Goal: Transaction & Acquisition: Purchase product/service

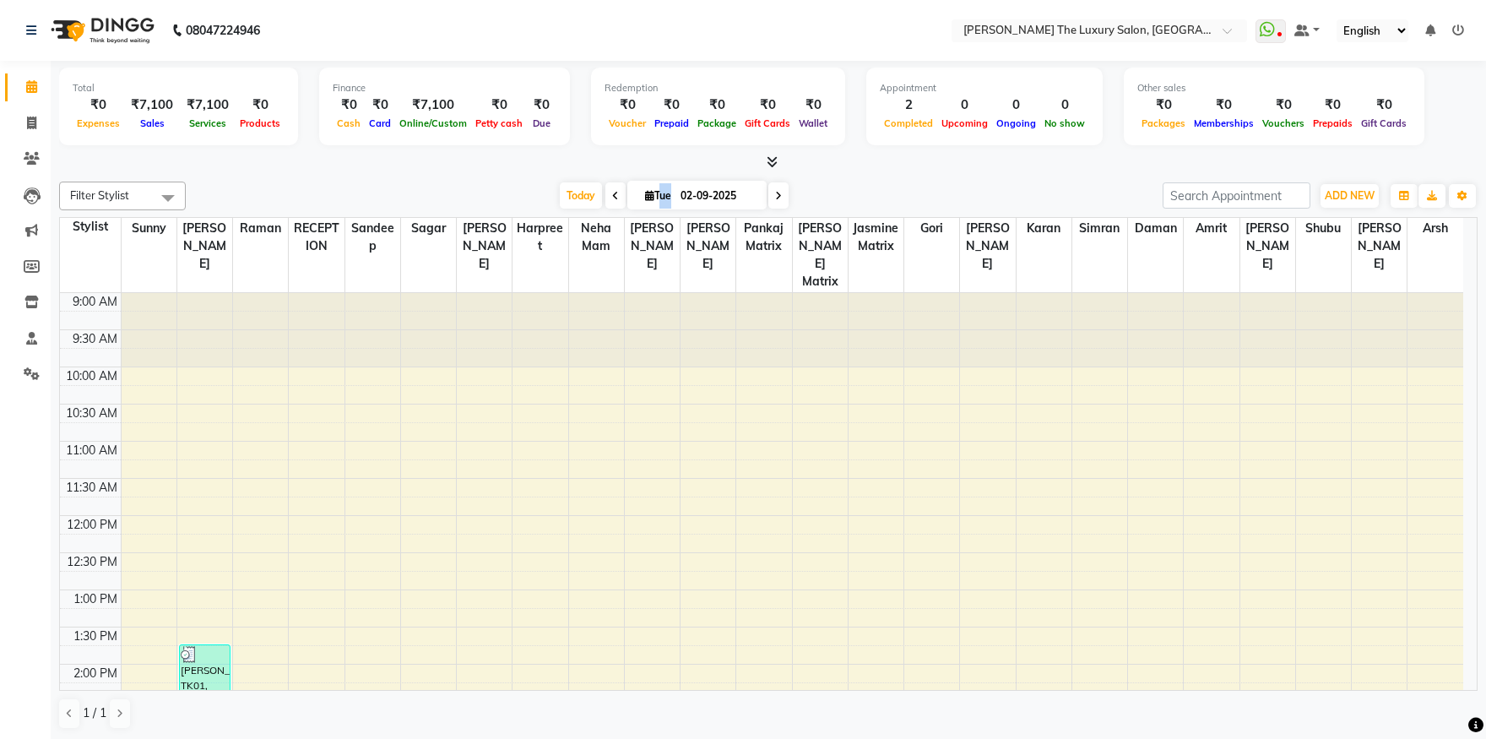
scroll to position [445, 0]
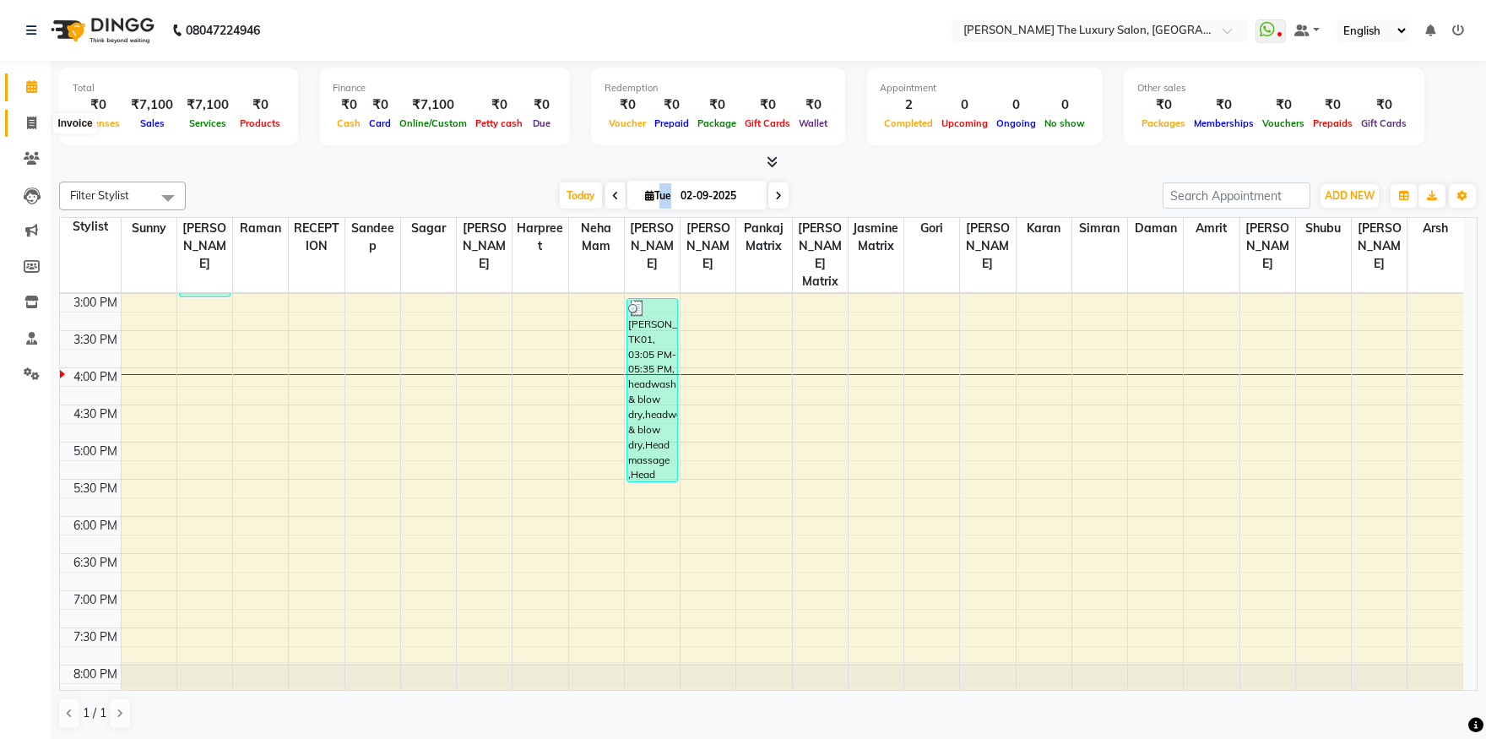
click at [38, 129] on span at bounding box center [32, 123] width 30 height 19
select select "7179"
select select "service"
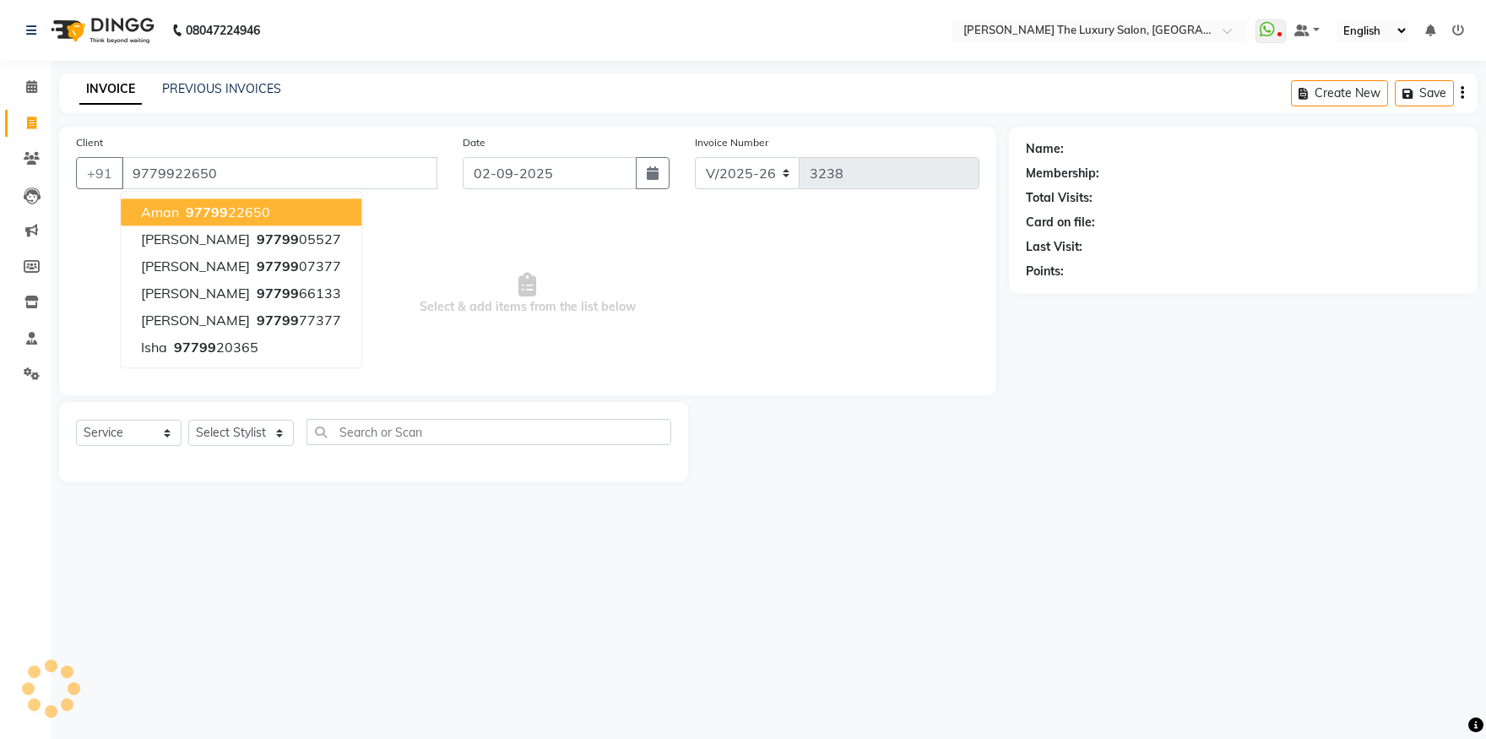
type input "9779922650"
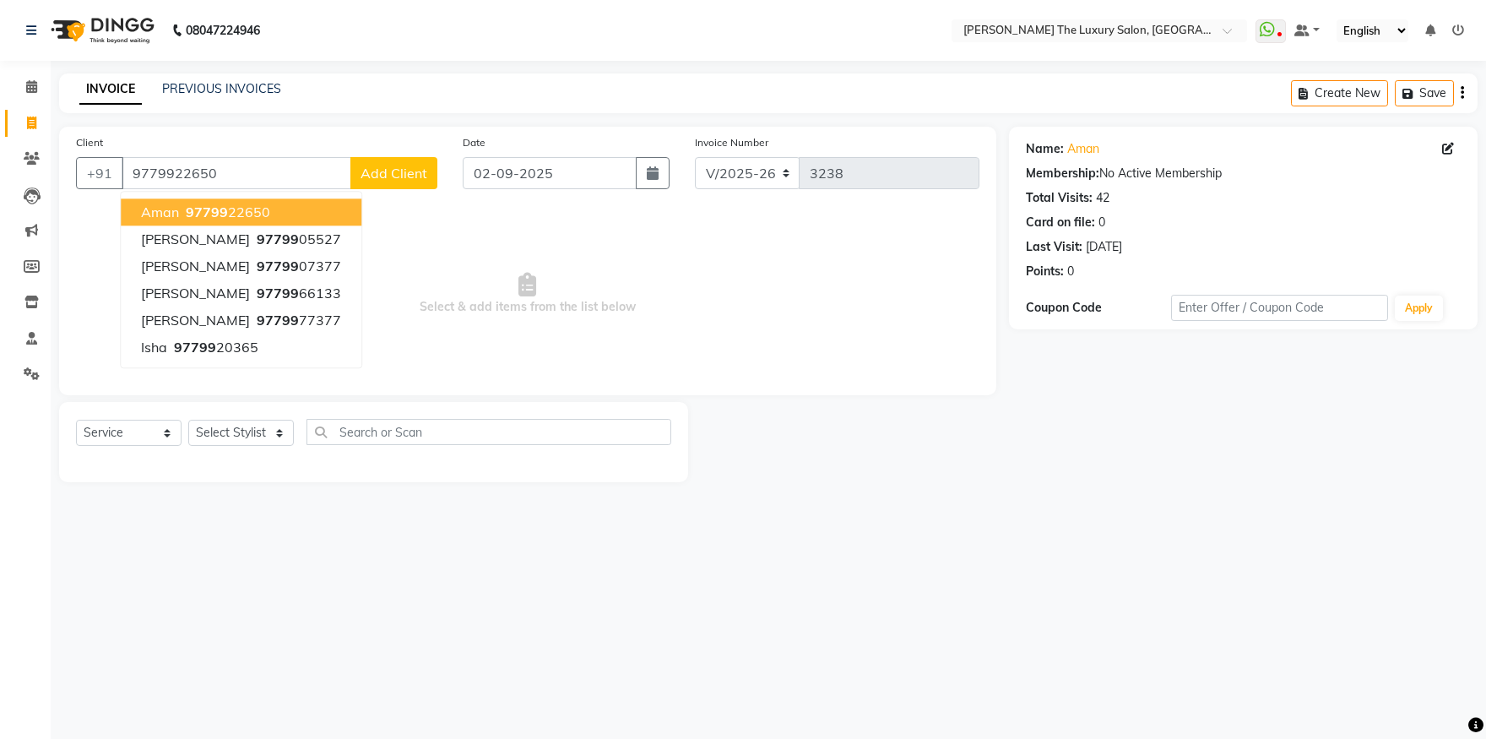
click at [285, 211] on button "aman 97799 22650" at bounding box center [241, 211] width 241 height 27
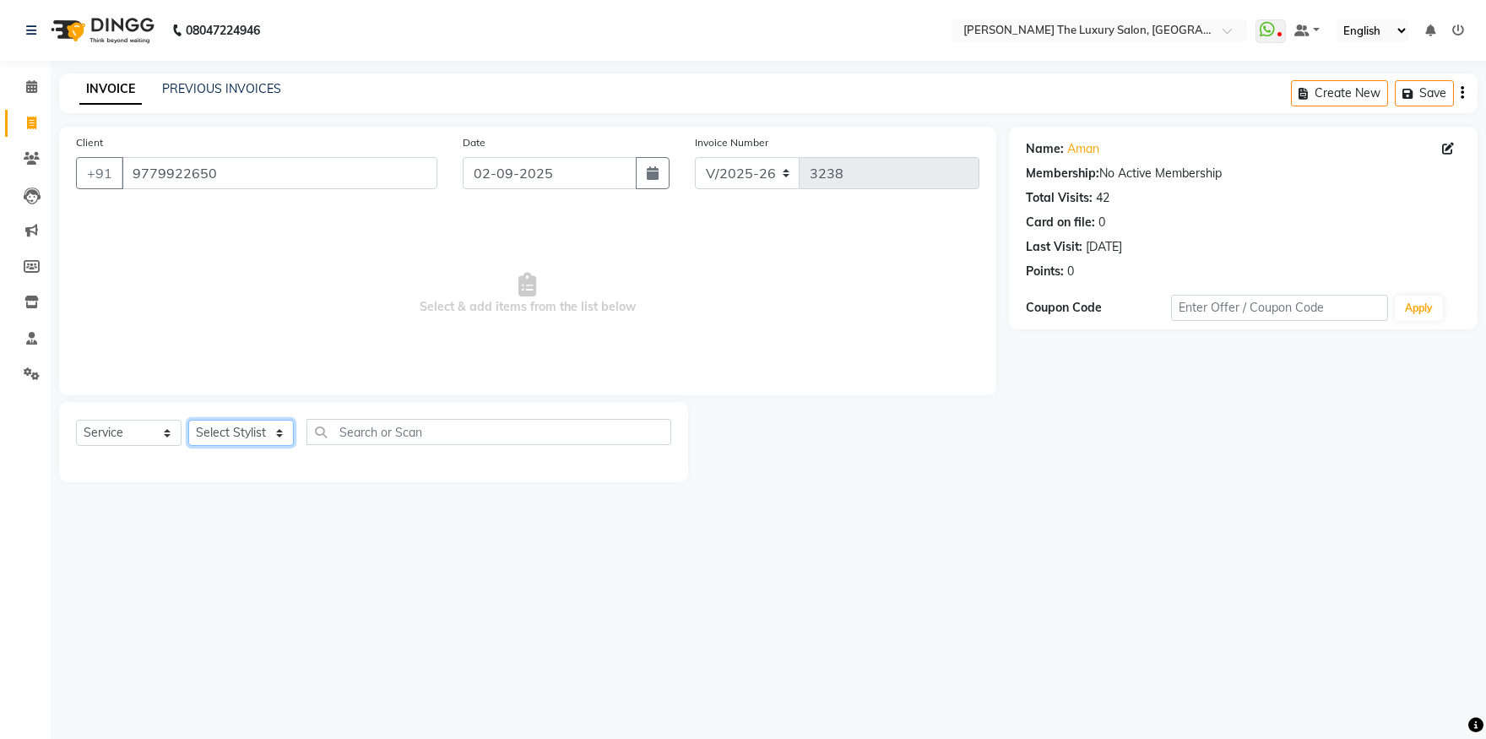
click at [188, 420] on select "Select Stylist amrit arsh [PERSON_NAME] [PERSON_NAME] jasmine matrix [PERSON_NA…" at bounding box center [241, 433] width 106 height 26
select select "60213"
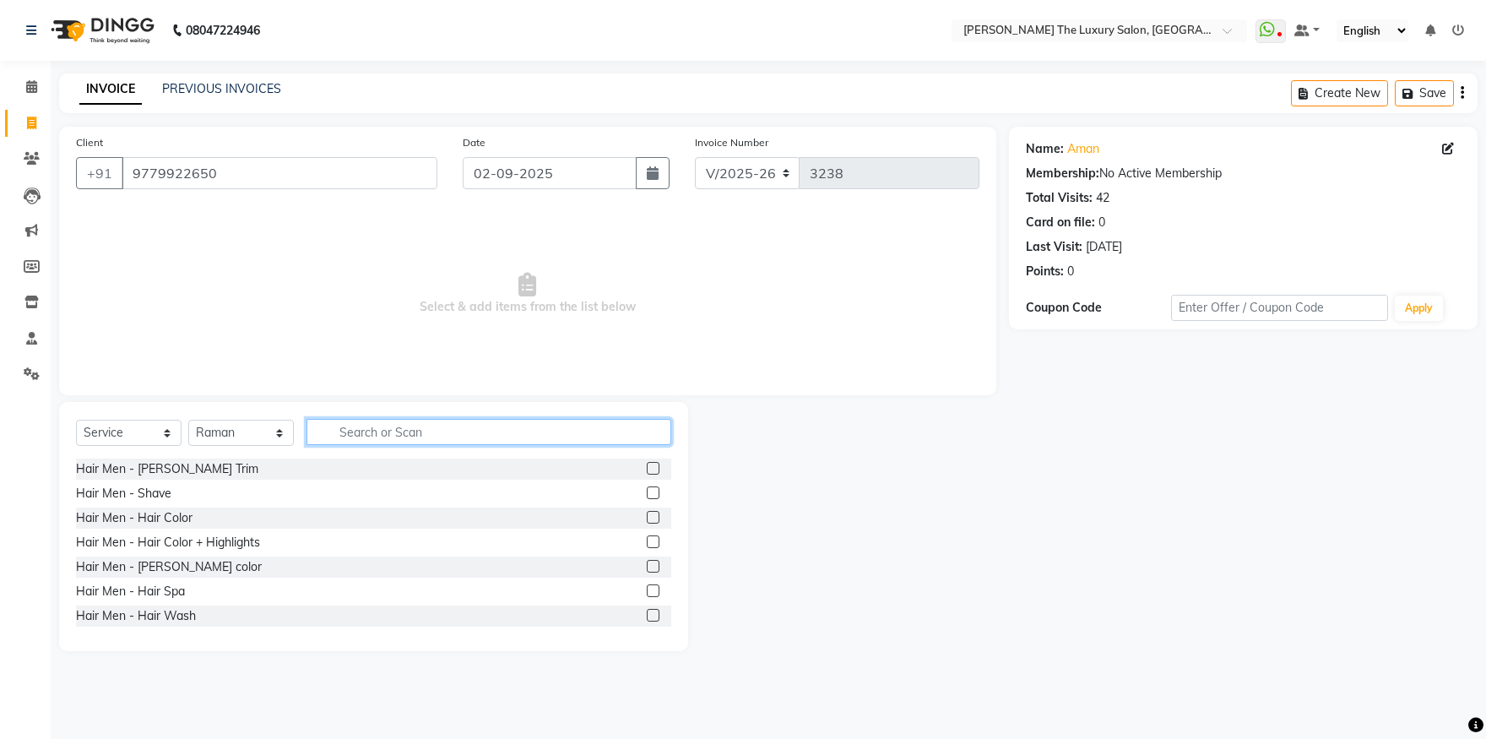
click at [359, 434] on input "text" at bounding box center [489, 432] width 365 height 26
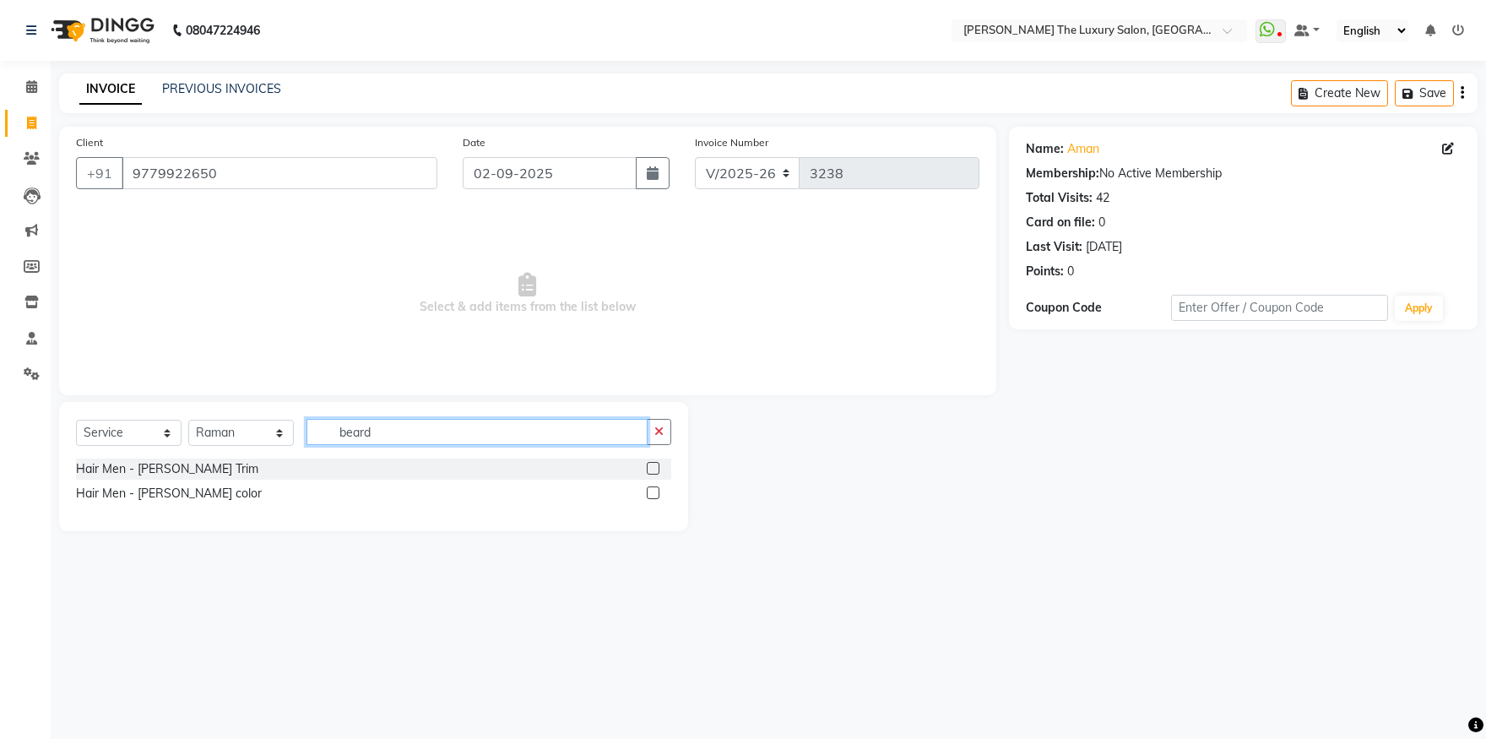
type input "beard"
click at [654, 467] on label at bounding box center [653, 468] width 13 height 13
click at [654, 467] on input "checkbox" at bounding box center [652, 469] width 11 height 11
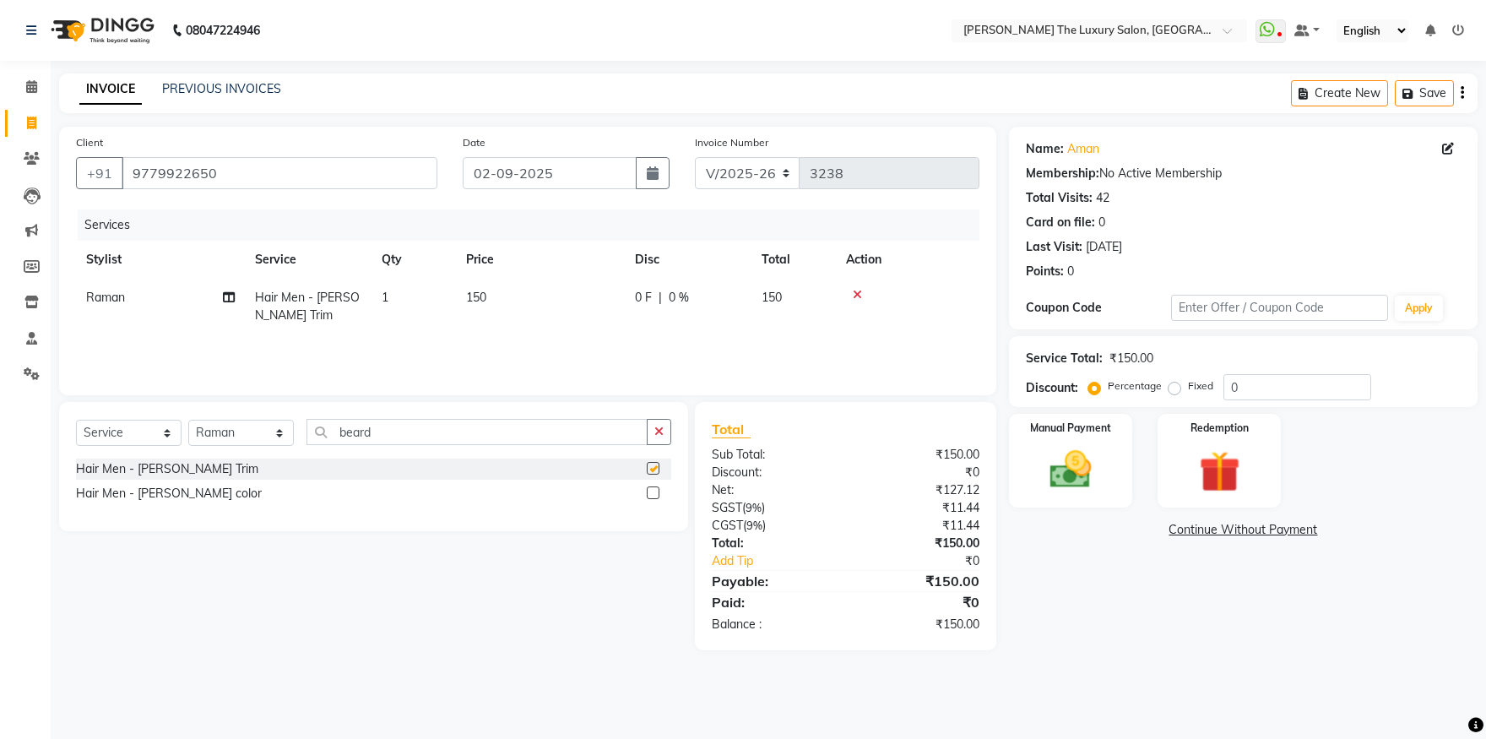
checkbox input "false"
click at [414, 426] on input "beard" at bounding box center [477, 432] width 341 height 26
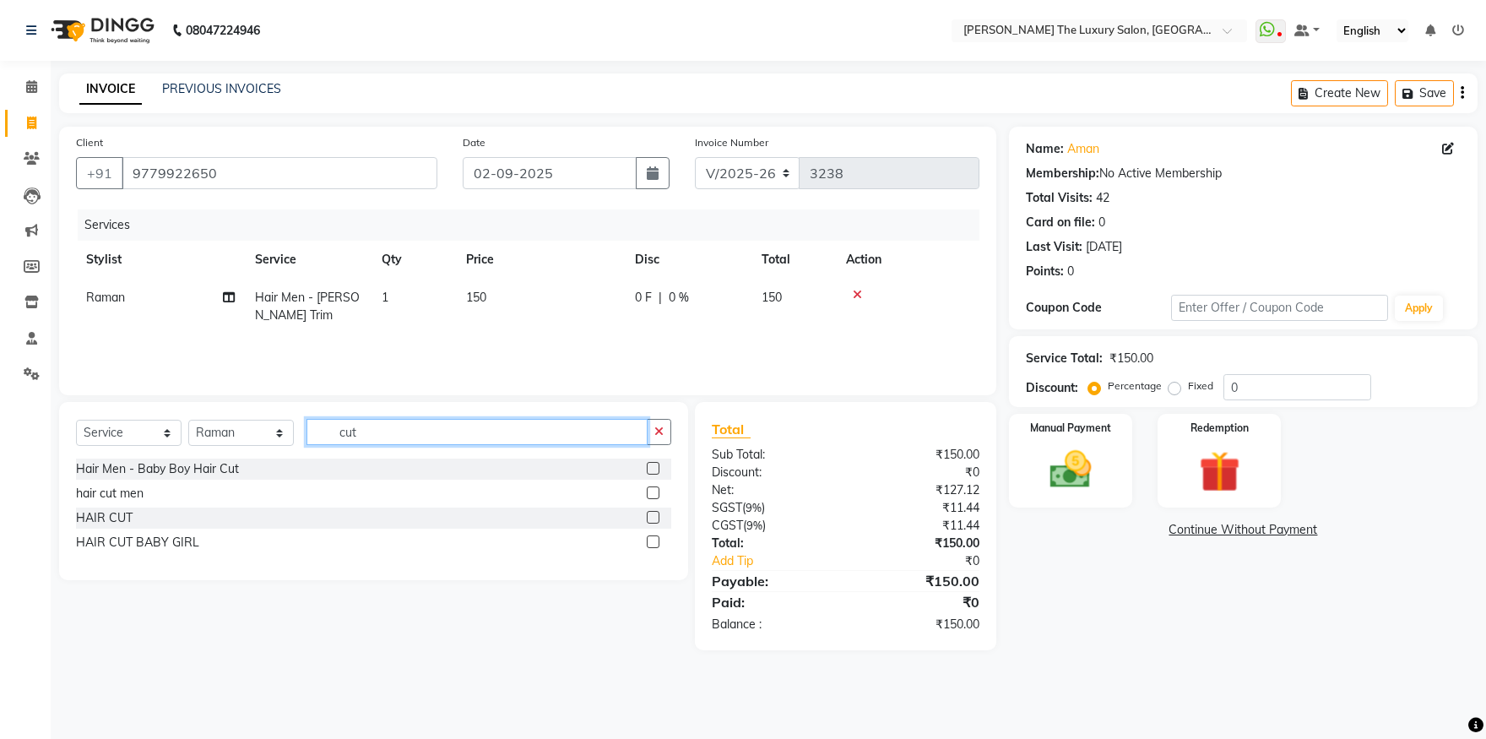
type input "cut"
click at [655, 487] on label at bounding box center [653, 492] width 13 height 13
click at [655, 488] on input "checkbox" at bounding box center [652, 493] width 11 height 11
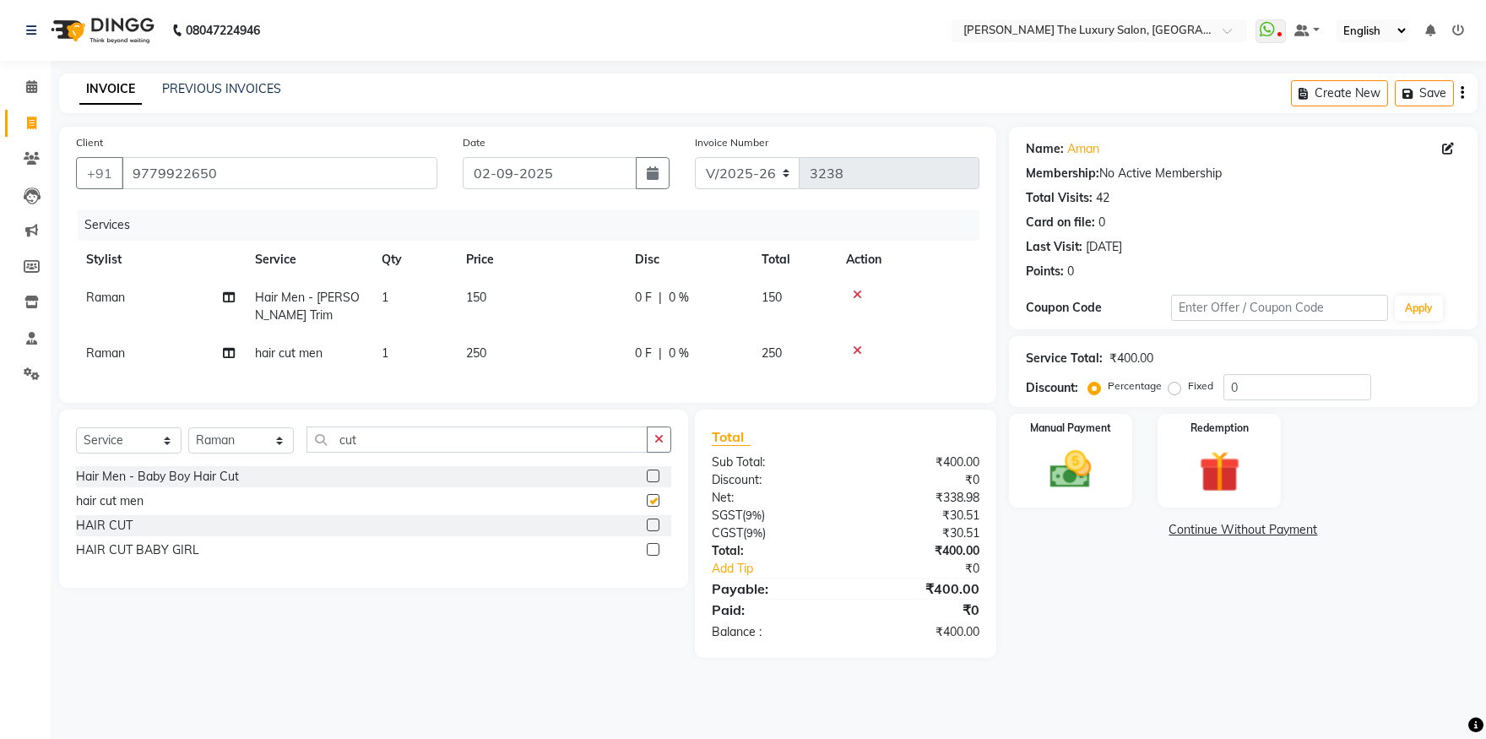
checkbox input "false"
click at [470, 360] on span "250" at bounding box center [476, 352] width 20 height 15
select select "60213"
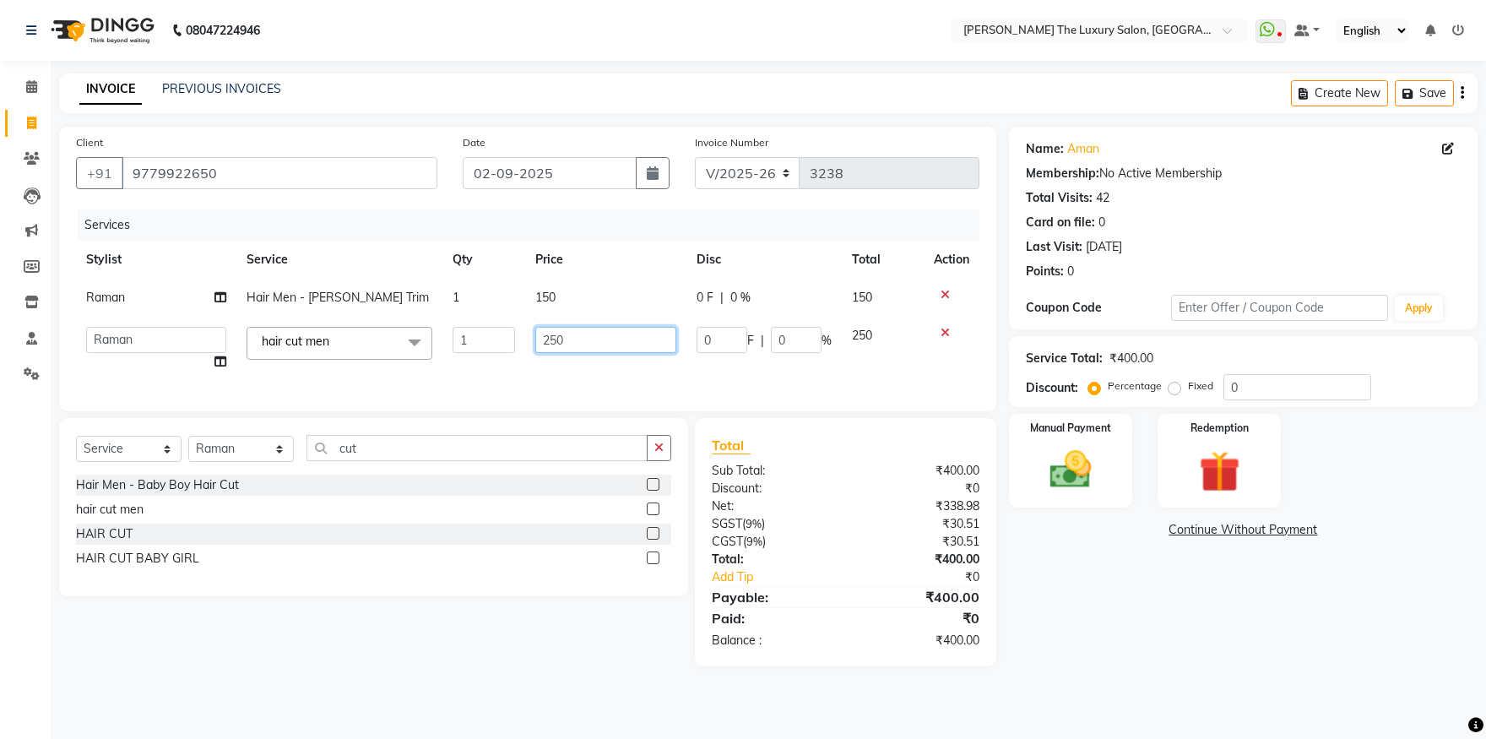
click at [573, 334] on input "250" at bounding box center [605, 340] width 141 height 26
type input "150"
click at [685, 376] on div "Services Stylist Service Qty Price Disc Total Action Raman Hair Men - [PERSON_N…" at bounding box center [528, 301] width 904 height 185
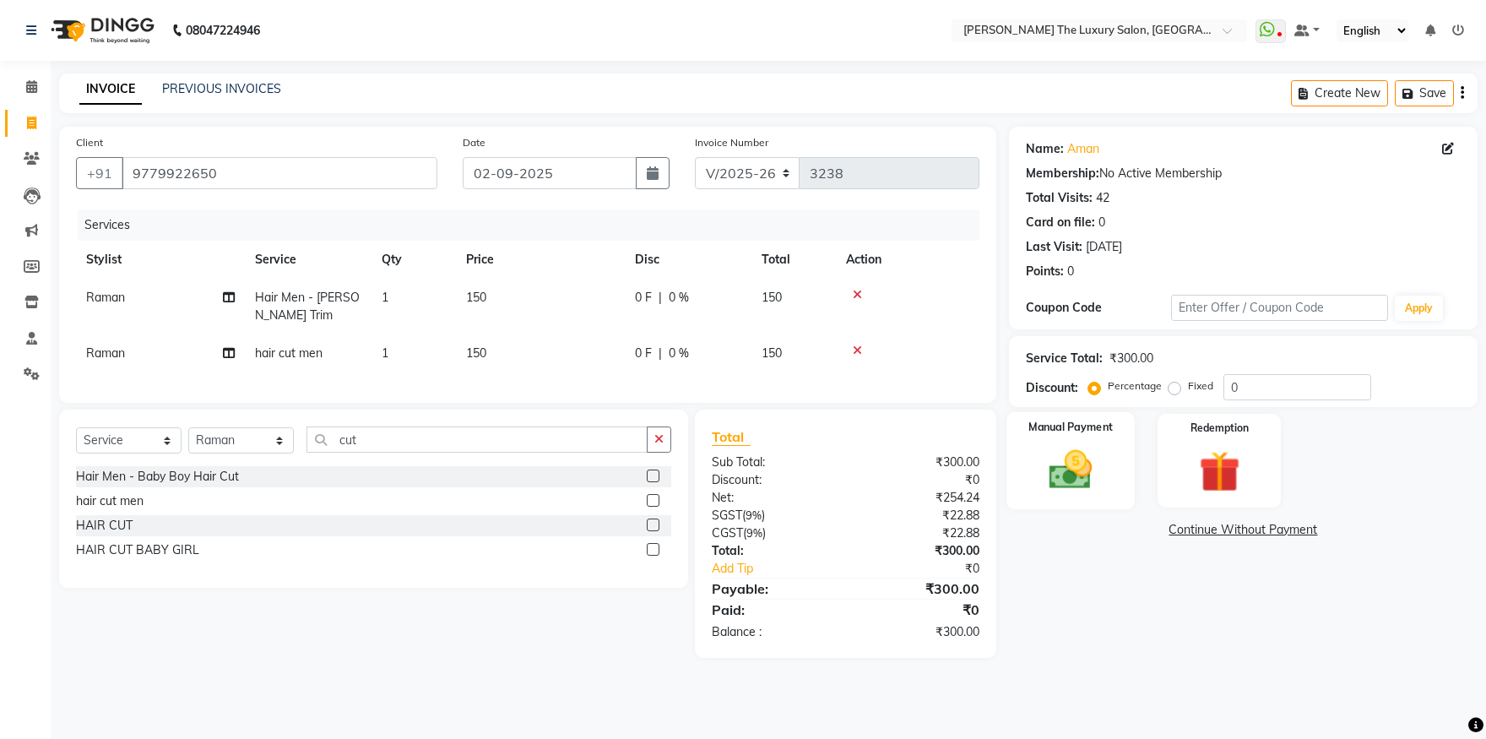
click at [1066, 478] on img at bounding box center [1071, 470] width 70 height 50
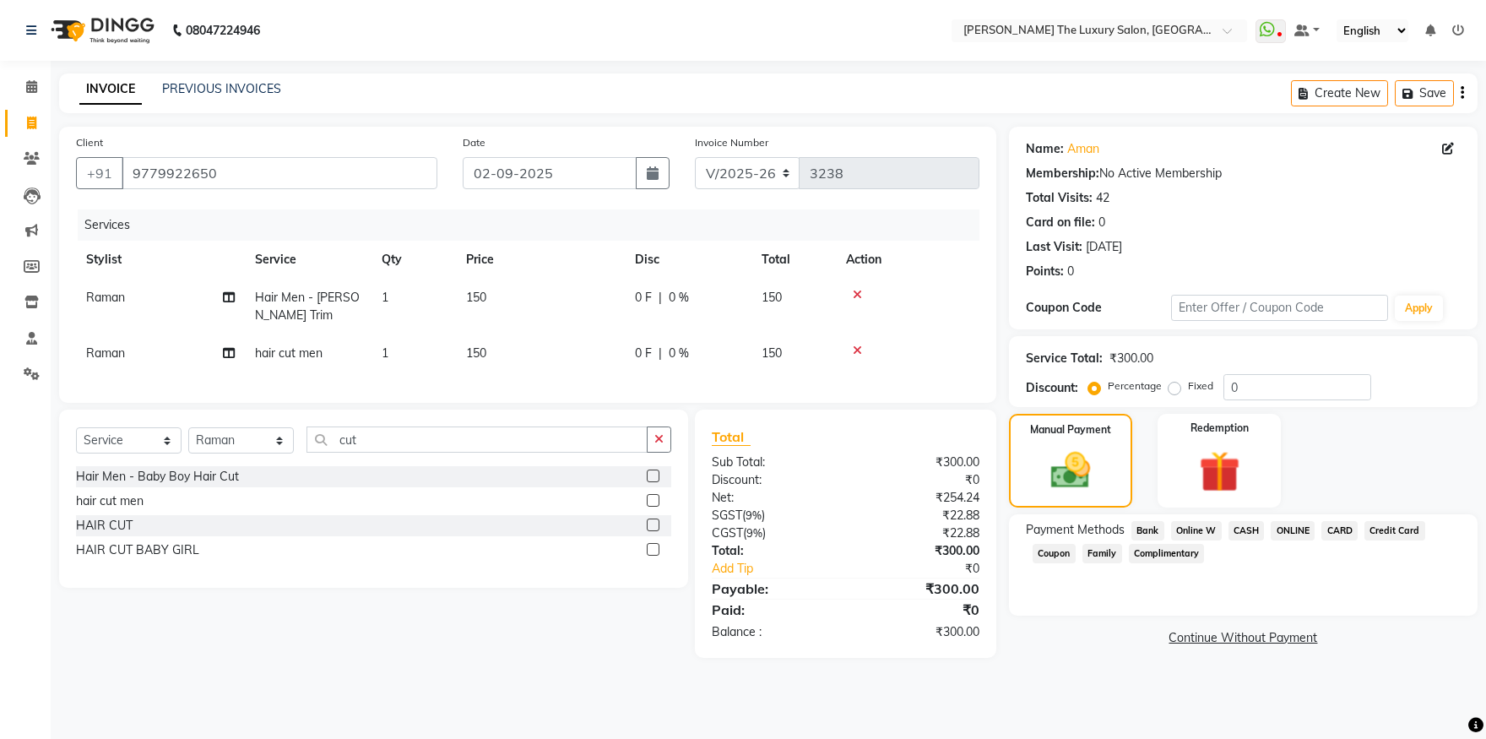
click at [1297, 526] on span "ONLINE" at bounding box center [1293, 530] width 44 height 19
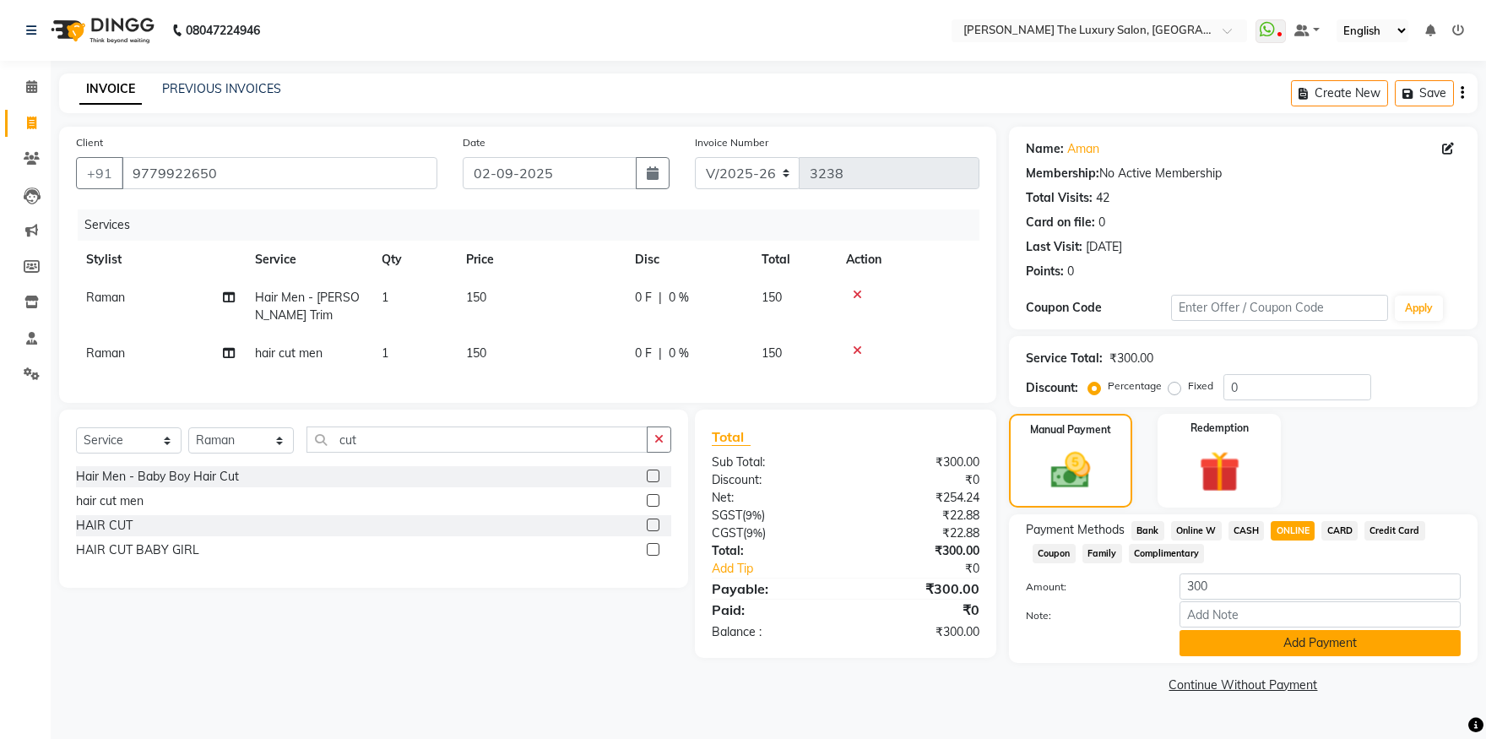
click at [1279, 646] on button "Add Payment" at bounding box center [1320, 643] width 281 height 26
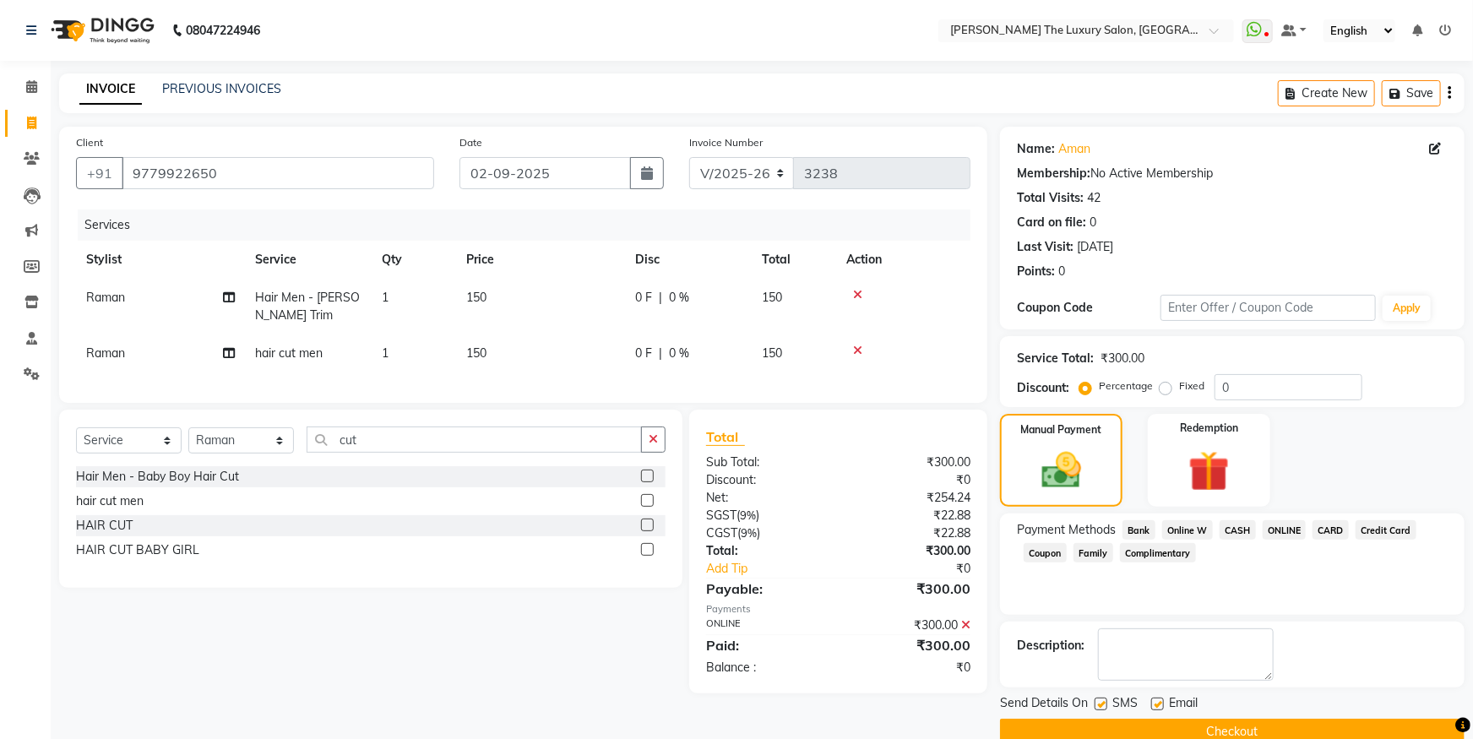
click at [1265, 724] on button "Checkout" at bounding box center [1232, 732] width 464 height 26
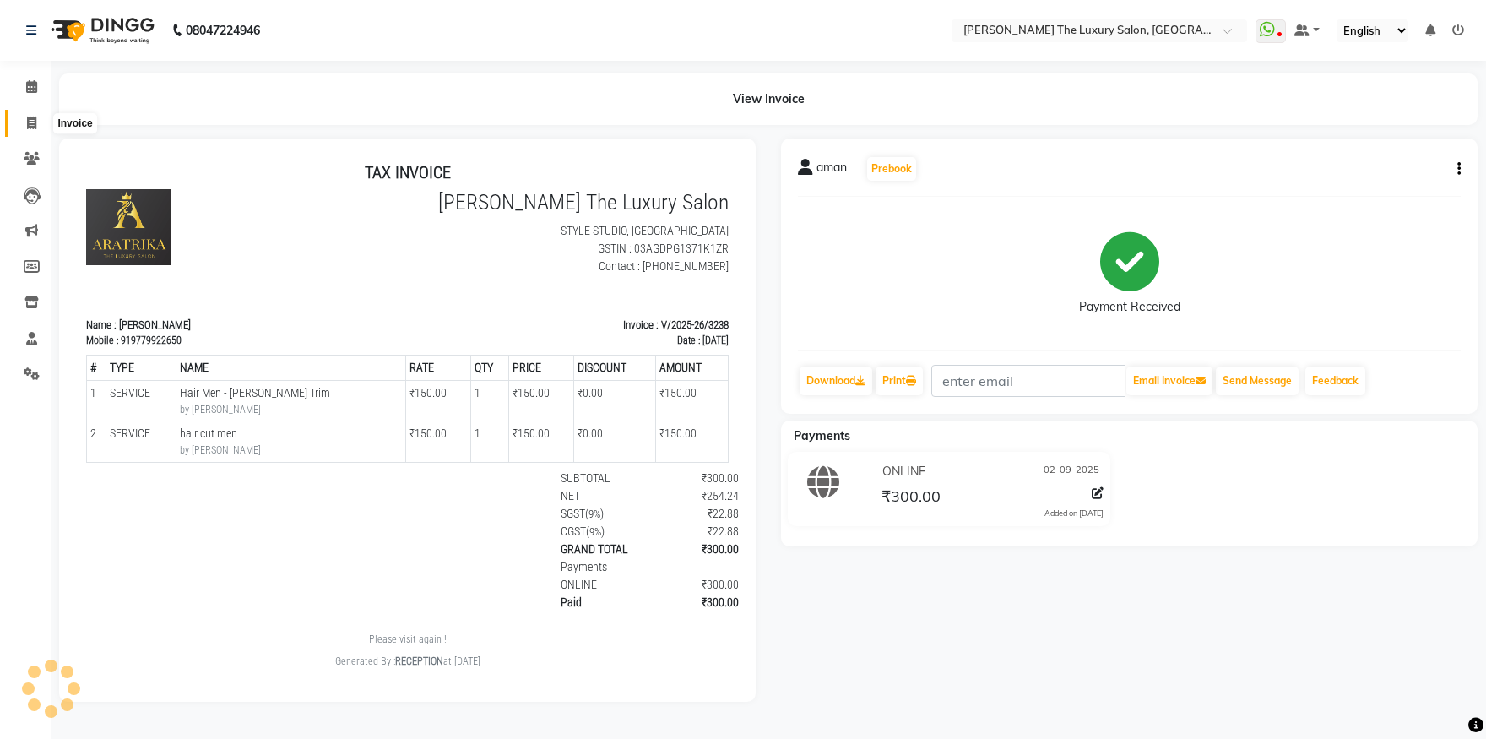
click at [24, 116] on span at bounding box center [32, 123] width 30 height 19
select select "7179"
select select "service"
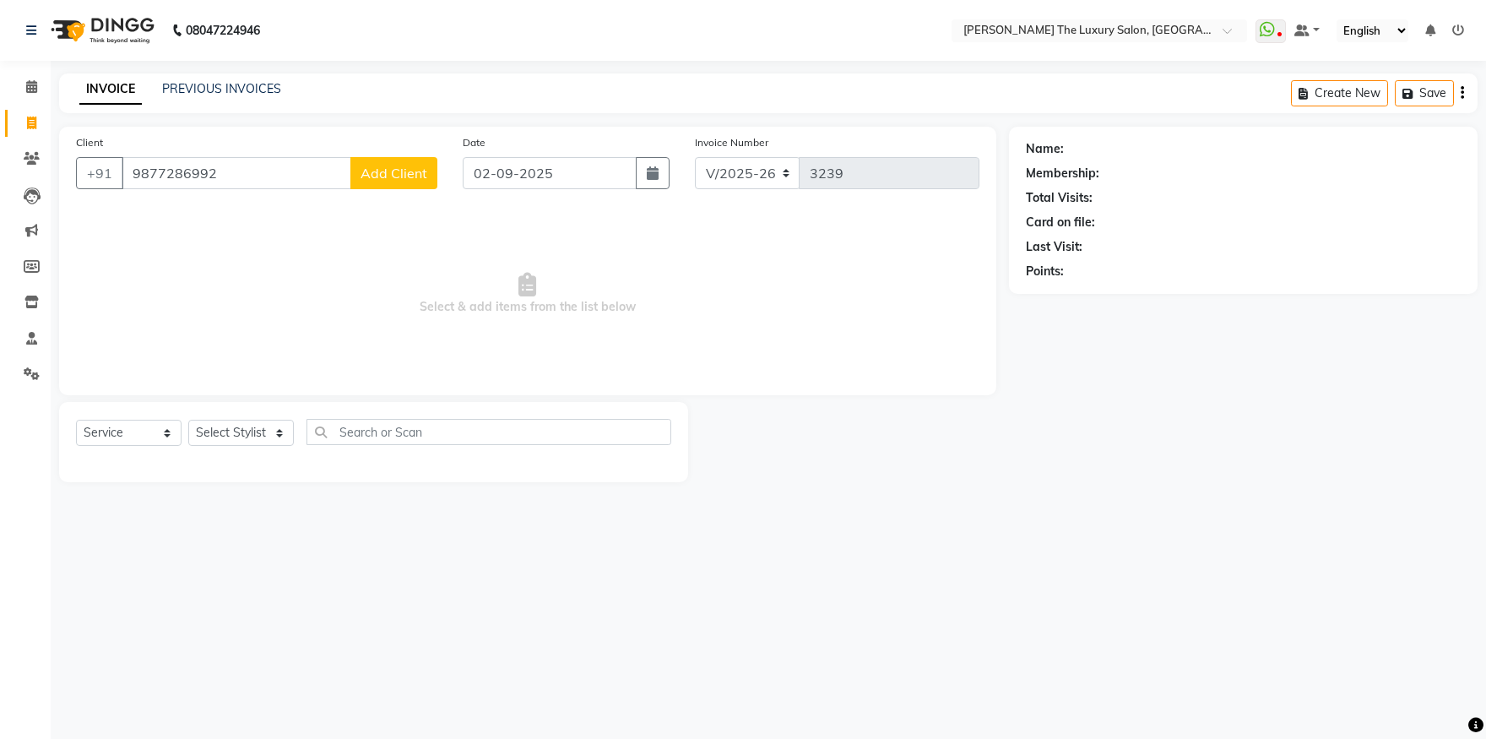
type input "9877286992"
click at [392, 174] on span "Add Client" at bounding box center [394, 173] width 67 height 17
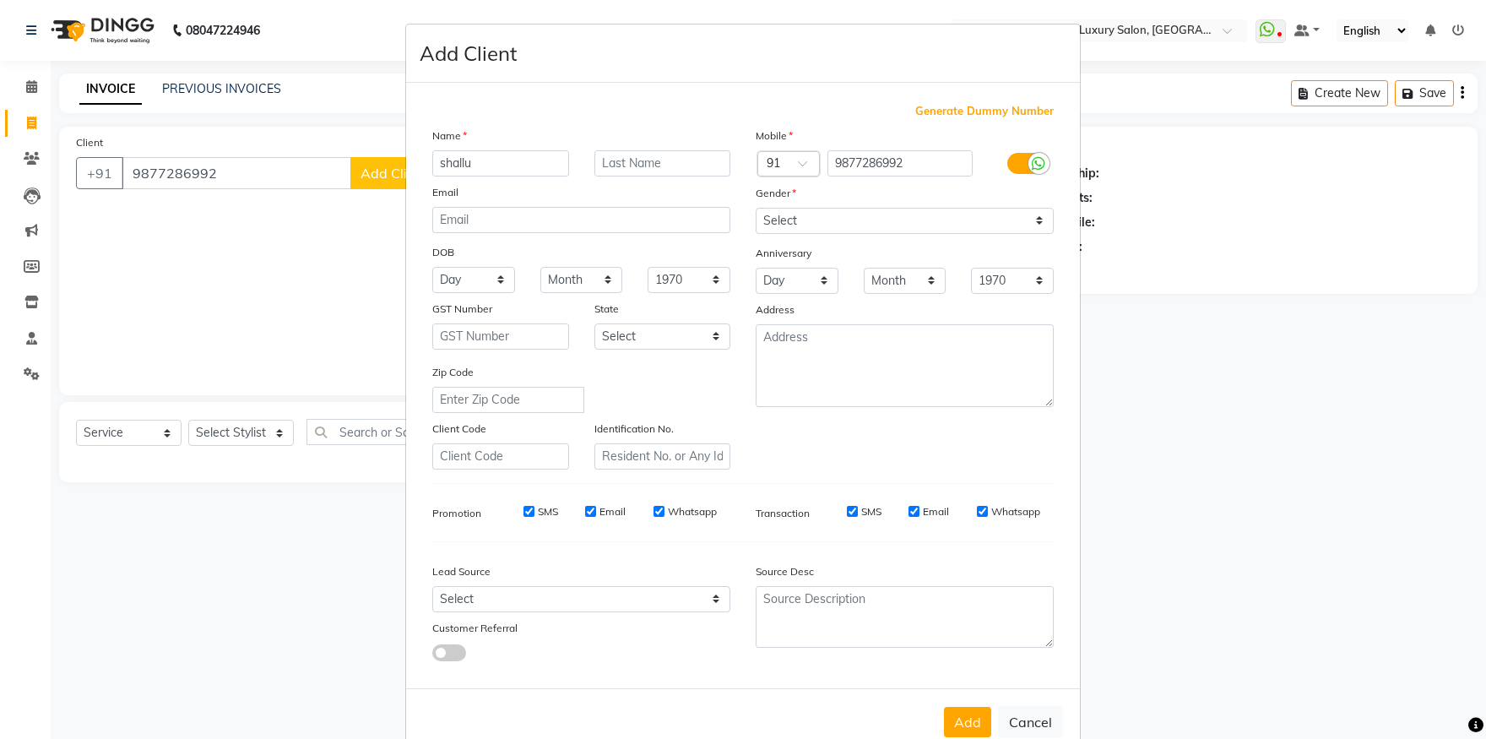
type input "shallu"
click at [756, 208] on select "Select [DEMOGRAPHIC_DATA] [DEMOGRAPHIC_DATA] Other Prefer Not To Say" at bounding box center [905, 221] width 298 height 26
select select "[DEMOGRAPHIC_DATA]"
click option "[DEMOGRAPHIC_DATA]" at bounding box center [0, 0] width 0 height 0
click at [960, 723] on button "Add" at bounding box center [967, 722] width 47 height 30
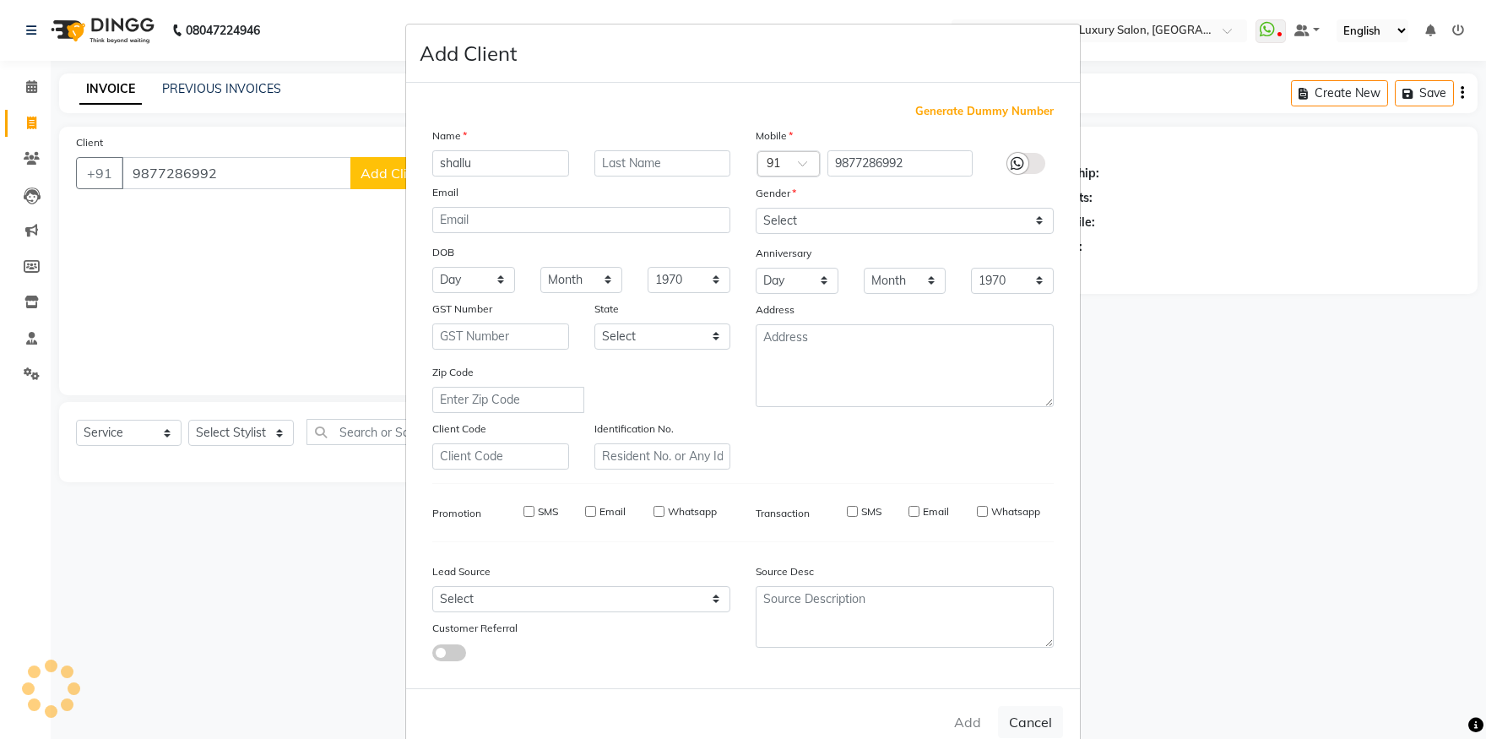
select select
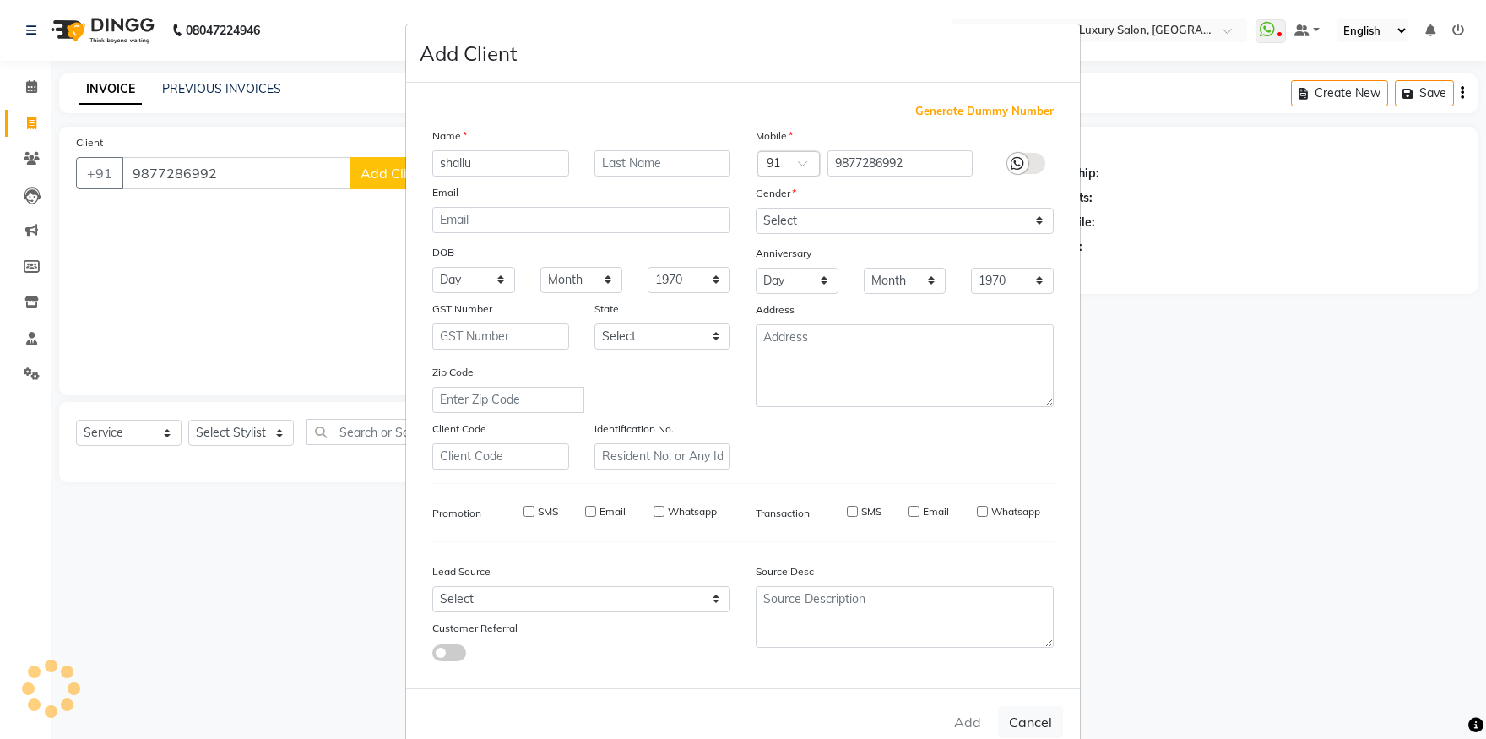
select select
checkbox input "false"
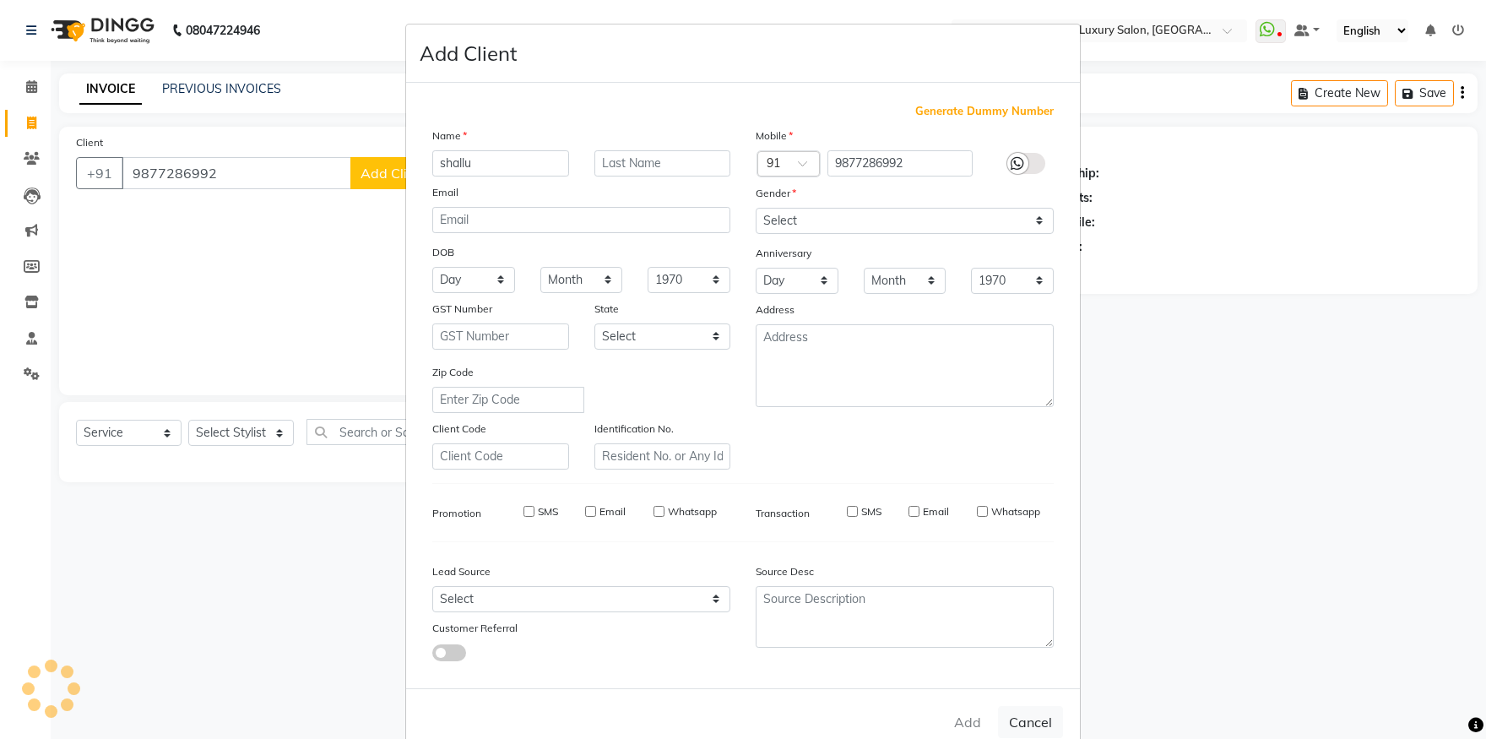
checkbox input "false"
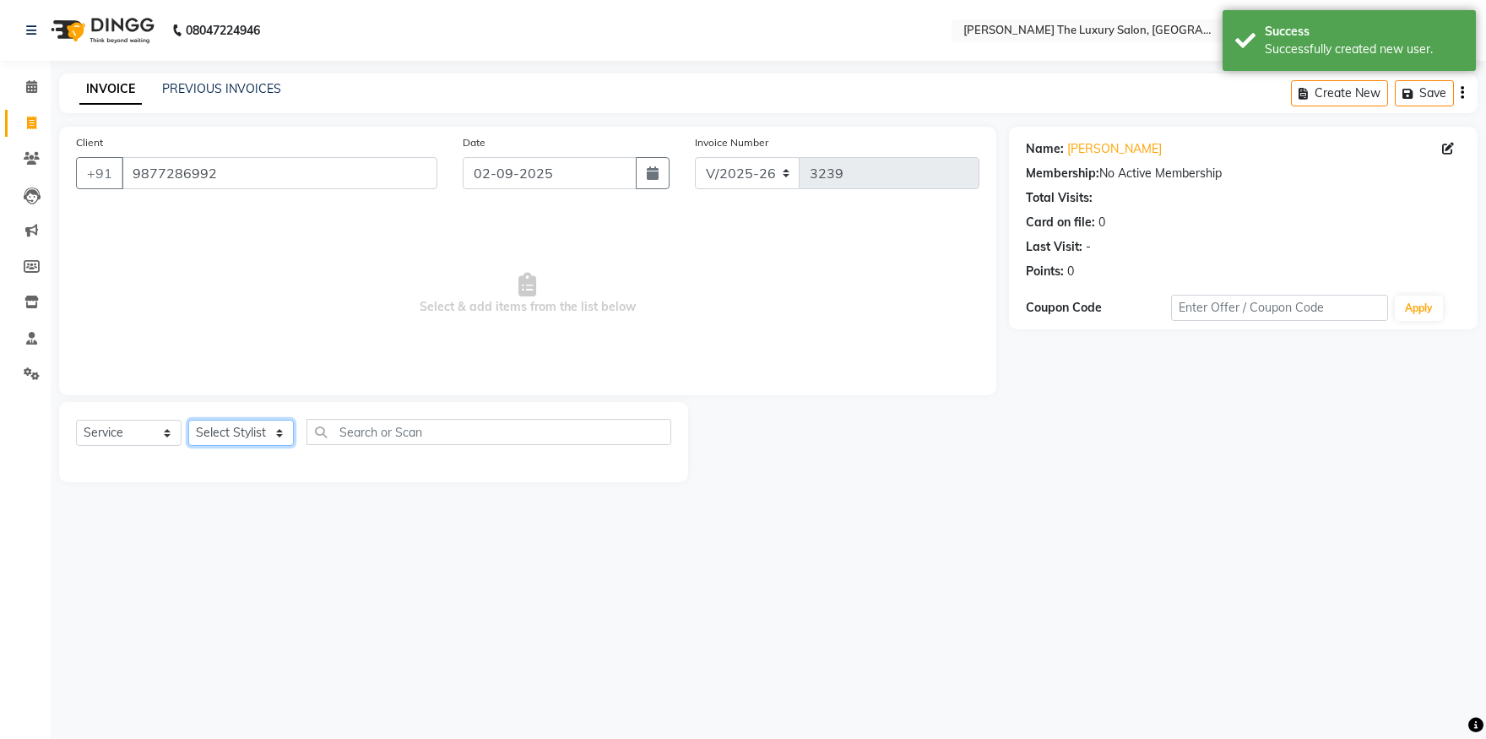
click at [188, 420] on select "Select Stylist amrit arsh [PERSON_NAME] [PERSON_NAME] jasmine matrix [PERSON_NA…" at bounding box center [241, 433] width 106 height 26
select select "74174"
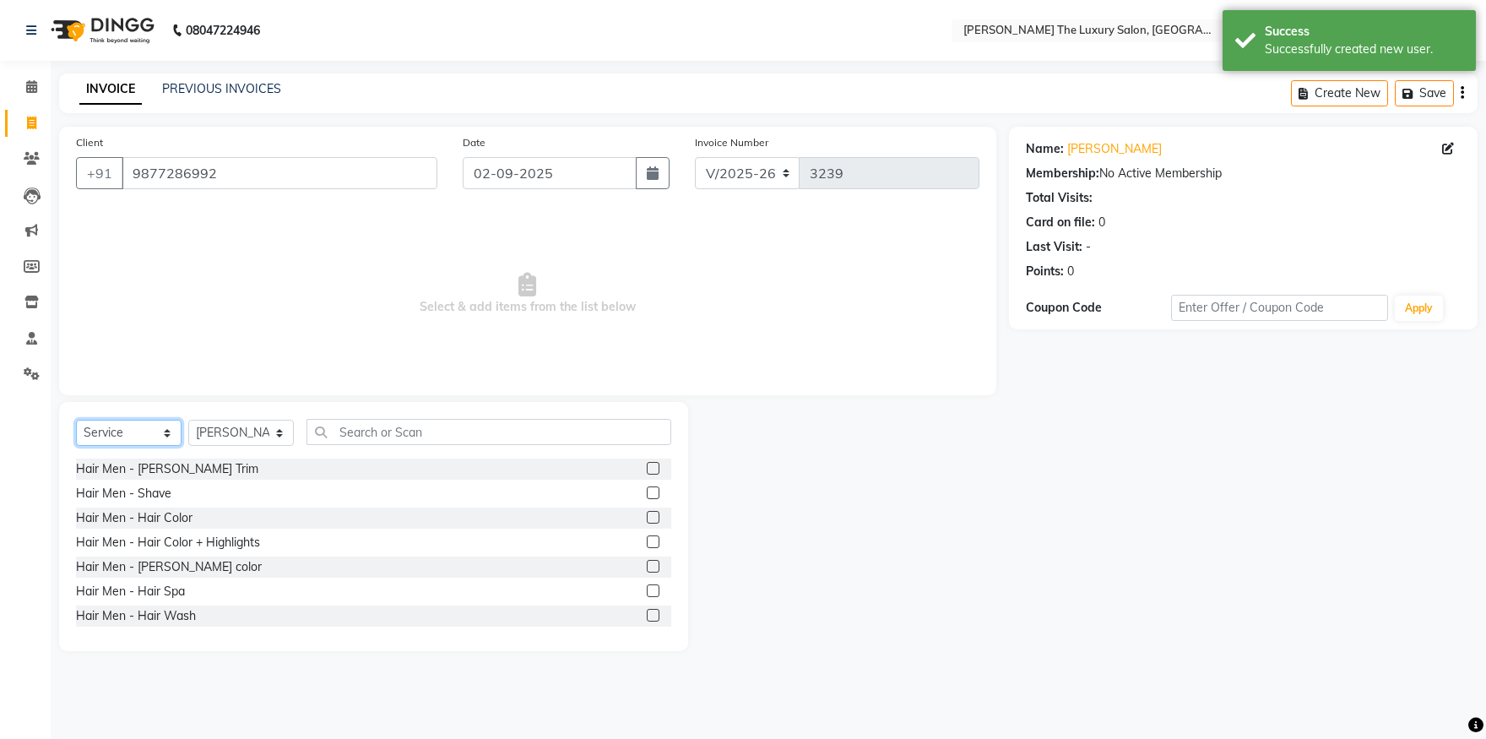
click at [76, 420] on select "Select Service Product Membership Package Voucher Prepaid Gift Card" at bounding box center [129, 433] width 106 height 26
select select "product"
click option "Product" at bounding box center [0, 0] width 0 height 0
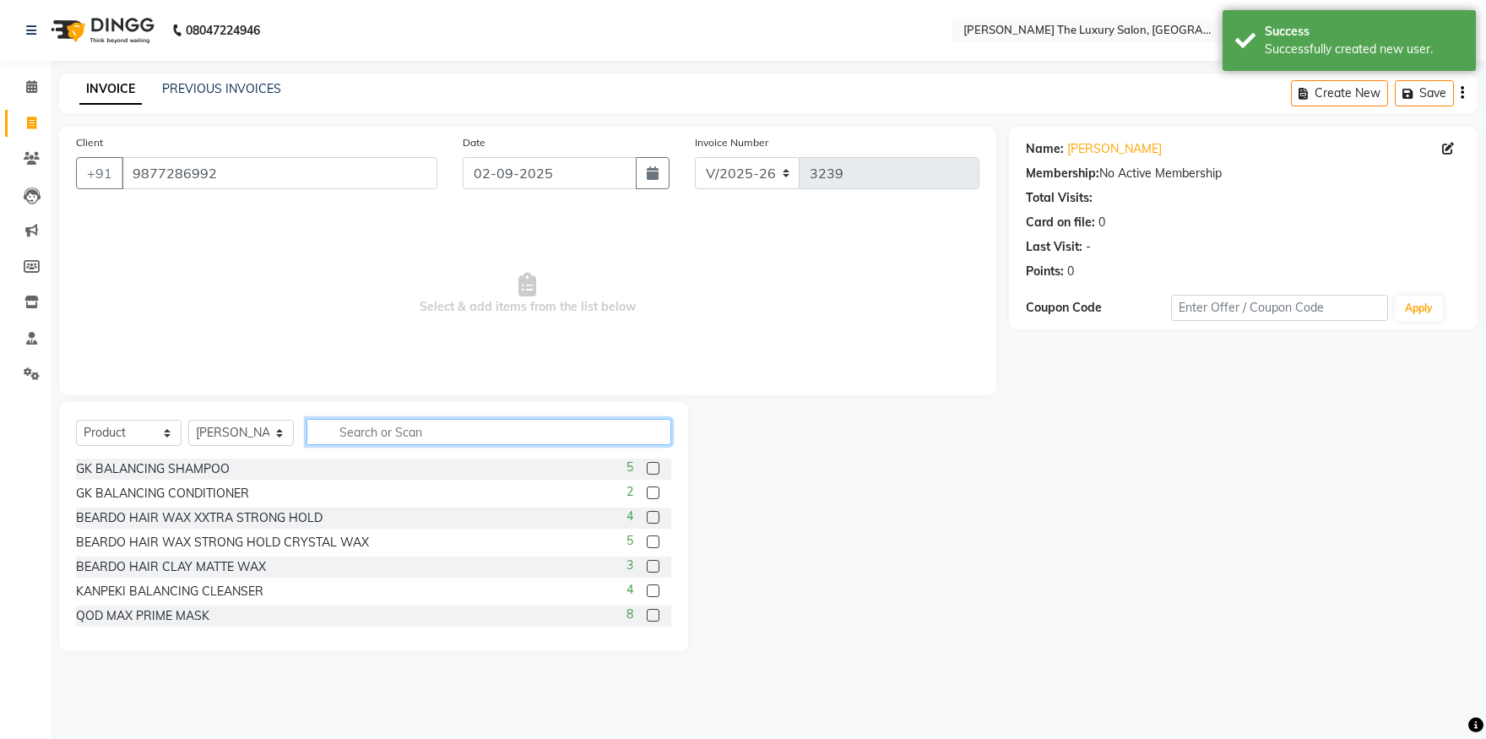
click at [390, 435] on input "text" at bounding box center [489, 432] width 365 height 26
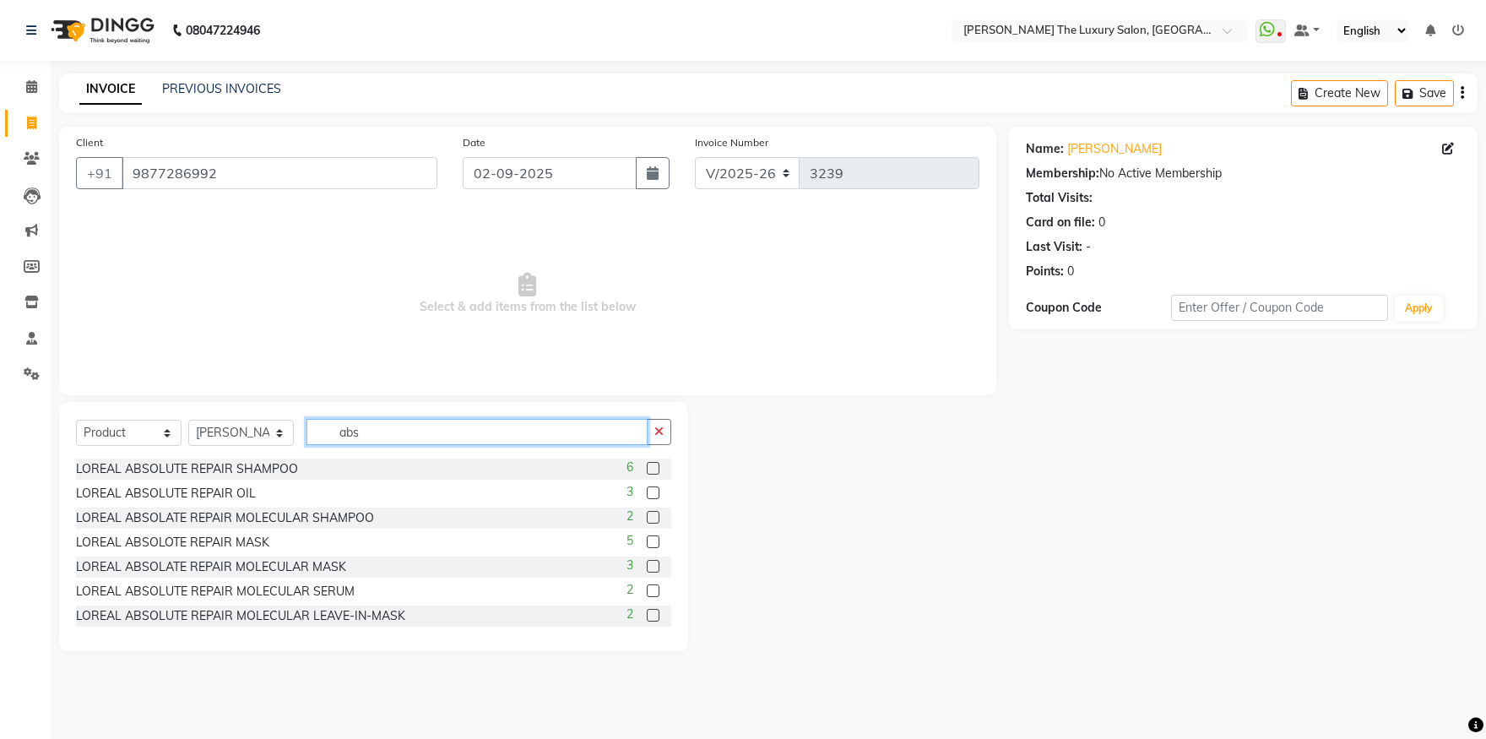
type input "abs"
click at [647, 474] on label at bounding box center [653, 468] width 13 height 13
click at [647, 474] on input "checkbox" at bounding box center [652, 469] width 11 height 11
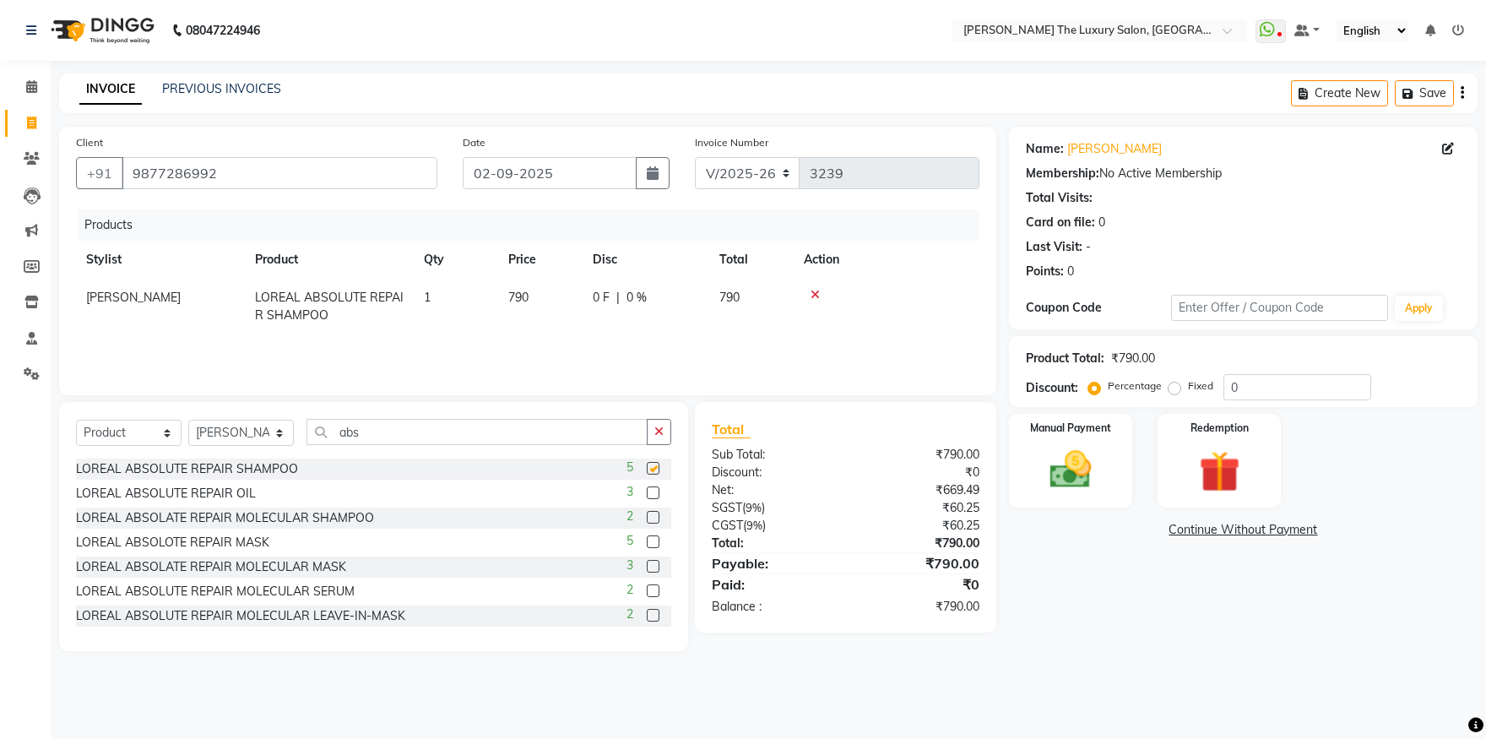
checkbox input "false"
click at [1102, 478] on img at bounding box center [1071, 470] width 70 height 50
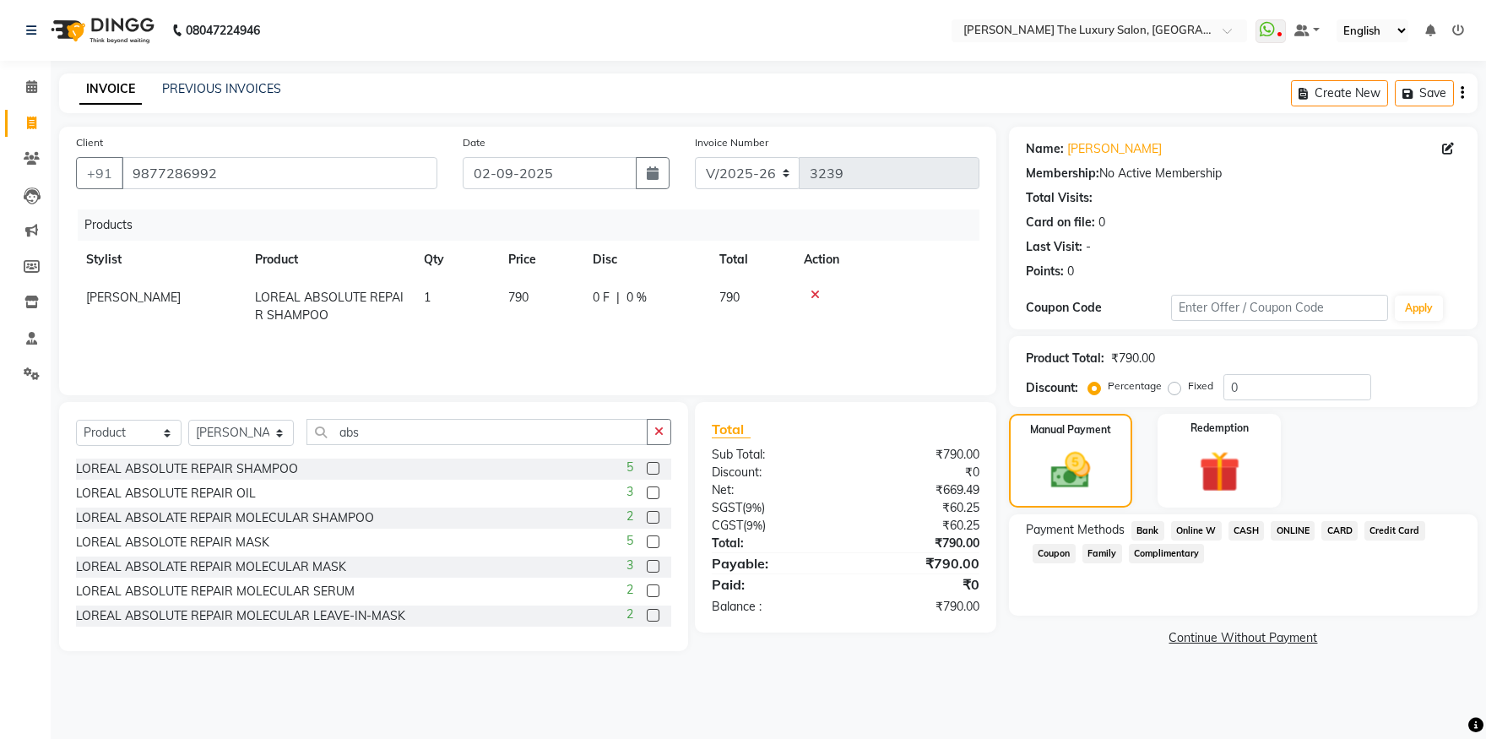
click at [1305, 536] on span "ONLINE" at bounding box center [1293, 530] width 44 height 19
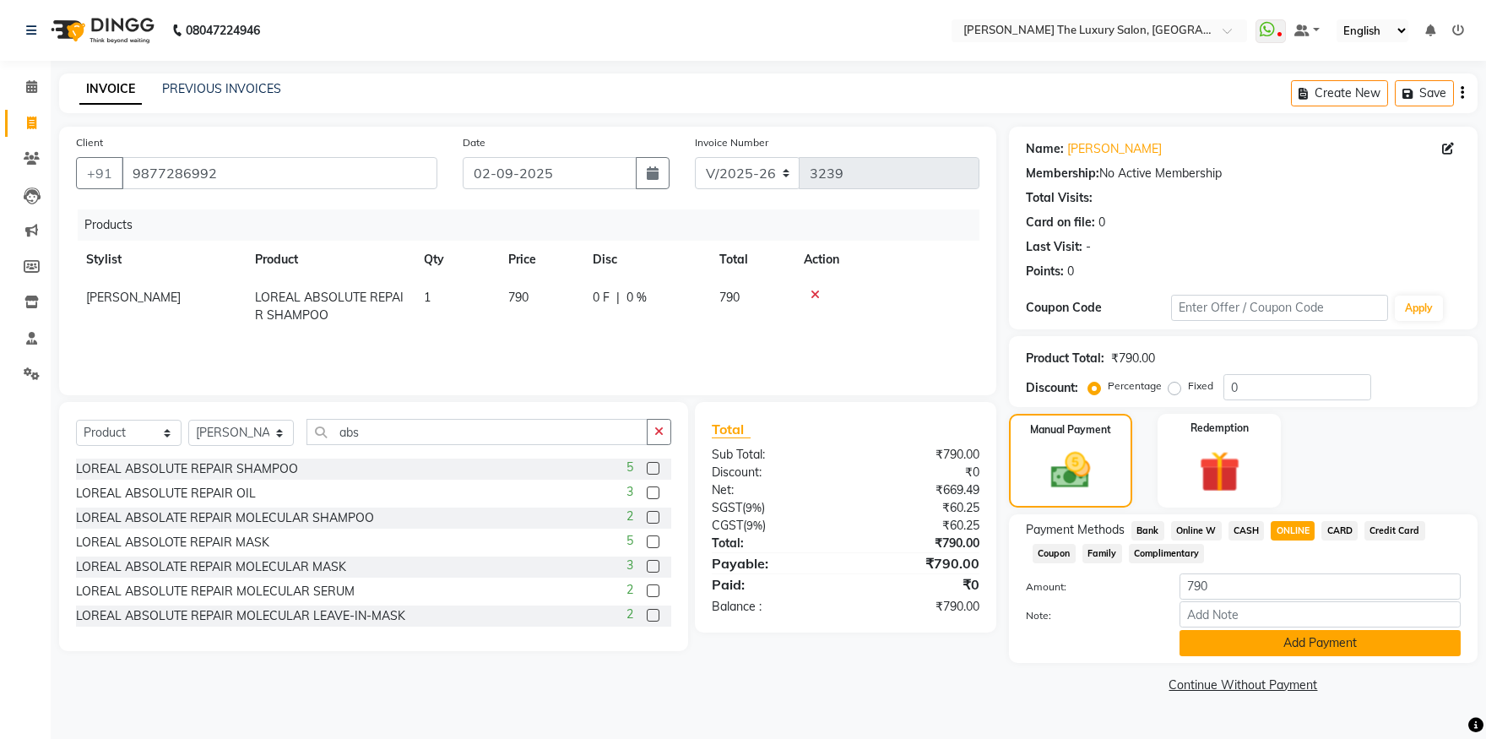
click at [1307, 642] on button "Add Payment" at bounding box center [1320, 643] width 281 height 26
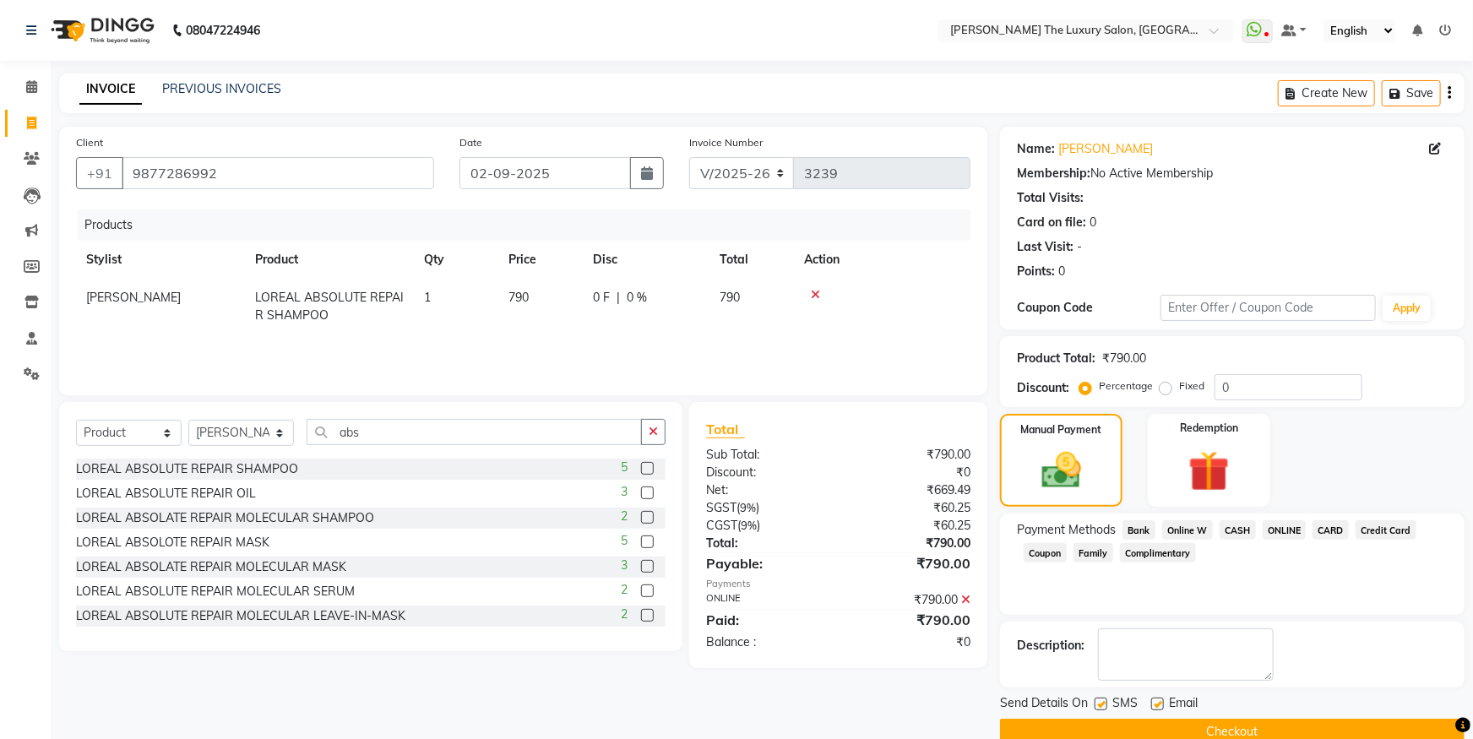
click at [1299, 730] on button "Checkout" at bounding box center [1232, 732] width 464 height 26
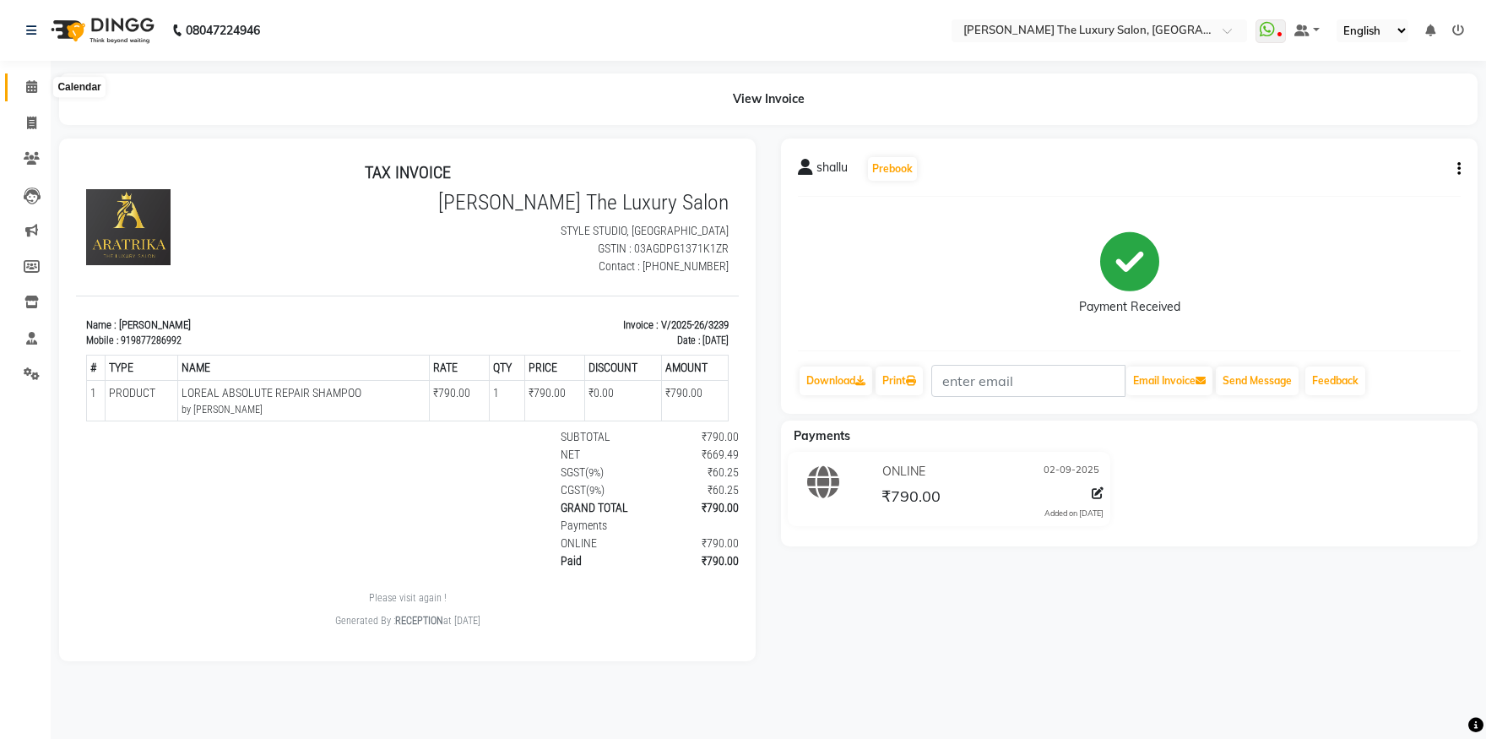
click at [31, 82] on icon at bounding box center [31, 86] width 11 height 13
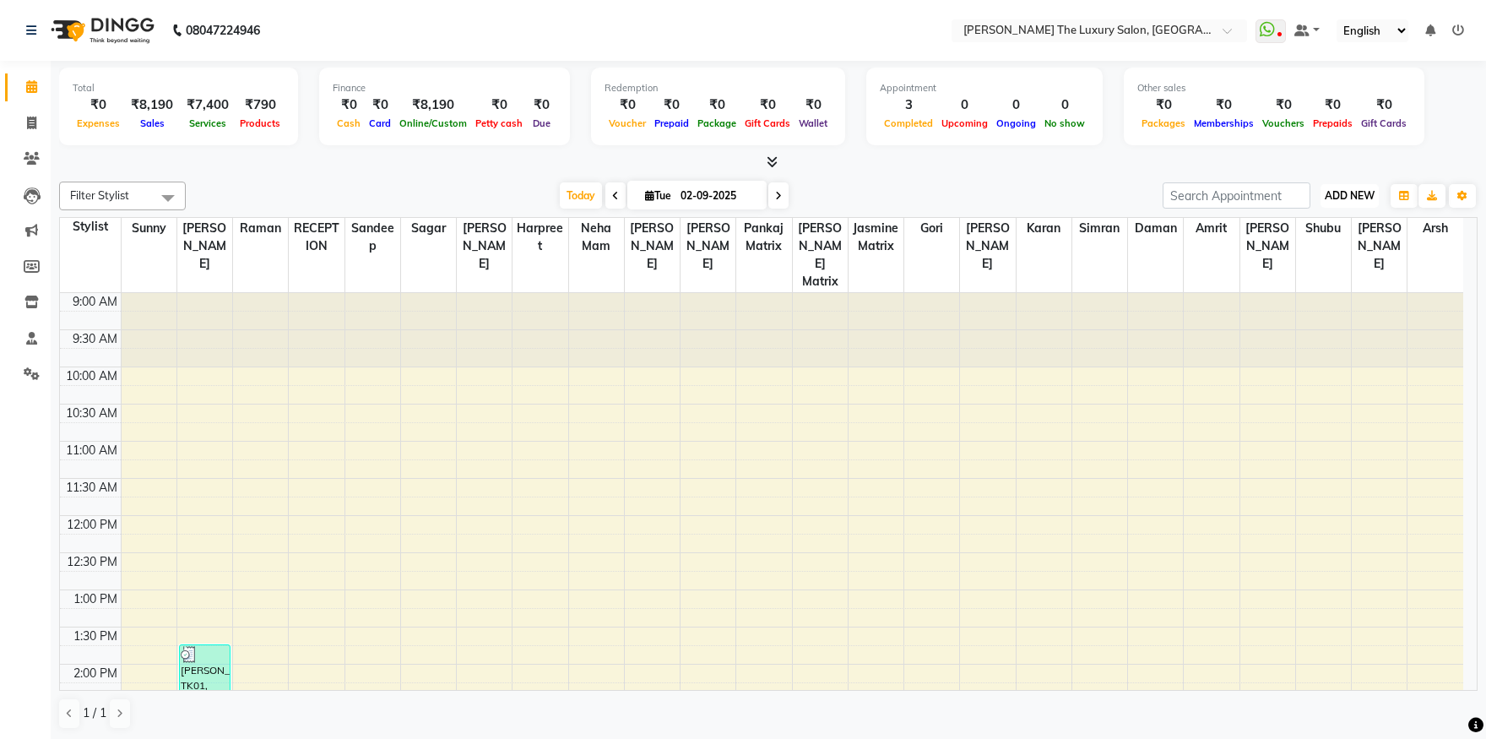
click at [1368, 197] on span "ADD NEW" at bounding box center [1350, 195] width 50 height 13
click at [1317, 274] on link "Add Expense" at bounding box center [1311, 271] width 133 height 22
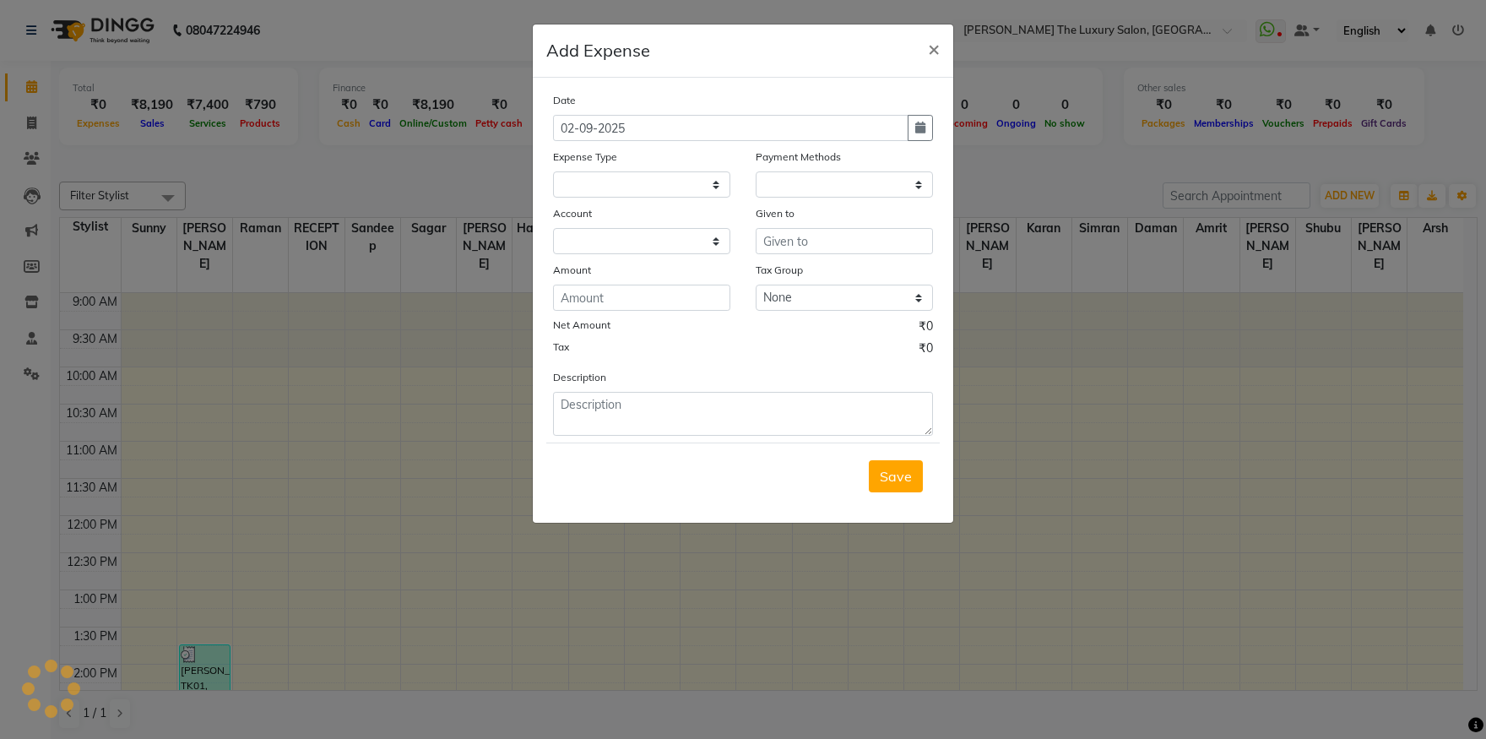
select select "1"
select select "6260"
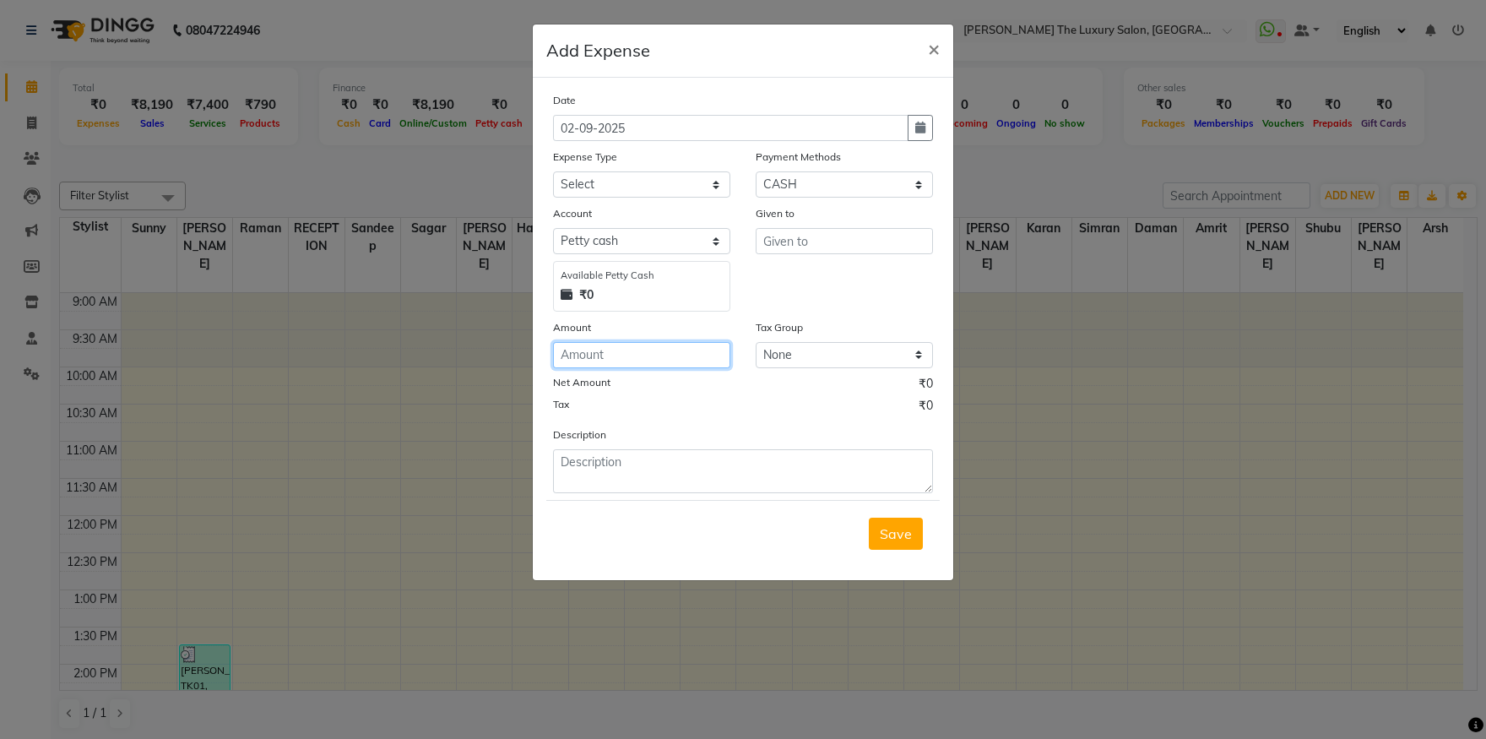
click at [629, 357] on input "number" at bounding box center [641, 355] width 177 height 26
type input "116"
click at [553, 171] on select "Select Advance Salary Bank charges Car maintenance Cash transfer to bank Cash t…" at bounding box center [641, 184] width 177 height 26
select select "18155"
click at [812, 234] on input "text" at bounding box center [844, 241] width 177 height 26
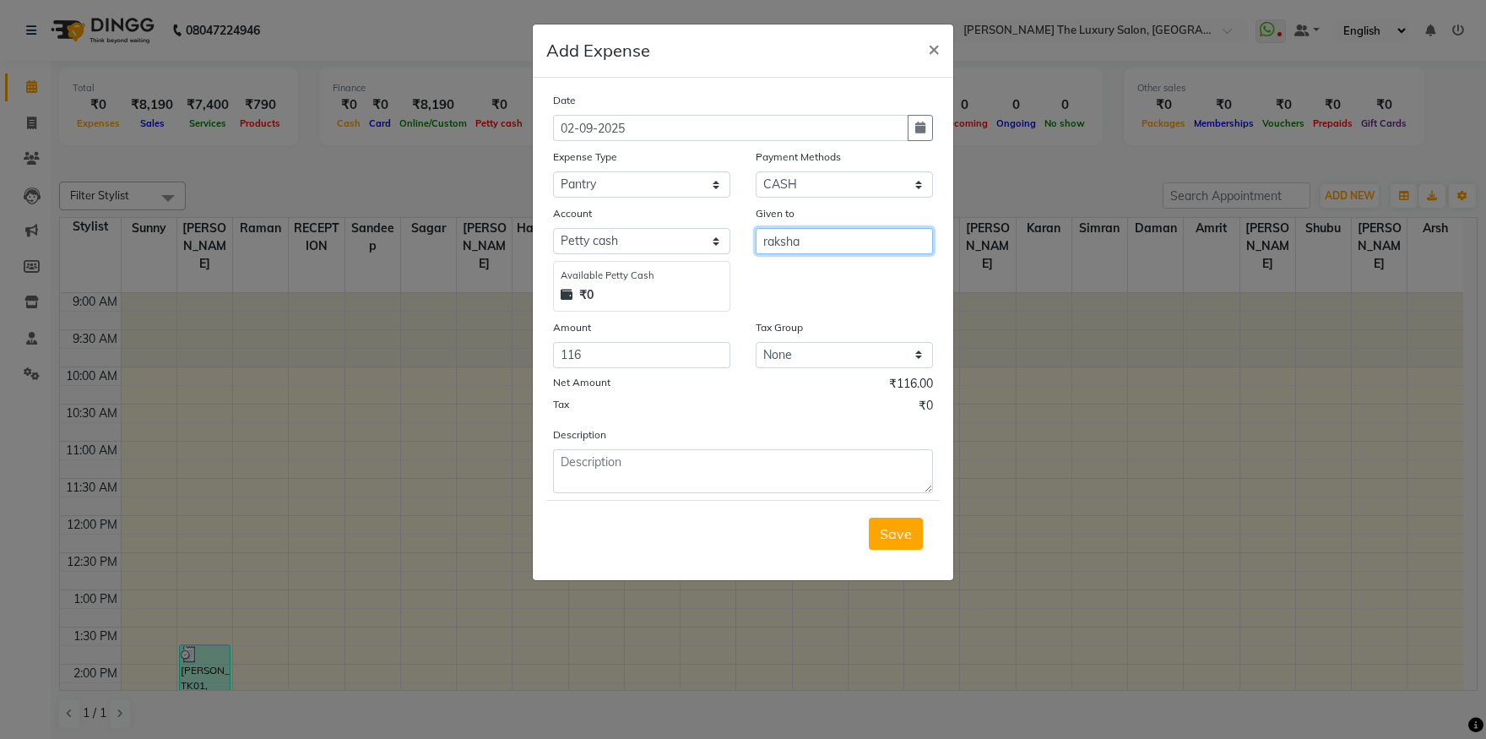
type input "raksha"
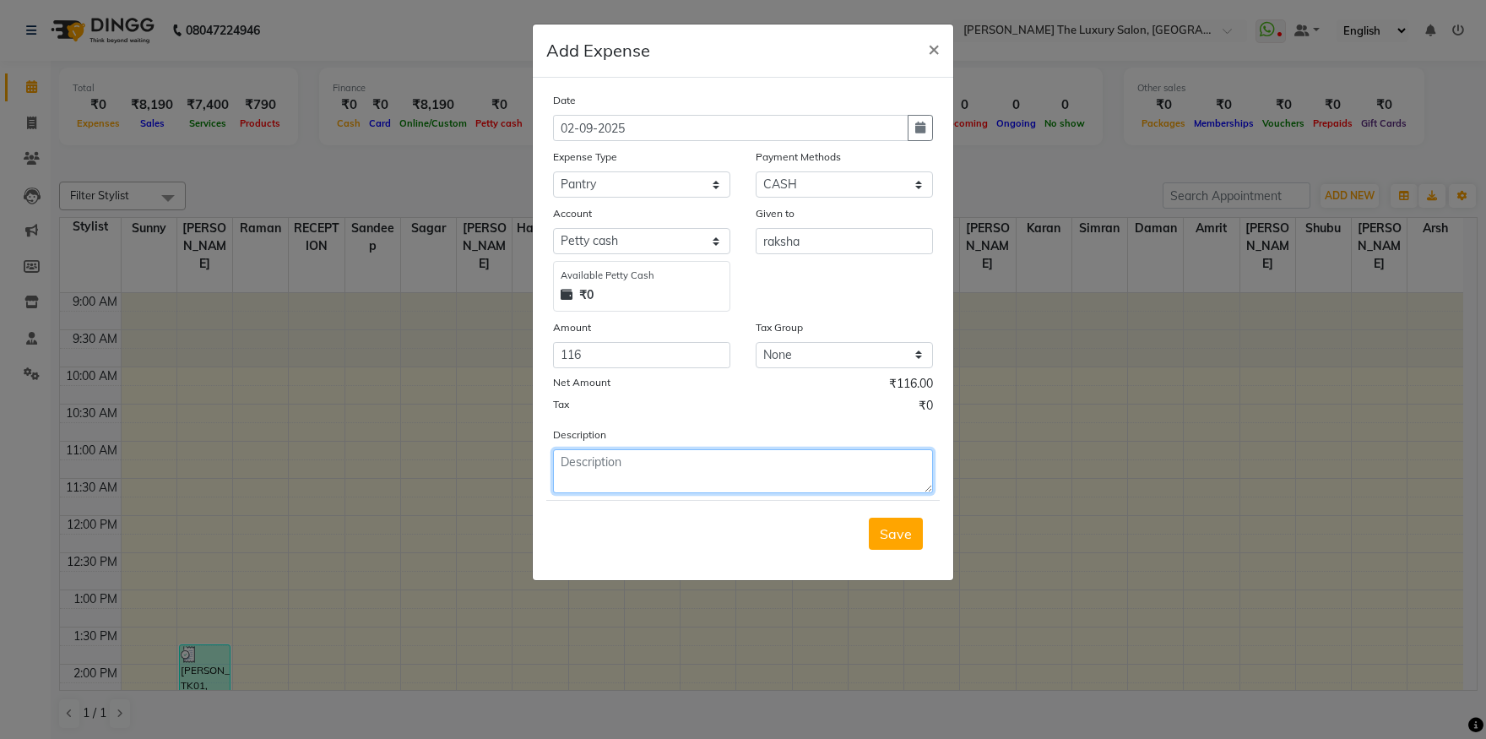
click at [621, 470] on textarea at bounding box center [743, 471] width 380 height 44
type textarea "milk cookies"
click at [909, 530] on span "Save" at bounding box center [896, 533] width 32 height 17
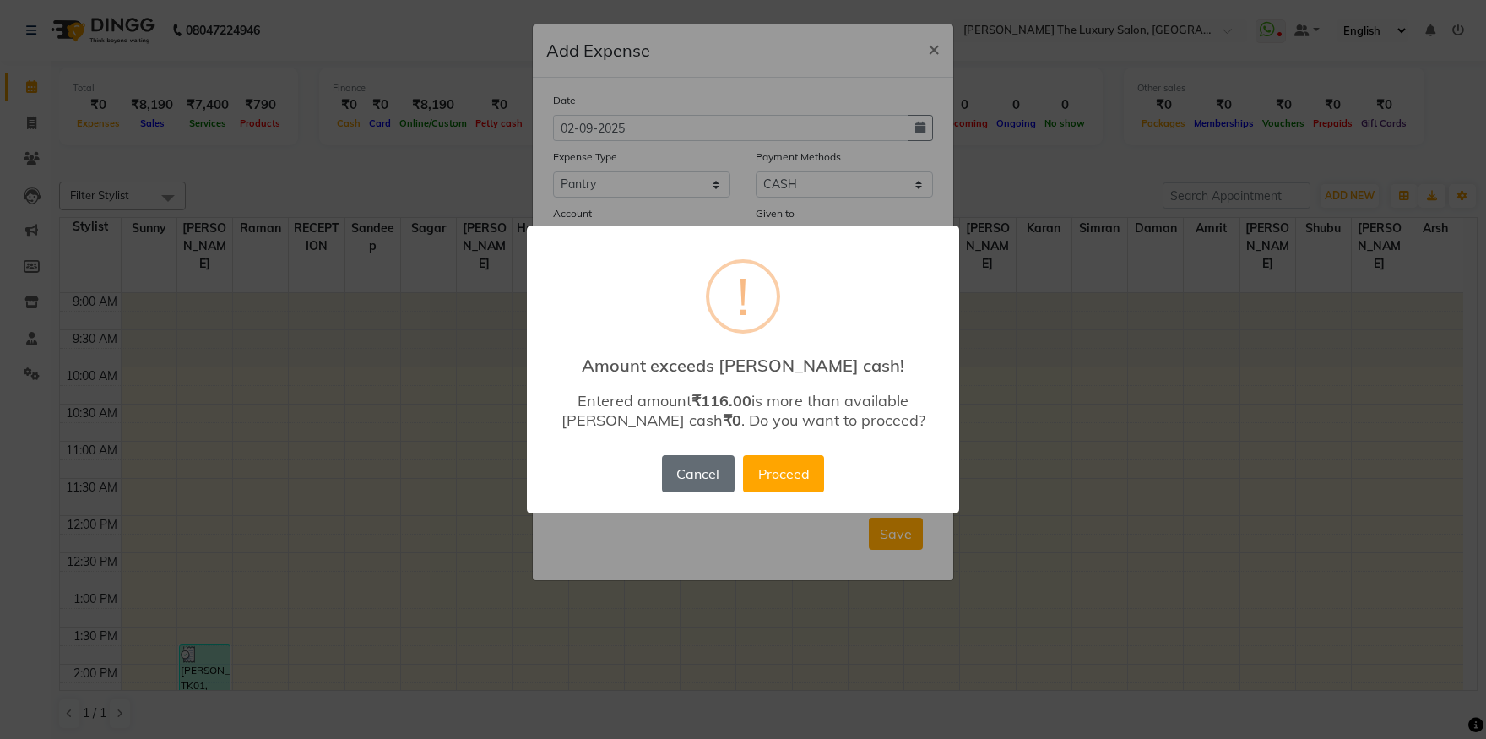
click at [701, 476] on button "Cancel" at bounding box center [698, 473] width 73 height 37
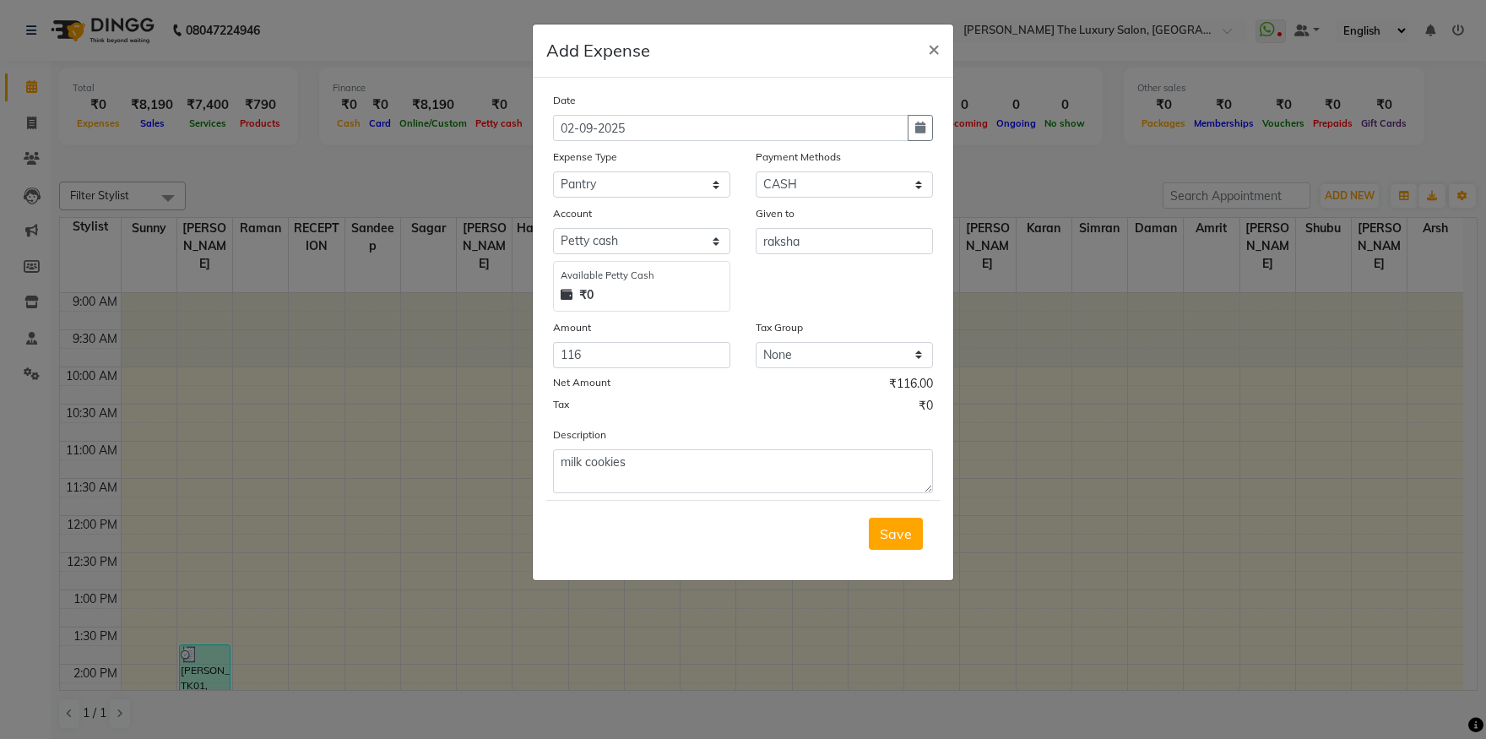
click at [666, 494] on form "Date 02-09-2025 Expense Type Select Advance Salary Bank charges Car maintenance…" at bounding box center [743, 328] width 394 height 475
click at [936, 51] on span "×" at bounding box center [934, 47] width 12 height 25
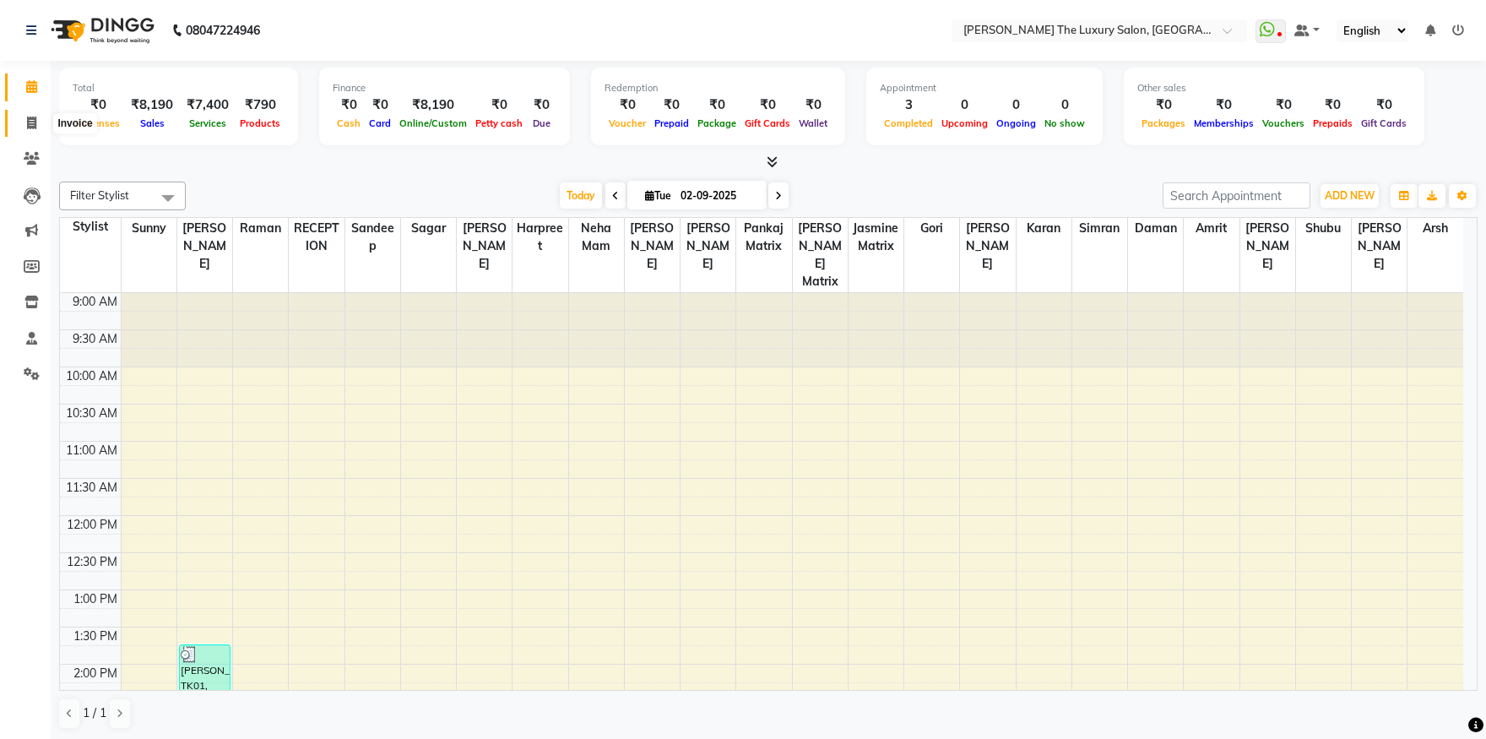
click at [28, 128] on icon at bounding box center [31, 123] width 9 height 13
select select "7179"
select select "service"
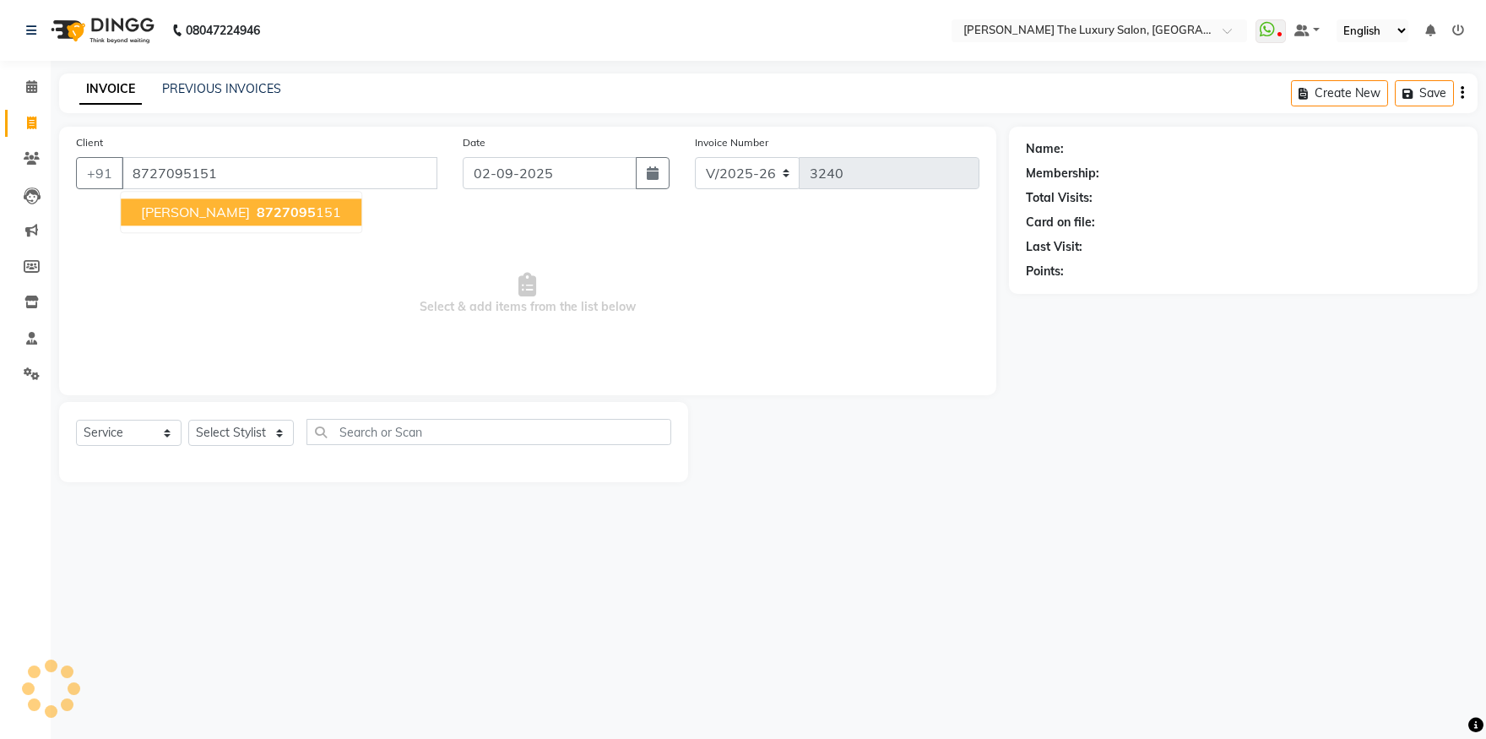
type input "8727095151"
click at [257, 209] on span "8727095" at bounding box center [286, 212] width 59 height 17
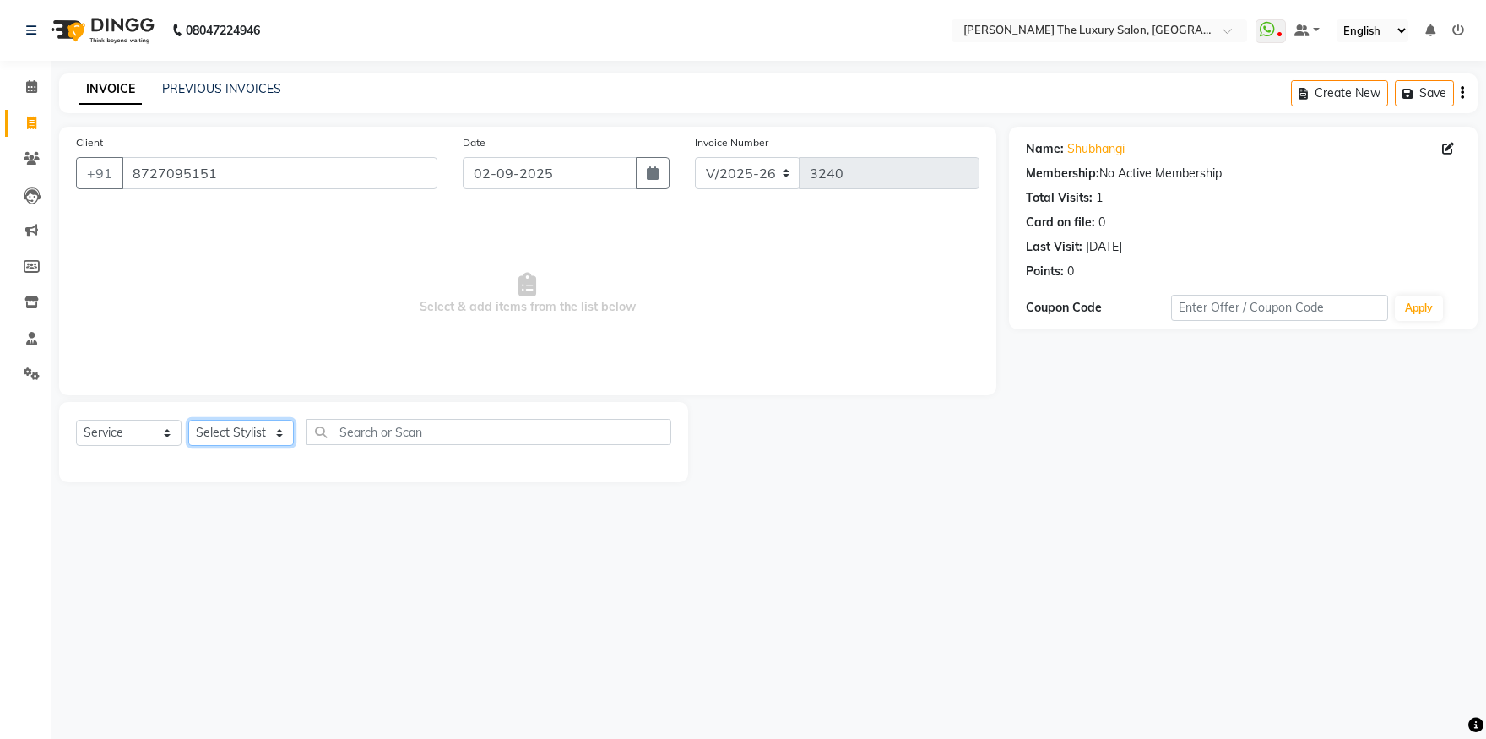
click at [188, 420] on select "Select Stylist amrit arsh ayush Daman Gori Harpreet jasmine matrix Jaswant sing…" at bounding box center [241, 433] width 106 height 26
select select "86782"
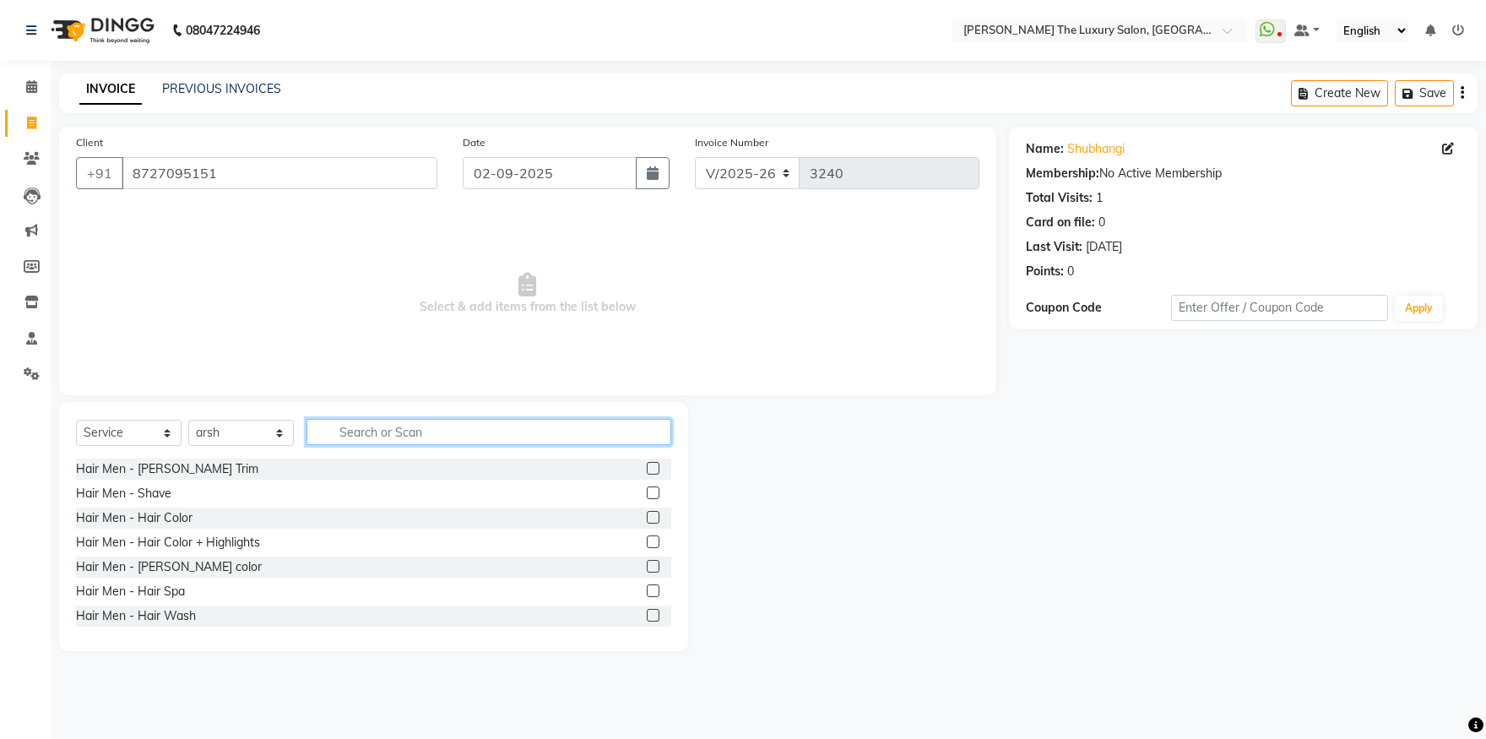
click at [370, 432] on input "text" at bounding box center [489, 432] width 365 height 26
type input "spa"
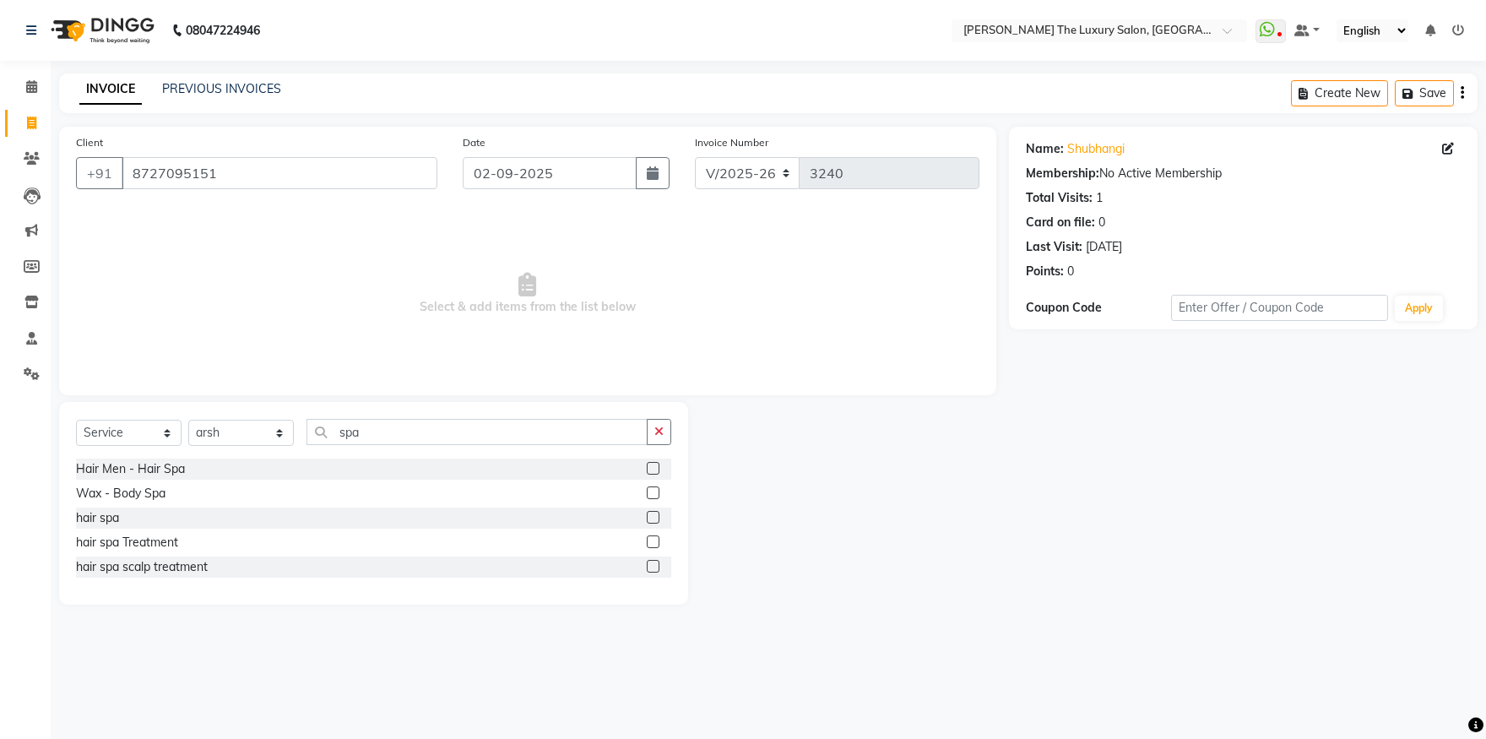
click at [654, 540] on label at bounding box center [653, 541] width 13 height 13
click at [654, 540] on input "checkbox" at bounding box center [652, 542] width 11 height 11
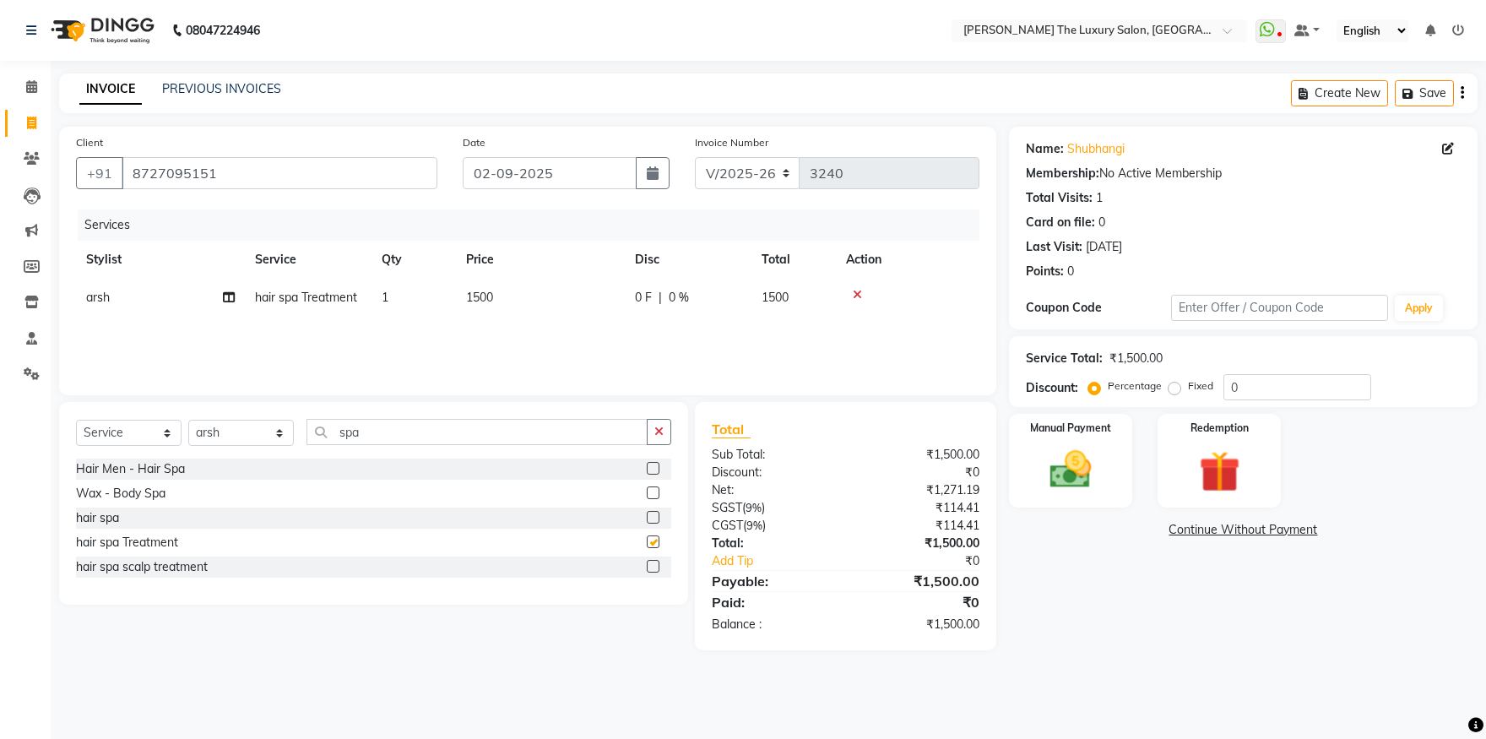
checkbox input "false"
click at [168, 436] on div "Select Service Product Membership Package Voucher Prepaid Gift Card Select Styl…" at bounding box center [373, 439] width 595 height 40
click at [339, 426] on input "spa" at bounding box center [477, 432] width 341 height 26
click at [369, 436] on input "spa" at bounding box center [477, 432] width 341 height 26
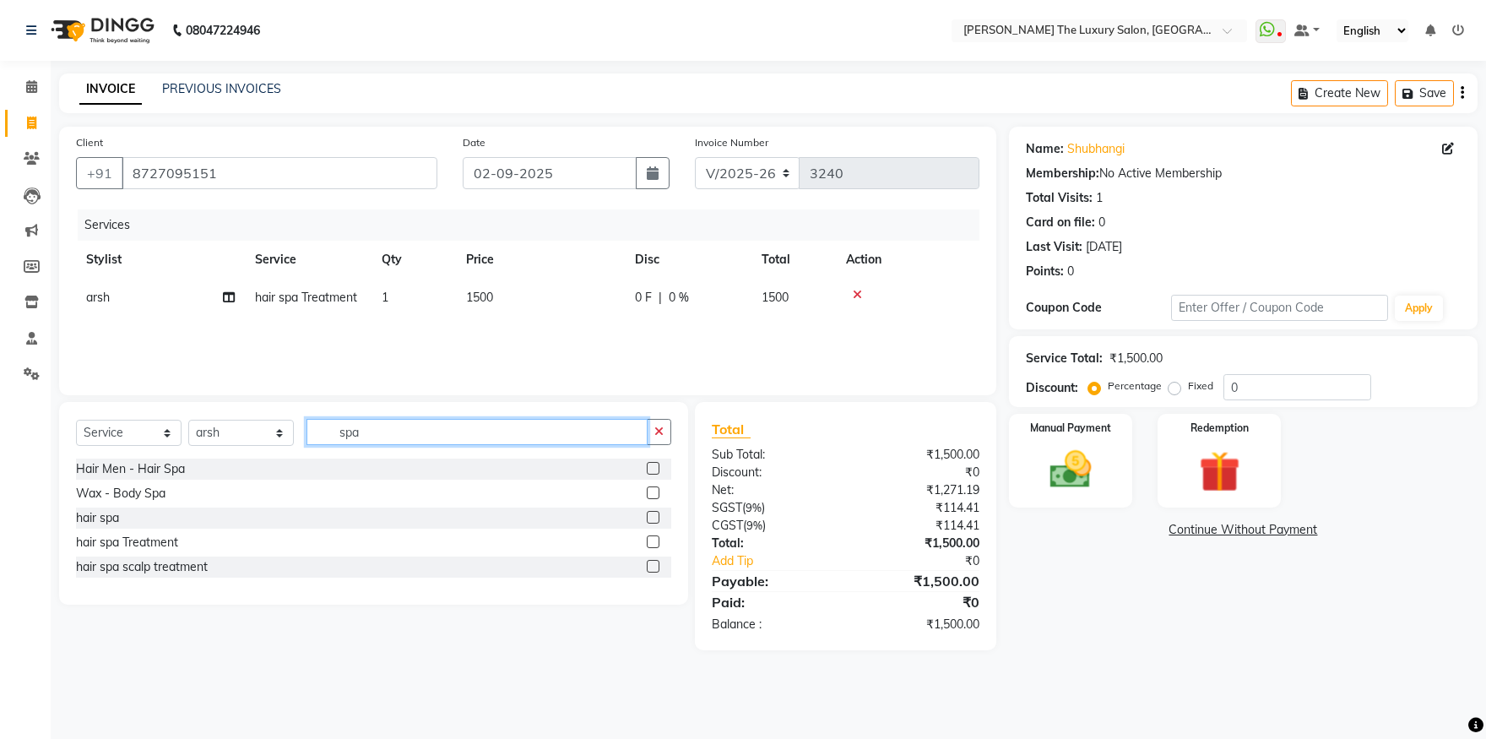
click at [369, 436] on input "spa" at bounding box center [477, 432] width 341 height 26
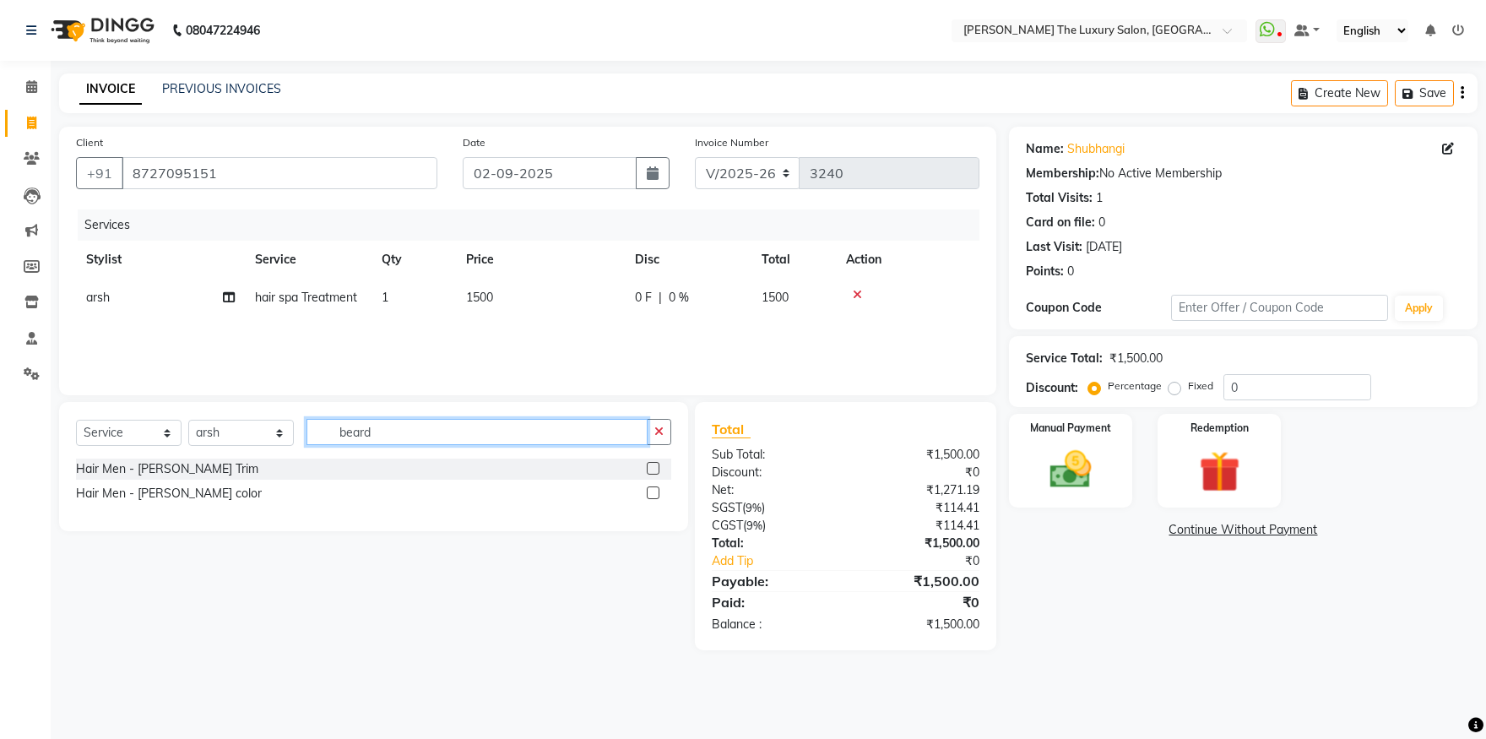
type input "beard"
click at [651, 468] on label at bounding box center [653, 468] width 13 height 13
click at [651, 468] on input "checkbox" at bounding box center [652, 469] width 11 height 11
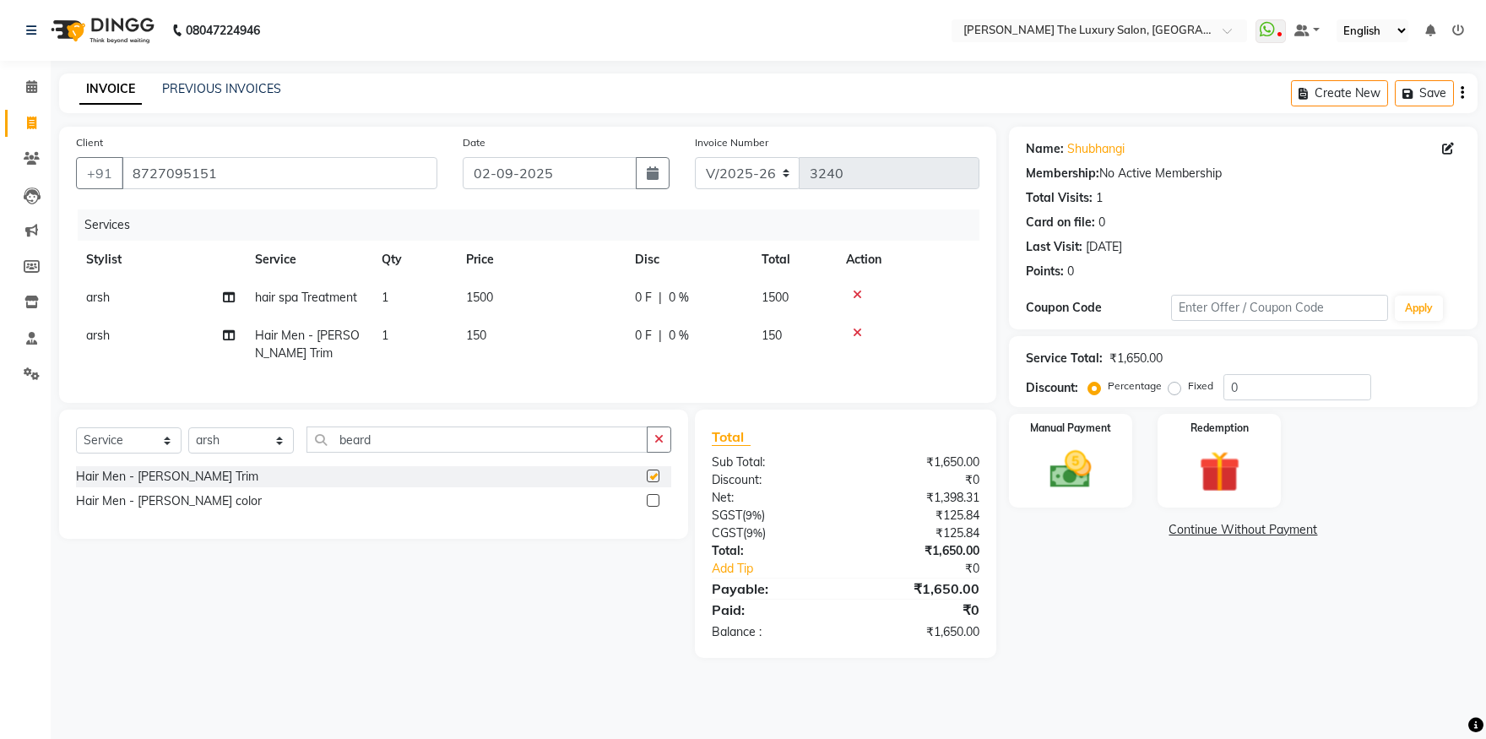
checkbox input "false"
click at [1052, 473] on img at bounding box center [1071, 470] width 70 height 50
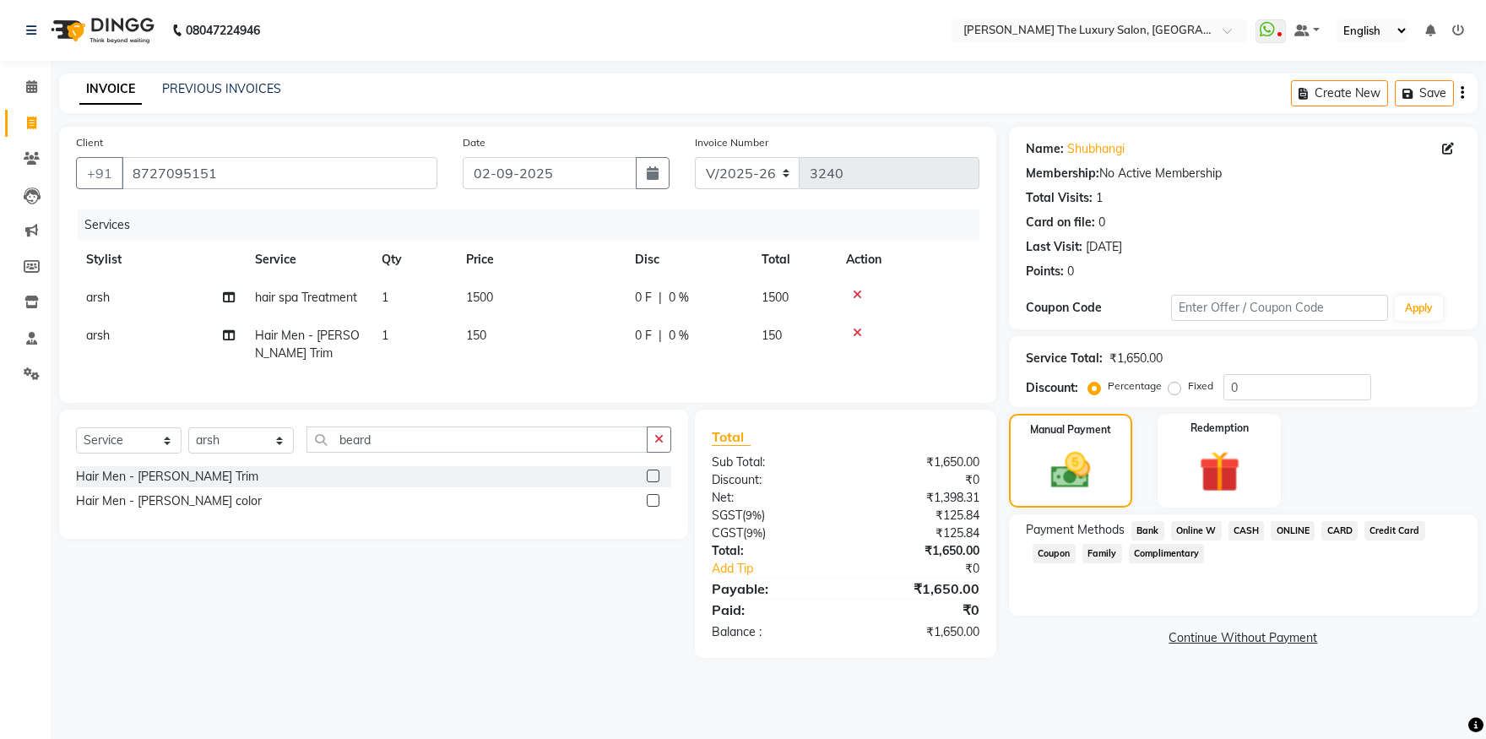
click at [1245, 528] on span "CASH" at bounding box center [1247, 530] width 36 height 19
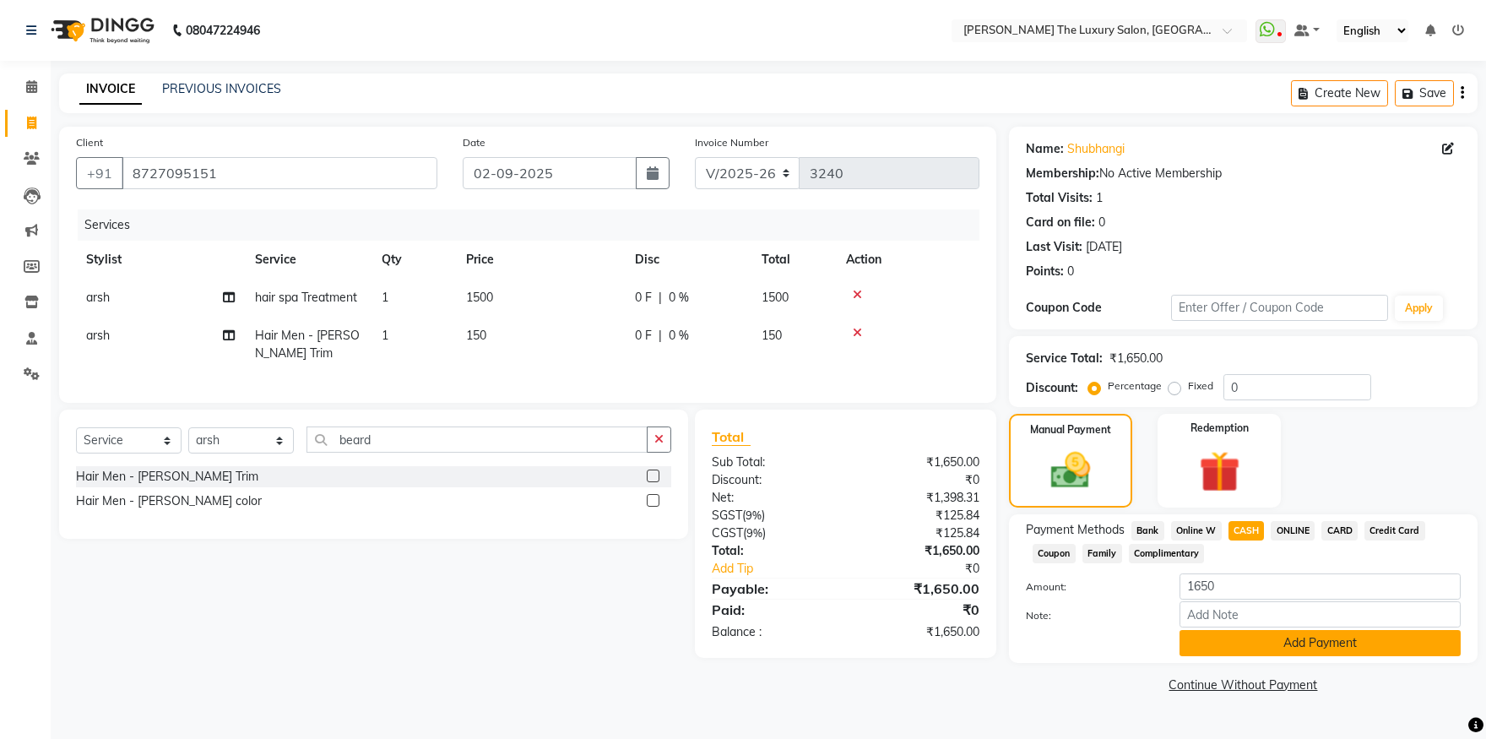
click at [1250, 646] on button "Add Payment" at bounding box center [1320, 643] width 281 height 26
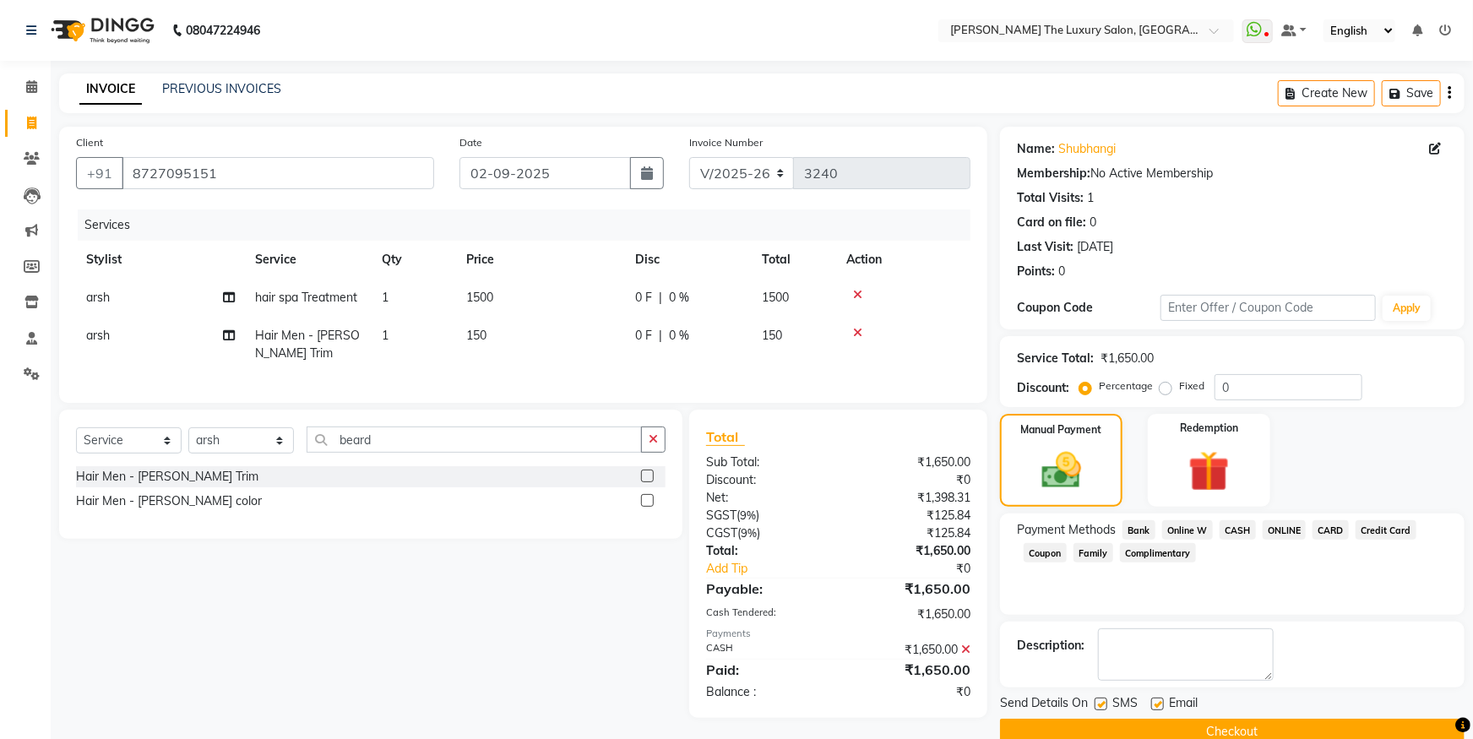
click at [1228, 723] on button "Checkout" at bounding box center [1232, 732] width 464 height 26
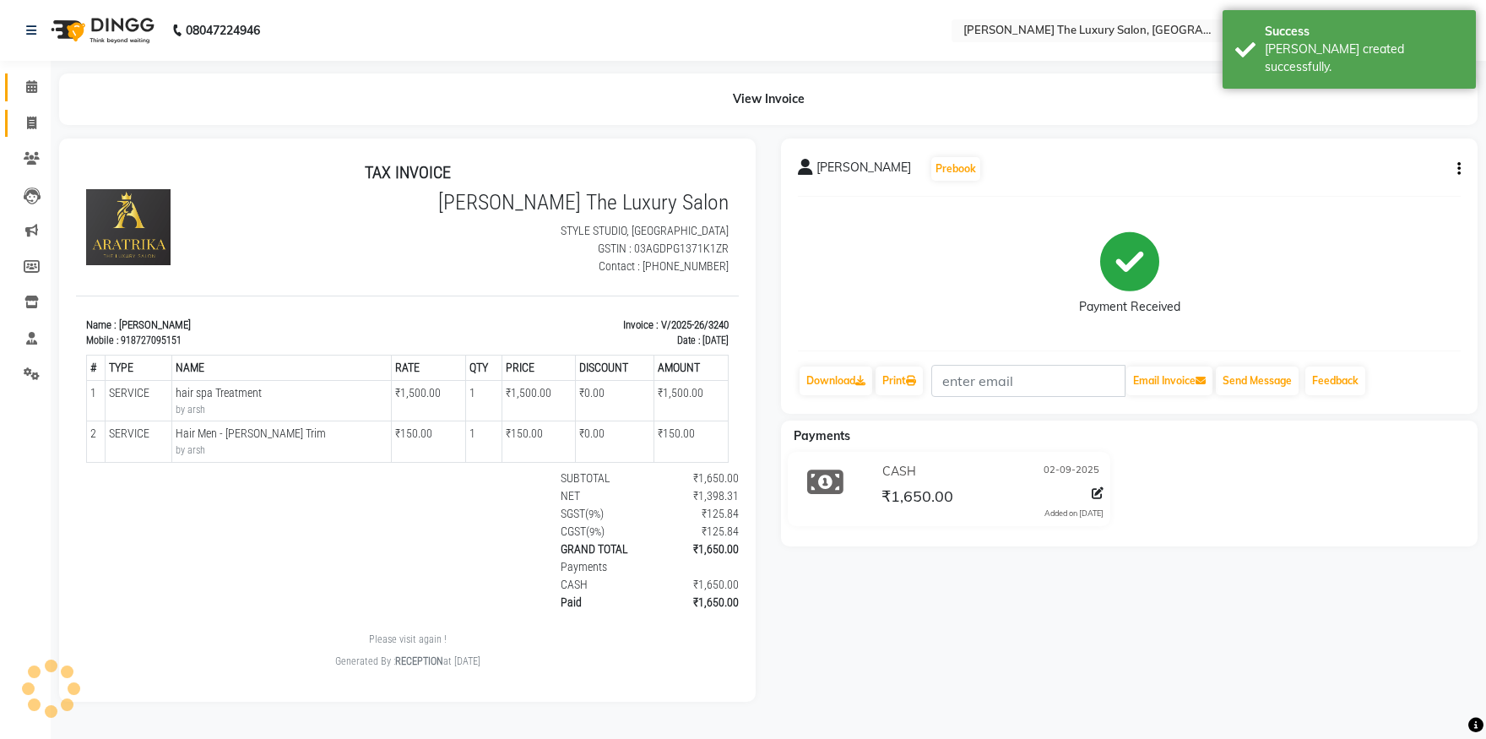
click at [35, 95] on span at bounding box center [32, 87] width 30 height 19
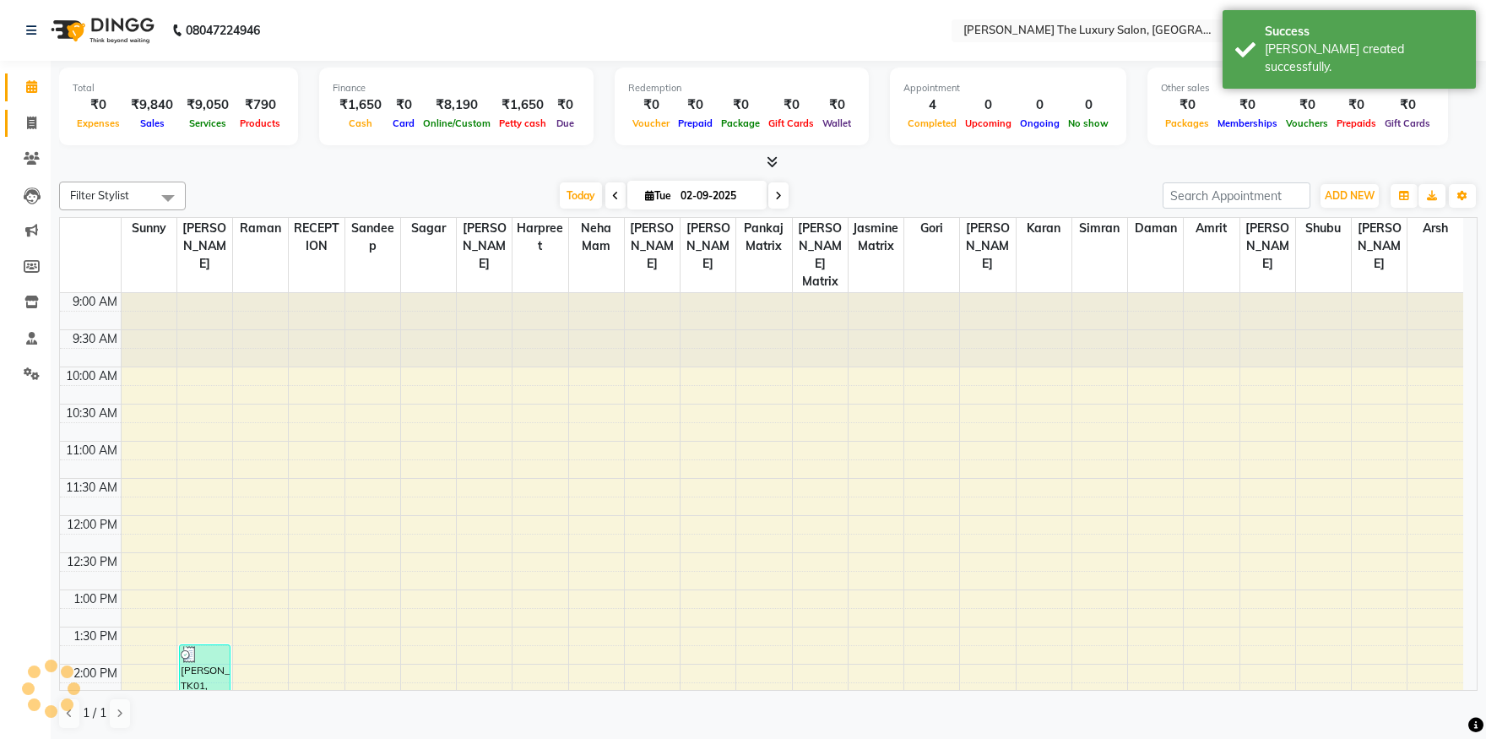
click at [32, 126] on icon at bounding box center [31, 123] width 9 height 13
select select "7179"
select select "service"
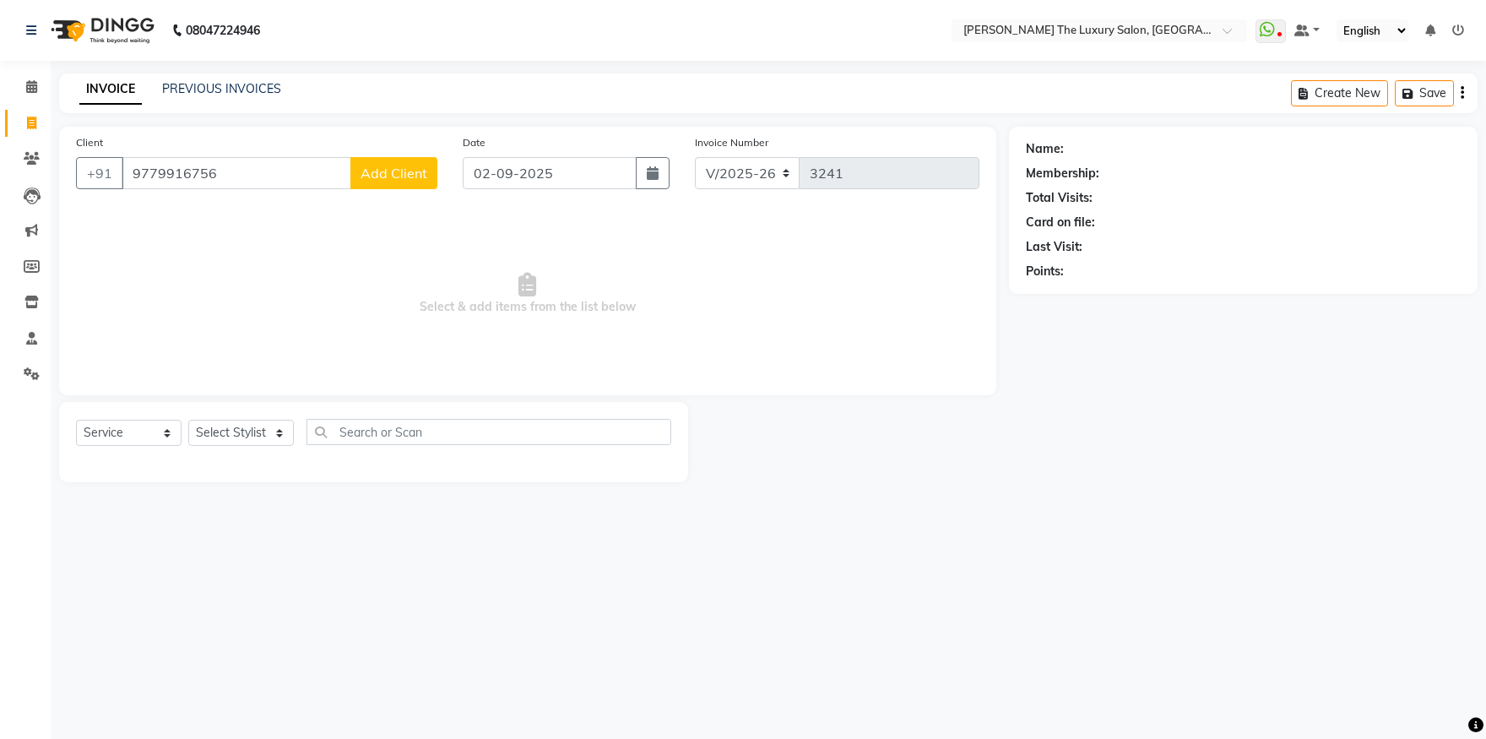
type input "9779916756"
click at [387, 180] on span "Add Client" at bounding box center [394, 173] width 67 height 17
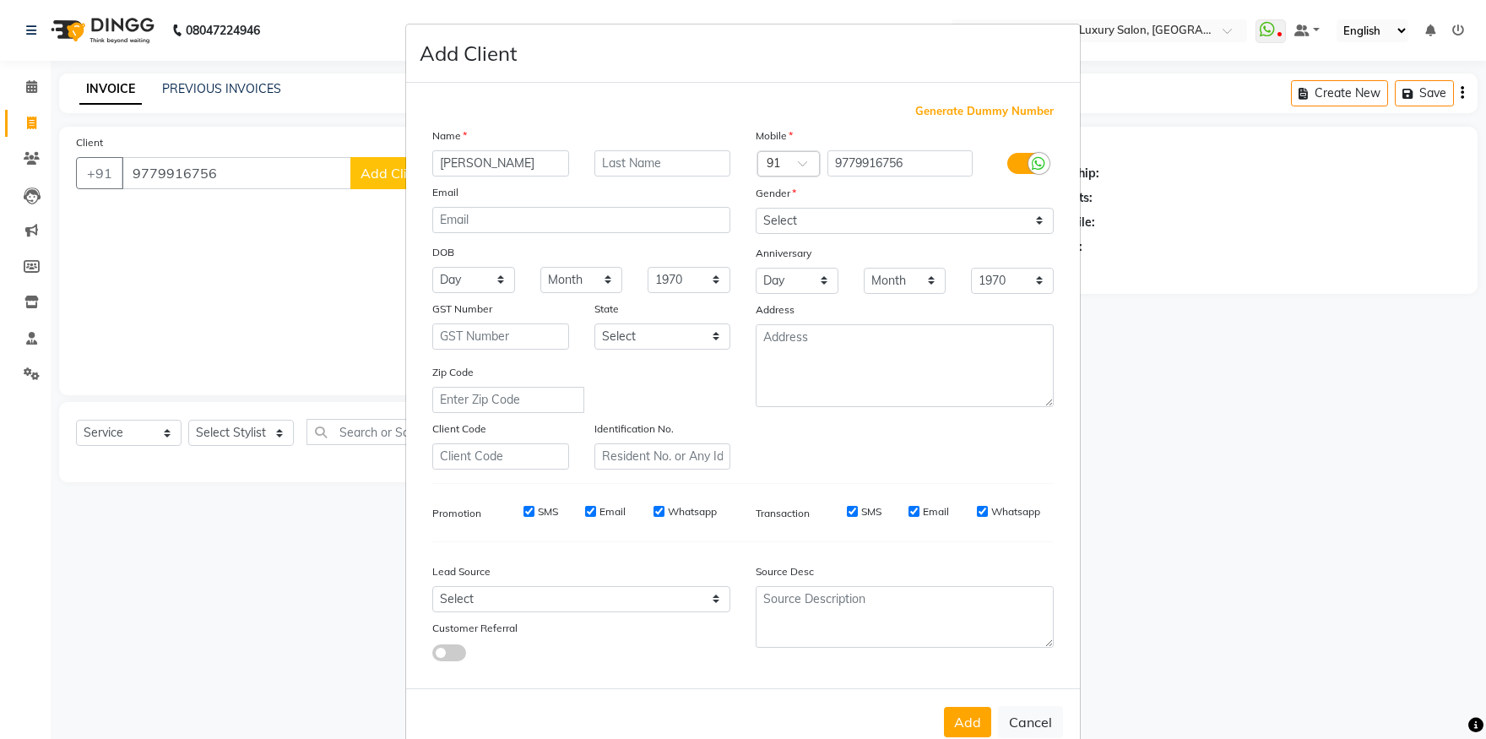
type input "mrs balwinder"
type input "kaur"
click at [829, 349] on textarea at bounding box center [905, 365] width 298 height 83
type textarea "amrica"
click at [767, 370] on textarea "amrica" at bounding box center [905, 365] width 298 height 83
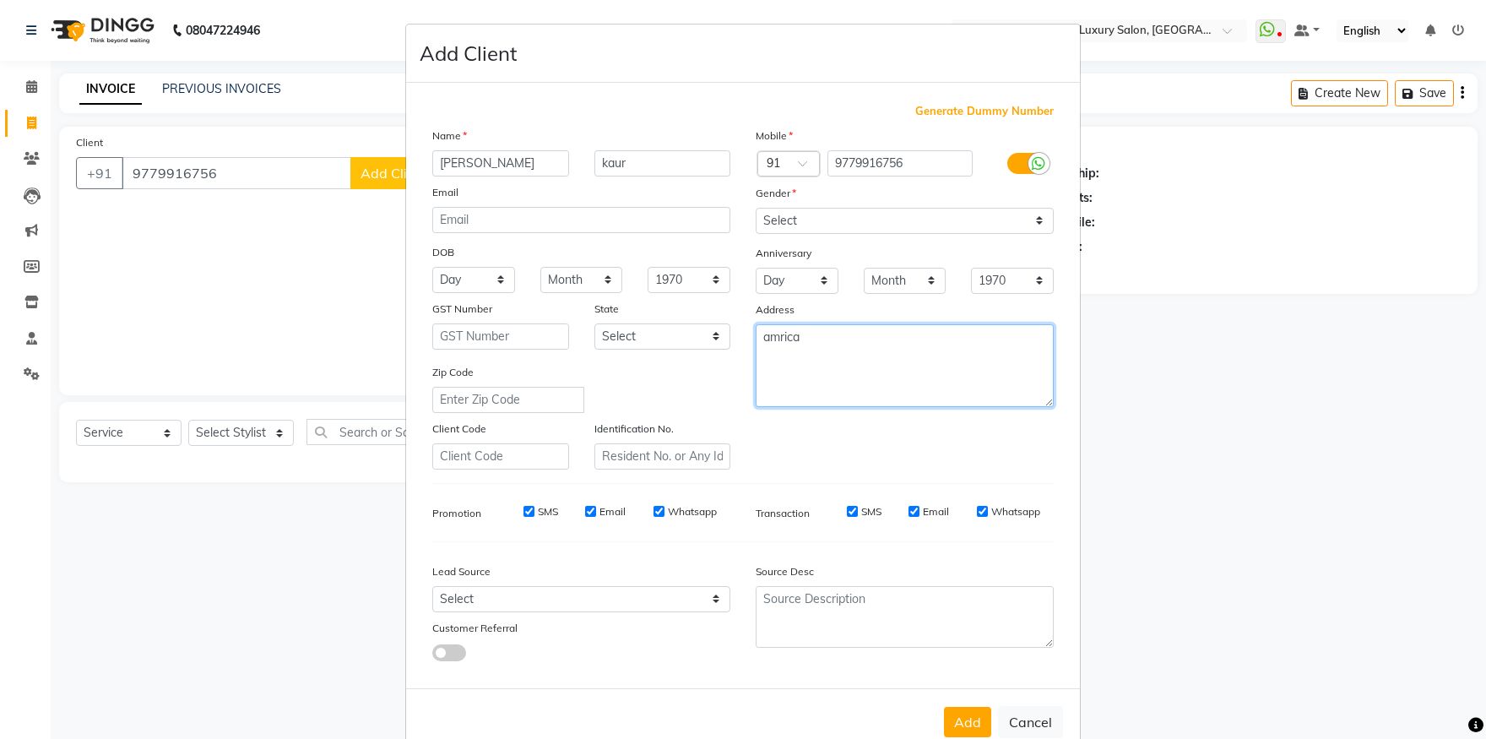
drag, startPoint x: 812, startPoint y: 342, endPoint x: 677, endPoint y: 340, distance: 134.3
click at [756, 340] on textarea "amrica" at bounding box center [905, 365] width 298 height 83
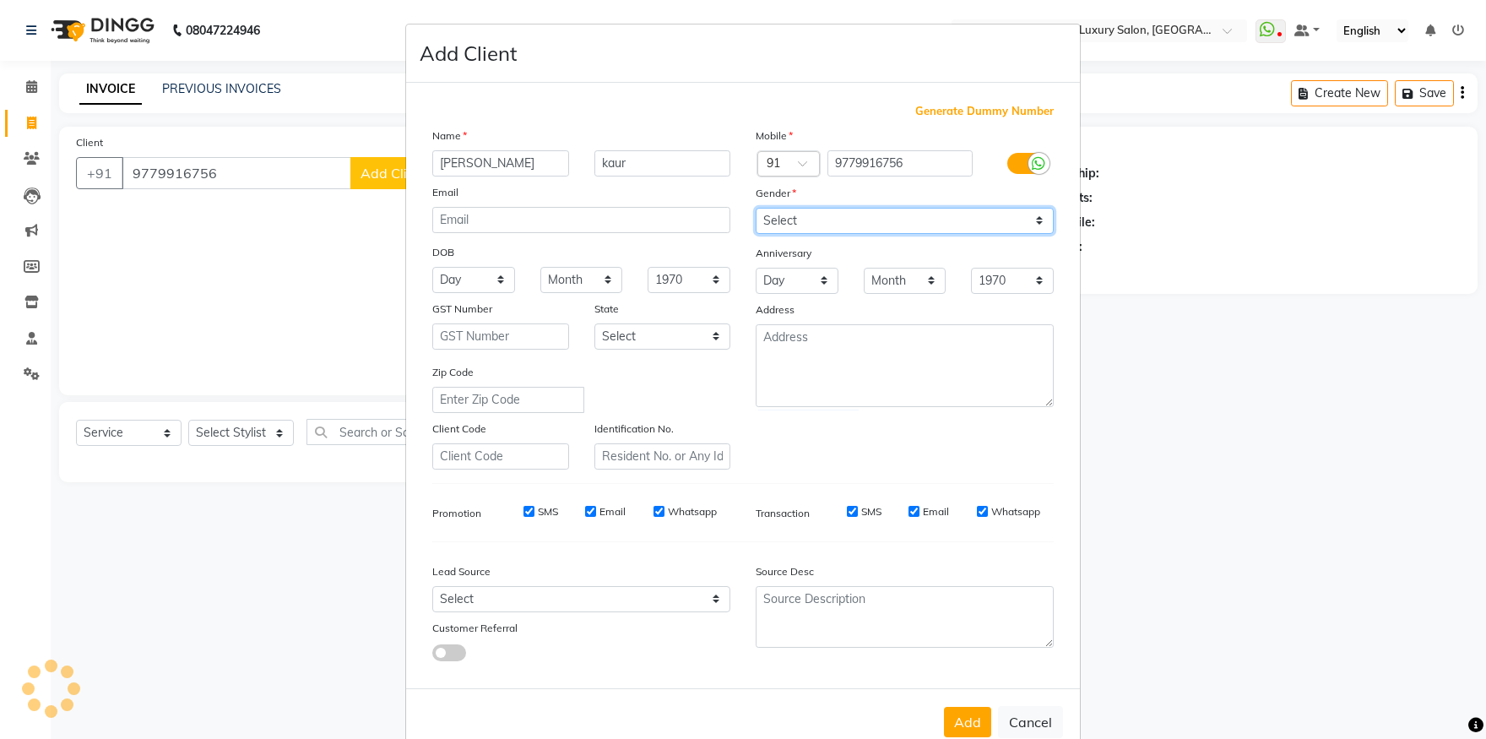
click at [756, 208] on select "Select Male Female Other Prefer Not To Say" at bounding box center [905, 221] width 298 height 26
select select "female"
click option "Female" at bounding box center [0, 0] width 0 height 0
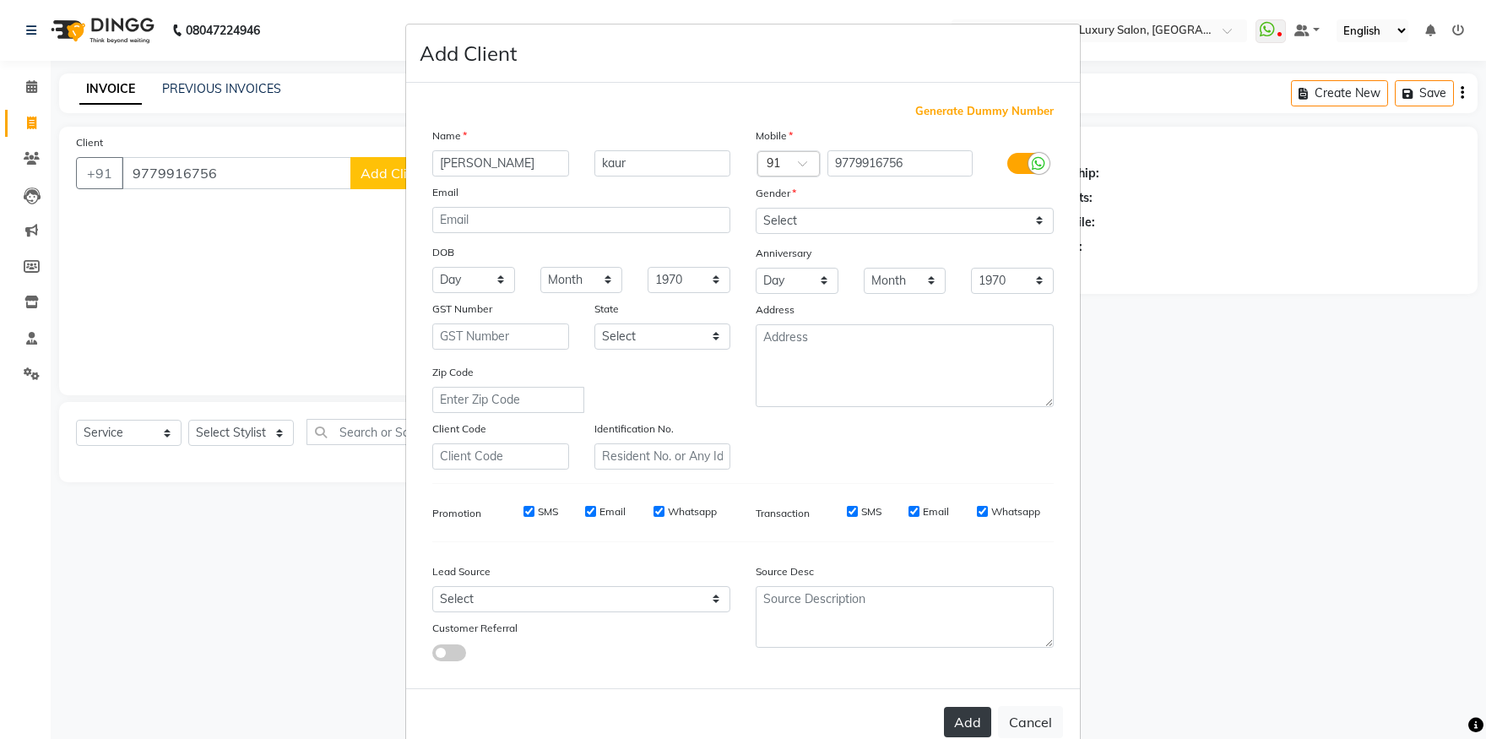
click at [955, 730] on button "Add" at bounding box center [967, 722] width 47 height 30
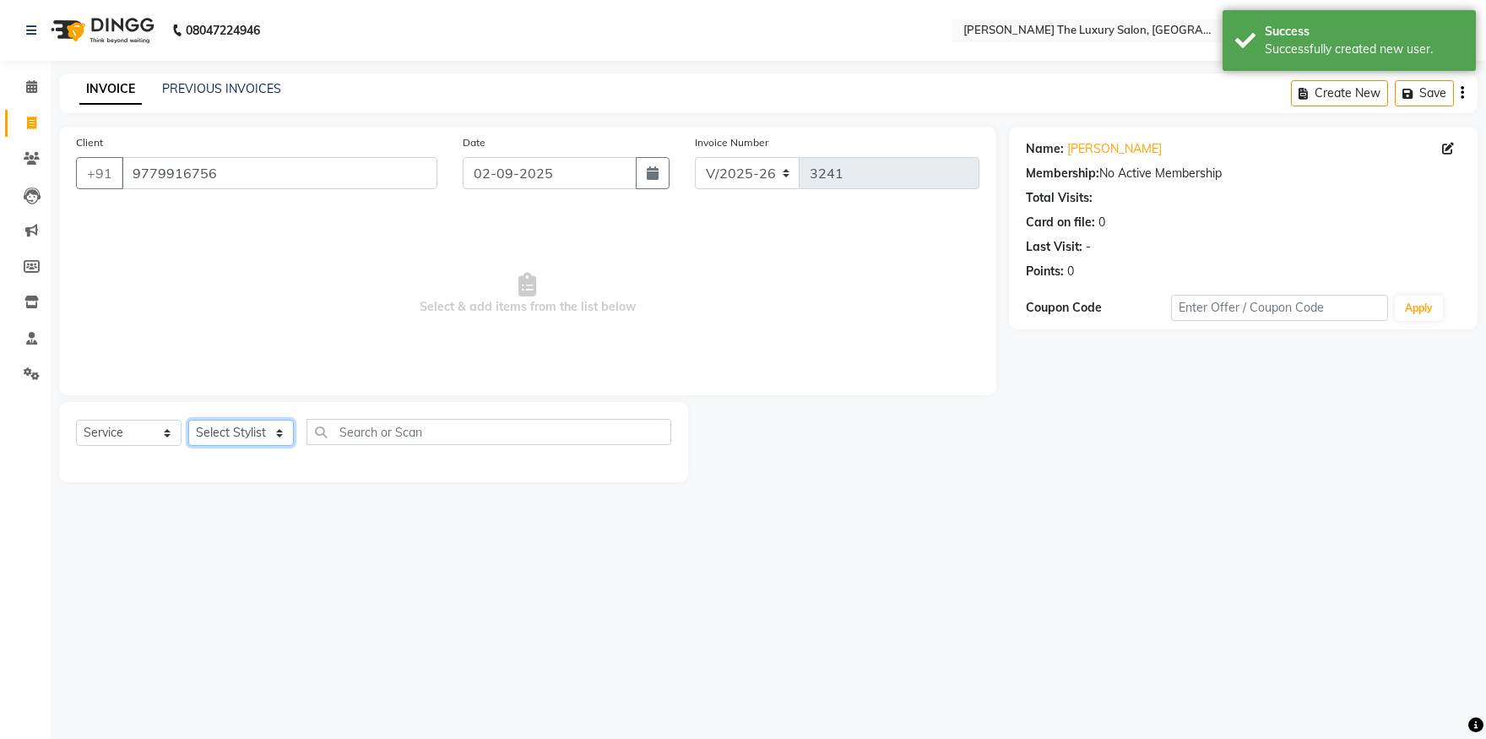
click at [188, 420] on select "Select Stylist amrit arsh ayush Daman Gori Harpreet jasmine matrix Jaswant sing…" at bounding box center [241, 433] width 106 height 26
select select "85687"
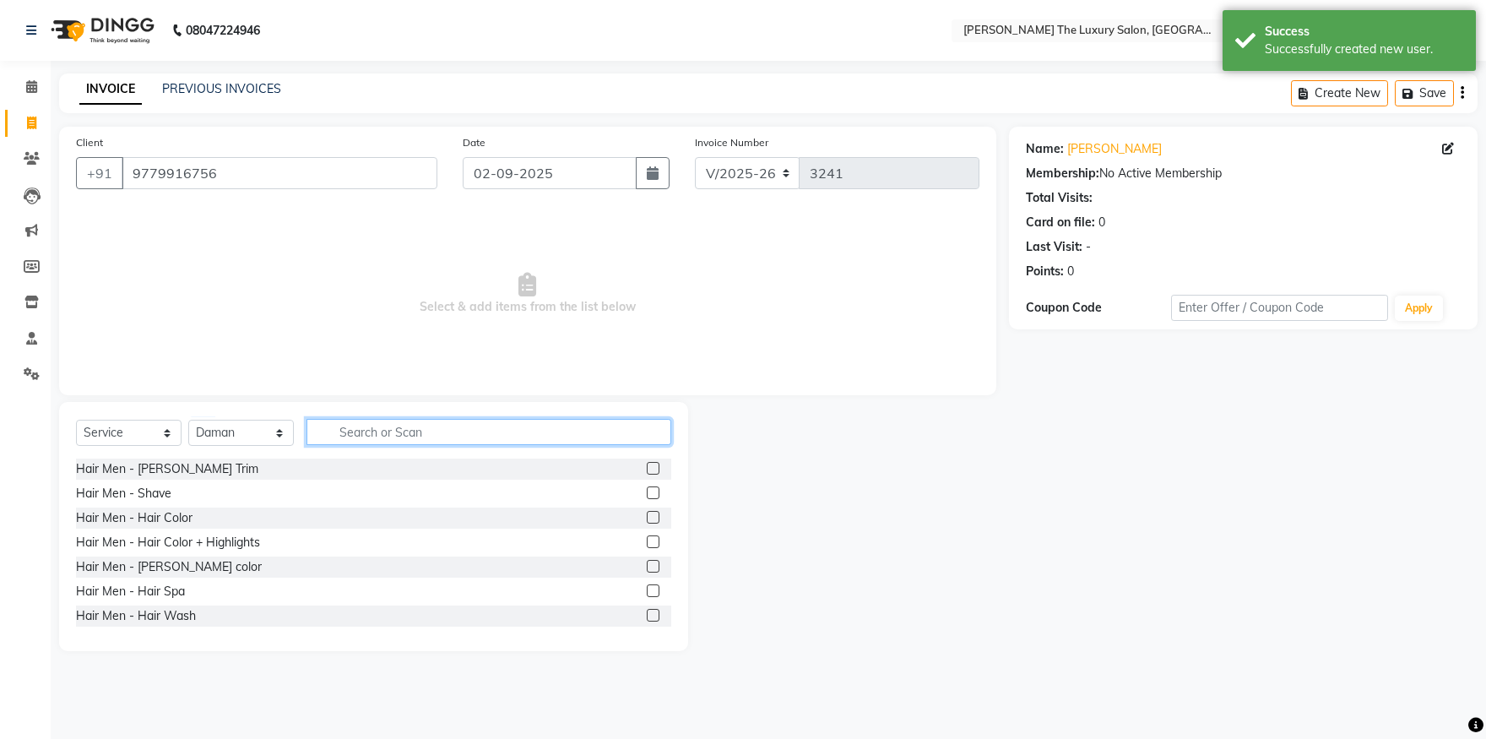
click at [339, 432] on input "text" at bounding box center [489, 432] width 365 height 26
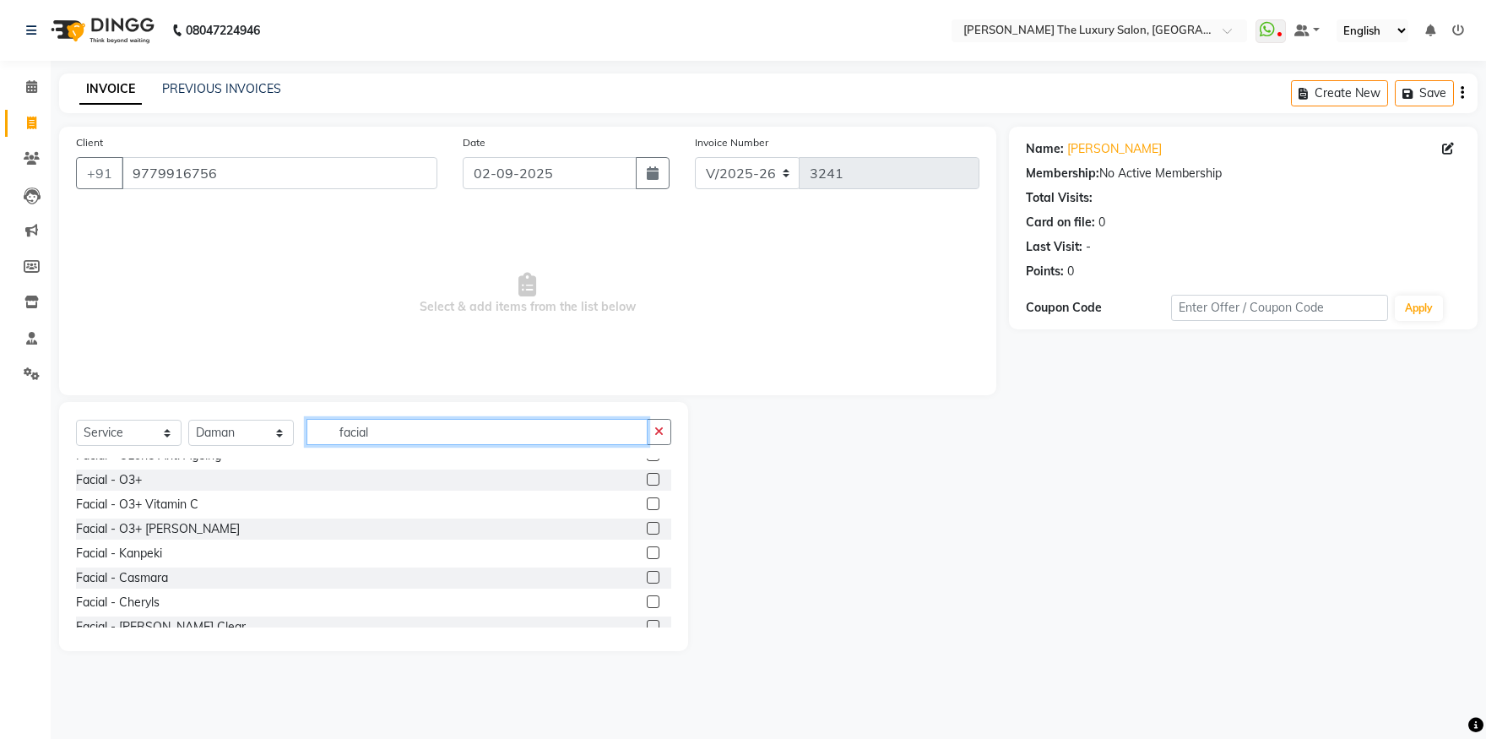
scroll to position [92, 0]
type input "facial"
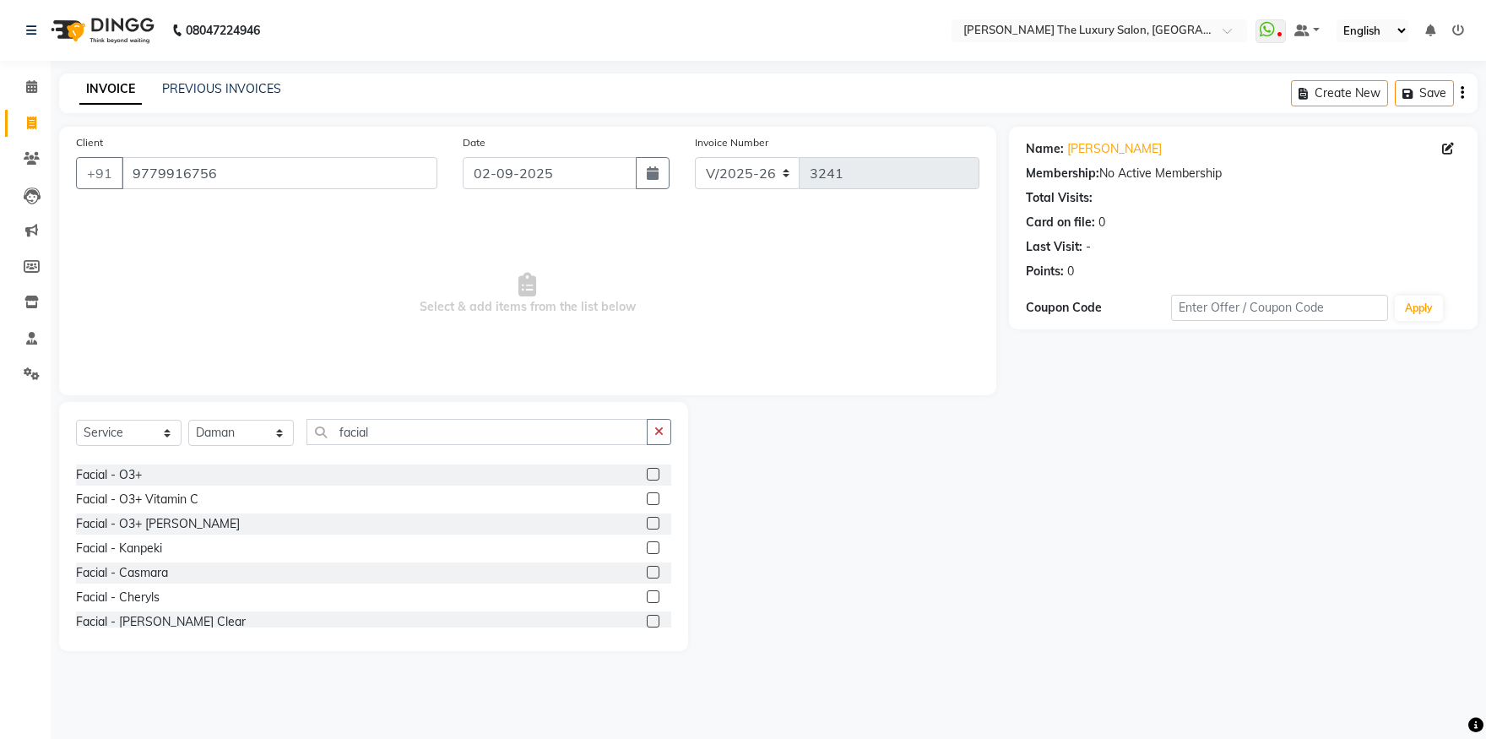
click at [647, 547] on label at bounding box center [653, 547] width 13 height 13
click at [647, 547] on input "checkbox" at bounding box center [652, 548] width 11 height 11
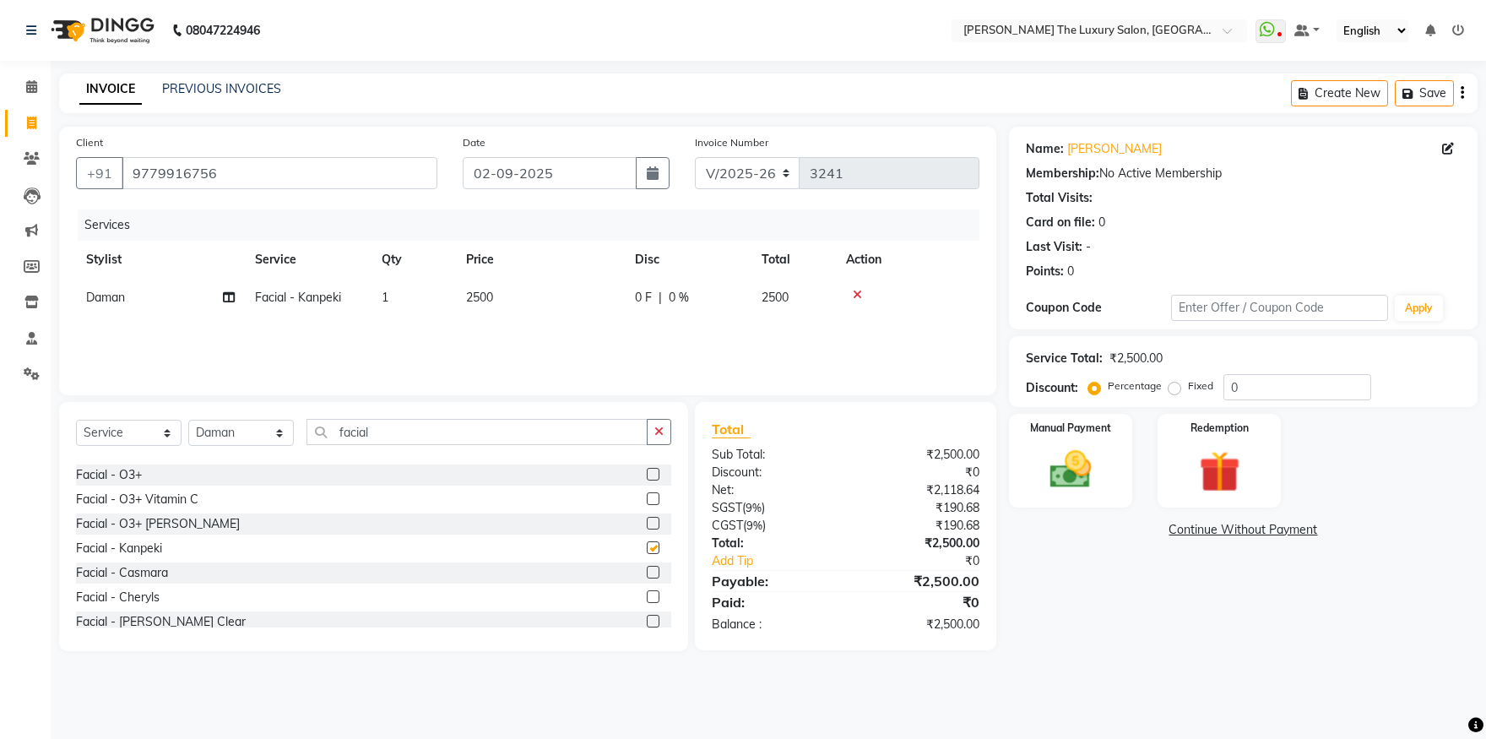
checkbox input "false"
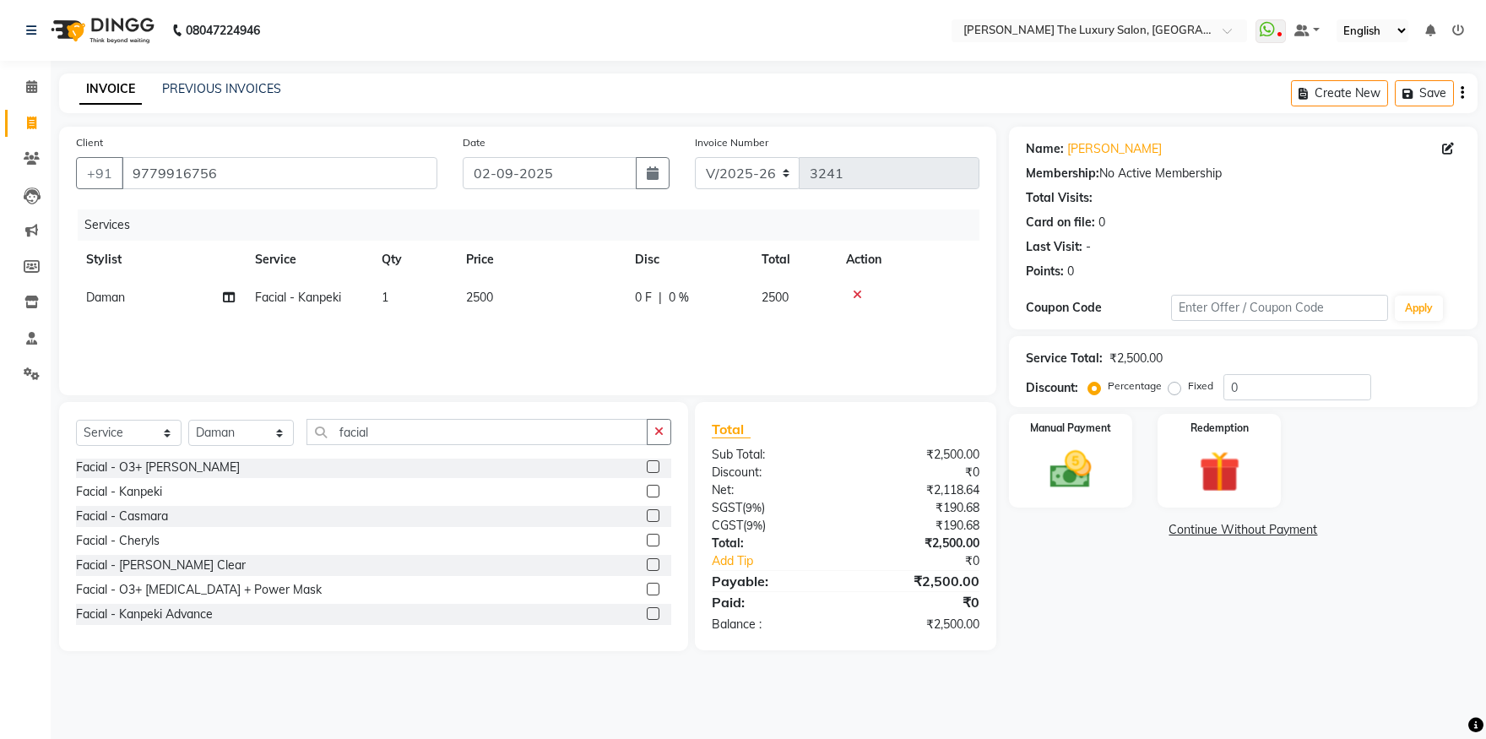
click at [647, 613] on label at bounding box center [653, 613] width 13 height 13
click at [647, 613] on input "checkbox" at bounding box center [652, 614] width 11 height 11
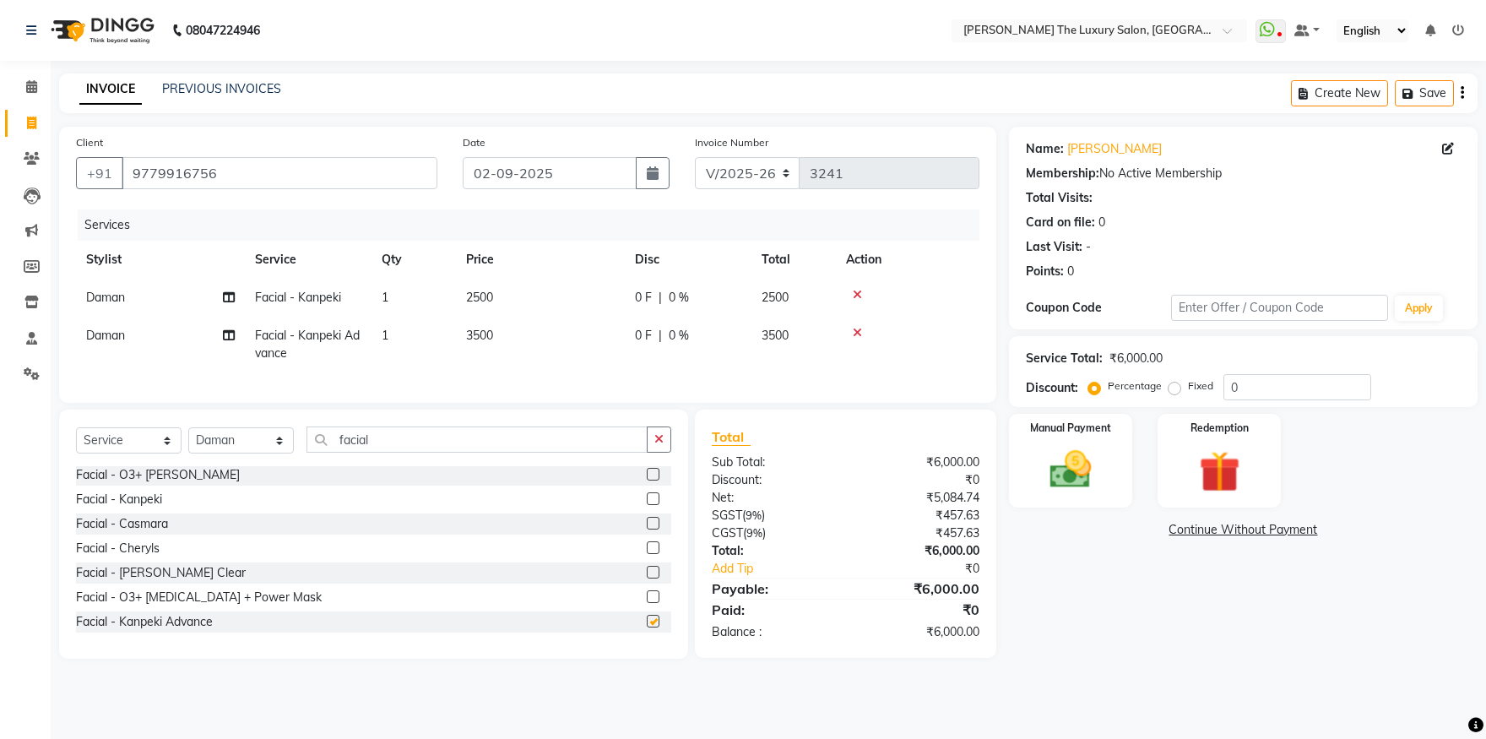
checkbox input "false"
click at [853, 294] on icon at bounding box center [857, 295] width 9 height 12
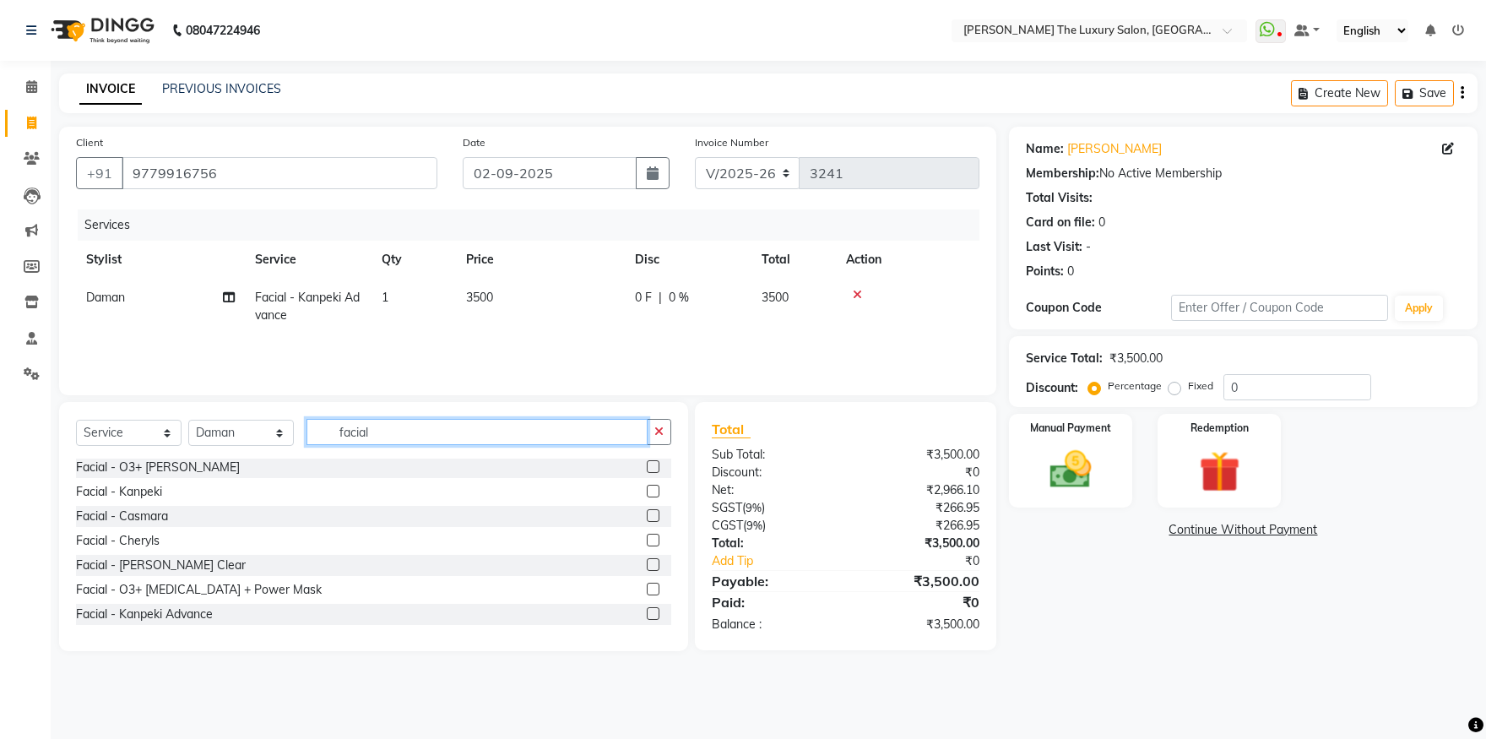
drag, startPoint x: 414, startPoint y: 437, endPoint x: 278, endPoint y: 453, distance: 137.0
click at [307, 445] on input "facial" at bounding box center [477, 432] width 341 height 26
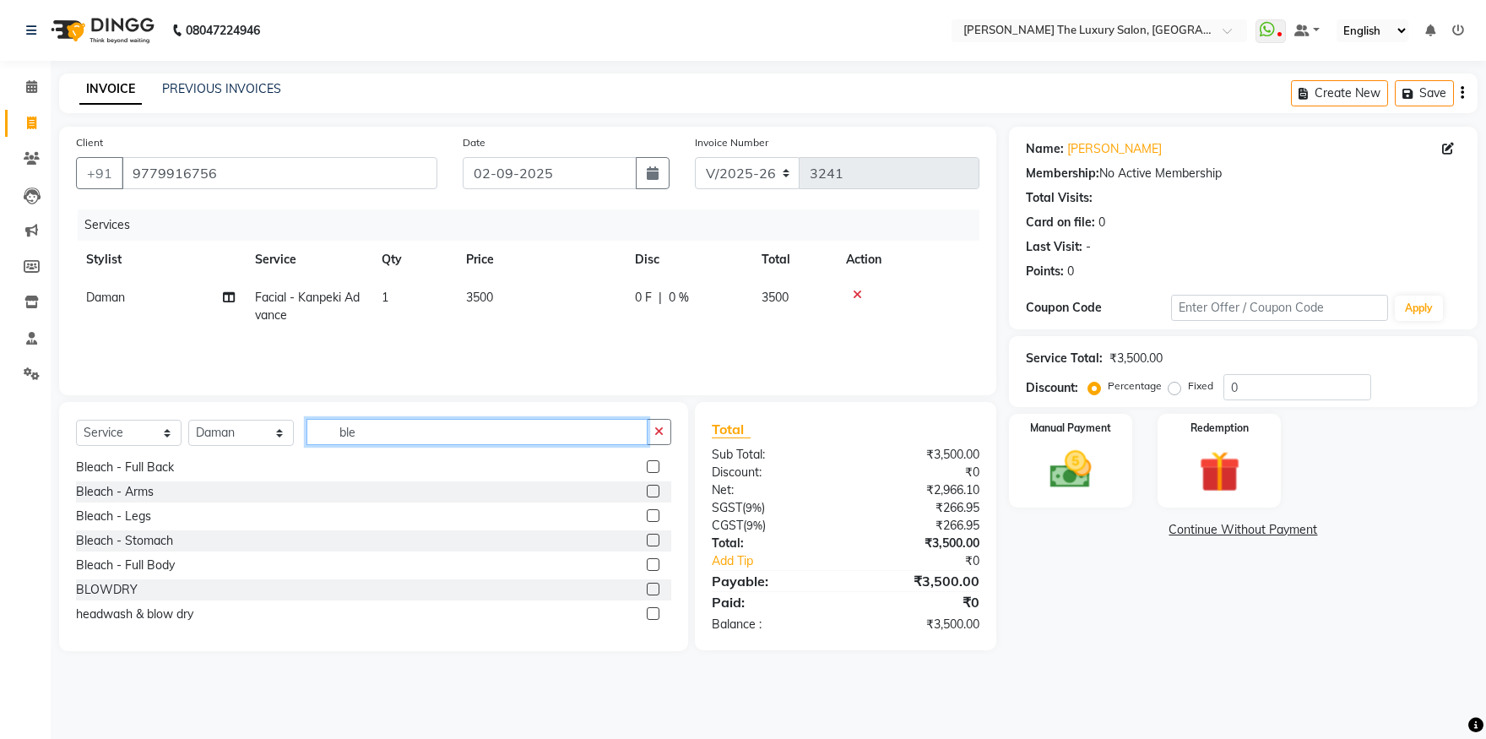
scroll to position [27, 0]
type input "ble"
click at [647, 464] on label at bounding box center [653, 465] width 13 height 13
click at [647, 464] on input "checkbox" at bounding box center [652, 466] width 11 height 11
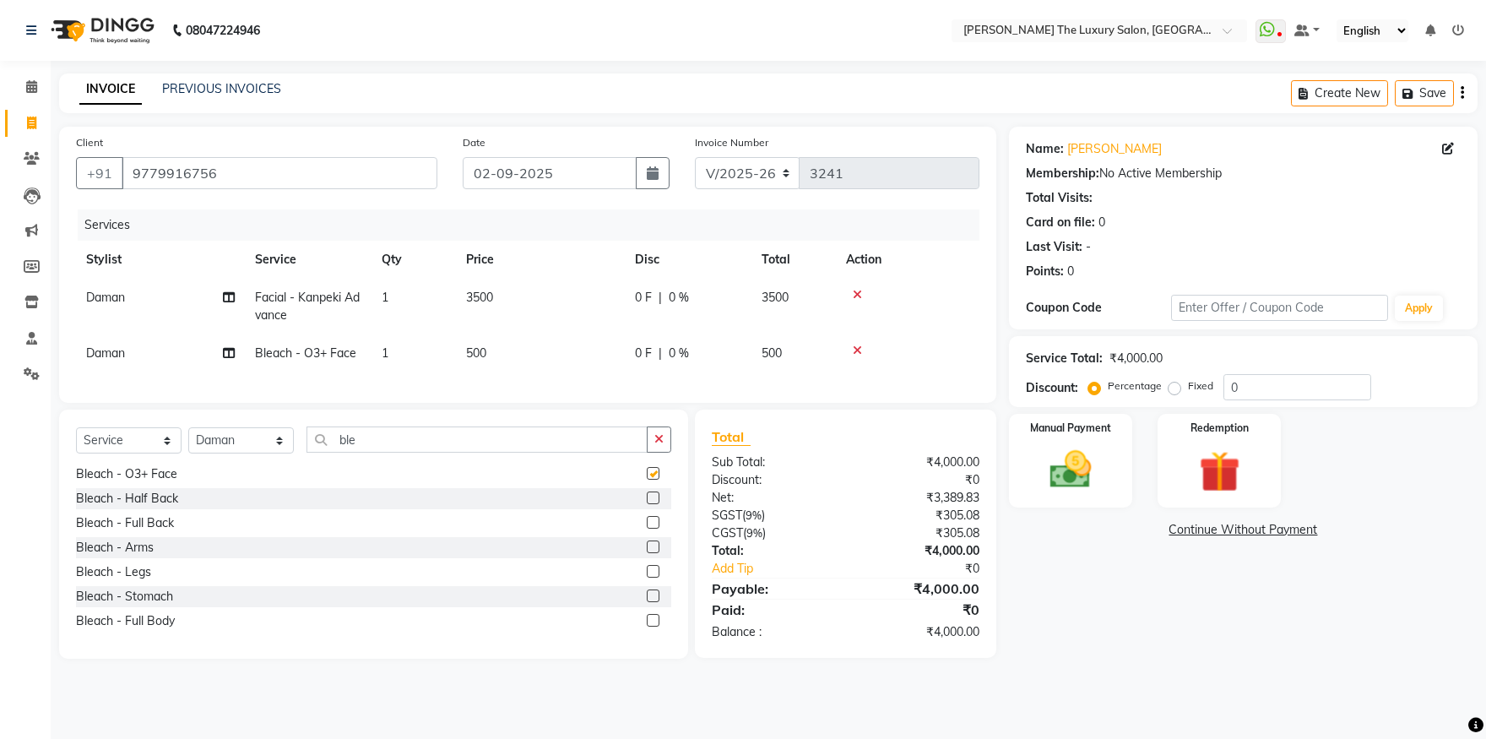
checkbox input "false"
click at [452, 453] on input "ble" at bounding box center [477, 439] width 341 height 26
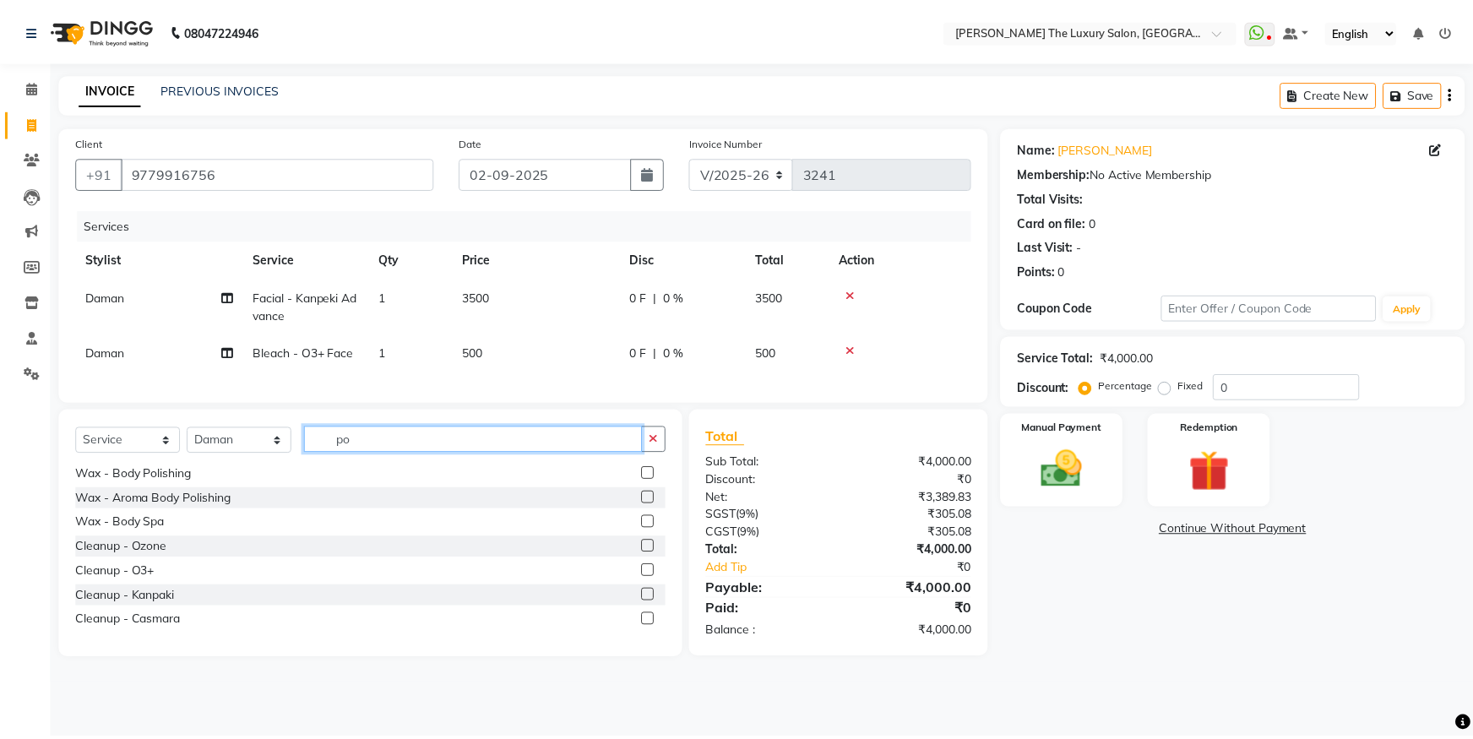
scroll to position [0, 0]
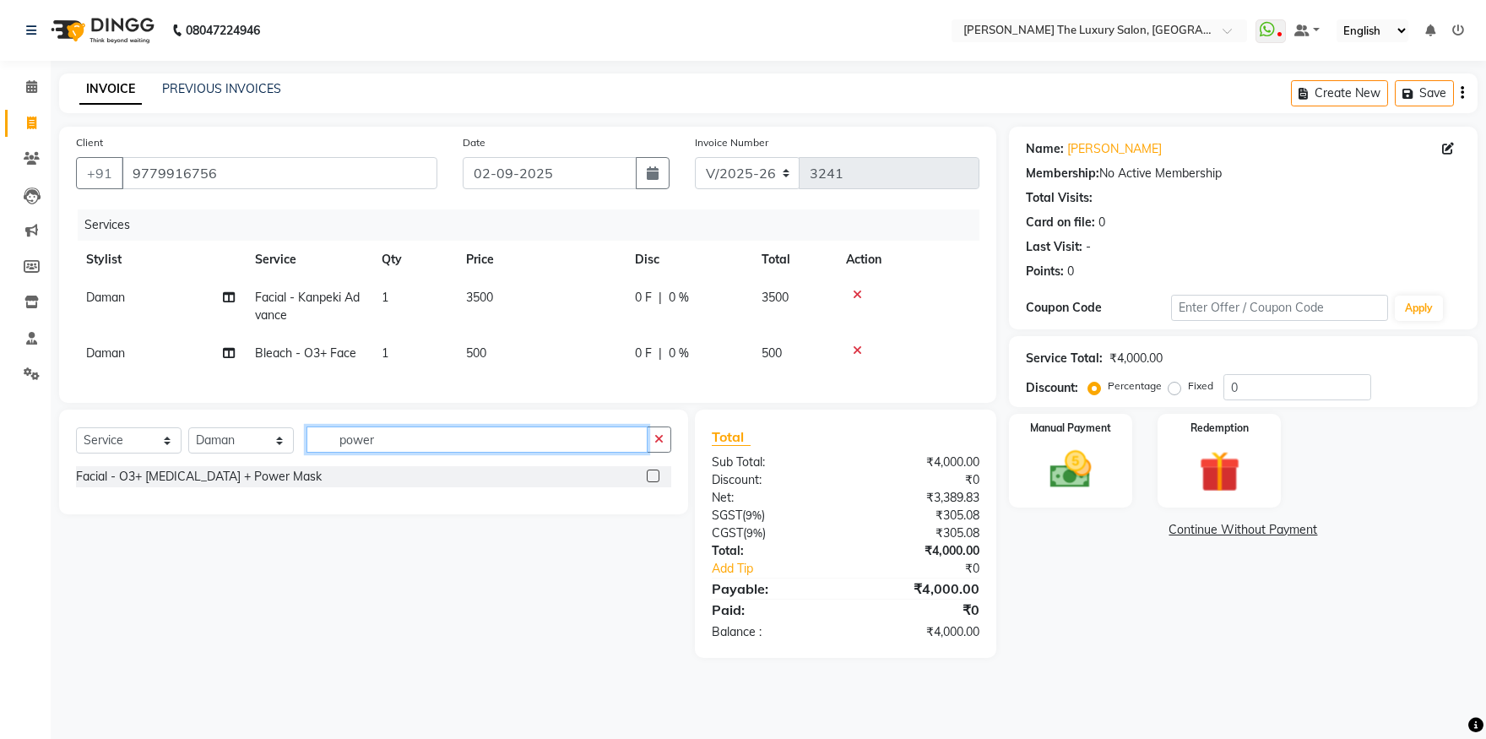
type input "power"
click at [654, 482] on label at bounding box center [653, 476] width 13 height 13
click at [654, 482] on input "checkbox" at bounding box center [652, 476] width 11 height 11
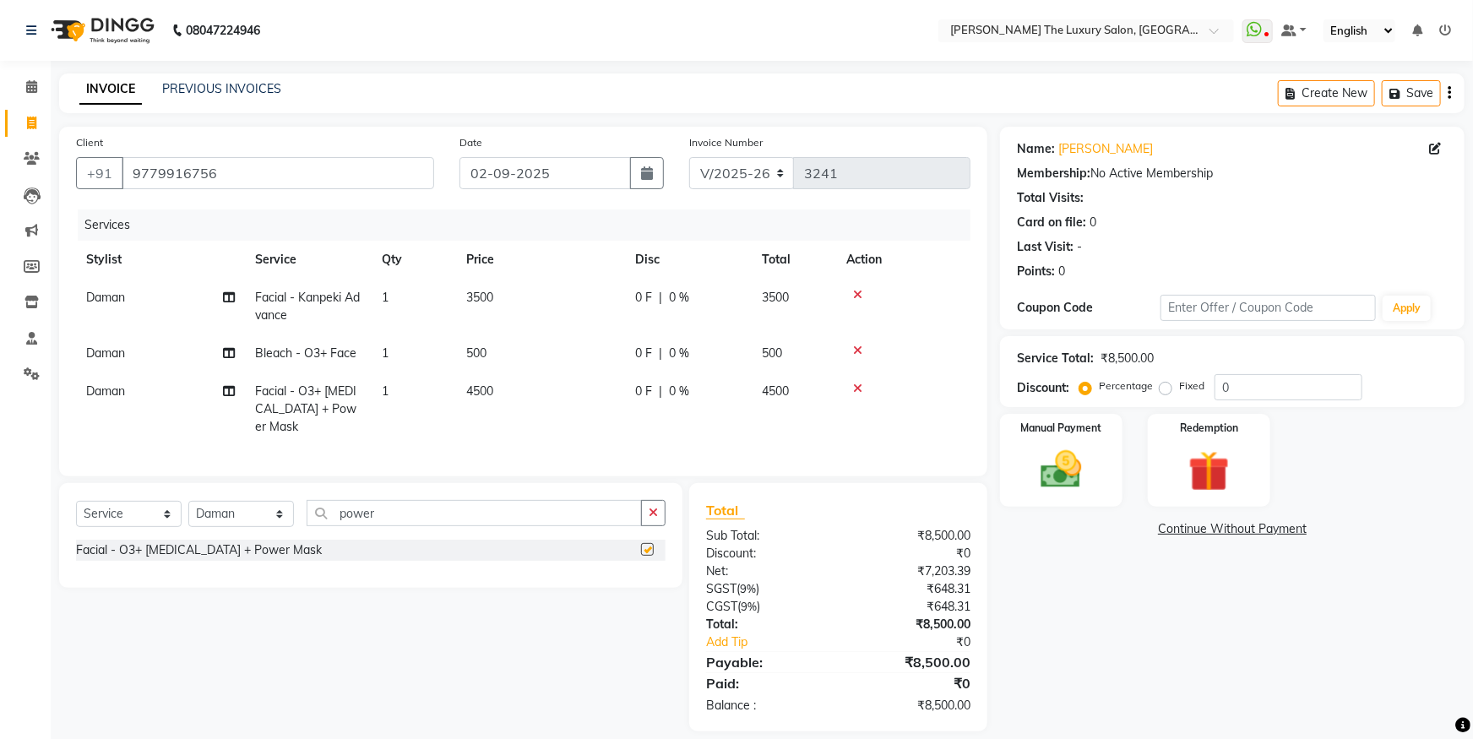
checkbox input "false"
click at [483, 398] on span "4500" at bounding box center [479, 390] width 27 height 15
select select "85687"
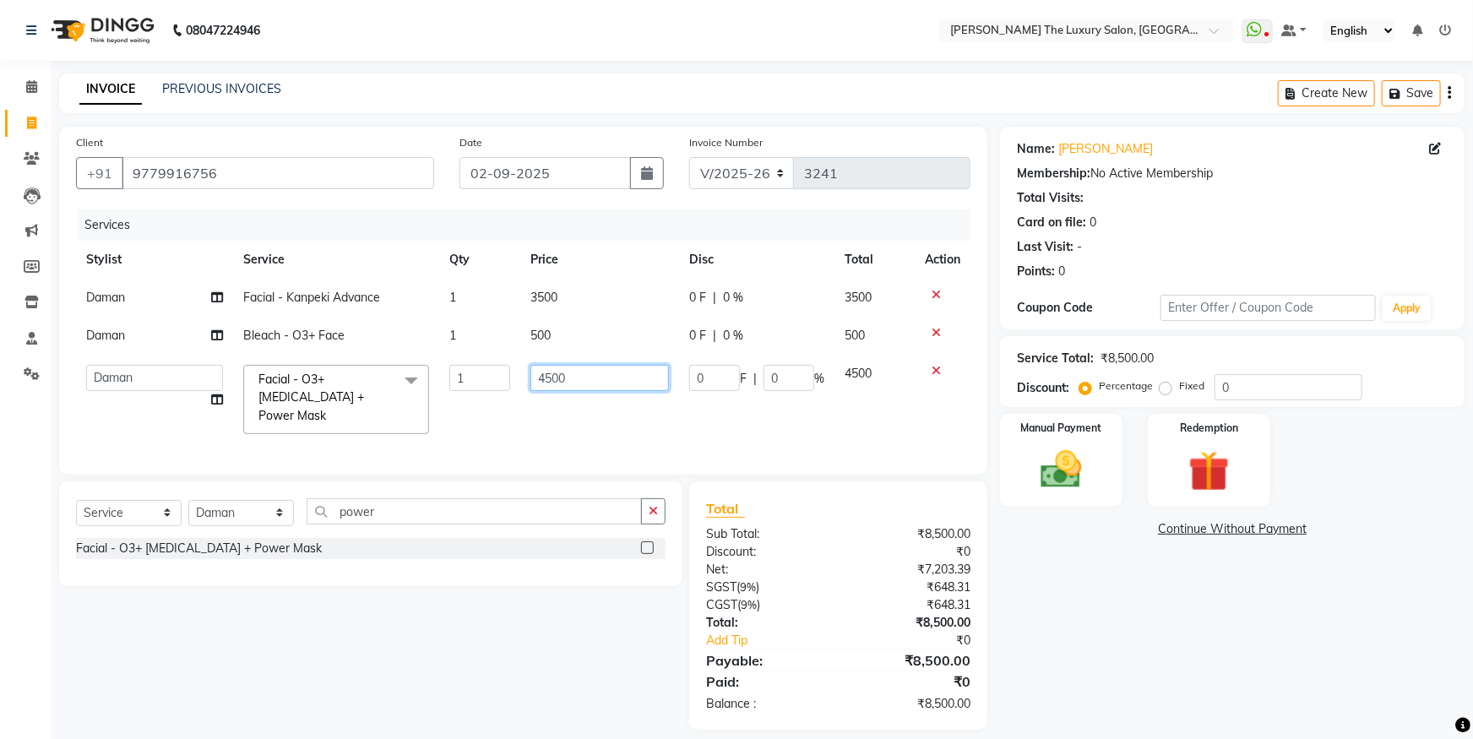
drag, startPoint x: 580, startPoint y: 378, endPoint x: 453, endPoint y: 380, distance: 126.7
click at [530, 380] on input "4500" at bounding box center [599, 378] width 138 height 26
type input "1000"
click at [575, 428] on td "1000" at bounding box center [599, 400] width 158 height 90
select select "85687"
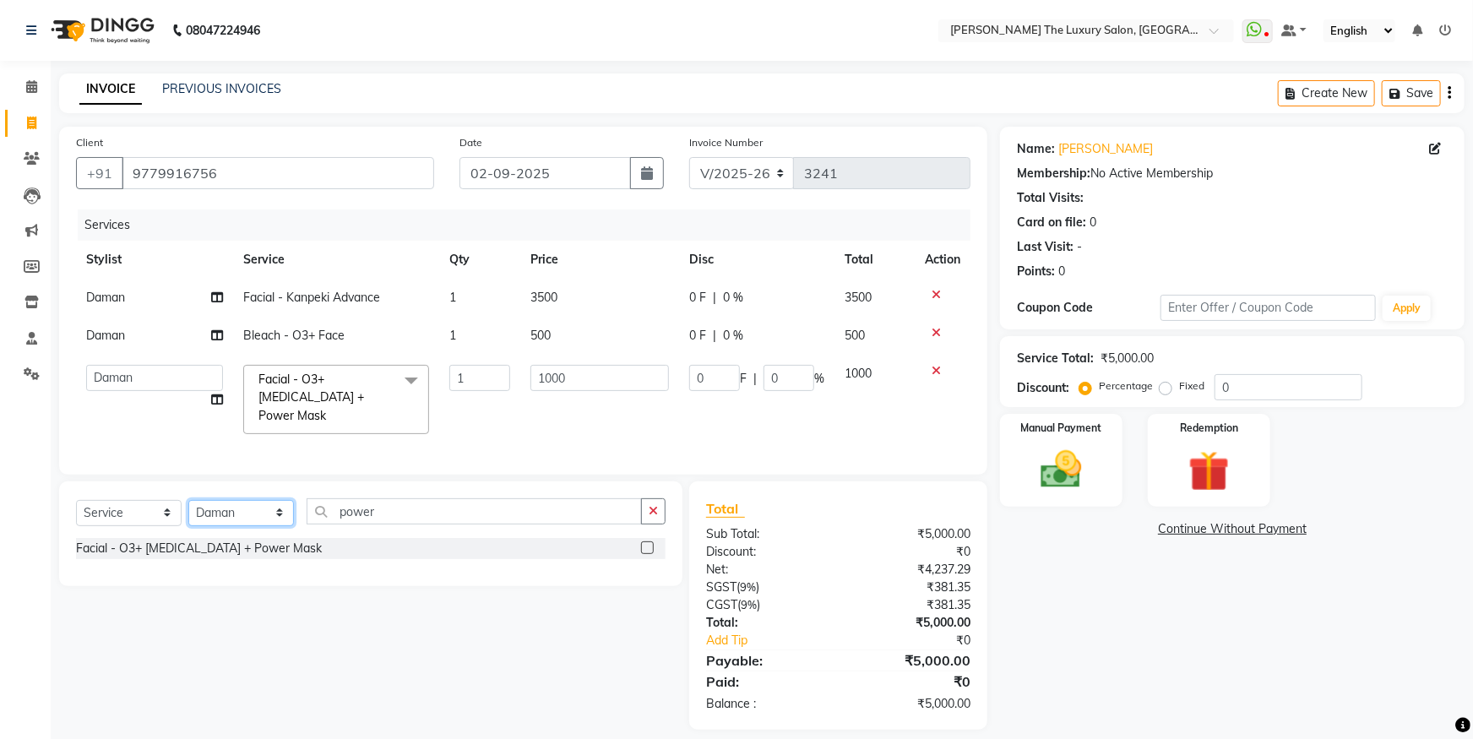
click at [188, 500] on select "Select Stylist amrit arsh ayush Daman Gori Harpreet jasmine matrix Jaswant sing…" at bounding box center [241, 513] width 106 height 26
select select "74644"
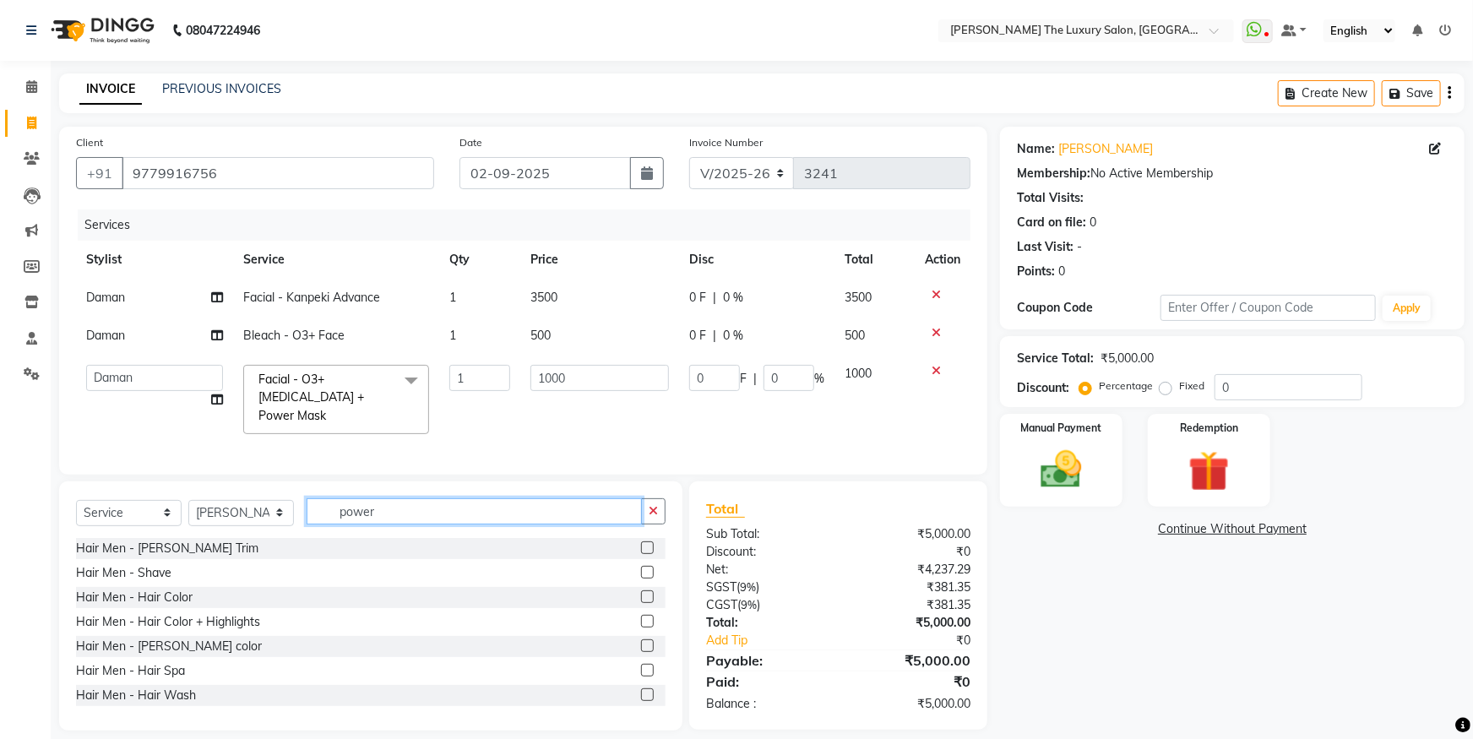
click at [456, 524] on input "power" at bounding box center [474, 511] width 335 height 26
click at [457, 524] on input "power" at bounding box center [474, 511] width 335 height 26
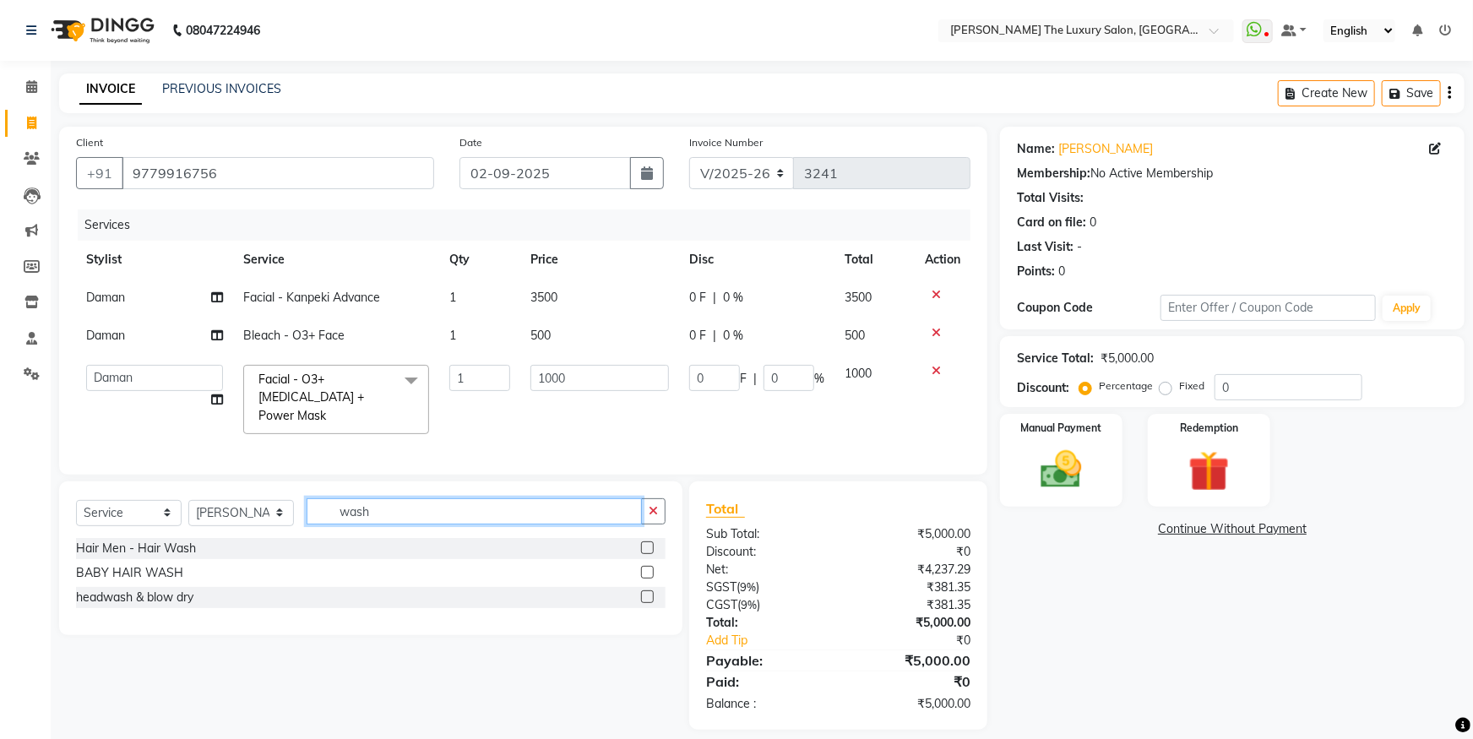
type input "wash"
click at [643, 603] on label at bounding box center [647, 596] width 13 height 13
click at [643, 603] on input "checkbox" at bounding box center [646, 597] width 11 height 11
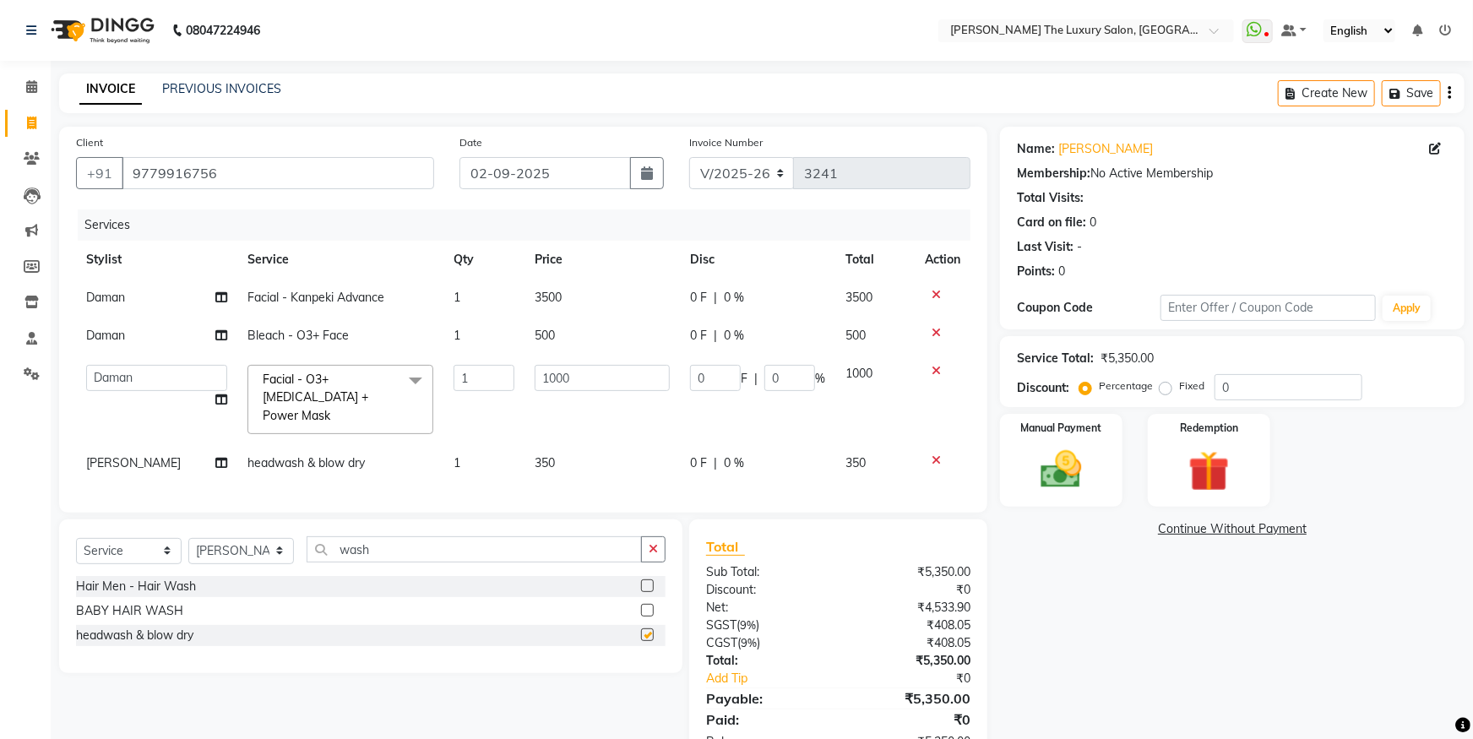
checkbox input "false"
click at [549, 461] on span "350" at bounding box center [545, 462] width 20 height 15
select select "74644"
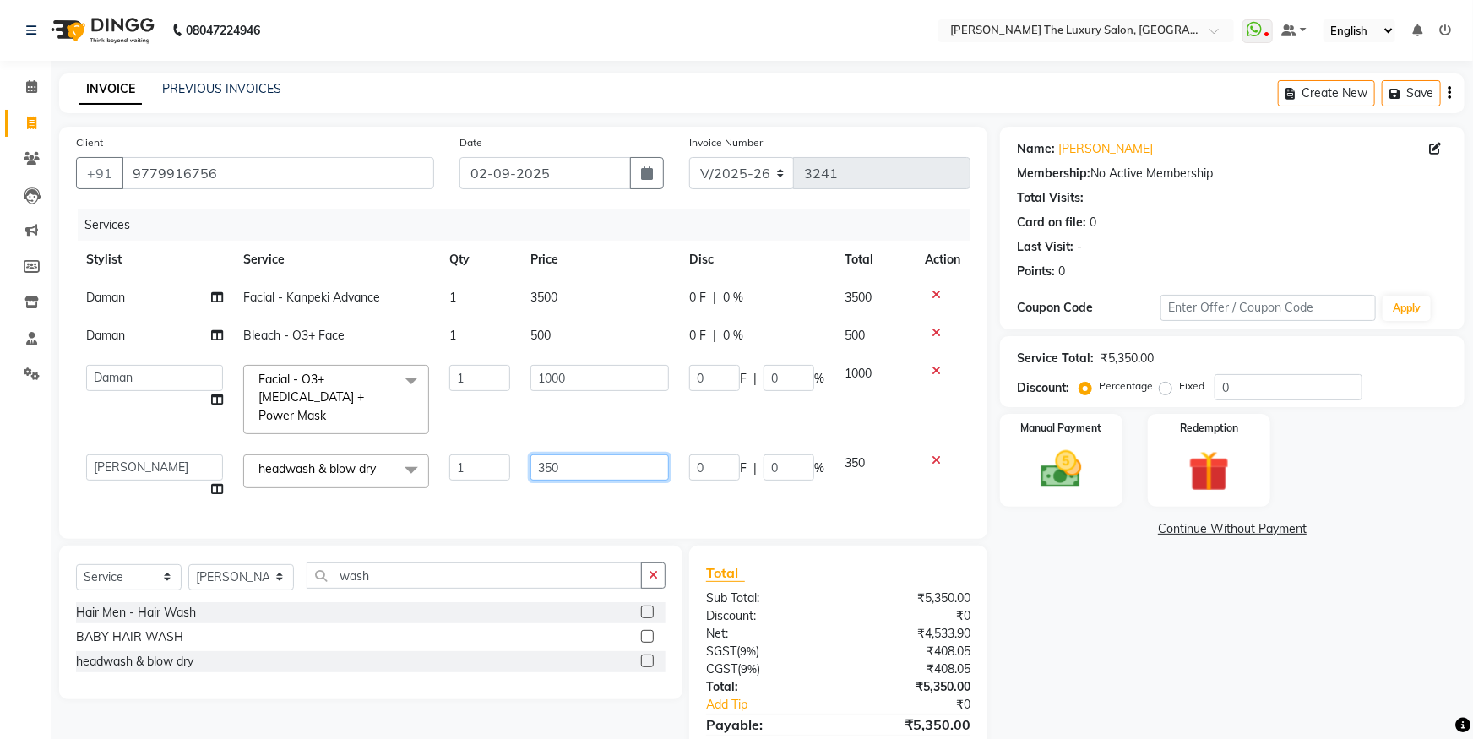
drag, startPoint x: 484, startPoint y: 467, endPoint x: 465, endPoint y: 467, distance: 18.6
click at [530, 467] on input "350" at bounding box center [599, 467] width 138 height 26
type input "600"
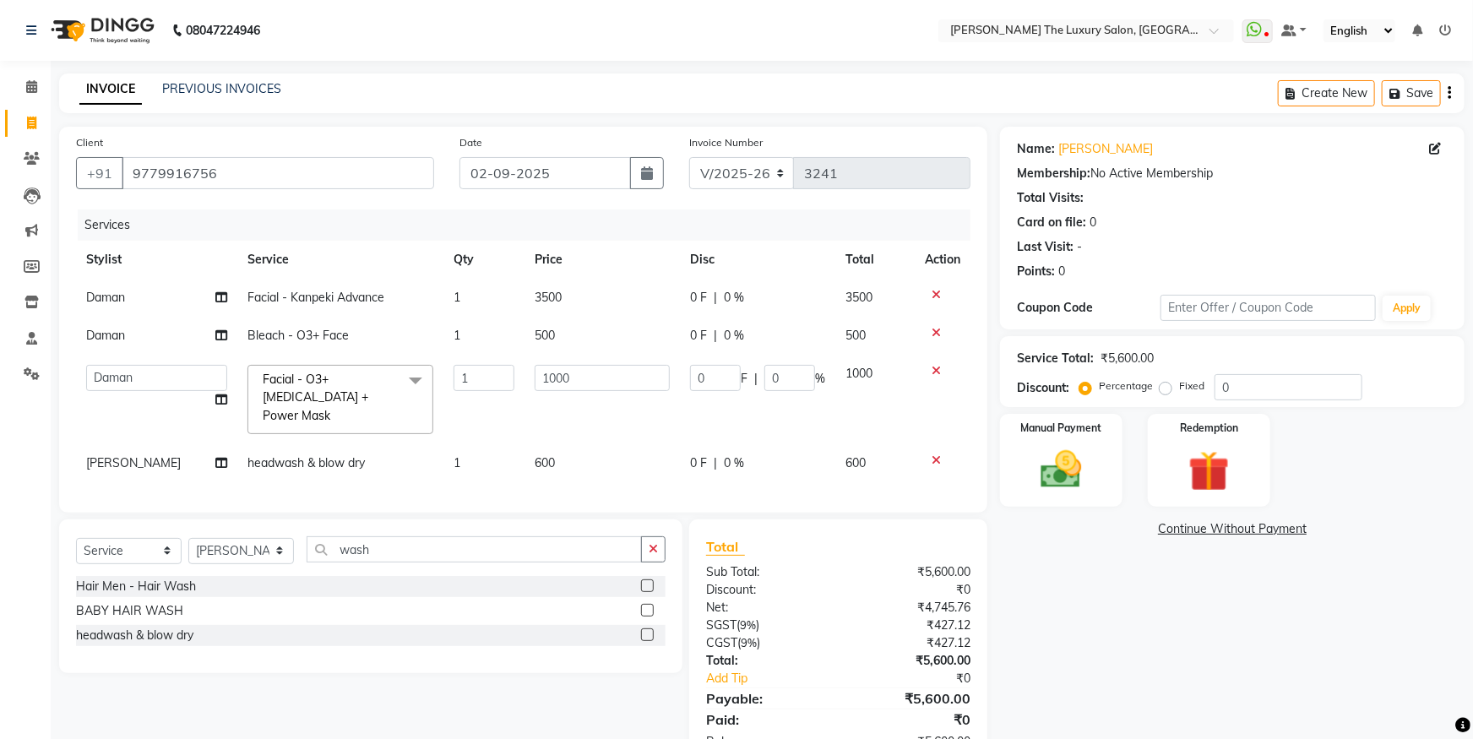
click at [618, 496] on div "Services Stylist Service Qty Price Disc Total Action Daman Facial - Kanpeki Adv…" at bounding box center [523, 352] width 894 height 286
click at [1088, 452] on img at bounding box center [1061, 469] width 69 height 49
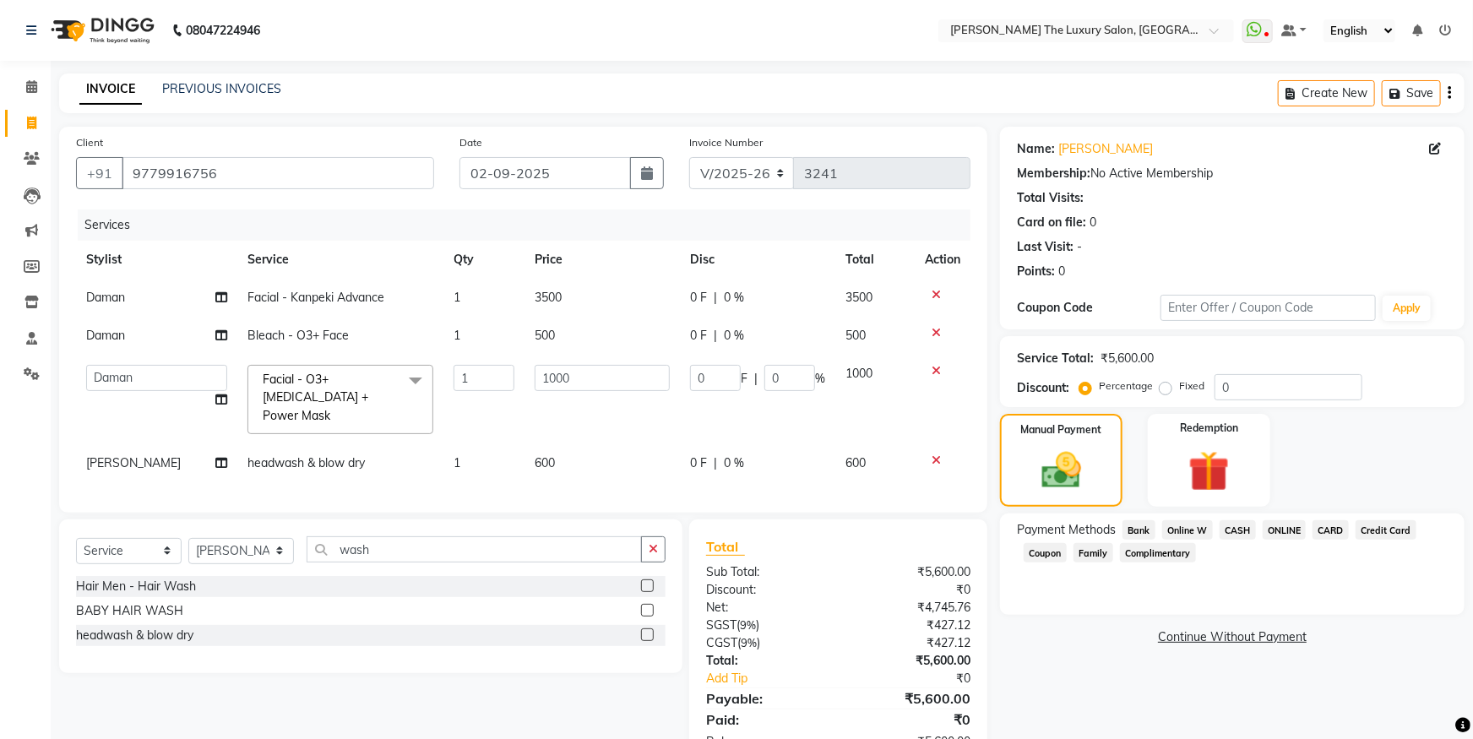
click at [1328, 535] on span "CARD" at bounding box center [1330, 529] width 36 height 19
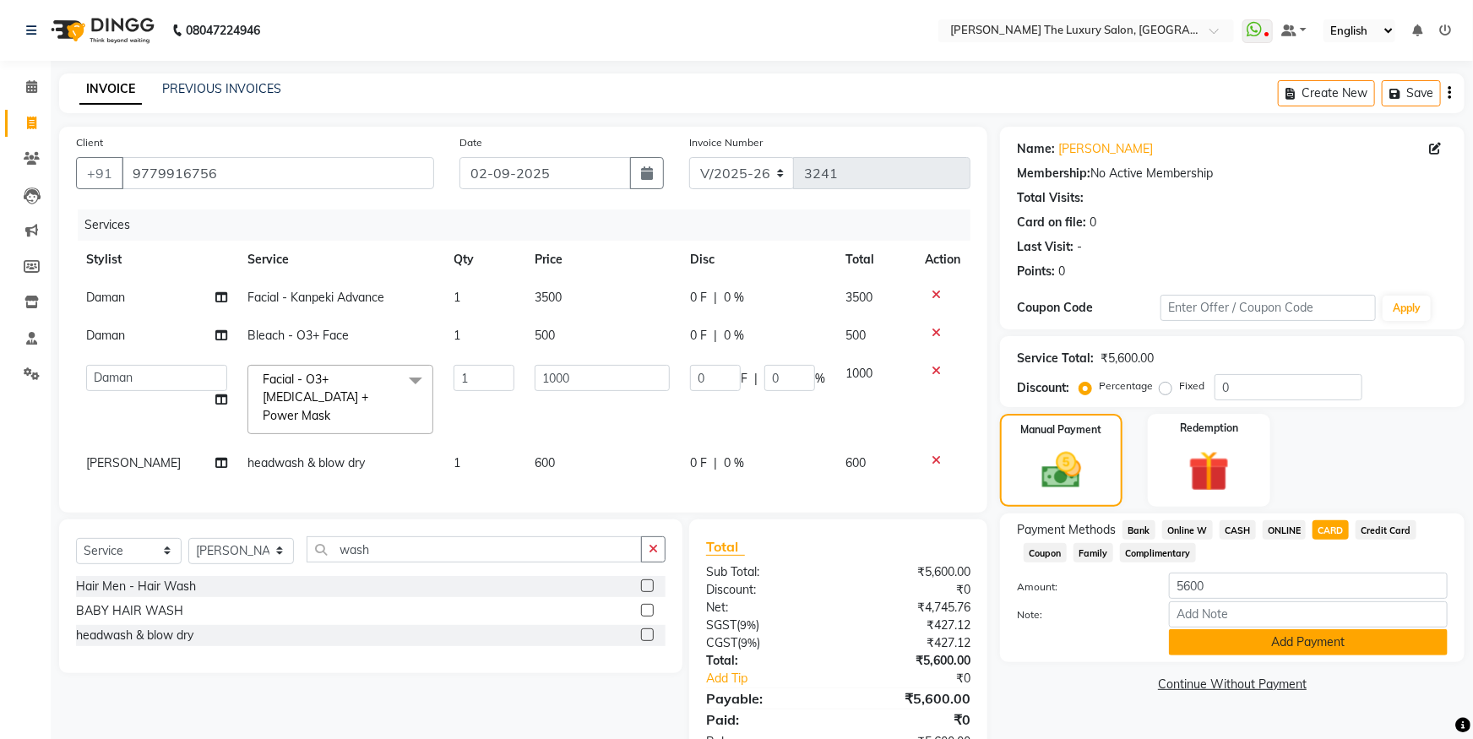
click at [1300, 639] on button "Add Payment" at bounding box center [1308, 642] width 279 height 26
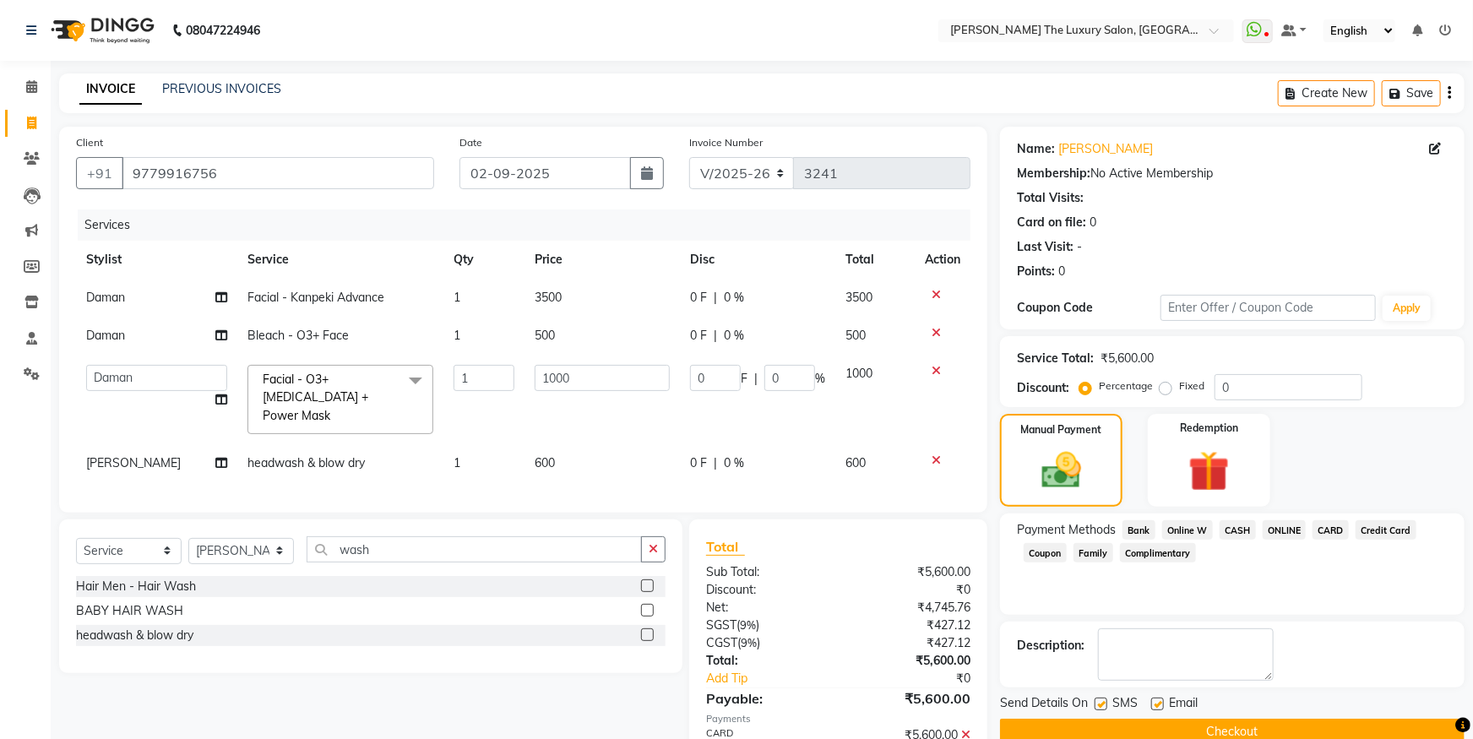
click at [1295, 730] on button "Checkout" at bounding box center [1232, 732] width 464 height 26
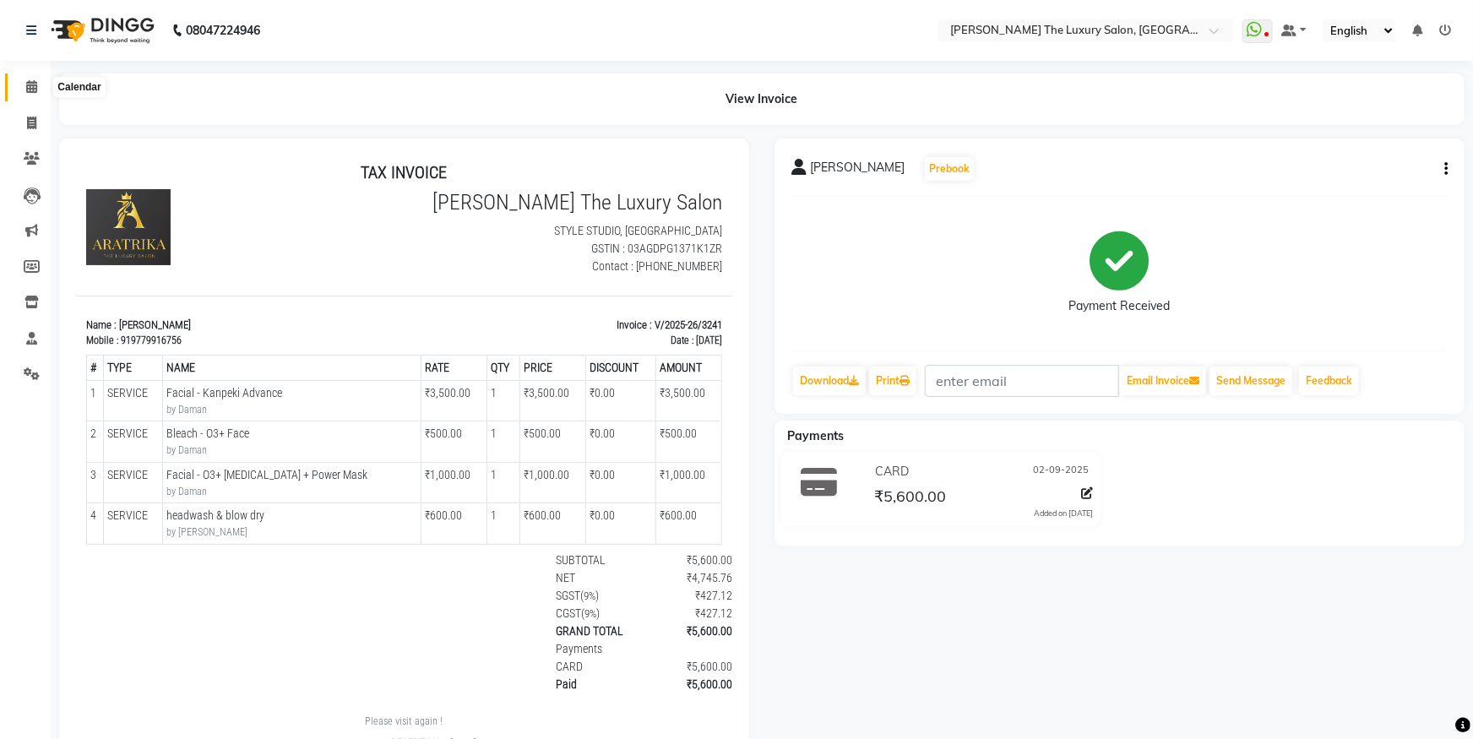
click at [34, 94] on span at bounding box center [32, 87] width 30 height 19
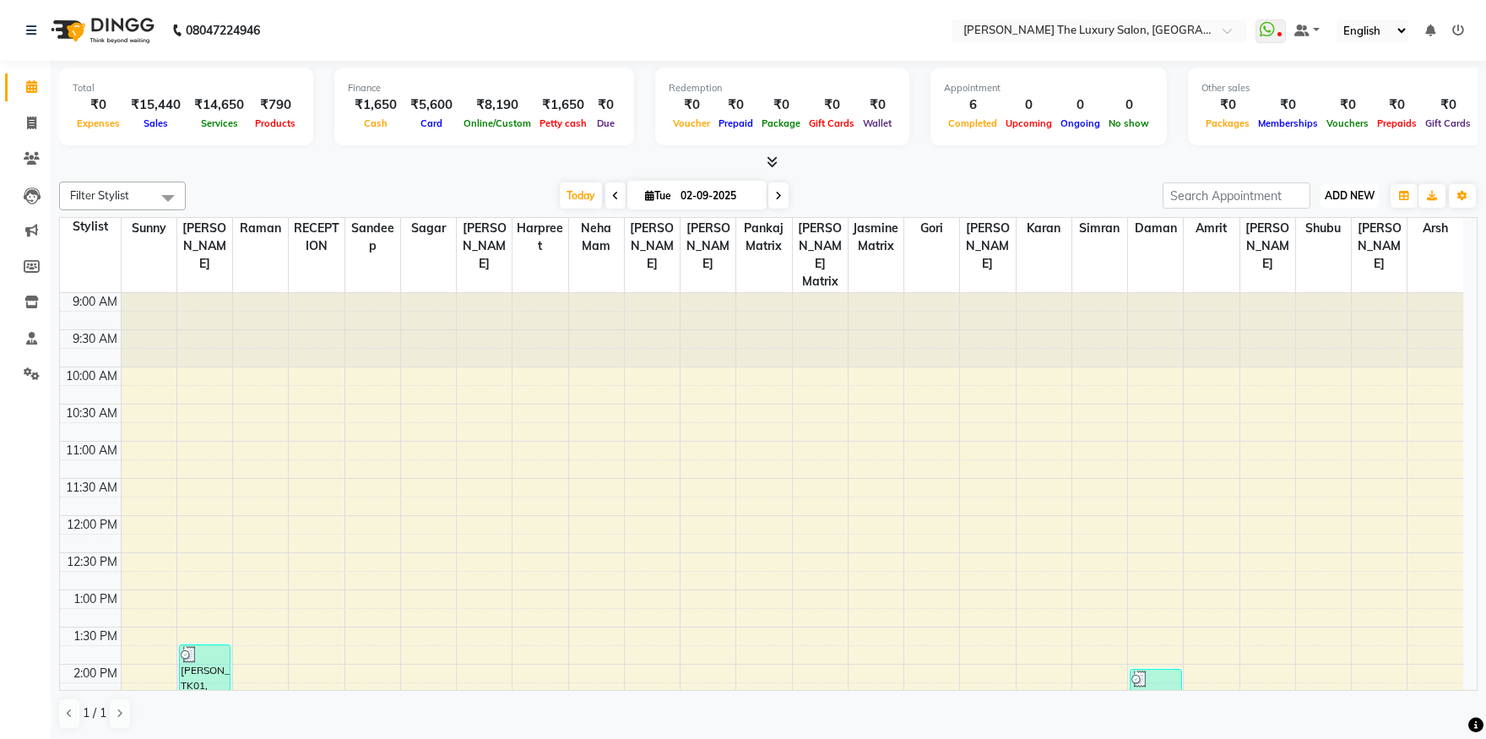
click at [1345, 200] on span "ADD NEW" at bounding box center [1350, 195] width 50 height 13
click at [1301, 273] on link "Add Expense" at bounding box center [1311, 271] width 133 height 22
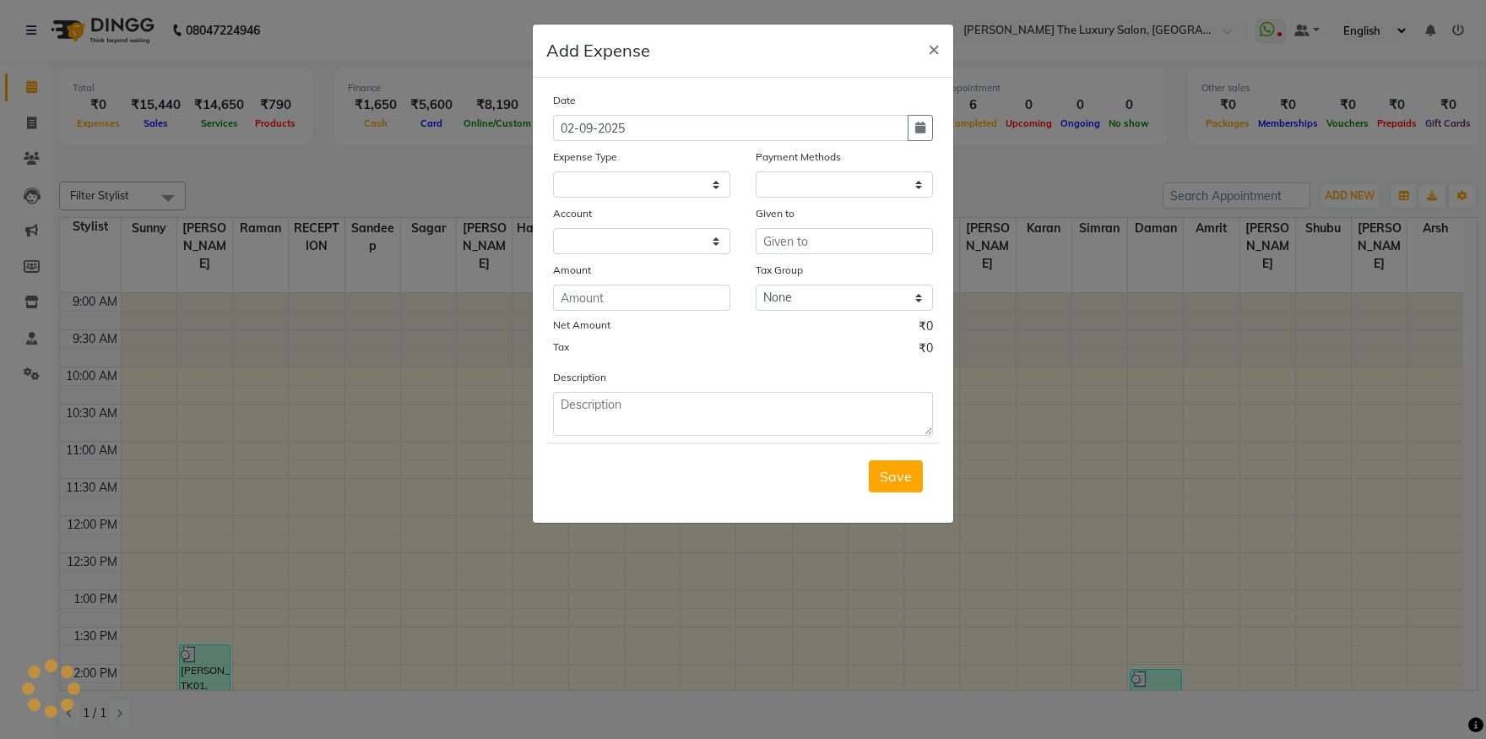
select select "1"
select select "6260"
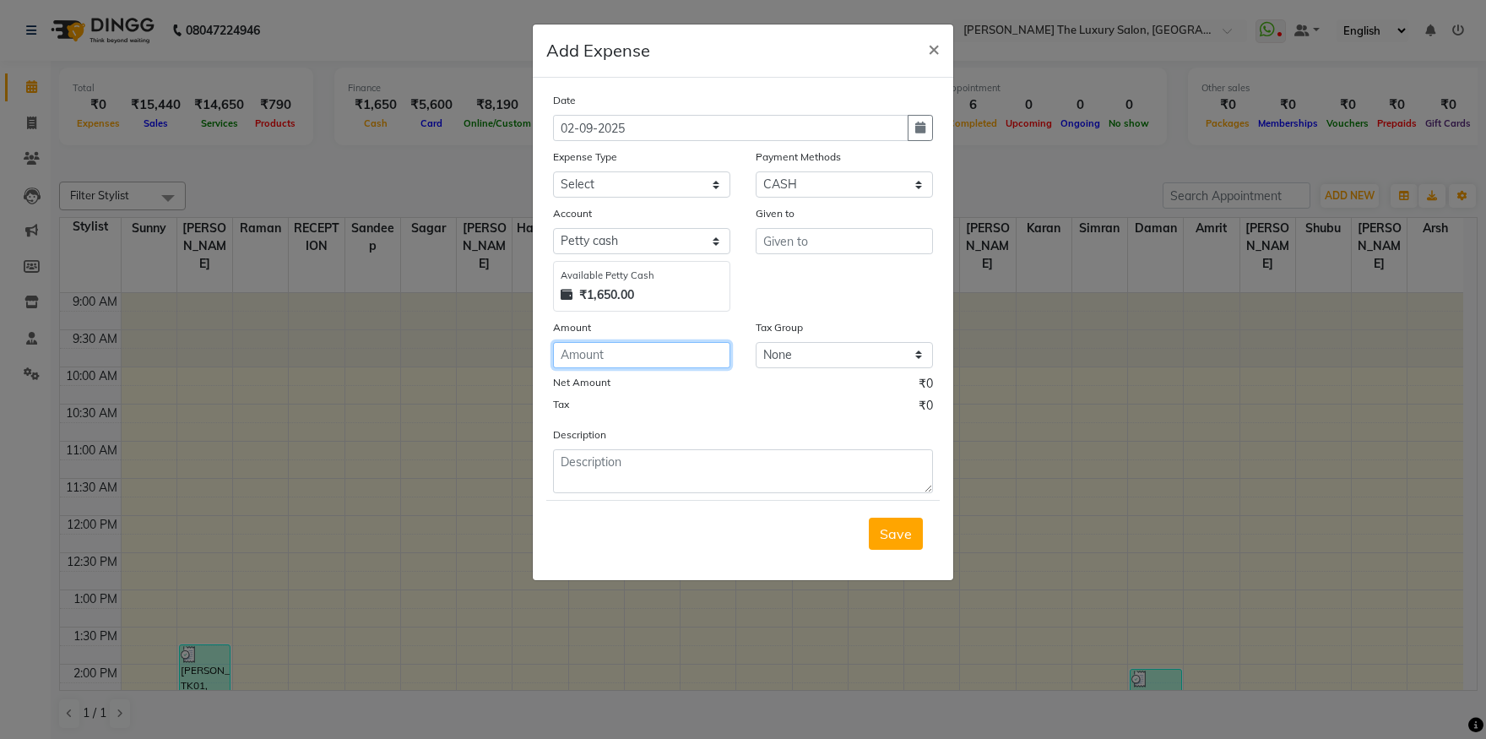
click at [612, 356] on input "number" at bounding box center [641, 355] width 177 height 26
type input "96"
click at [553, 171] on select "Select Advance Salary Bank charges Car maintenance Cash transfer to bank Cash t…" at bounding box center [641, 184] width 177 height 26
select select "18155"
click at [844, 247] on input "text" at bounding box center [844, 241] width 177 height 26
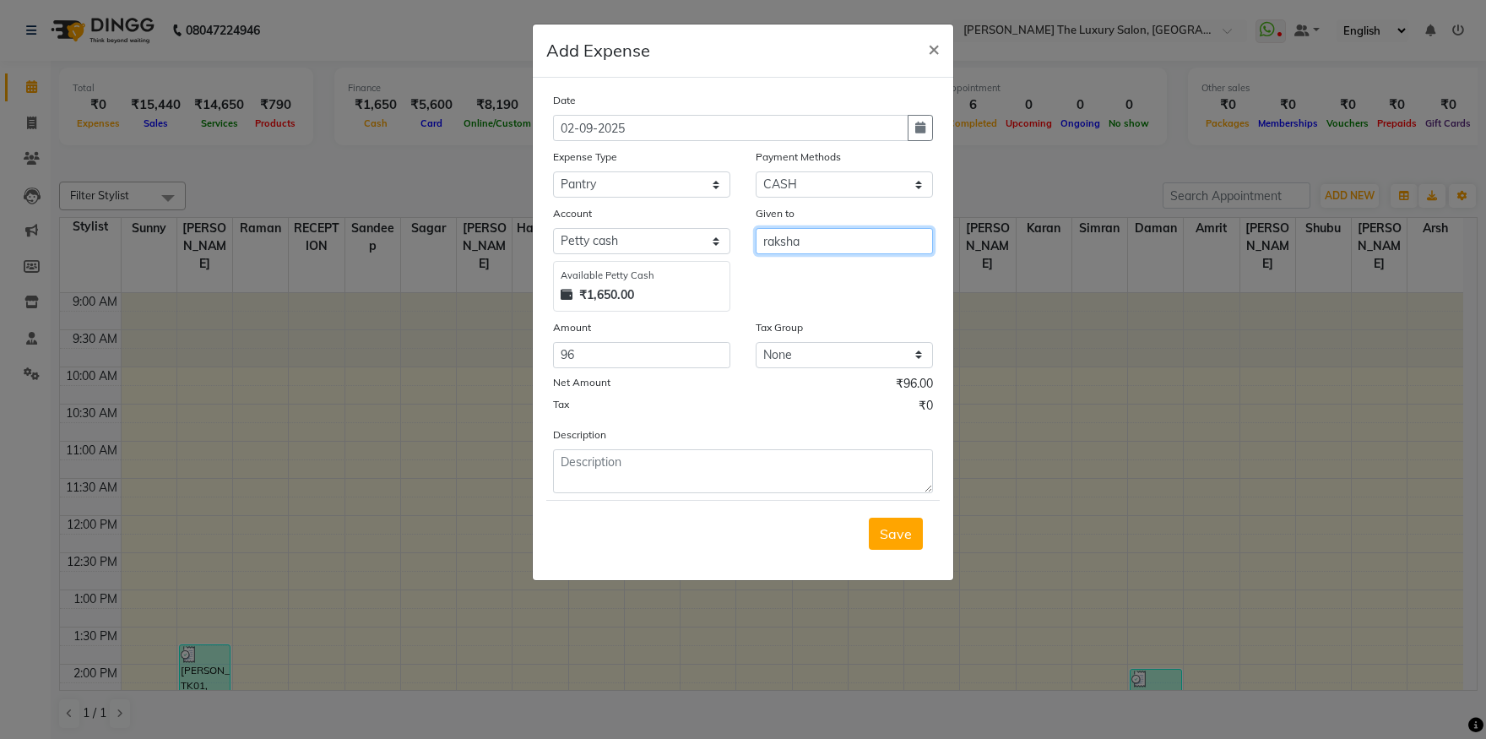
type input "raksha"
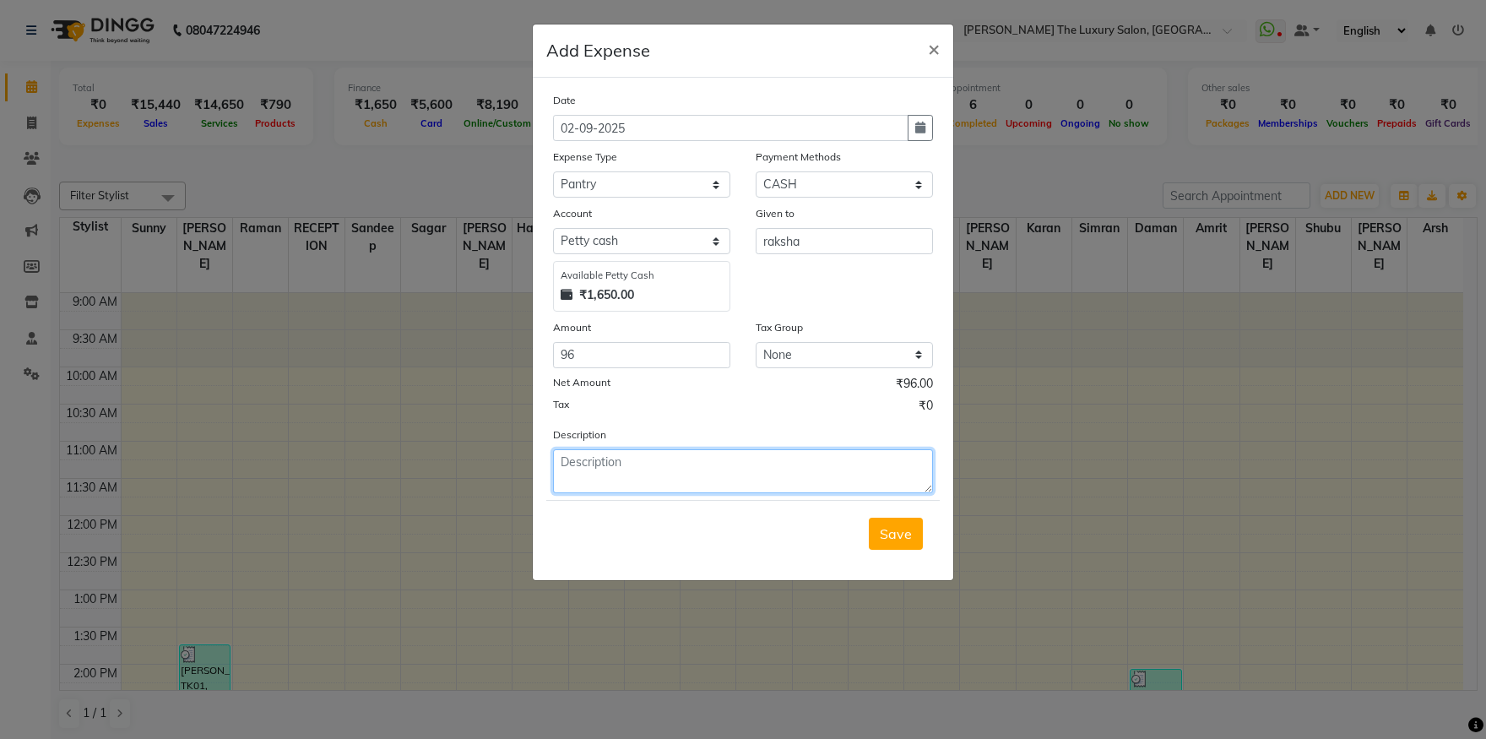
click at [624, 479] on textarea at bounding box center [743, 471] width 380 height 44
type textarea "milk"
click at [916, 533] on button "Save" at bounding box center [896, 534] width 54 height 32
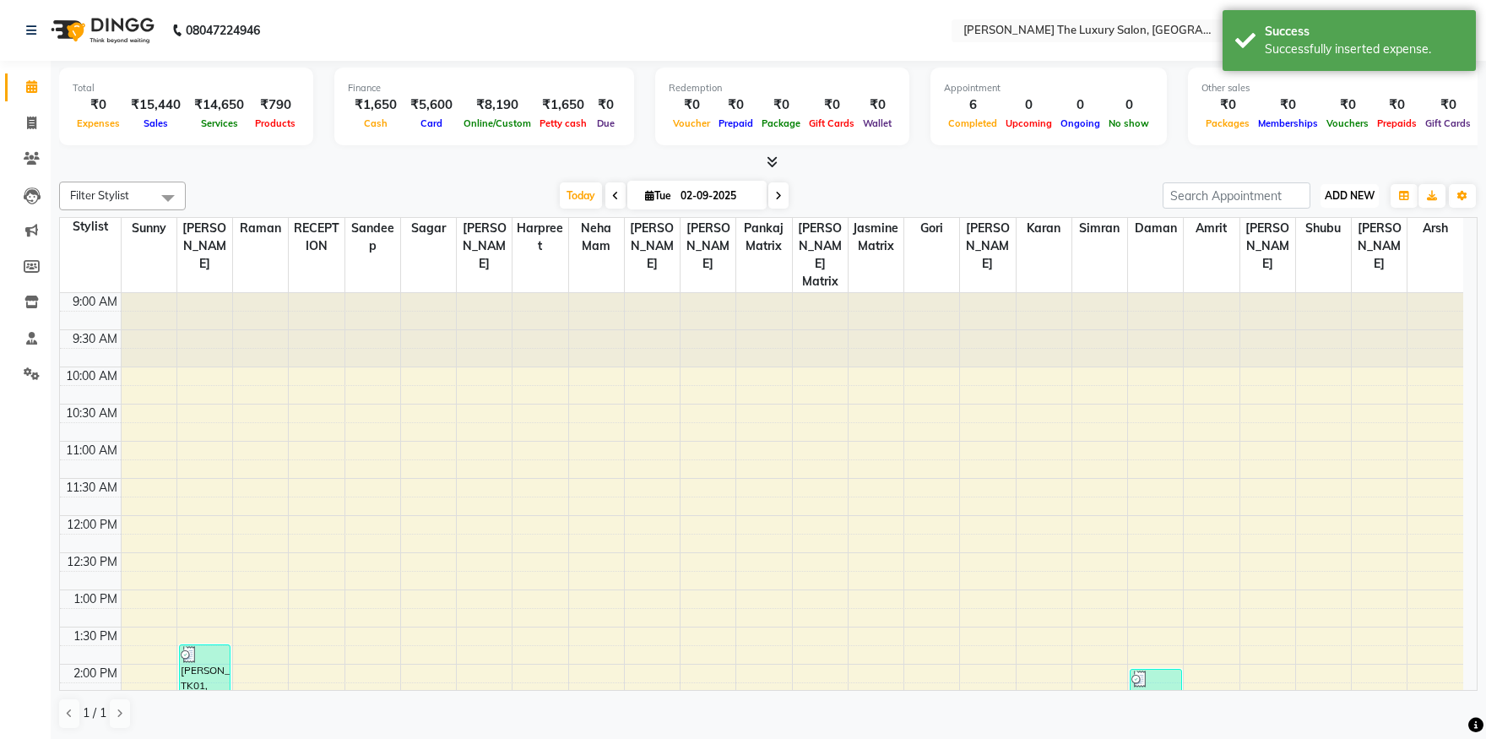
click at [1374, 194] on span "ADD NEW" at bounding box center [1350, 195] width 50 height 13
click at [1301, 272] on link "Add Expense" at bounding box center [1311, 271] width 133 height 22
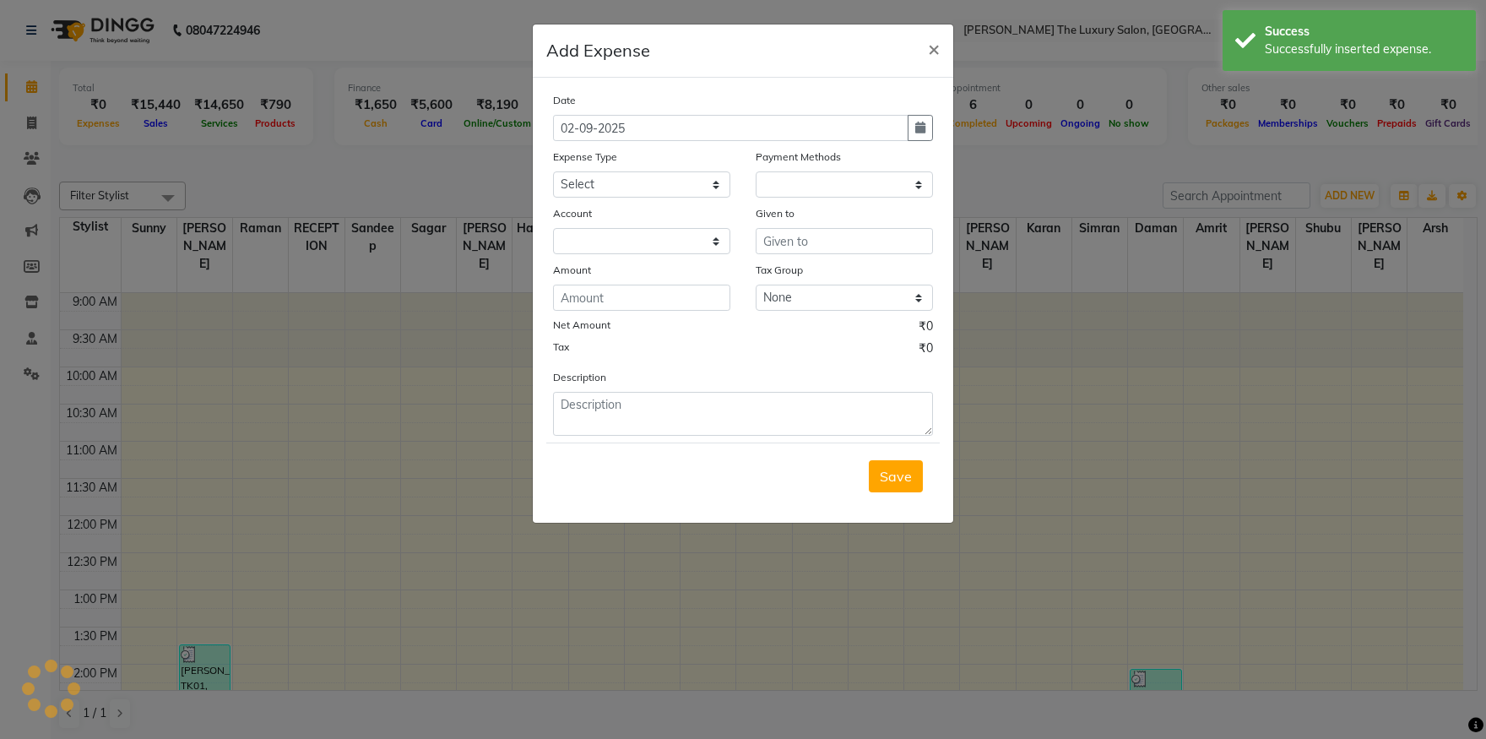
select select "1"
select select "6260"
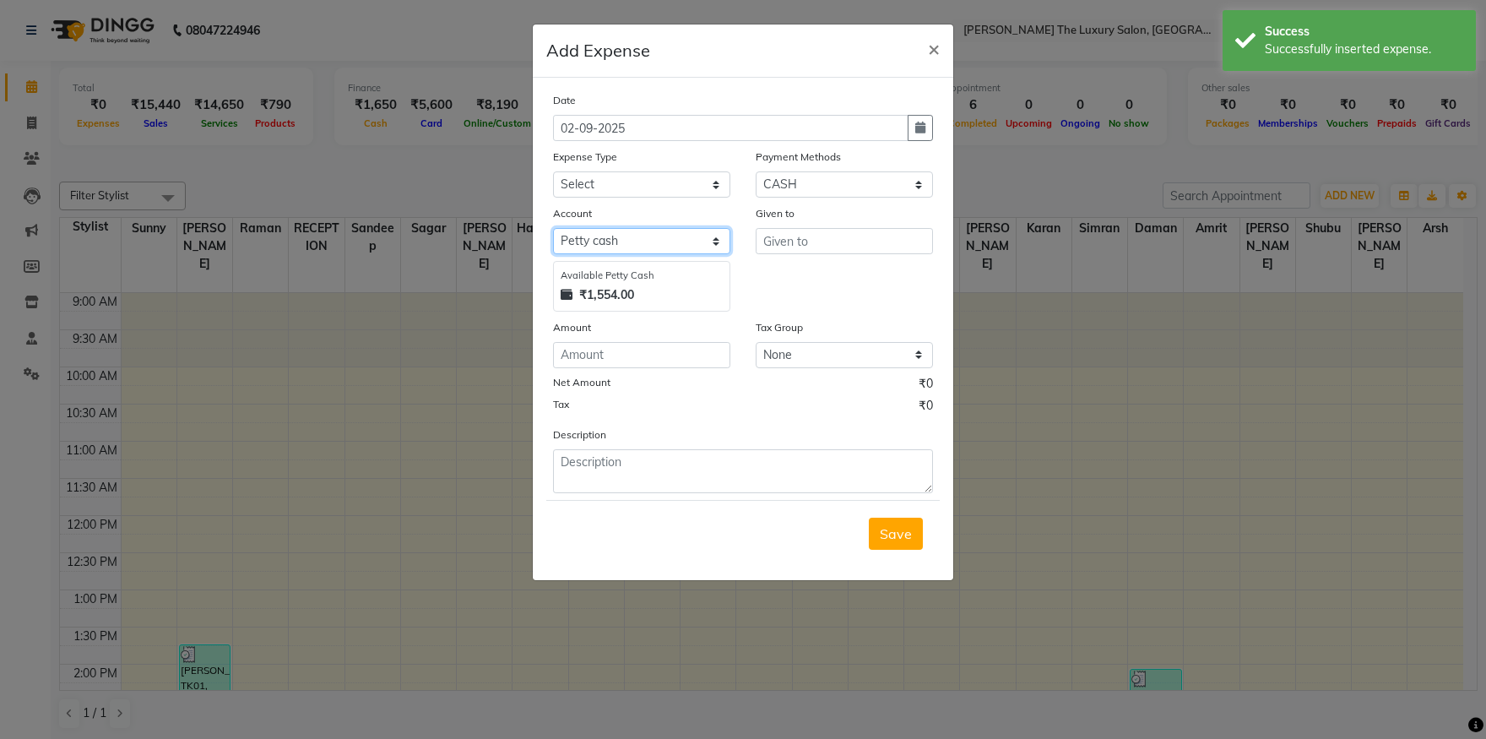
click at [553, 228] on select "Select Petty cash" at bounding box center [641, 241] width 177 height 26
click at [613, 243] on select "Select Petty cash" at bounding box center [641, 241] width 177 height 26
click at [553, 171] on select "Select Advance Salary Bank charges Car maintenance Cash transfer to bank Cash t…" at bounding box center [641, 184] width 177 height 26
select select "18155"
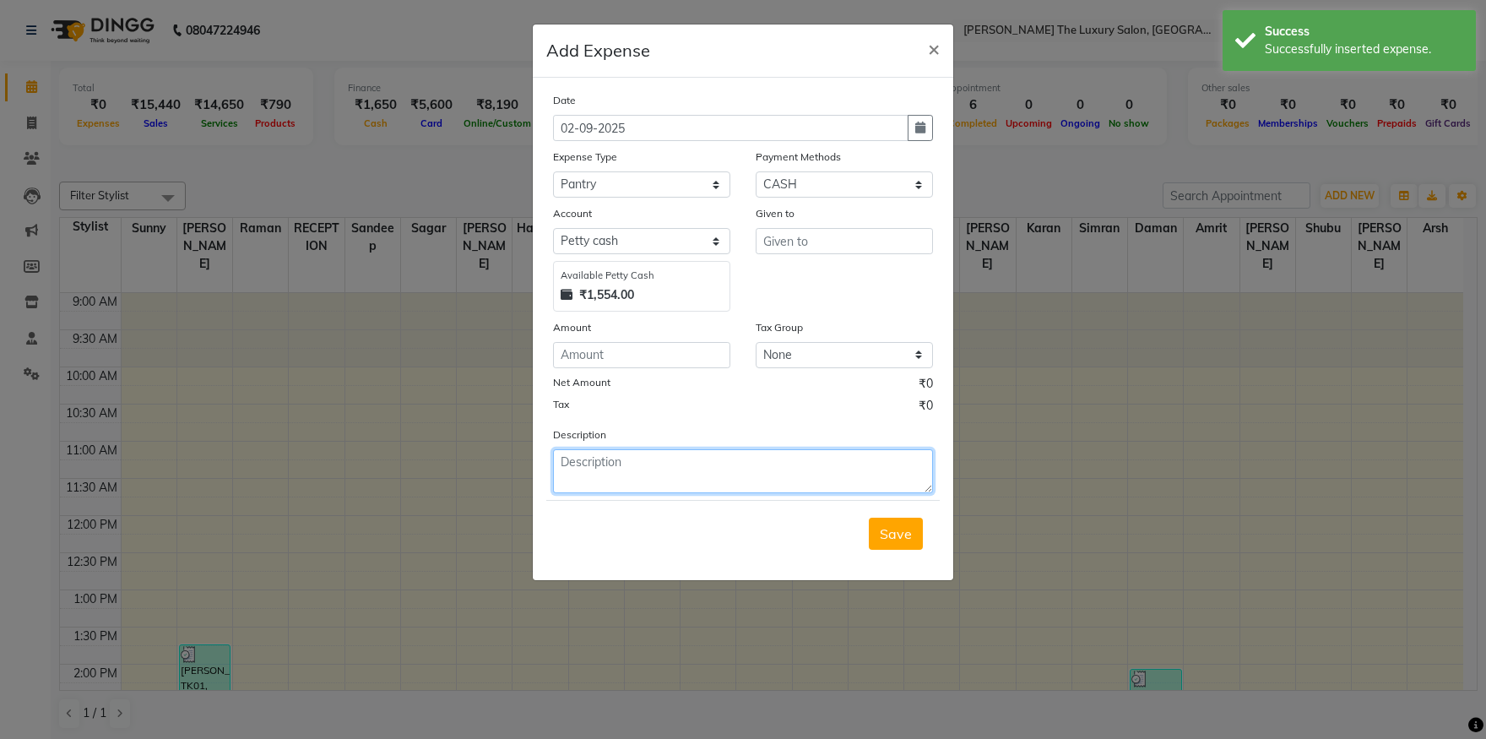
click at [625, 472] on textarea at bounding box center [743, 471] width 380 height 44
type textarea "2"
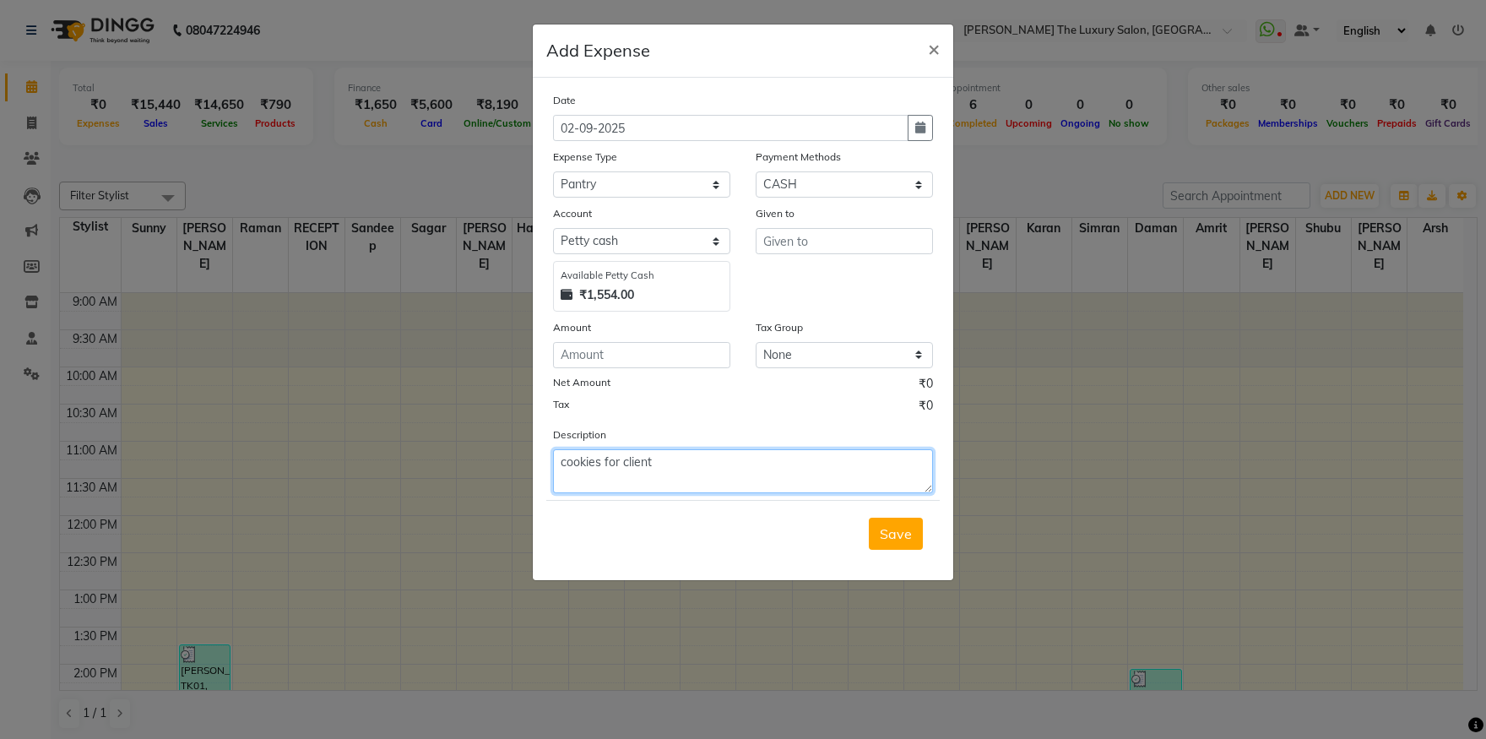
type textarea "cookies for client"
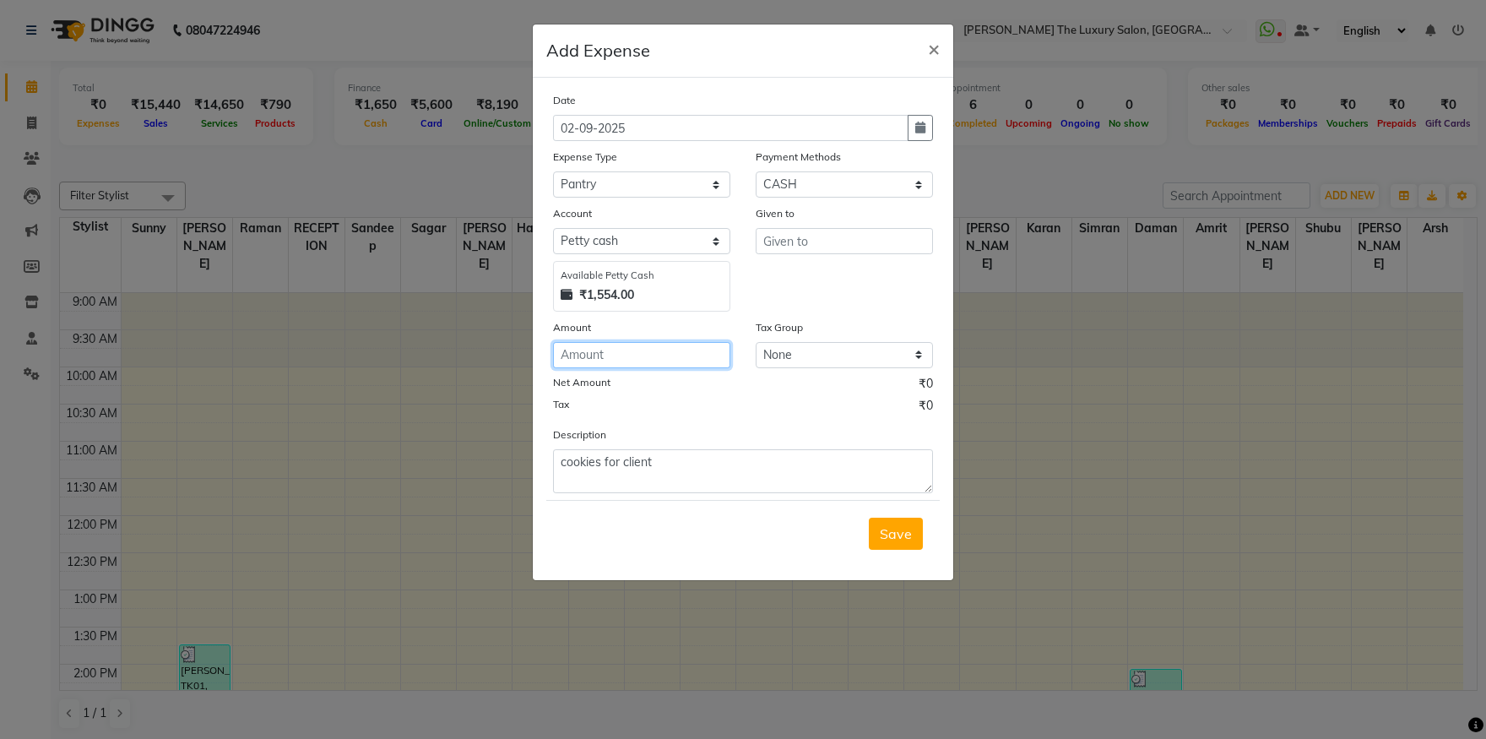
click at [665, 358] on input "number" at bounding box center [641, 355] width 177 height 26
type input "20"
click at [801, 242] on input "text" at bounding box center [844, 241] width 177 height 26
type input "raksha"
click at [908, 538] on span "Save" at bounding box center [896, 533] width 32 height 17
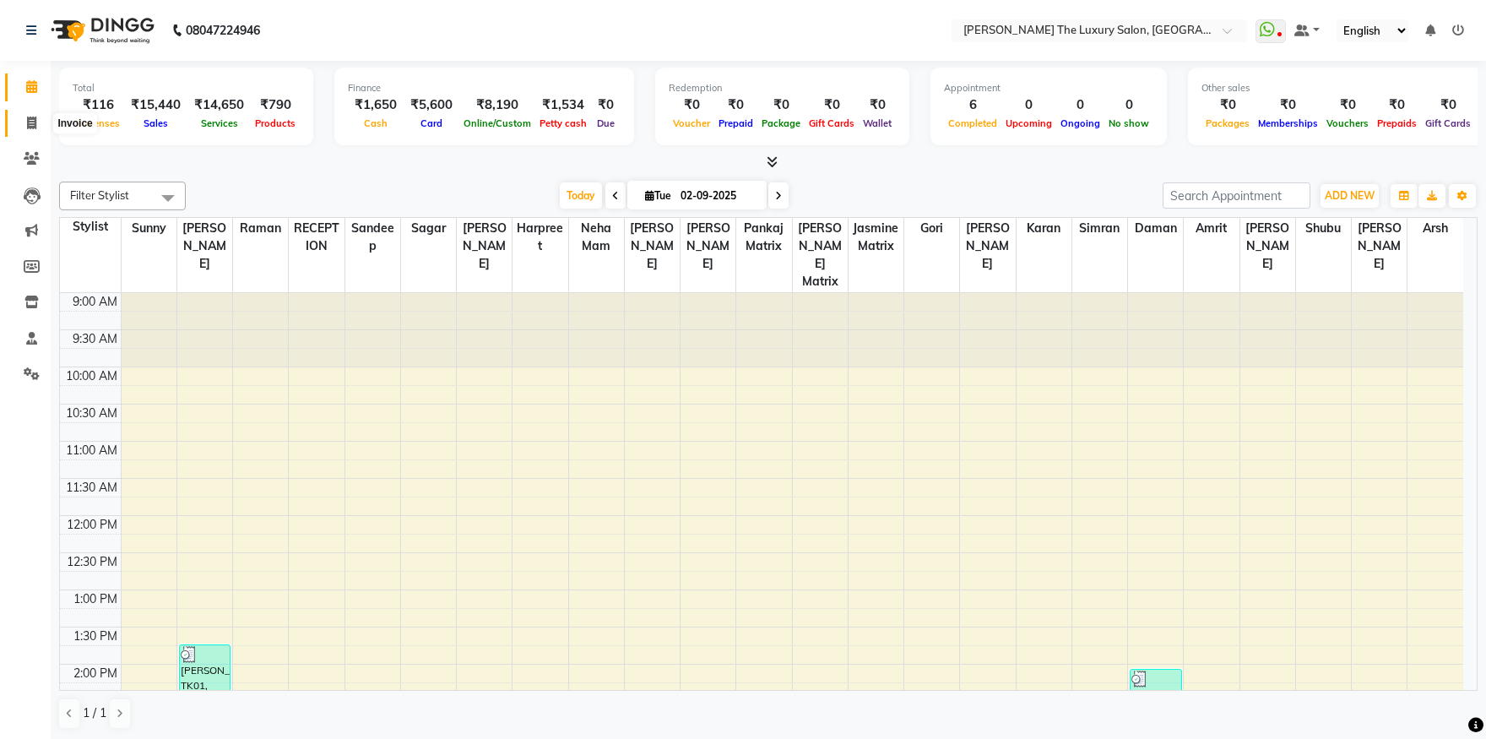
click at [27, 124] on icon at bounding box center [31, 123] width 9 height 13
select select "7179"
select select "service"
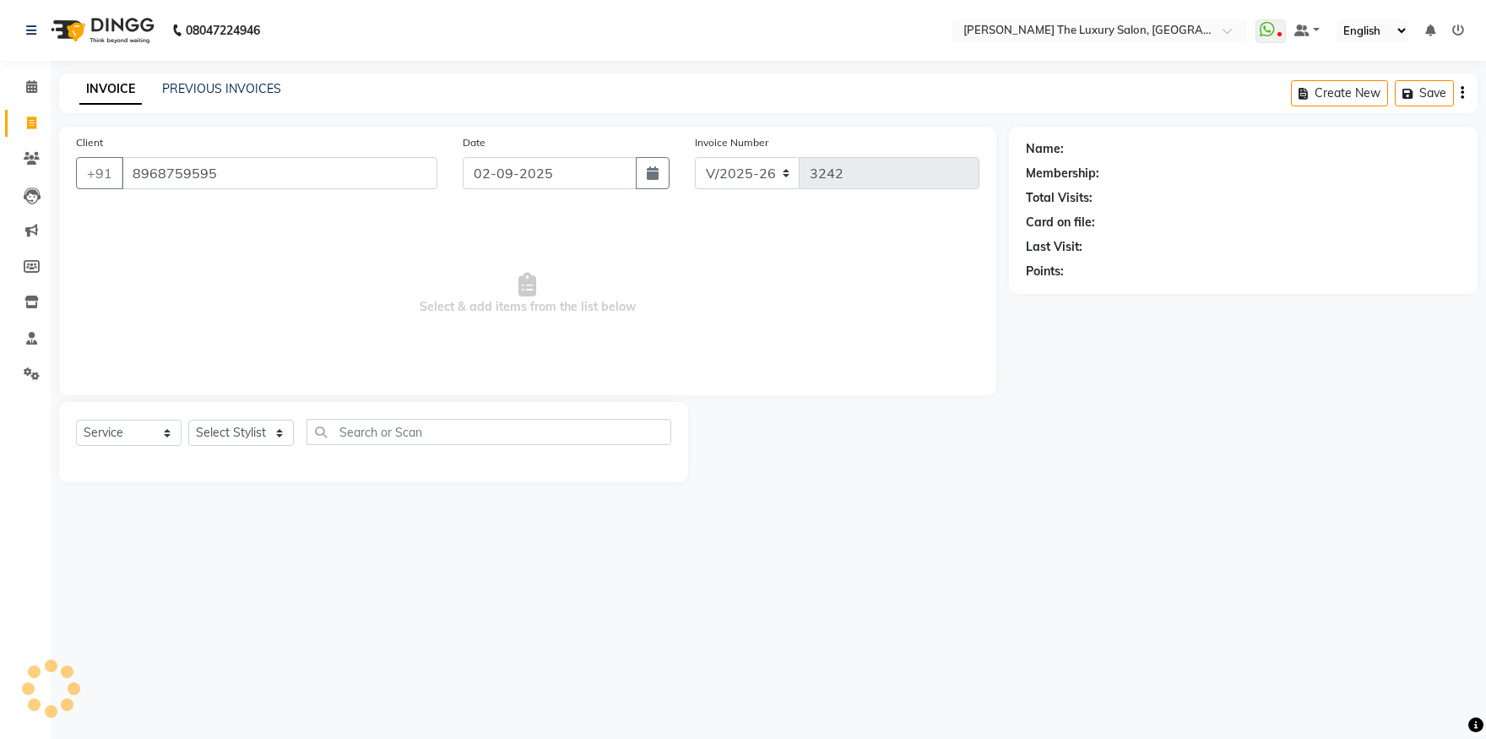
type input "8968759595"
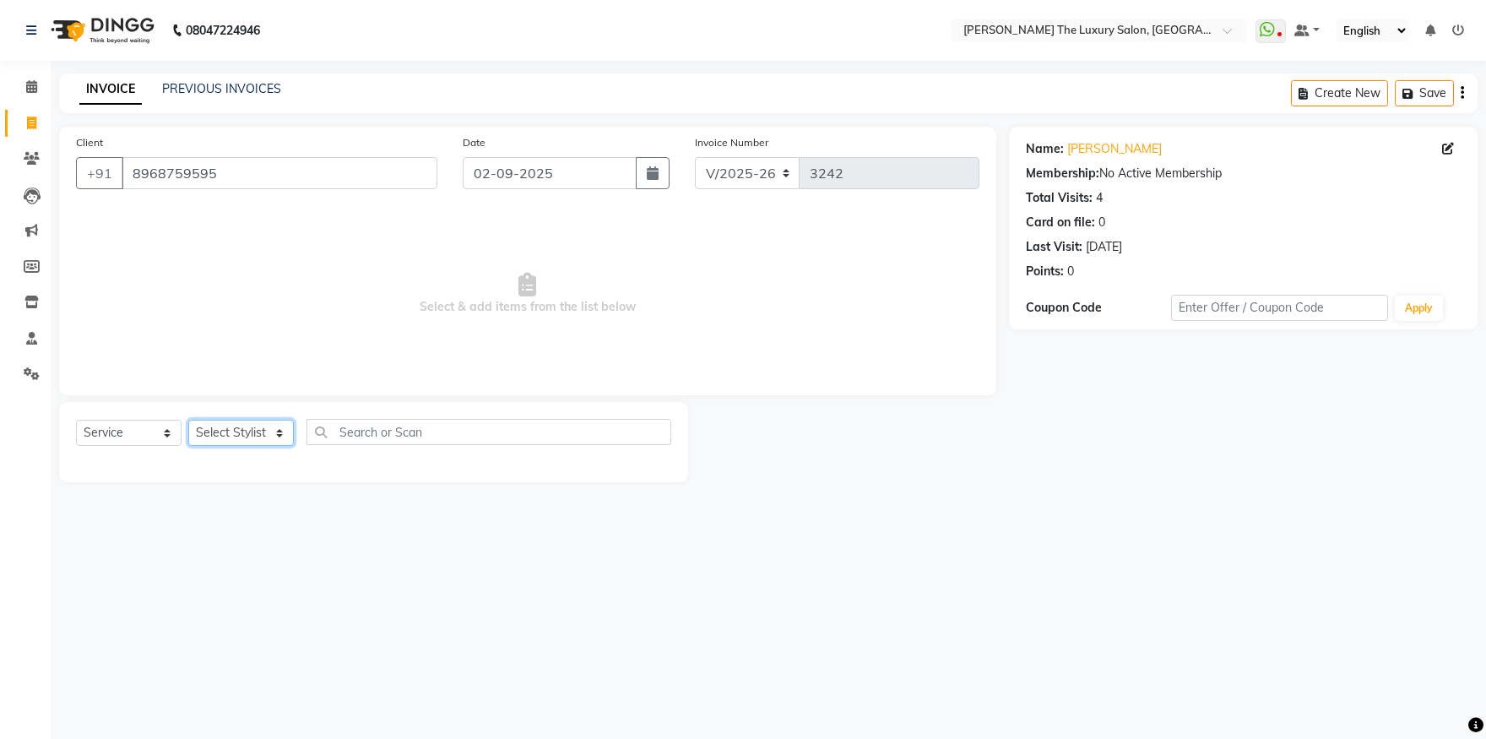
click at [188, 420] on select "Select Stylist amrit arsh [PERSON_NAME] [PERSON_NAME] jasmine matrix [PERSON_NA…" at bounding box center [241, 433] width 106 height 26
select select "60213"
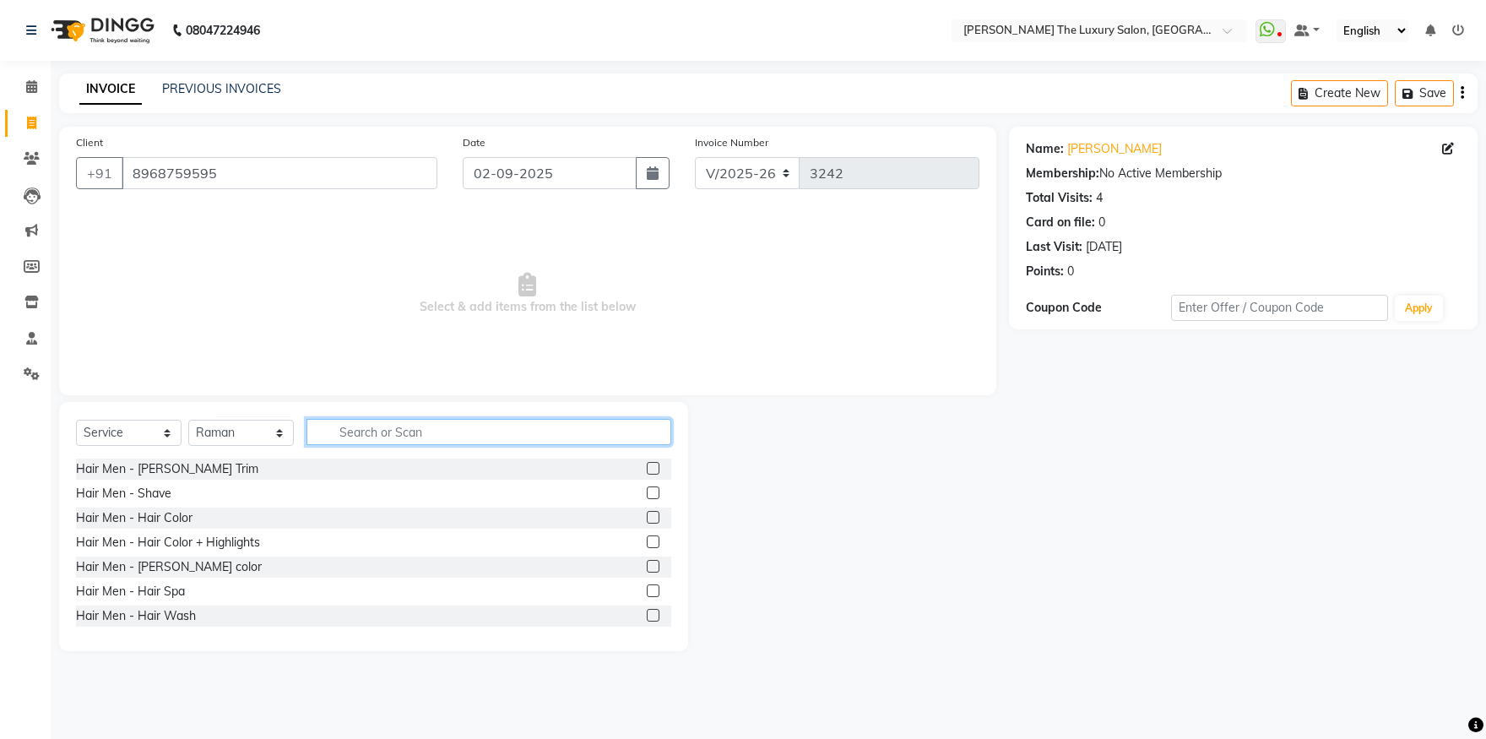
click at [507, 426] on input "text" at bounding box center [489, 432] width 365 height 26
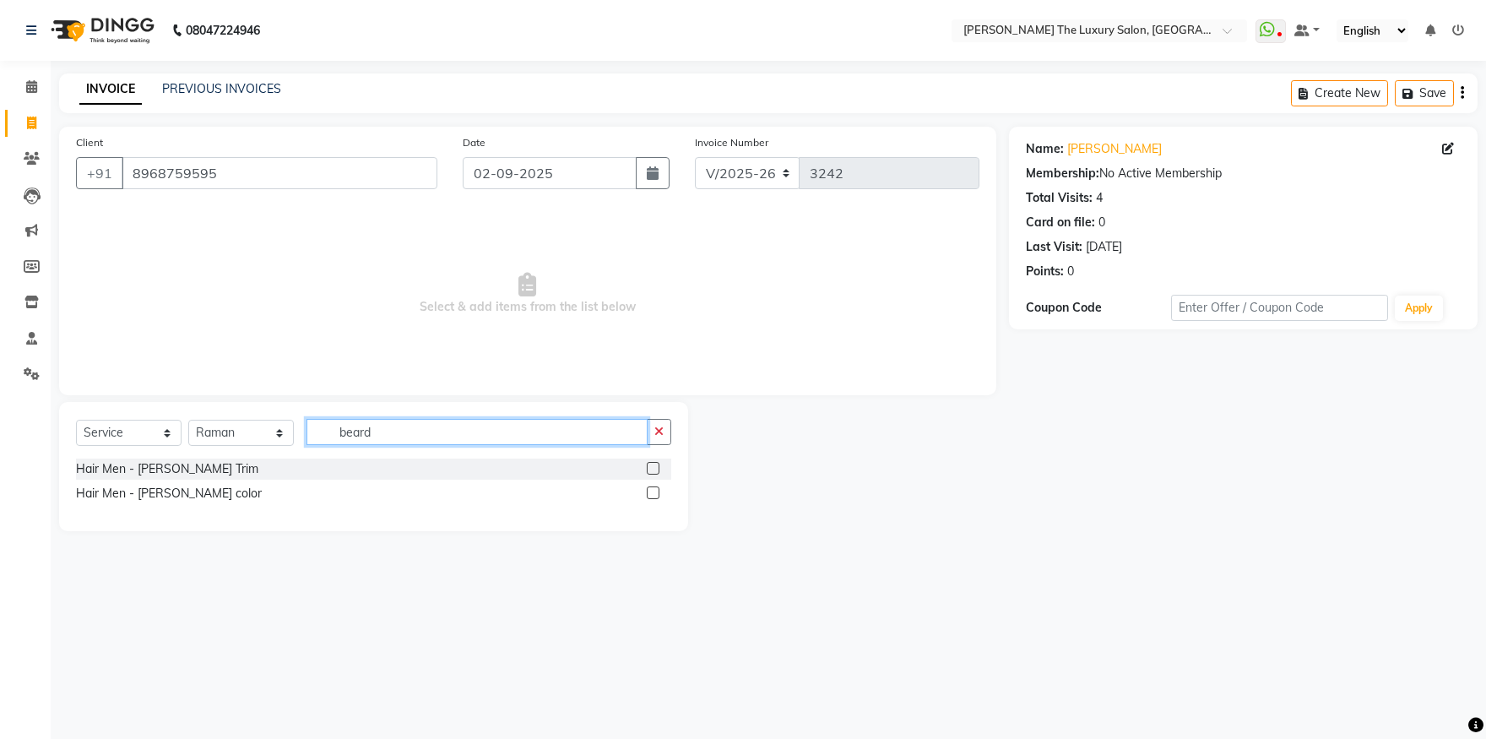
type input "beard"
click at [653, 470] on label at bounding box center [653, 468] width 13 height 13
click at [653, 470] on input "checkbox" at bounding box center [652, 469] width 11 height 11
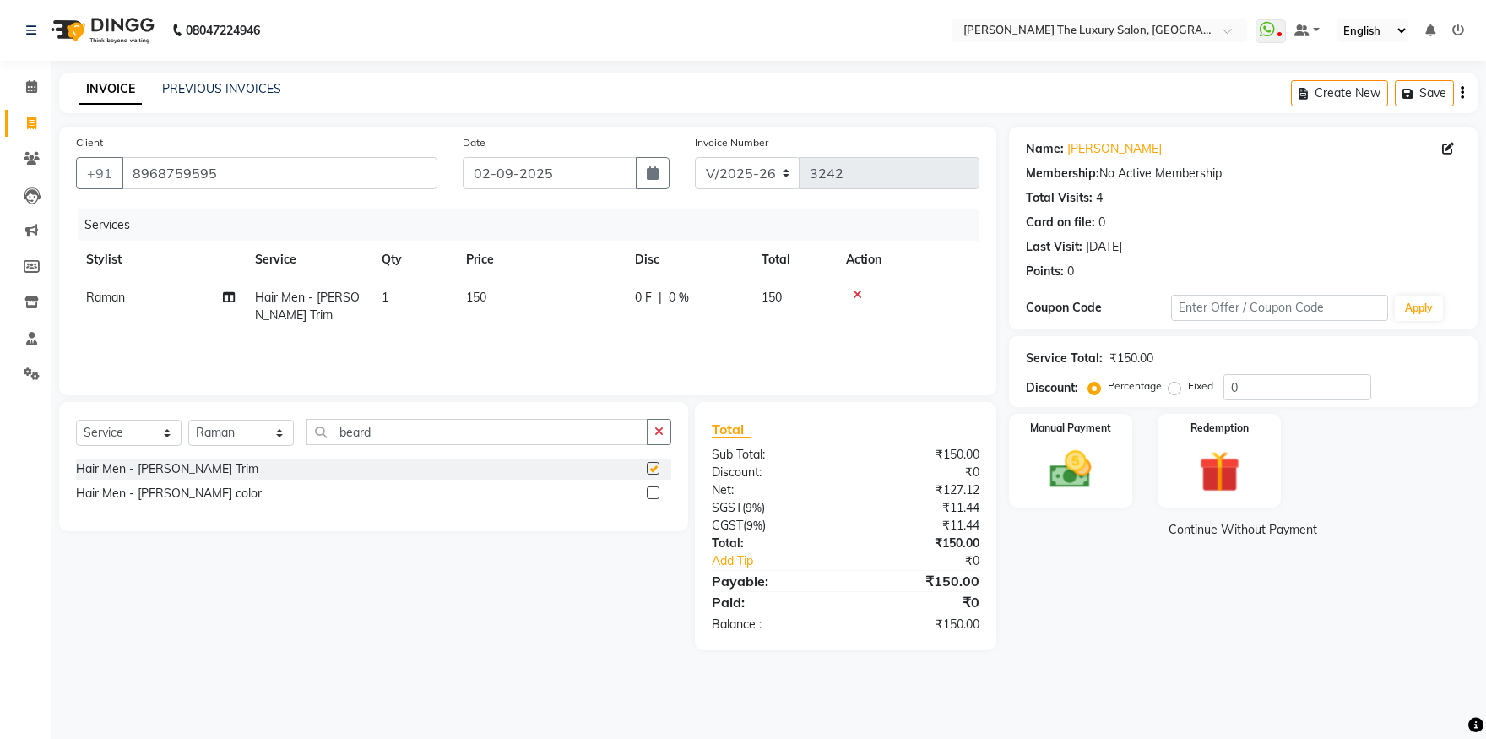
checkbox input "false"
click at [527, 435] on input "beard" at bounding box center [477, 432] width 341 height 26
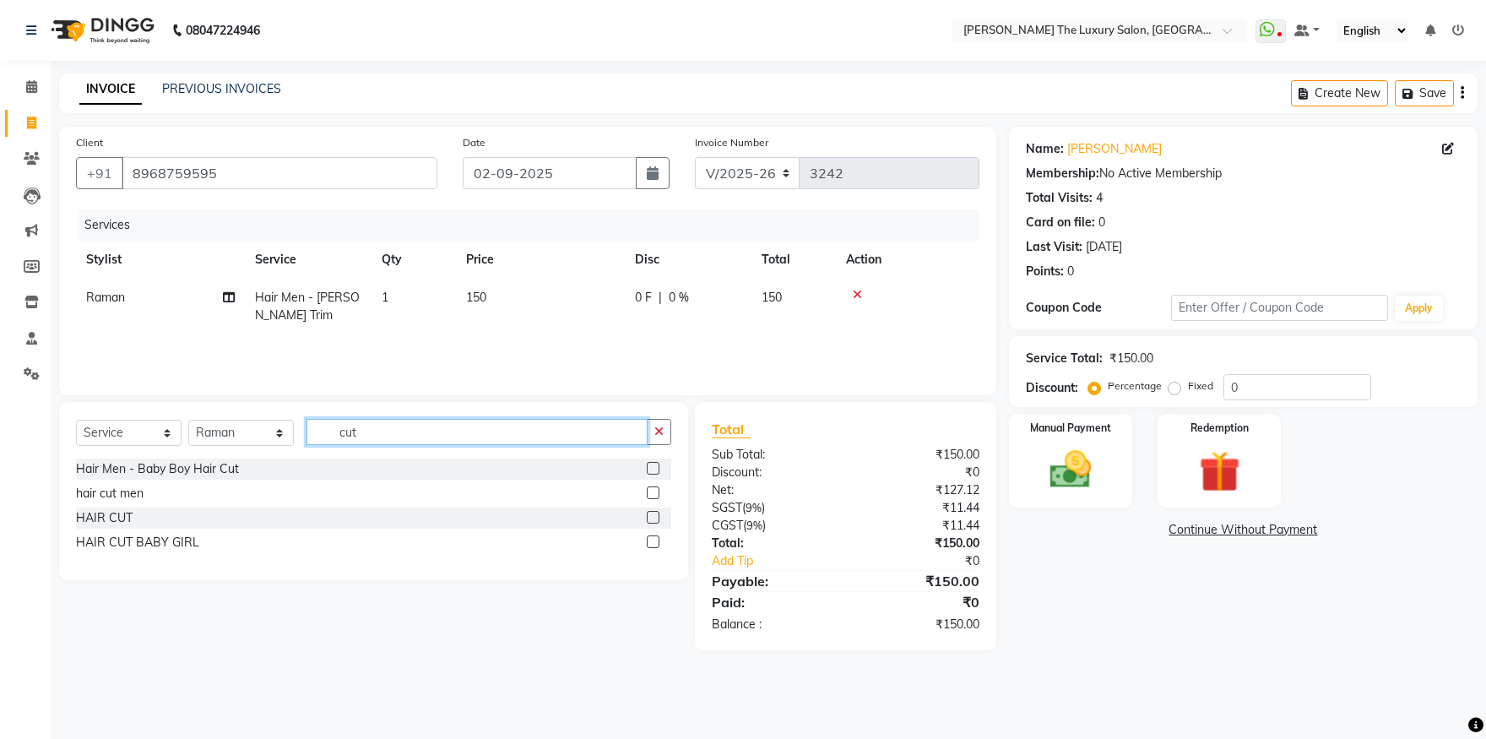
type input "cut"
click at [655, 497] on label at bounding box center [653, 492] width 13 height 13
click at [655, 497] on input "checkbox" at bounding box center [652, 493] width 11 height 11
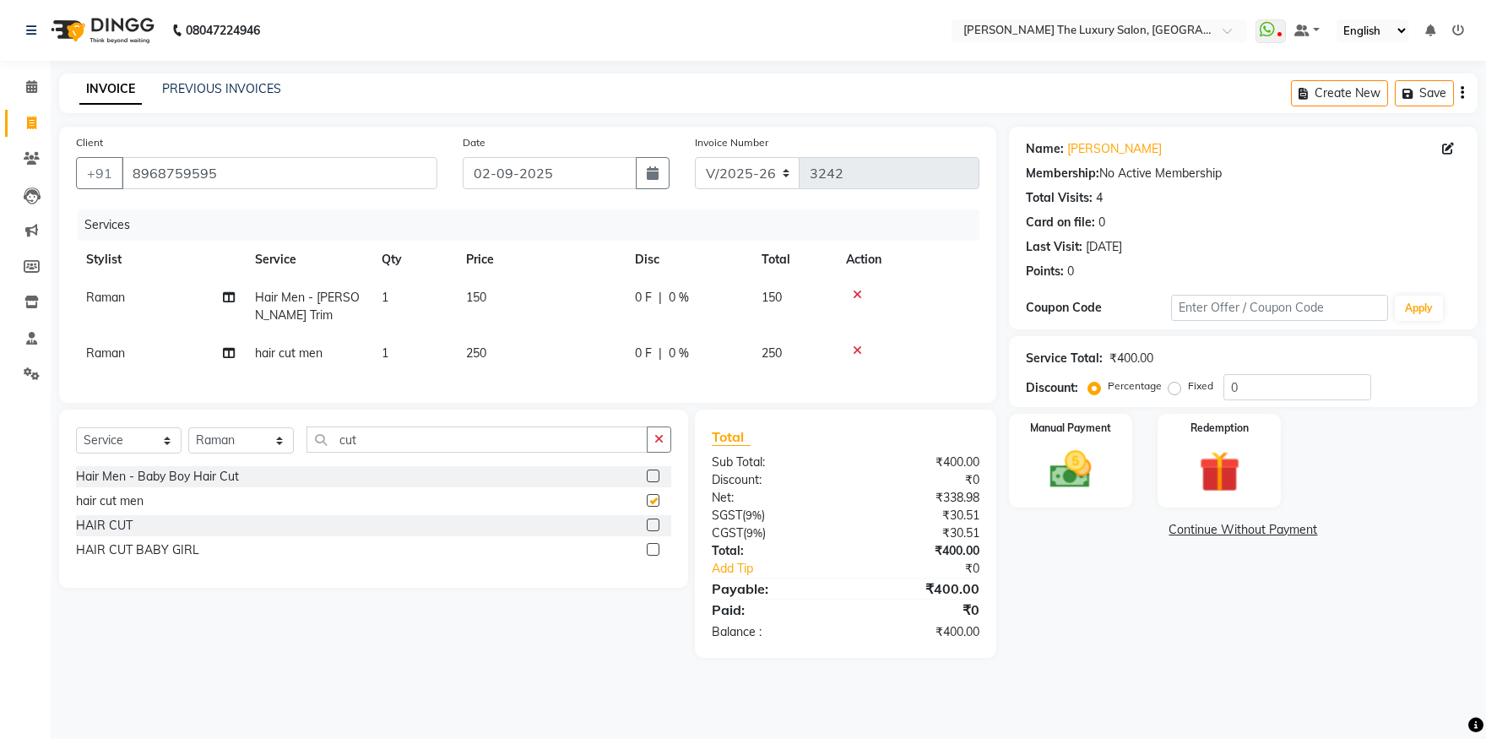
checkbox input "false"
click at [1077, 454] on img at bounding box center [1071, 470] width 70 height 50
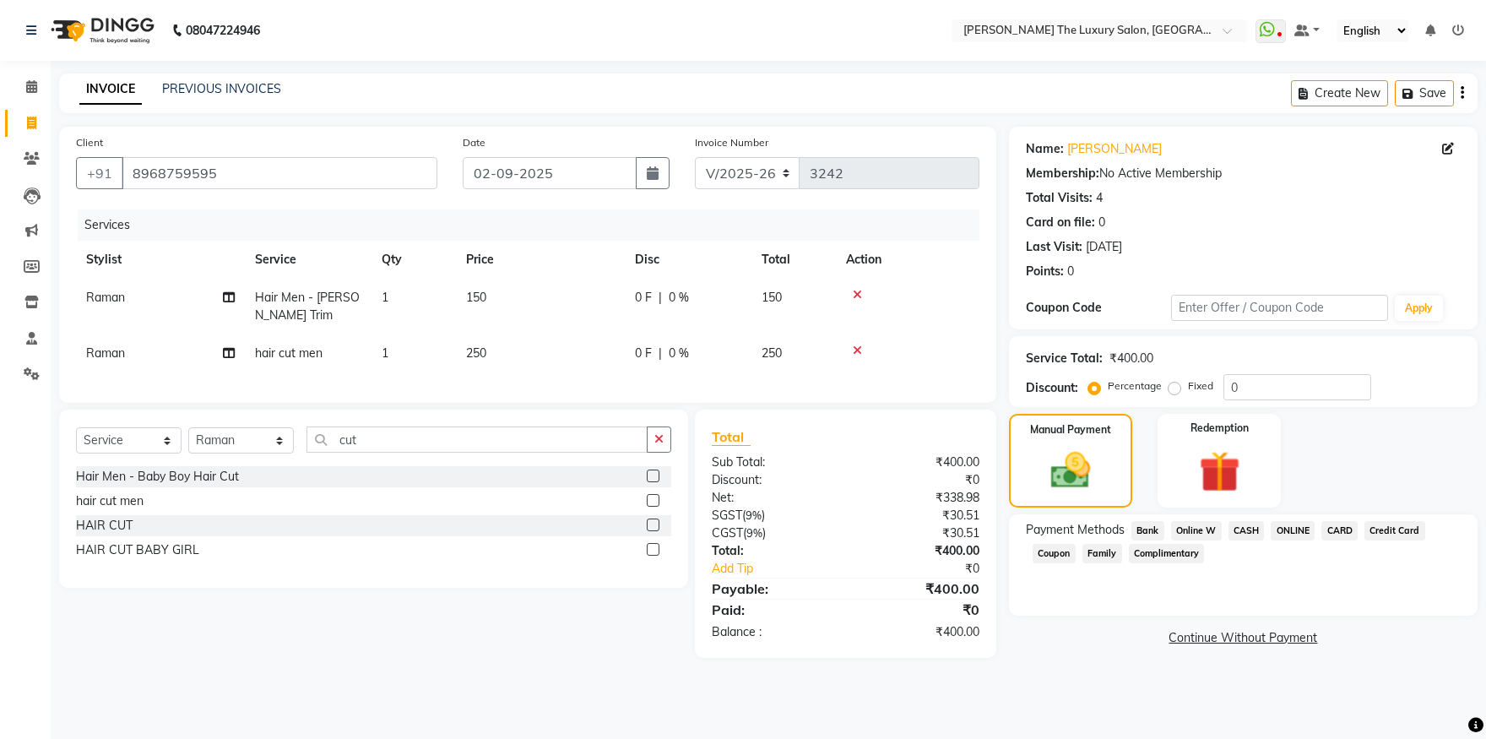
click at [1296, 535] on span "ONLINE" at bounding box center [1293, 530] width 44 height 19
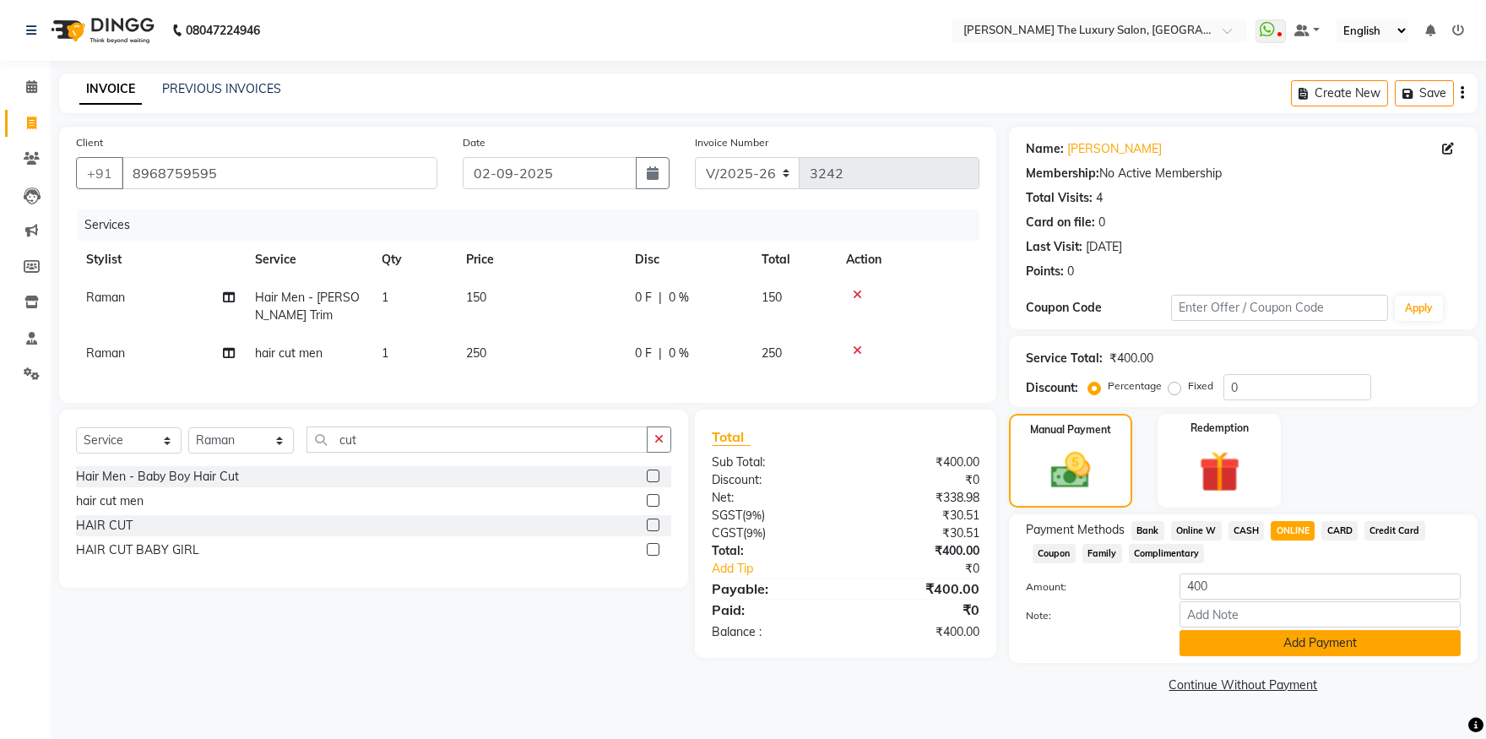
click at [1324, 638] on button "Add Payment" at bounding box center [1320, 643] width 281 height 26
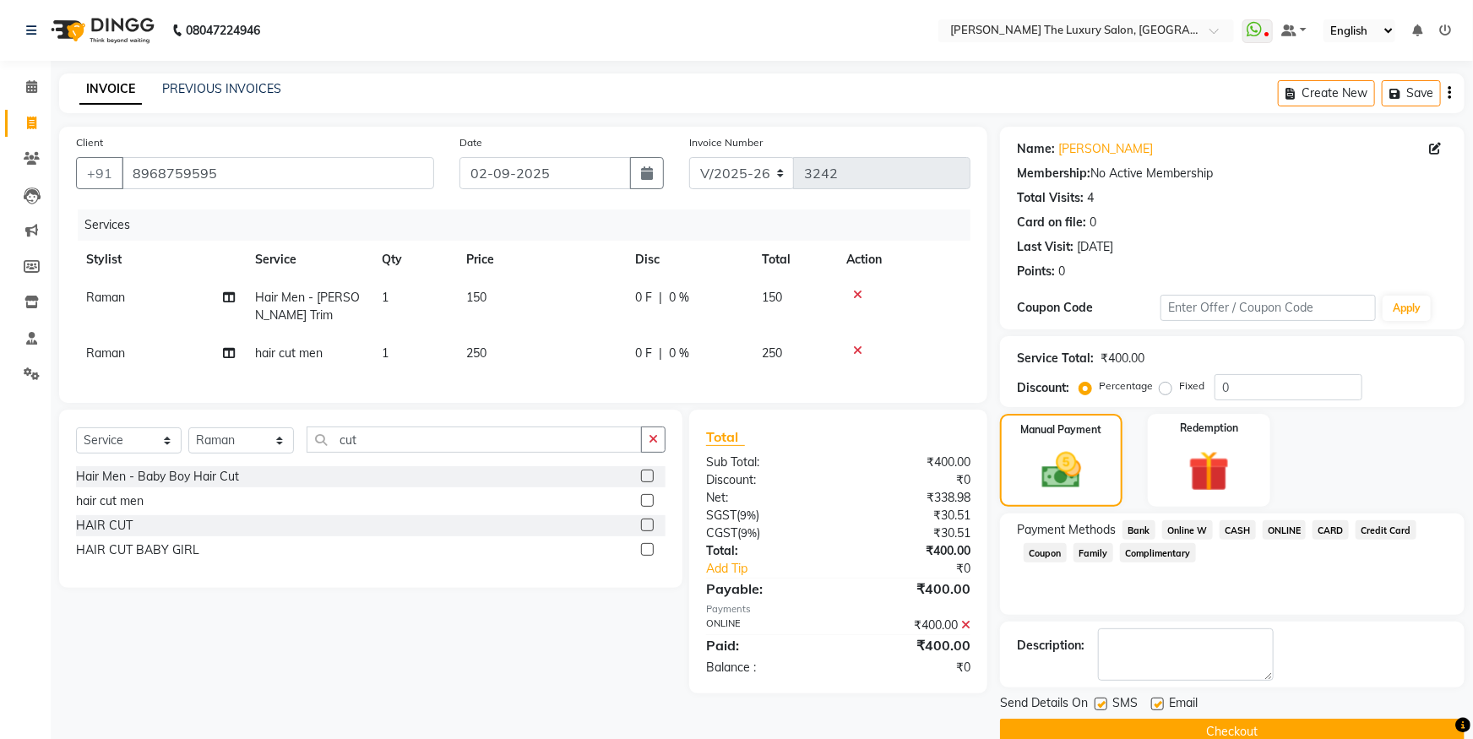
click at [1273, 730] on button "Checkout" at bounding box center [1232, 732] width 464 height 26
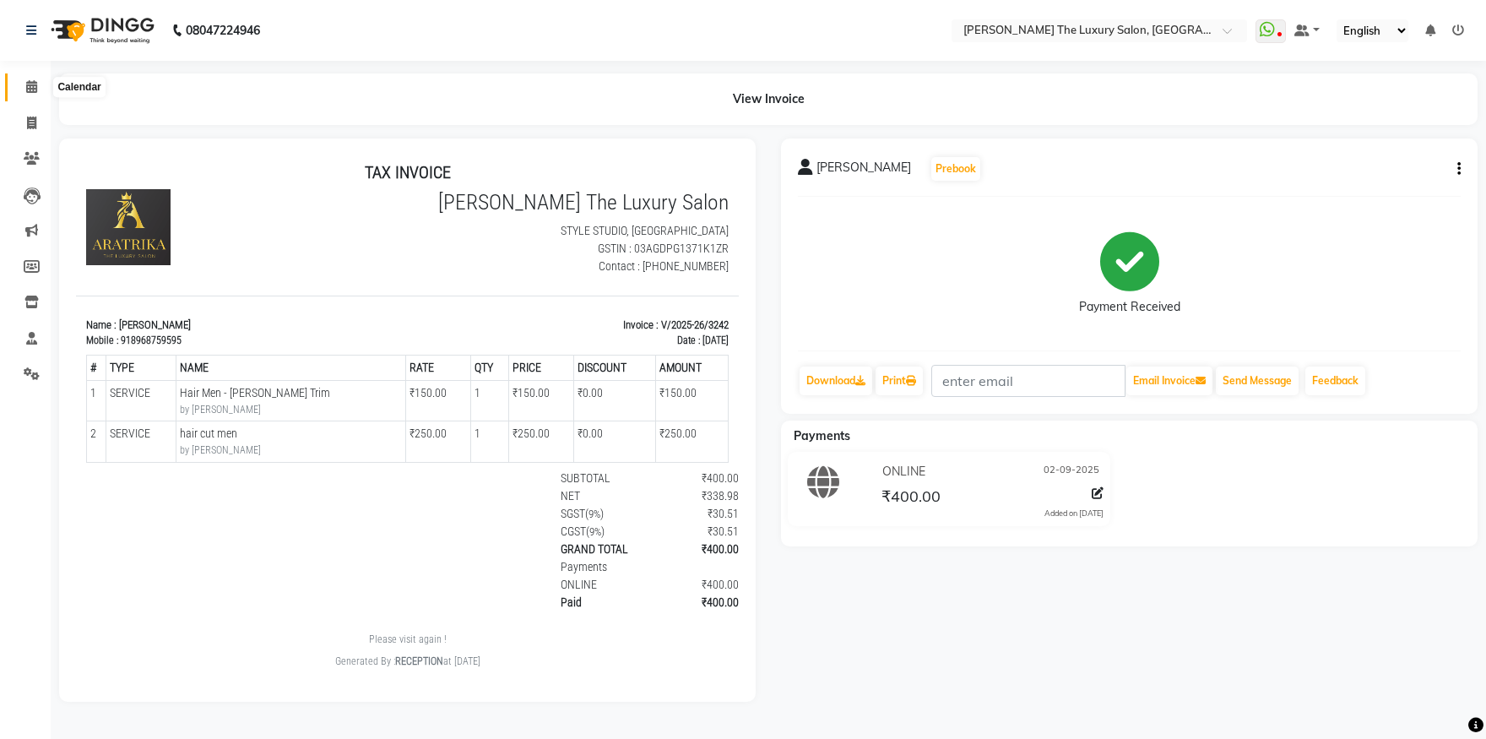
click at [30, 89] on icon at bounding box center [31, 86] width 11 height 13
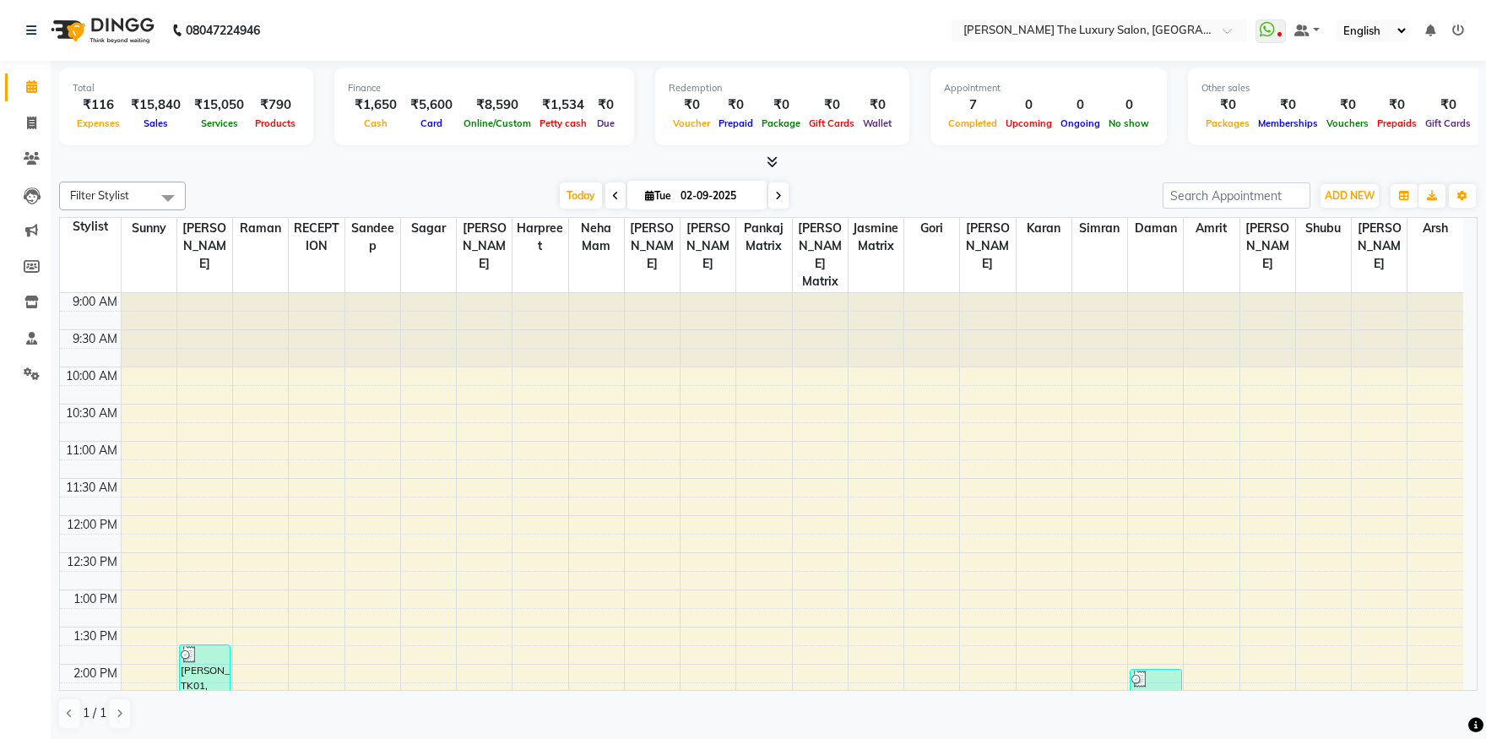
drag, startPoint x: 785, startPoint y: 769, endPoint x: 414, endPoint y: 769, distance: 371.6
click at [33, 122] on icon at bounding box center [31, 123] width 9 height 13
select select "7179"
select select "service"
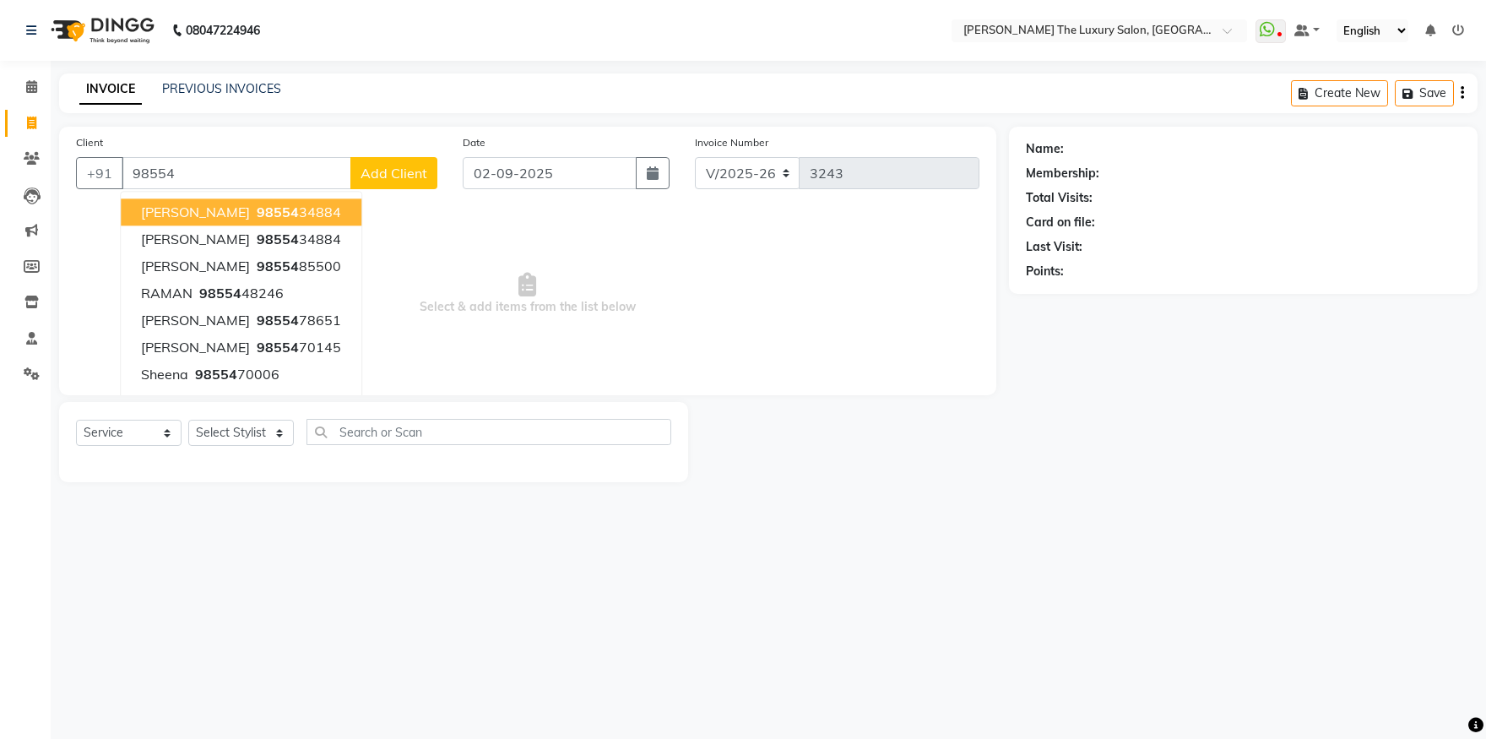
click at [169, 209] on span "walia" at bounding box center [195, 212] width 109 height 17
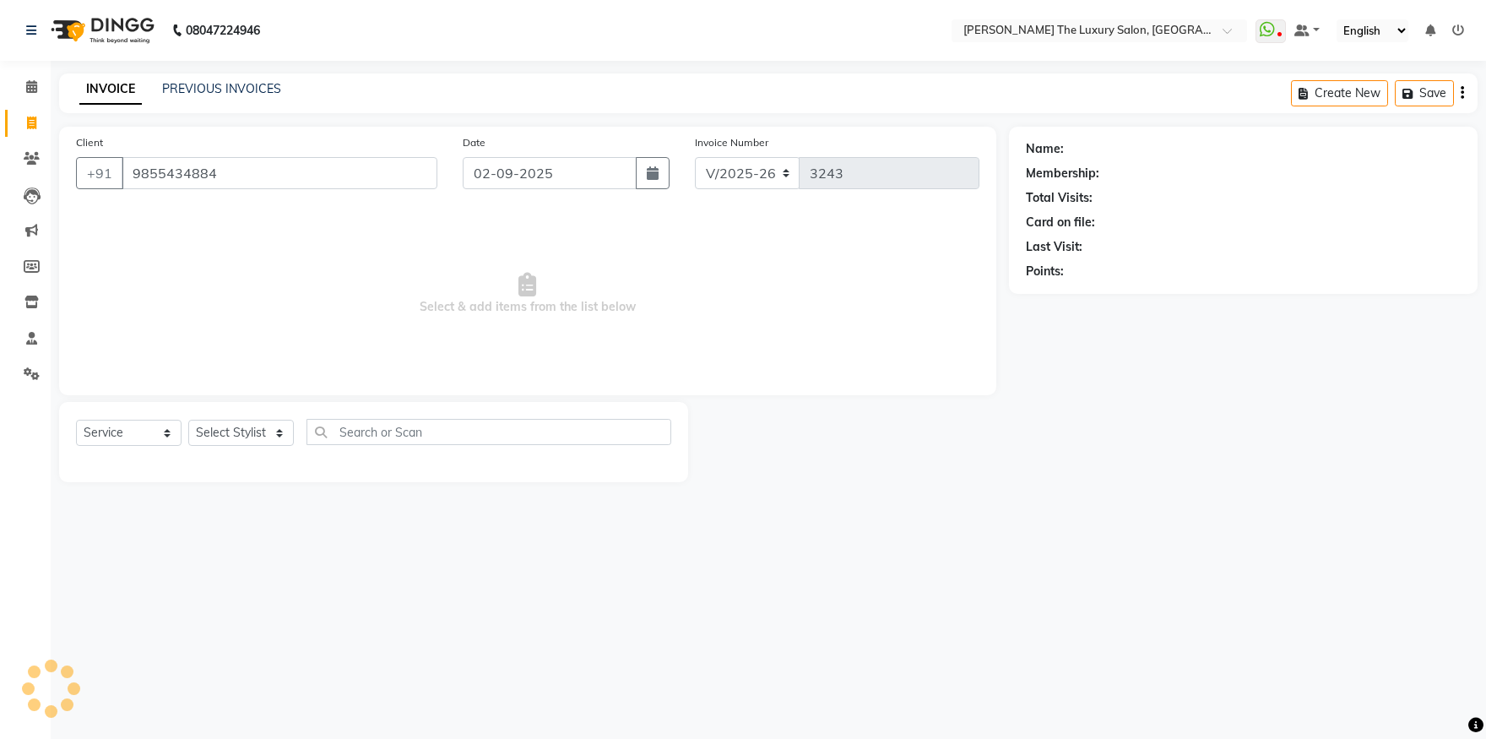
type input "9855434884"
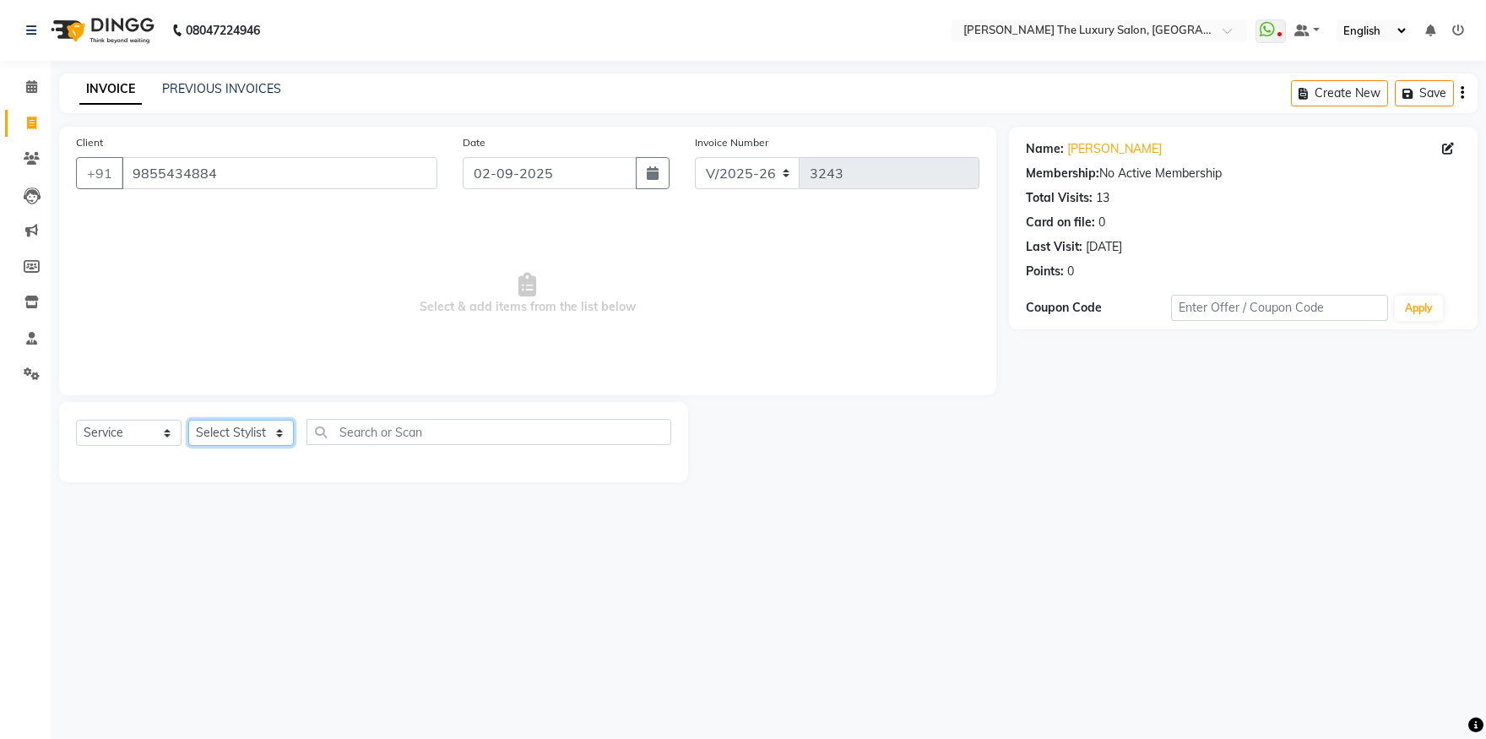
select select "86782"
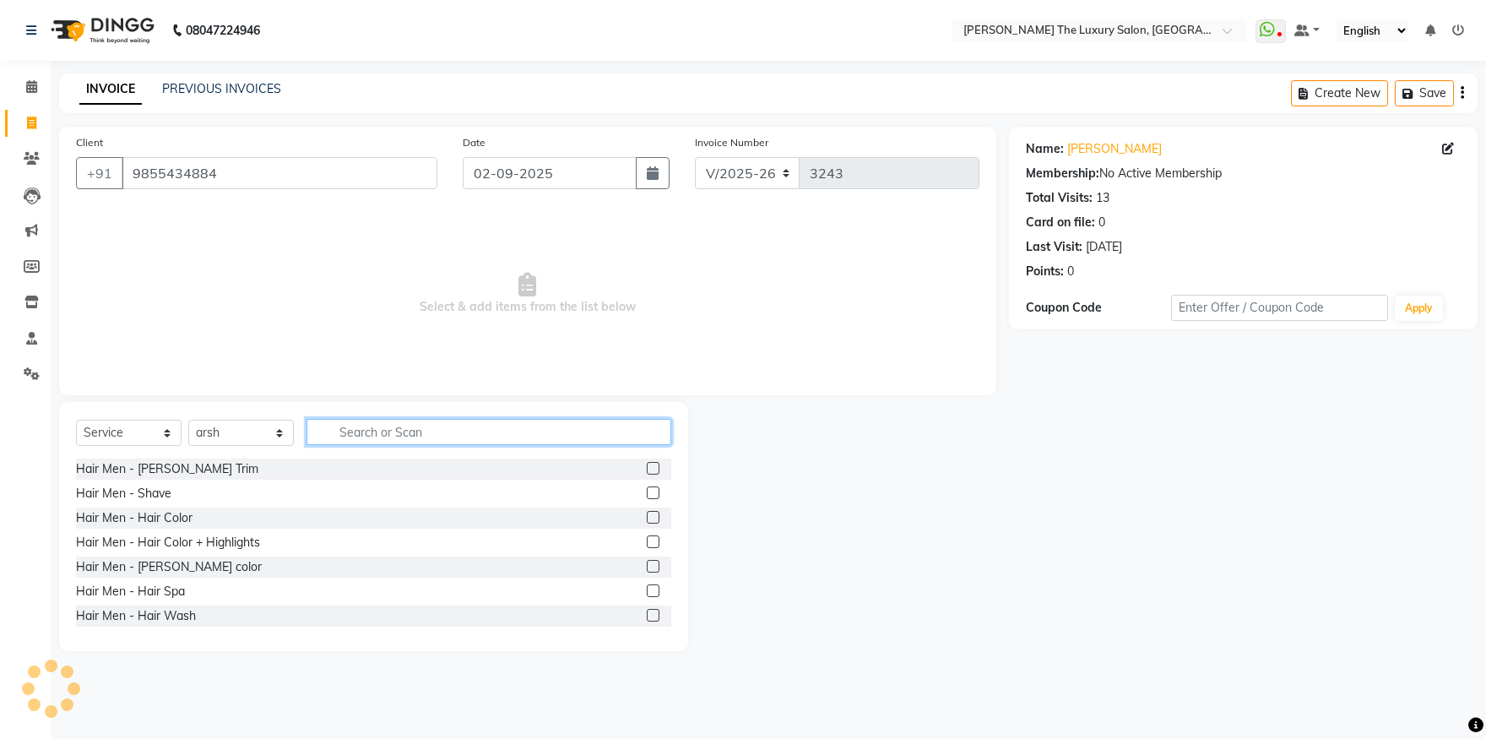
click at [345, 430] on input "text" at bounding box center [489, 432] width 365 height 26
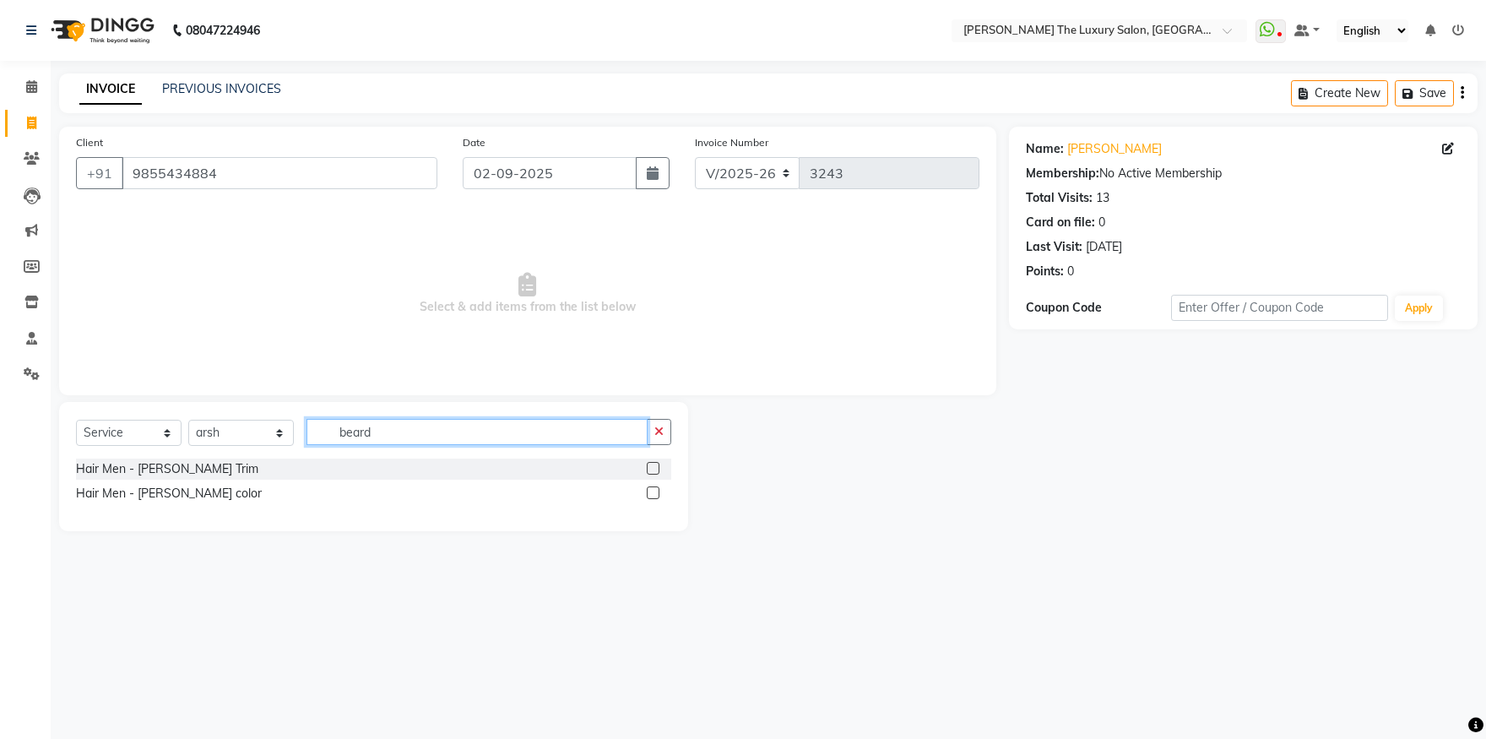
type input "beard"
click at [654, 463] on label at bounding box center [653, 468] width 13 height 13
click at [654, 464] on input "checkbox" at bounding box center [652, 469] width 11 height 11
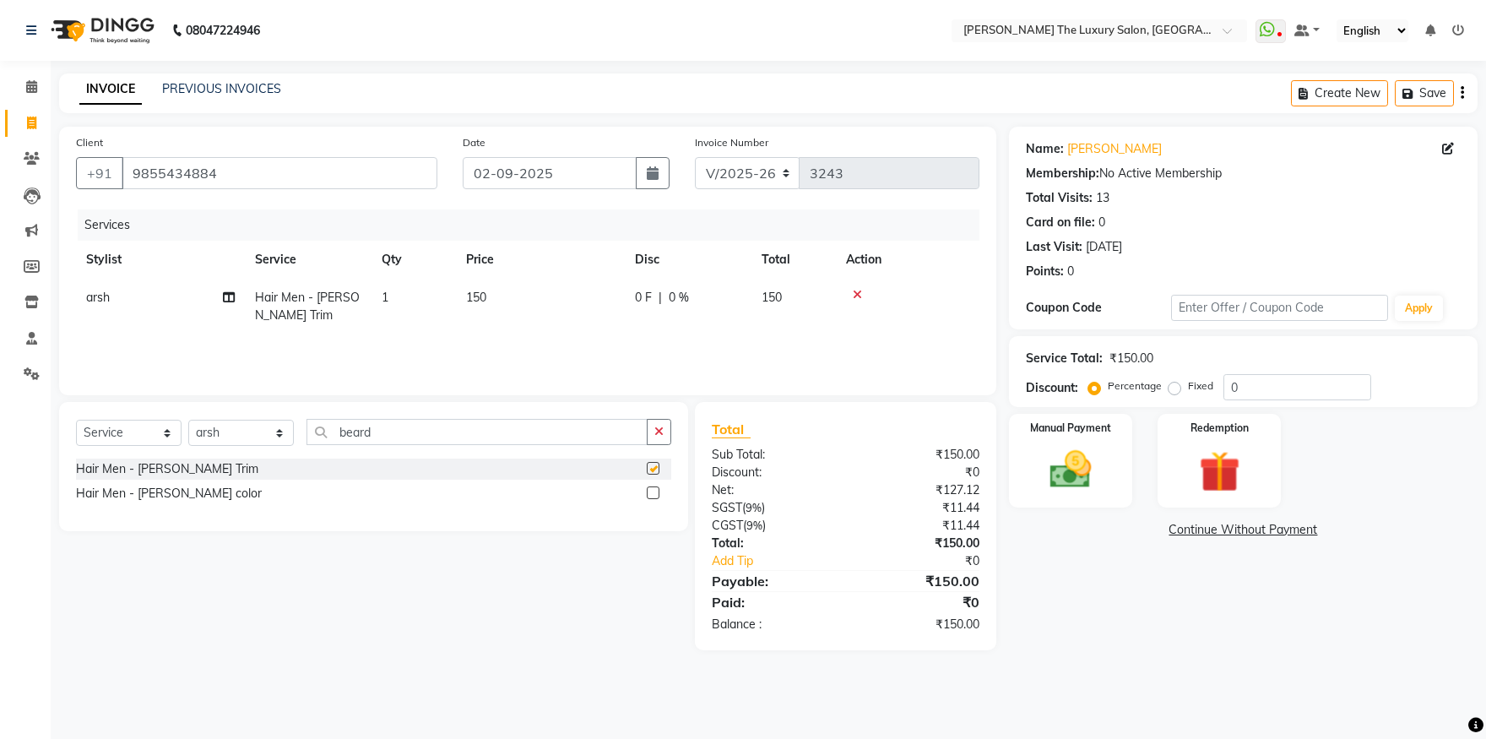
checkbox input "false"
click at [513, 438] on input "beard" at bounding box center [477, 432] width 341 height 26
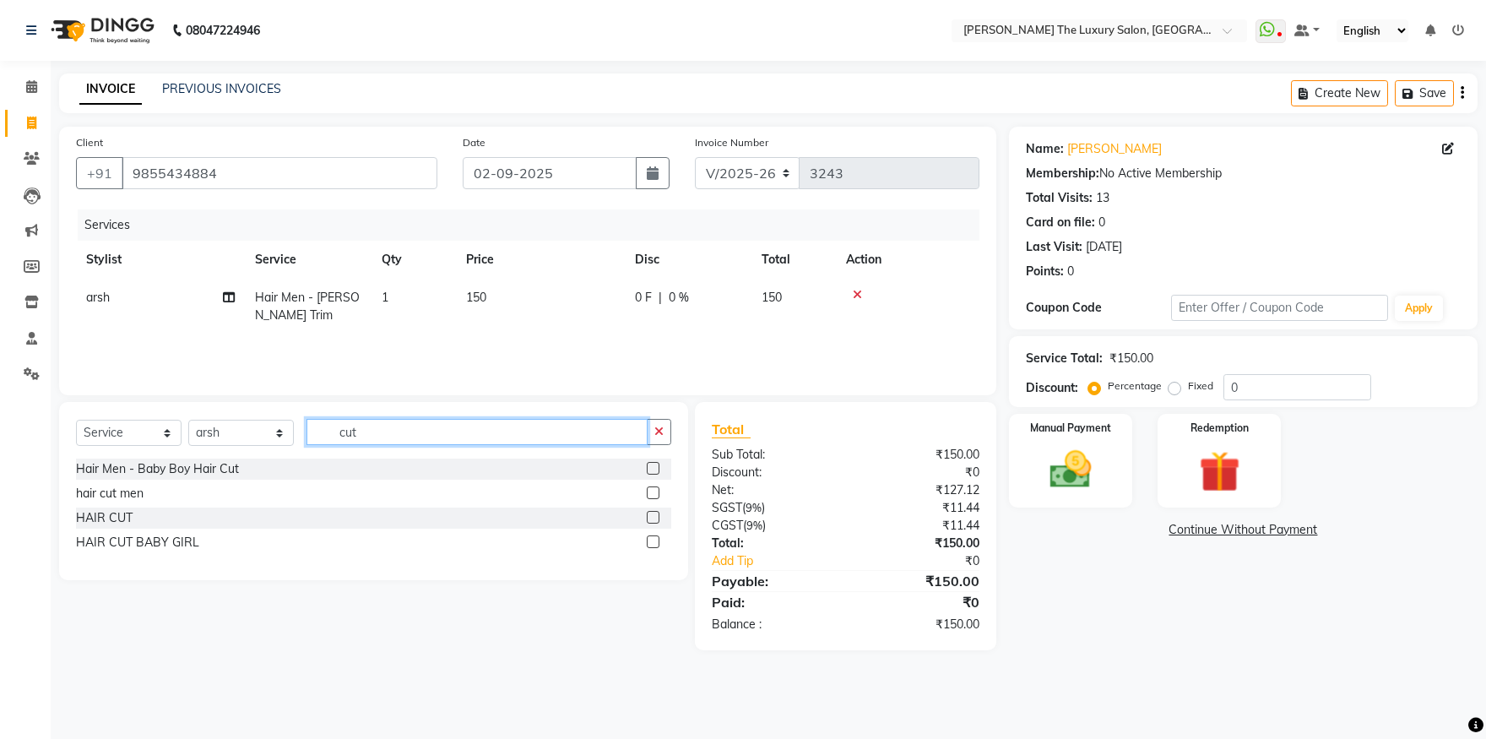
type input "cut"
click at [658, 512] on label at bounding box center [653, 517] width 13 height 13
click at [658, 513] on input "checkbox" at bounding box center [652, 518] width 11 height 11
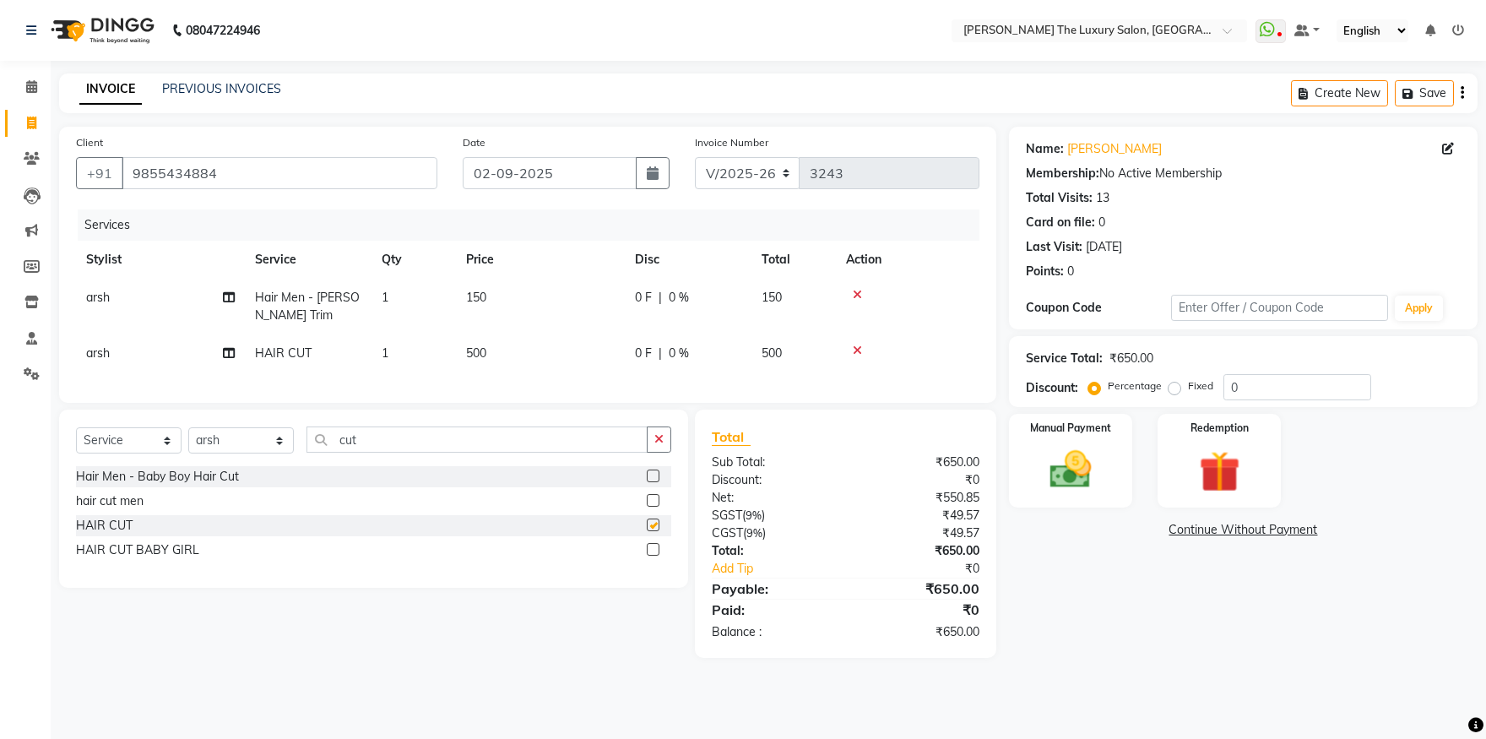
checkbox input "false"
click at [655, 507] on label at bounding box center [653, 500] width 13 height 13
click at [655, 507] on input "checkbox" at bounding box center [652, 501] width 11 height 11
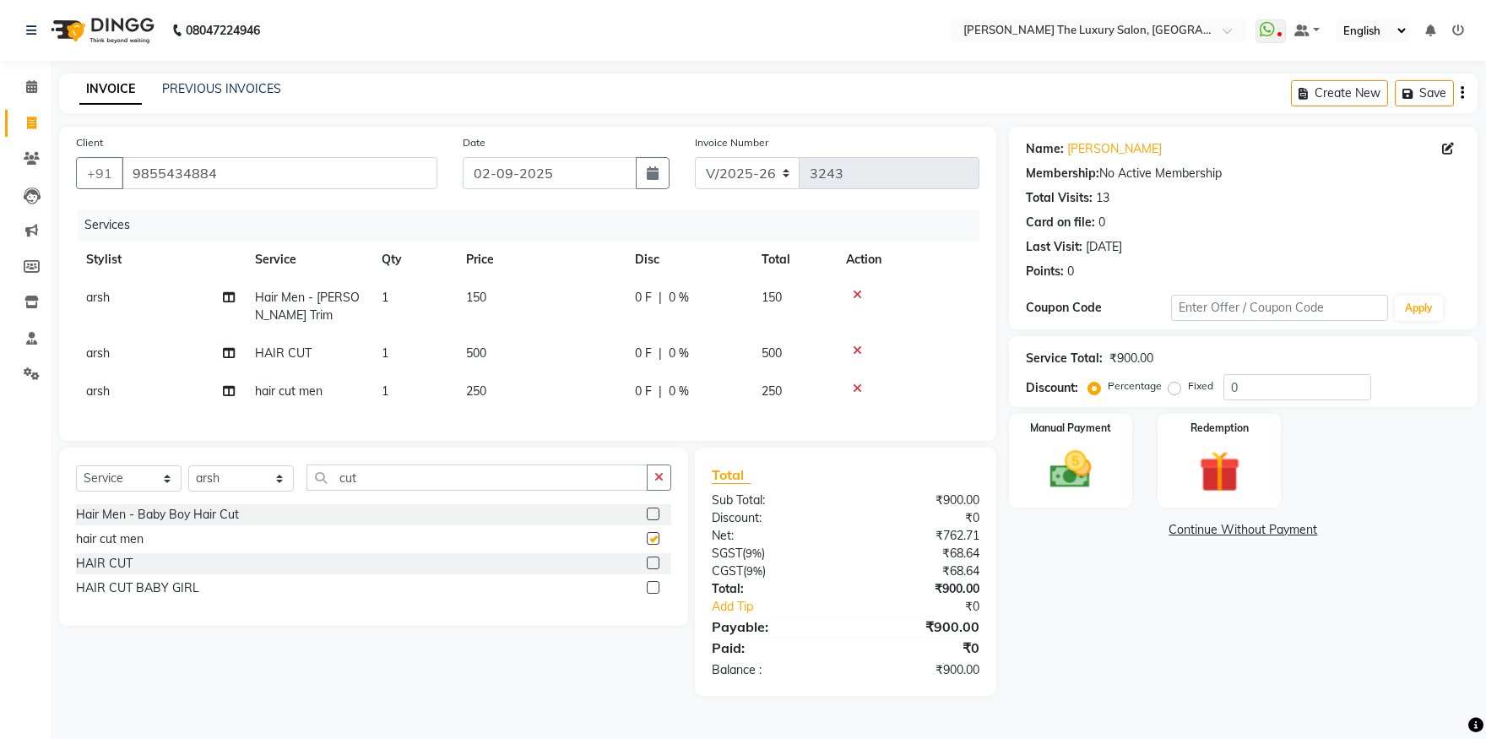
checkbox input "false"
click at [856, 350] on icon at bounding box center [857, 351] width 9 height 12
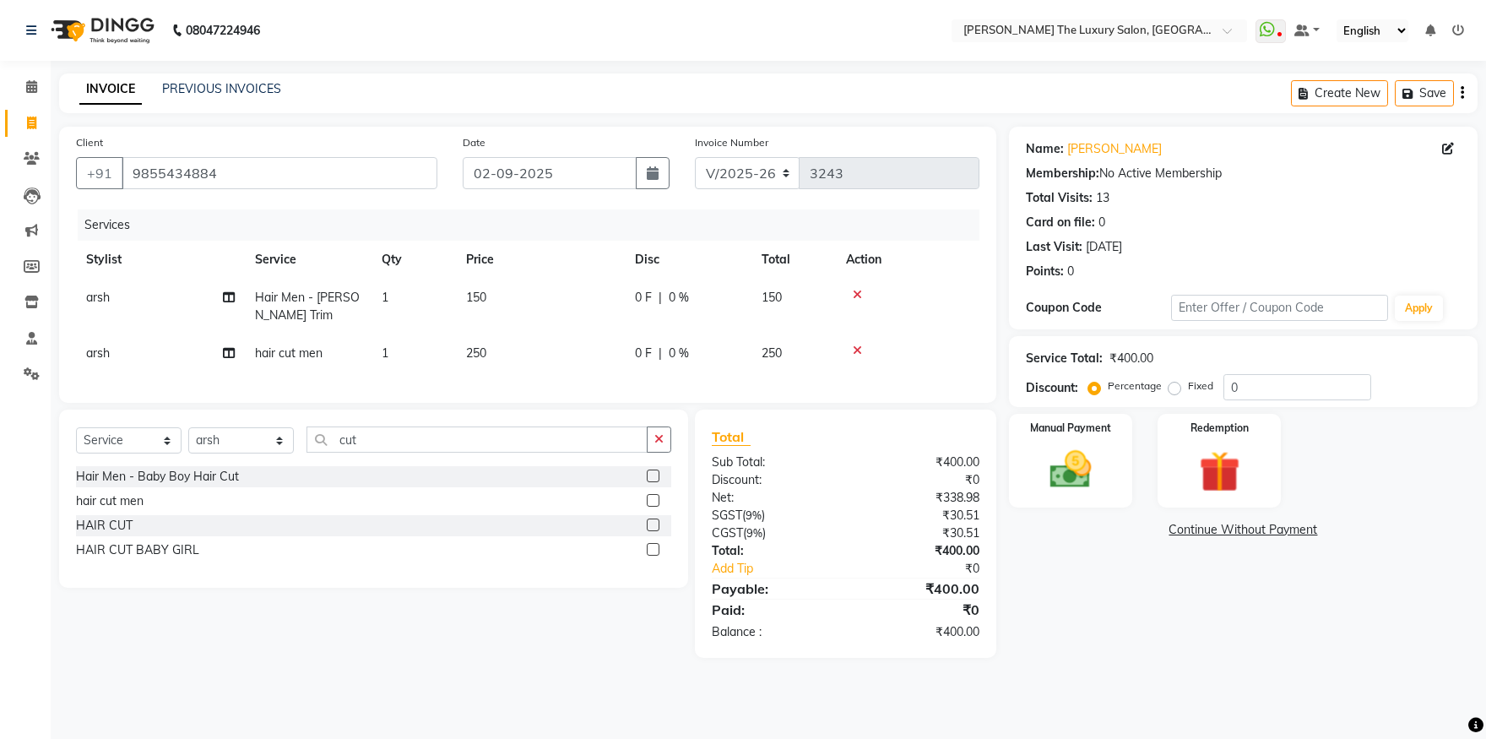
click at [480, 349] on span "250" at bounding box center [476, 352] width 20 height 15
select select "86782"
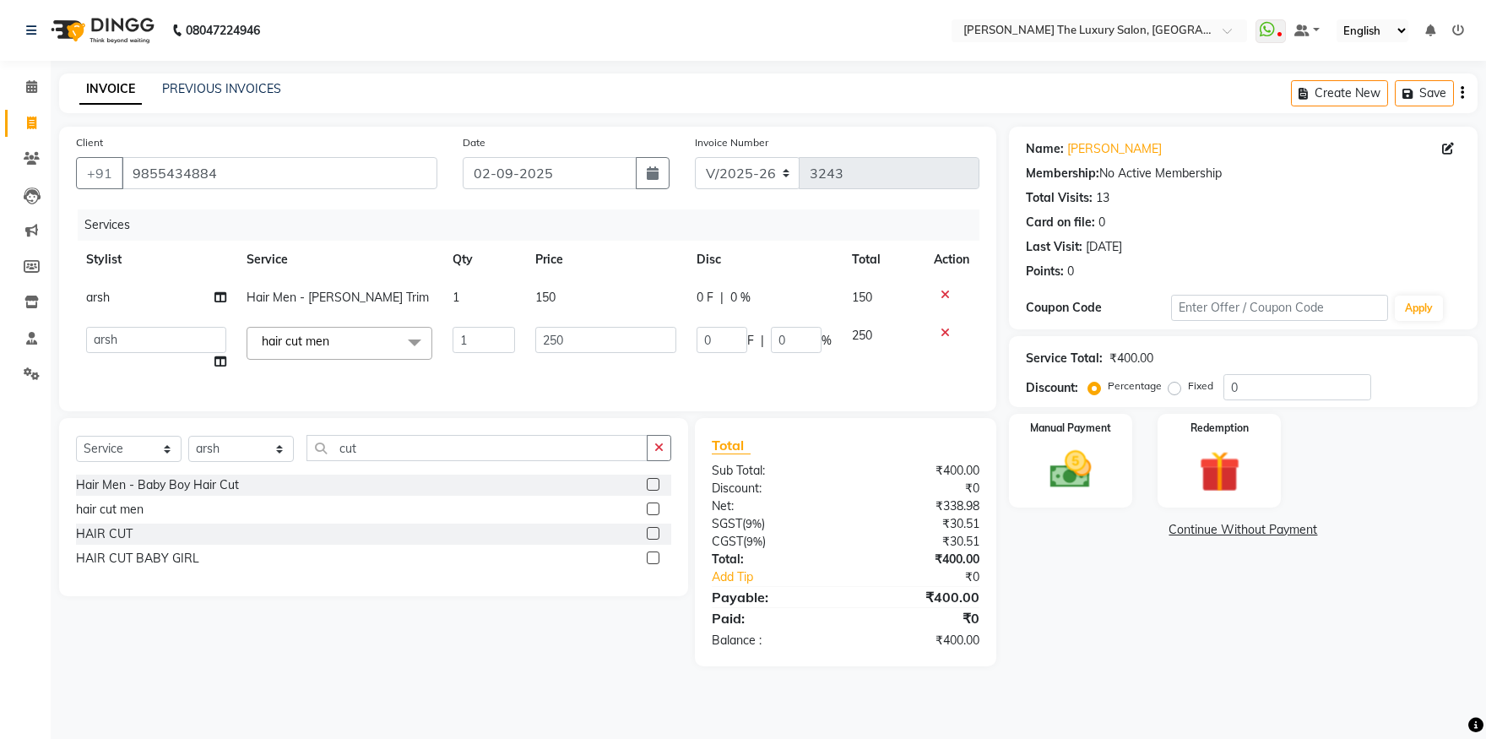
click at [554, 300] on span "150" at bounding box center [545, 297] width 20 height 15
select select "86782"
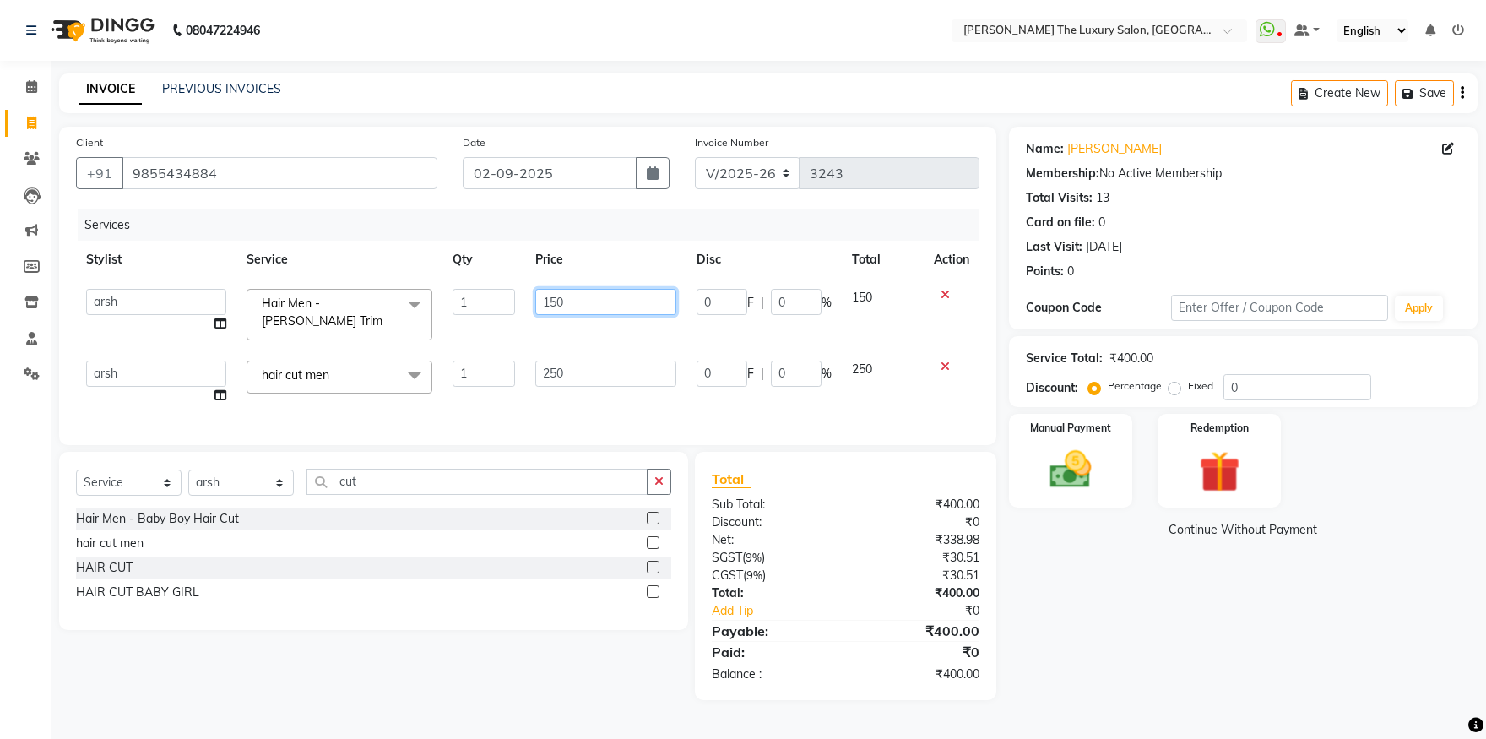
drag, startPoint x: 573, startPoint y: 302, endPoint x: 423, endPoint y: 318, distance: 151.1
click at [535, 315] on input "150" at bounding box center [605, 302] width 141 height 26
type input "100"
click at [640, 398] on div "Services Stylist Service Qty Price Disc Total Action amrit arsh ayush Daman Gor…" at bounding box center [528, 318] width 904 height 219
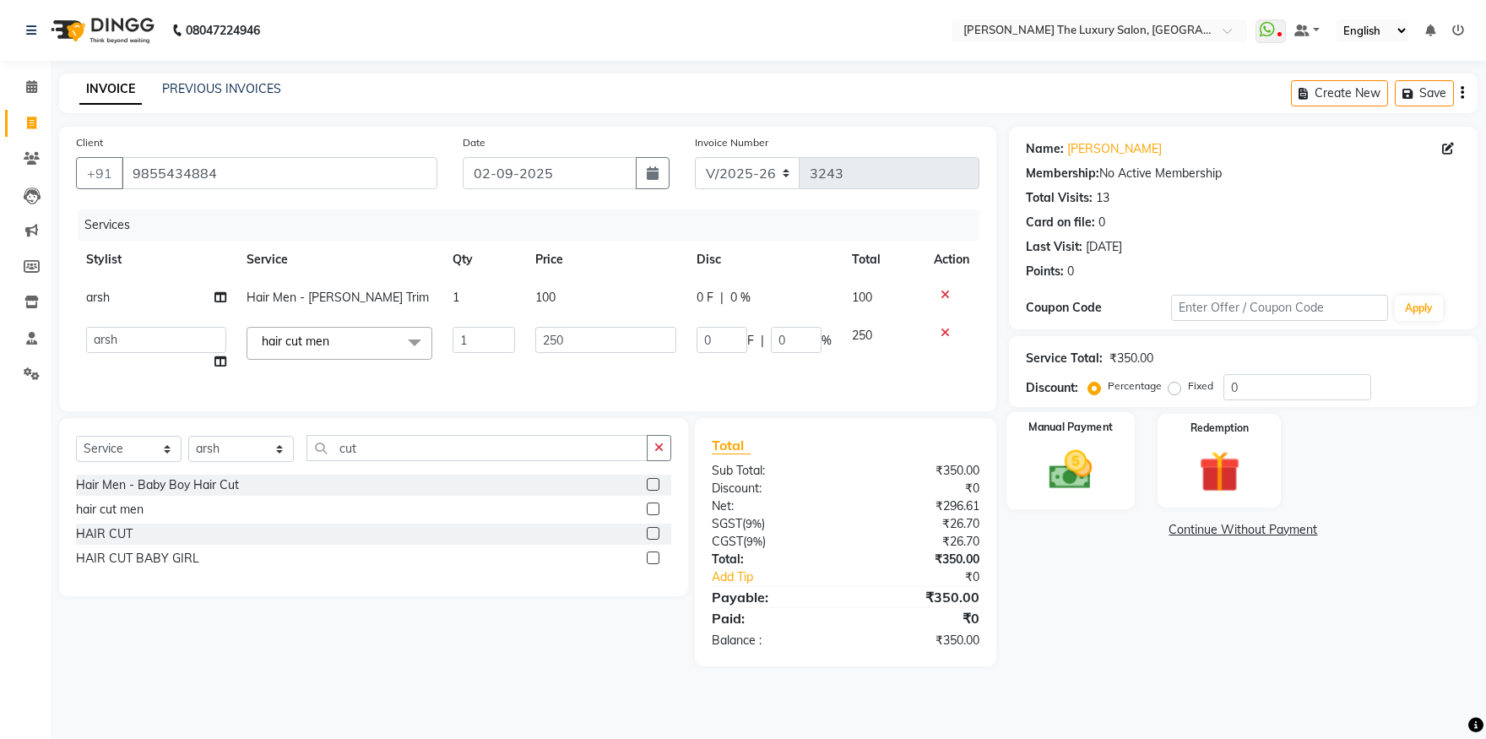
click at [1073, 434] on label "Manual Payment" at bounding box center [1071, 427] width 84 height 16
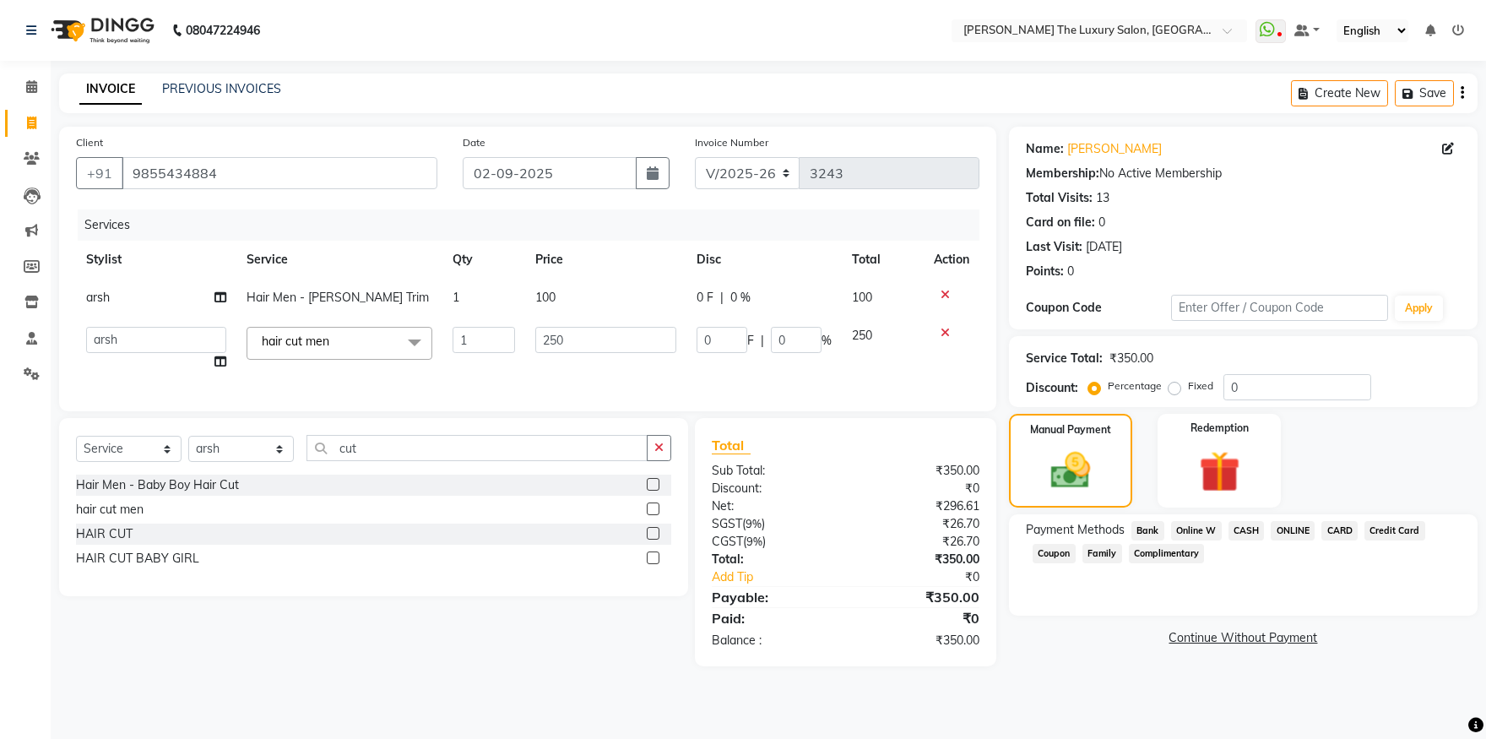
click at [1290, 529] on span "ONLINE" at bounding box center [1293, 530] width 44 height 19
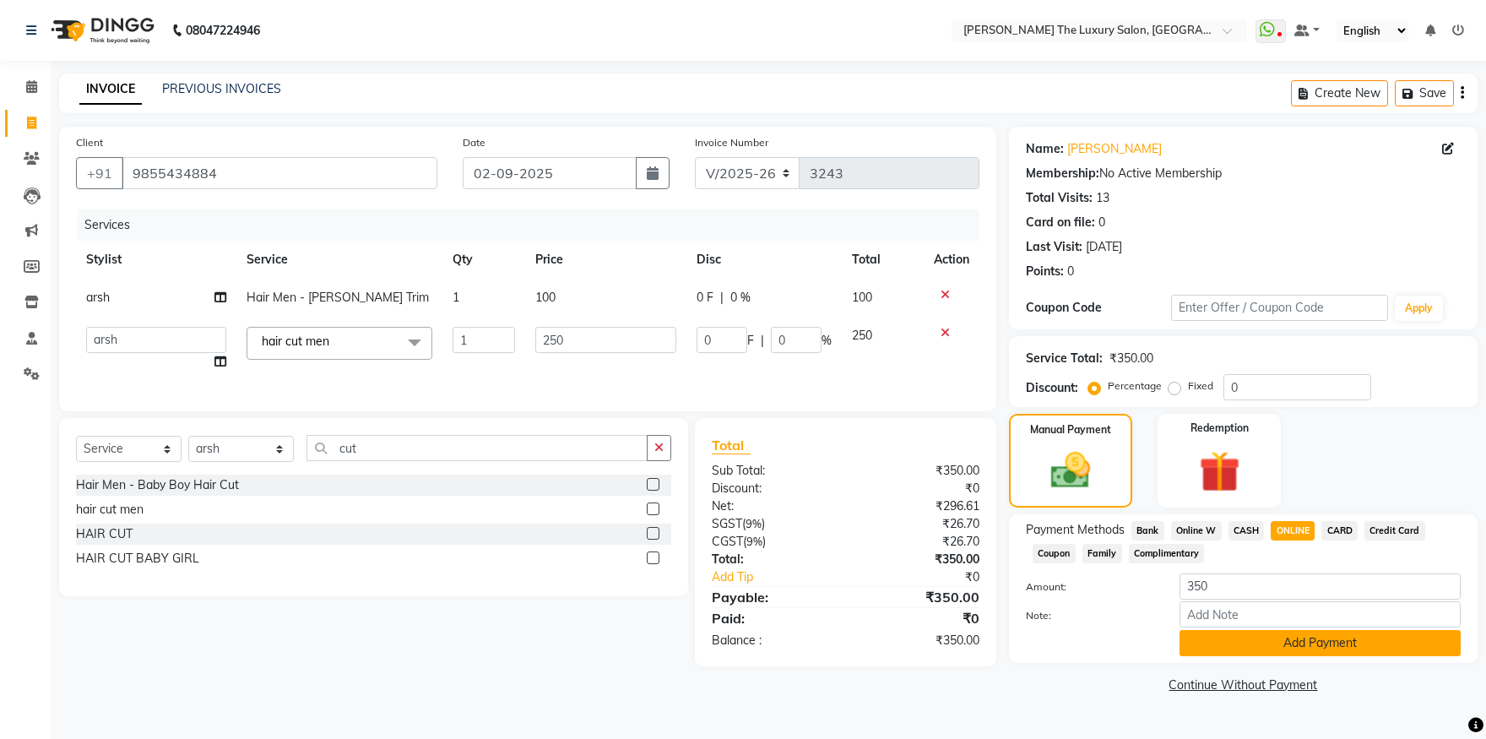
click at [1306, 639] on button "Add Payment" at bounding box center [1320, 643] width 281 height 26
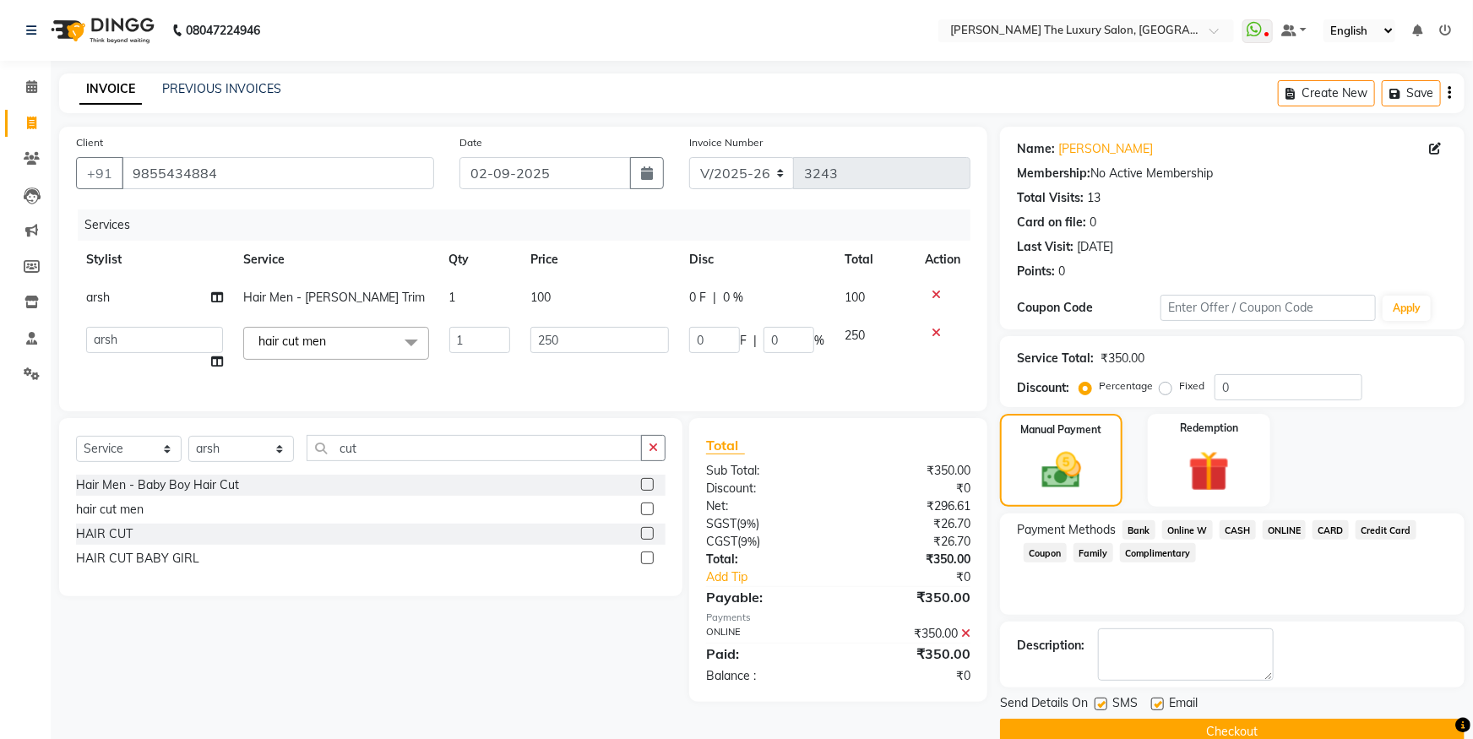
click at [1254, 729] on button "Checkout" at bounding box center [1232, 732] width 464 height 26
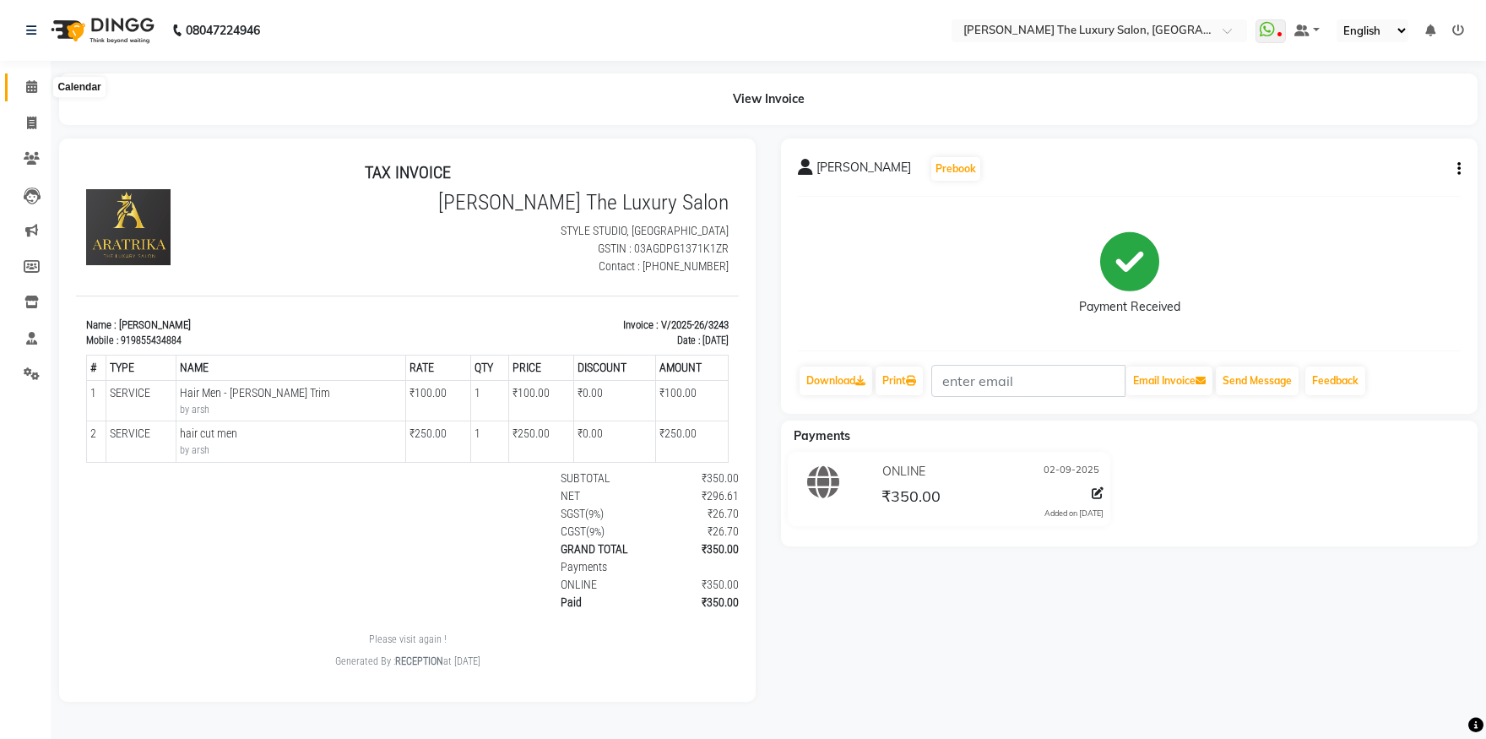
click at [32, 93] on icon at bounding box center [31, 86] width 11 height 13
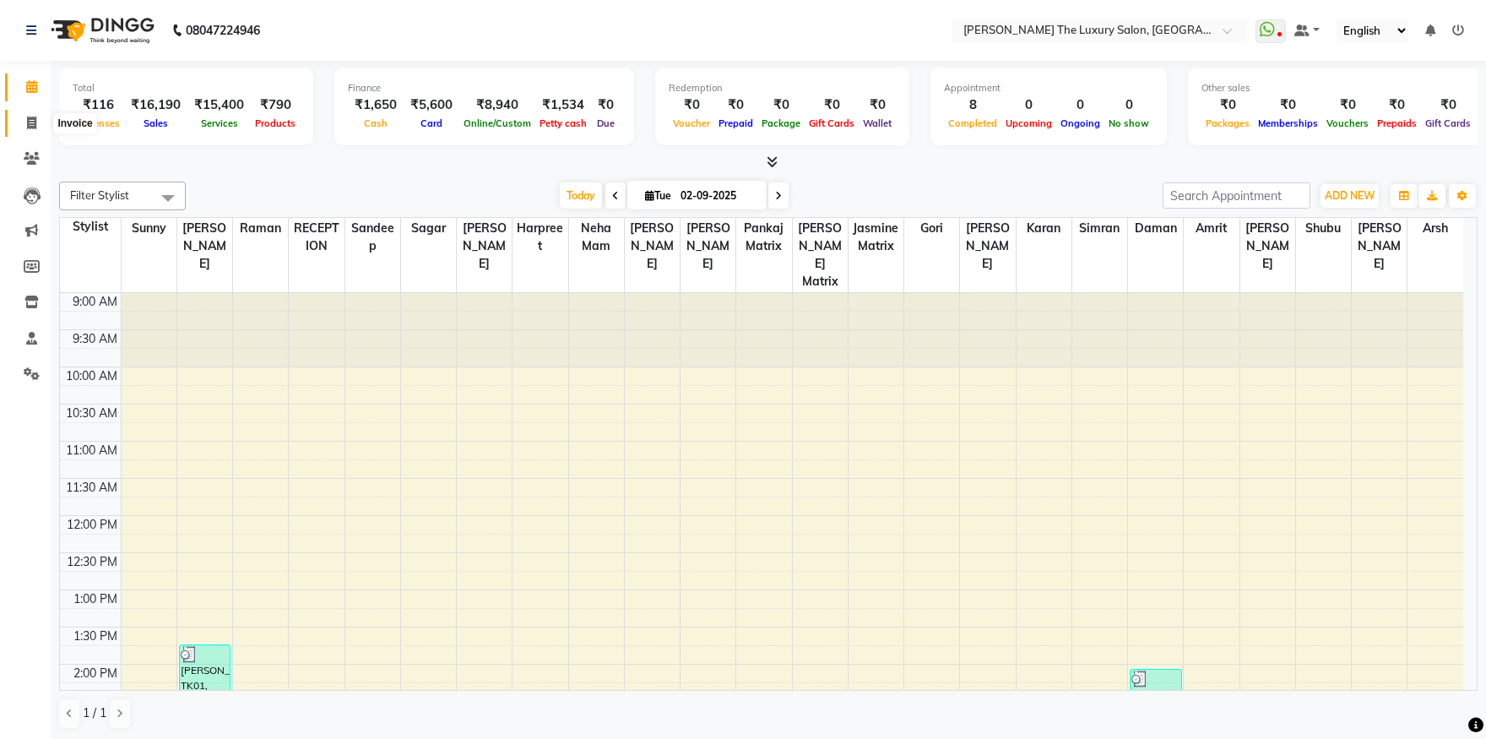
click at [39, 128] on span at bounding box center [32, 123] width 30 height 19
select select "7179"
select select "service"
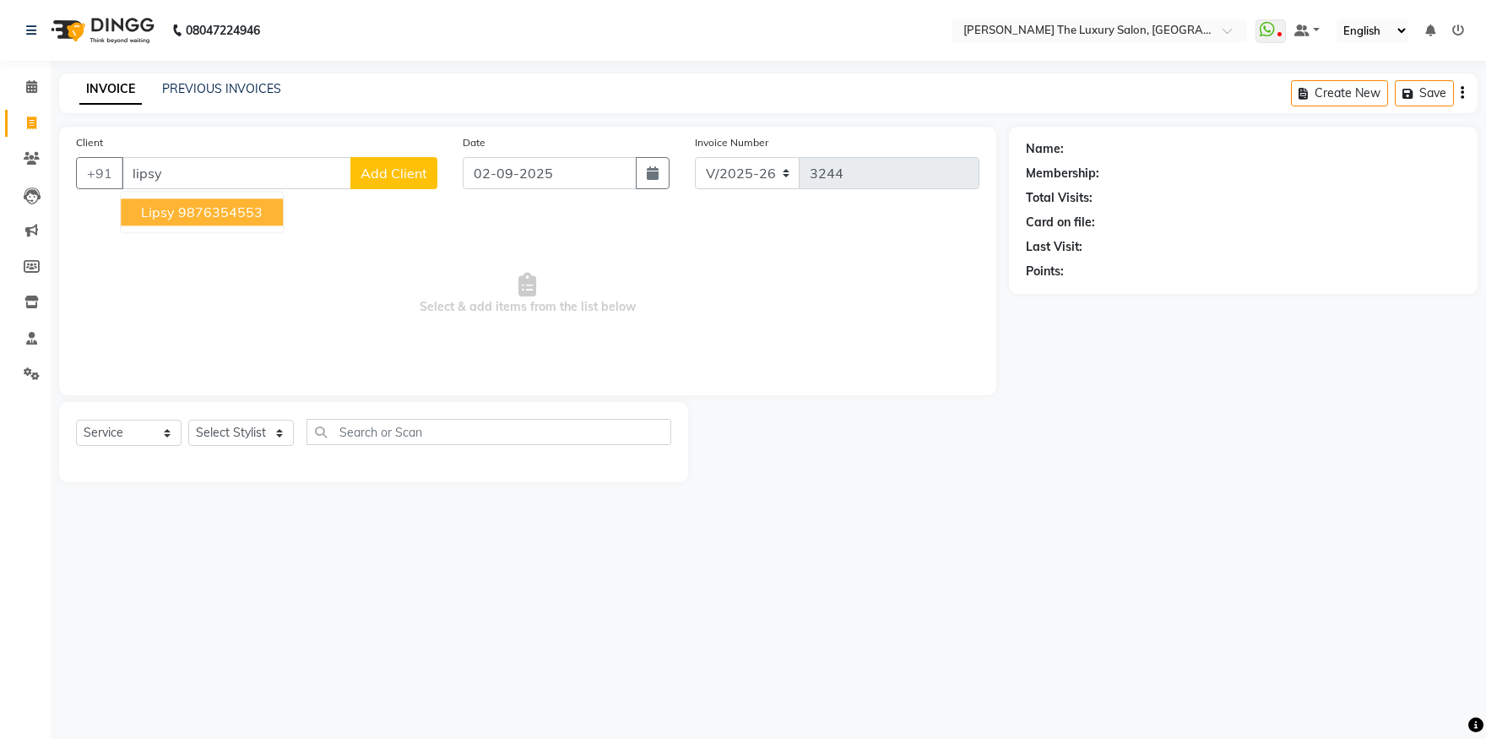
click at [272, 218] on button "Lipsy 9876354553" at bounding box center [202, 211] width 162 height 27
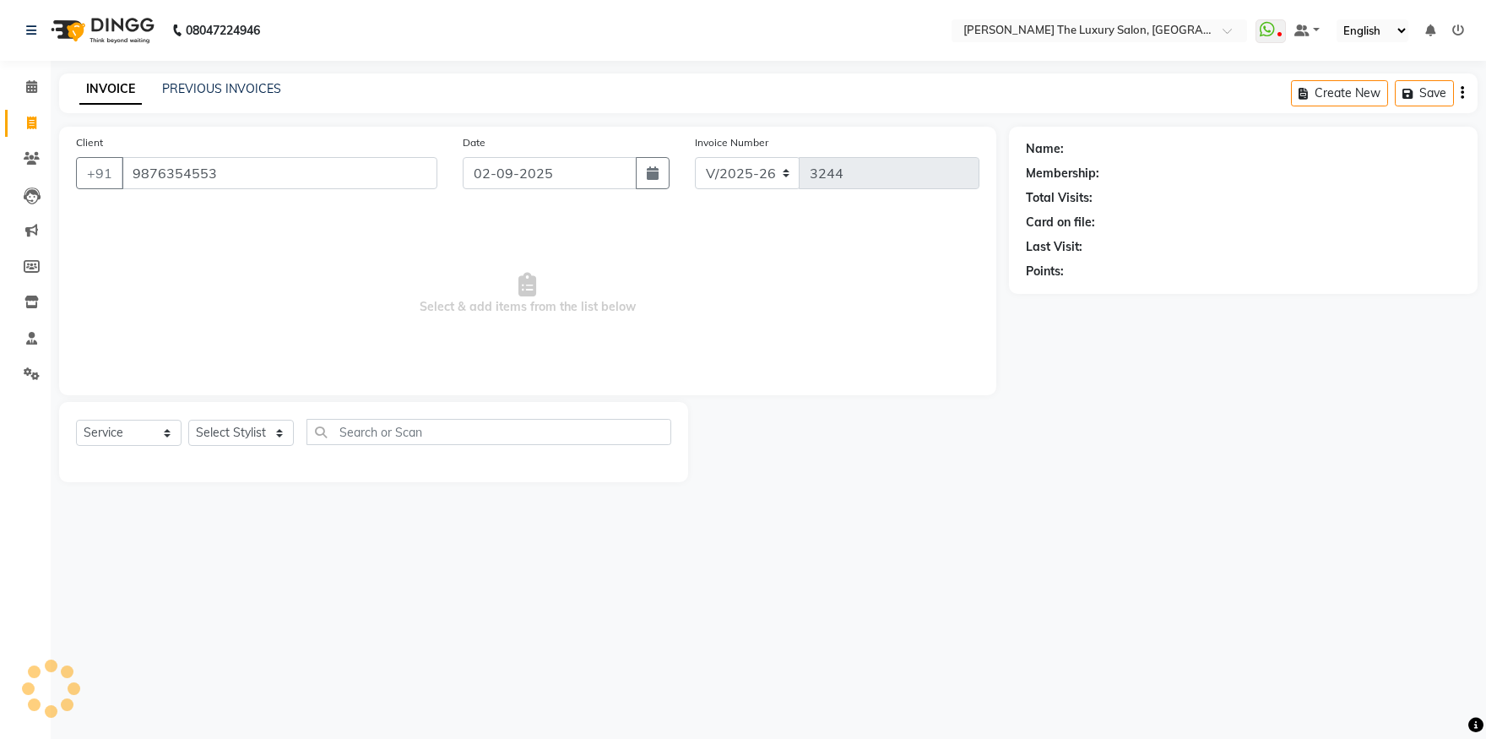
type input "9876354553"
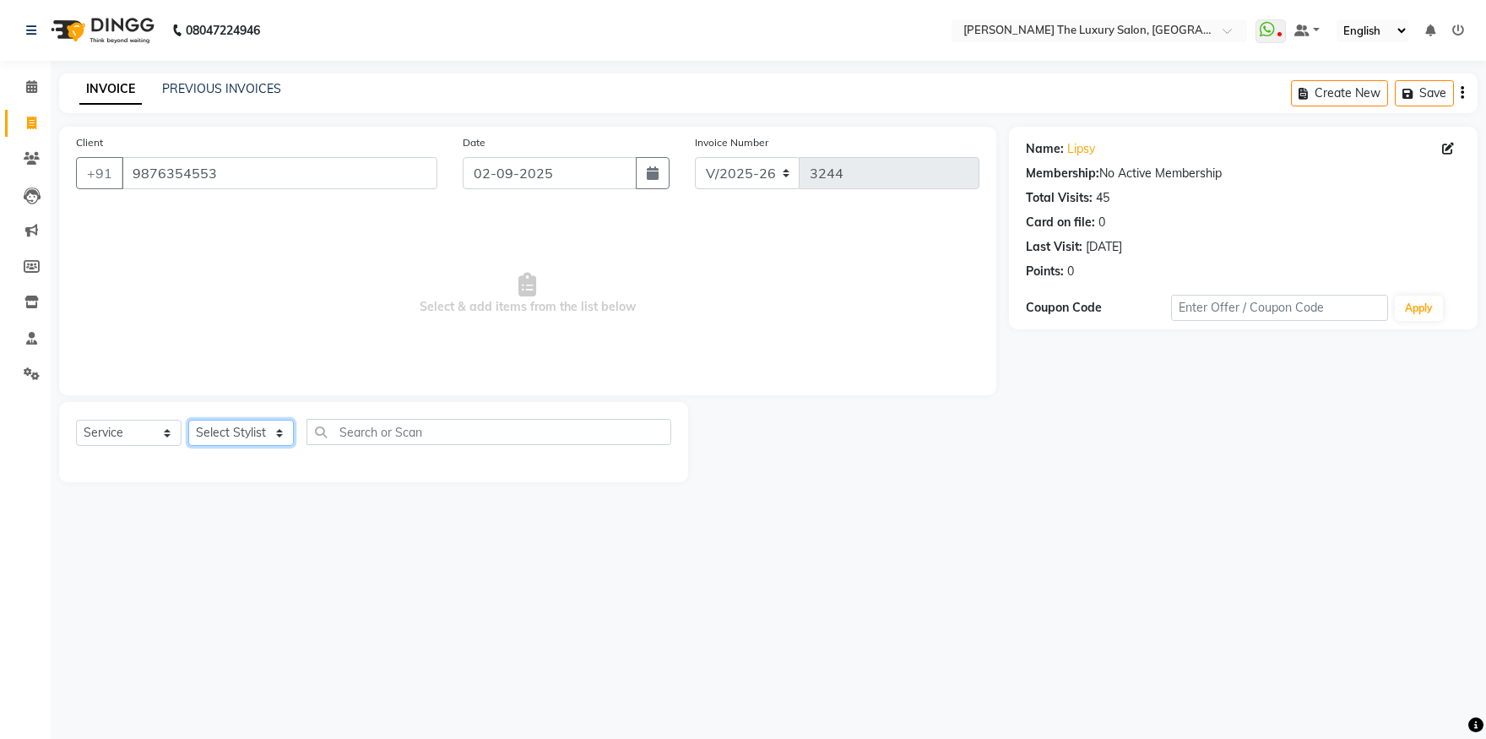
click at [188, 420] on select "Select Stylist amrit arsh ayush Daman Gori Harpreet jasmine matrix Jaswant sing…" at bounding box center [241, 433] width 106 height 26
select select "74174"
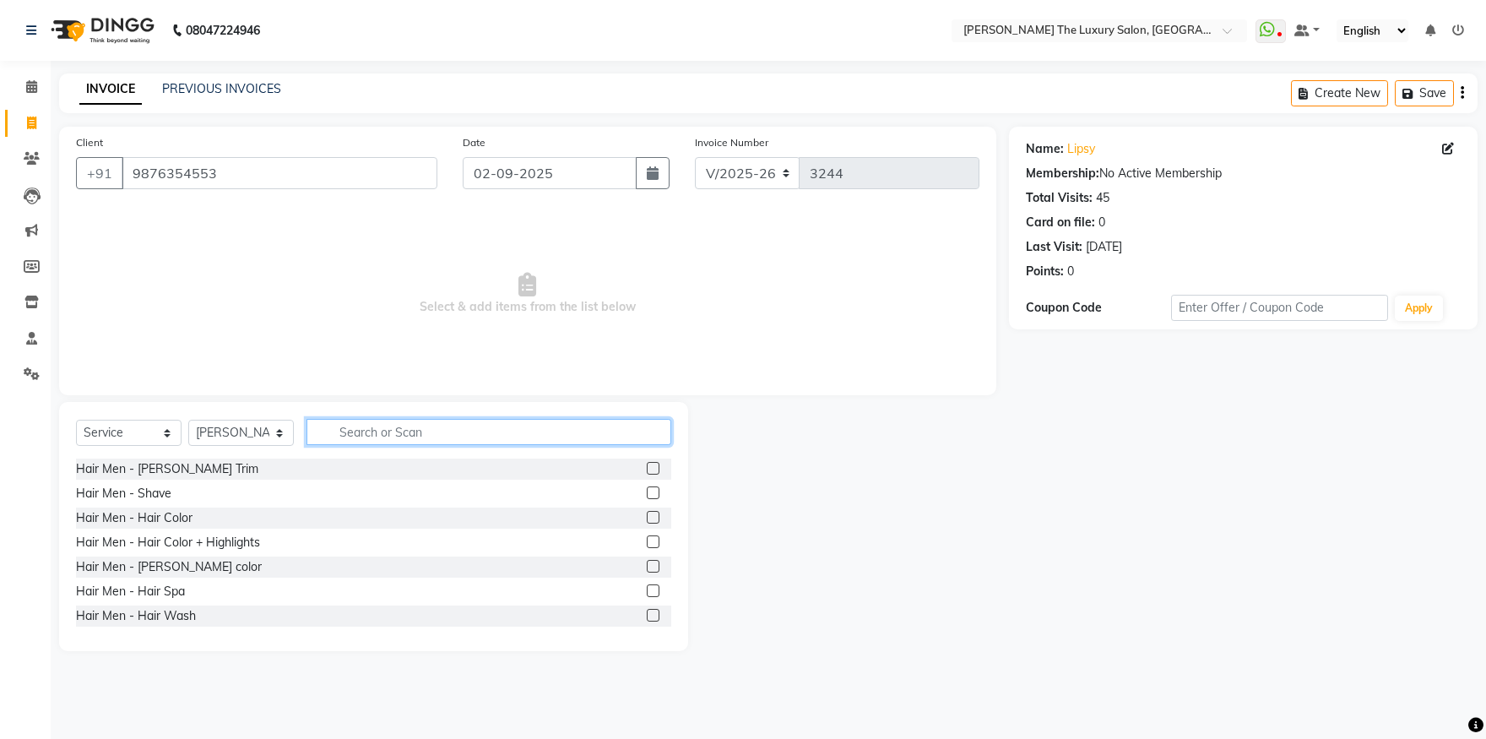
click at [346, 432] on input "text" at bounding box center [489, 432] width 365 height 26
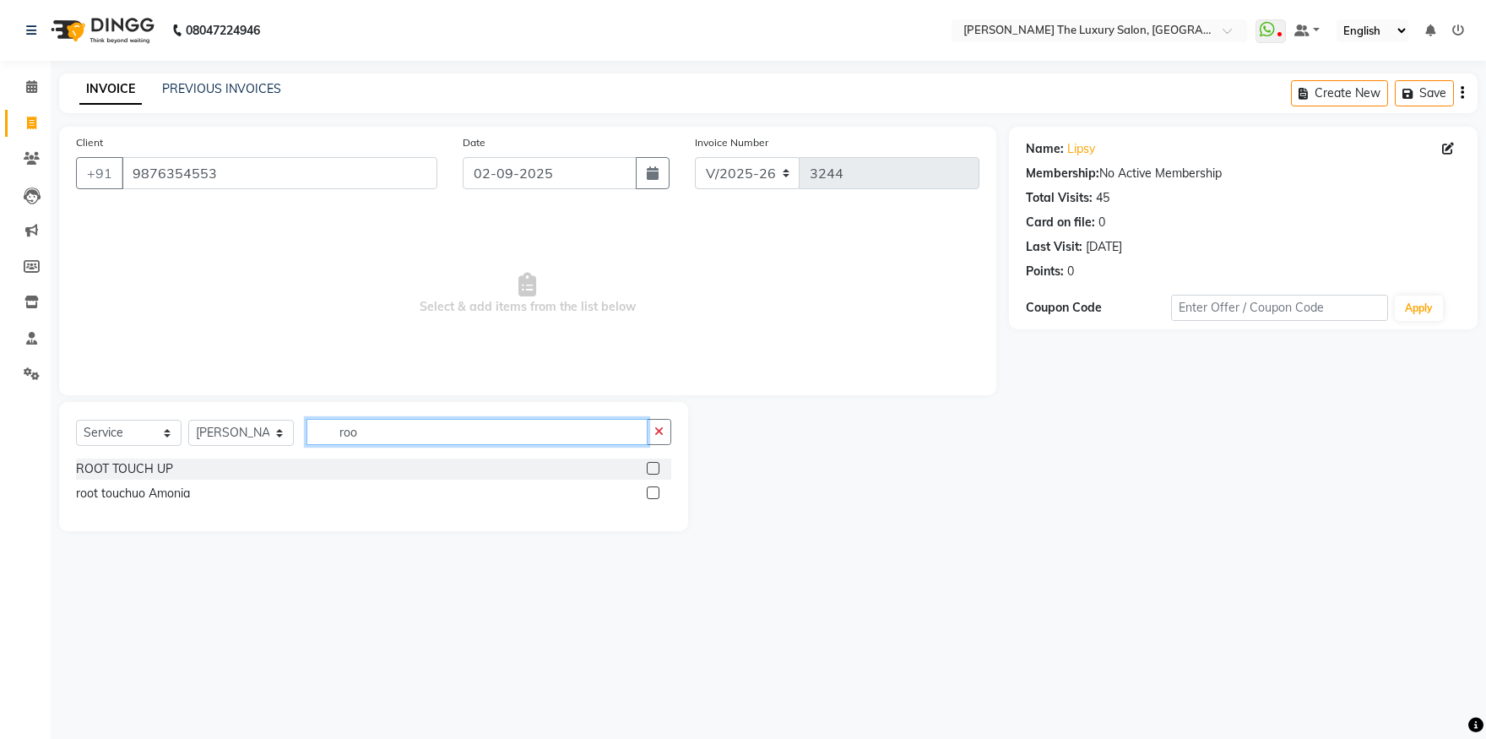
type input "roo"
click at [654, 467] on label at bounding box center [653, 468] width 13 height 13
click at [654, 467] on input "checkbox" at bounding box center [652, 469] width 11 height 11
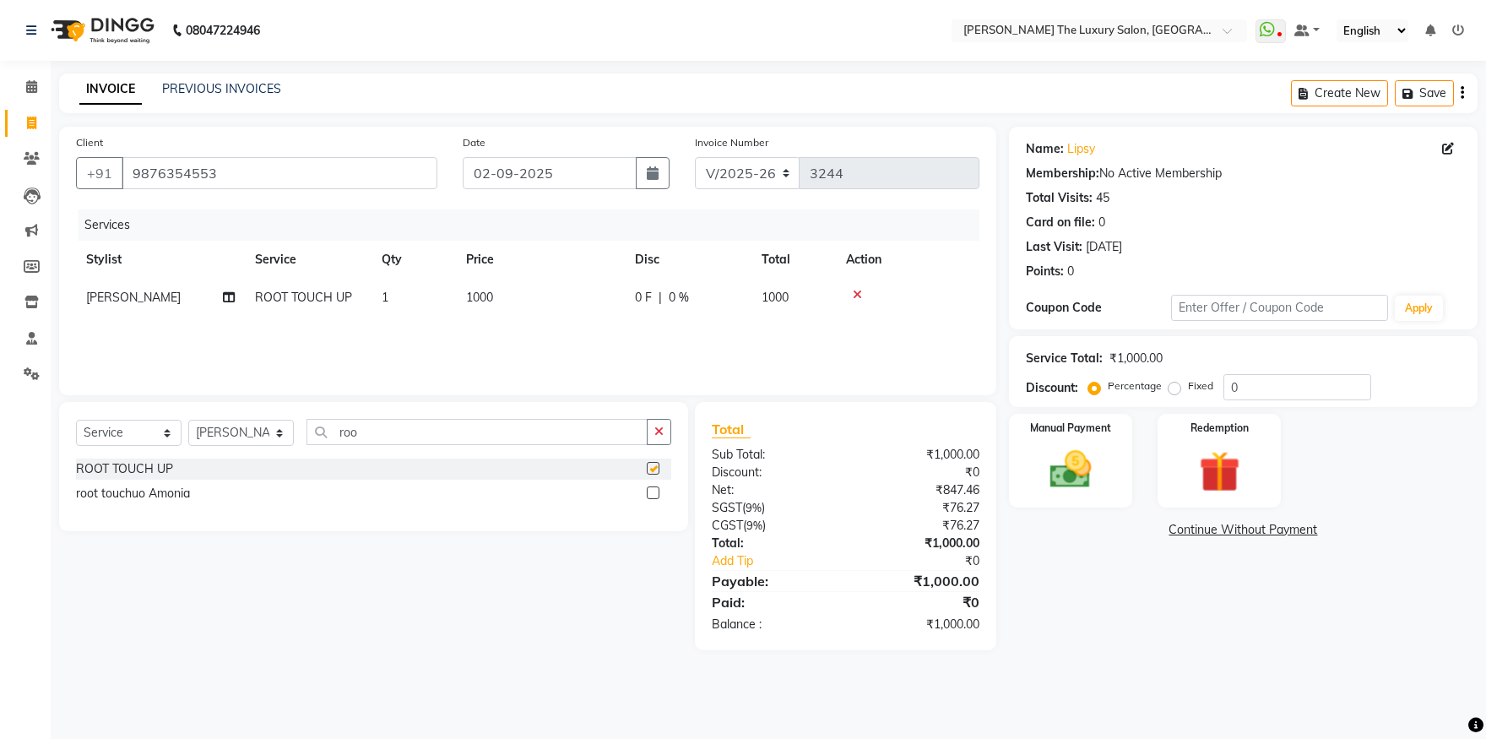
checkbox input "false"
click at [649, 494] on label at bounding box center [653, 492] width 13 height 13
click at [649, 494] on input "checkbox" at bounding box center [652, 493] width 11 height 11
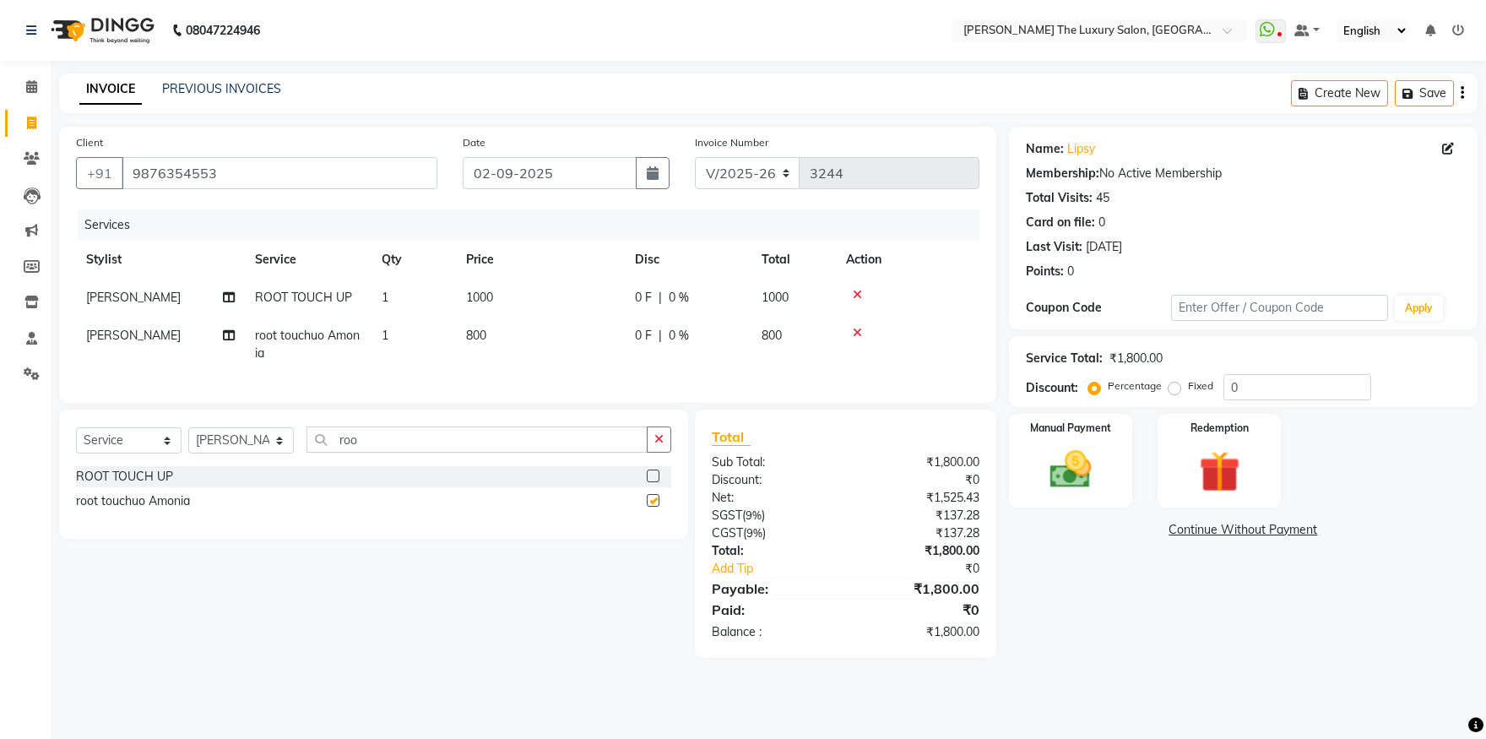
checkbox input "false"
click at [448, 453] on input "roo" at bounding box center [477, 439] width 341 height 26
click at [188, 427] on select "Select Stylist amrit arsh ayush Daman Gori Harpreet jasmine matrix Jaswant sing…" at bounding box center [241, 440] width 106 height 26
select select "60210"
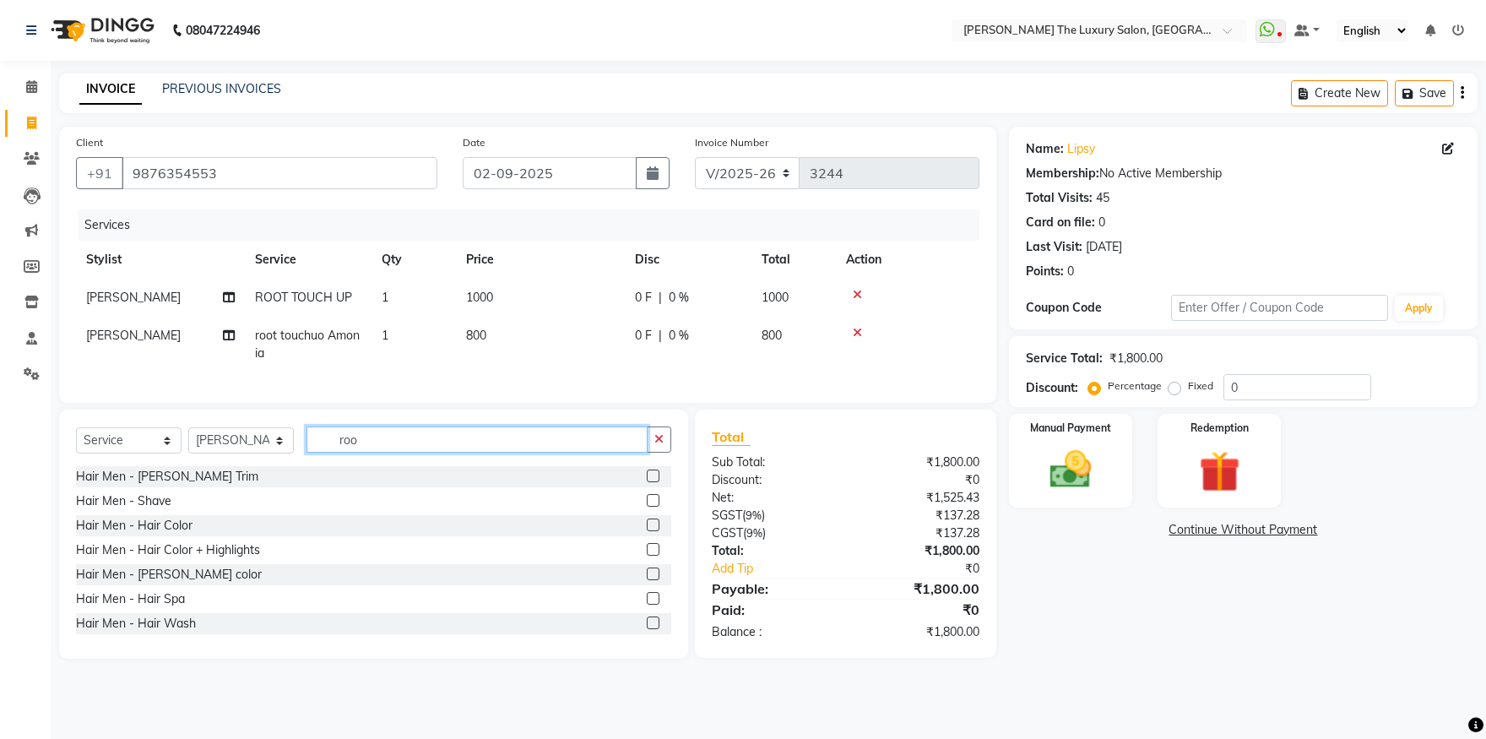
click at [386, 453] on input "roo" at bounding box center [477, 439] width 341 height 26
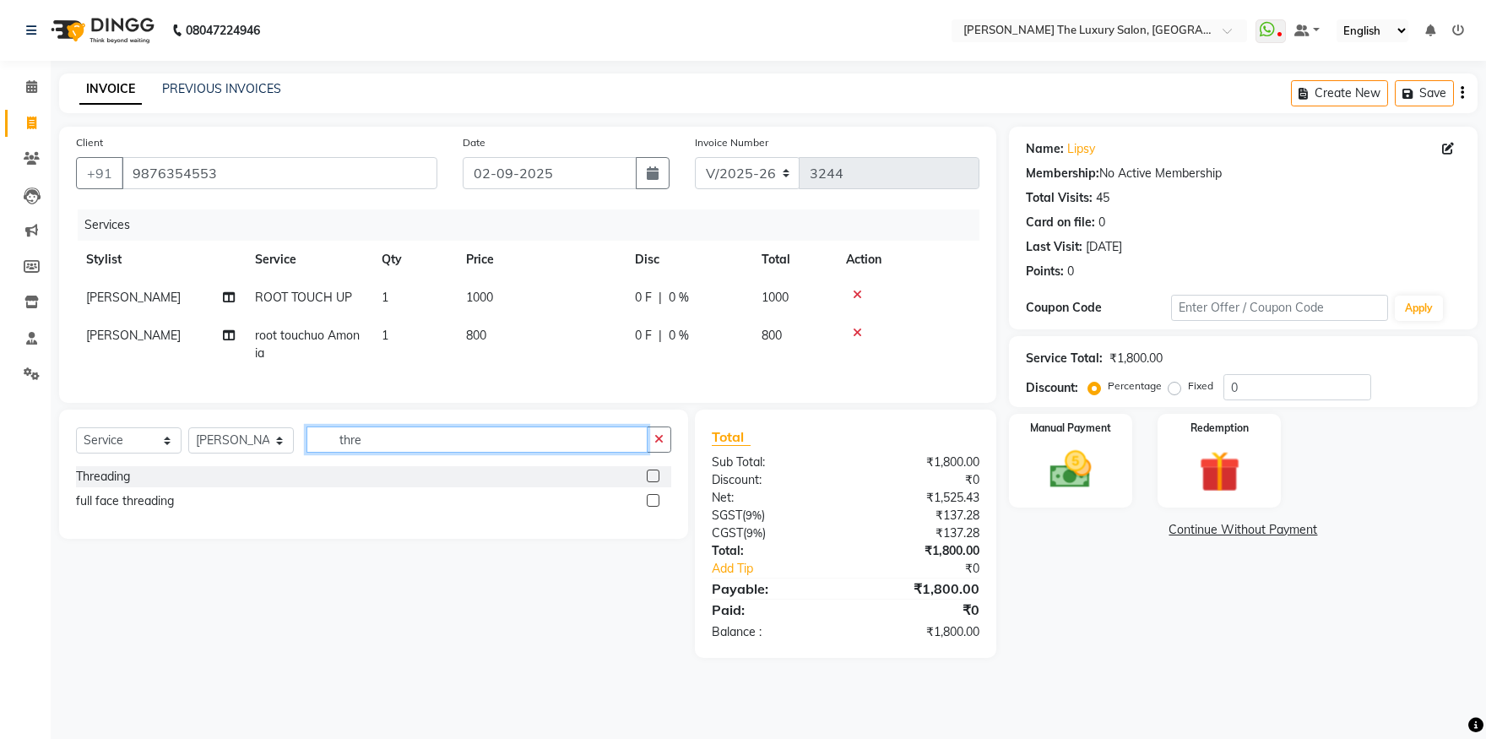
type input "thre"
click at [654, 487] on div at bounding box center [652, 479] width 11 height 18
click at [654, 482] on label at bounding box center [653, 476] width 13 height 13
click at [654, 482] on input "checkbox" at bounding box center [652, 476] width 11 height 11
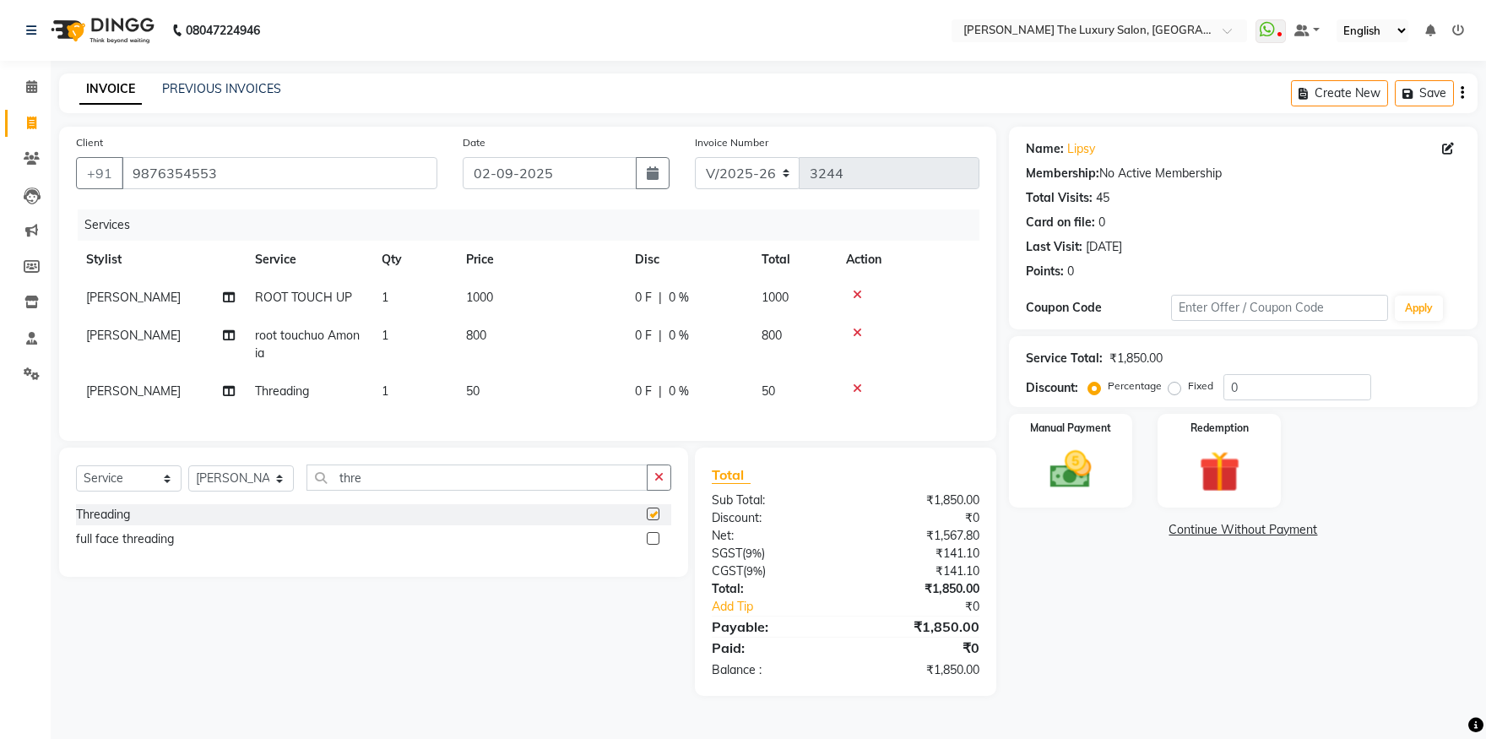
checkbox input "false"
click at [487, 399] on td "50" at bounding box center [540, 391] width 169 height 38
select select "60210"
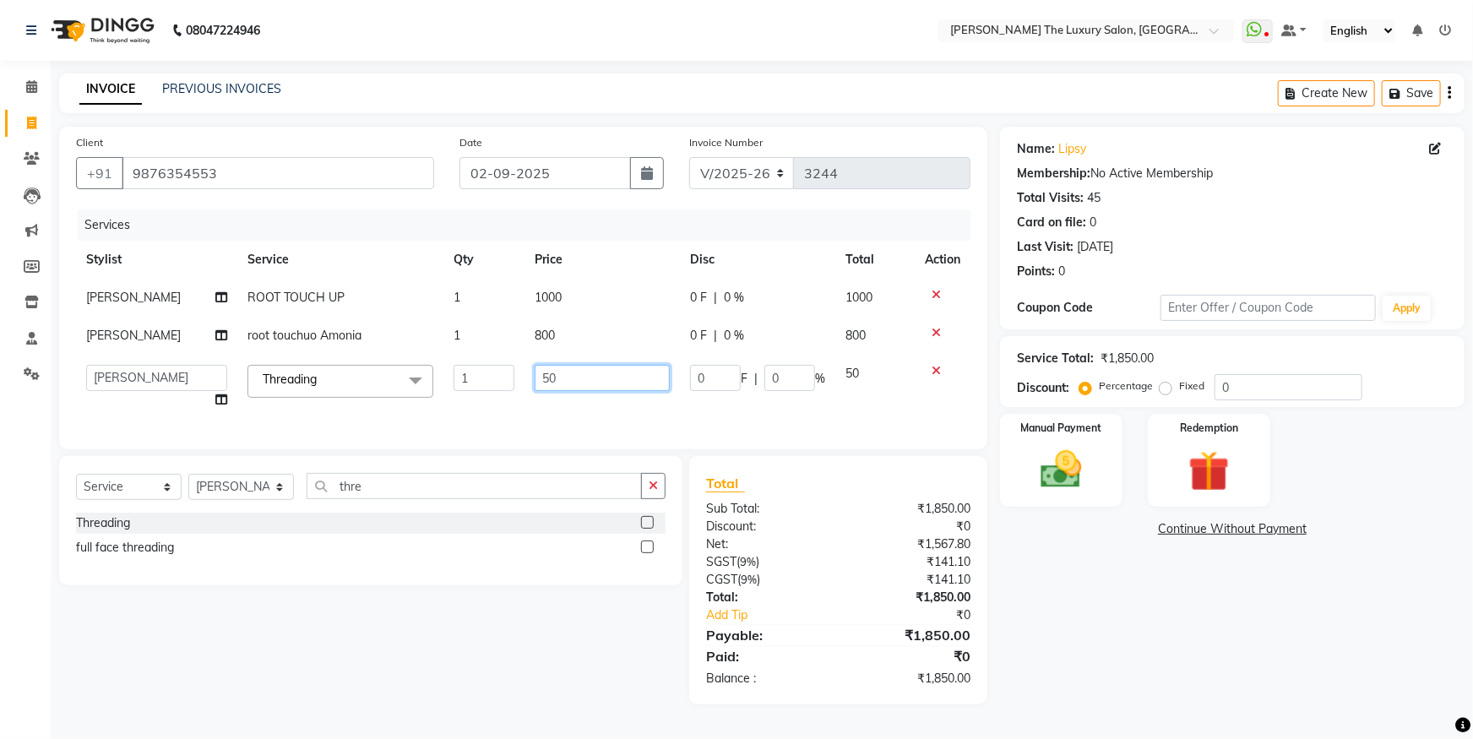
drag, startPoint x: 570, startPoint y: 376, endPoint x: 361, endPoint y: 384, distance: 209.6
click at [535, 384] on input "50" at bounding box center [602, 378] width 135 height 26
type input "140"
click at [564, 423] on div "Services Stylist Service Qty Price Disc Total Action Surinder ROOT TOUCH UP 1 1…" at bounding box center [523, 320] width 894 height 223
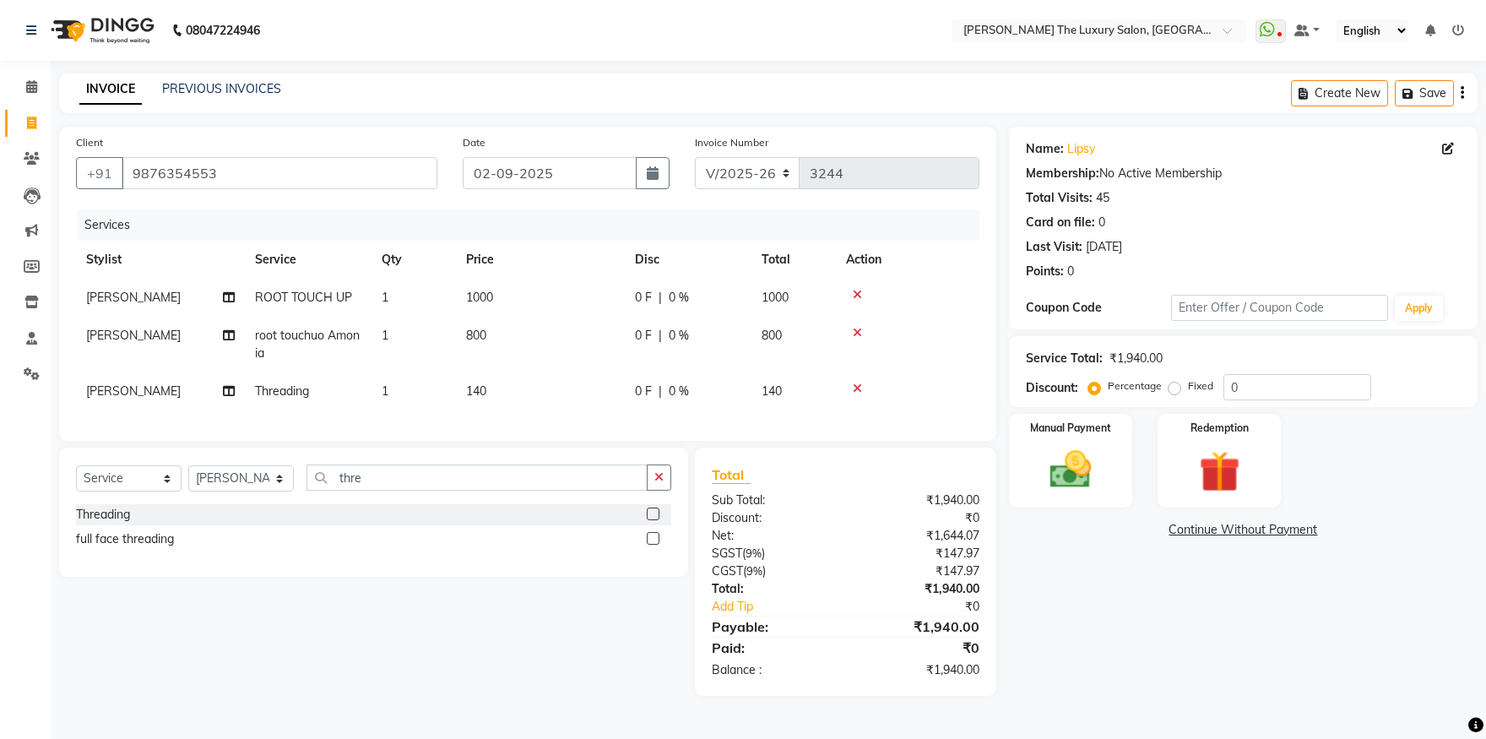
click at [386, 393] on span "1" at bounding box center [385, 390] width 7 height 15
select select "60210"
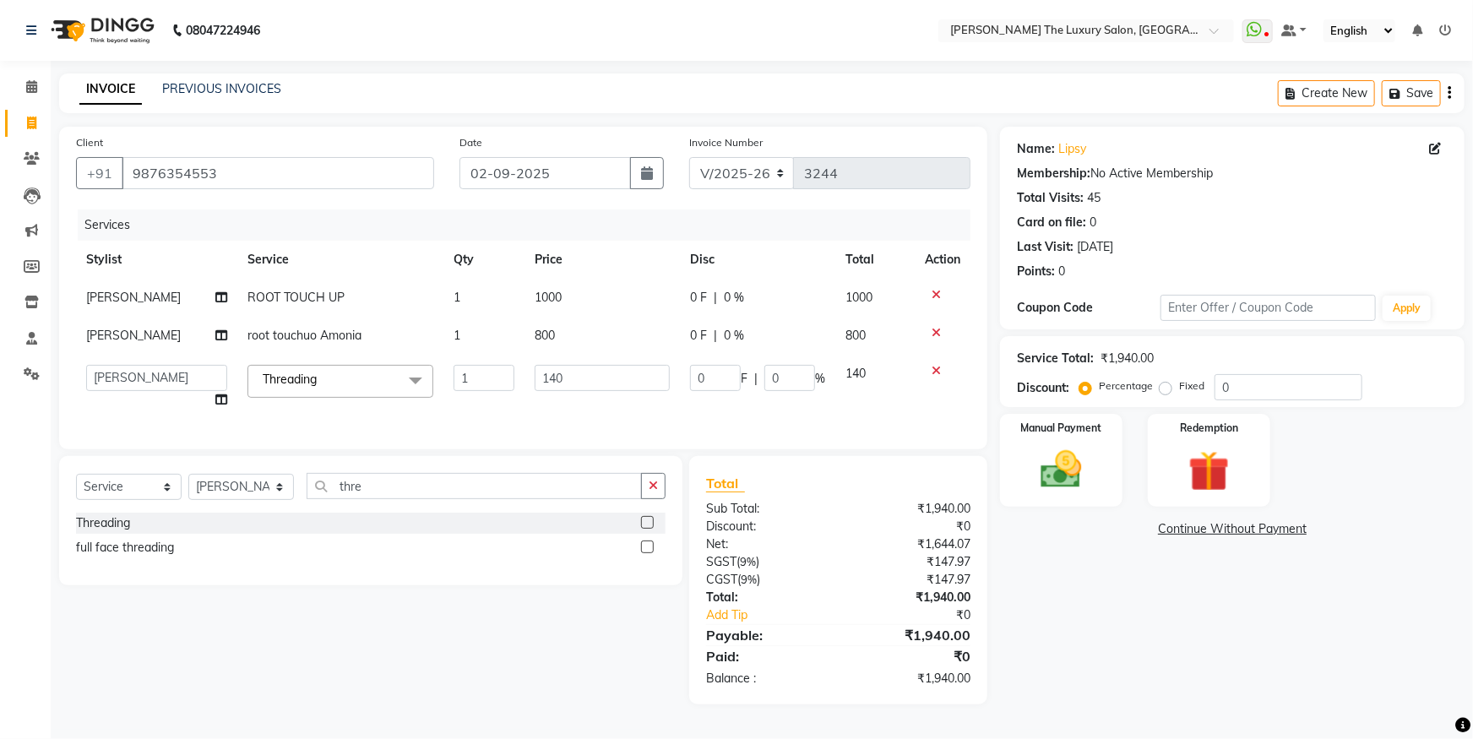
click at [485, 413] on td "1" at bounding box center [483, 387] width 81 height 64
drag, startPoint x: 405, startPoint y: 499, endPoint x: 271, endPoint y: 513, distance: 134.1
click at [307, 499] on input "thre" at bounding box center [474, 486] width 335 height 26
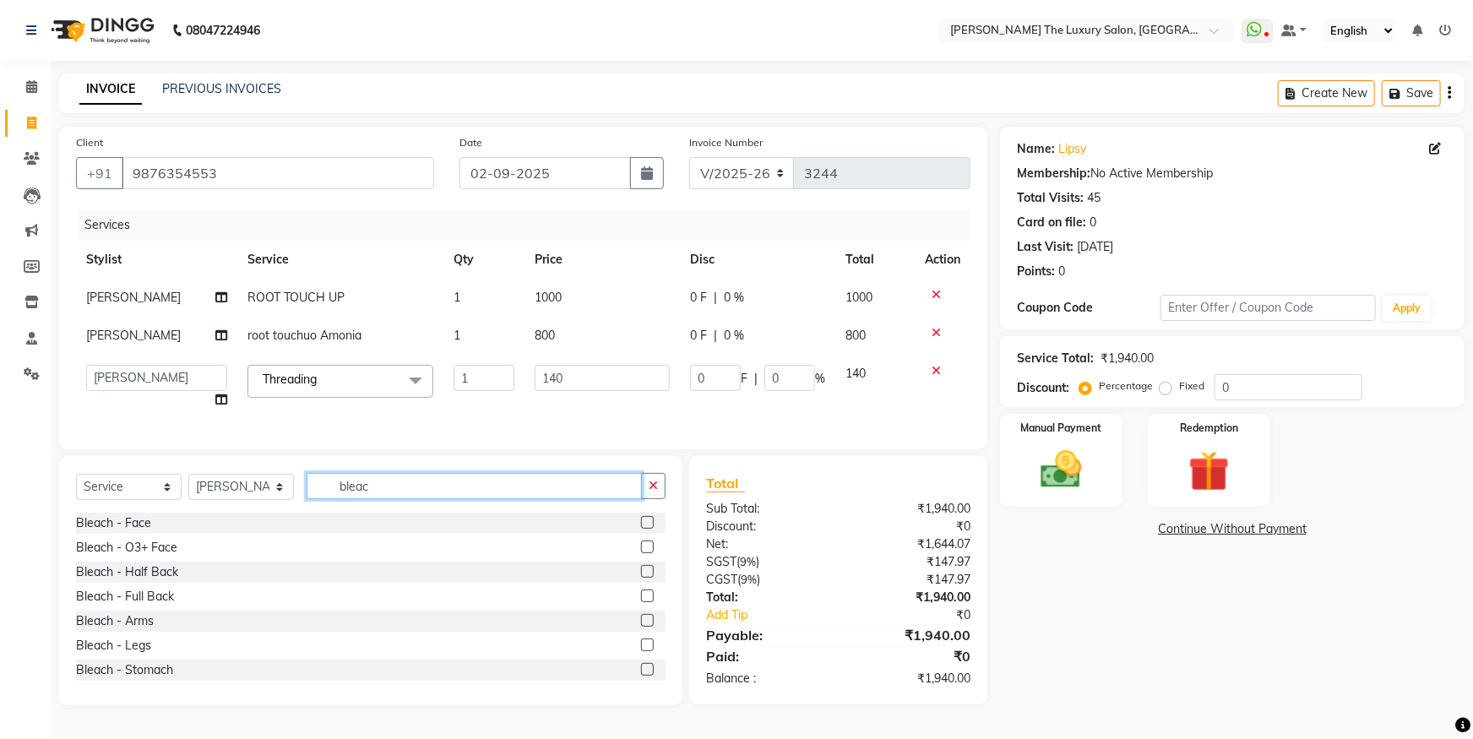
type input "bleac"
click at [641, 553] on label at bounding box center [647, 546] width 13 height 13
click at [641, 553] on input "checkbox" at bounding box center [646, 547] width 11 height 11
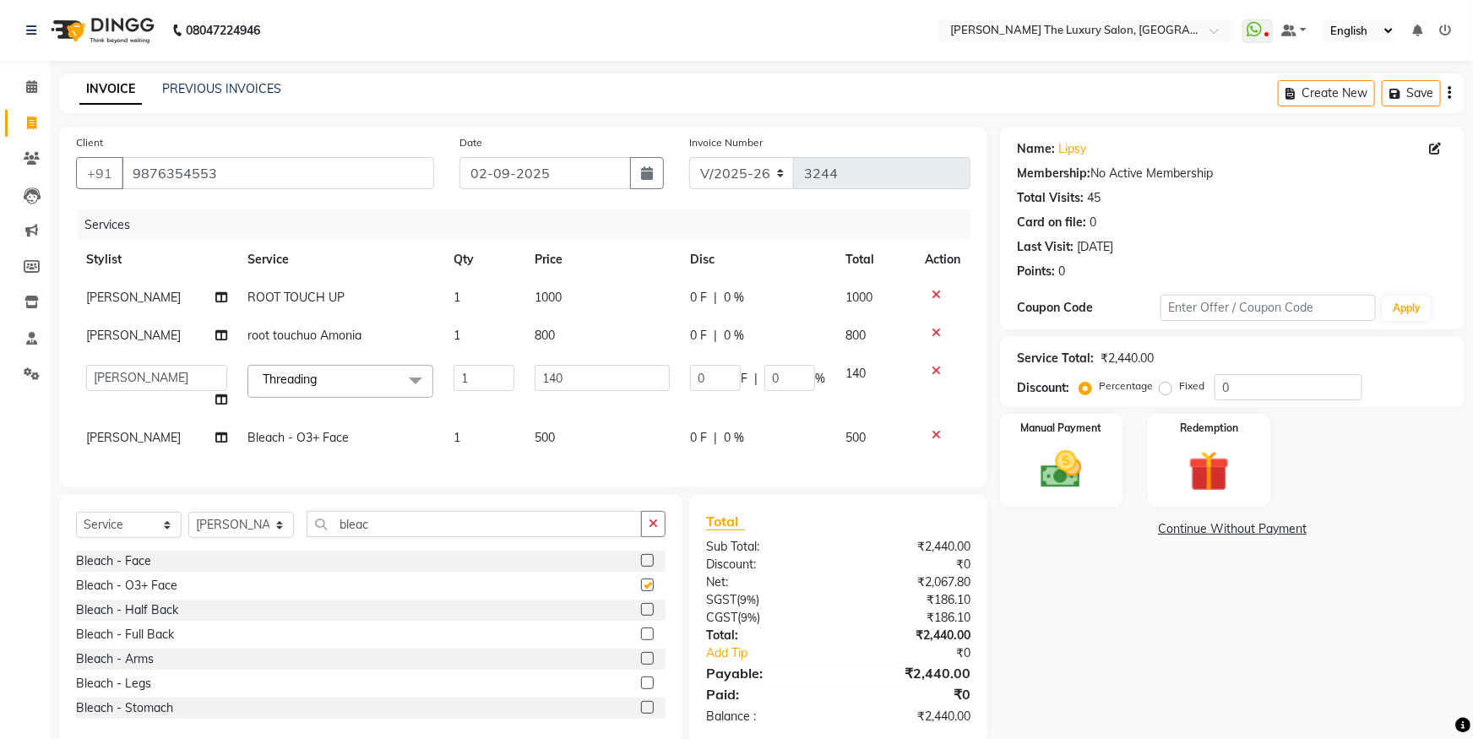
checkbox input "false"
click at [538, 442] on span "500" at bounding box center [545, 437] width 20 height 15
select select "60210"
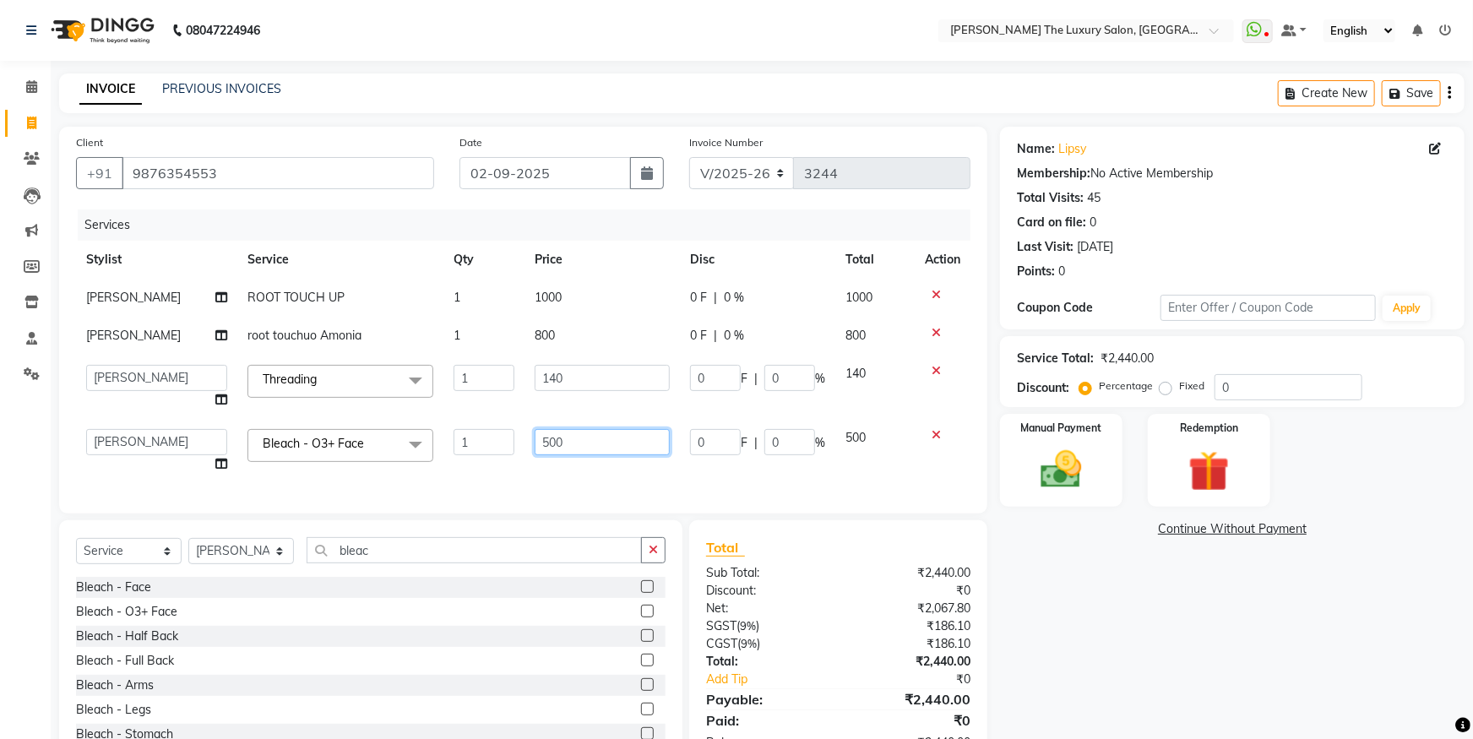
drag, startPoint x: 592, startPoint y: 445, endPoint x: 415, endPoint y: 440, distance: 177.4
click at [535, 440] on input "500" at bounding box center [602, 442] width 135 height 26
type input "1300"
click at [561, 466] on div "Services Stylist Service Qty Price Disc Total Action Surinder ROOT TOUCH UP 1 1…" at bounding box center [523, 352] width 894 height 287
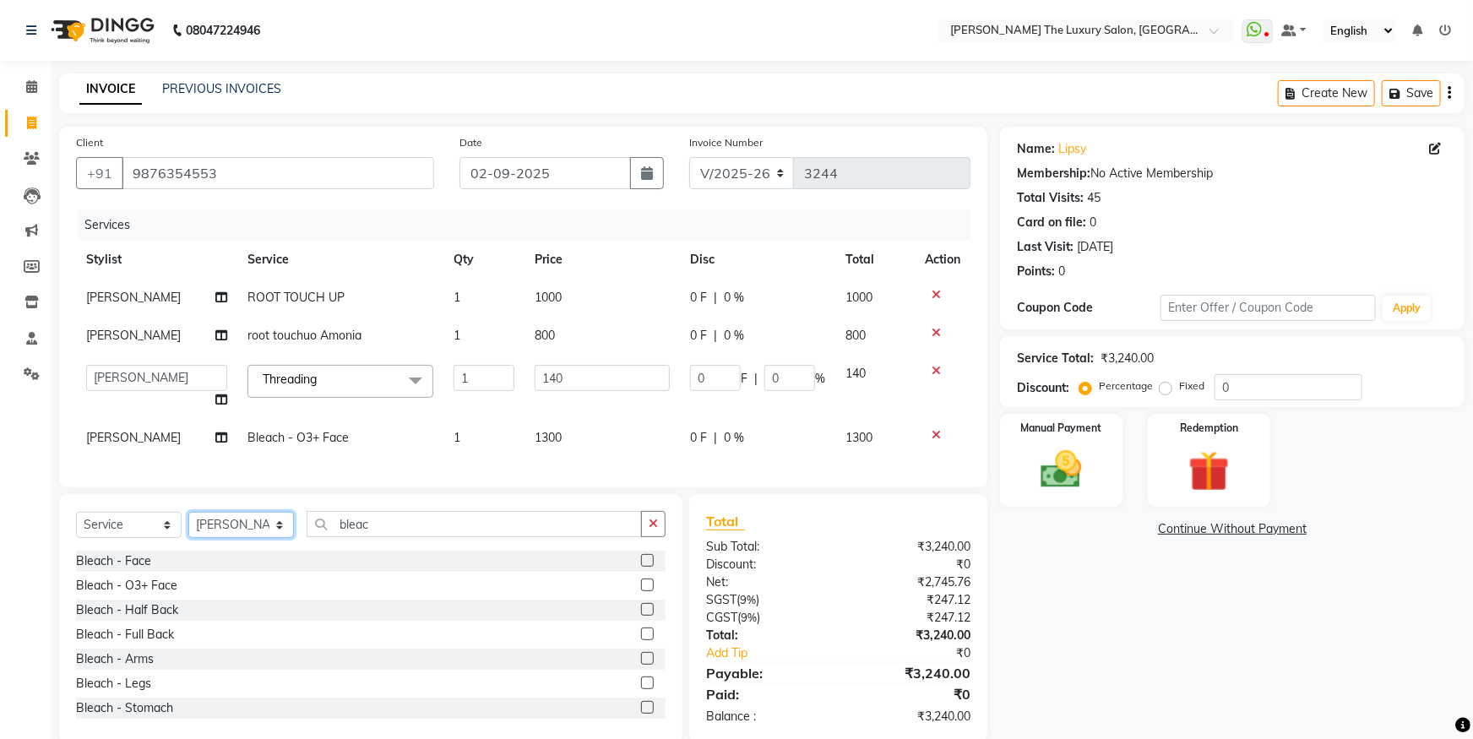
click at [188, 512] on select "Select Stylist amrit arsh ayush Daman Gori Harpreet jasmine matrix Jaswant sing…" at bounding box center [241, 525] width 106 height 26
select select "86736"
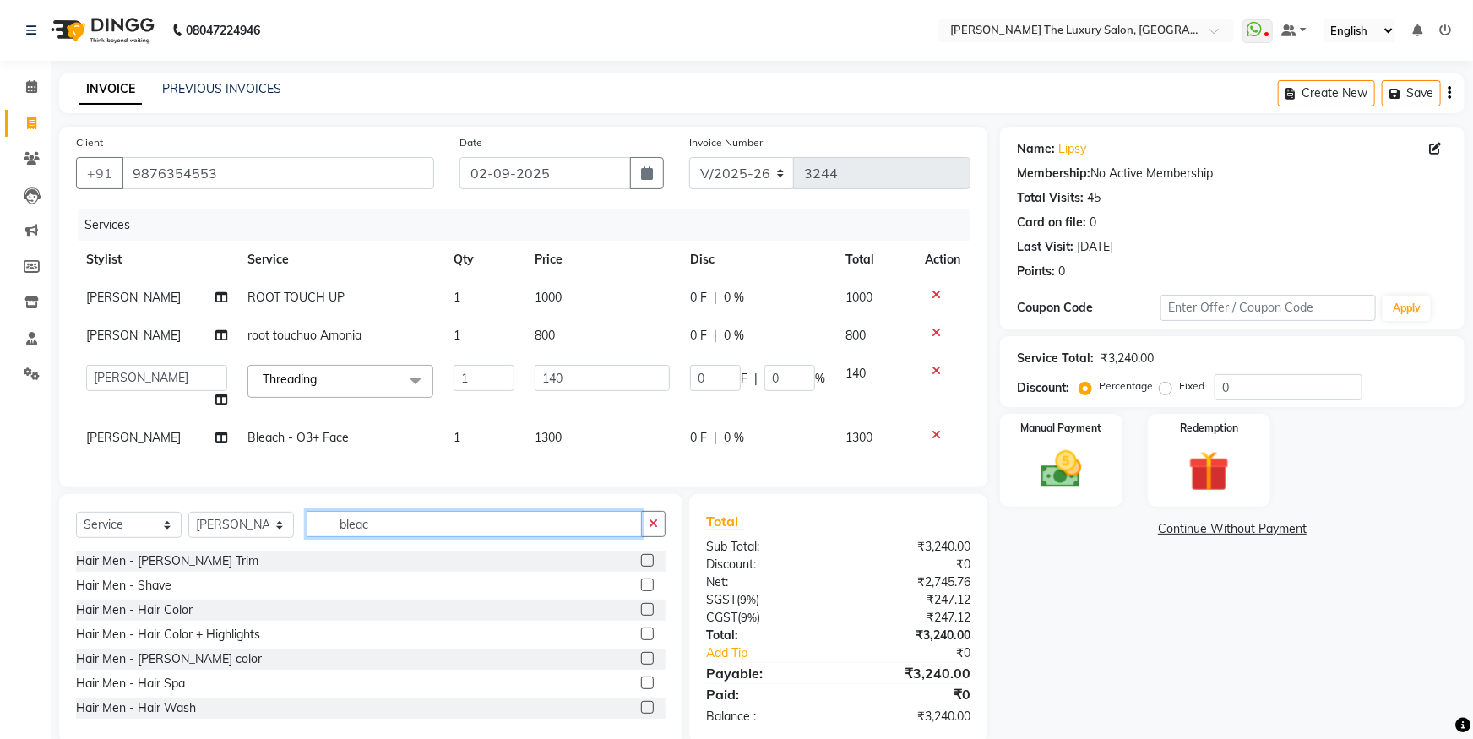
drag, startPoint x: 339, startPoint y: 540, endPoint x: 22, endPoint y: 535, distance: 317.6
click at [307, 537] on input "bleac" at bounding box center [474, 524] width 335 height 26
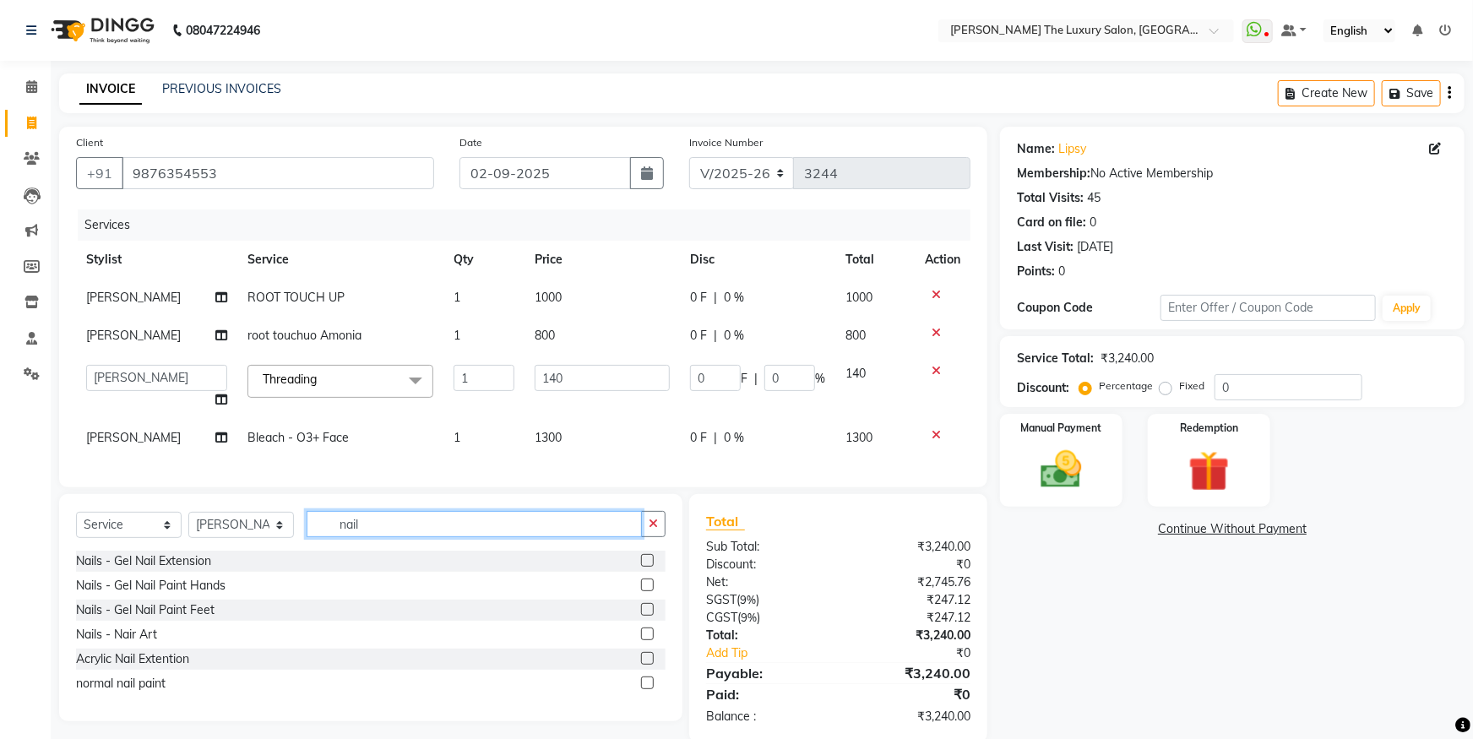
type input "nail"
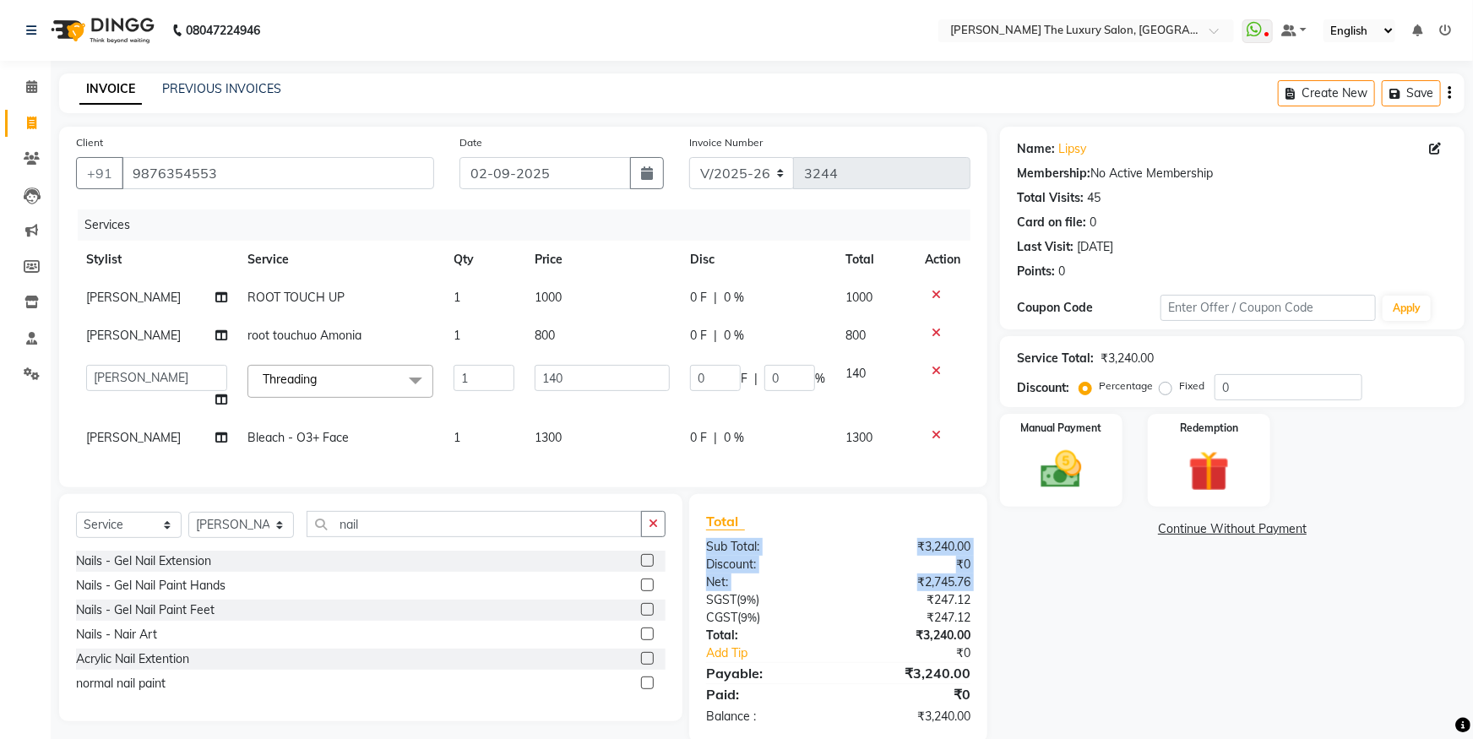
drag, startPoint x: 685, startPoint y: 568, endPoint x: 683, endPoint y: 619, distance: 50.7
click at [683, 619] on div "Total Sub Total: ₹3,240.00 Discount: ₹0 Net: ₹2,745.76 SGST ( 9% ) ₹247.12 CGST…" at bounding box center [841, 618] width 318 height 248
click at [680, 590] on div "Select Service Product Membership Package Voucher Prepaid Gift Card Select Styl…" at bounding box center [370, 607] width 623 height 227
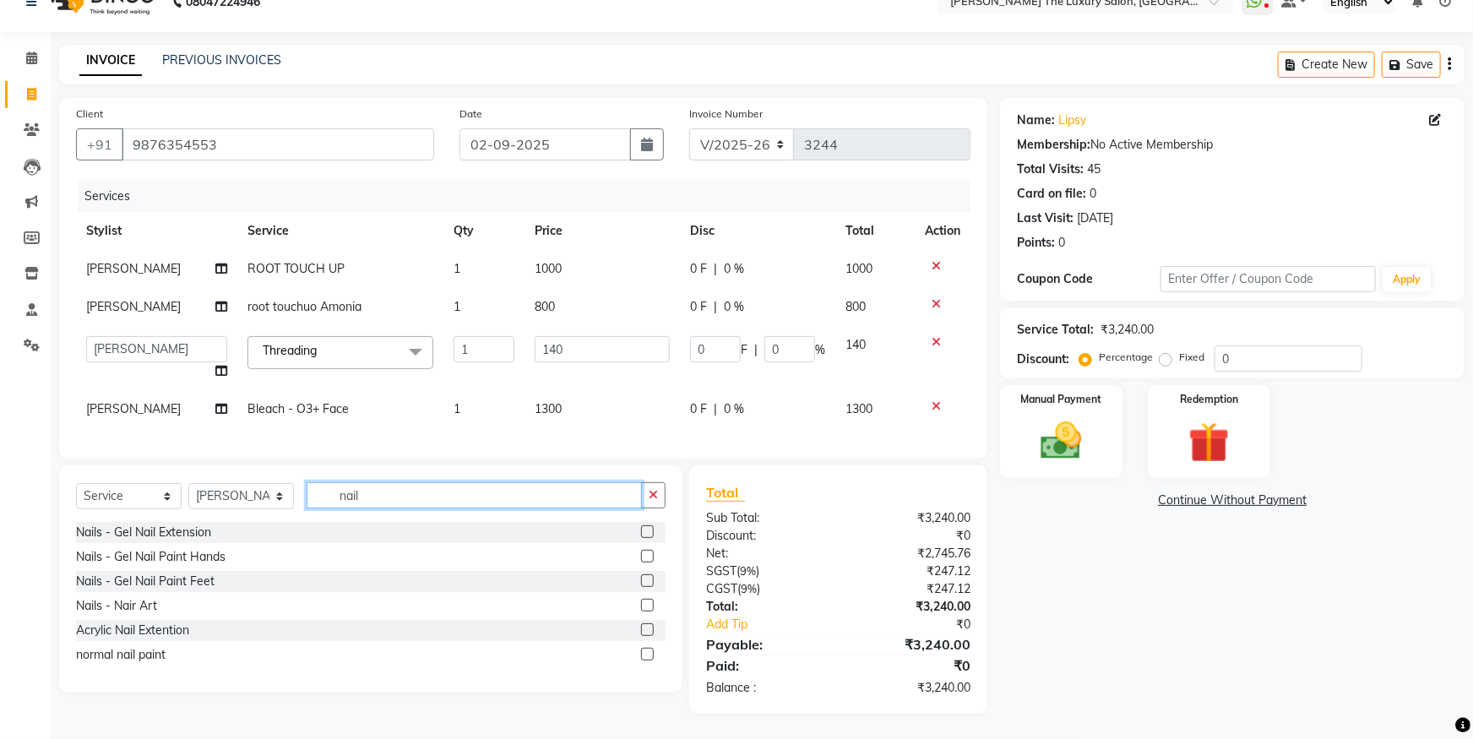
drag, startPoint x: 385, startPoint y: 503, endPoint x: 305, endPoint y: 516, distance: 81.2
click at [307, 508] on input "nail" at bounding box center [474, 495] width 335 height 26
click at [646, 605] on label at bounding box center [647, 605] width 13 height 13
click at [646, 605] on input "checkbox" at bounding box center [646, 605] width 11 height 11
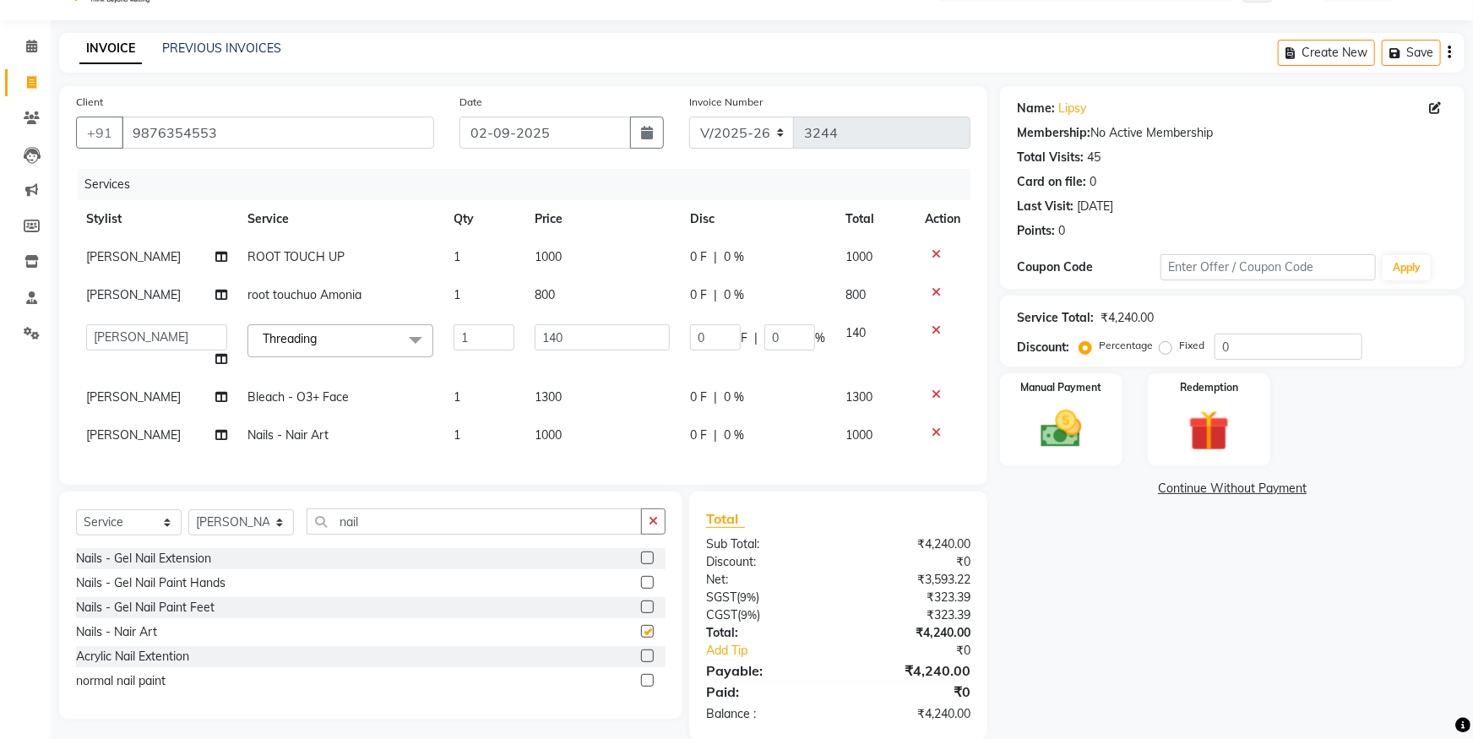
checkbox input "false"
click at [552, 438] on span "1000" at bounding box center [548, 434] width 27 height 15
select select "86736"
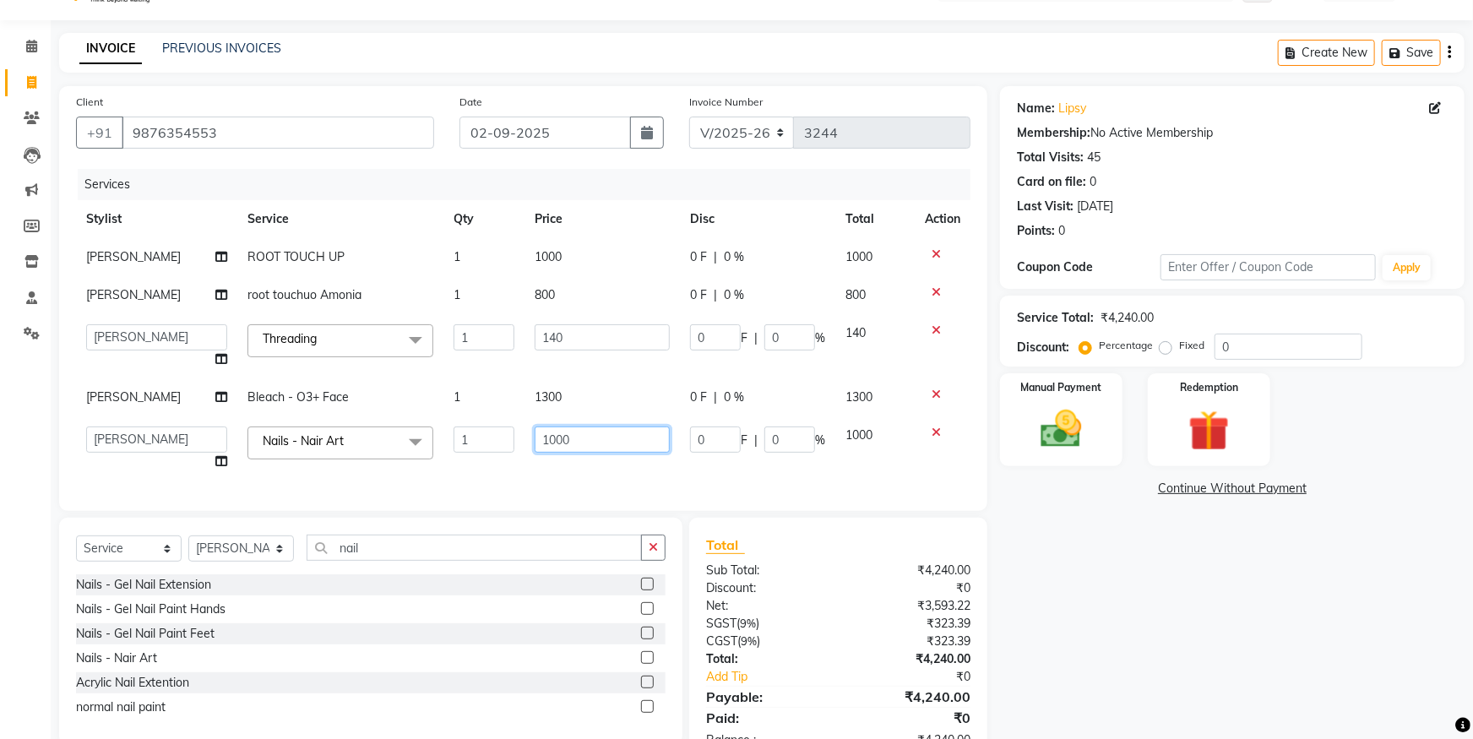
drag, startPoint x: 590, startPoint y: 433, endPoint x: 256, endPoint y: 451, distance: 334.9
click at [535, 451] on input "1000" at bounding box center [602, 439] width 135 height 26
type input "700"
click at [465, 477] on div "Services Stylist Service Qty Price Disc Total Action Surinder ROOT TOUCH UP 1 1…" at bounding box center [523, 331] width 894 height 325
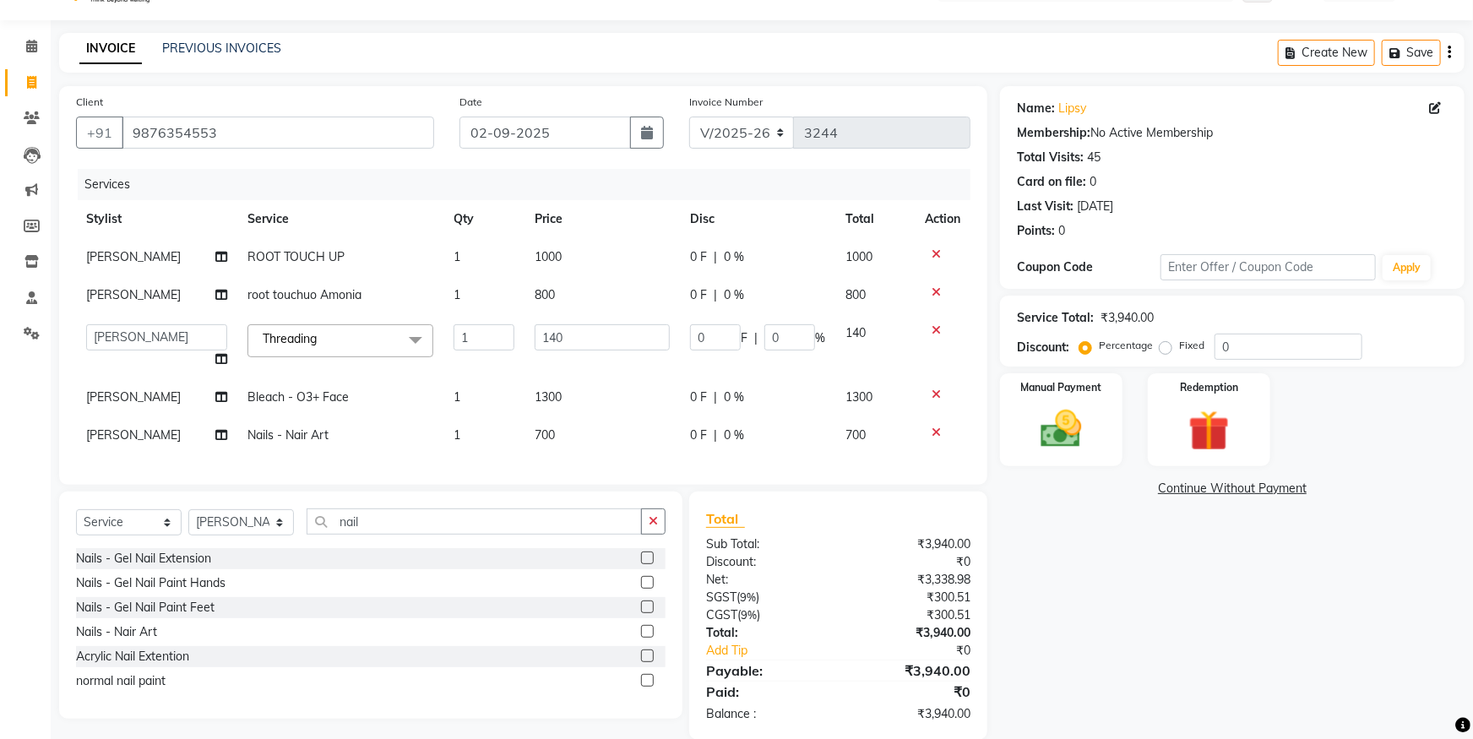
scroll to position [79, 0]
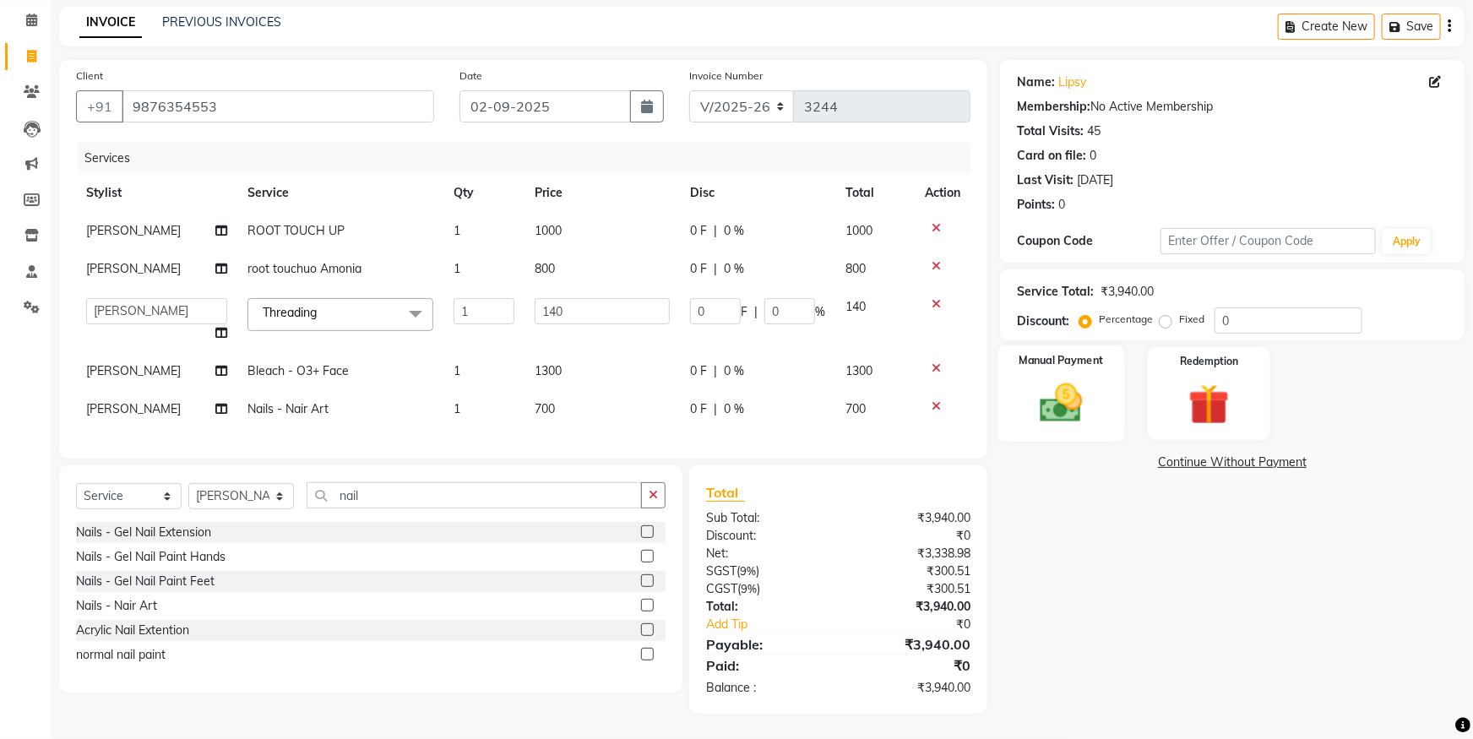
click at [1029, 396] on img at bounding box center [1061, 402] width 69 height 49
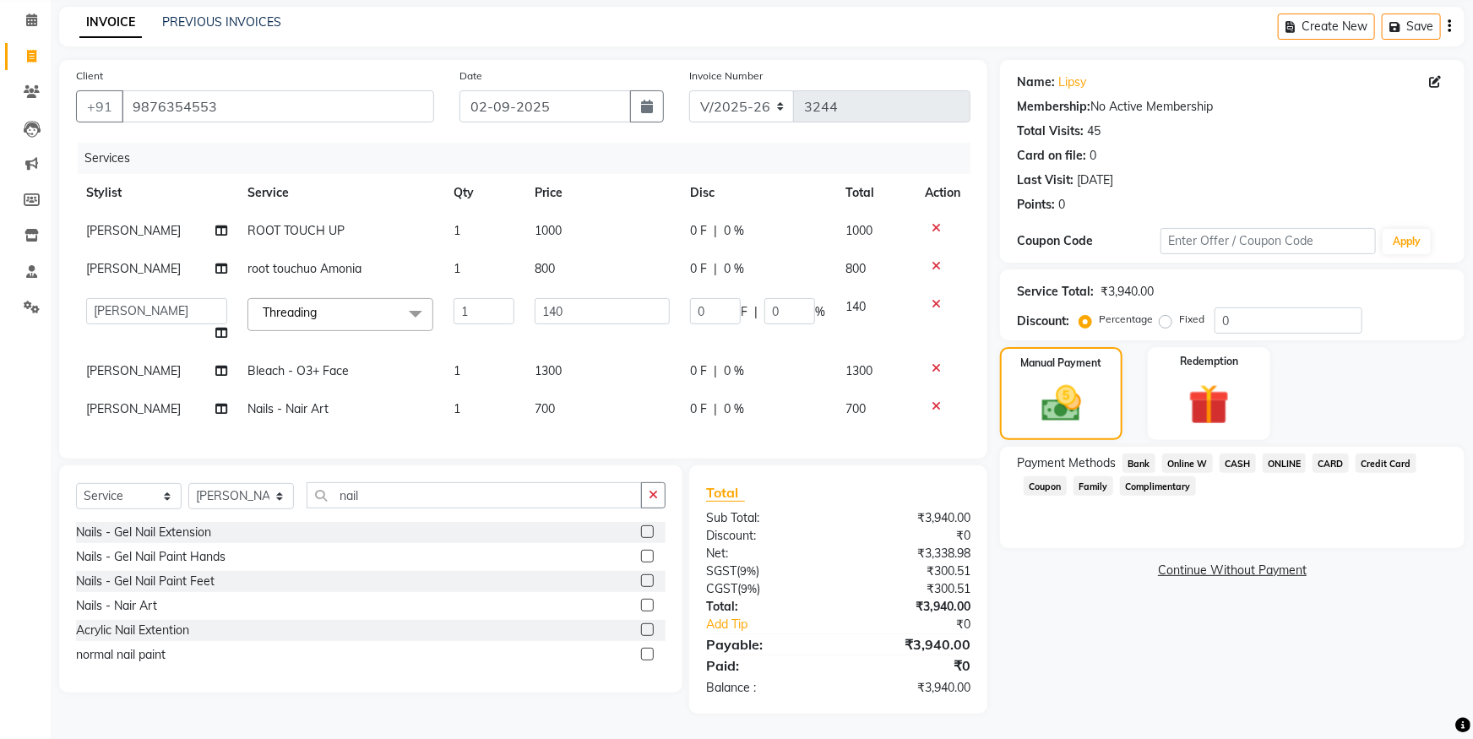
click at [1235, 453] on span "CASH" at bounding box center [1237, 462] width 36 height 19
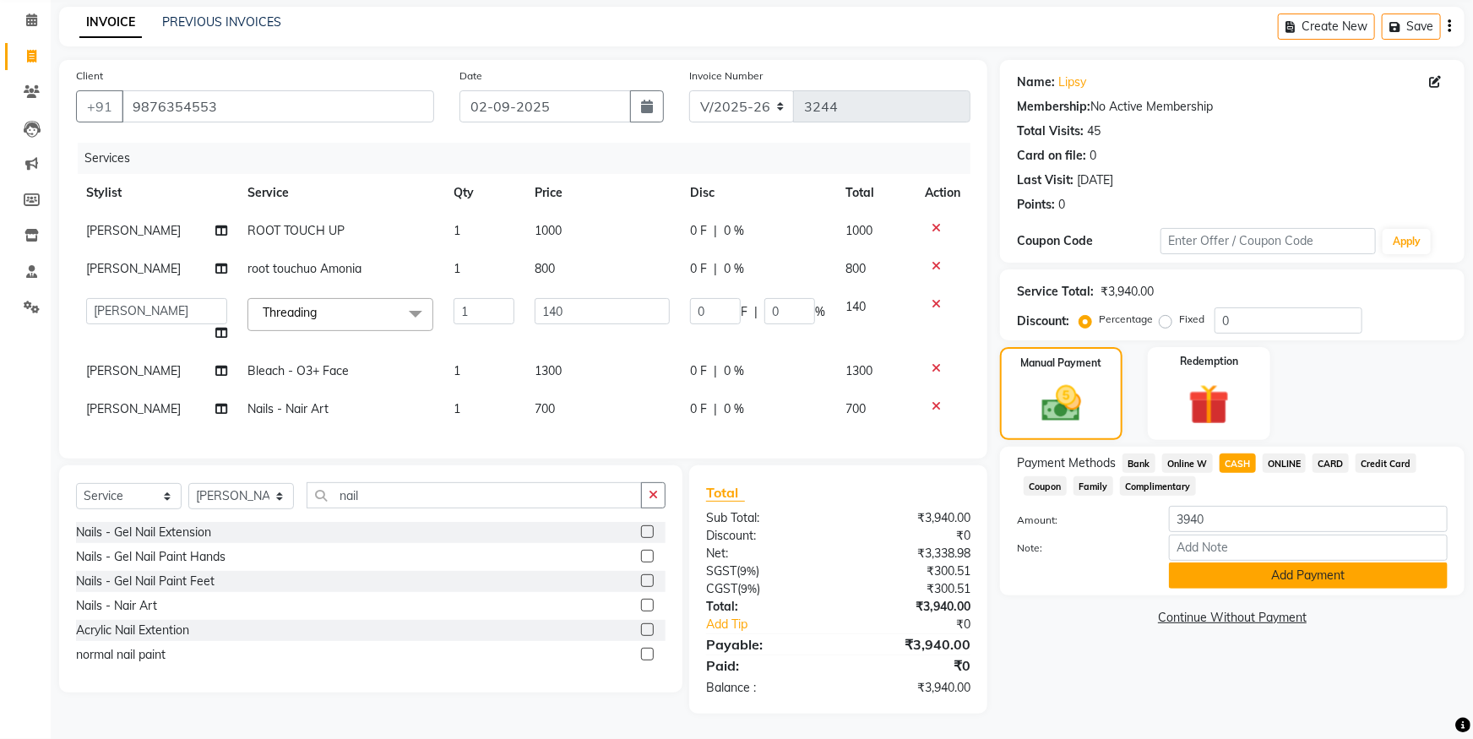
click at [1254, 567] on button "Add Payment" at bounding box center [1308, 575] width 279 height 26
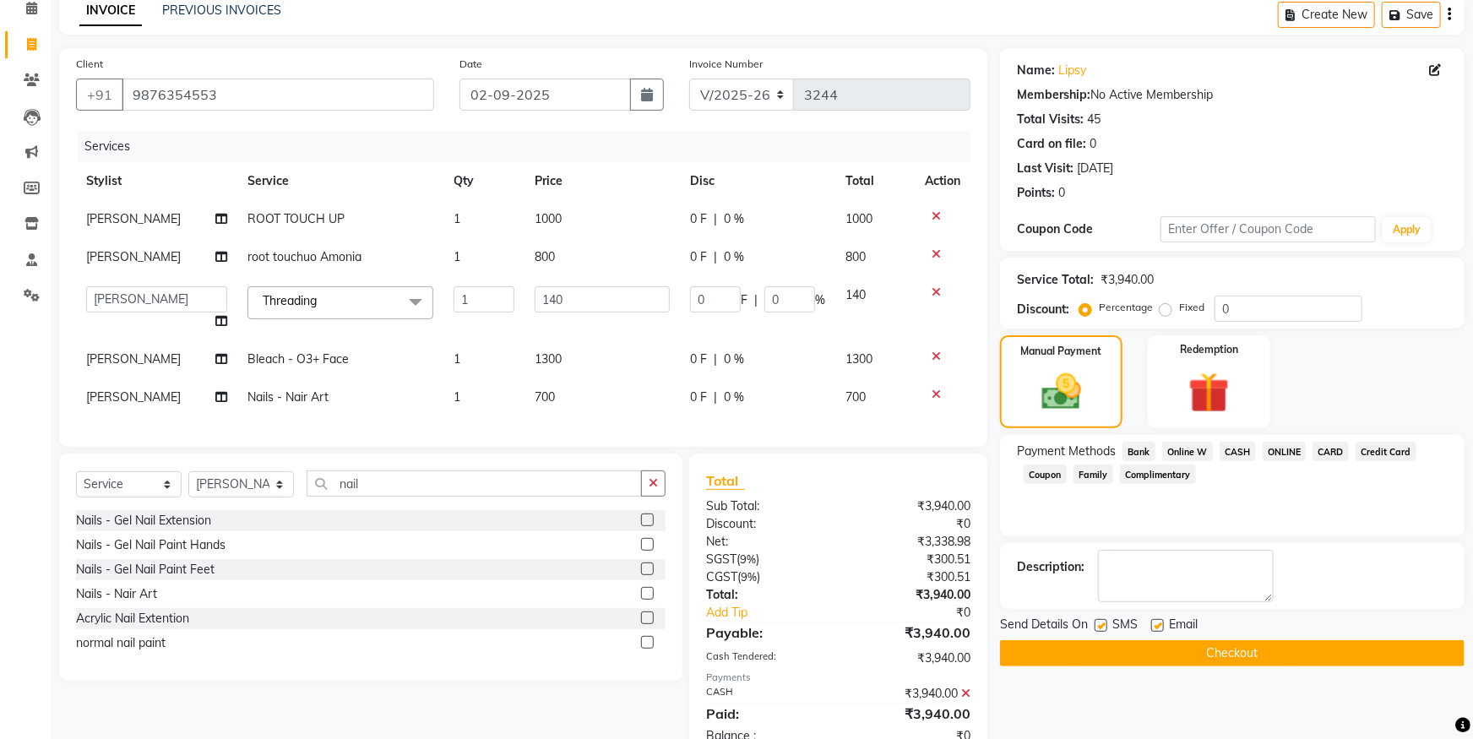
click at [1249, 658] on button "Checkout" at bounding box center [1232, 653] width 464 height 26
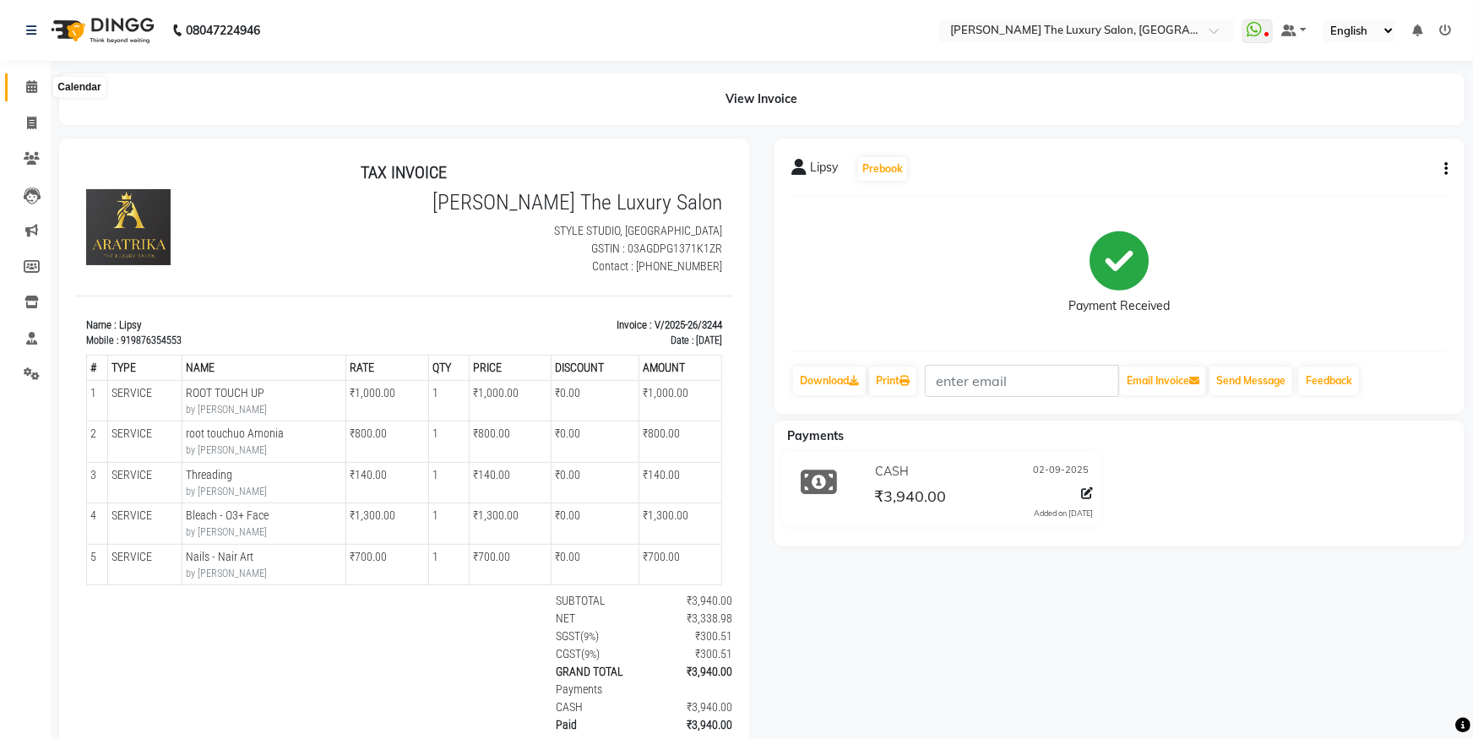
click at [30, 88] on icon at bounding box center [31, 86] width 11 height 13
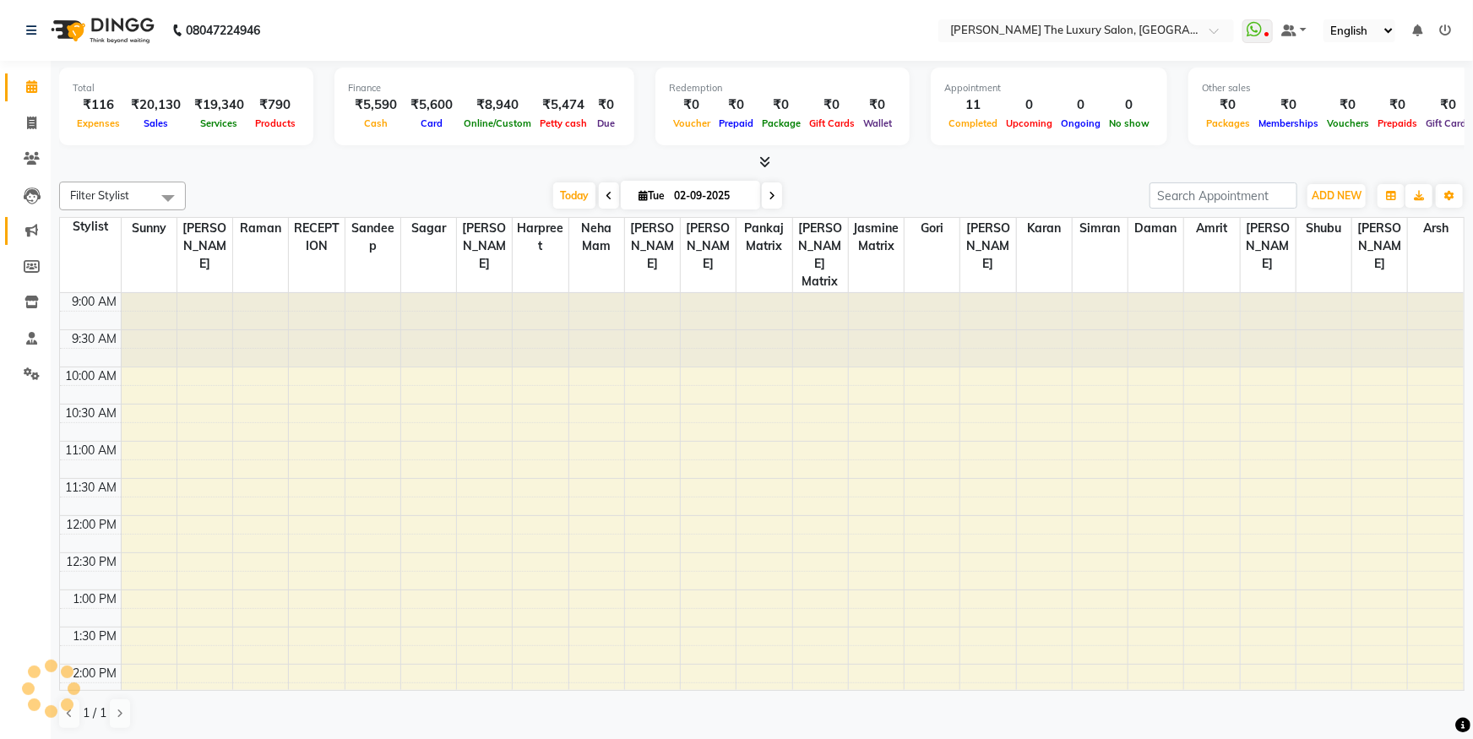
scroll to position [422, 0]
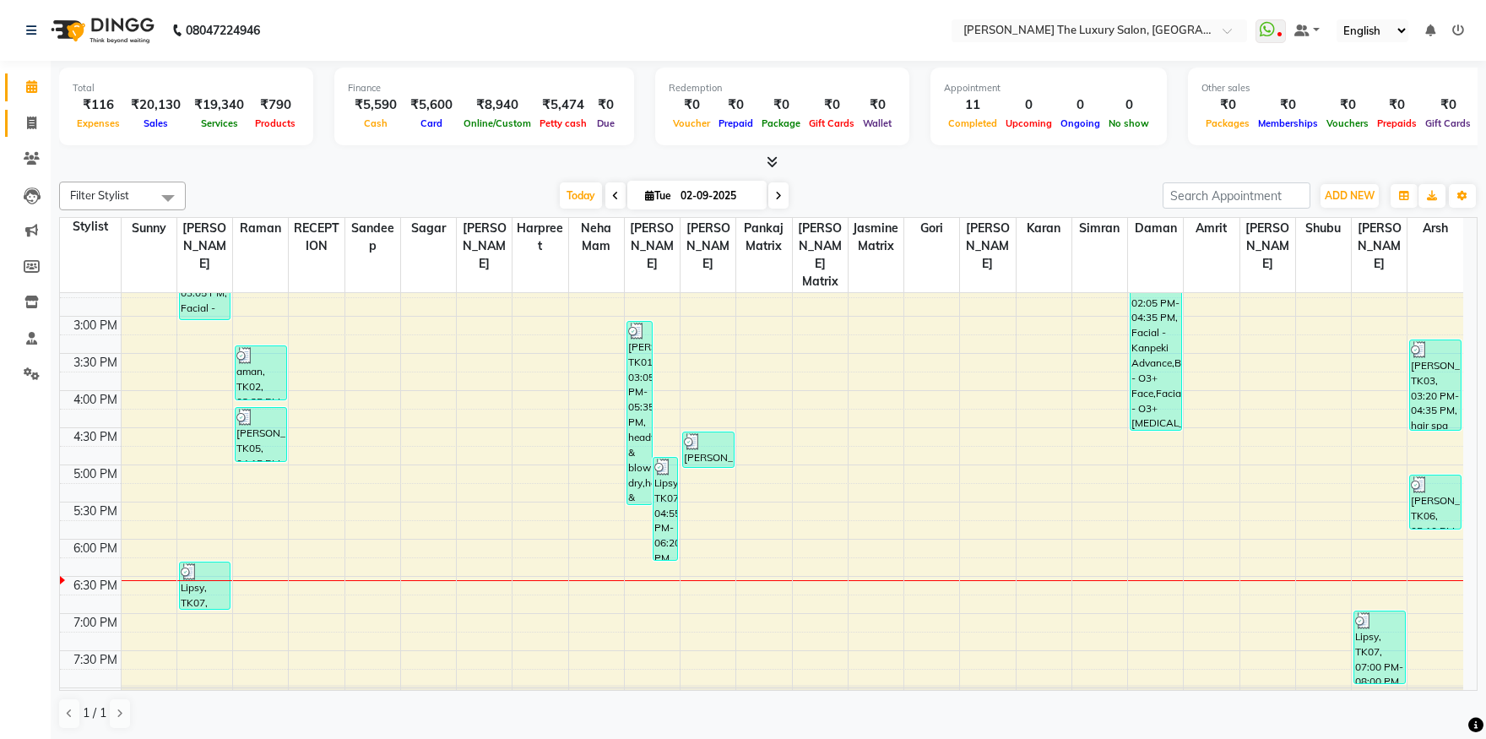
click at [35, 135] on link "Invoice" at bounding box center [25, 124] width 41 height 28
select select "7179"
select select "service"
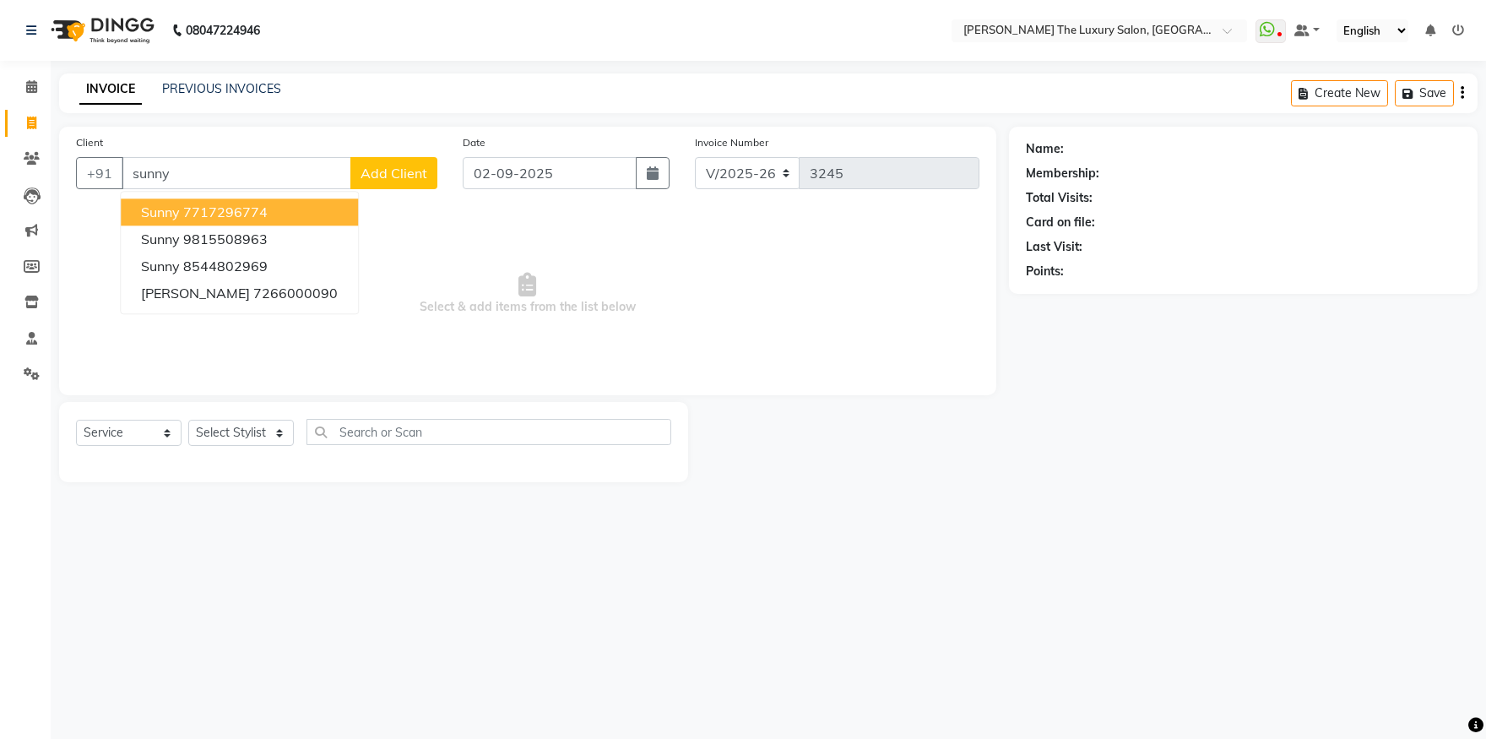
click at [284, 213] on button "sunny 7717296774" at bounding box center [239, 211] width 237 height 27
type input "7717296774"
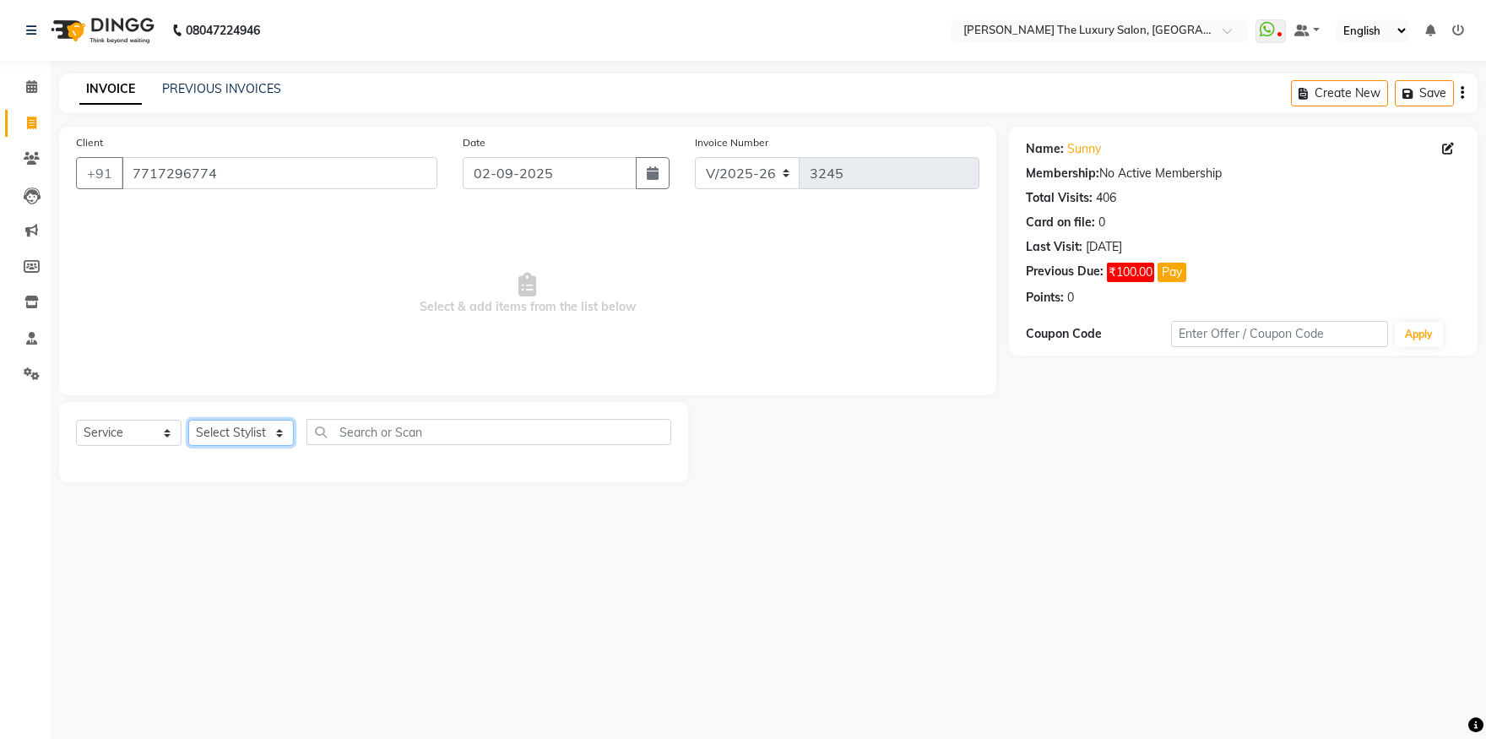
click at [188, 420] on select "Select Stylist amrit arsh ayush Daman Gori Harpreet jasmine matrix Jaswant sing…" at bounding box center [241, 433] width 106 height 26
select select "86782"
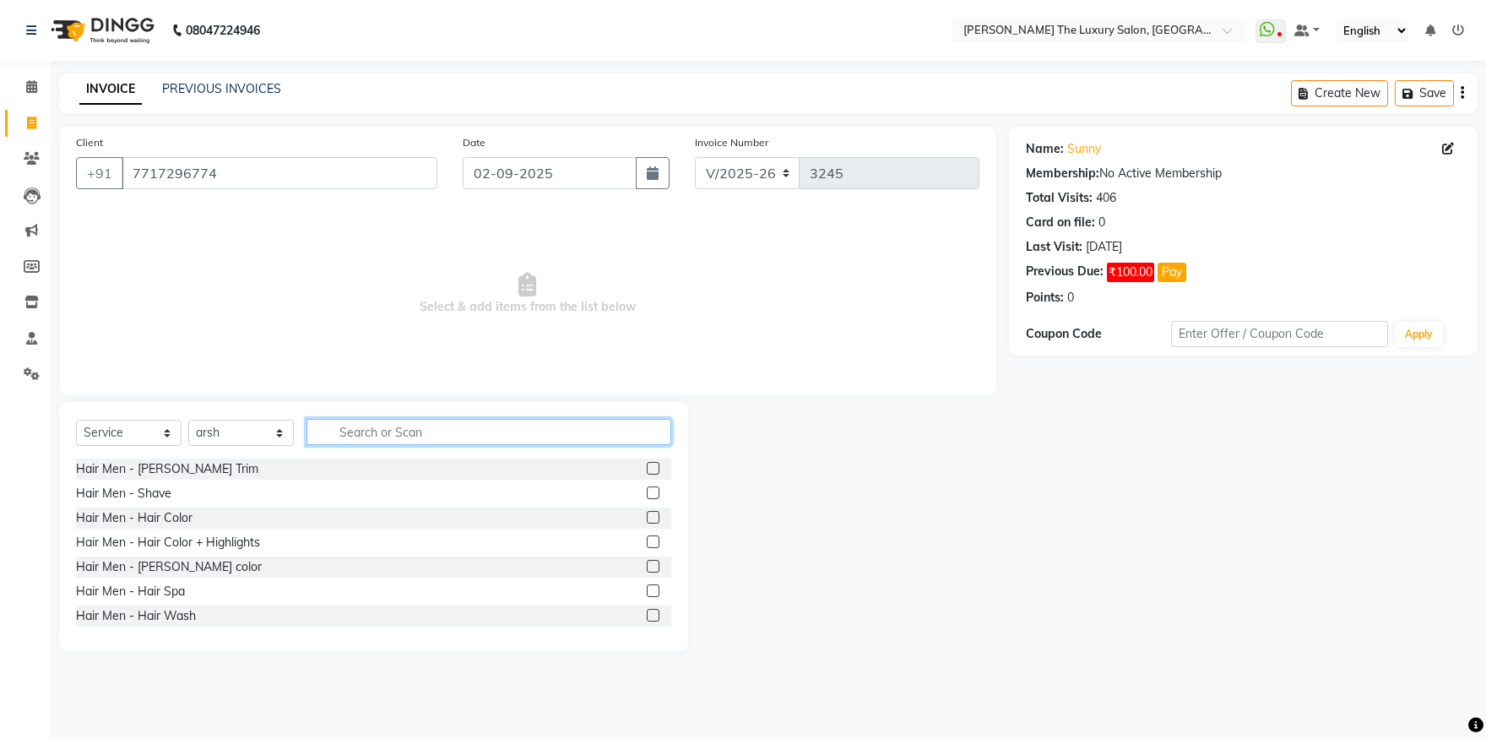
click at [382, 421] on input "text" at bounding box center [489, 432] width 365 height 26
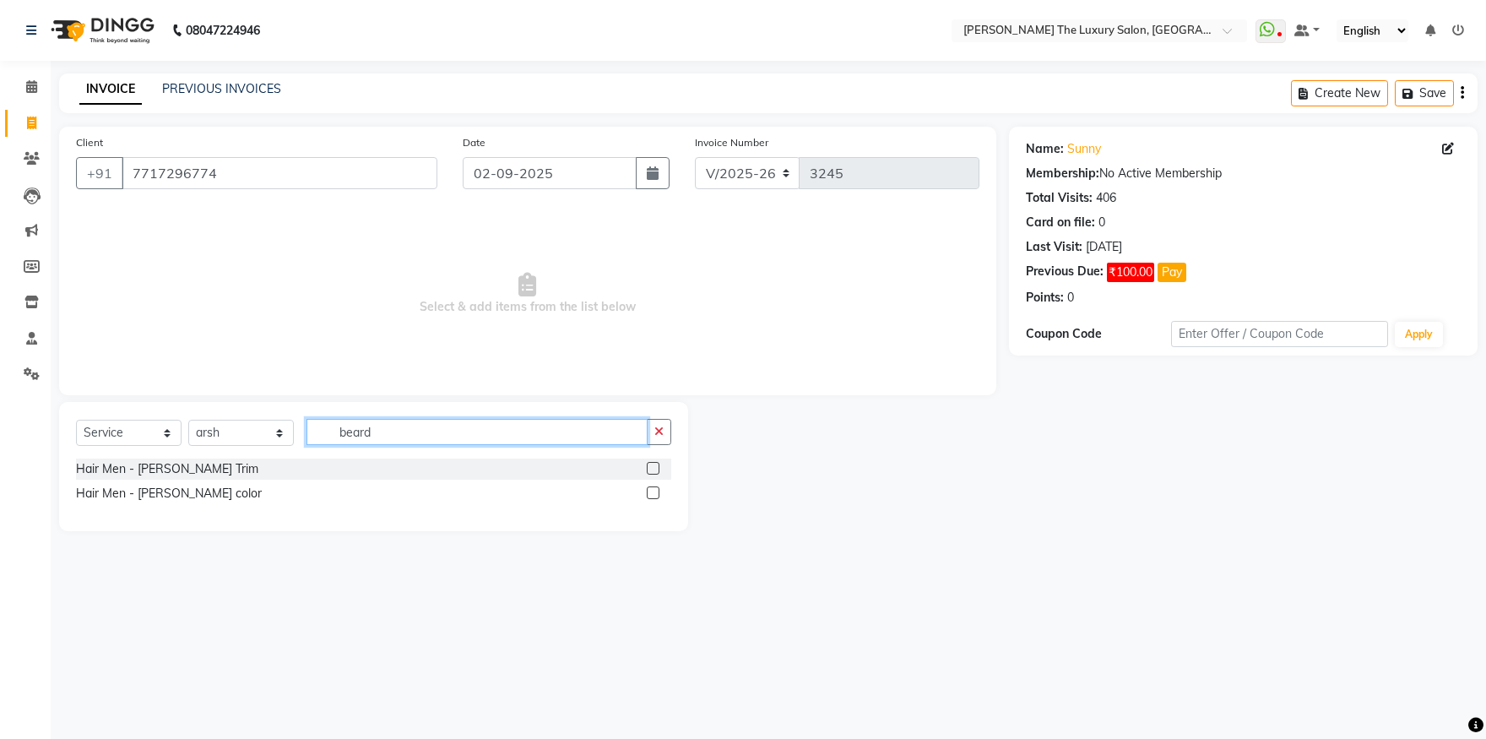
type input "beard"
click at [652, 470] on label at bounding box center [653, 468] width 13 height 13
click at [652, 470] on input "checkbox" at bounding box center [652, 469] width 11 height 11
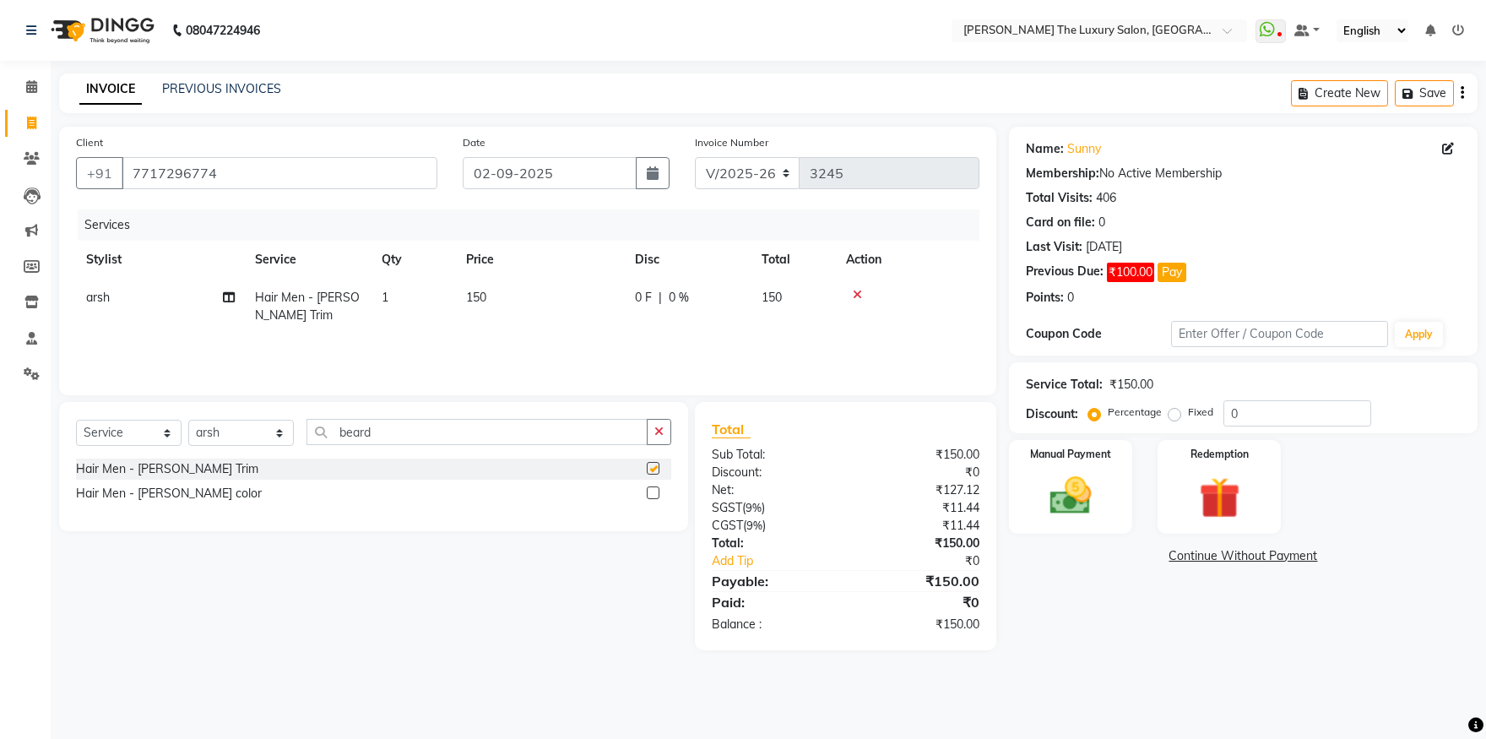
checkbox input "false"
click at [570, 433] on input "beard" at bounding box center [477, 432] width 341 height 26
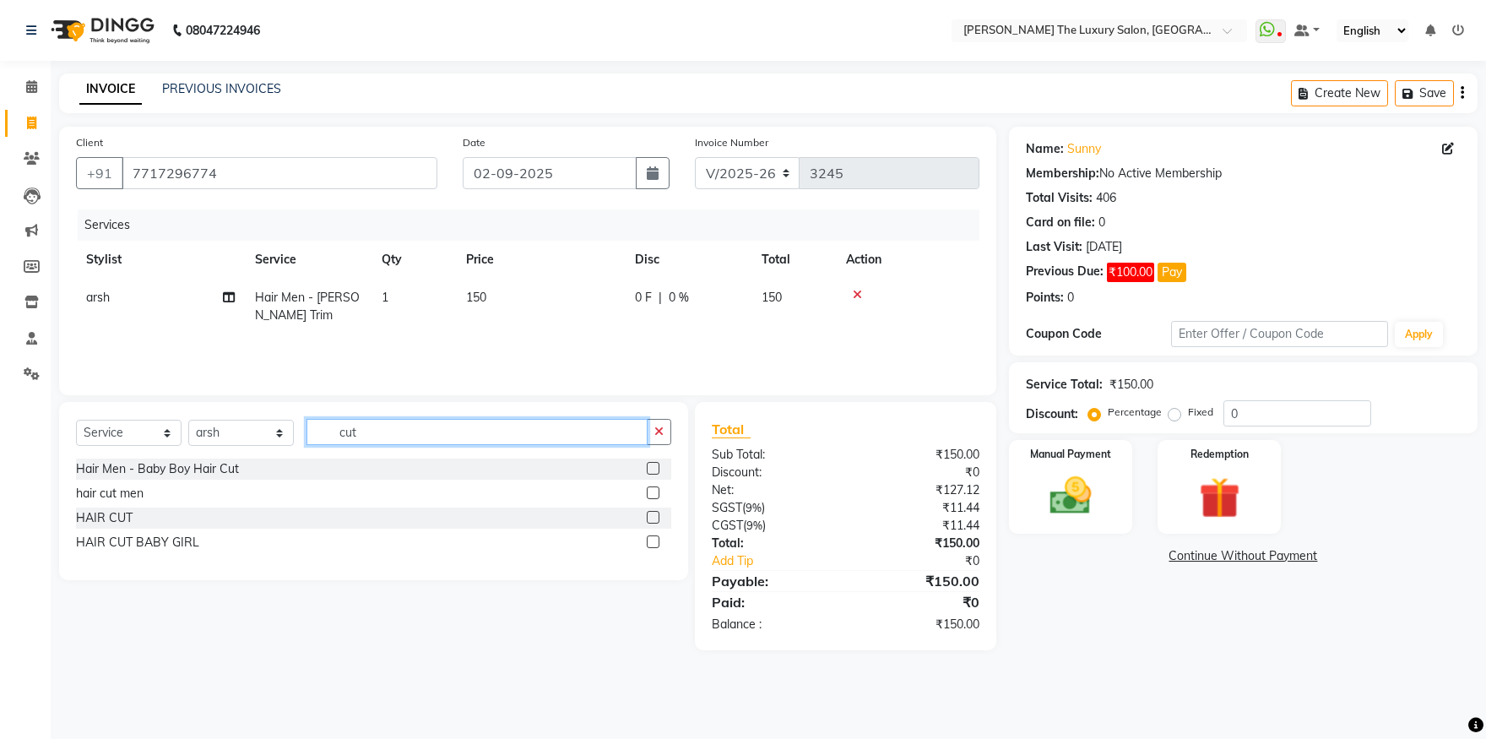
type input "cut"
click at [657, 493] on label at bounding box center [653, 492] width 13 height 13
click at [657, 493] on input "checkbox" at bounding box center [652, 493] width 11 height 11
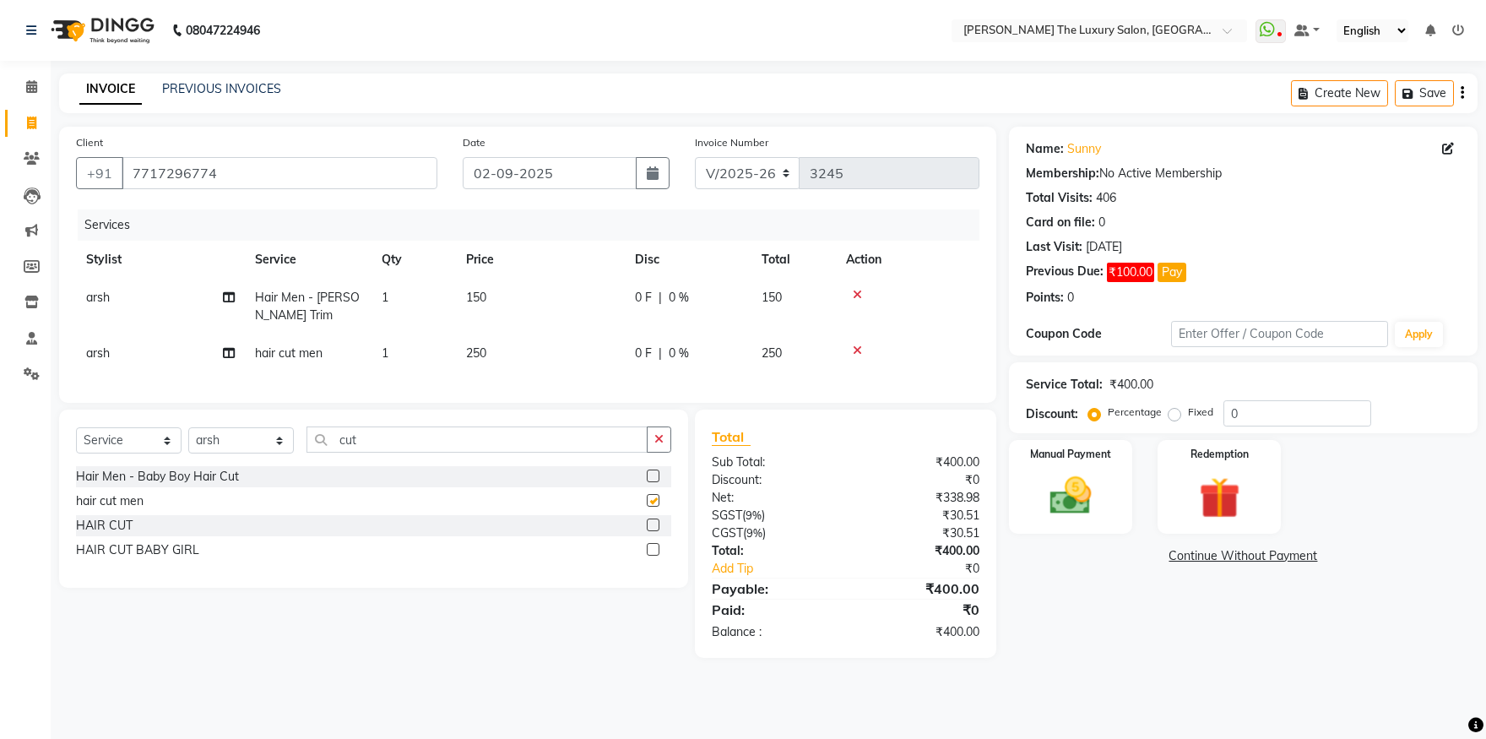
checkbox input "false"
click at [1050, 511] on img at bounding box center [1071, 496] width 70 height 50
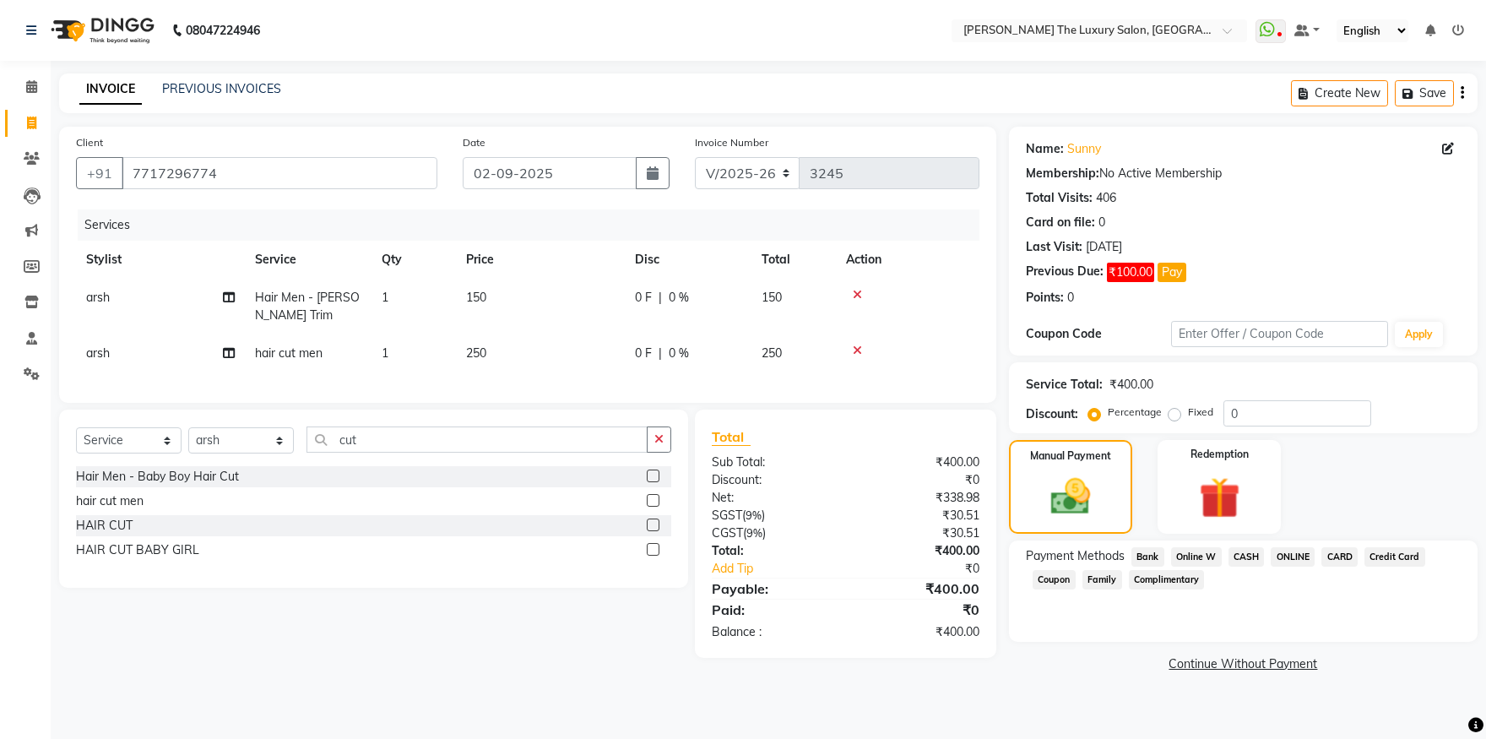
click at [1252, 562] on span "CASH" at bounding box center [1247, 556] width 36 height 19
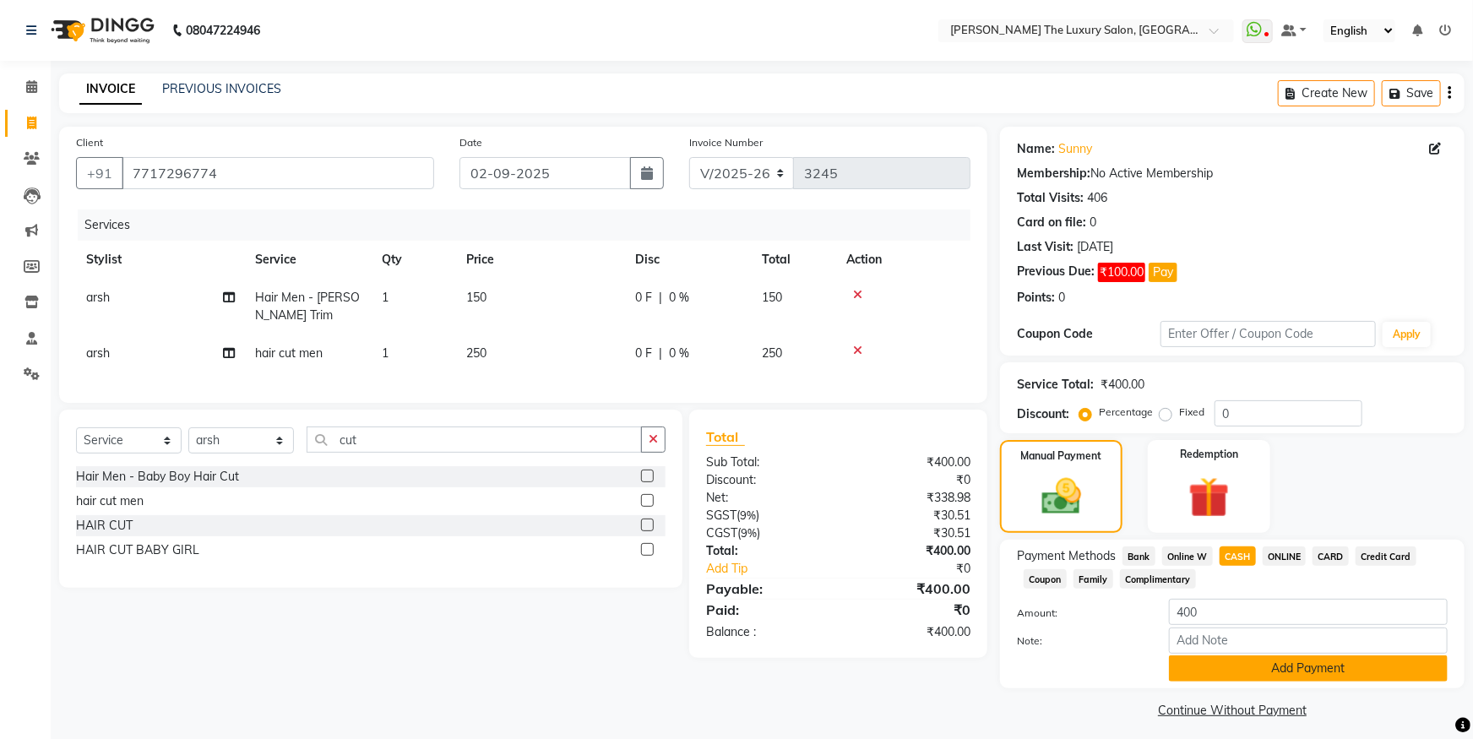
click at [1278, 669] on button "Add Payment" at bounding box center [1308, 668] width 279 height 26
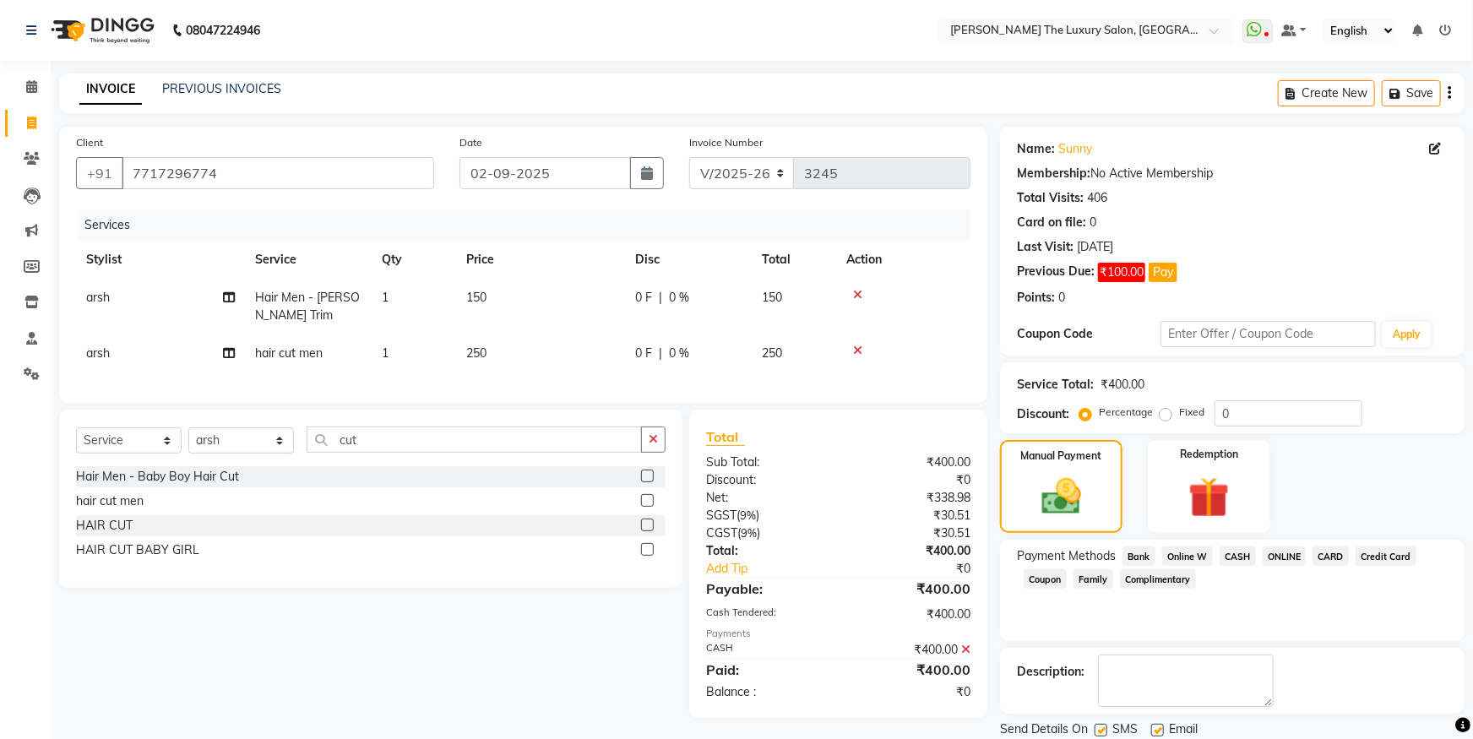
scroll to position [56, 0]
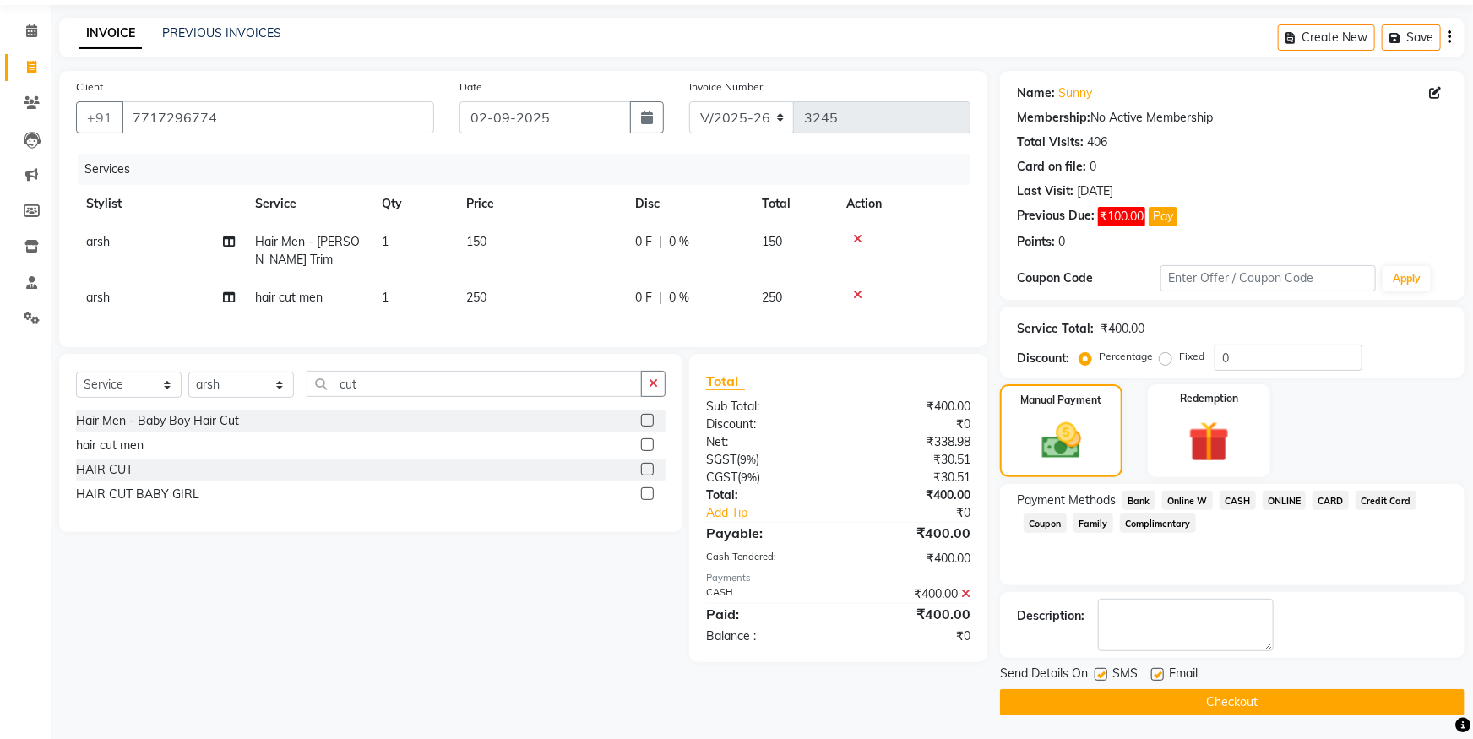
click at [1380, 704] on button "Checkout" at bounding box center [1232, 702] width 464 height 26
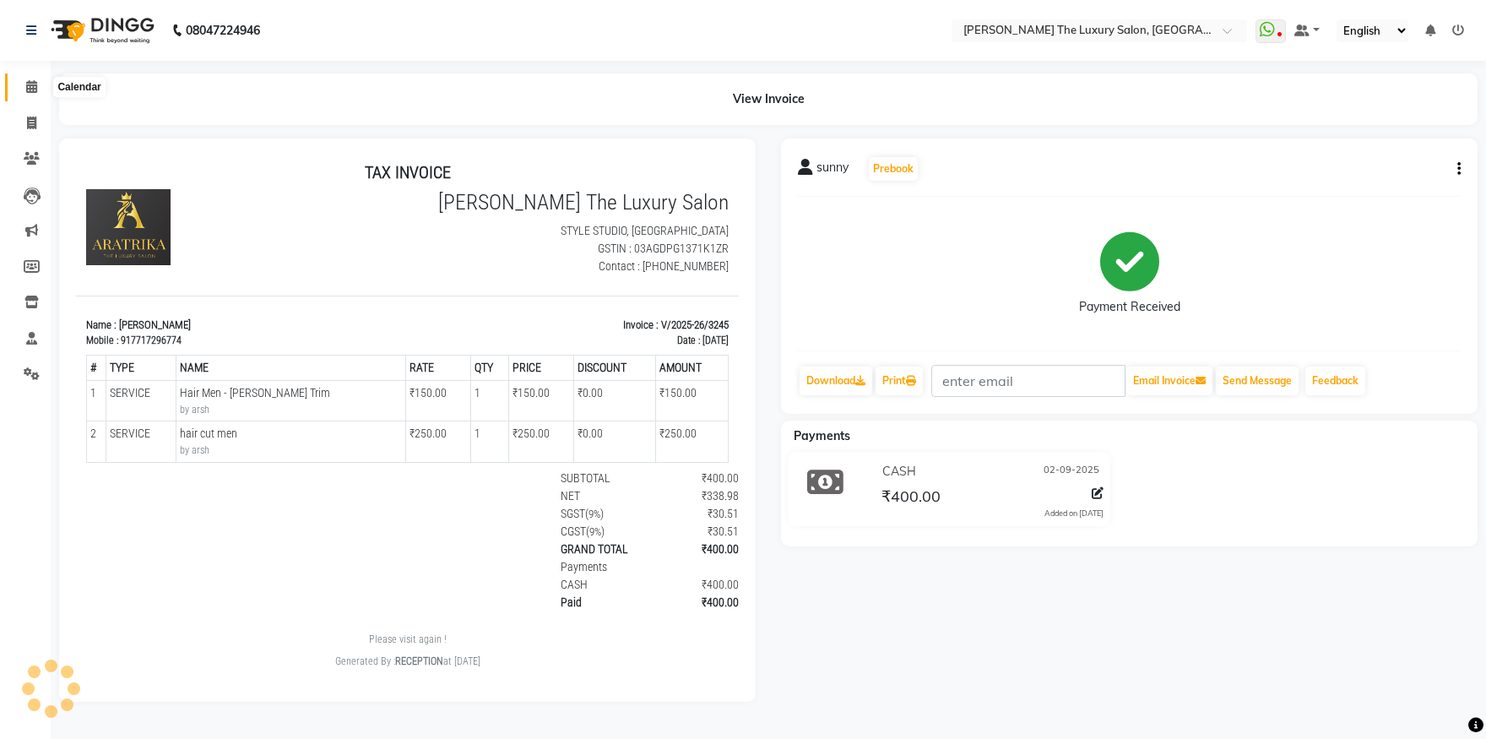
click at [39, 94] on span at bounding box center [32, 87] width 30 height 19
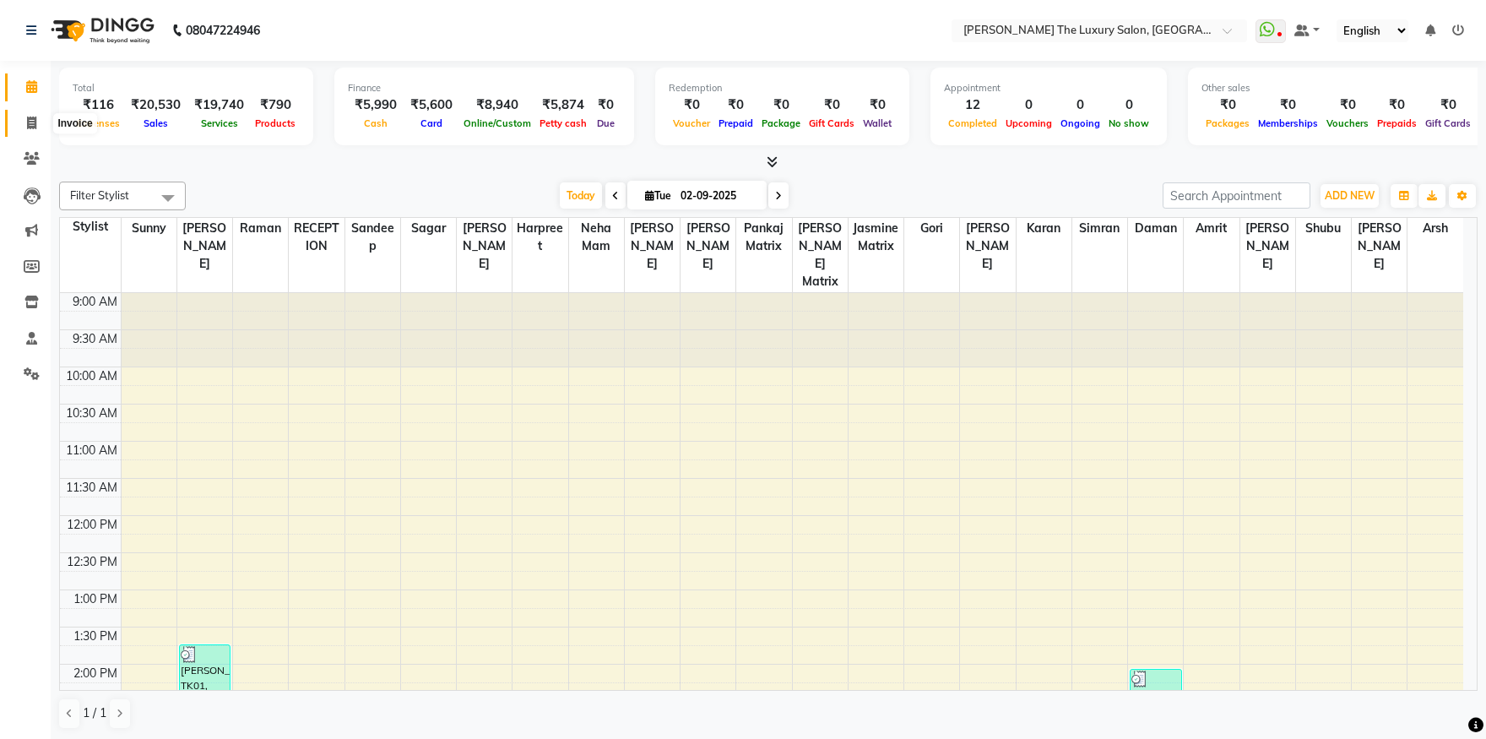
click at [27, 126] on icon at bounding box center [31, 123] width 9 height 13
select select "7179"
select select "service"
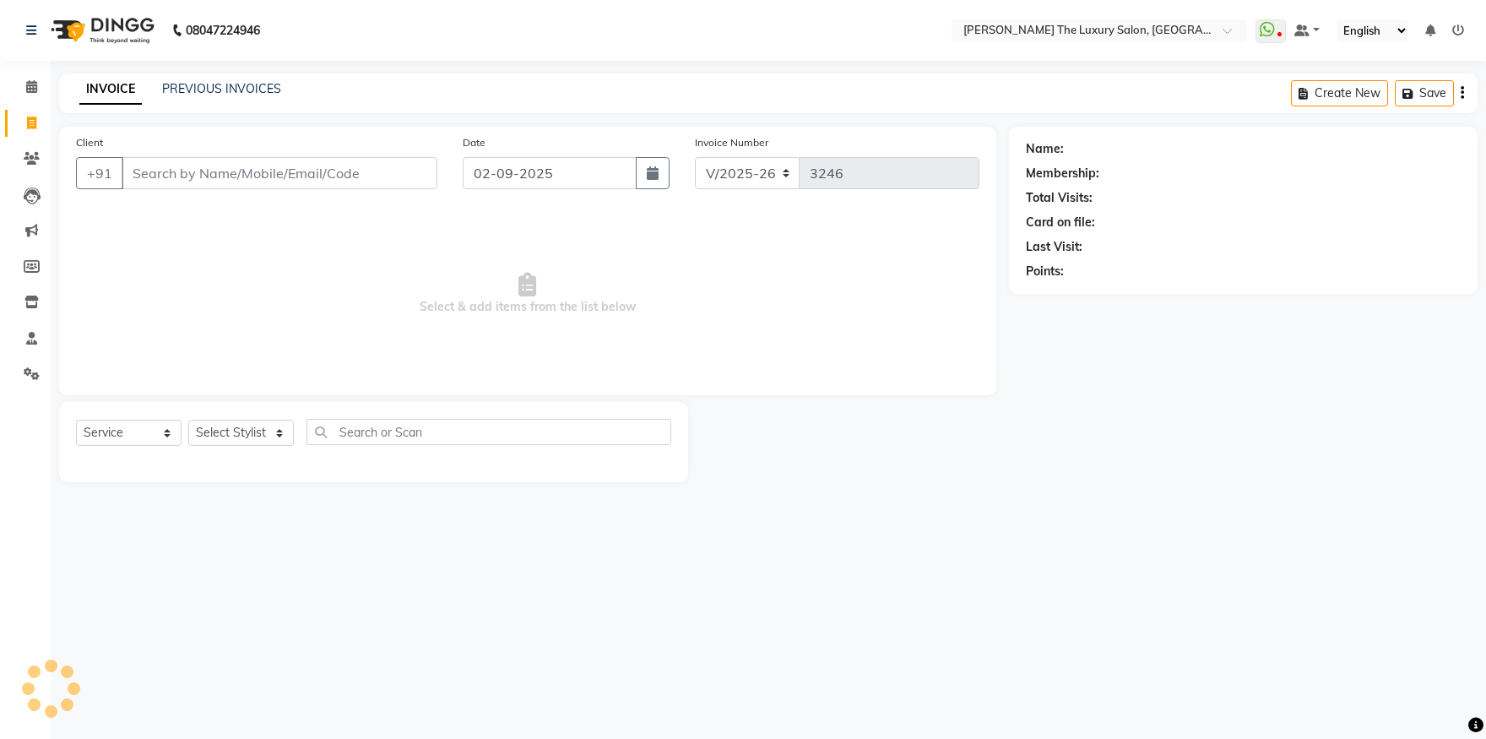
click at [219, 174] on input "Client" at bounding box center [280, 173] width 316 height 32
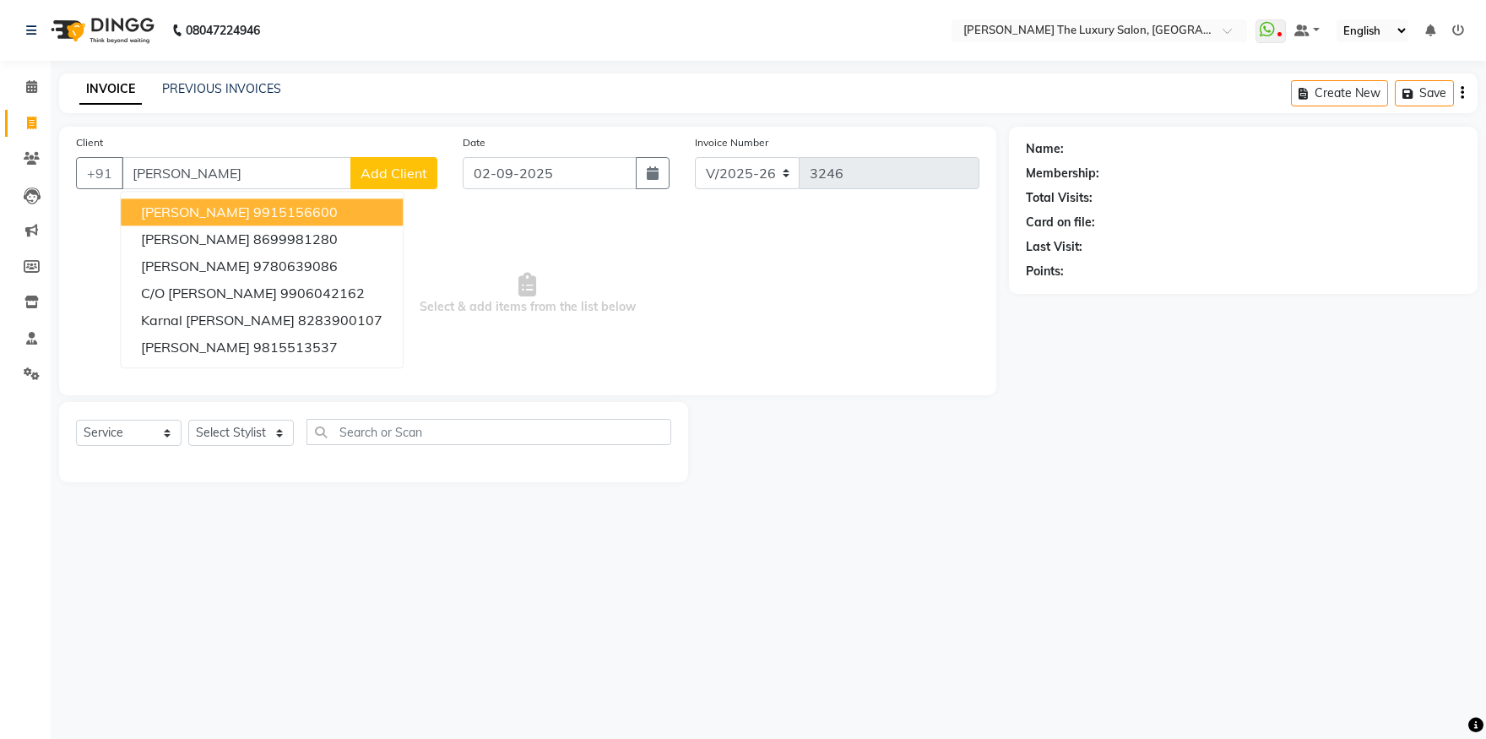
click at [253, 211] on ngb-highlight "9915156600" at bounding box center [295, 212] width 84 height 17
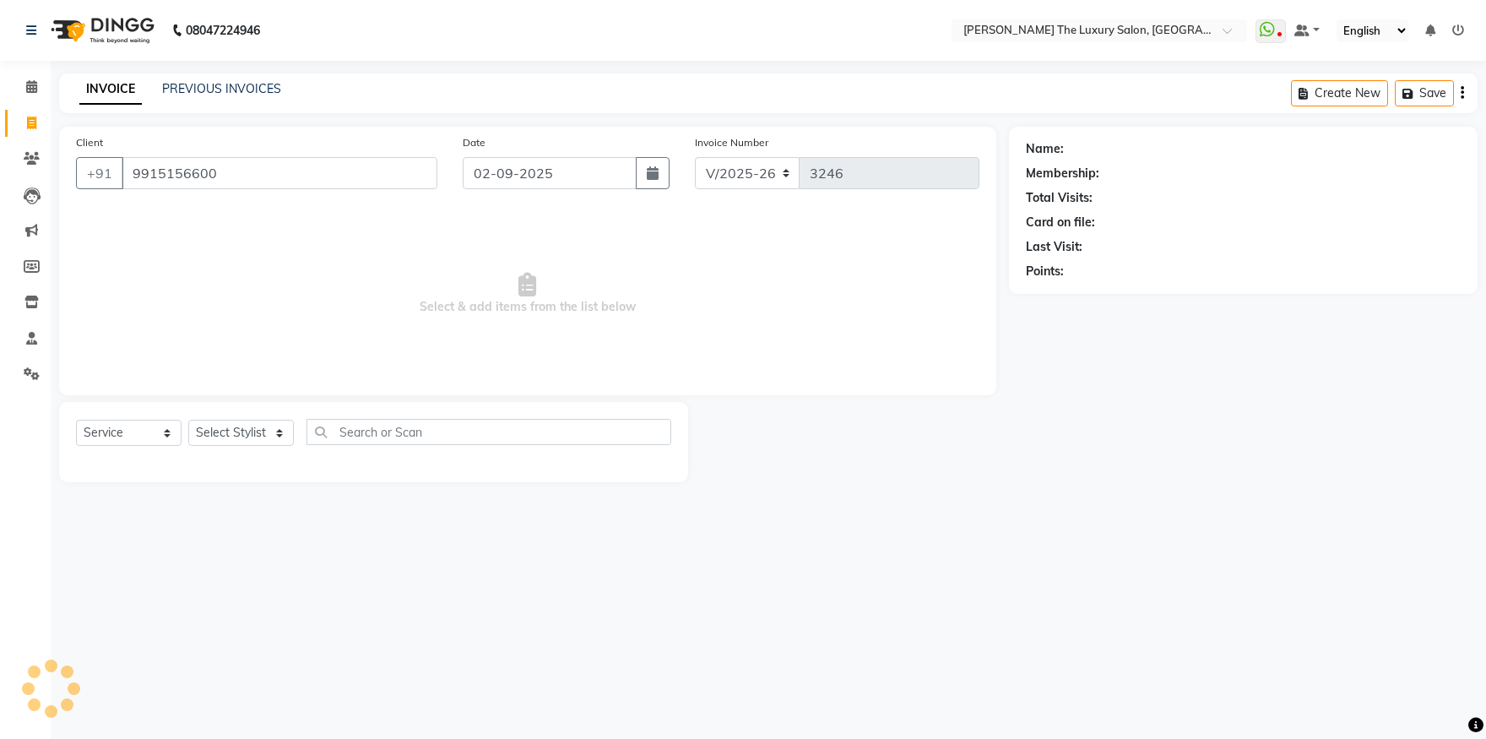
type input "9915156600"
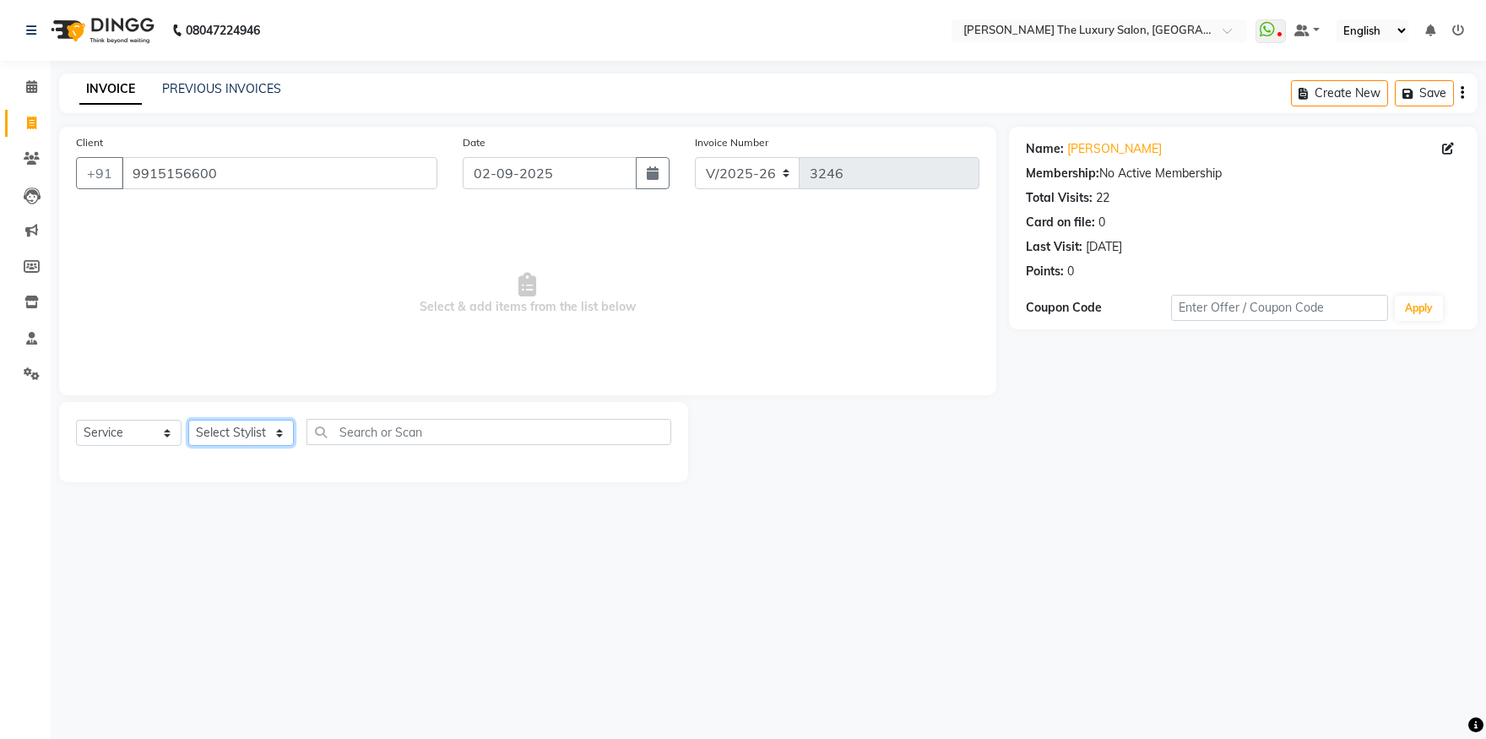
click at [188, 420] on select "Select Stylist amrit arsh ayush Daman Gori Harpreet jasmine matrix Jaswant sing…" at bounding box center [241, 433] width 106 height 26
select select "85687"
click option "Daman" at bounding box center [0, 0] width 0 height 0
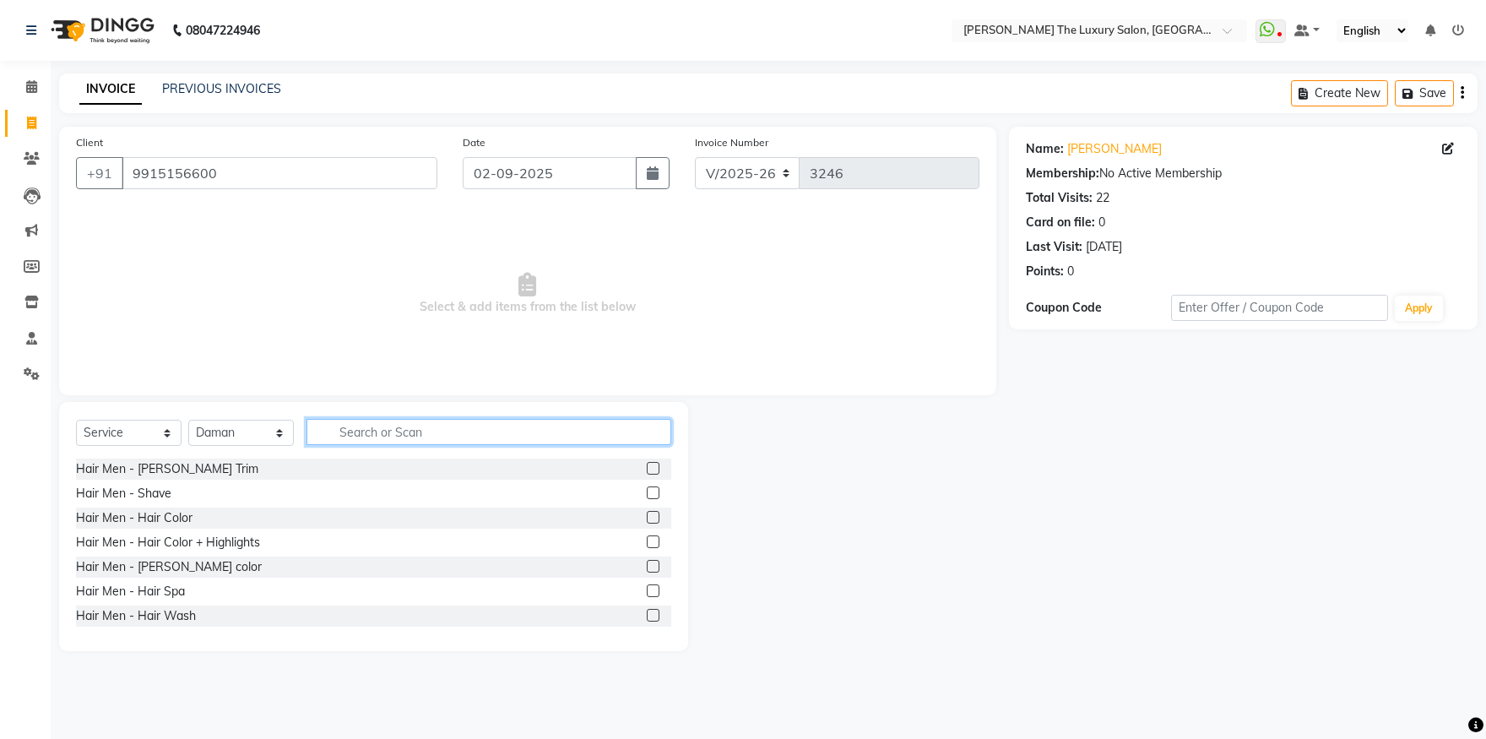
click at [367, 437] on input "text" at bounding box center [489, 432] width 365 height 26
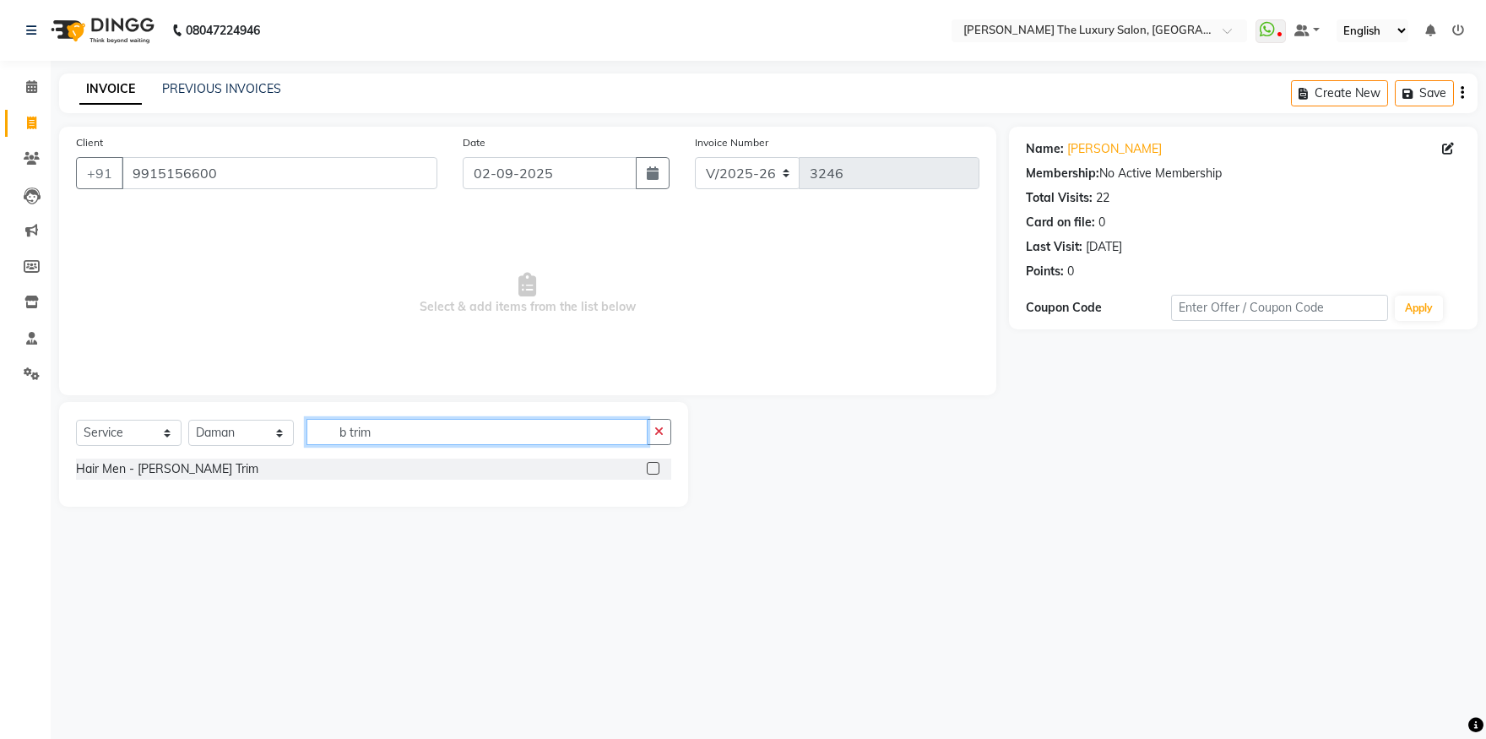
type input "b trim"
click at [651, 470] on label at bounding box center [653, 468] width 13 height 13
click at [651, 470] on input "checkbox" at bounding box center [652, 469] width 11 height 11
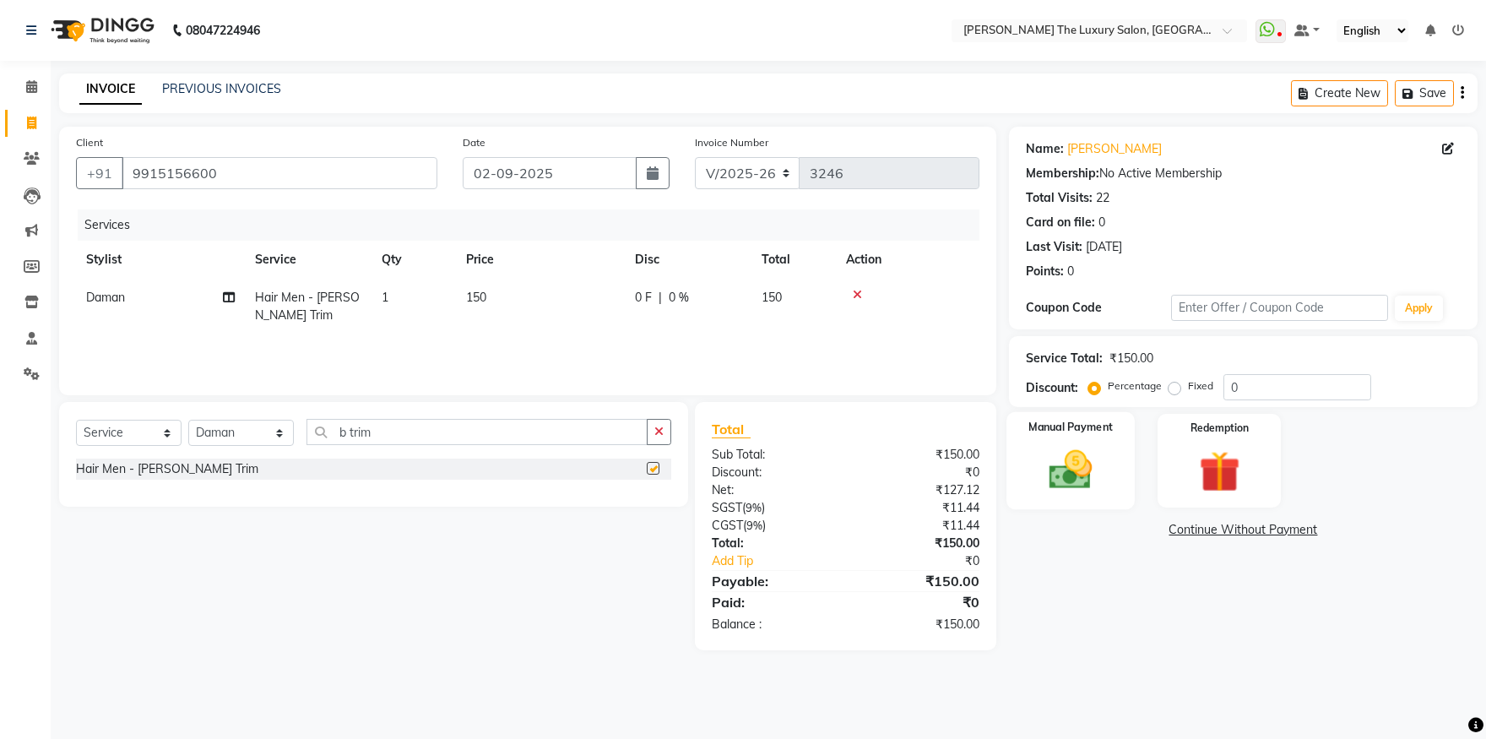
checkbox input "false"
click at [962, 559] on div "₹0" at bounding box center [931, 561] width 122 height 18
click at [747, 562] on link "Add Tip" at bounding box center [784, 561] width 171 height 18
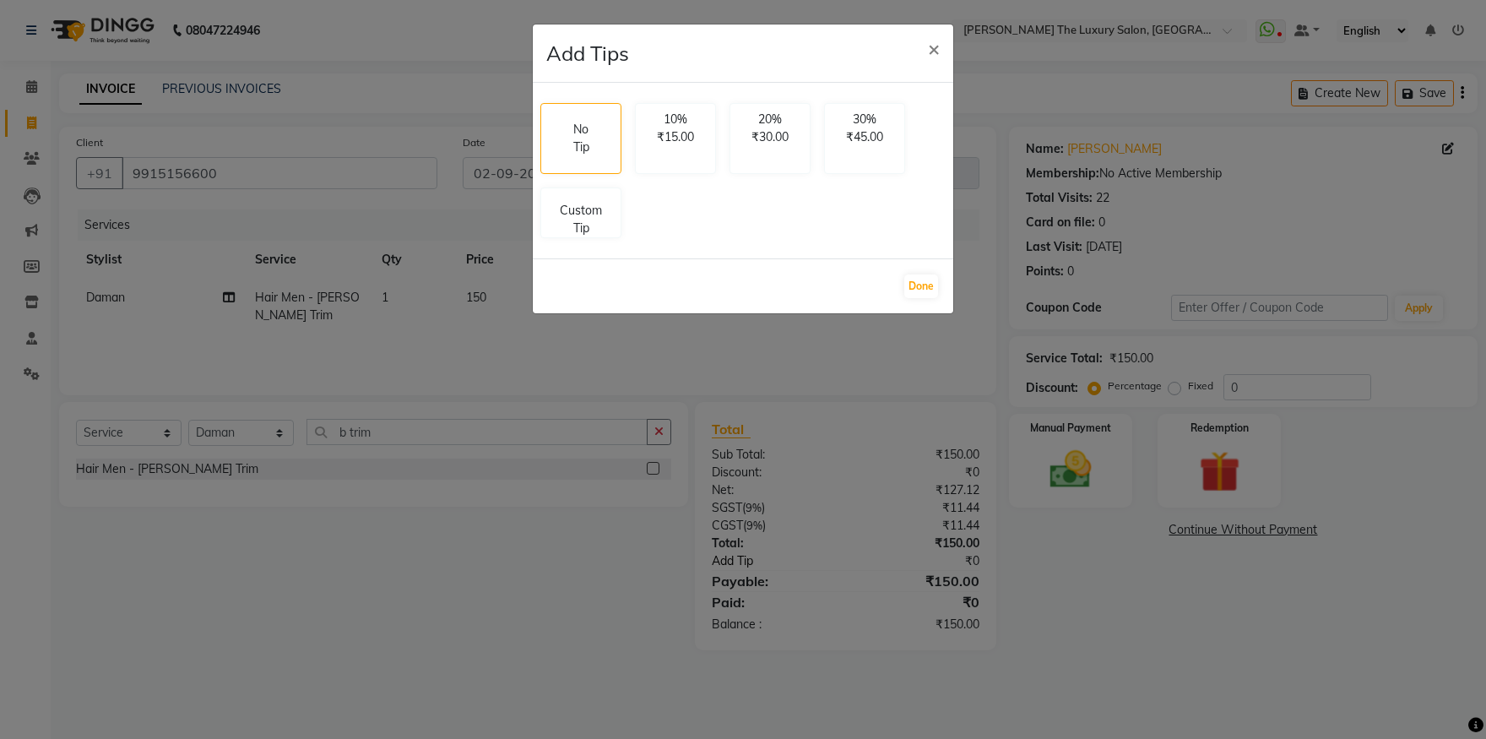
click at [747, 562] on ngb-modal-window "Add Tips × No Tip 10% ₹15.00 20% ₹30.00 30% ₹45.00 Custom Tip Done" at bounding box center [743, 369] width 1486 height 739
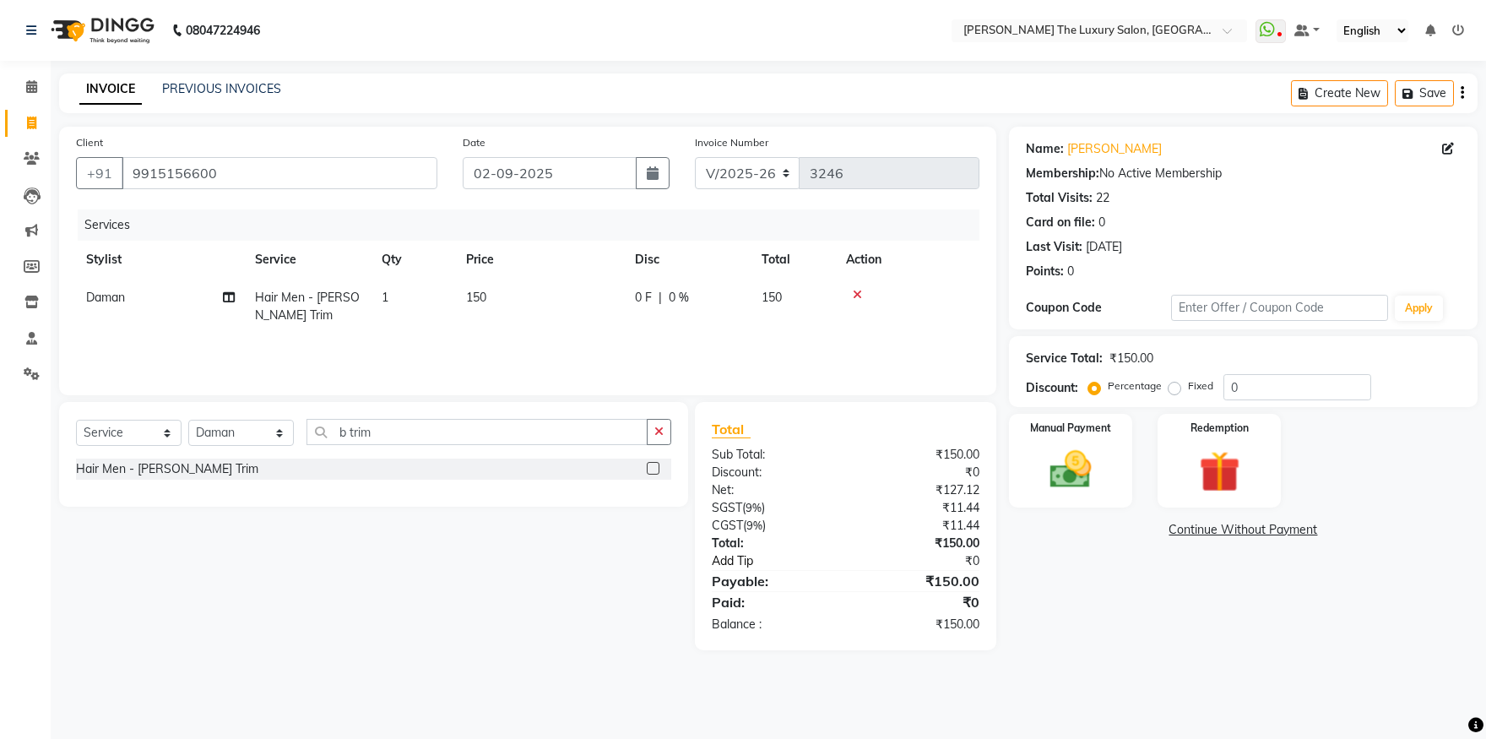
click at [747, 562] on link "Add Tip" at bounding box center [784, 561] width 171 height 18
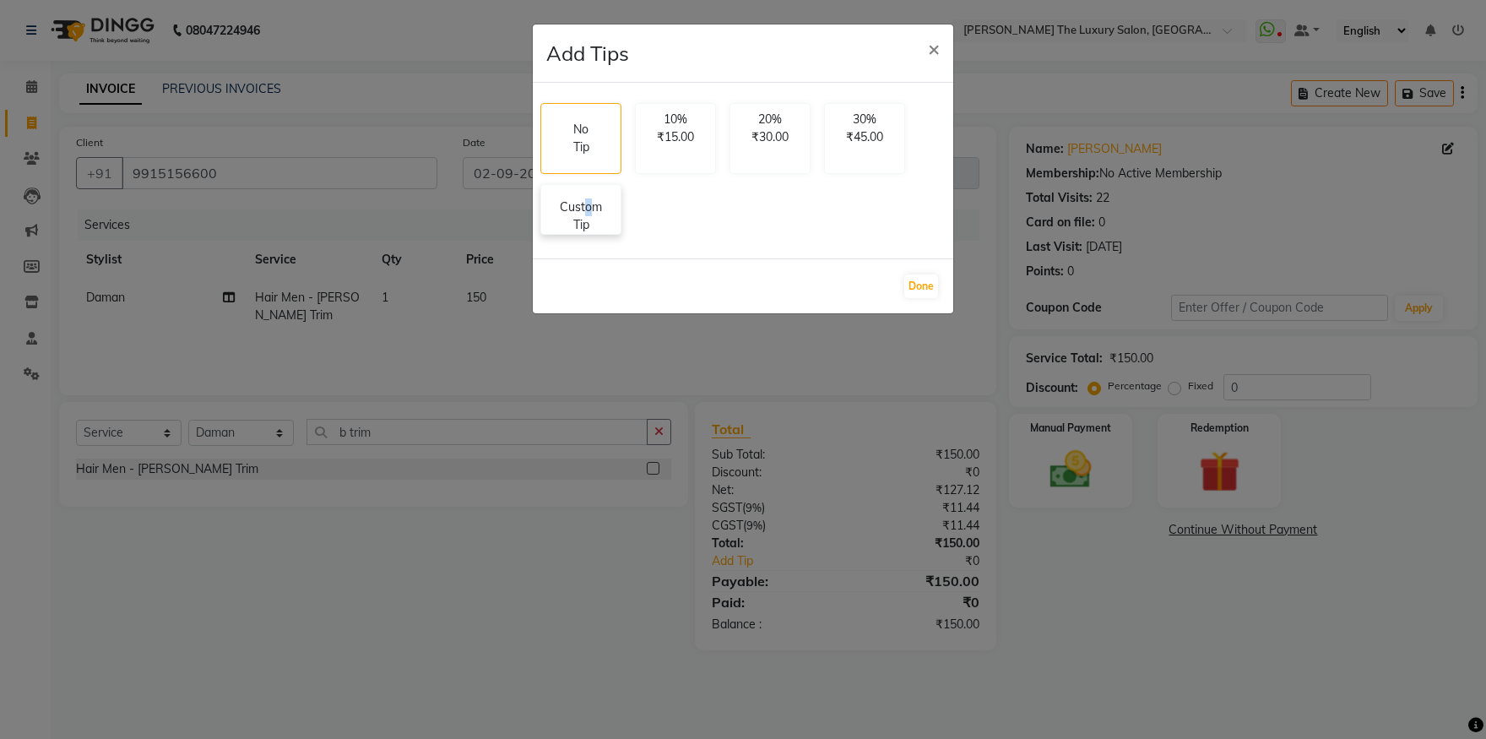
click at [589, 211] on p "Custom Tip" at bounding box center [580, 215] width 59 height 35
select select "85687"
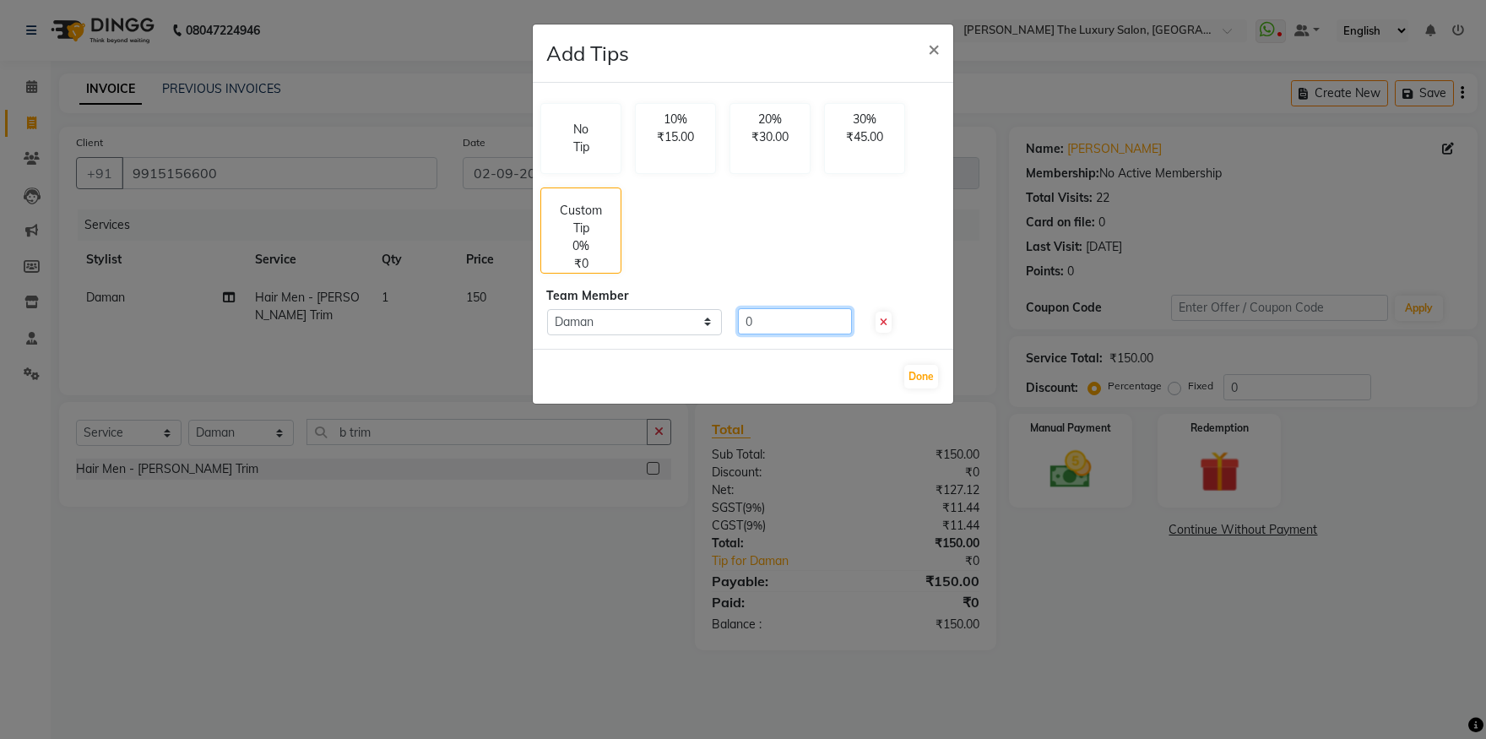
click at [763, 323] on input "0" at bounding box center [795, 321] width 114 height 26
type input "100"
click at [547, 309] on select "Select Daman" at bounding box center [634, 322] width 175 height 26
click option "Select" at bounding box center [0, 0] width 0 height 0
click at [547, 309] on select "Select Daman" at bounding box center [634, 322] width 175 height 26
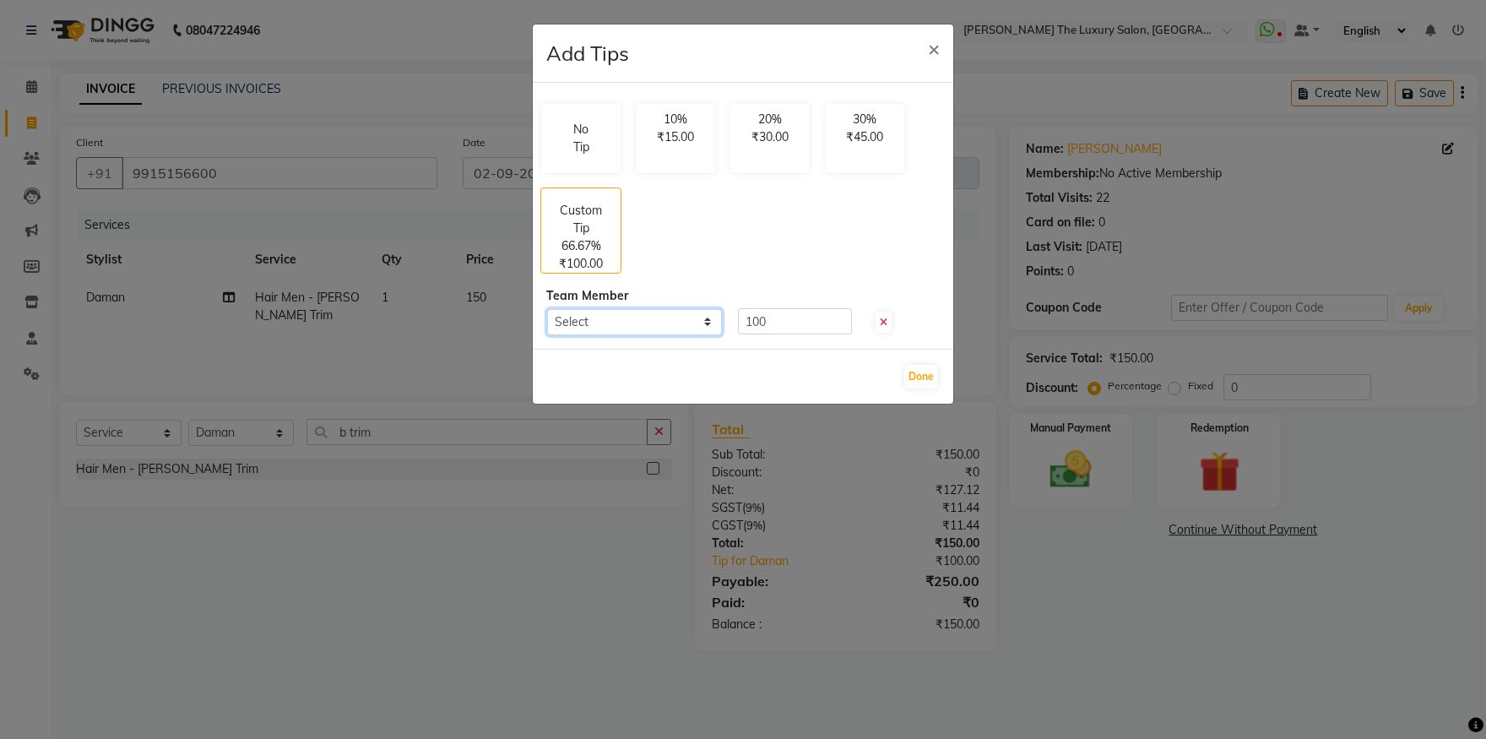
select select "85687"
click option "Daman" at bounding box center [0, 0] width 0 height 0
click at [931, 42] on span "×" at bounding box center [934, 47] width 12 height 25
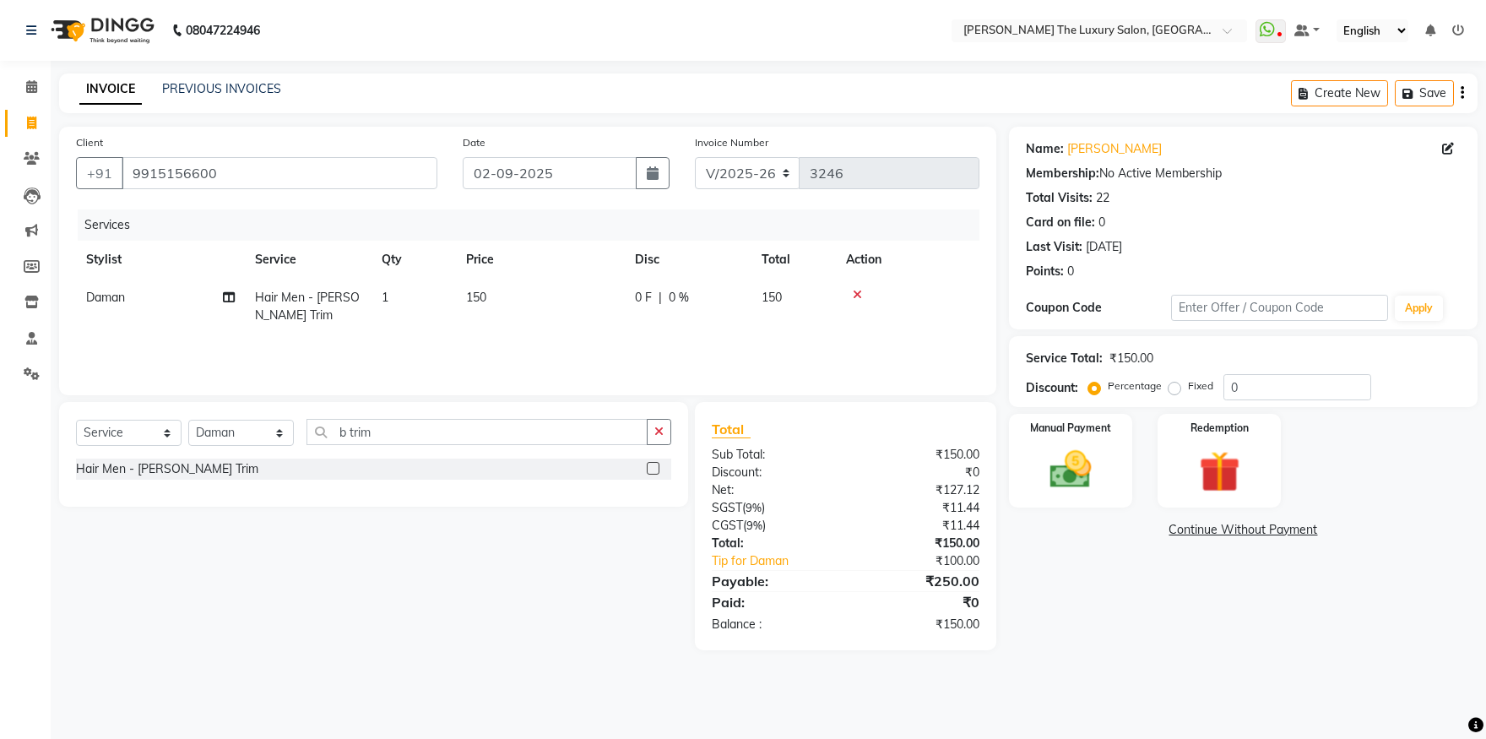
click at [209, 81] on div "PREVIOUS INVOICES" at bounding box center [221, 89] width 119 height 18
click at [209, 87] on link "PREVIOUS INVOICES" at bounding box center [221, 88] width 119 height 15
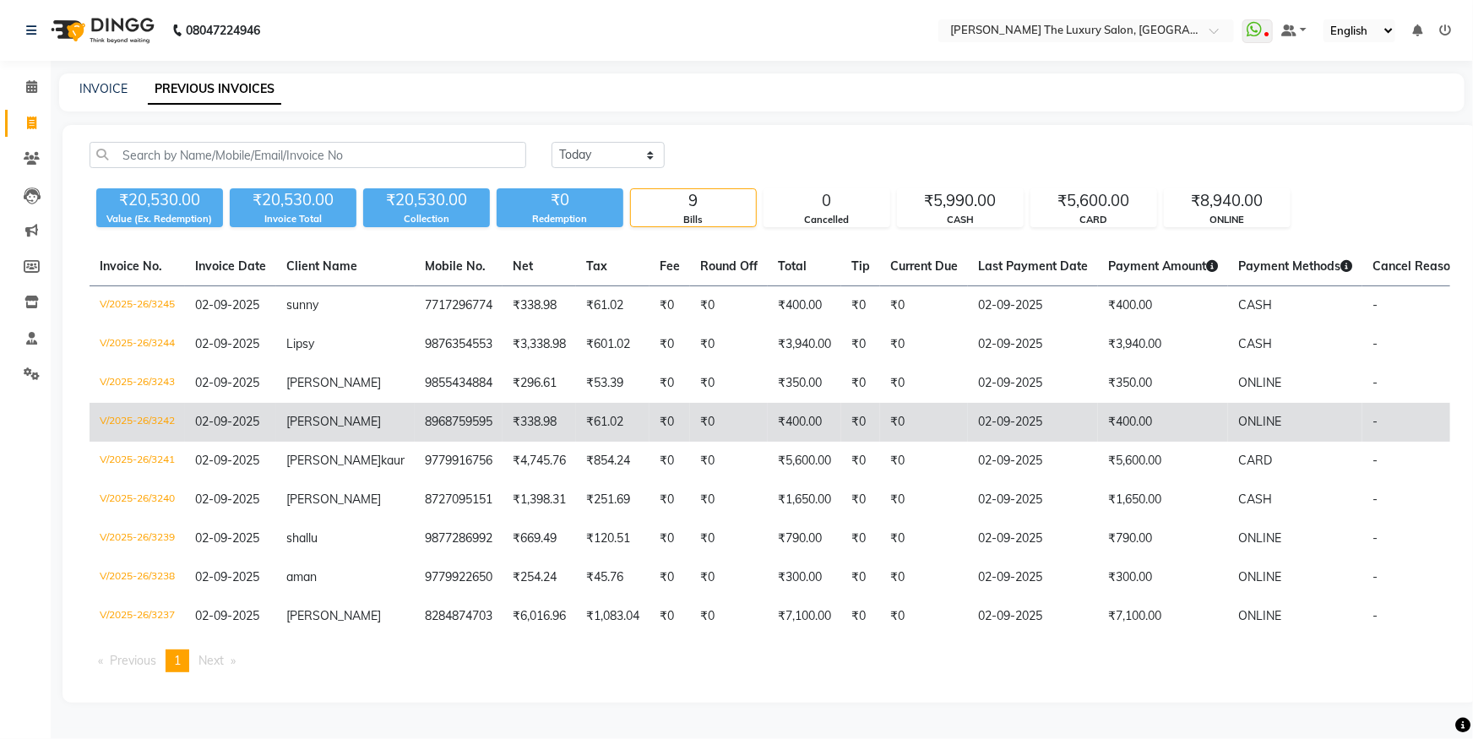
click at [1275, 421] on td "ONLINE" at bounding box center [1295, 422] width 134 height 39
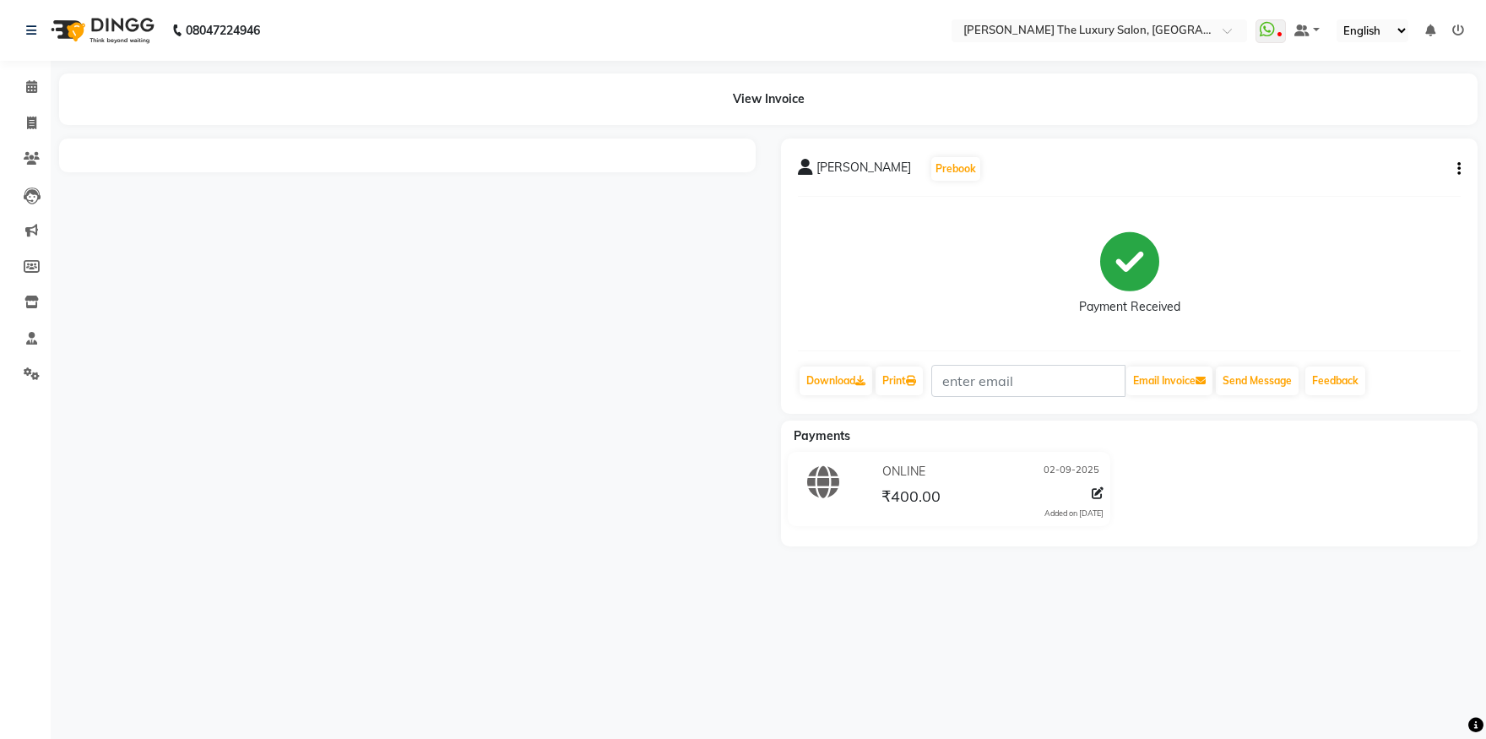
click at [1458, 170] on icon "button" at bounding box center [1459, 169] width 3 height 1
click at [1365, 156] on div "Split Service Amount" at bounding box center [1375, 158] width 116 height 21
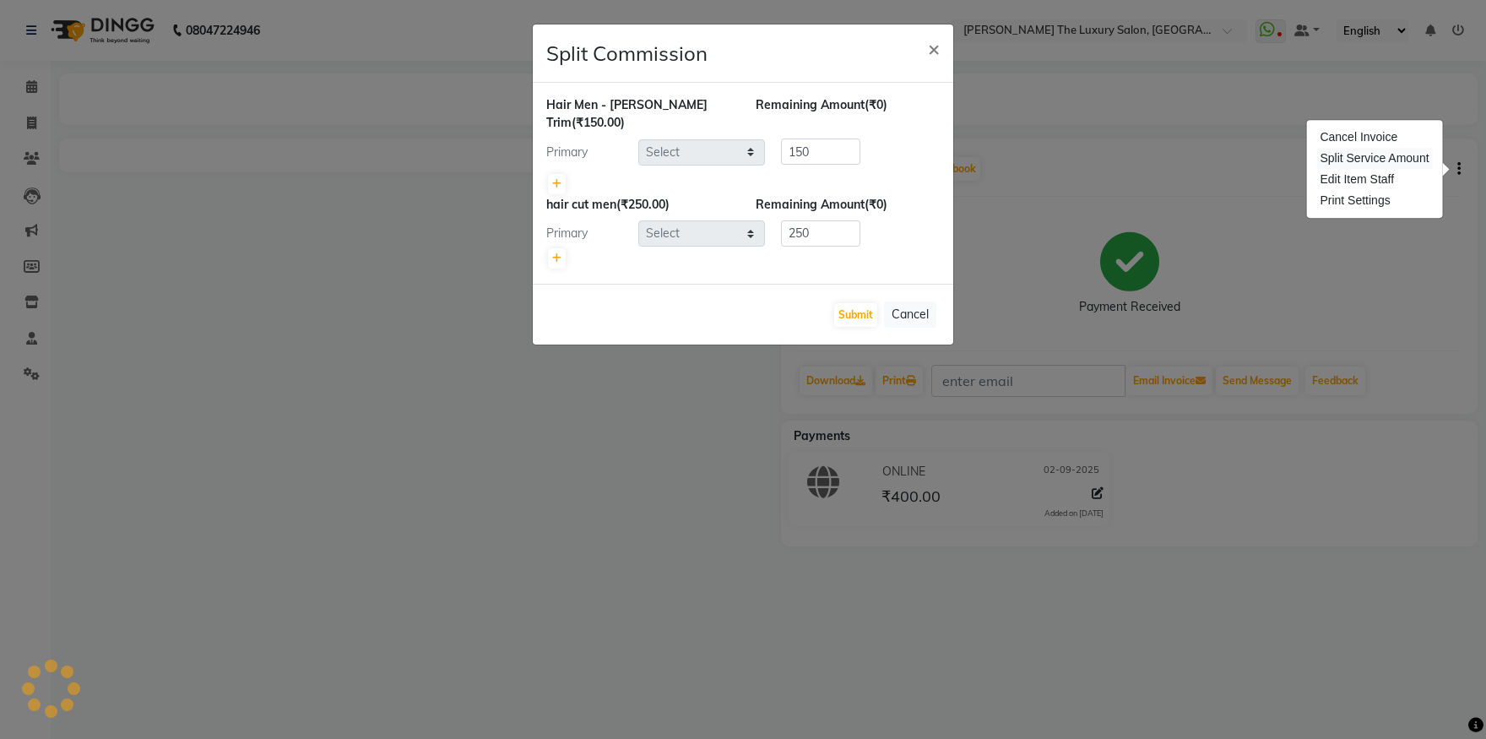
select select "60213"
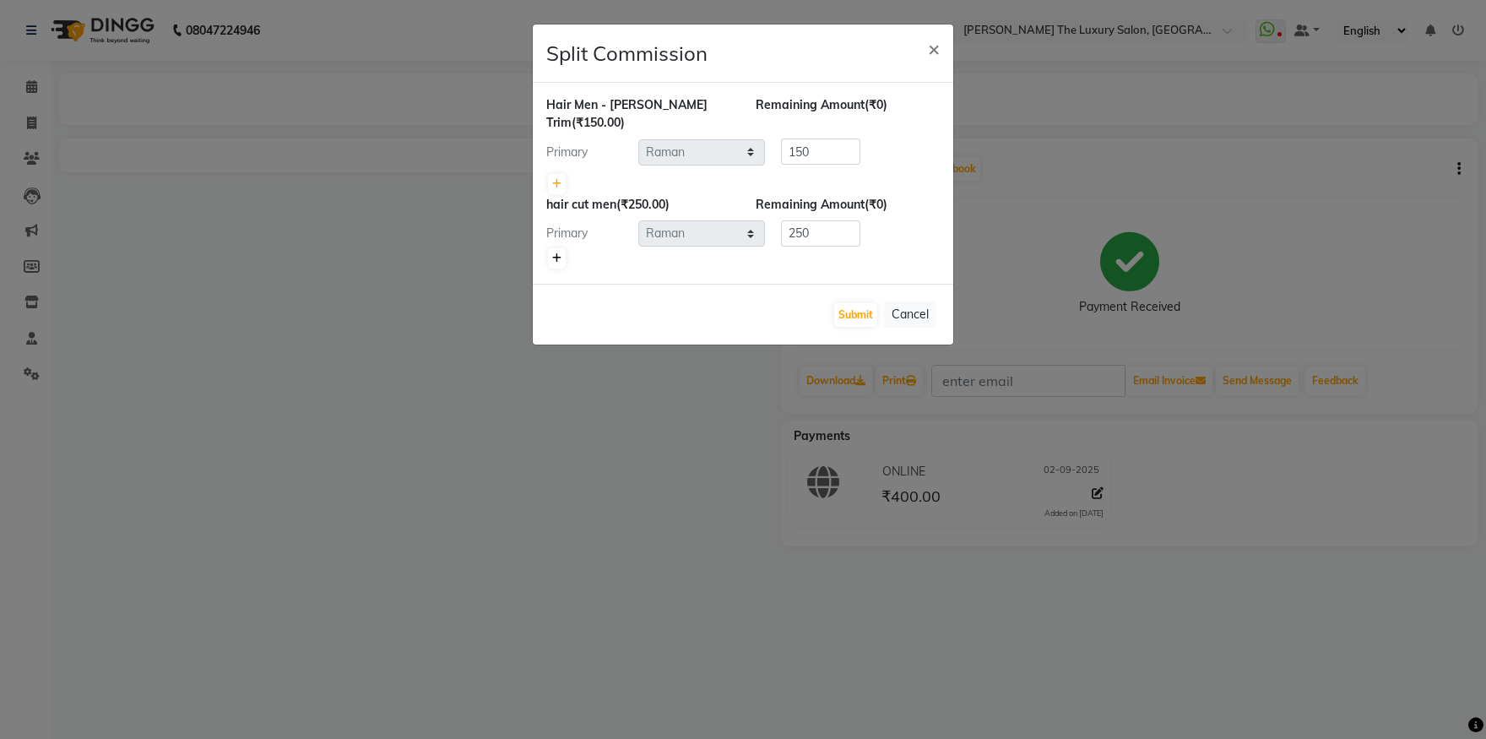
click at [556, 253] on icon at bounding box center [556, 258] width 9 height 10
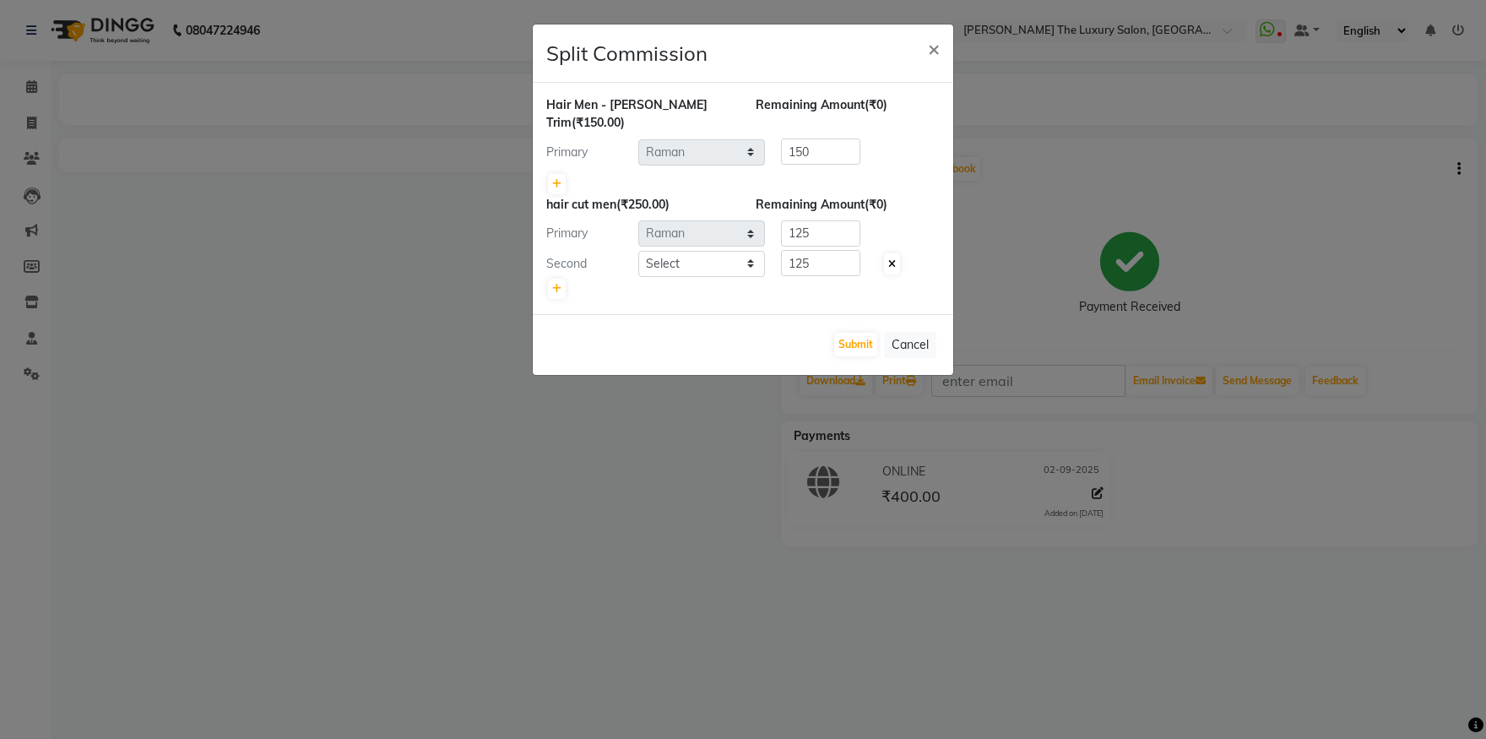
click at [895, 259] on icon at bounding box center [892, 264] width 8 height 10
type input "250"
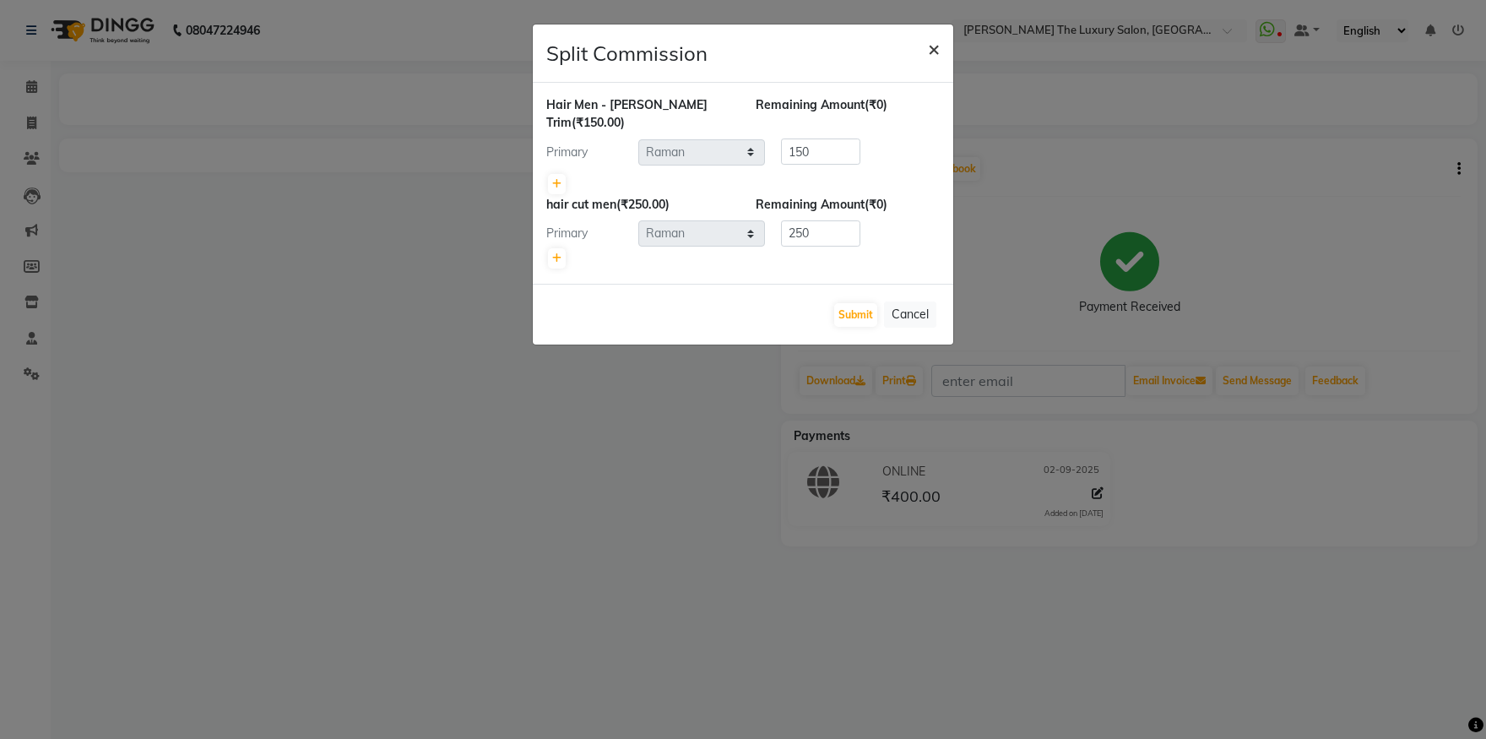
click at [939, 52] on span "×" at bounding box center [934, 47] width 12 height 25
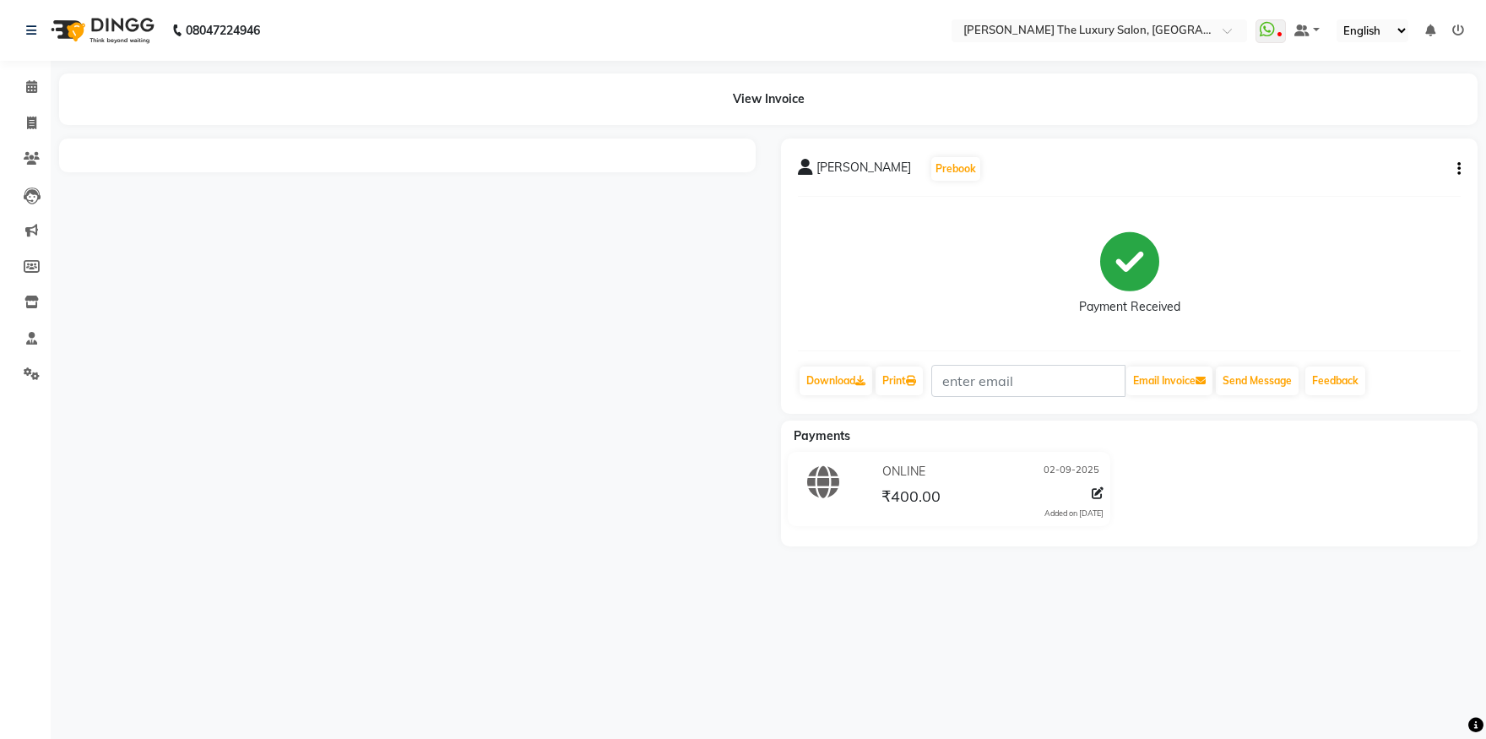
click at [1455, 162] on button "button" at bounding box center [1456, 169] width 10 height 18
click at [1367, 136] on div "Cancel Invoice" at bounding box center [1375, 137] width 116 height 21
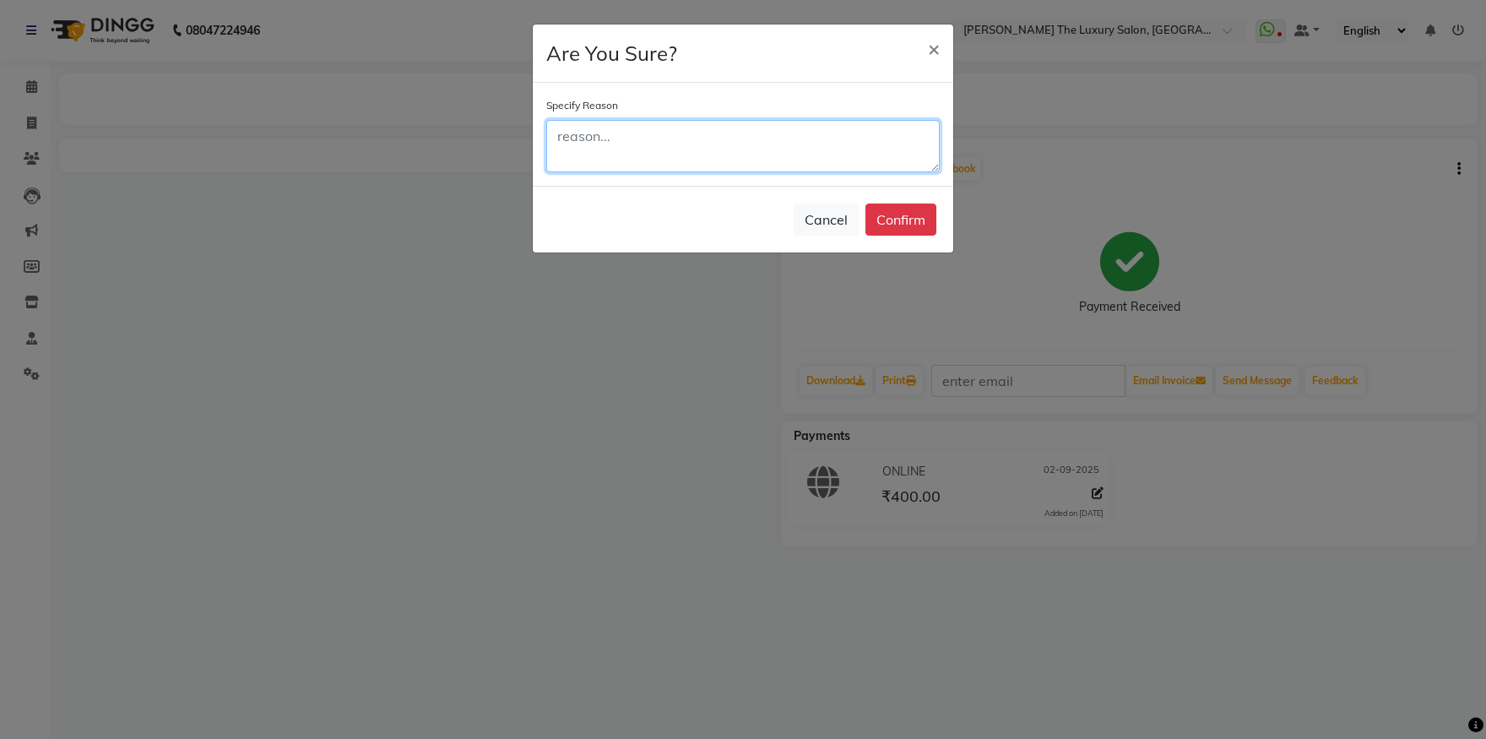
click at [785, 144] on textarea at bounding box center [743, 146] width 394 height 52
type textarea "by mistake"
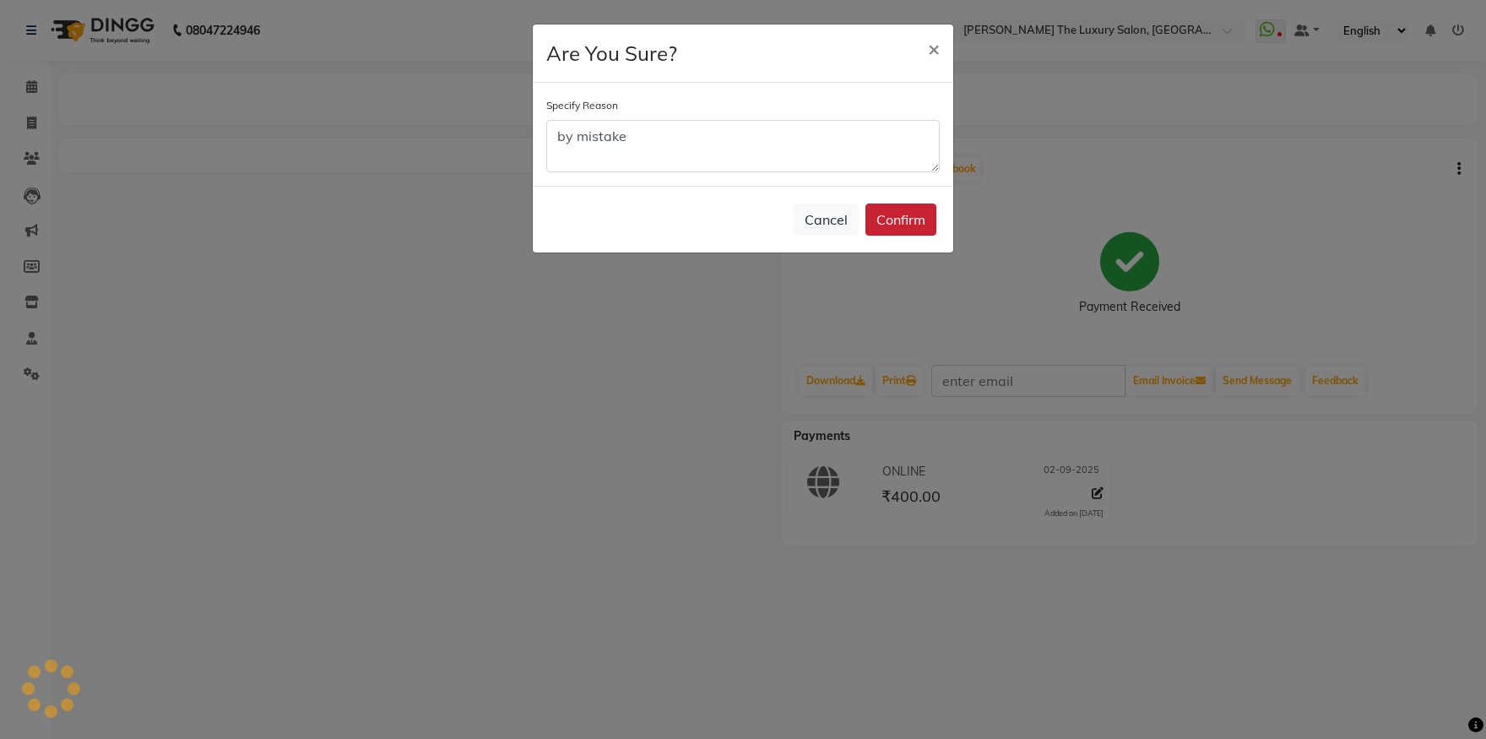
click at [915, 224] on button "Confirm" at bounding box center [901, 220] width 71 height 32
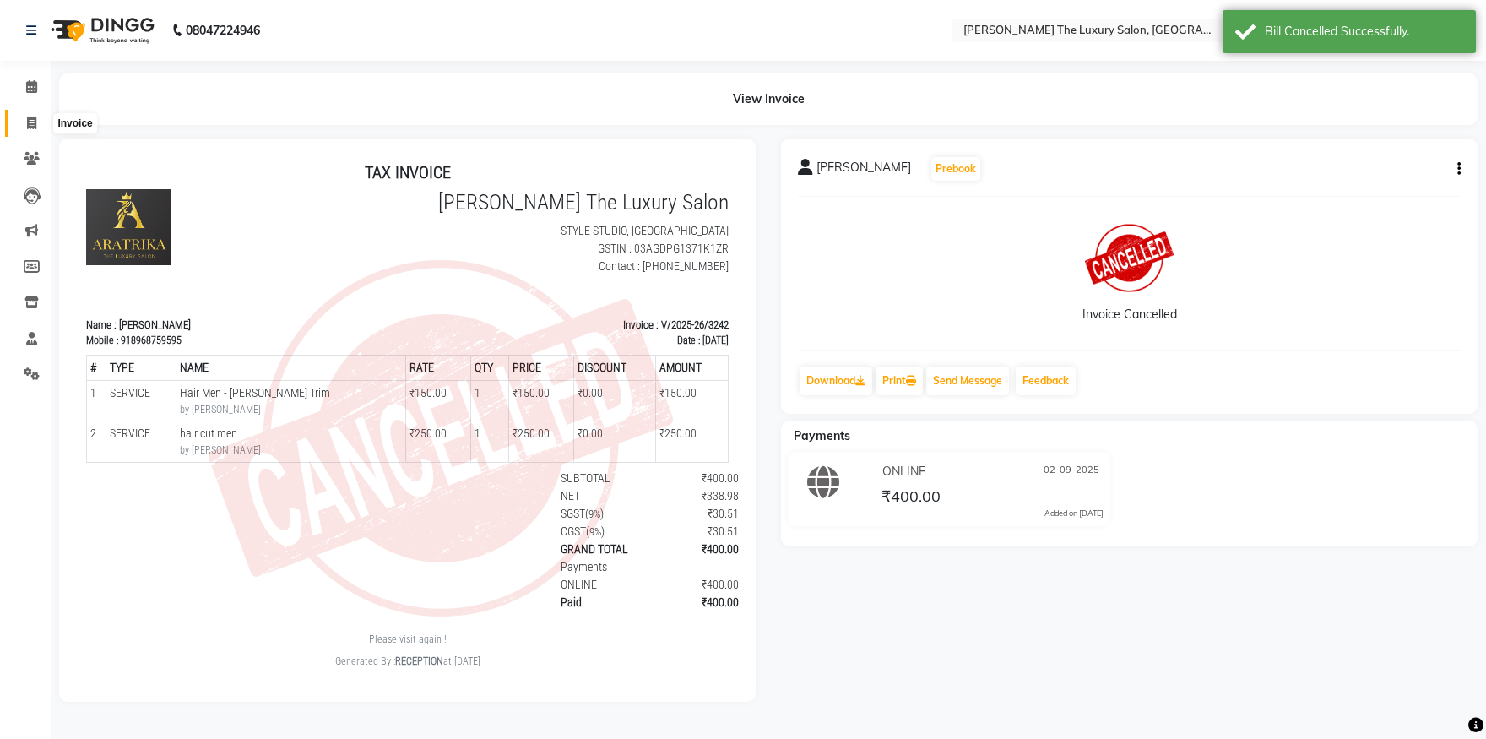
click at [31, 124] on icon at bounding box center [31, 123] width 9 height 13
select select "7179"
select select "service"
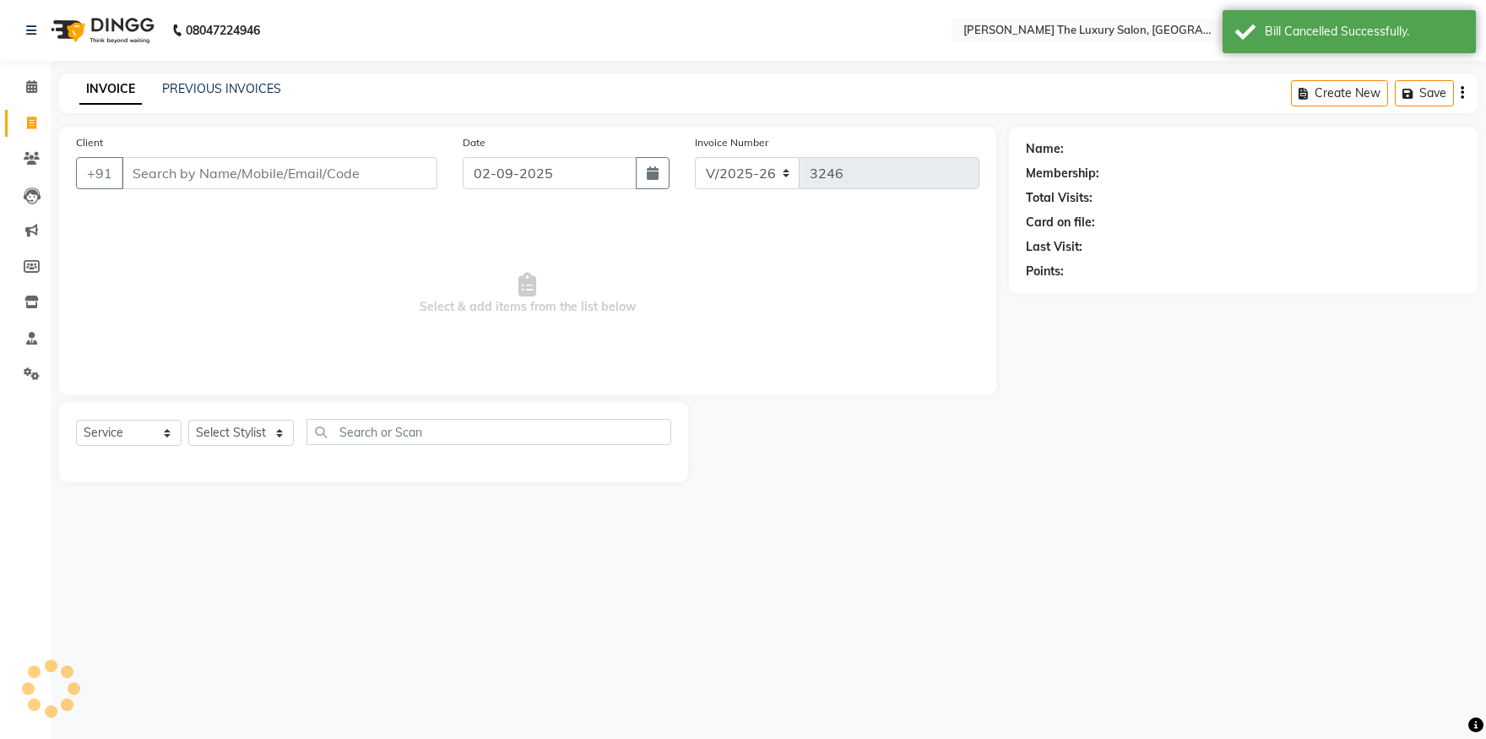
click at [196, 175] on input "Client" at bounding box center [280, 173] width 316 height 32
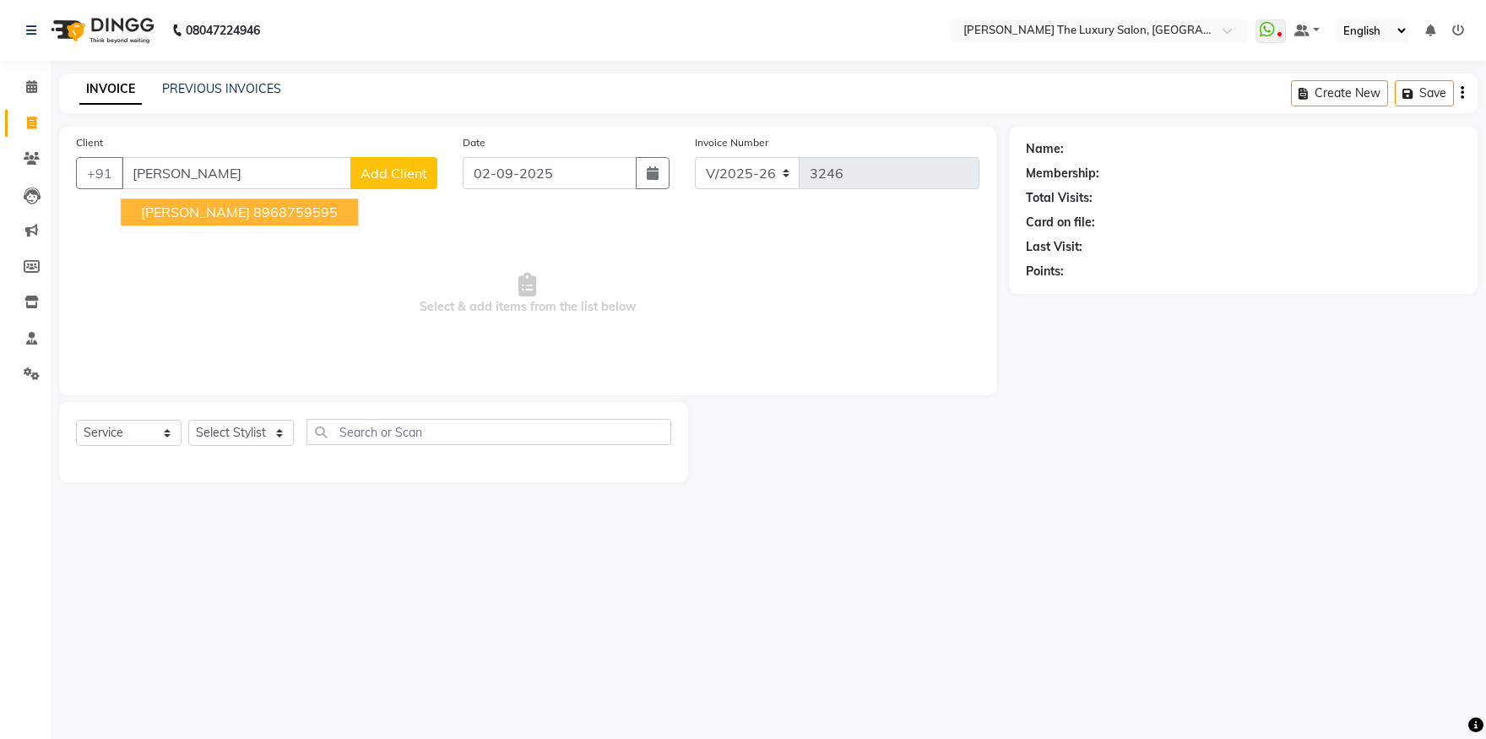
click at [269, 213] on ngb-highlight "8968759595" at bounding box center [295, 212] width 84 height 17
type input "8968759595"
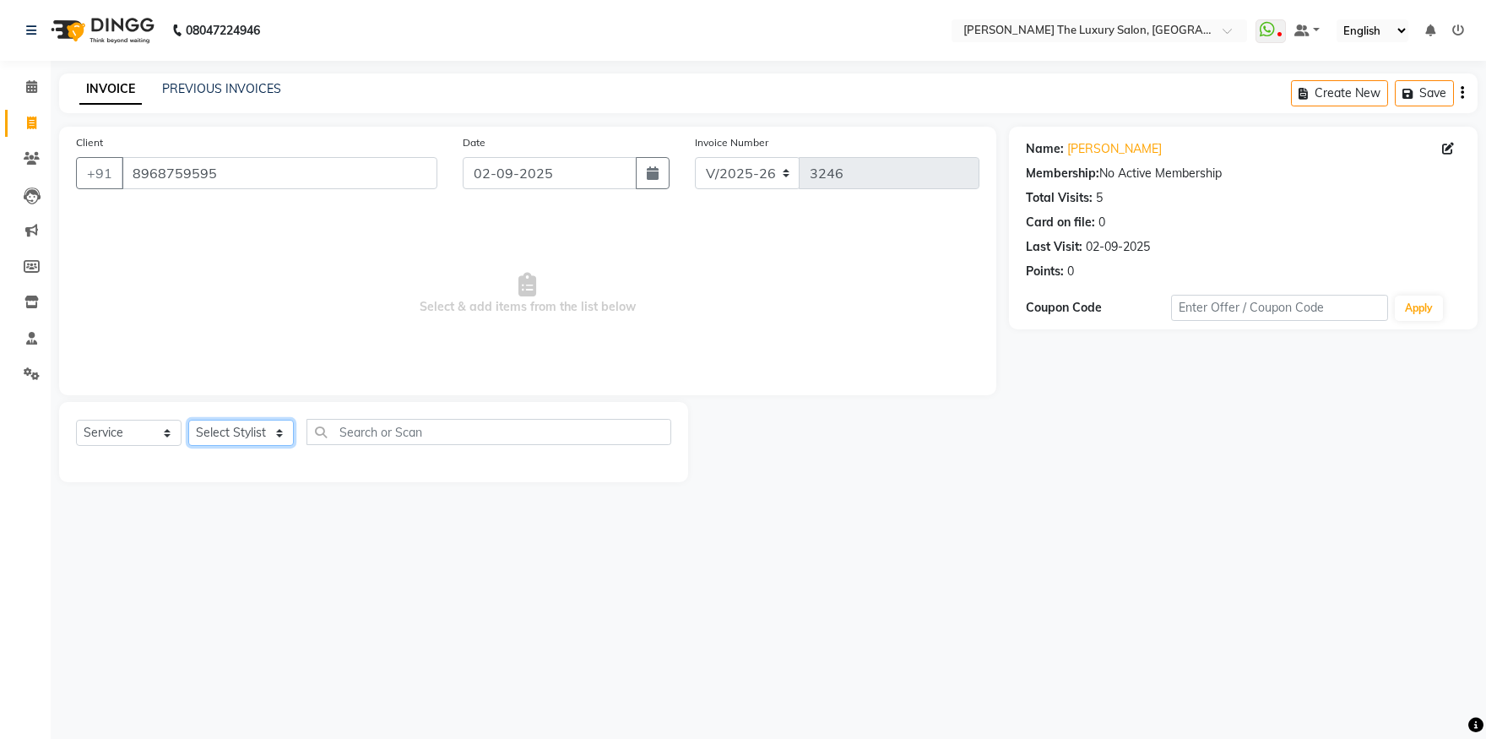
select select "60213"
click option "Raman" at bounding box center [0, 0] width 0 height 0
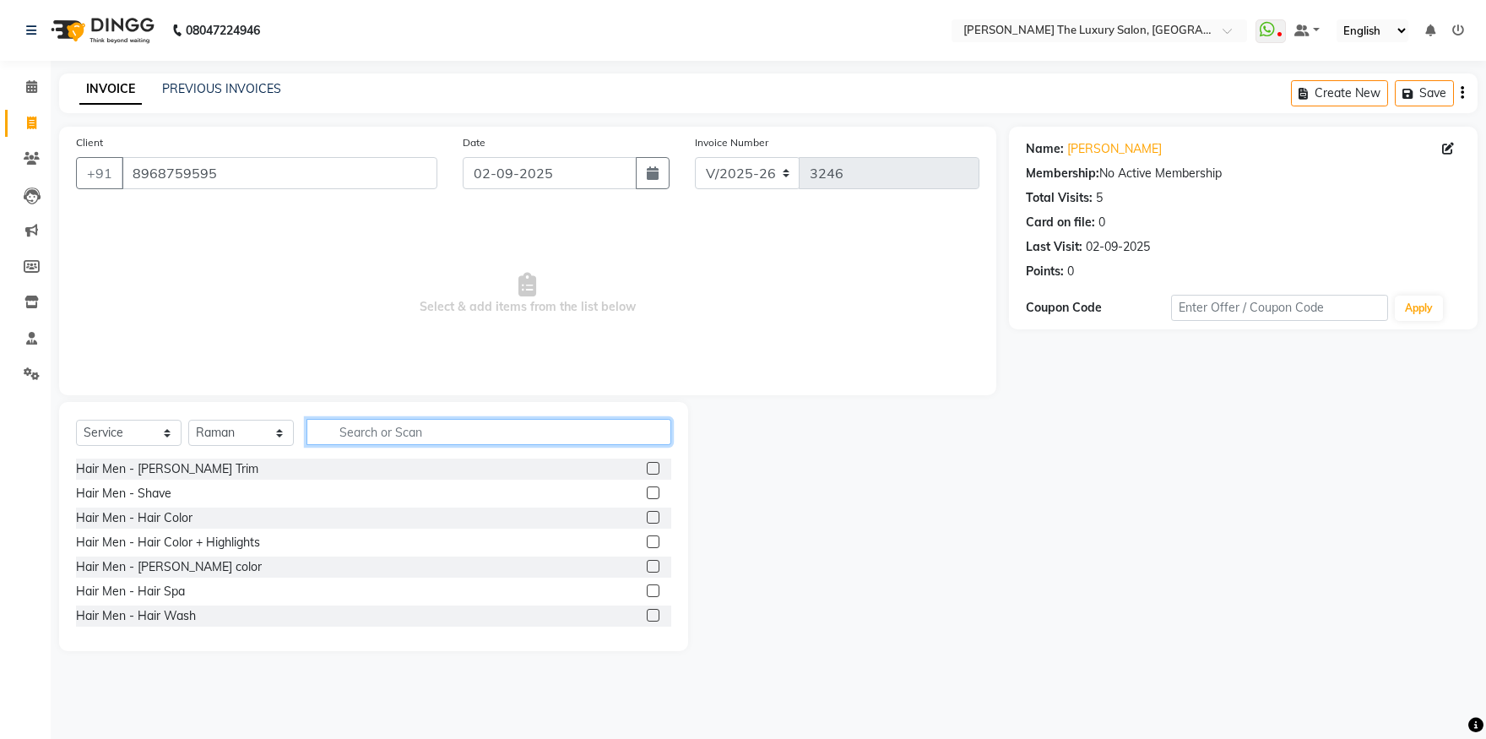
drag, startPoint x: 379, startPoint y: 435, endPoint x: 356, endPoint y: 443, distance: 24.0
click at [375, 437] on input "text" at bounding box center [489, 432] width 365 height 26
type input "hai"
click at [647, 466] on label at bounding box center [653, 468] width 13 height 13
click at [647, 466] on input "checkbox" at bounding box center [652, 469] width 11 height 11
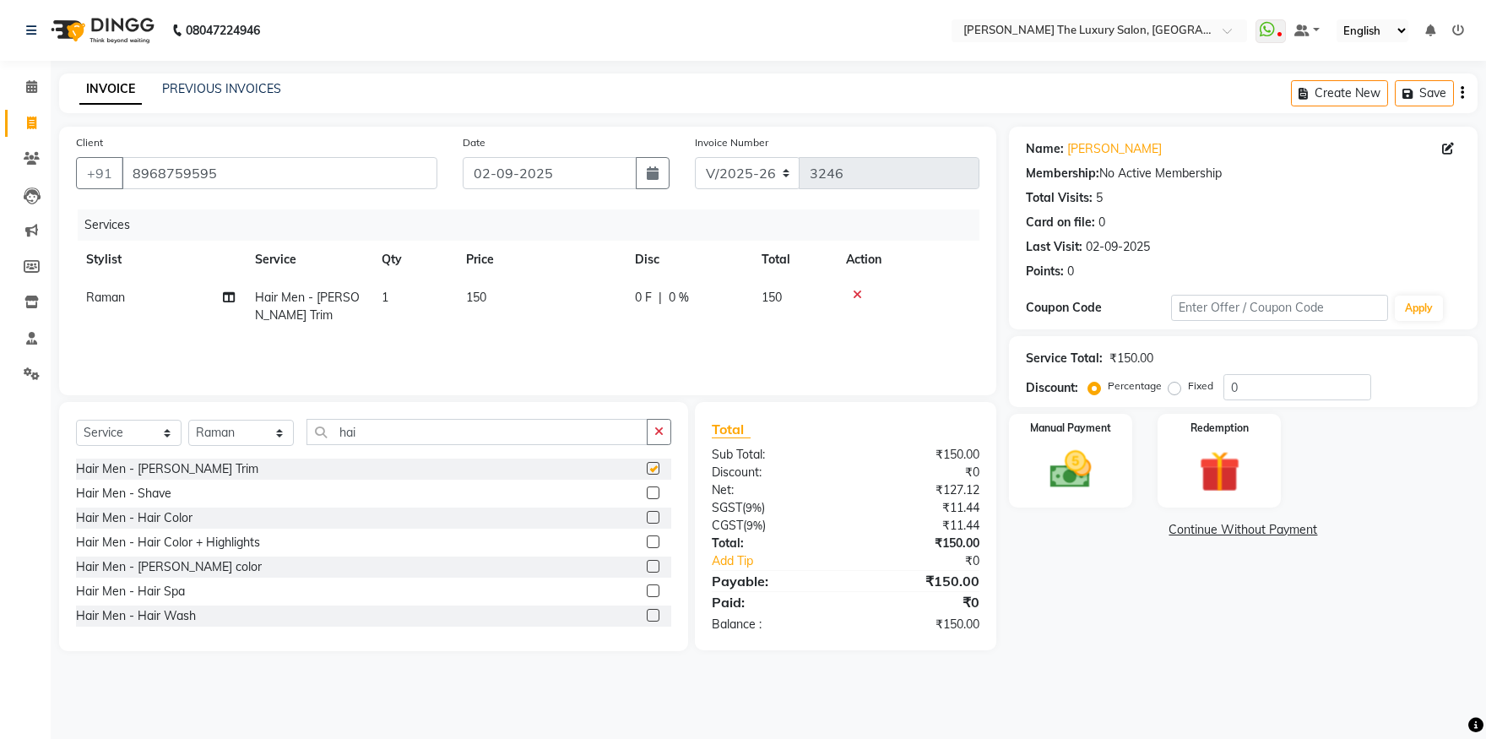
checkbox input "false"
click at [375, 425] on input "hai" at bounding box center [477, 432] width 341 height 26
type input "h"
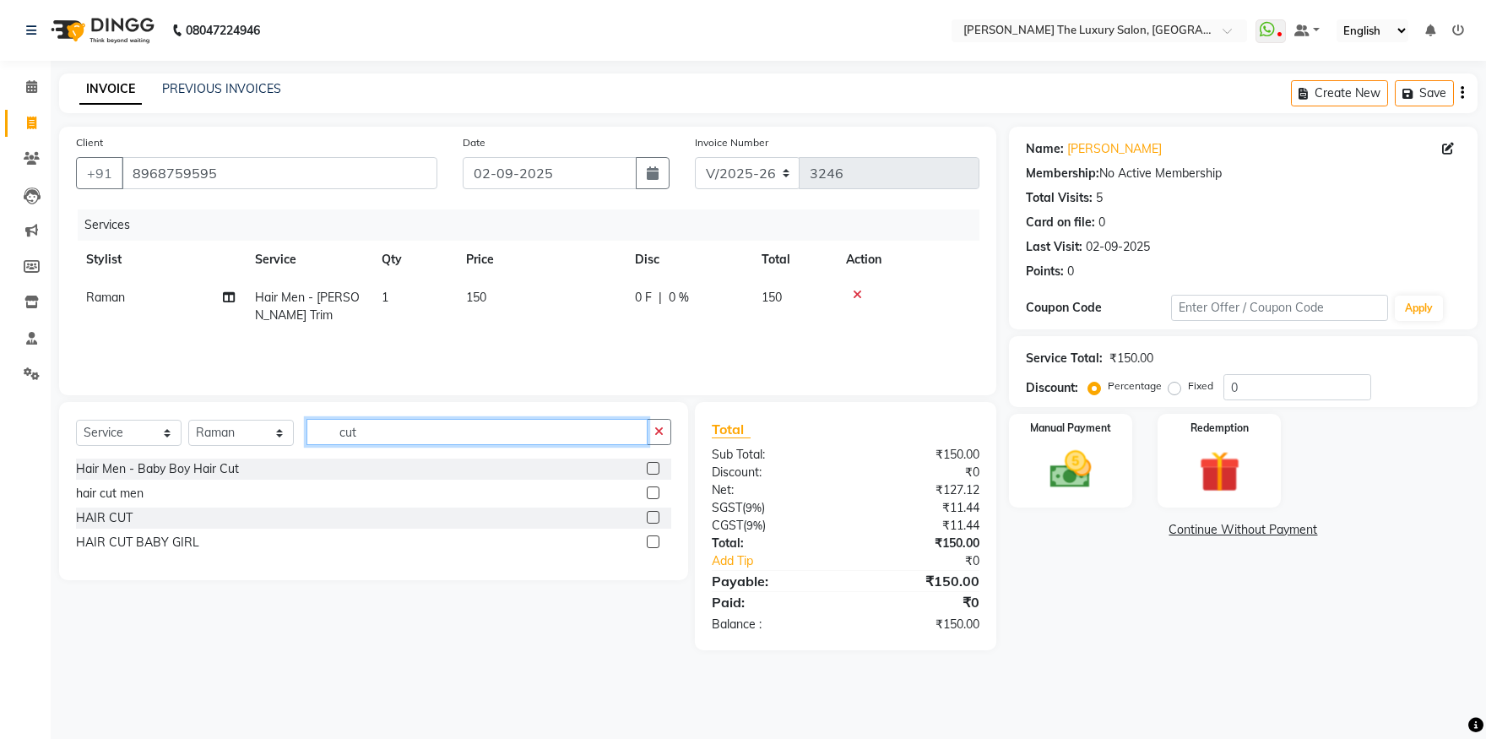
type input "cut"
click at [657, 491] on label at bounding box center [653, 492] width 13 height 13
click at [657, 491] on input "checkbox" at bounding box center [652, 493] width 11 height 11
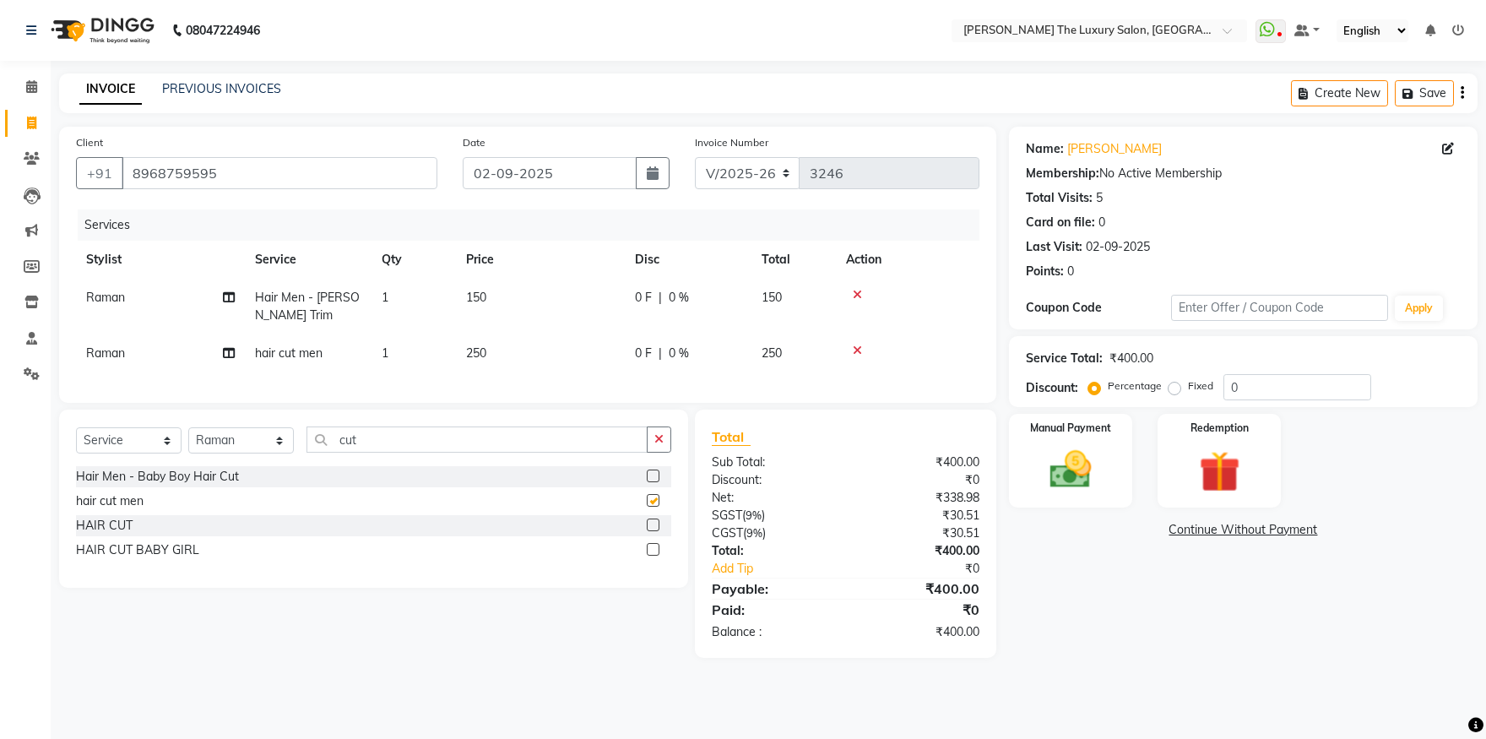
checkbox input "false"
click at [741, 578] on link "Add Tip" at bounding box center [784, 569] width 171 height 18
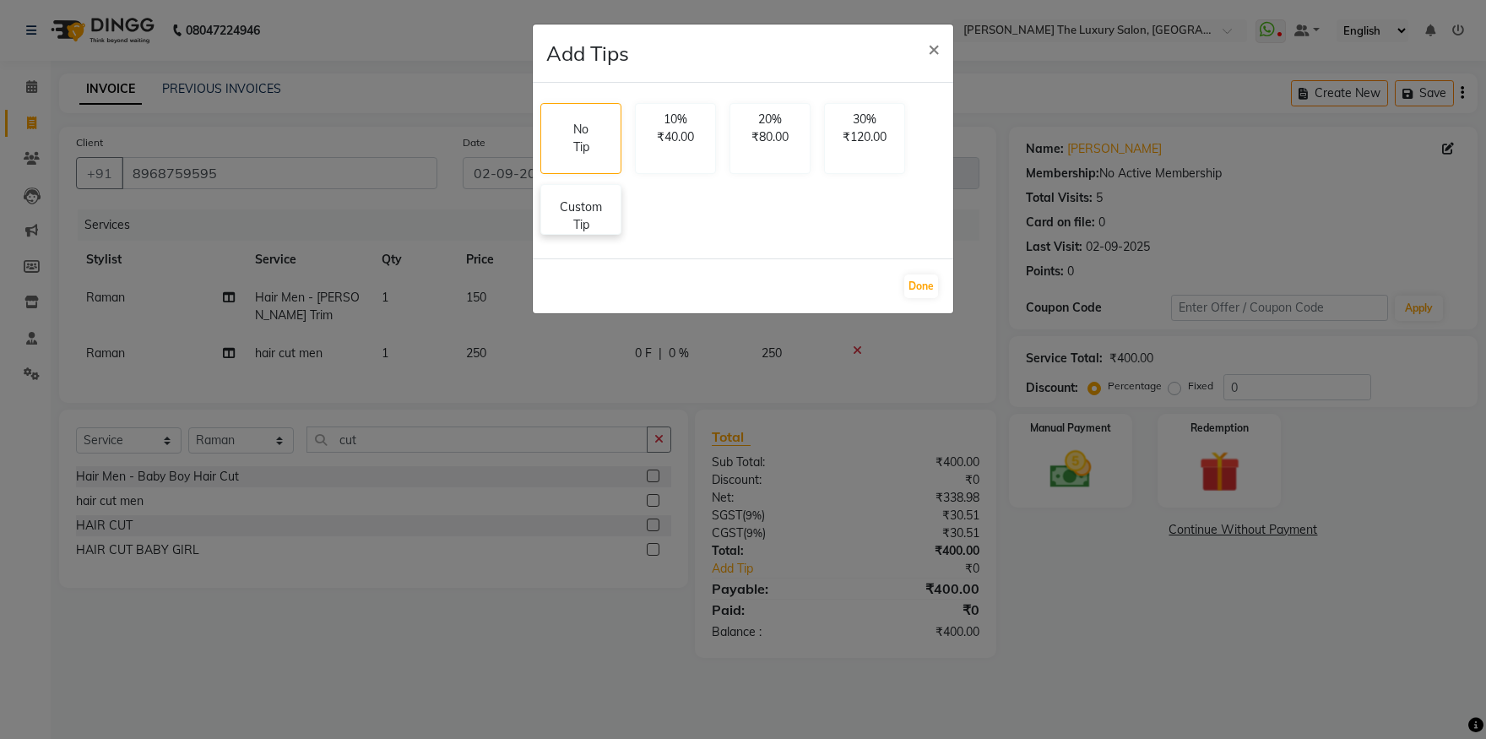
click at [580, 200] on p "Custom Tip" at bounding box center [580, 215] width 59 height 35
select select "60213"
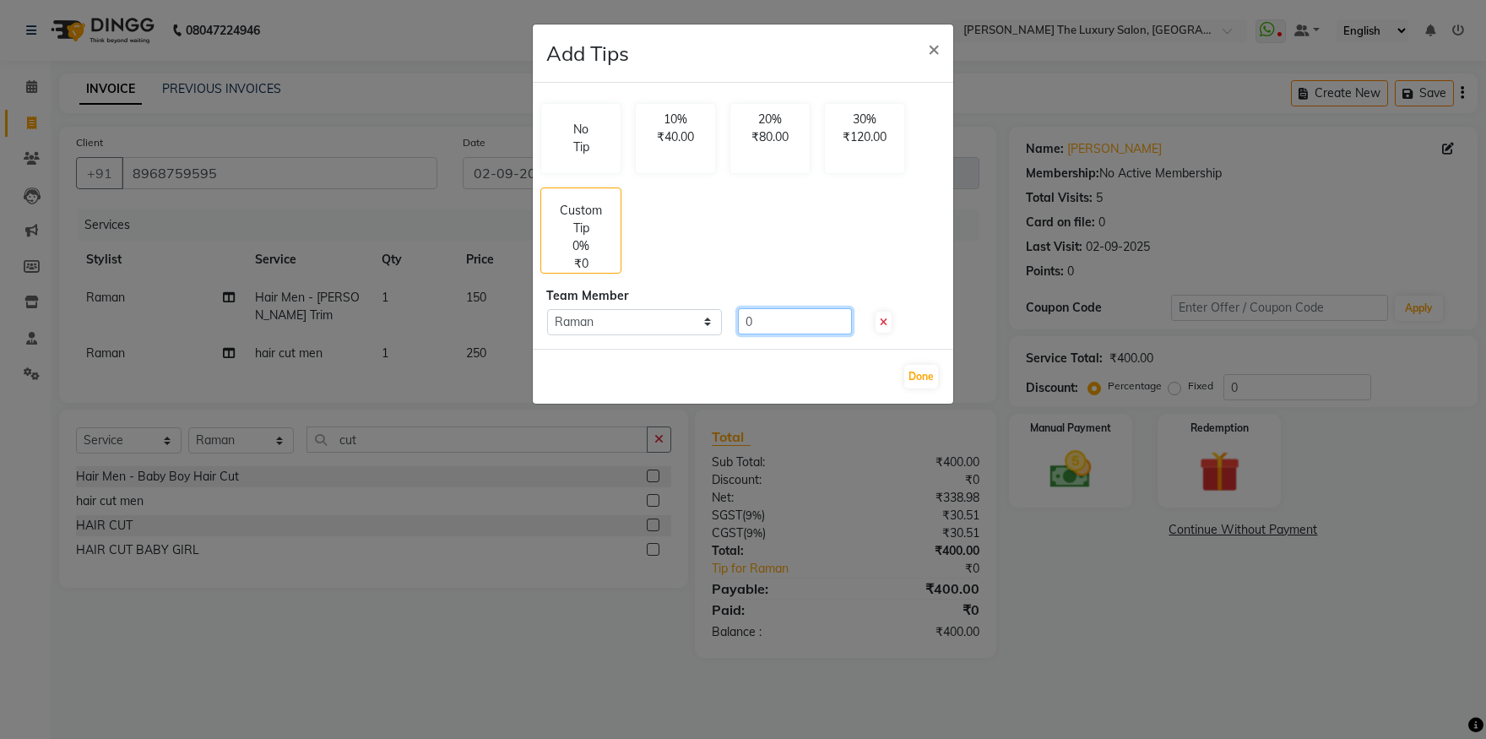
click at [799, 319] on input "0" at bounding box center [795, 321] width 114 height 26
type input "0"
type input "100"
click at [914, 377] on button "Done" at bounding box center [921, 377] width 34 height 24
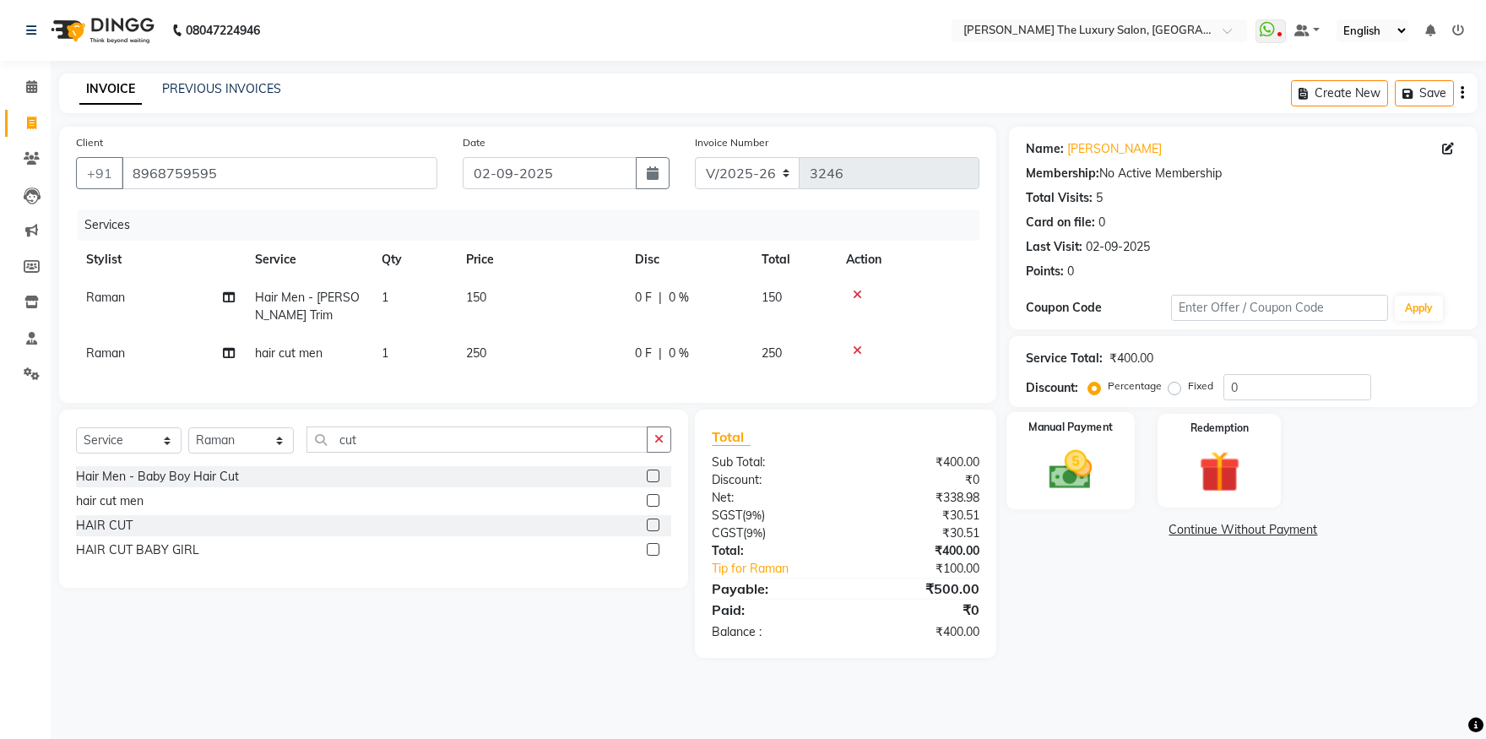
click at [1077, 459] on img at bounding box center [1071, 470] width 70 height 50
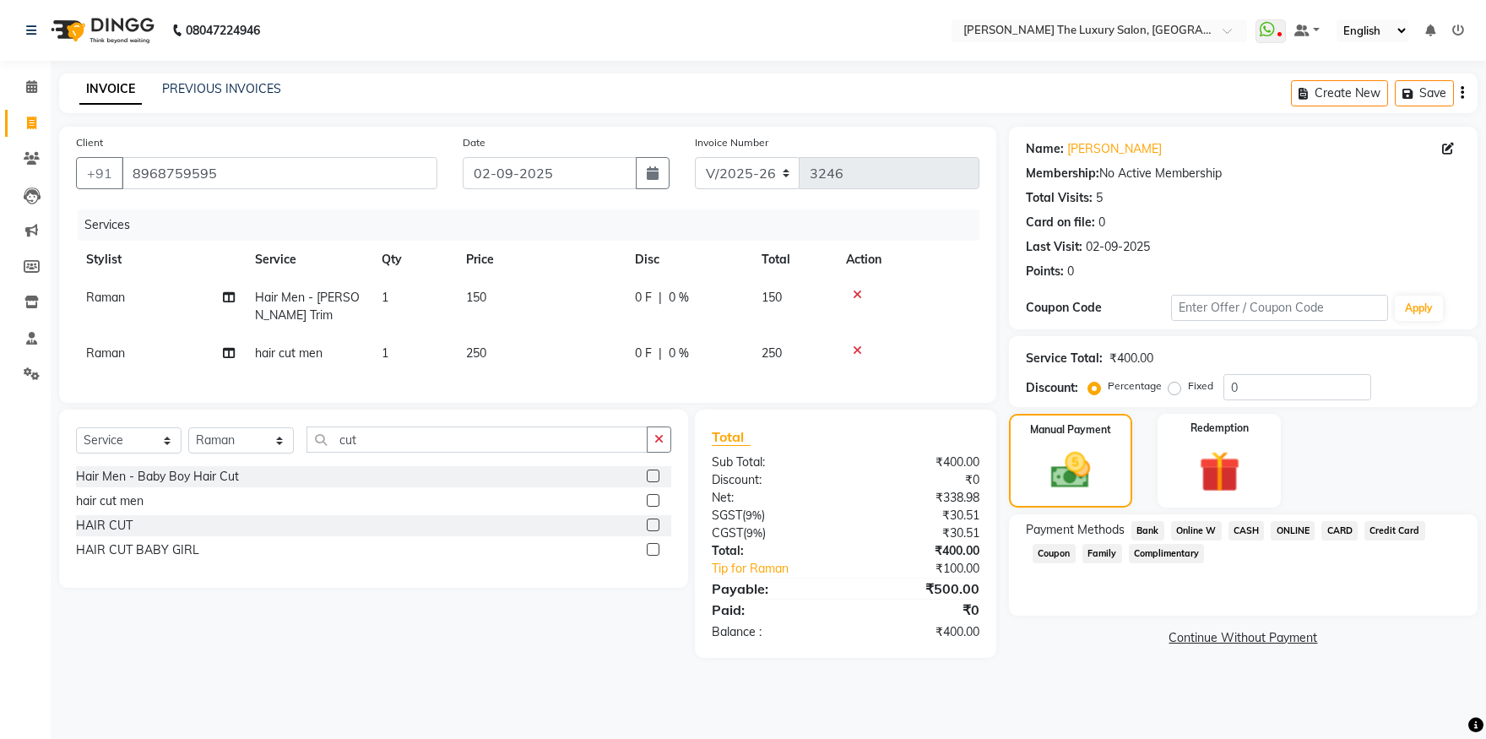
click at [1291, 526] on span "ONLINE" at bounding box center [1293, 530] width 44 height 19
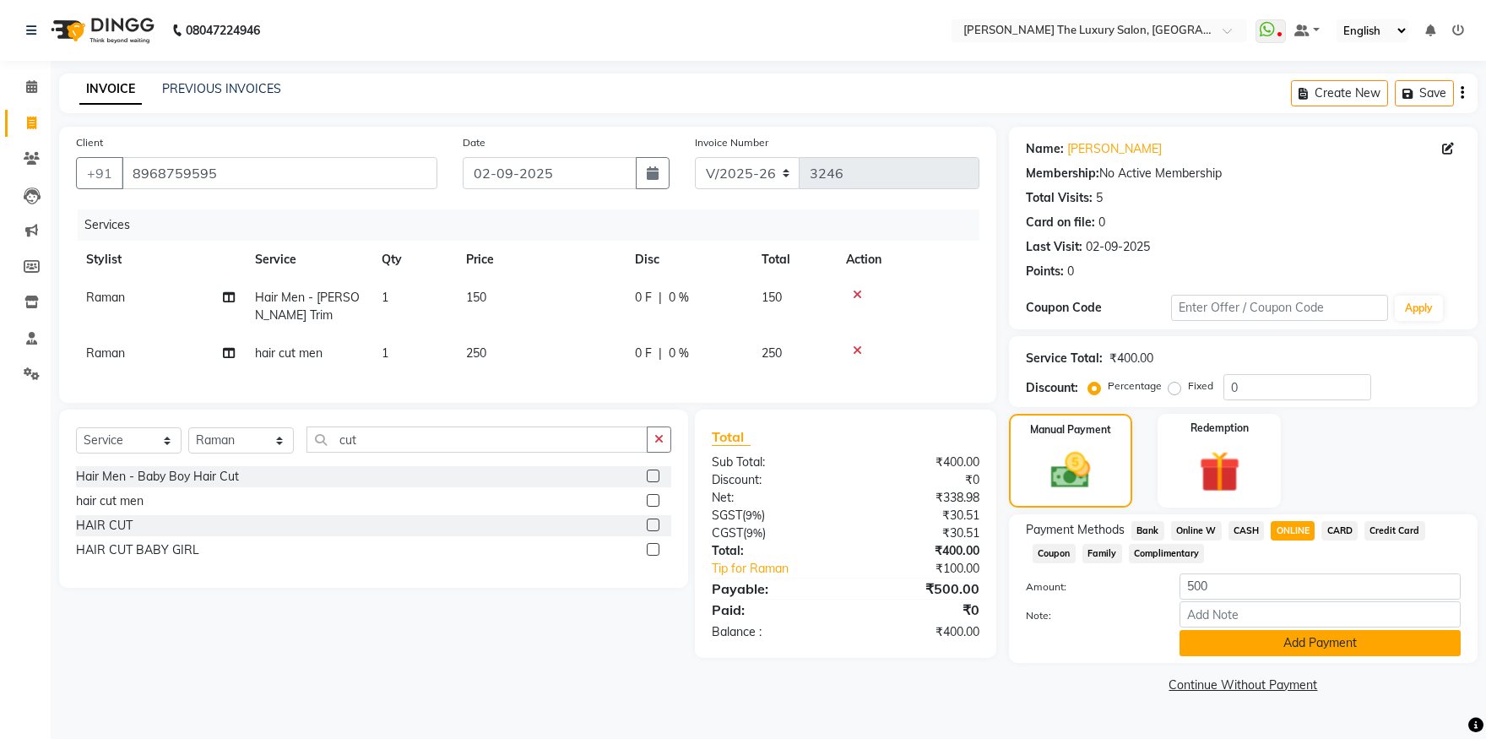
click at [1235, 635] on button "Add Payment" at bounding box center [1320, 643] width 281 height 26
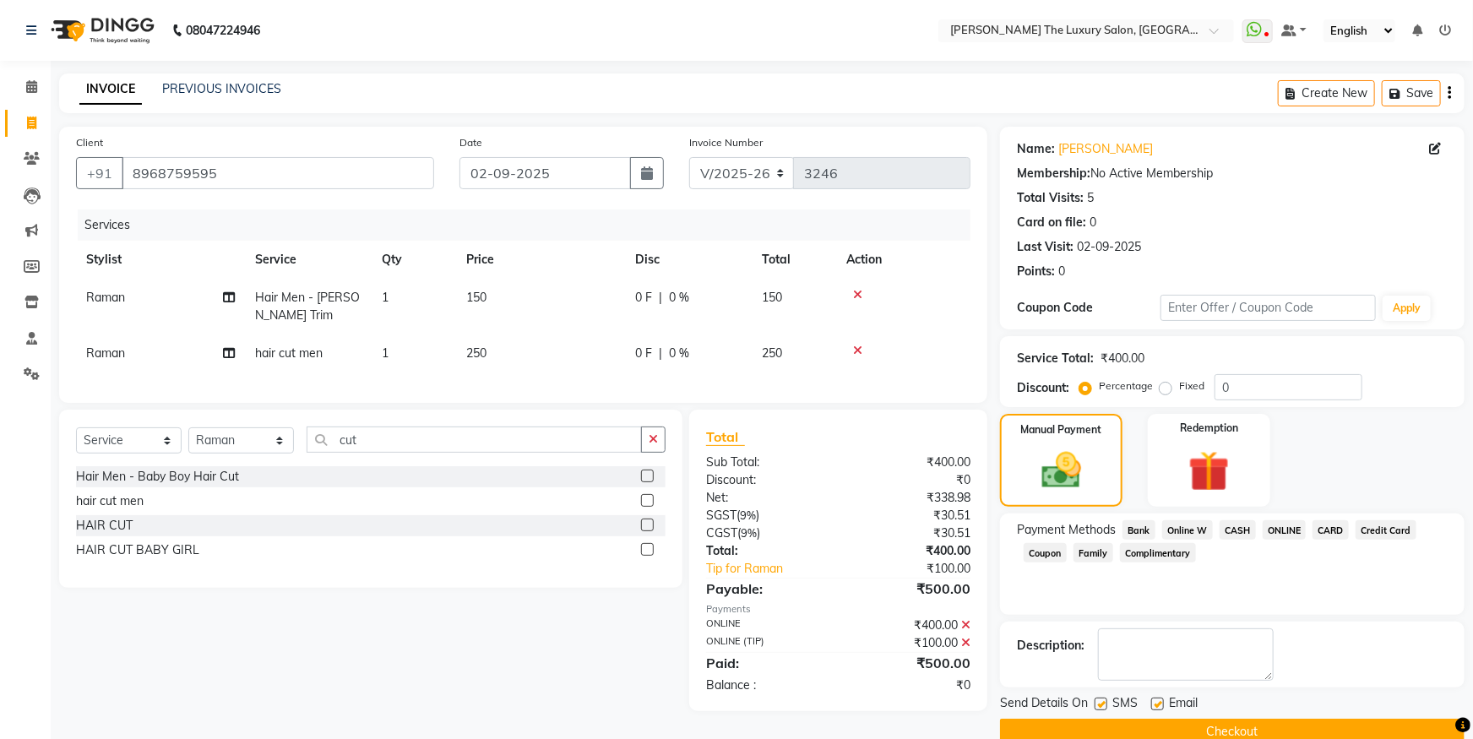
click at [1173, 722] on button "Checkout" at bounding box center [1232, 732] width 464 height 26
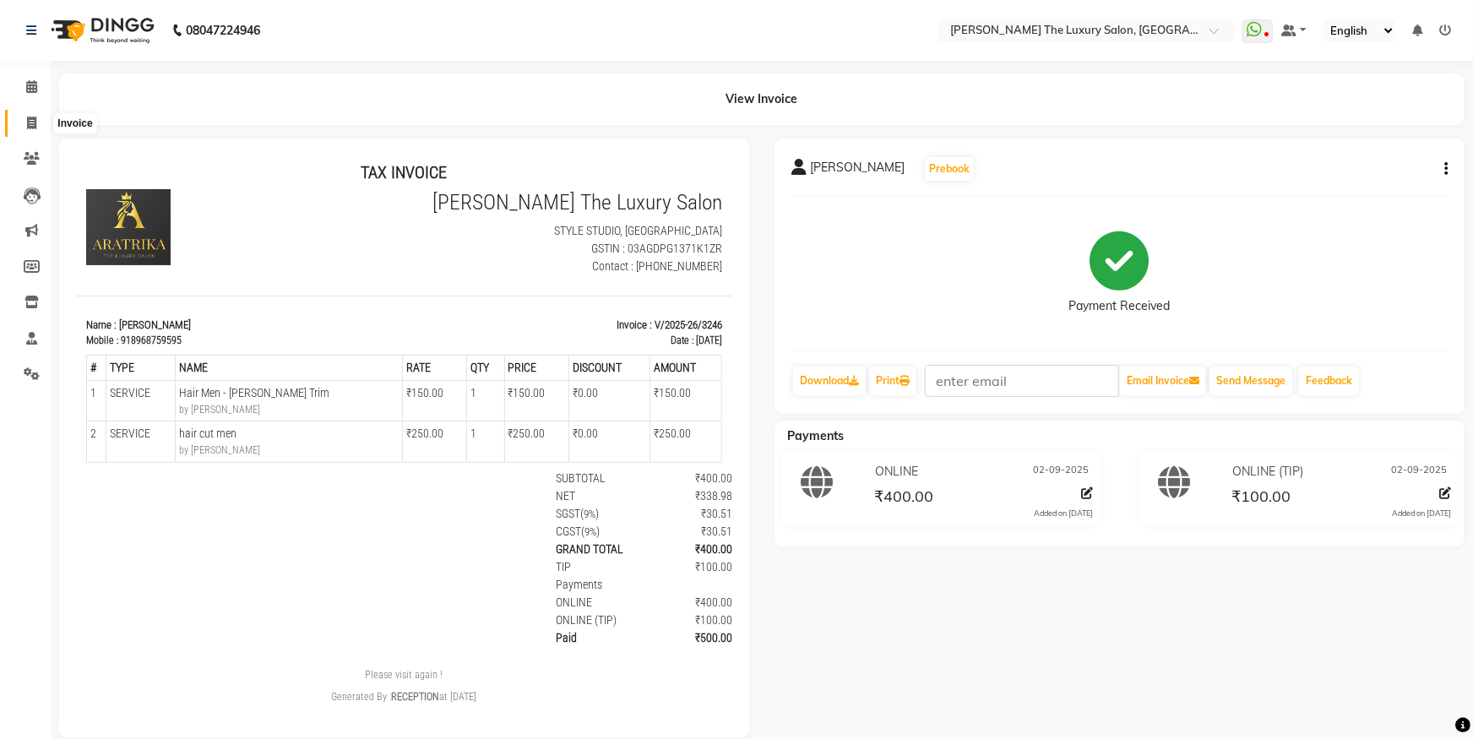
click at [30, 122] on icon at bounding box center [31, 123] width 9 height 13
select select "7179"
select select "service"
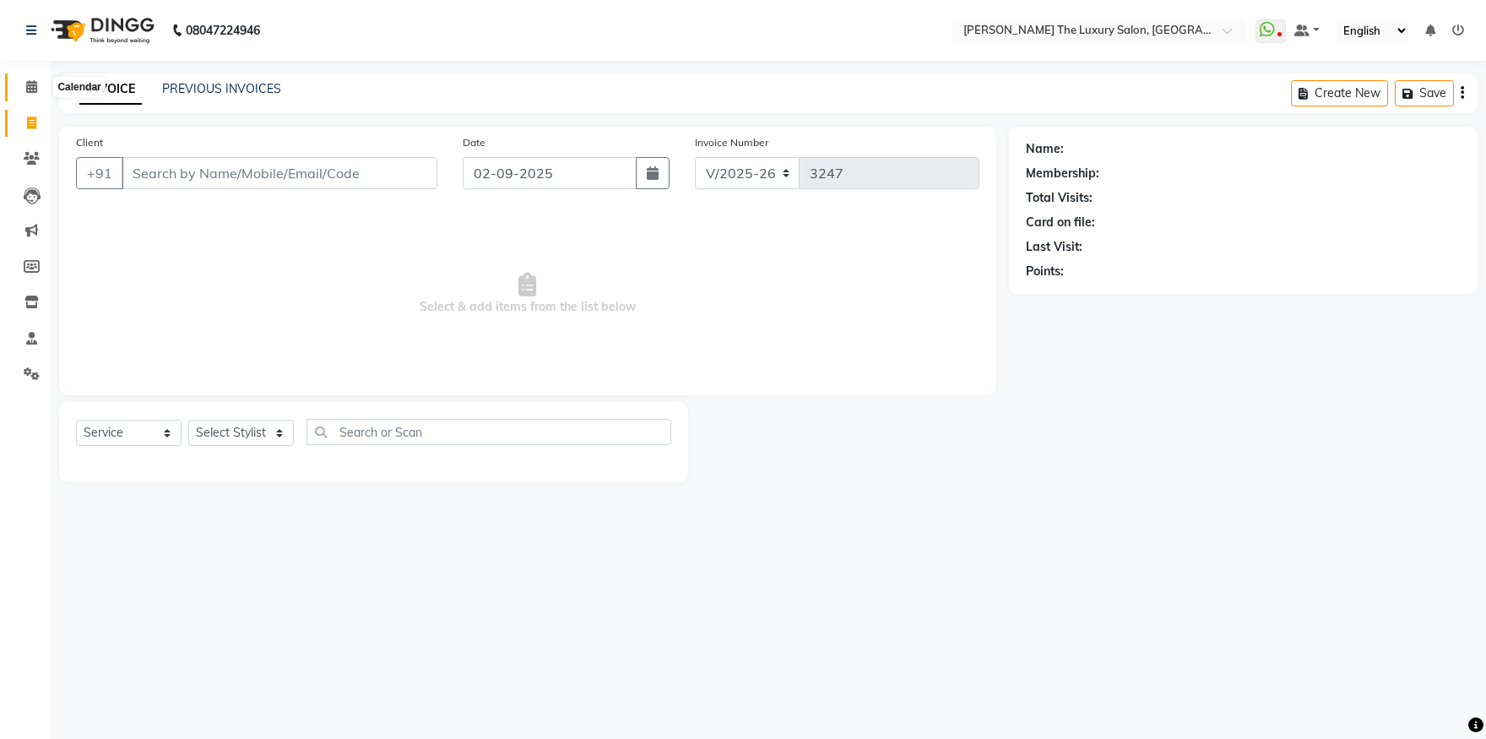
click at [28, 84] on icon at bounding box center [31, 86] width 11 height 13
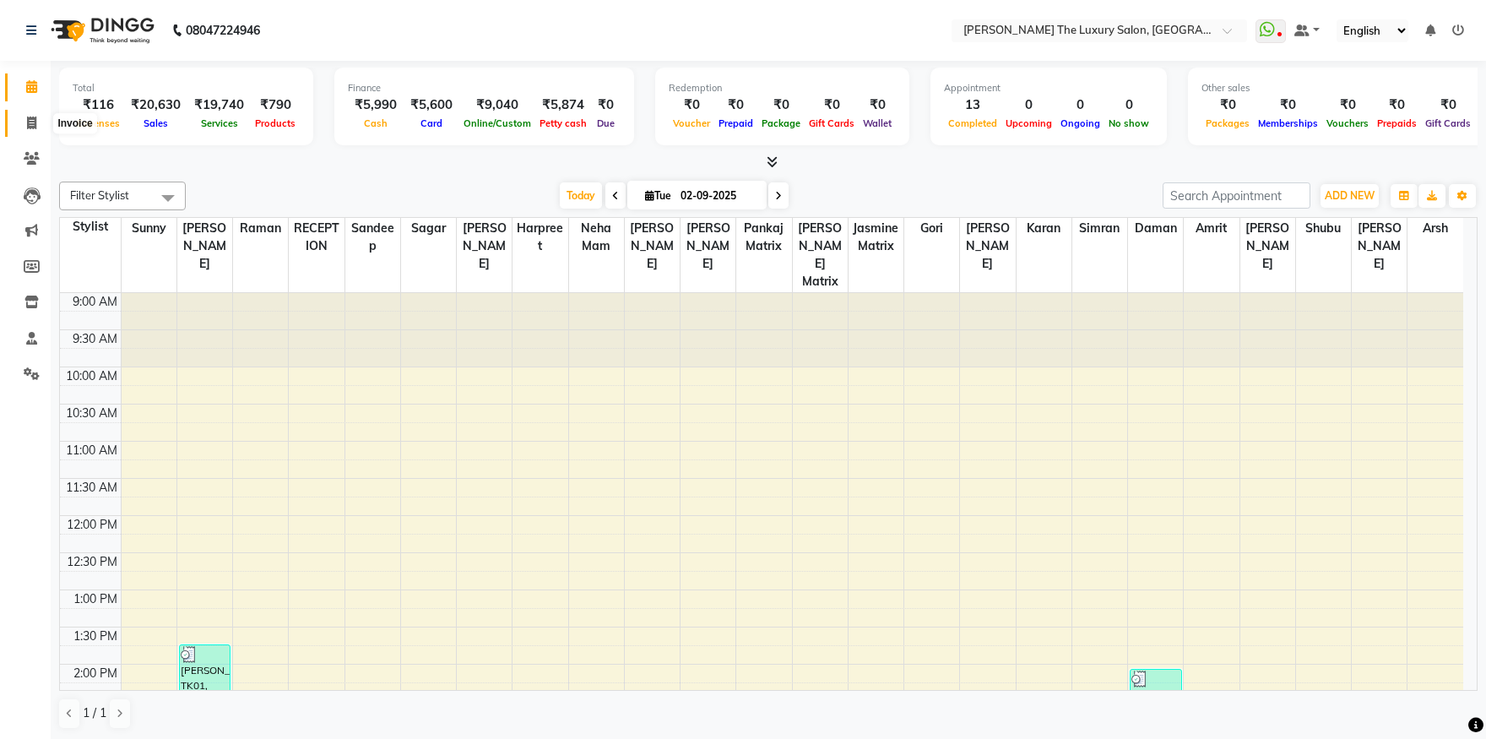
click at [31, 125] on icon at bounding box center [31, 123] width 9 height 13
select select "7179"
select select "service"
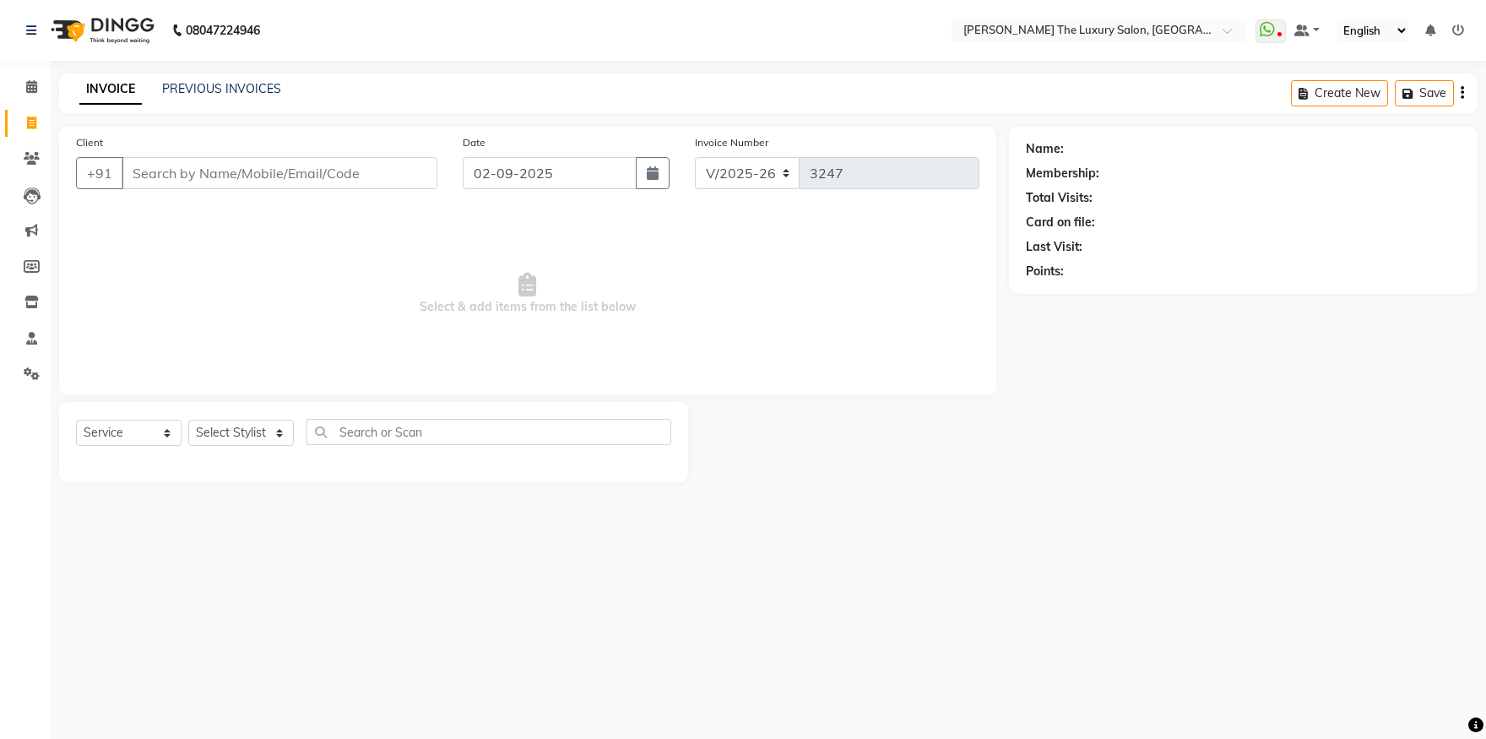
click at [297, 174] on input "Client" at bounding box center [280, 173] width 316 height 32
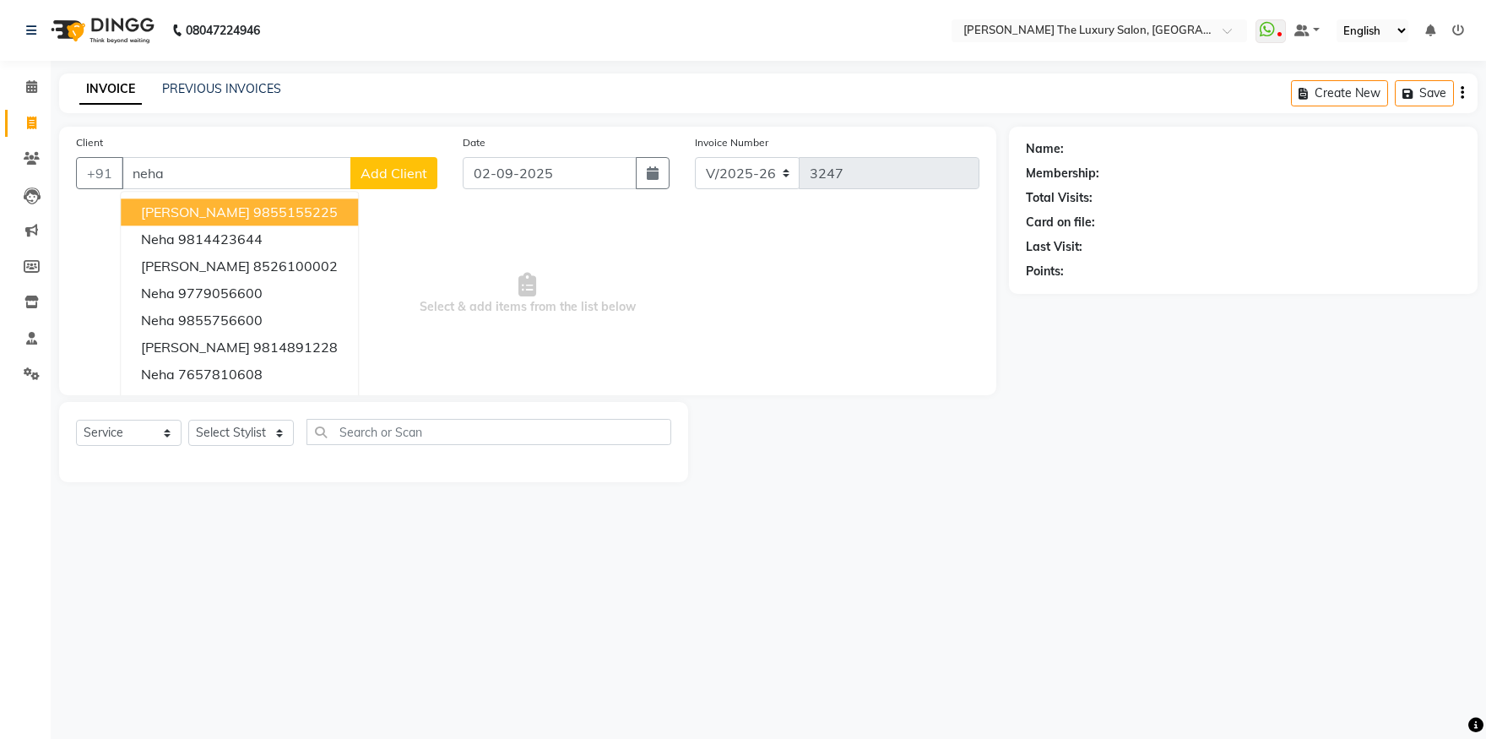
click at [263, 209] on ngb-highlight "9855155225" at bounding box center [295, 212] width 84 height 17
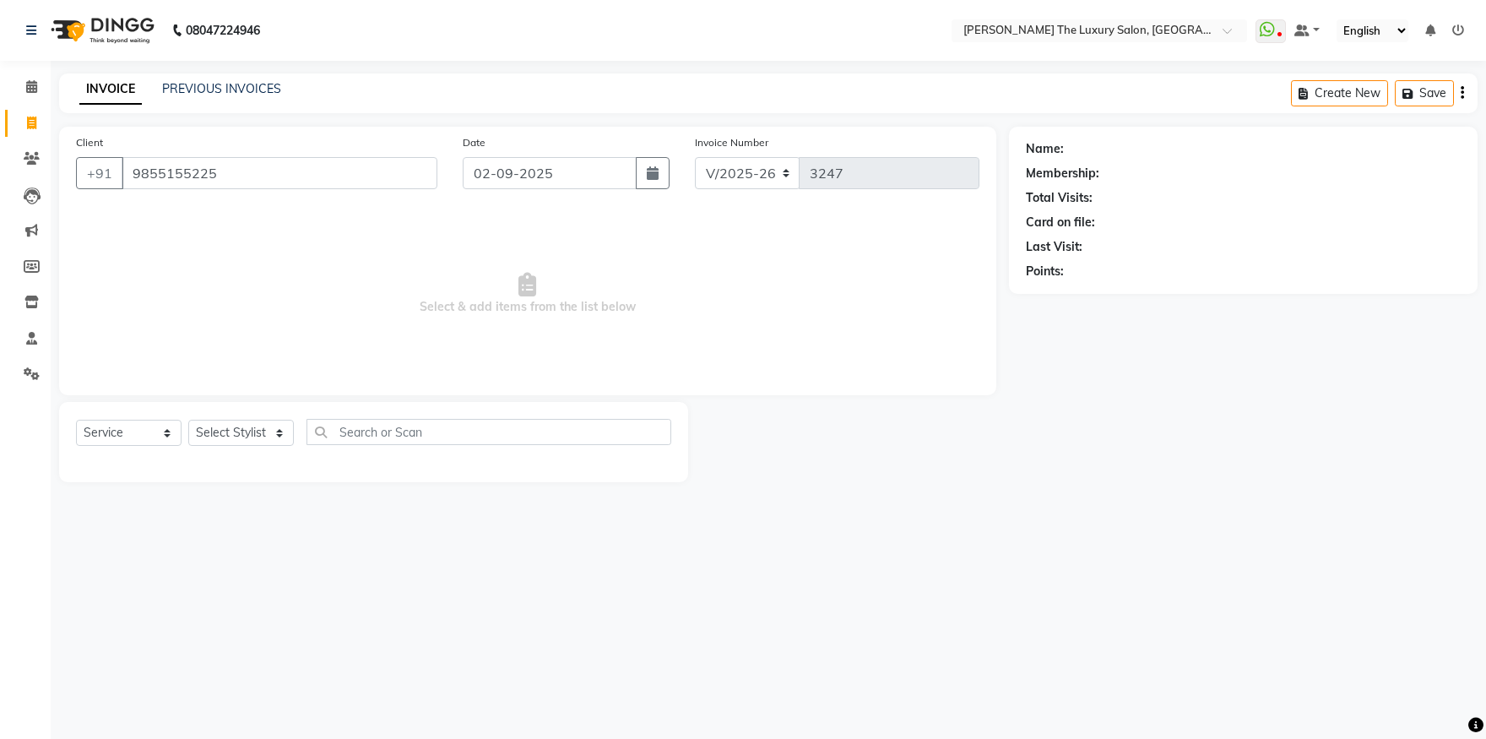
type input "9855155225"
click at [188, 420] on select "Select Stylist amrit arsh ayush Daman Gori Harpreet jasmine matrix Jaswant sing…" at bounding box center [241, 433] width 106 height 26
select select "60213"
click option "Raman" at bounding box center [0, 0] width 0 height 0
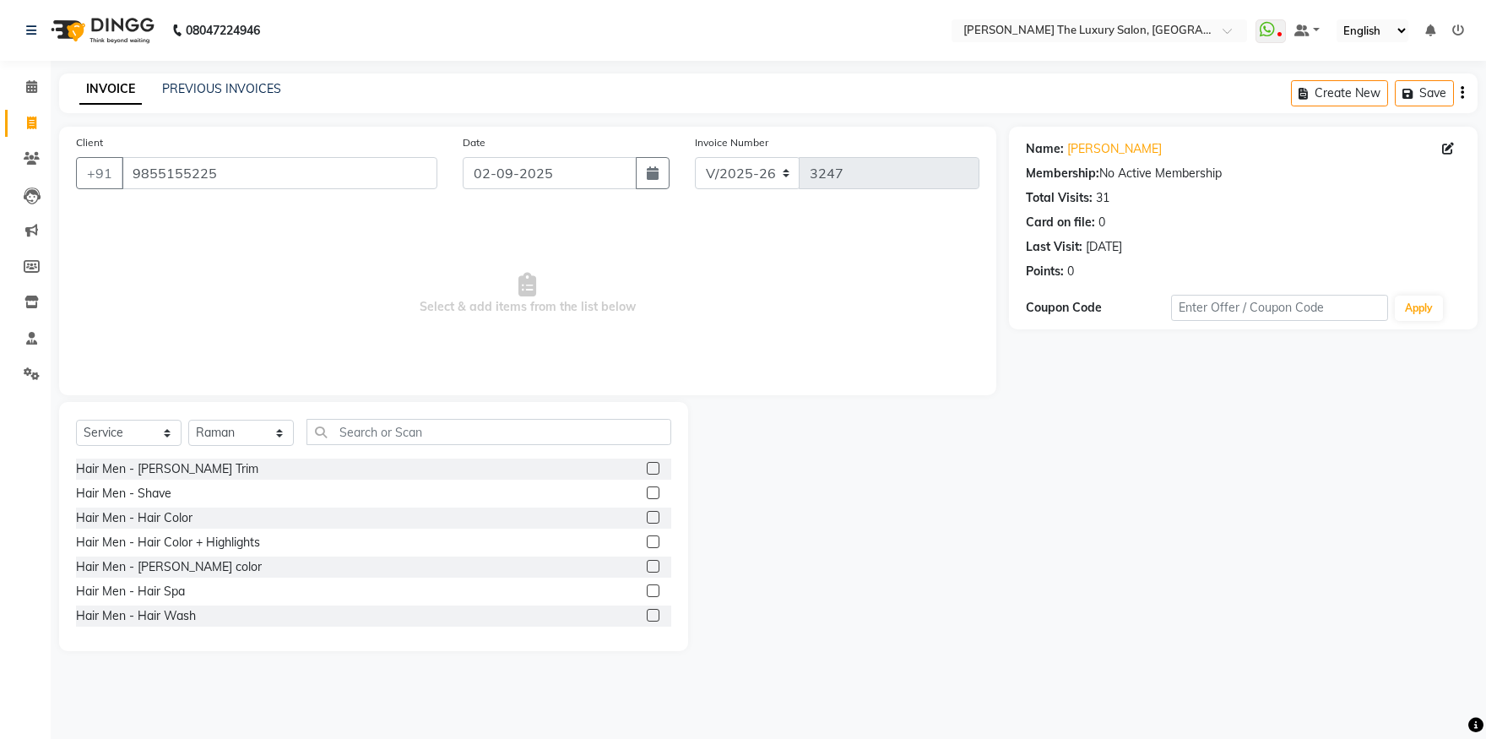
click at [415, 460] on div "Hair Men - Beard Trim" at bounding box center [373, 469] width 595 height 21
click at [647, 467] on label at bounding box center [653, 468] width 13 height 13
click at [647, 467] on input "checkbox" at bounding box center [652, 469] width 11 height 11
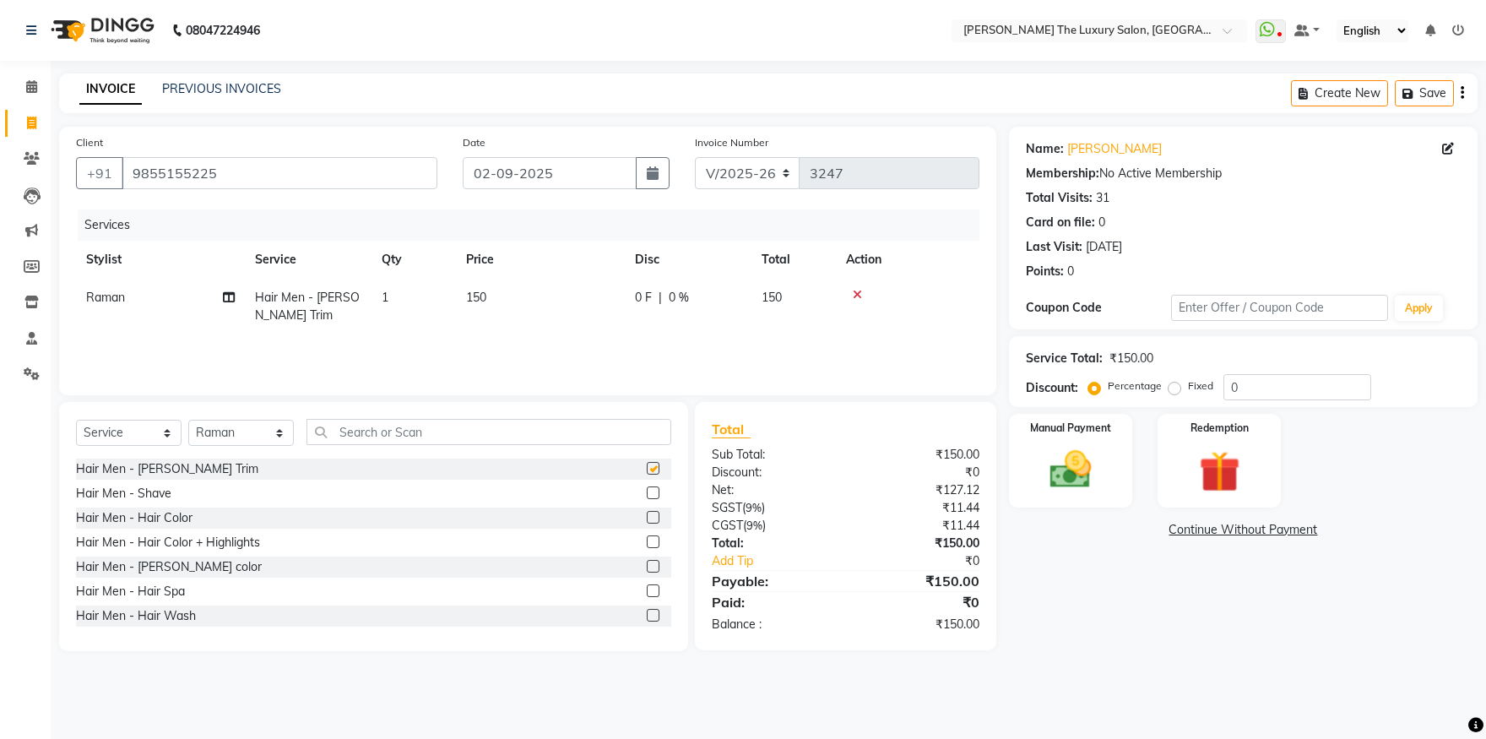
checkbox input "false"
click at [1089, 457] on img at bounding box center [1071, 470] width 70 height 50
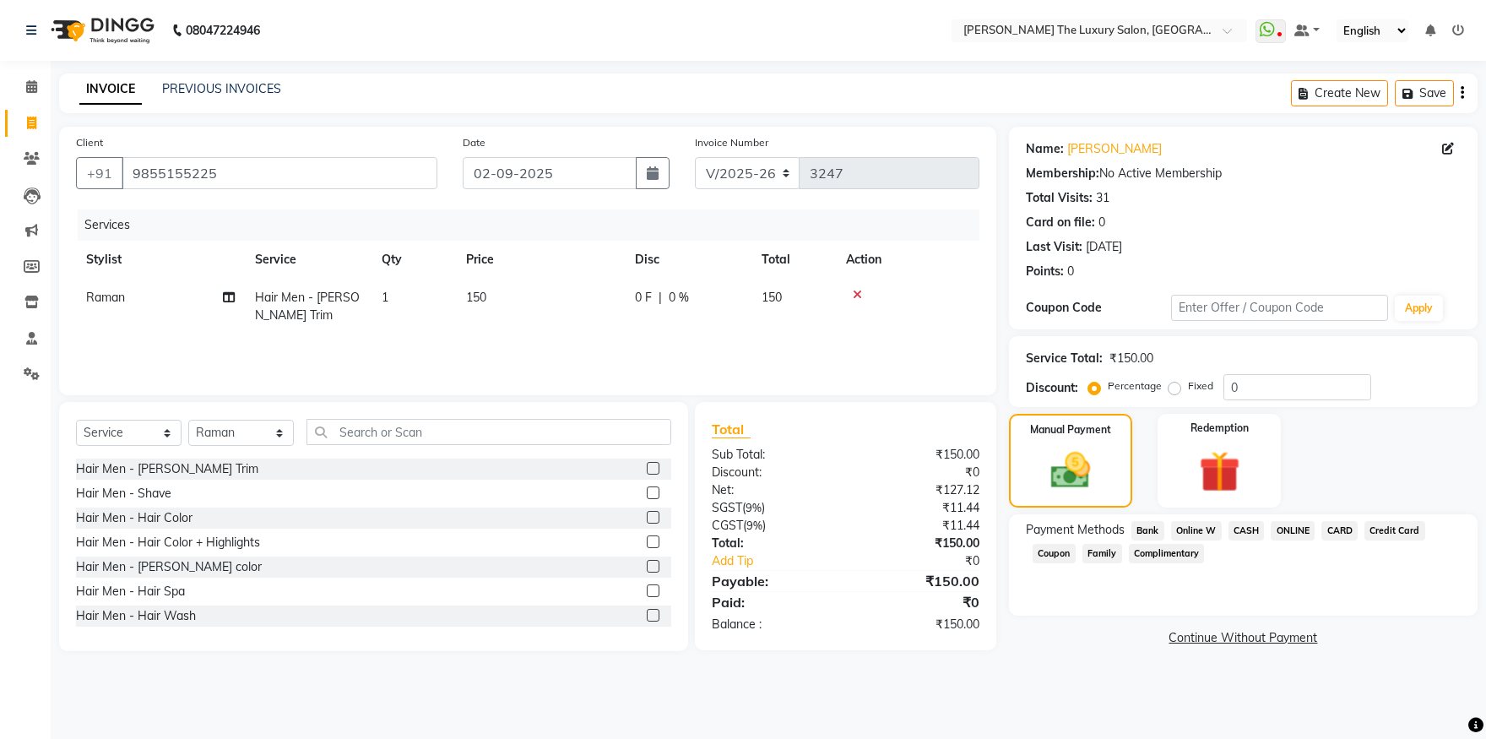
click at [1251, 529] on span "CASH" at bounding box center [1247, 530] width 36 height 19
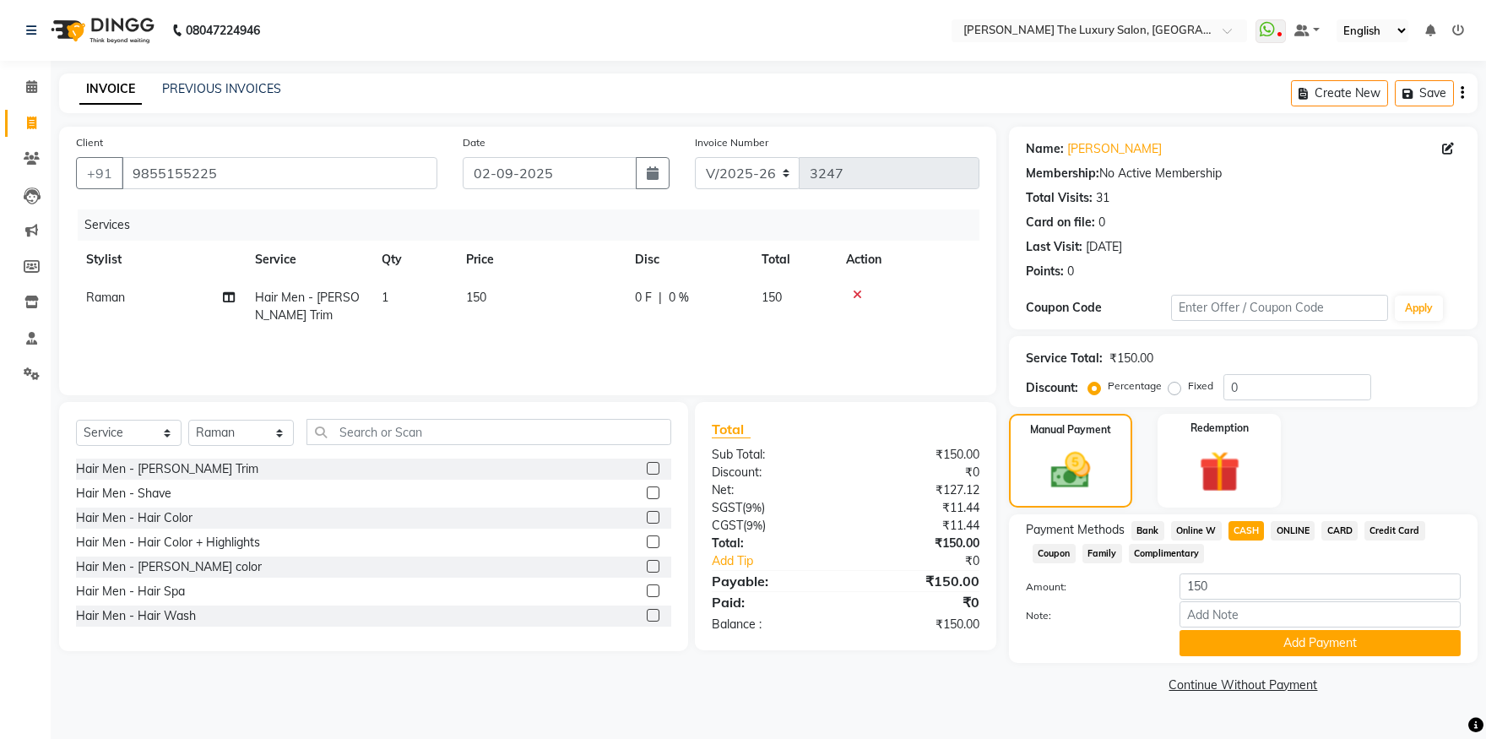
click at [1288, 529] on span "ONLINE" at bounding box center [1293, 530] width 44 height 19
click at [1315, 642] on button "Add Payment" at bounding box center [1320, 643] width 281 height 26
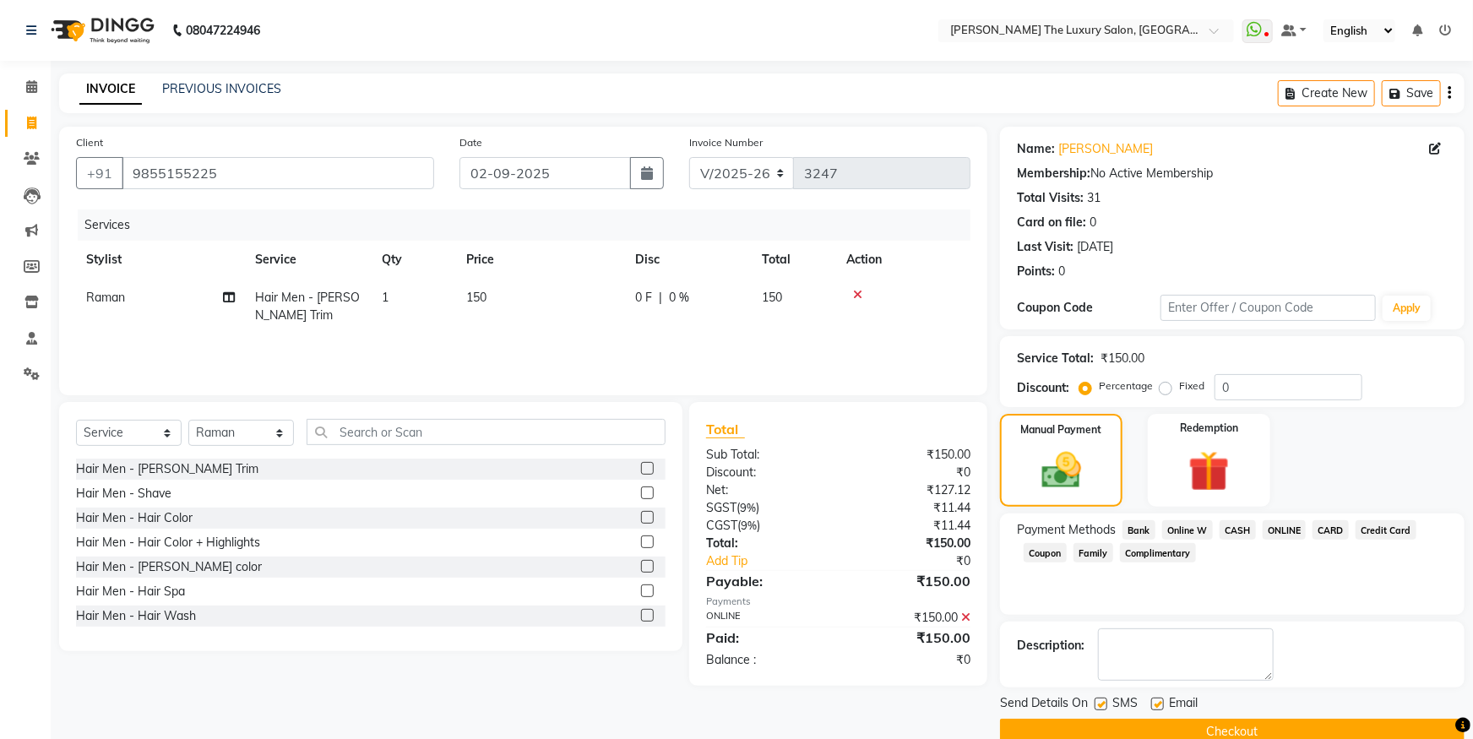
click at [859, 293] on icon at bounding box center [857, 295] width 9 height 12
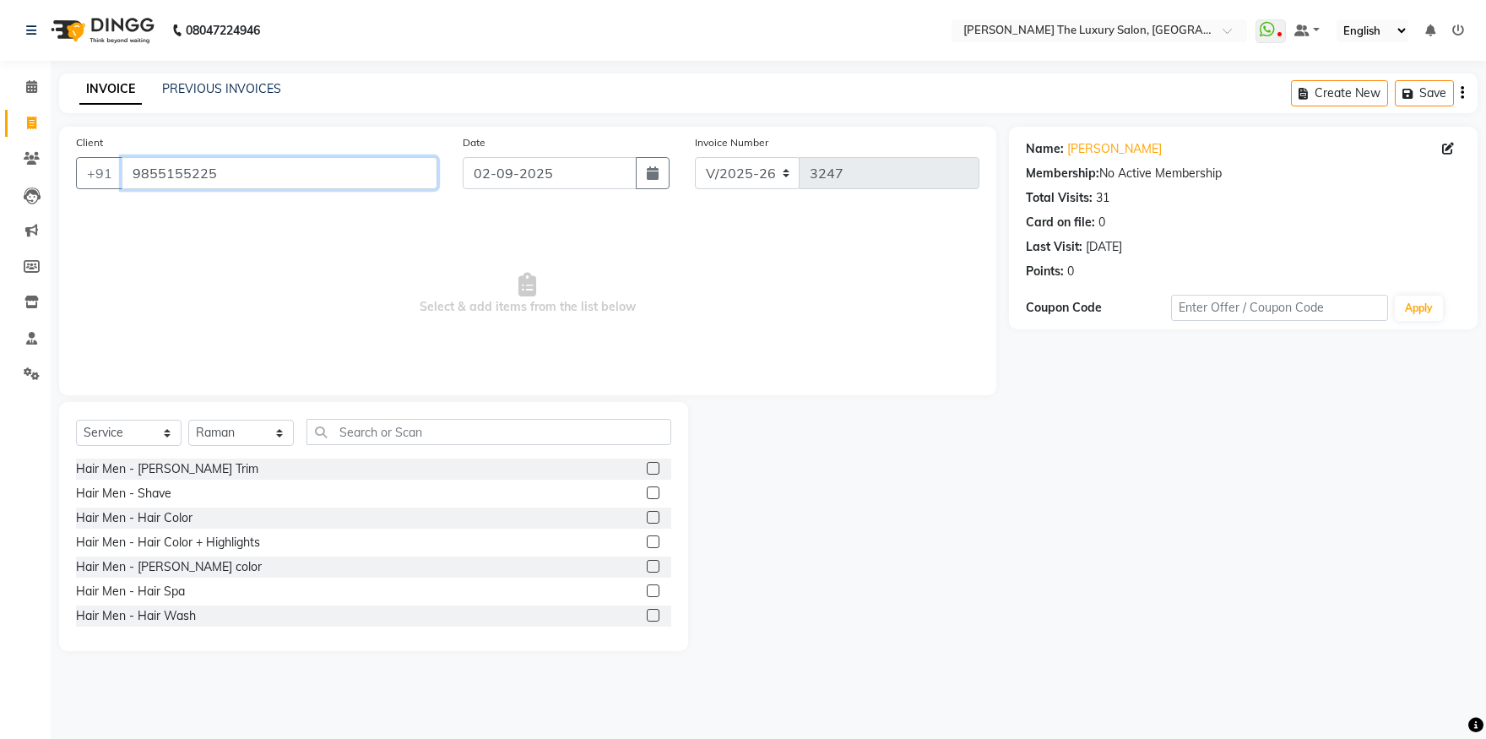
click at [265, 176] on input "9855155225" at bounding box center [280, 173] width 316 height 32
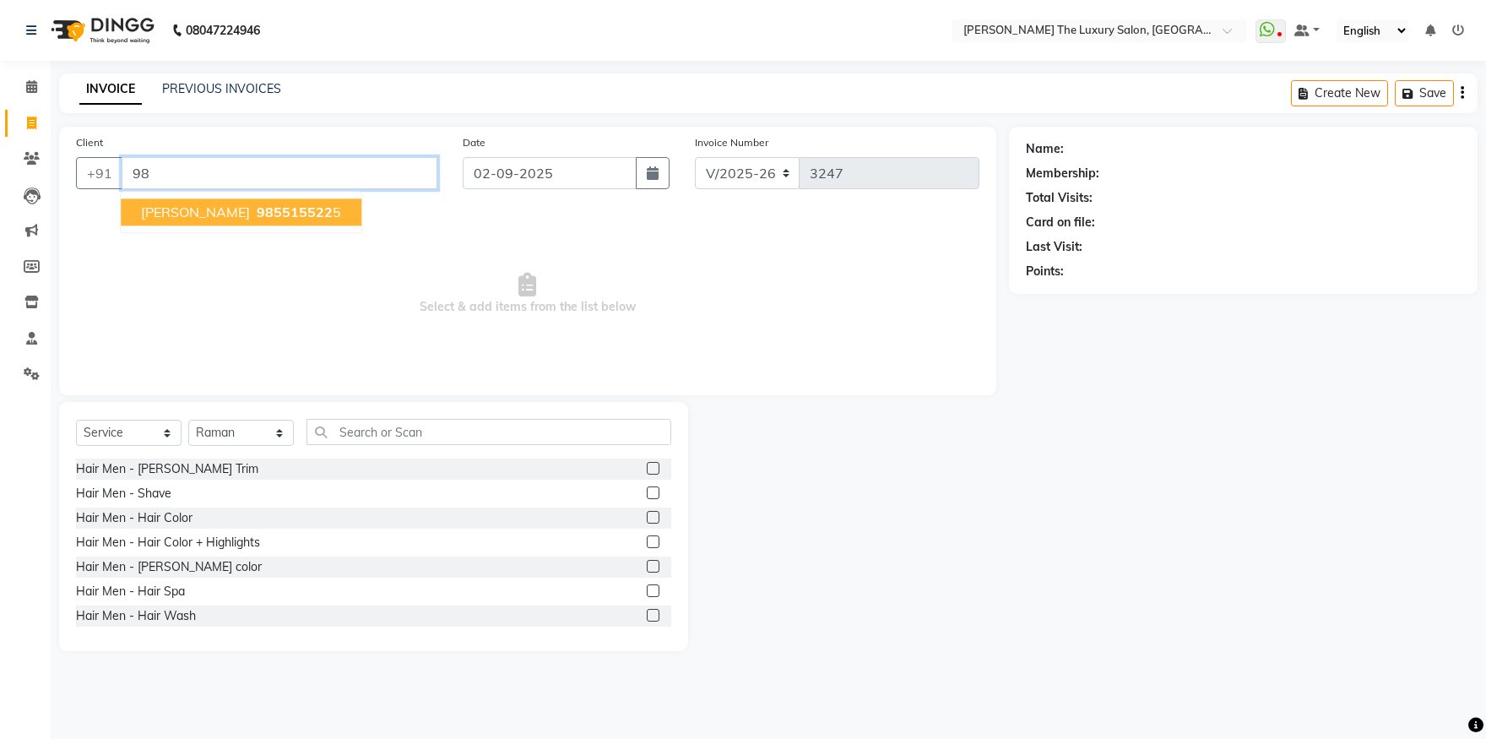
type input "9"
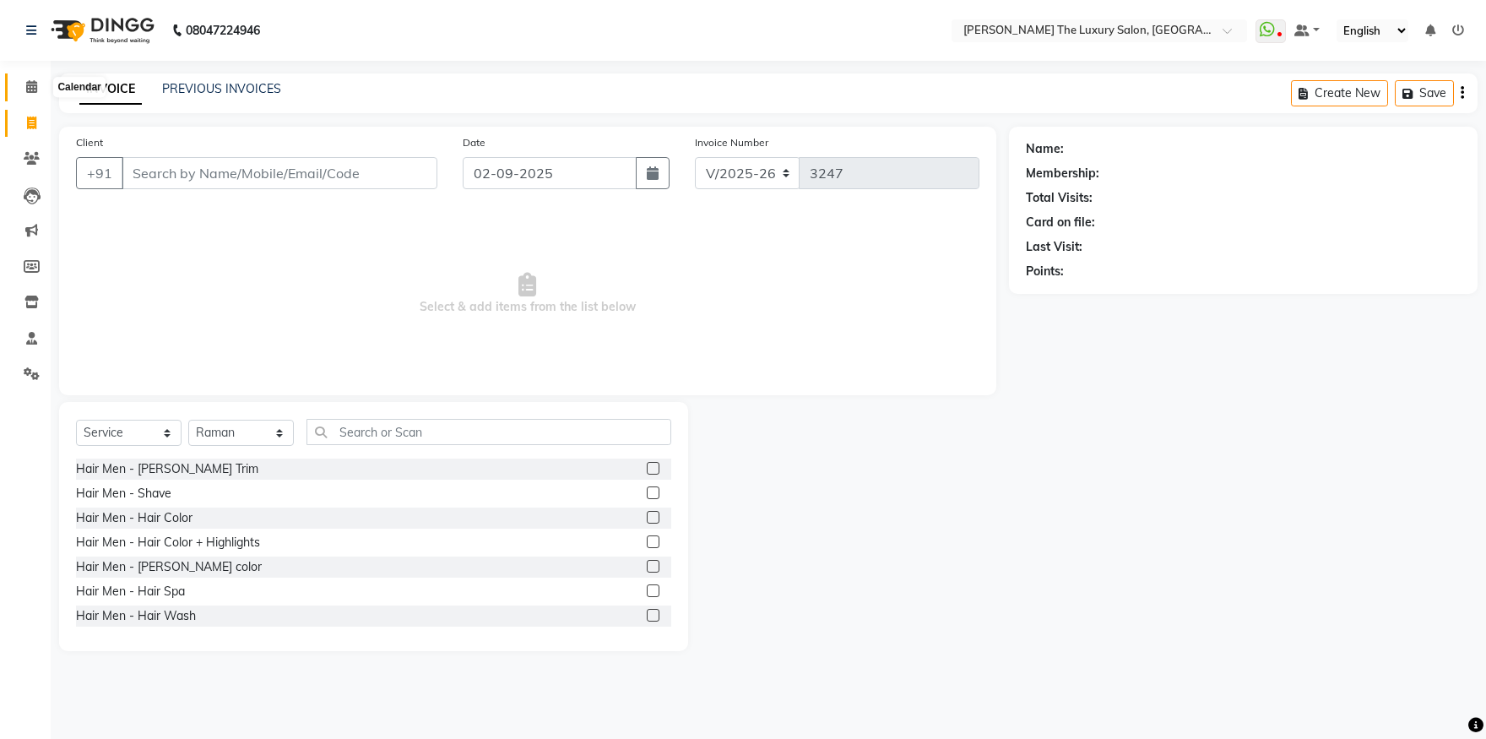
click at [30, 85] on icon at bounding box center [31, 86] width 11 height 13
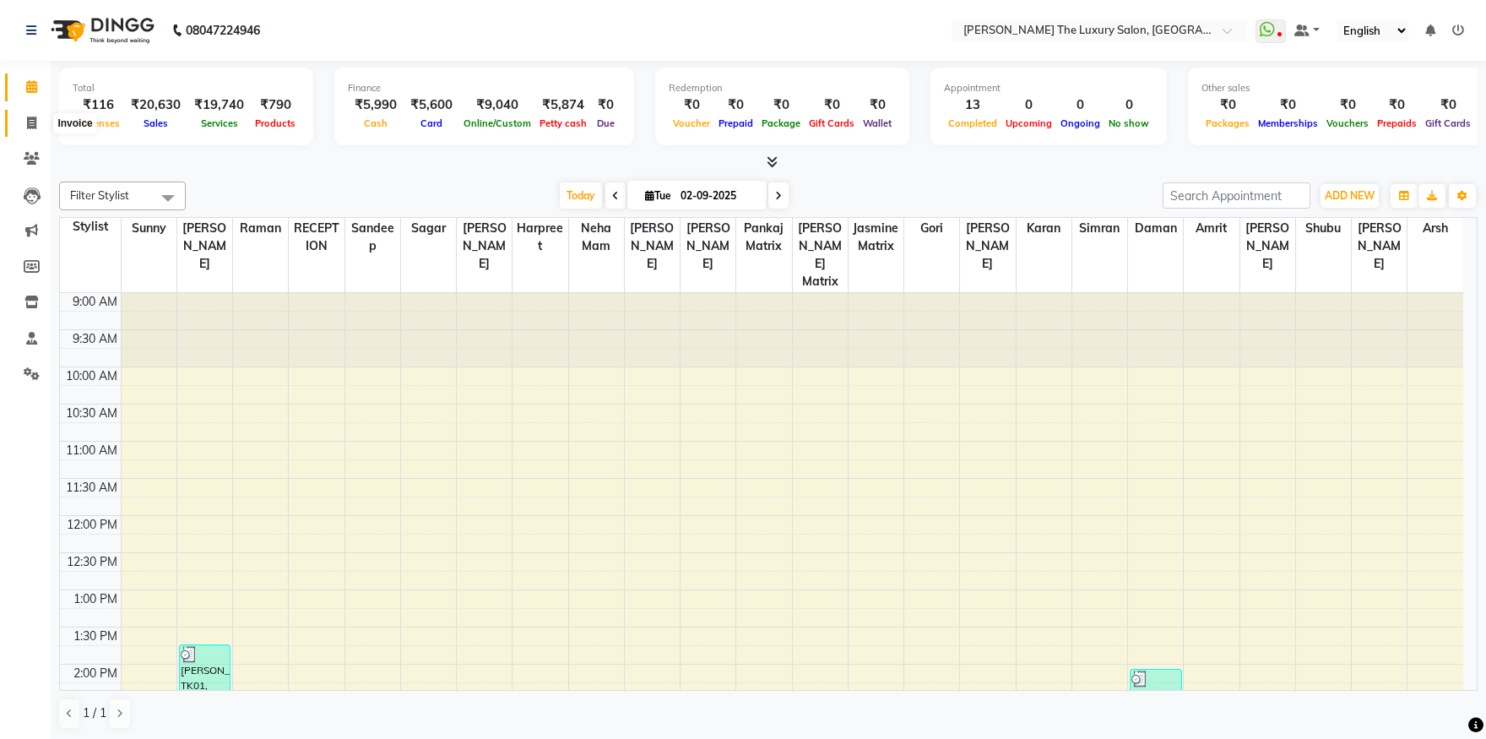
click at [41, 121] on span at bounding box center [32, 123] width 30 height 19
select select "7179"
select select "service"
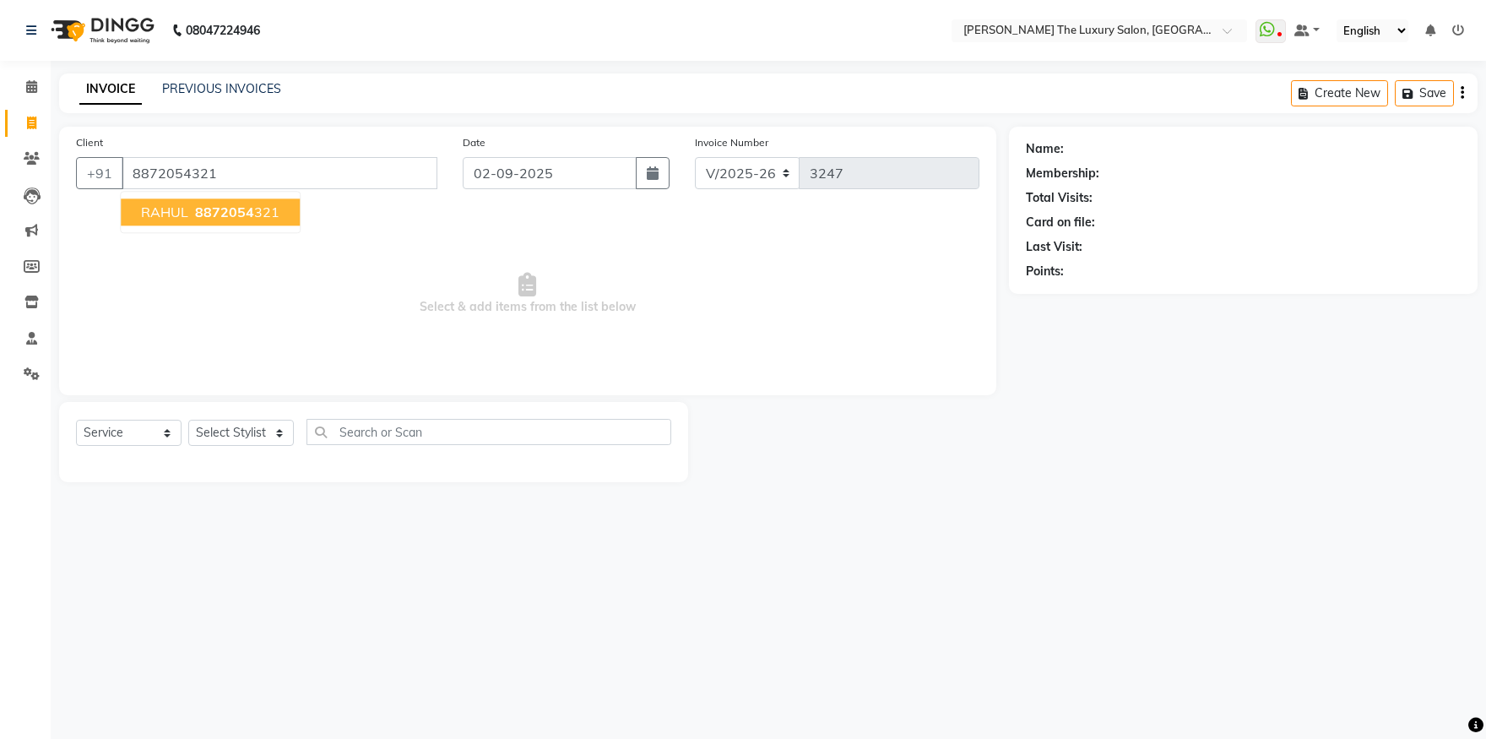
type input "8872054321"
click at [168, 216] on span "RAHUL" at bounding box center [164, 212] width 47 height 17
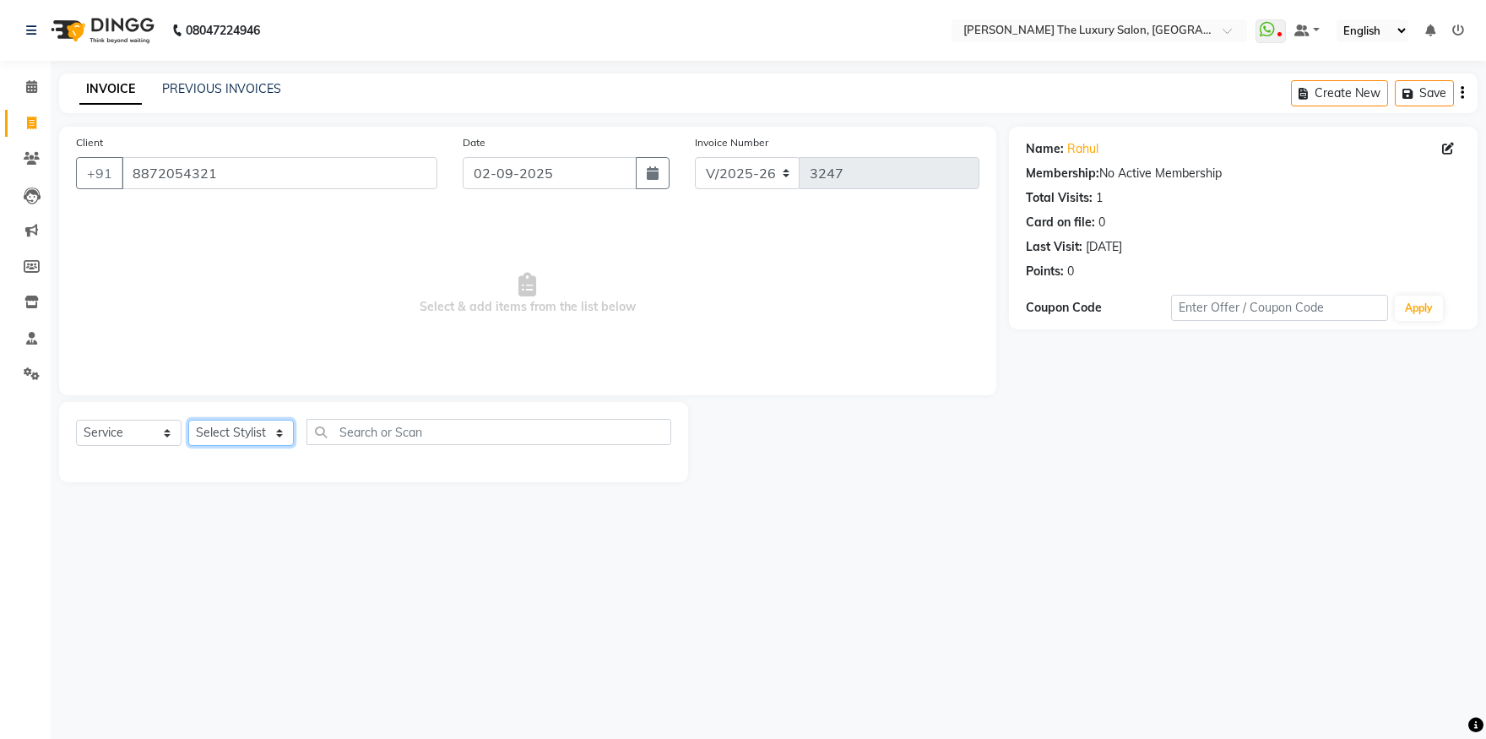
click at [188, 420] on select "Select Stylist amrit arsh ayush Daman Gori Harpreet jasmine matrix Jaswant sing…" at bounding box center [241, 433] width 106 height 26
select select "79609"
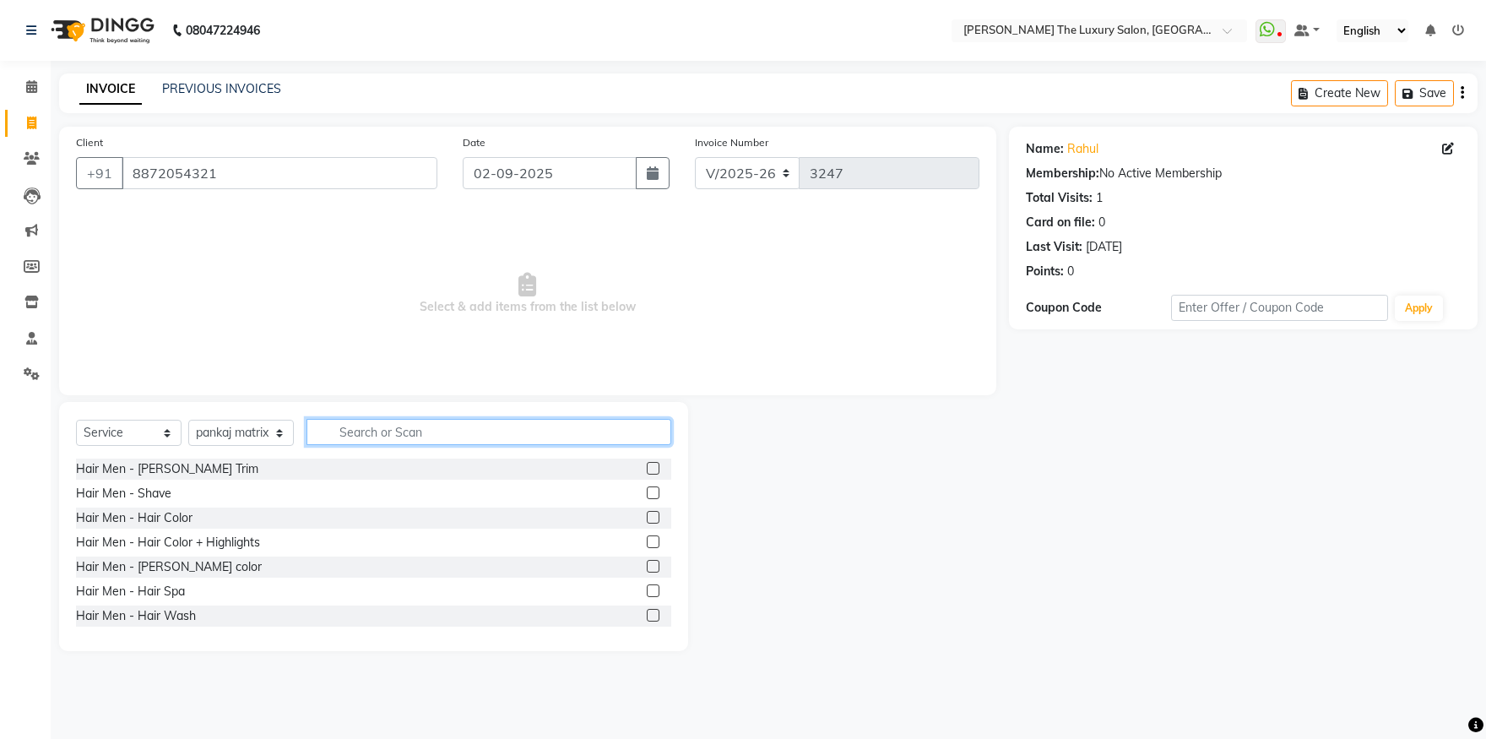
click at [354, 438] on input "text" at bounding box center [489, 432] width 365 height 26
type input "pedi"
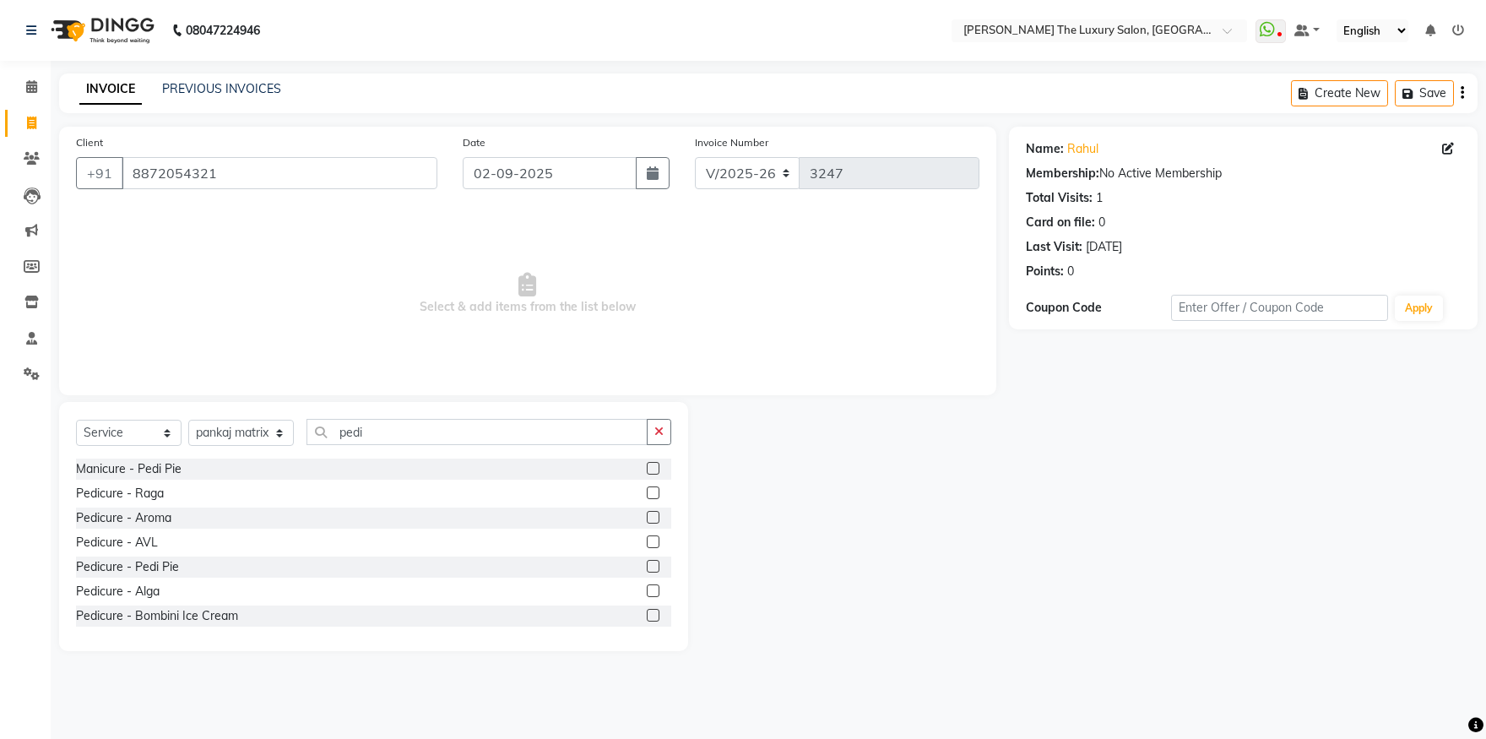
click at [647, 569] on label at bounding box center [653, 566] width 13 height 13
click at [647, 569] on input "checkbox" at bounding box center [652, 567] width 11 height 11
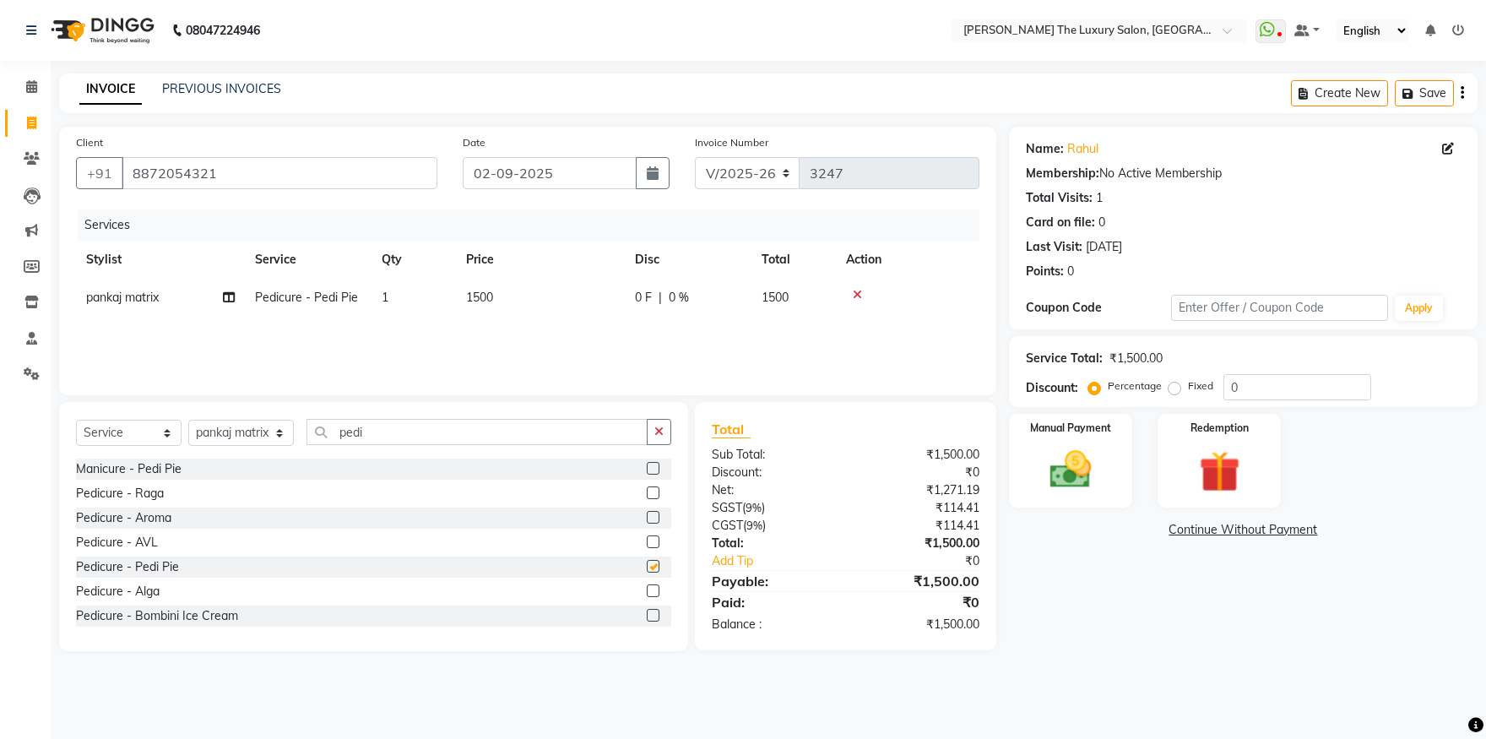
checkbox input "false"
click at [188, 420] on select "Select Stylist amrit arsh ayush Daman Gori Harpreet jasmine matrix Jaswant sing…" at bounding box center [241, 433] width 106 height 26
select select "85687"
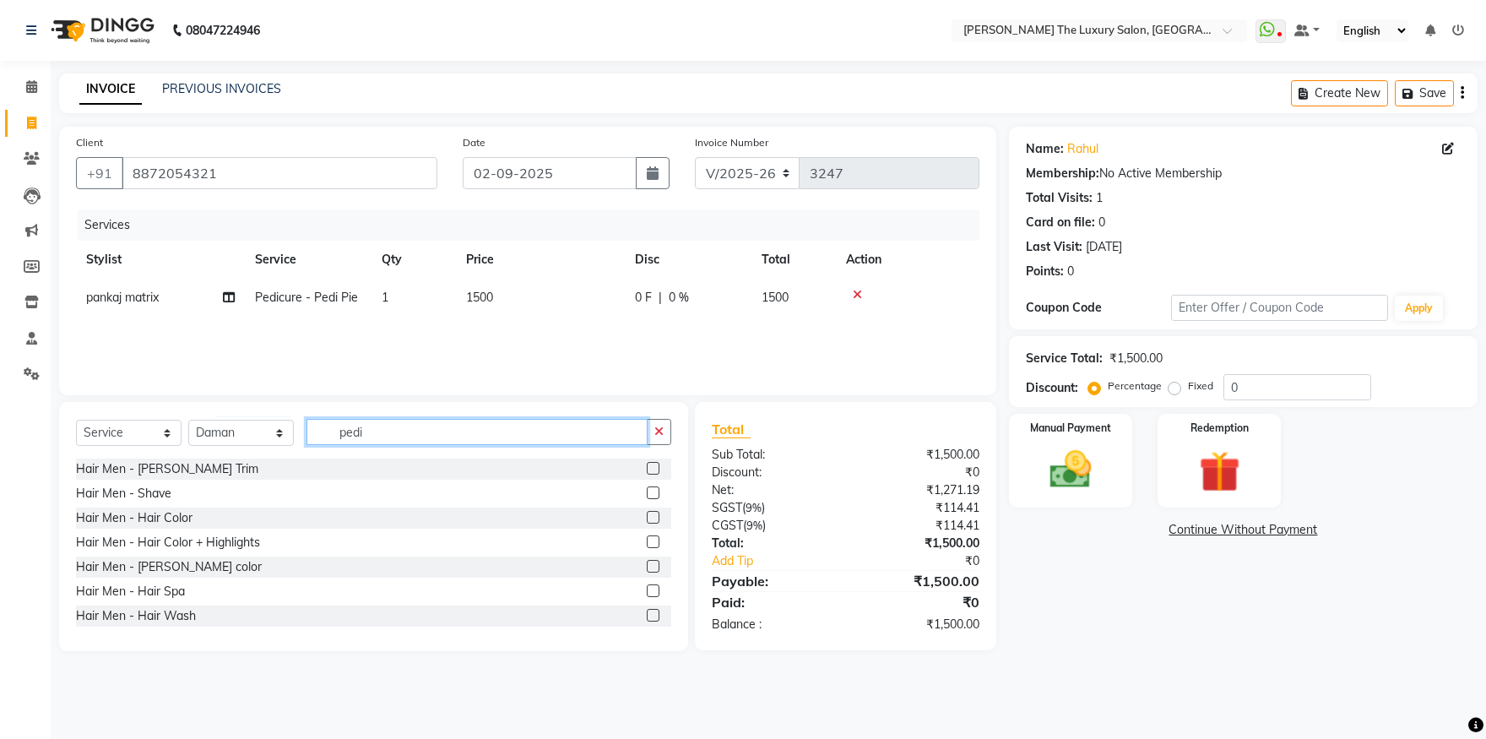
click at [382, 430] on input "pedi" at bounding box center [477, 432] width 341 height 26
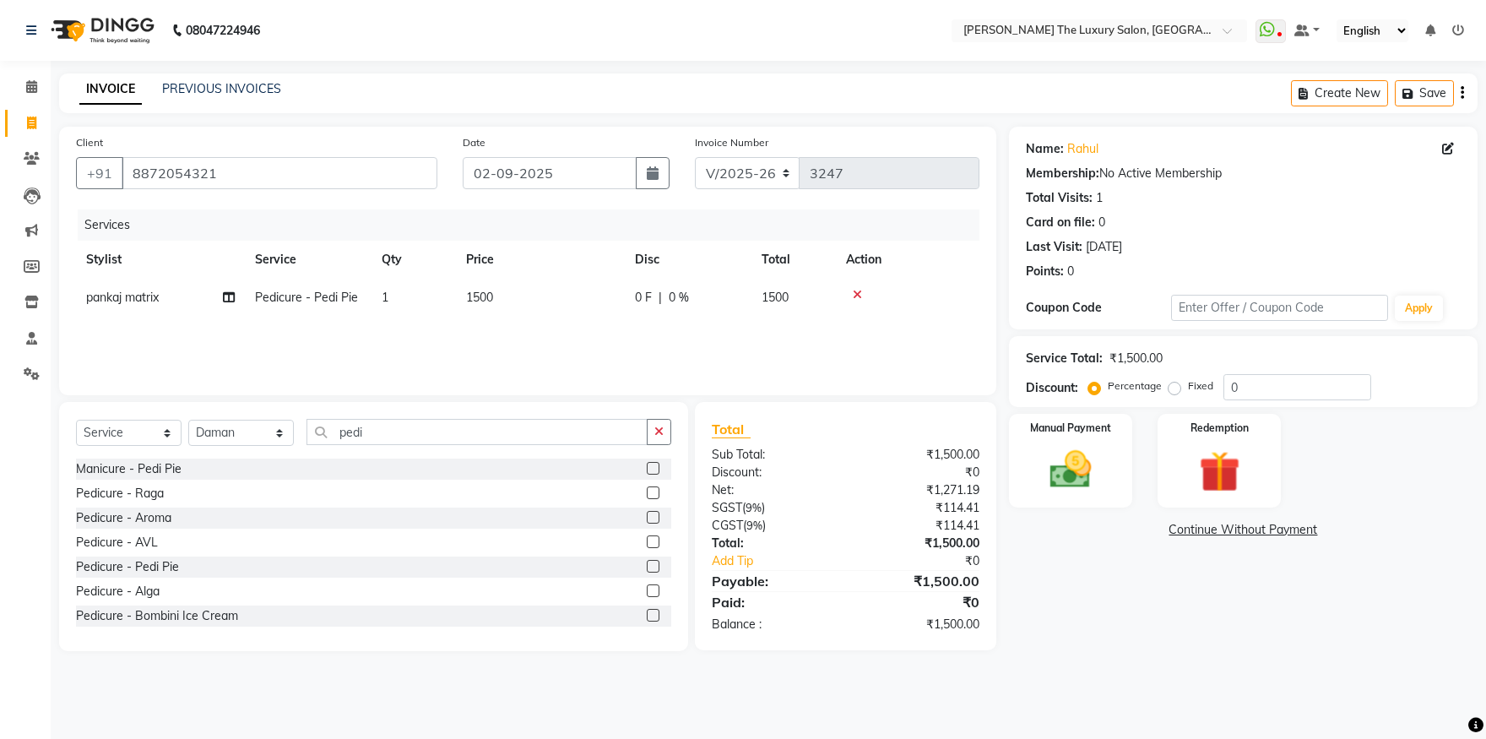
click at [647, 470] on label at bounding box center [653, 468] width 13 height 13
click at [647, 470] on input "checkbox" at bounding box center [652, 469] width 11 height 11
checkbox input "false"
click at [499, 307] on td "1500" at bounding box center [540, 298] width 169 height 38
select select "79609"
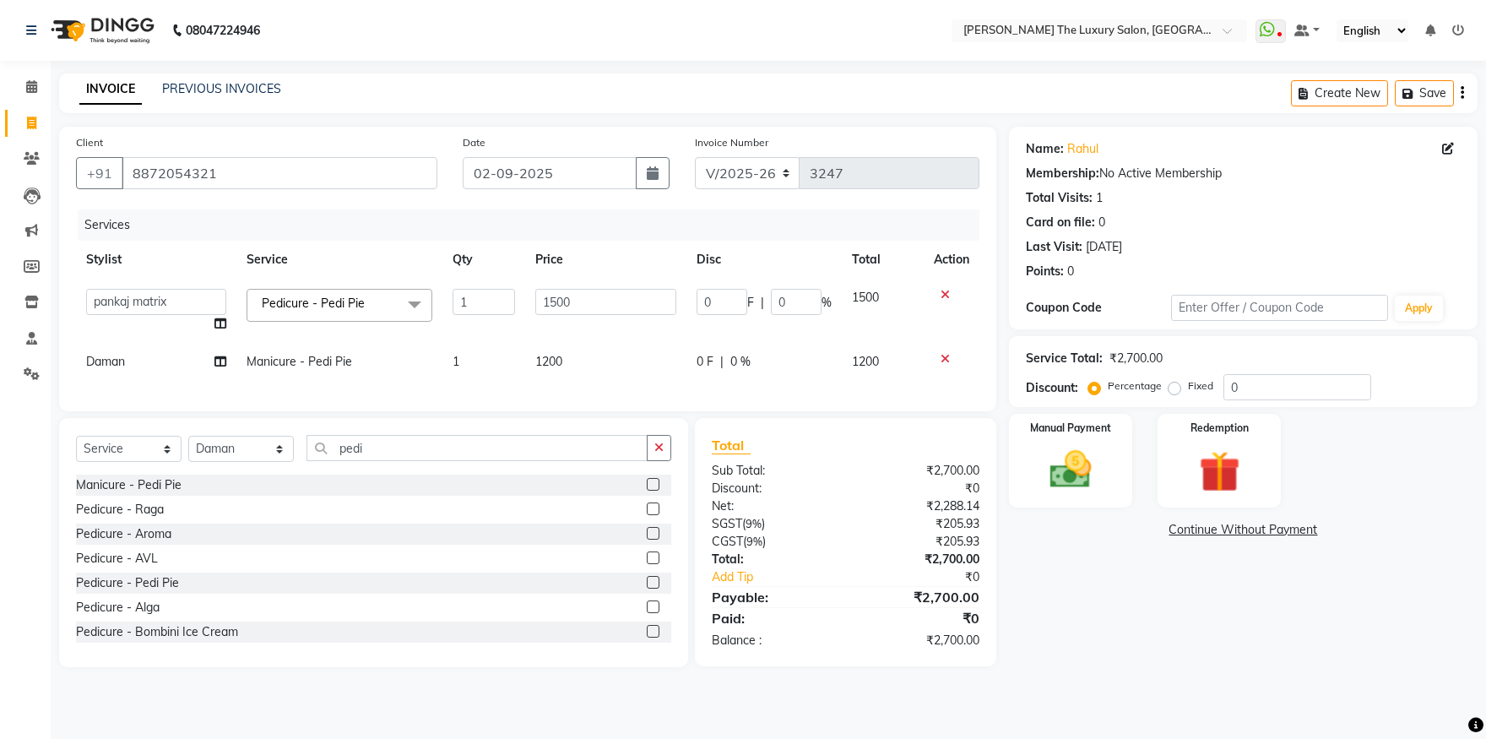
click at [586, 366] on td "1200" at bounding box center [605, 362] width 161 height 38
select select "85687"
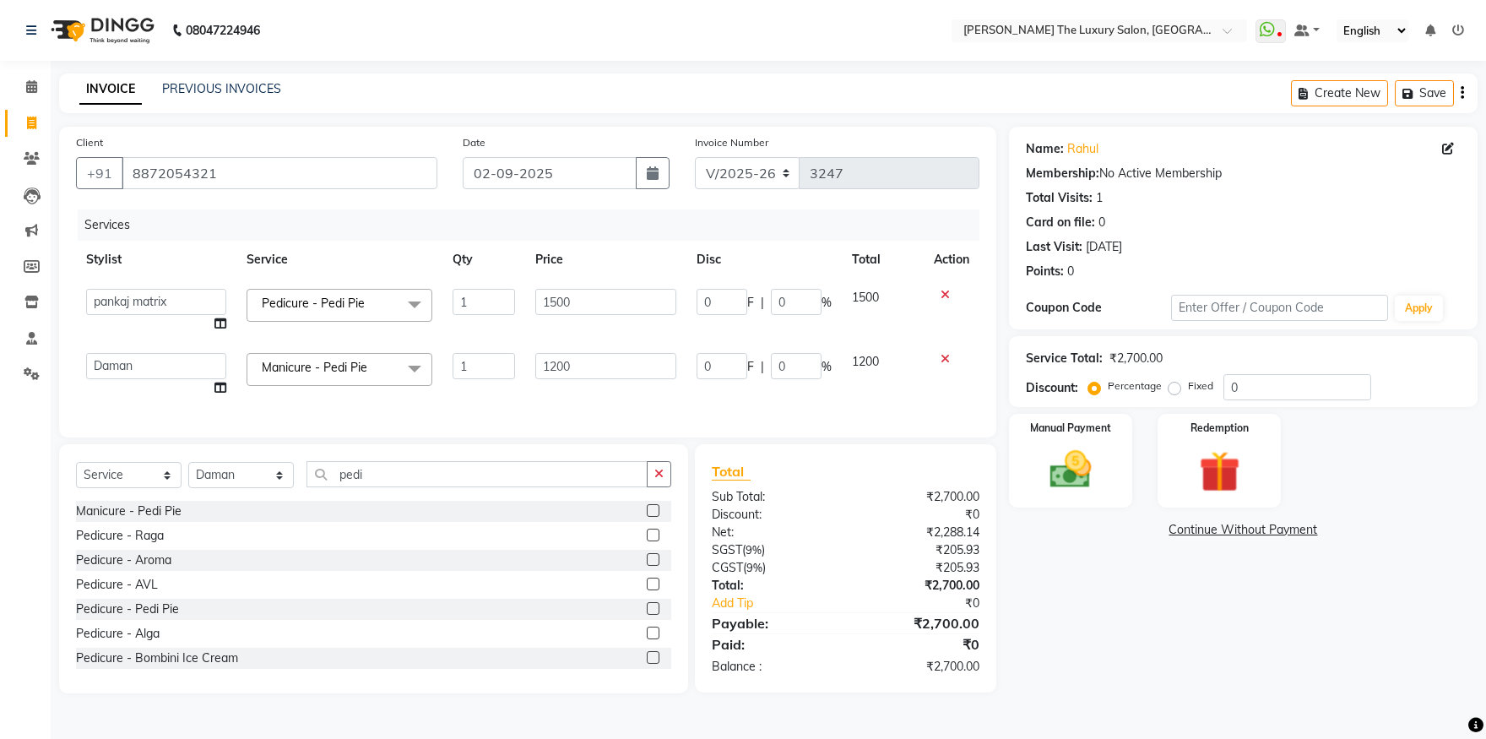
click at [945, 356] on icon at bounding box center [945, 359] width 9 height 12
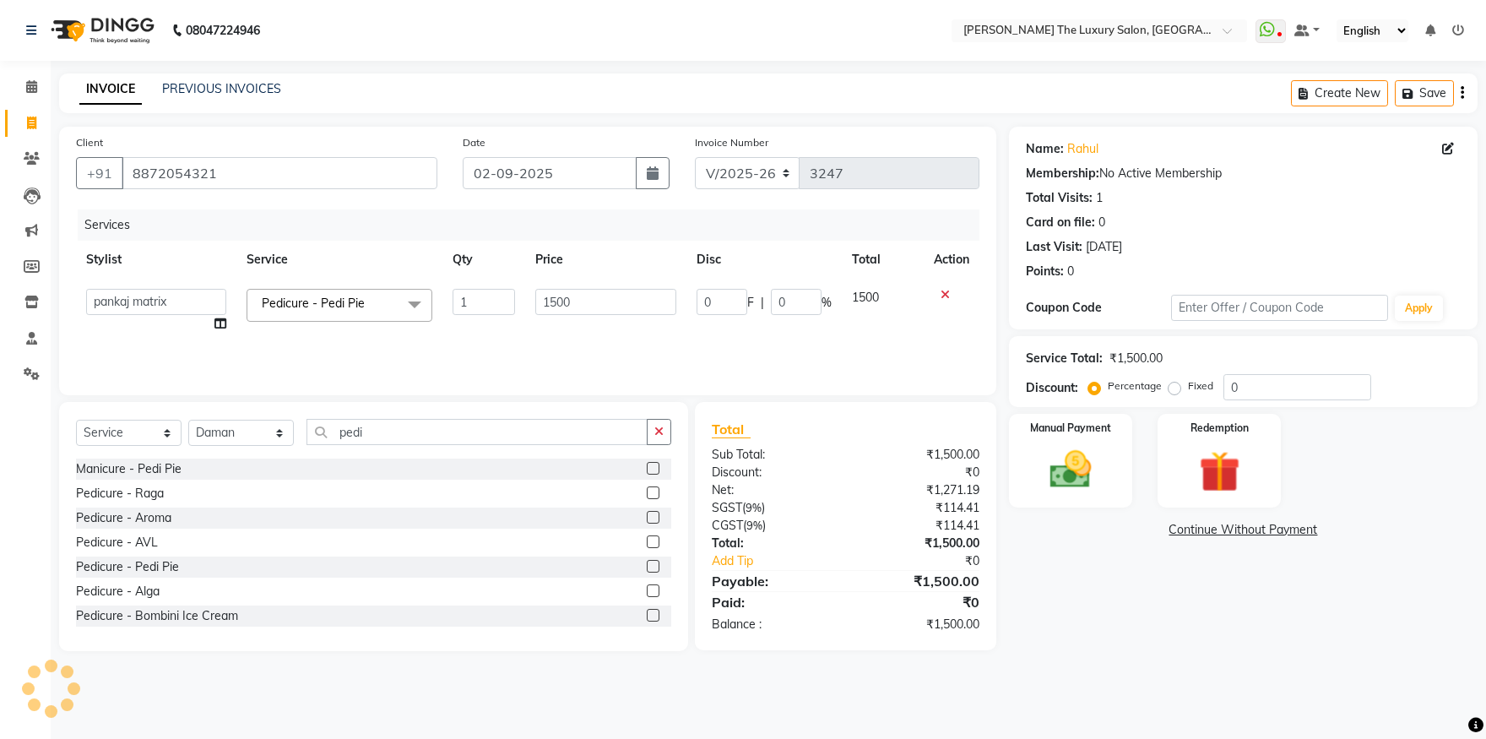
click at [647, 562] on label at bounding box center [653, 566] width 13 height 13
click at [647, 562] on input "checkbox" at bounding box center [652, 567] width 11 height 11
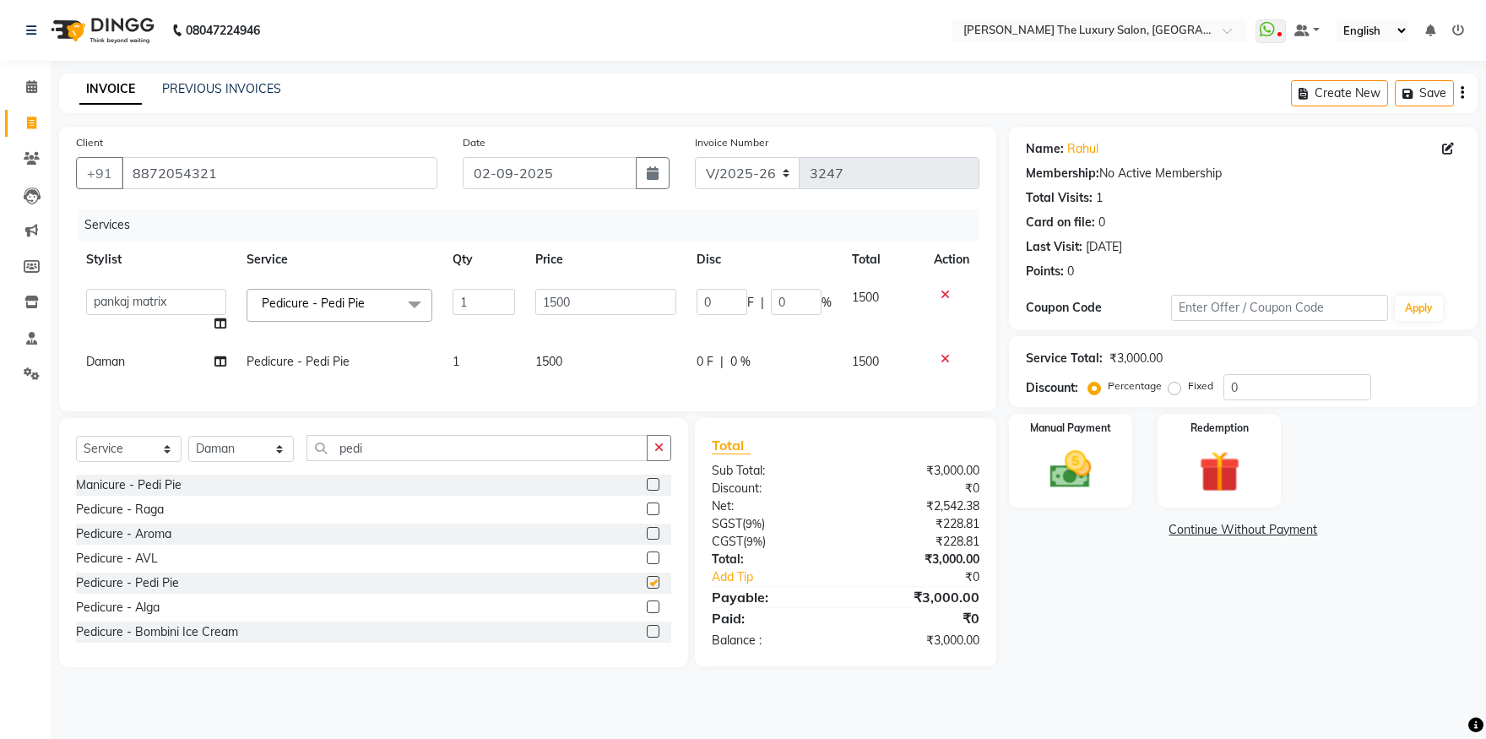
checkbox input "false"
click at [188, 436] on select "Select Stylist amrit arsh ayush Daman Gori Harpreet jasmine matrix Jaswant sing…" at bounding box center [241, 449] width 106 height 26
select select "86736"
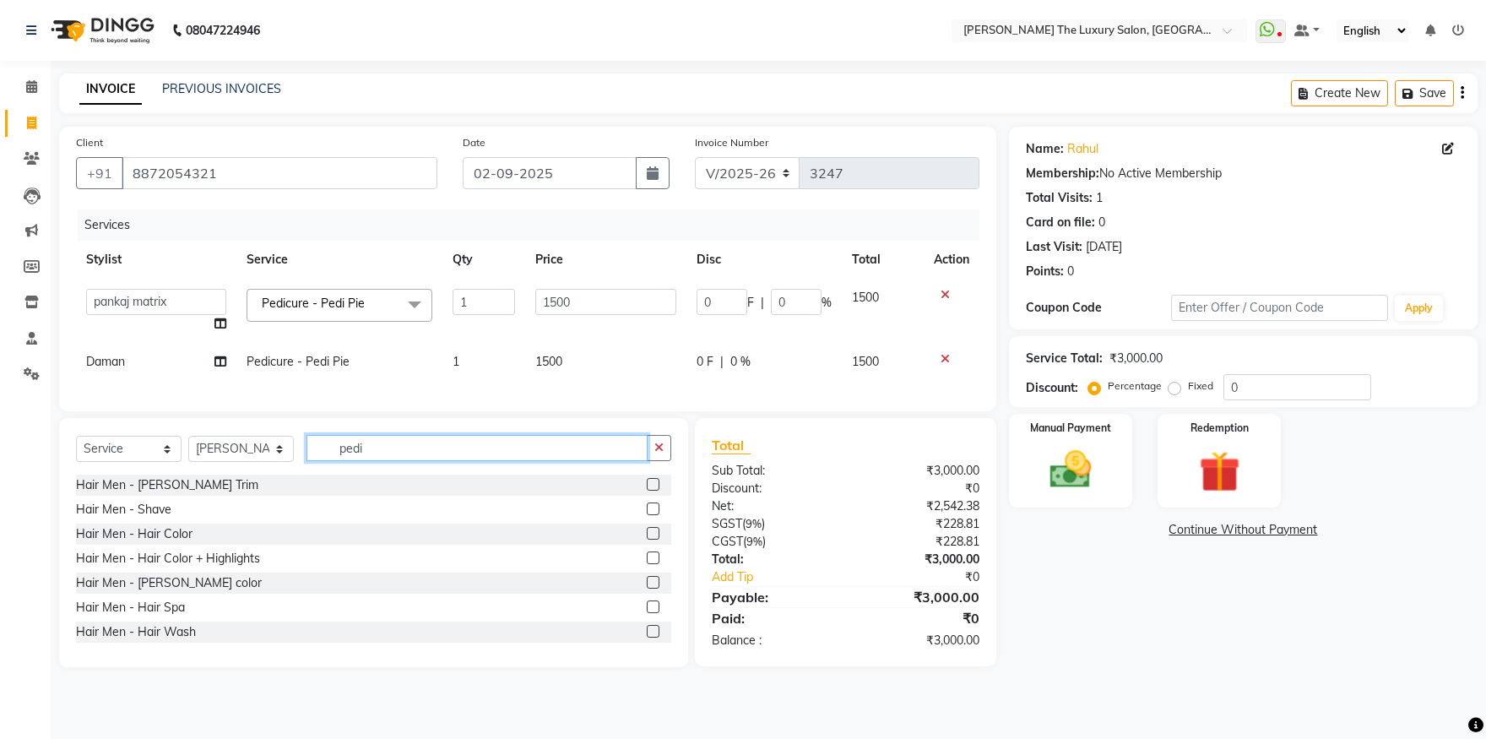
click at [388, 461] on input "pedi" at bounding box center [477, 448] width 341 height 26
type input "mani"
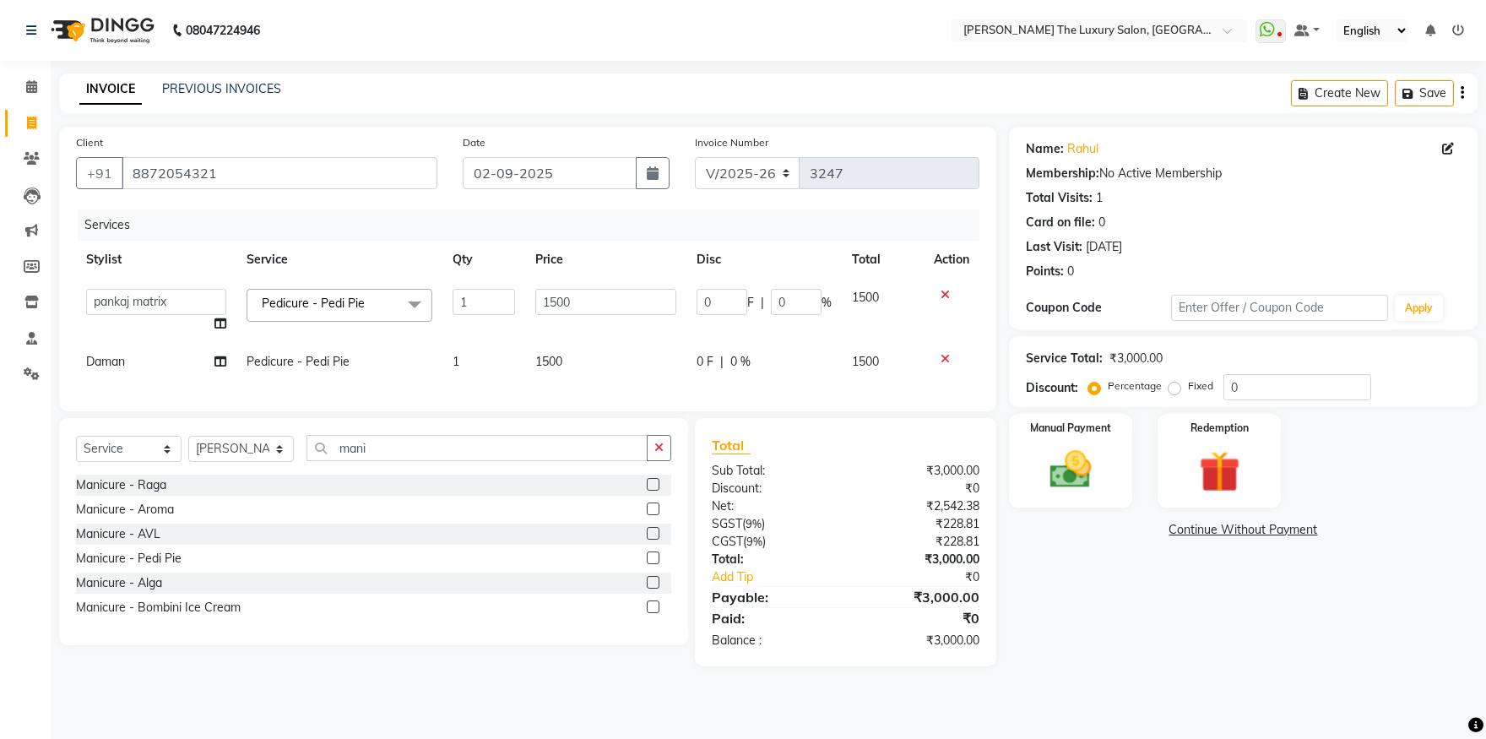
click at [649, 564] on label at bounding box center [653, 557] width 13 height 13
click at [649, 564] on input "checkbox" at bounding box center [652, 558] width 11 height 11
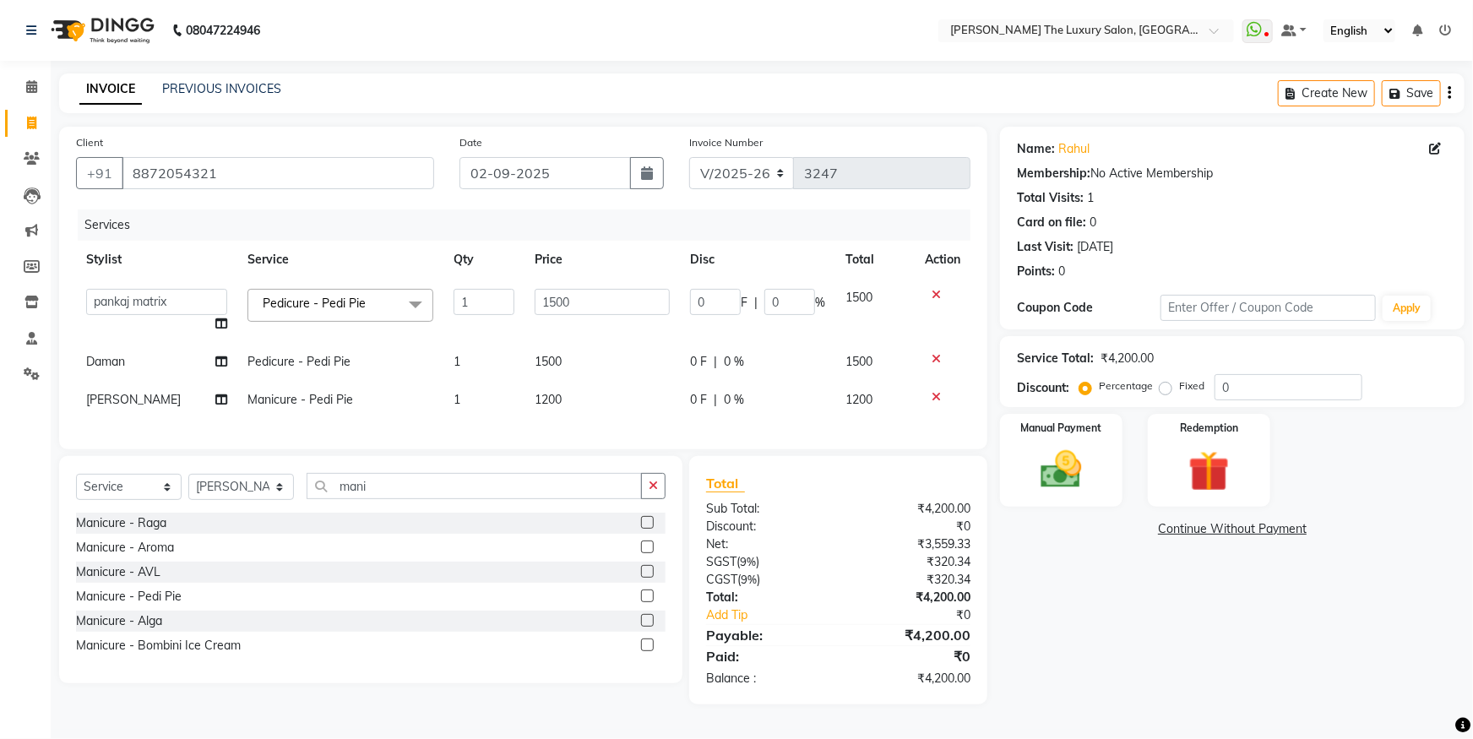
click at [645, 602] on label at bounding box center [647, 595] width 13 height 13
click at [645, 602] on input "checkbox" at bounding box center [646, 596] width 11 height 11
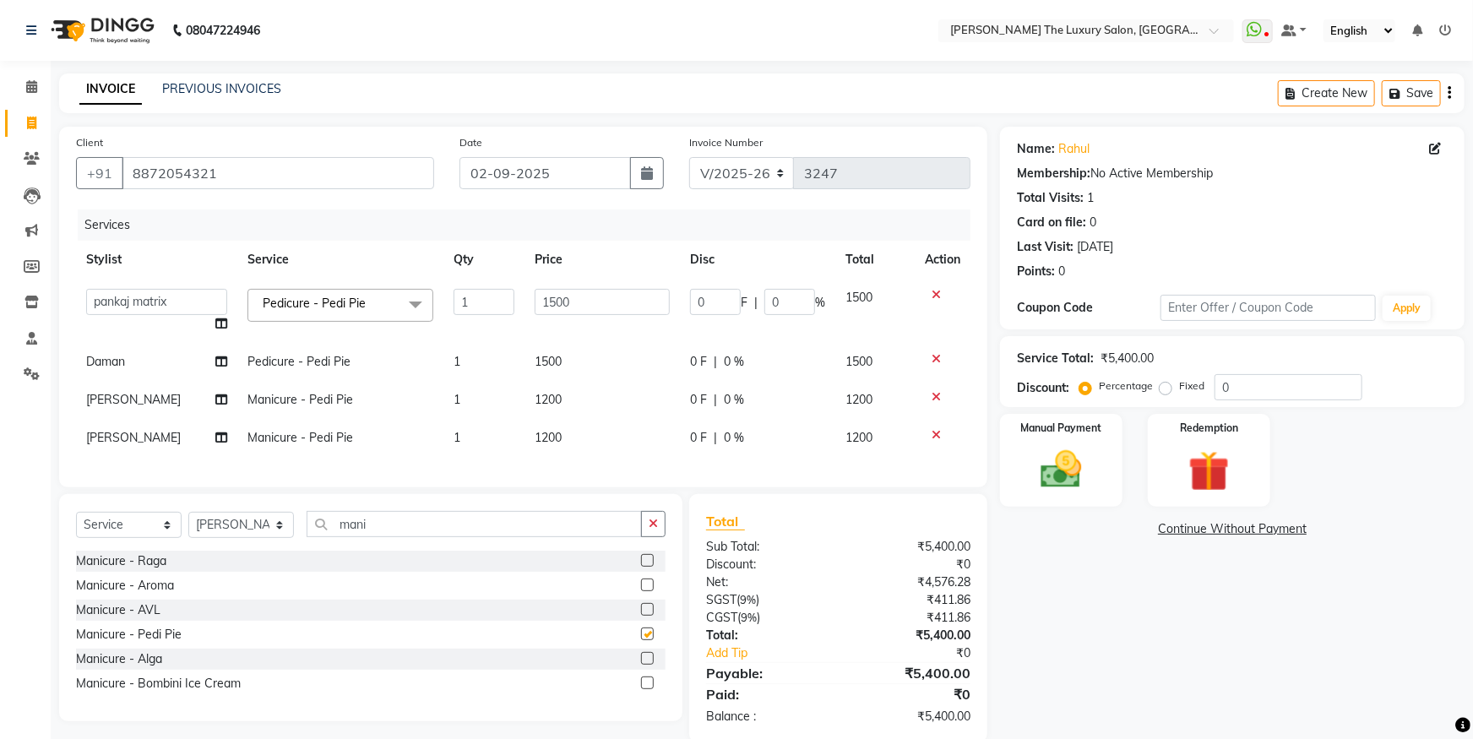
checkbox input "false"
click at [114, 438] on span "[PERSON_NAME]" at bounding box center [133, 437] width 95 height 15
select select "86736"
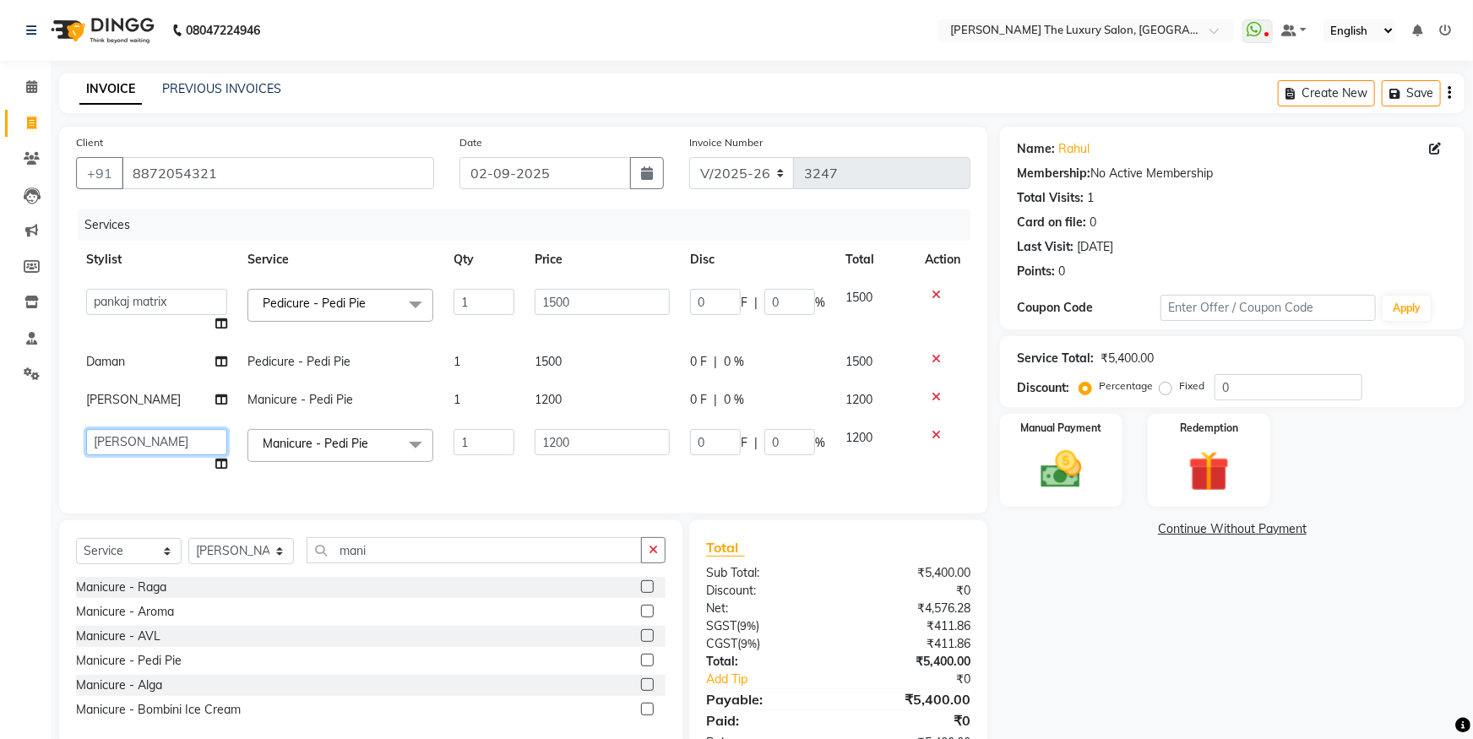
click at [86, 429] on select "amrit arsh ayush Daman Gori Harpreet jasmine matrix Jaswant singh karan lovelee…" at bounding box center [156, 442] width 141 height 26
select select "80689"
click at [188, 538] on select "Select Stylist amrit arsh ayush Daman Gori Harpreet jasmine matrix Jaswant sing…" at bounding box center [241, 551] width 106 height 26
select select "60213"
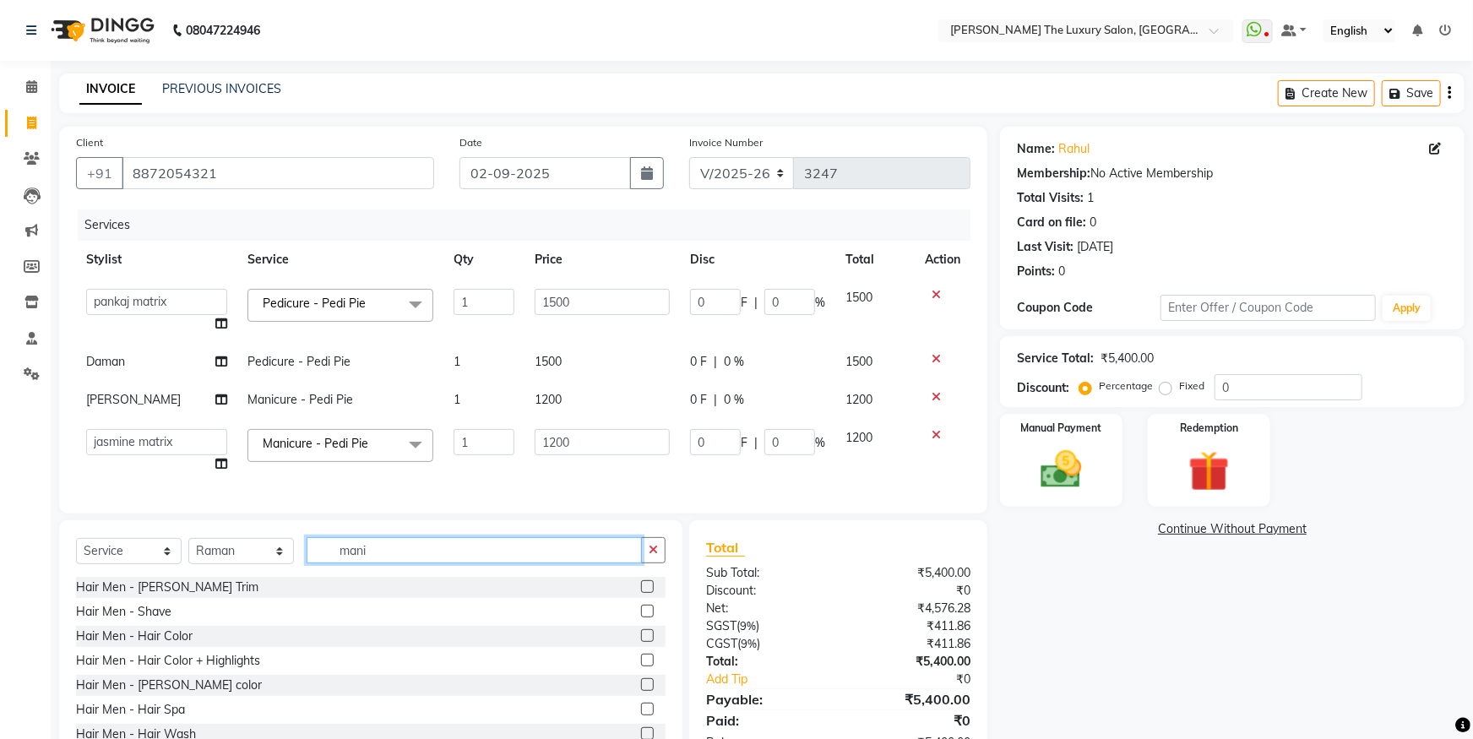
click at [423, 562] on input "mani" at bounding box center [474, 550] width 335 height 26
type input "facial"
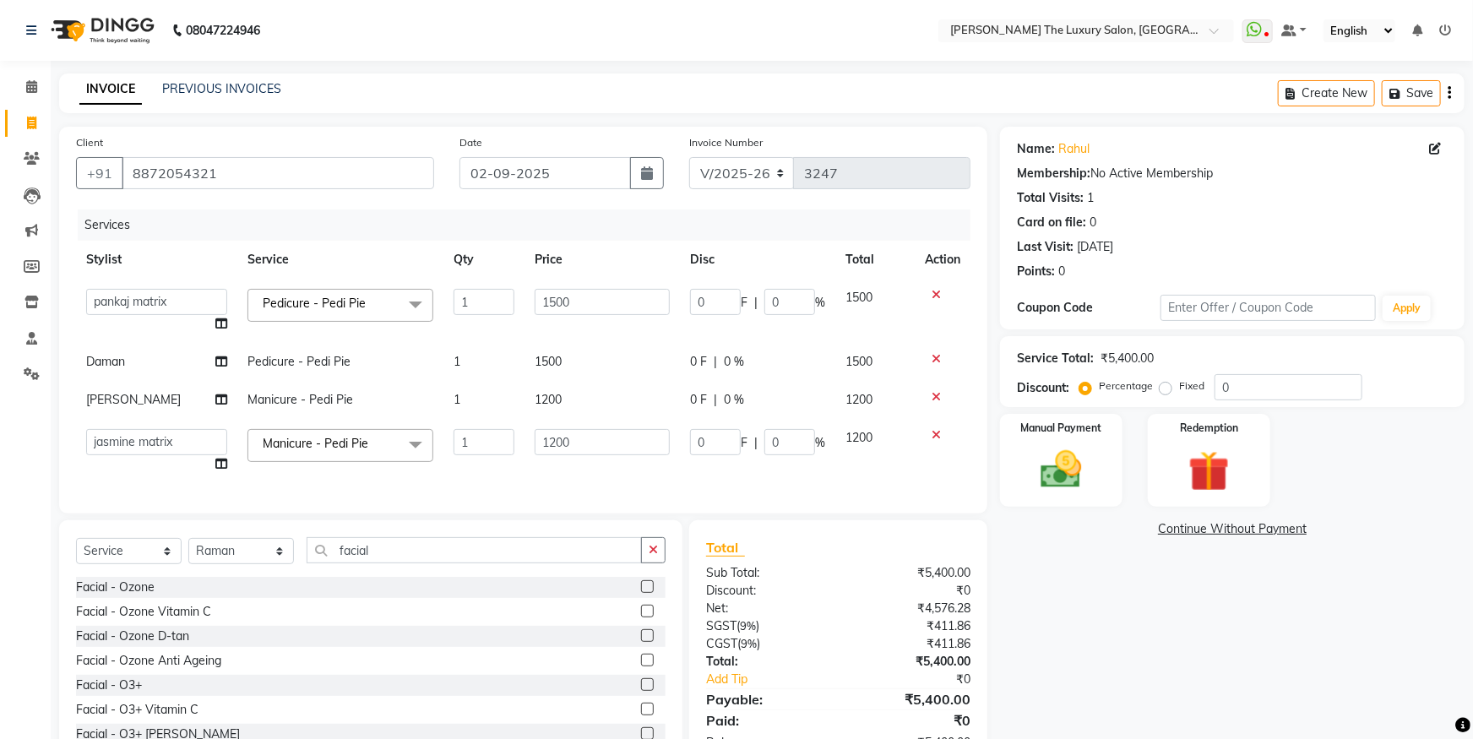
click at [641, 593] on label at bounding box center [647, 586] width 13 height 13
click at [641, 593] on input "checkbox" at bounding box center [646, 587] width 11 height 11
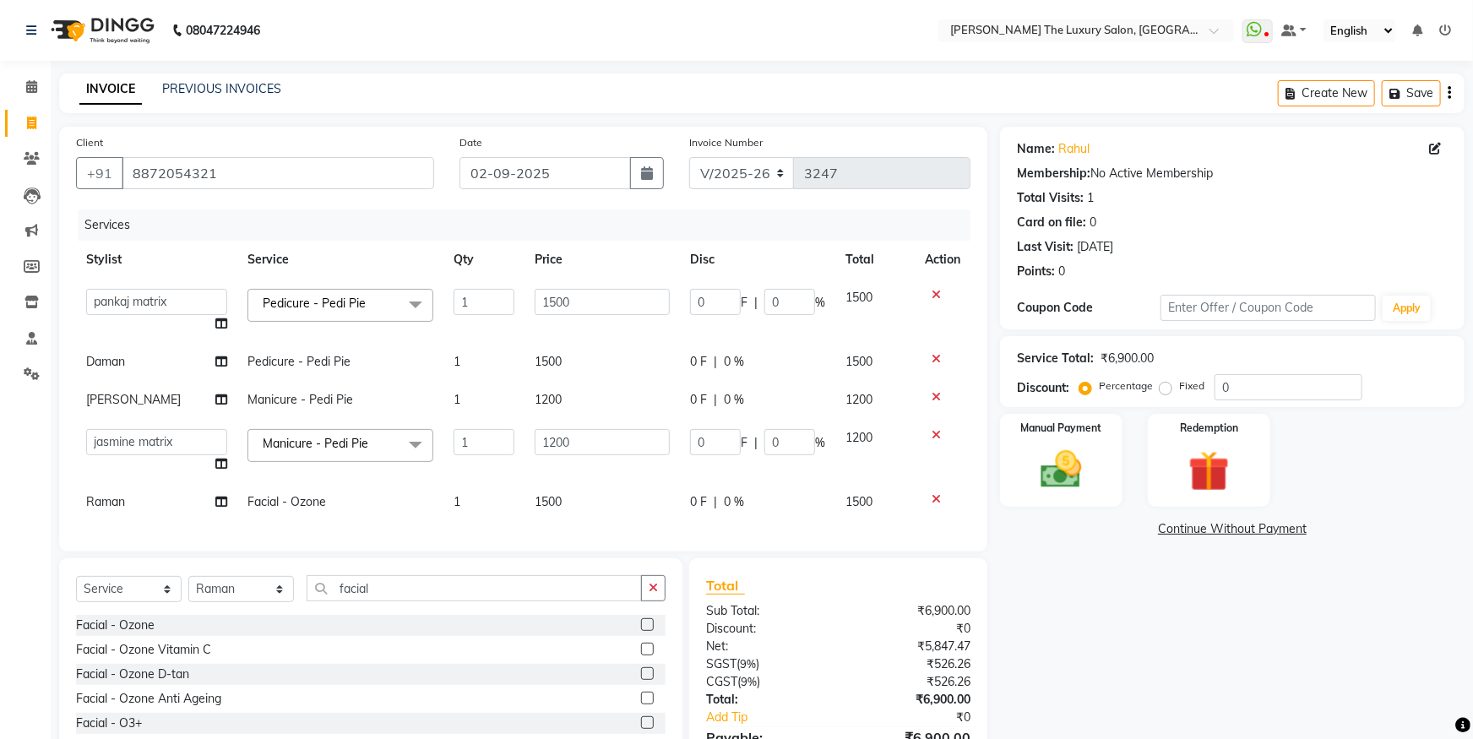
click at [641, 631] on label at bounding box center [647, 624] width 13 height 13
click at [641, 631] on input "checkbox" at bounding box center [646, 625] width 11 height 11
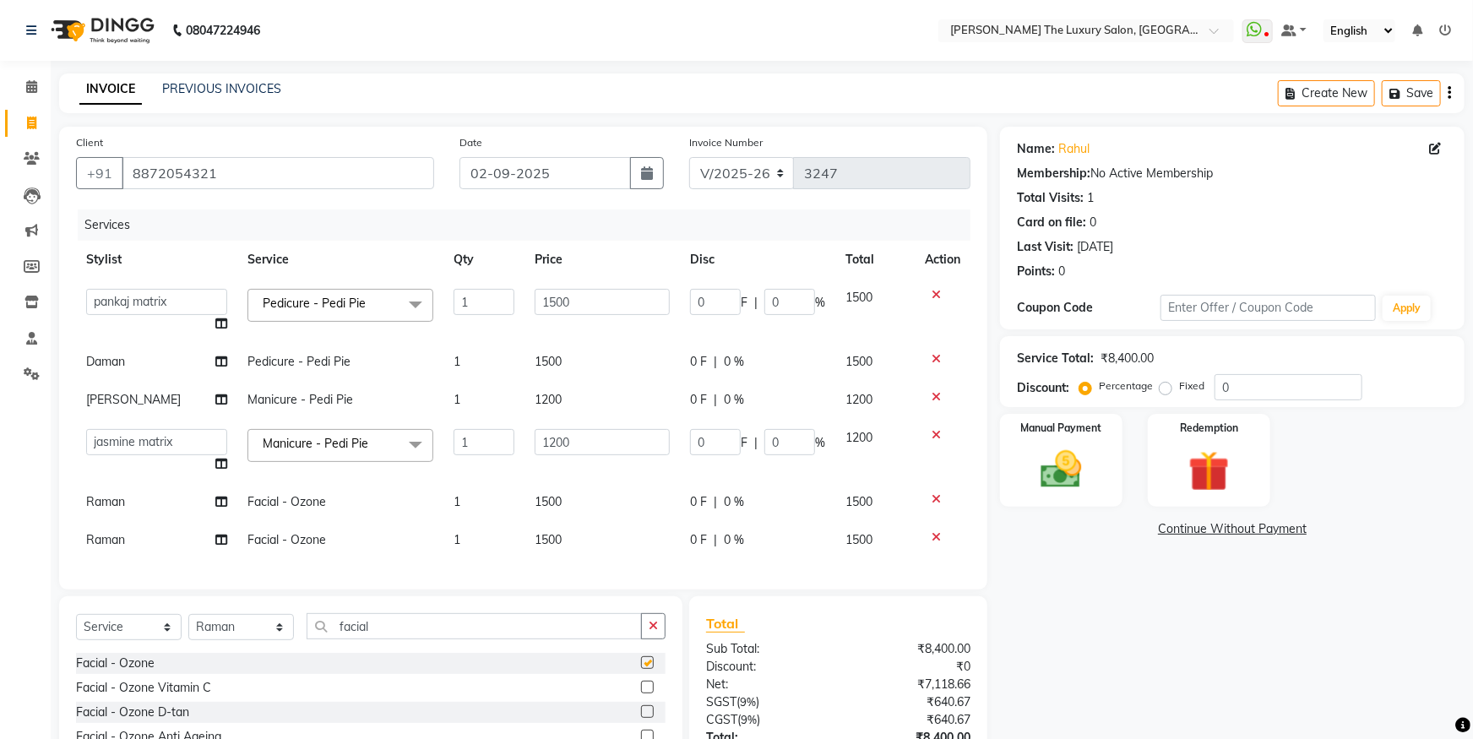
checkbox input "false"
click at [133, 541] on td "Raman" at bounding box center [156, 540] width 161 height 38
select select "60213"
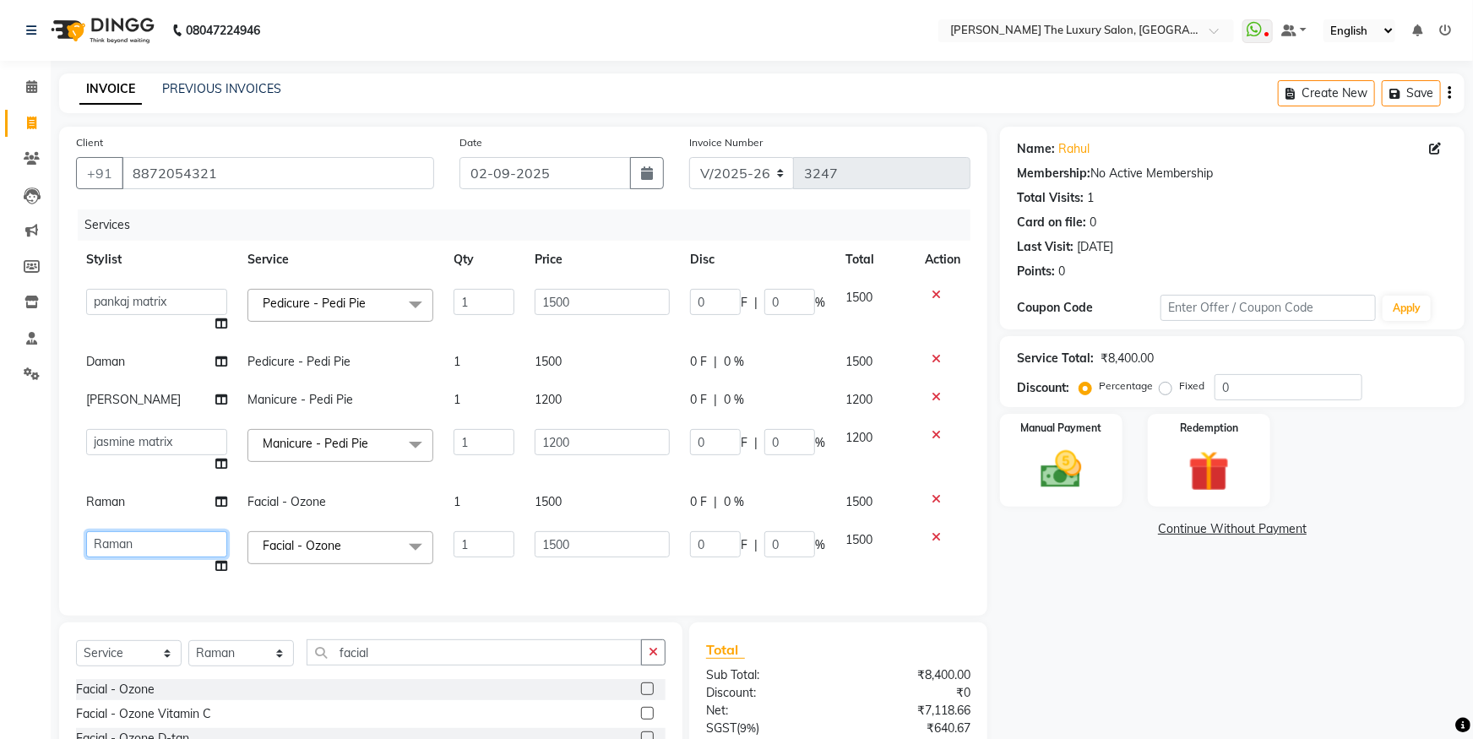
click at [86, 531] on select "amrit arsh ayush Daman Gori Harpreet jasmine matrix Jaswant singh karan lovelee…" at bounding box center [156, 544] width 141 height 26
select select "60210"
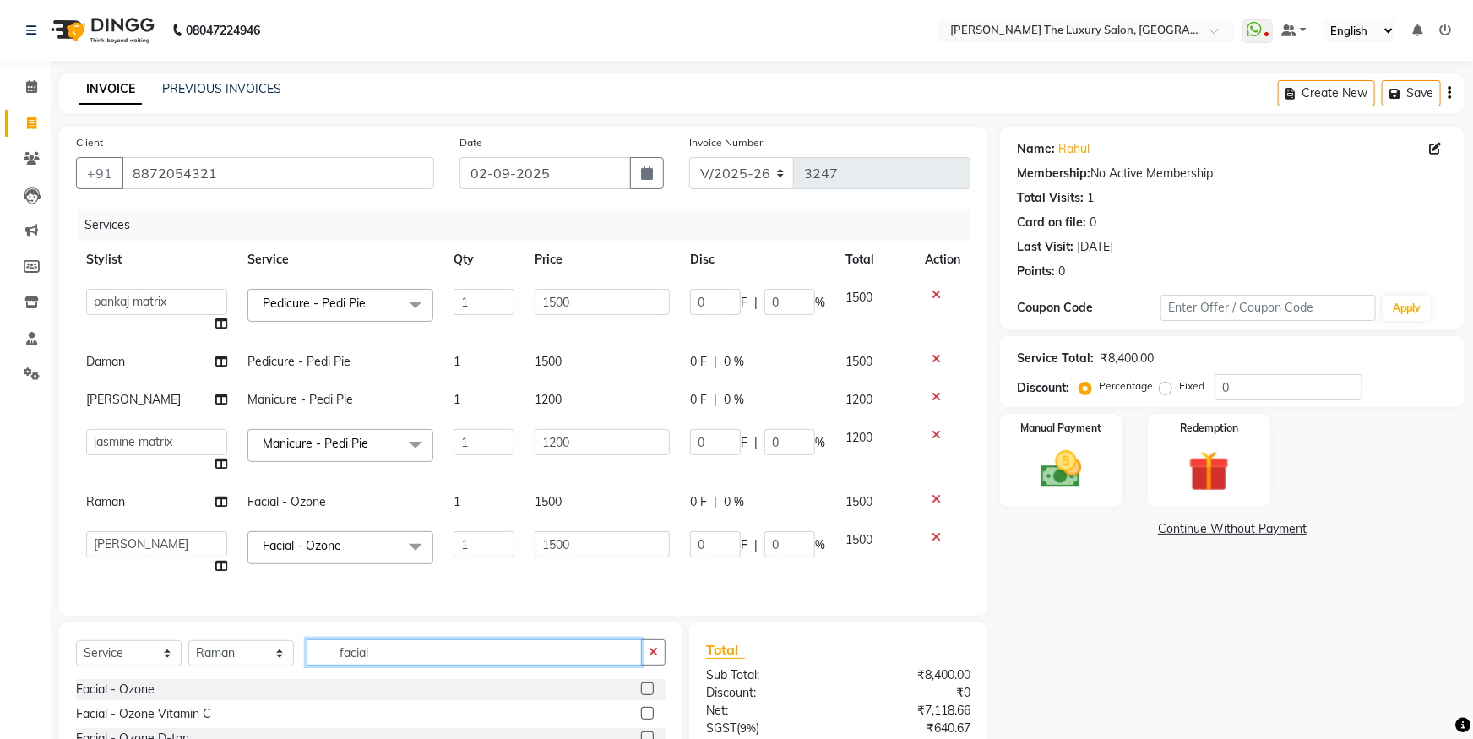
drag, startPoint x: 386, startPoint y: 667, endPoint x: 269, endPoint y: 631, distance: 122.1
click at [307, 639] on input "facial" at bounding box center [474, 652] width 335 height 26
type input "head"
click at [643, 695] on label at bounding box center [647, 688] width 13 height 13
click at [643, 695] on input "checkbox" at bounding box center [646, 689] width 11 height 11
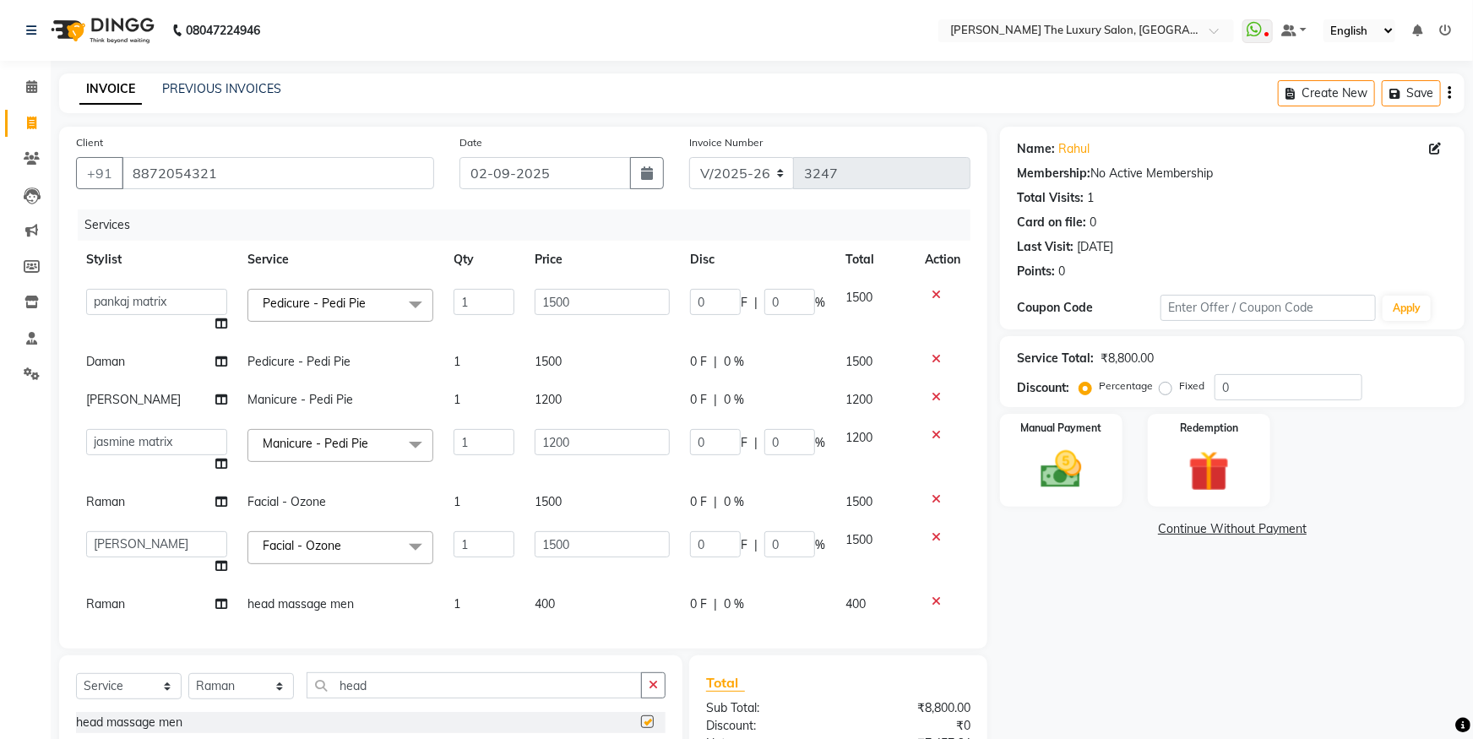
checkbox input "false"
click at [539, 603] on span "400" at bounding box center [545, 603] width 20 height 15
select select "60213"
click at [585, 606] on input "400" at bounding box center [602, 608] width 135 height 26
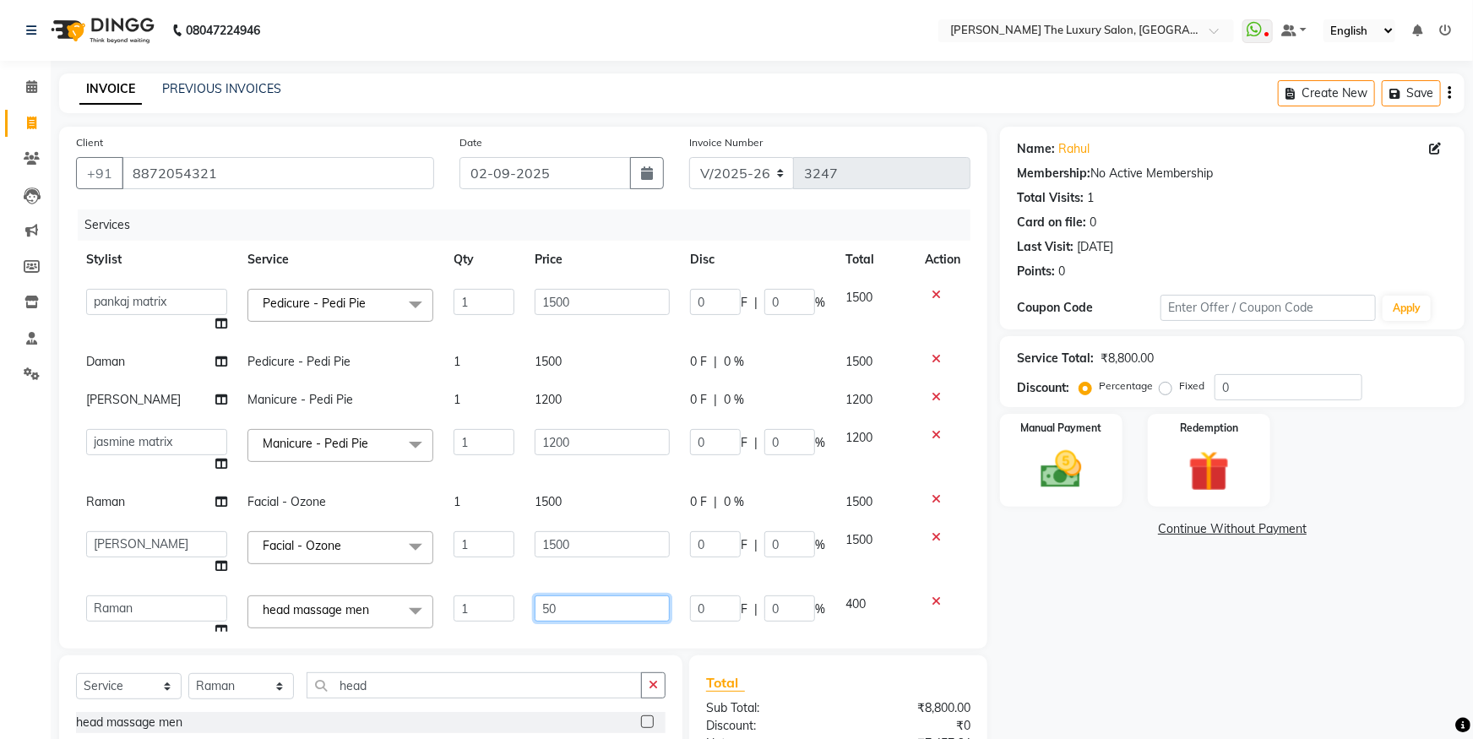
type input "500"
click at [900, 568] on td "1500" at bounding box center [874, 553] width 79 height 64
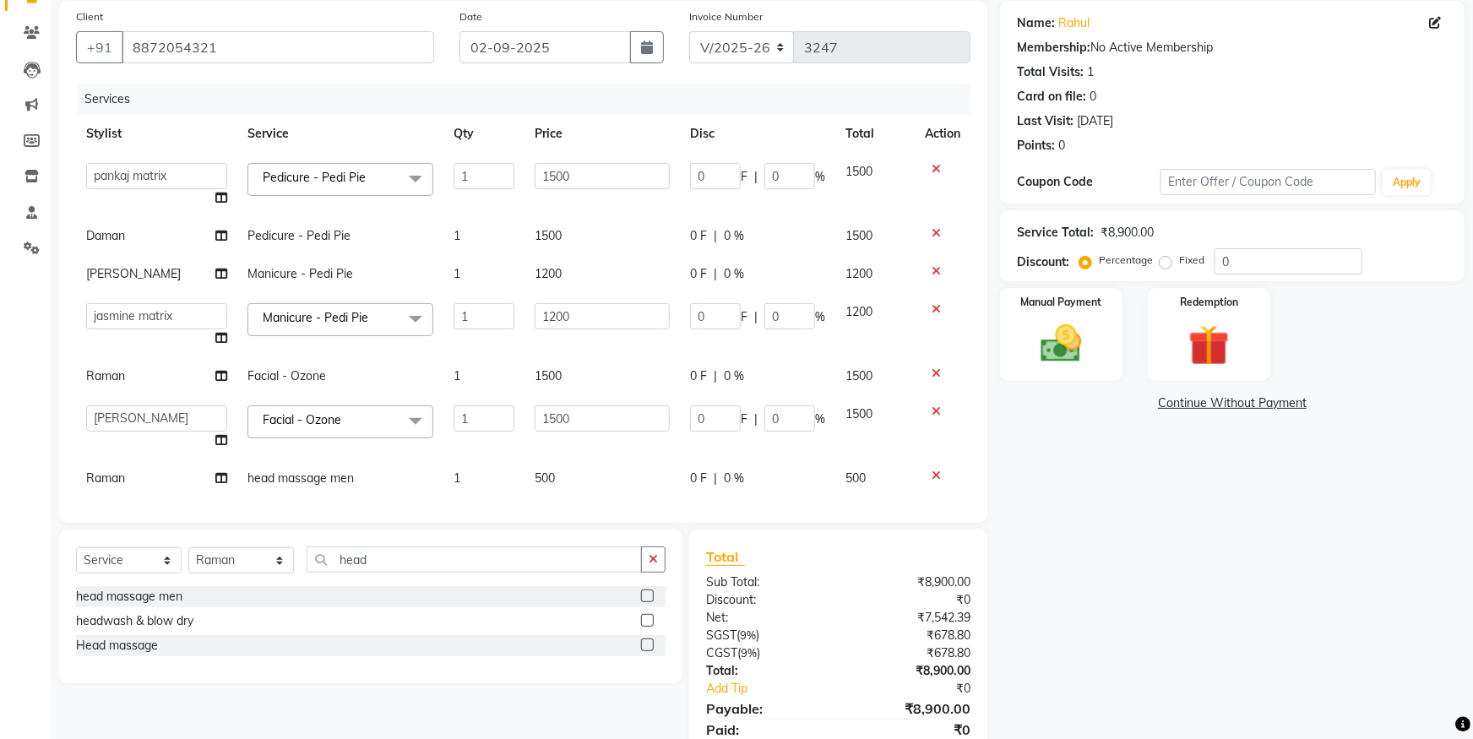
scroll to position [189, 0]
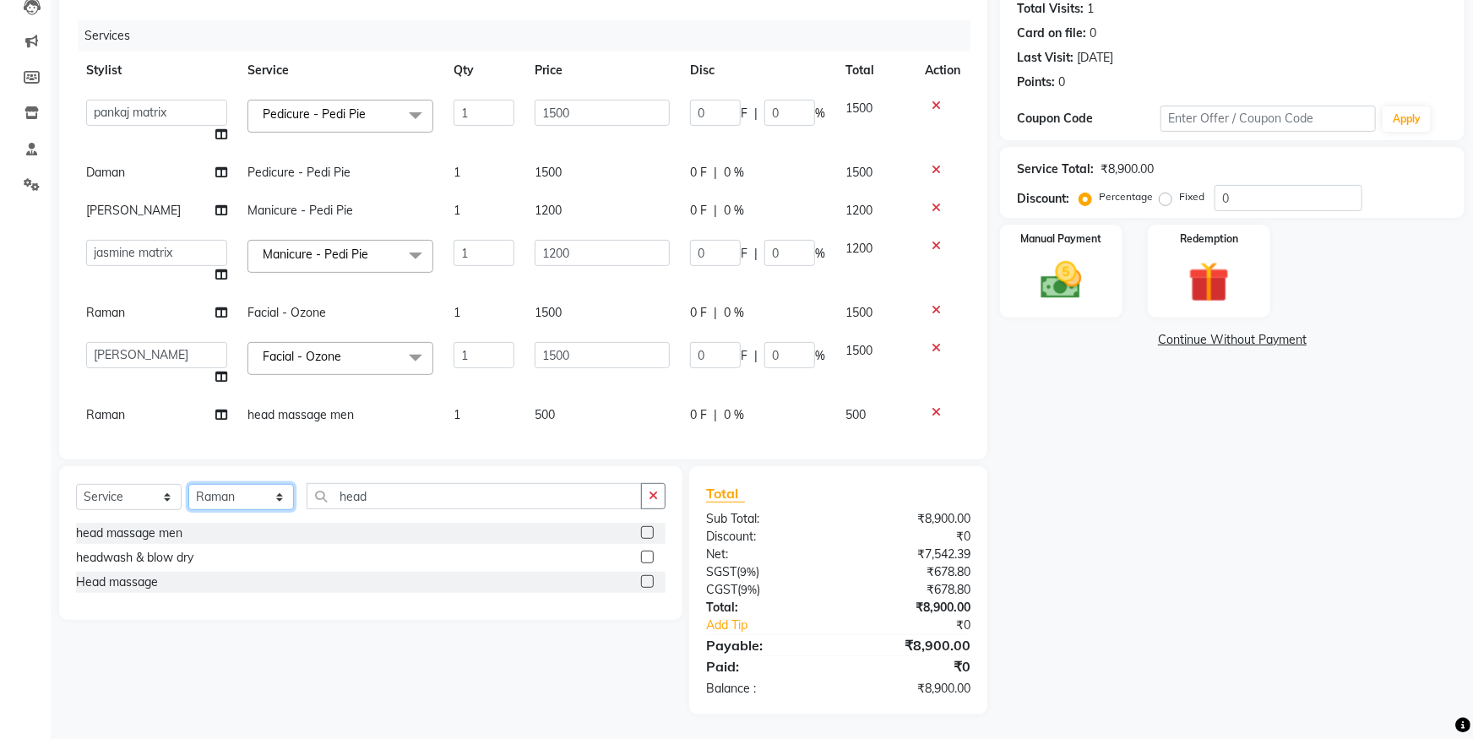
click at [188, 484] on select "Select Stylist amrit arsh ayush Daman Gori Harpreet jasmine matrix Jaswant sing…" at bounding box center [241, 497] width 106 height 26
select select "60238"
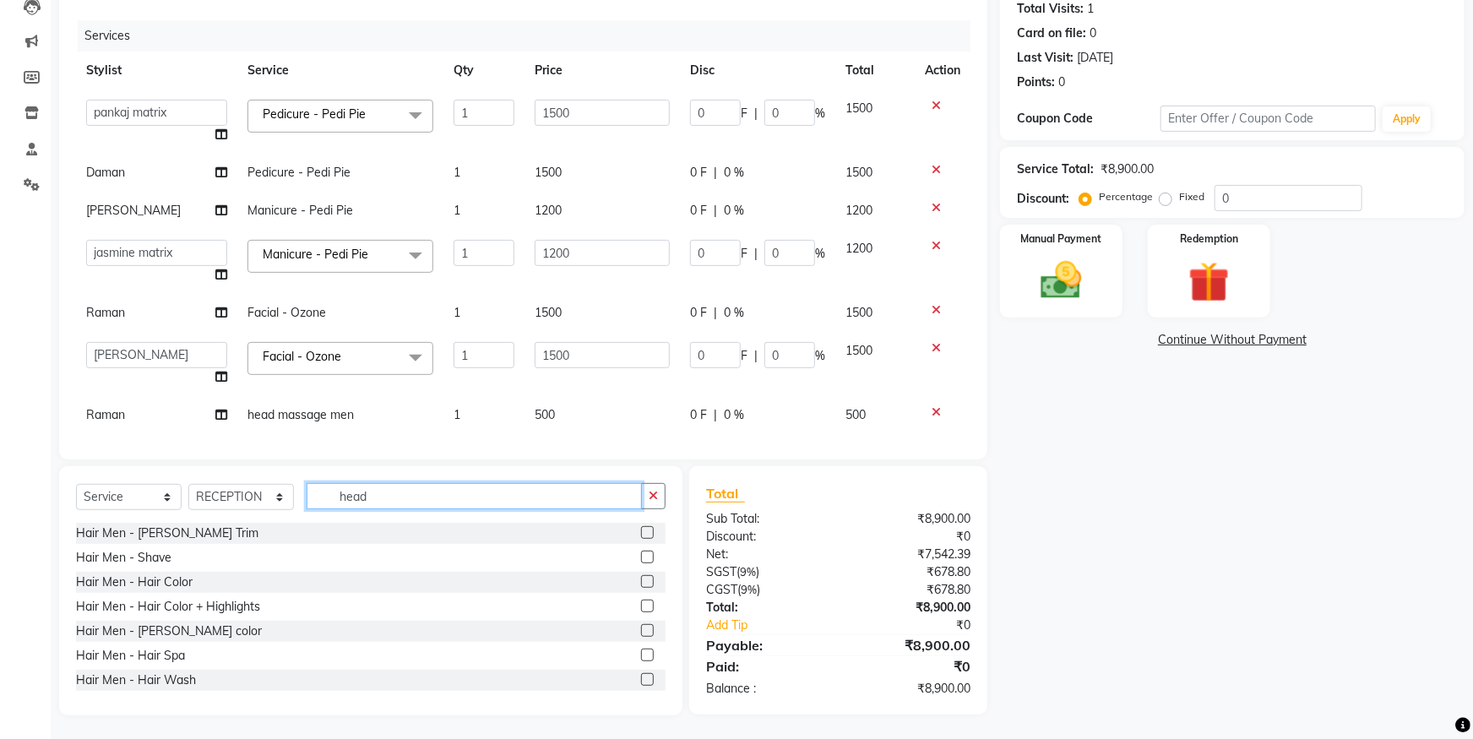
click at [369, 501] on input "head" at bounding box center [474, 496] width 335 height 26
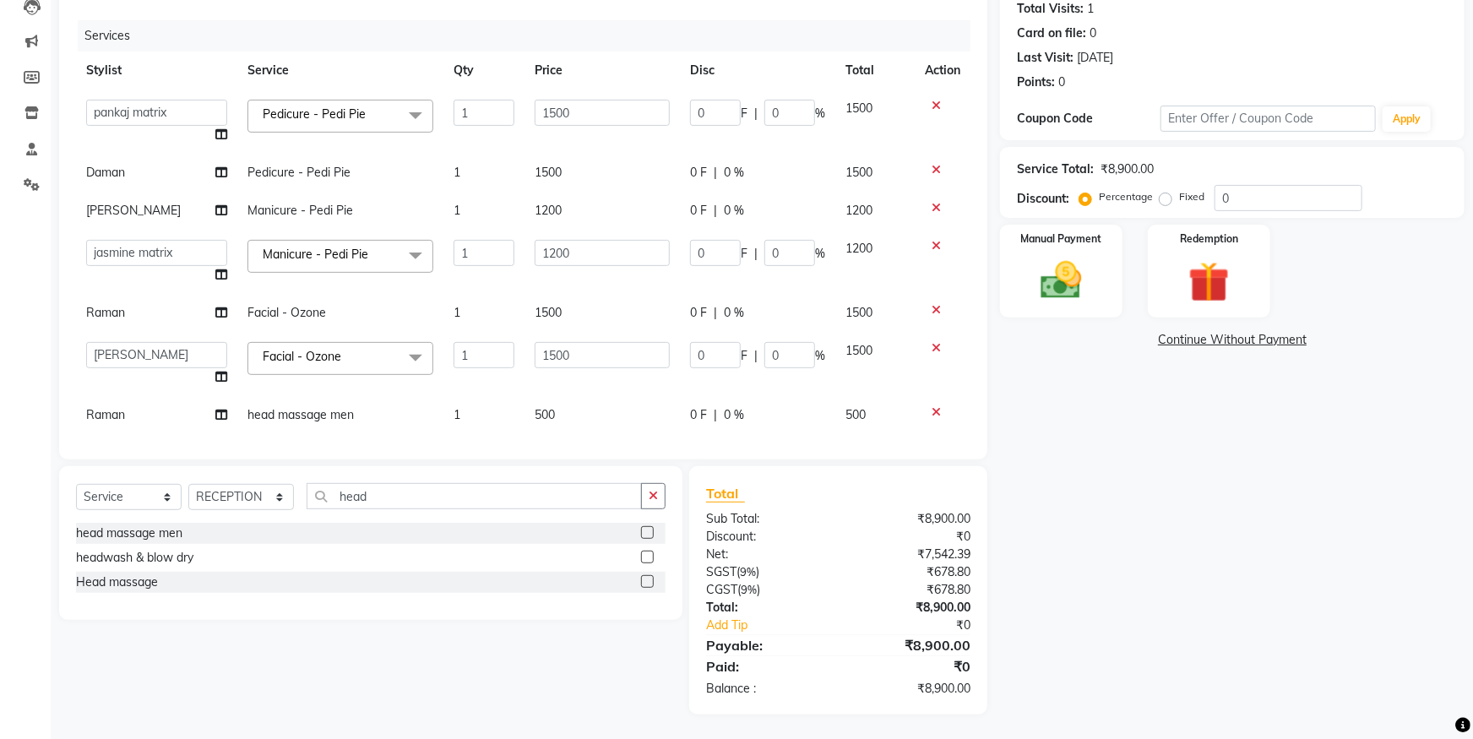
click at [645, 582] on label at bounding box center [647, 581] width 13 height 13
click at [645, 582] on input "checkbox" at bounding box center [646, 582] width 11 height 11
checkbox input "false"
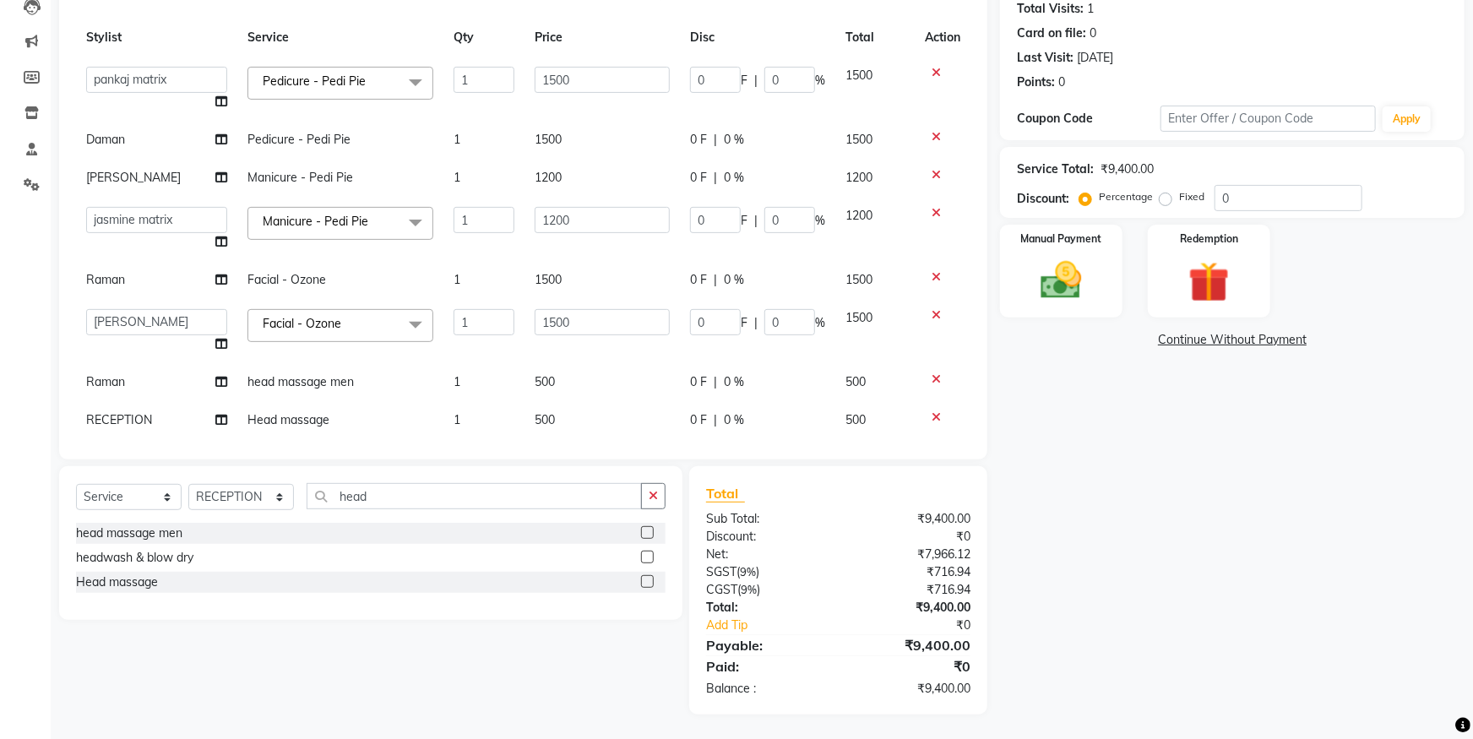
scroll to position [56, 0]
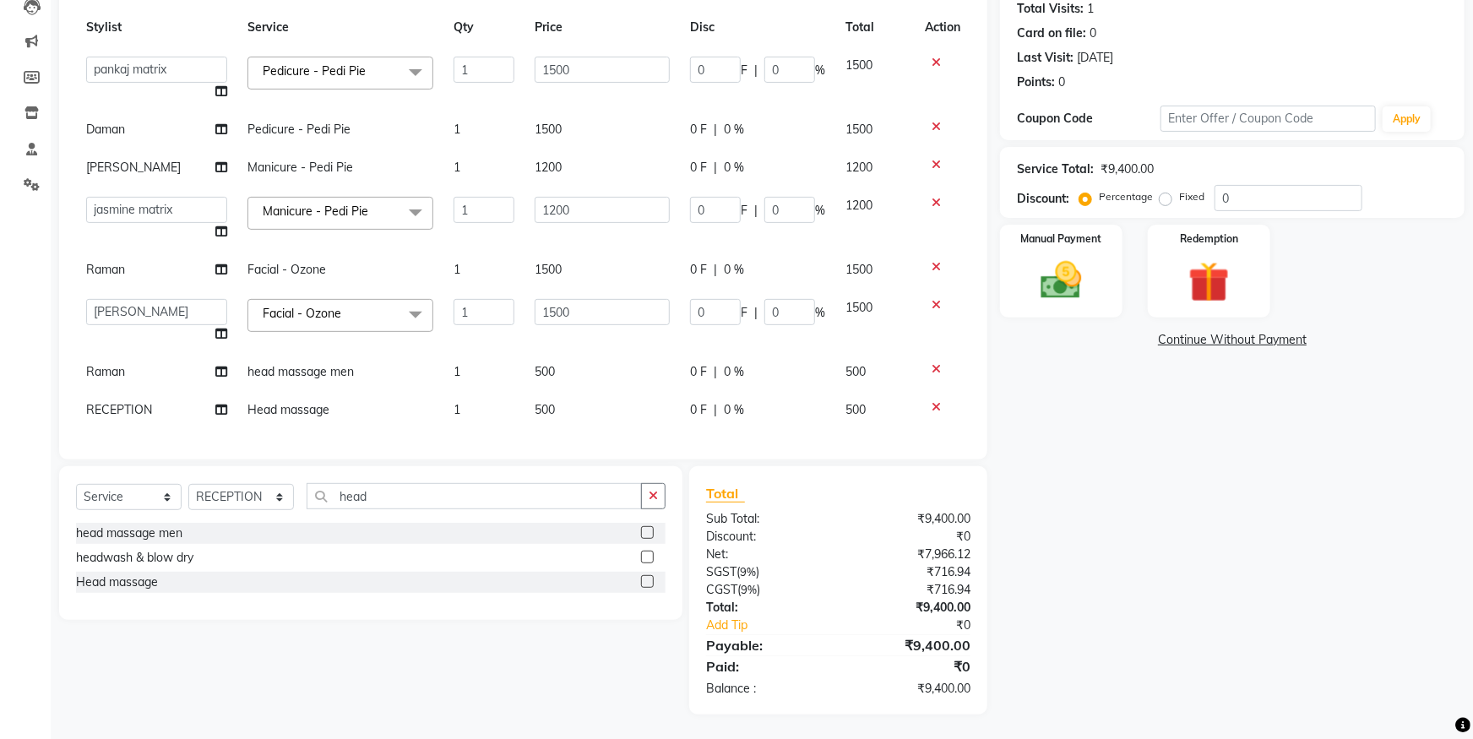
click at [541, 402] on span "500" at bounding box center [545, 409] width 20 height 15
select select "60238"
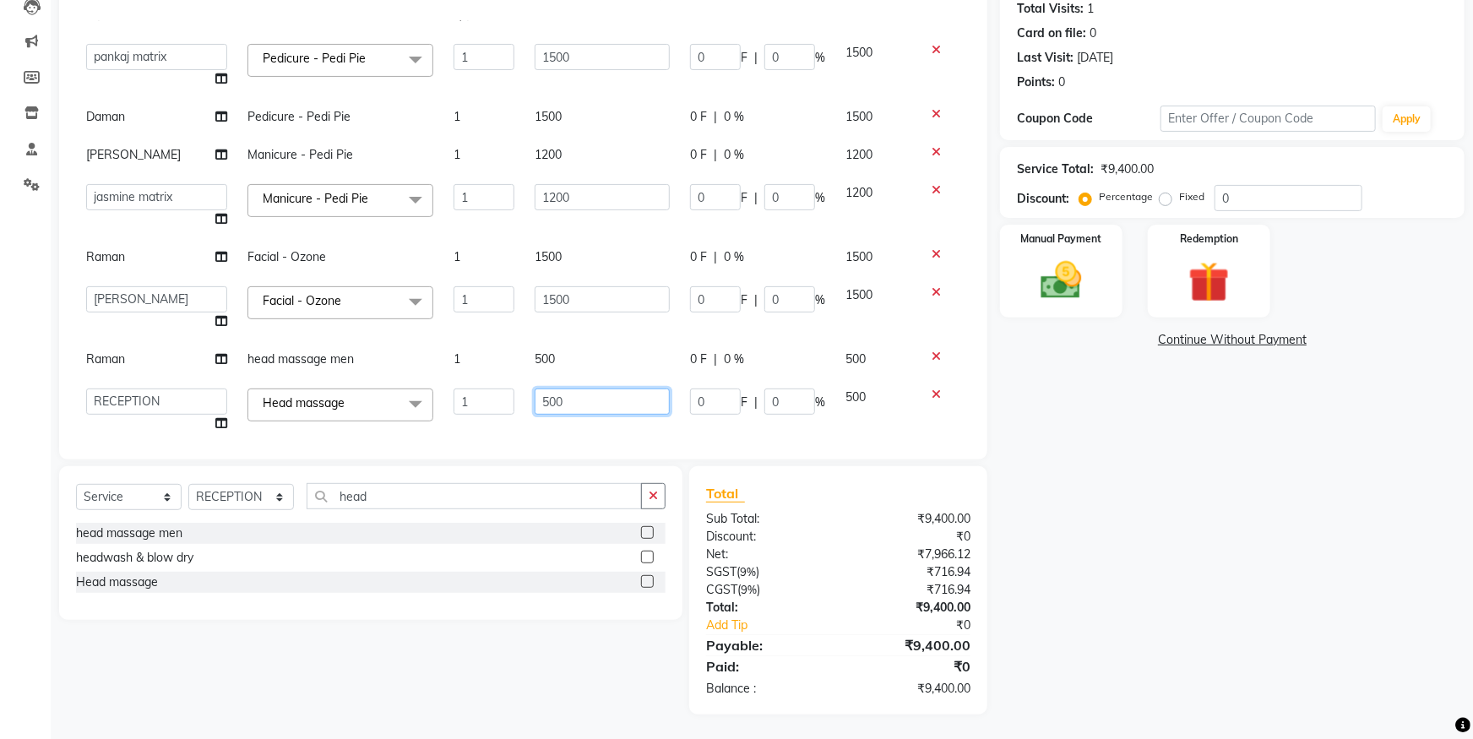
click at [581, 397] on input "500" at bounding box center [602, 401] width 135 height 26
type input "700"
click at [625, 334] on td "1500" at bounding box center [601, 308] width 155 height 64
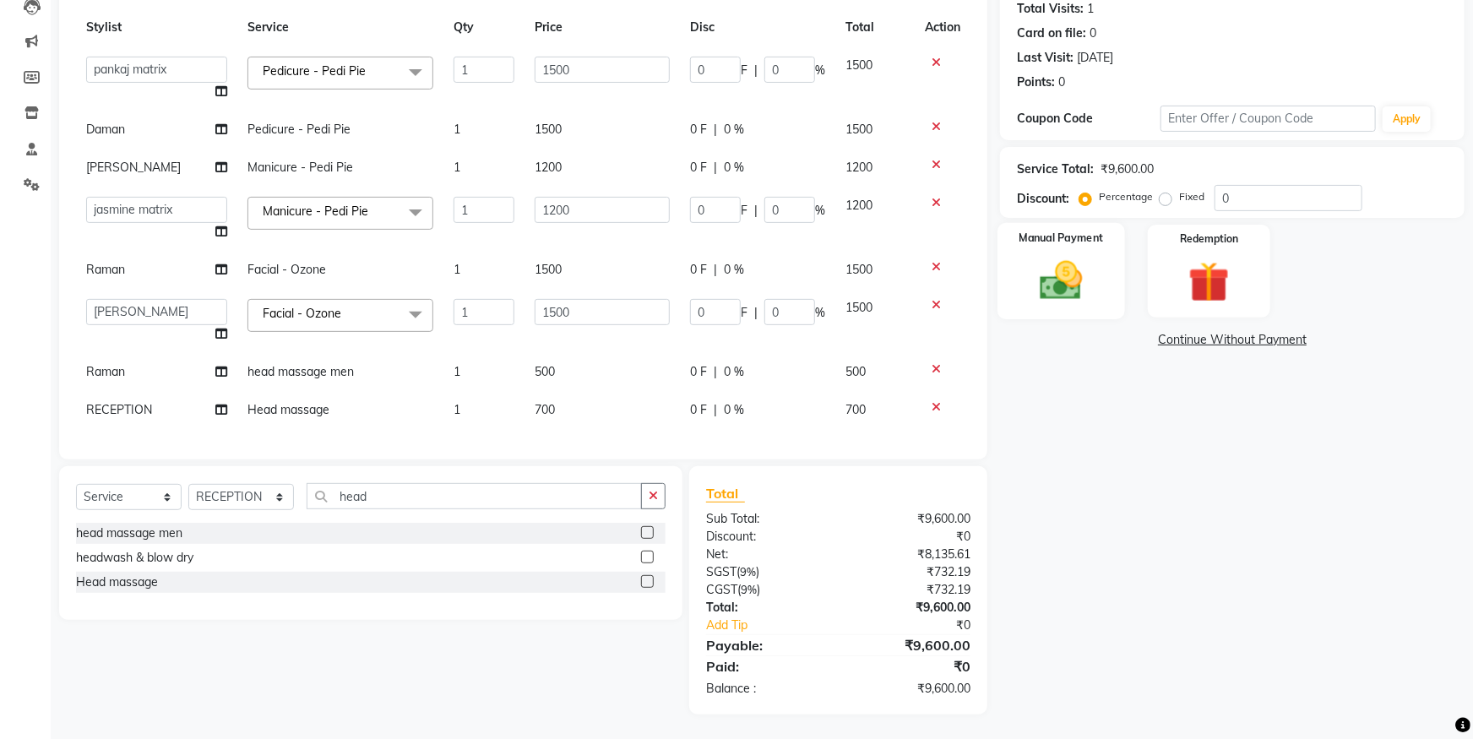
click at [1045, 296] on img at bounding box center [1061, 280] width 69 height 49
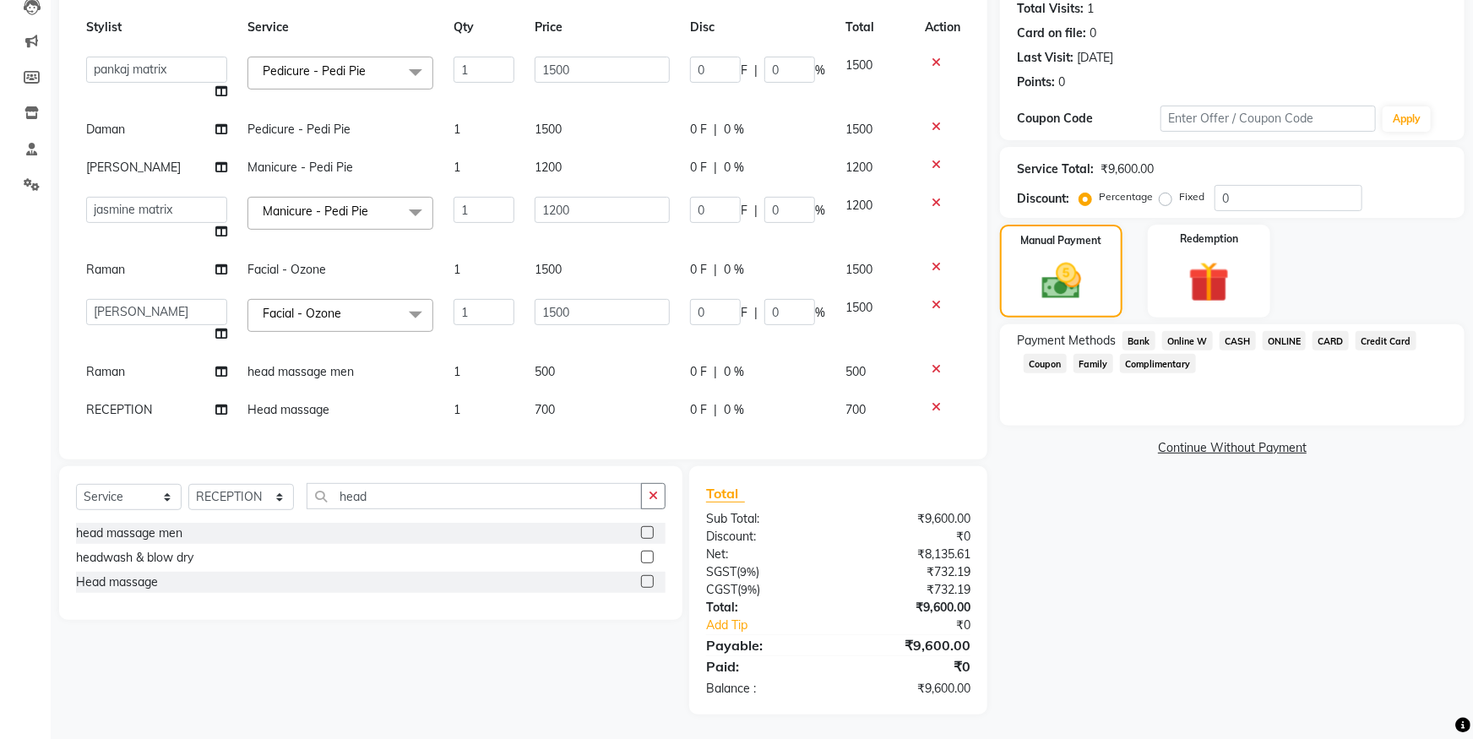
click at [1335, 343] on span "CARD" at bounding box center [1330, 340] width 36 height 19
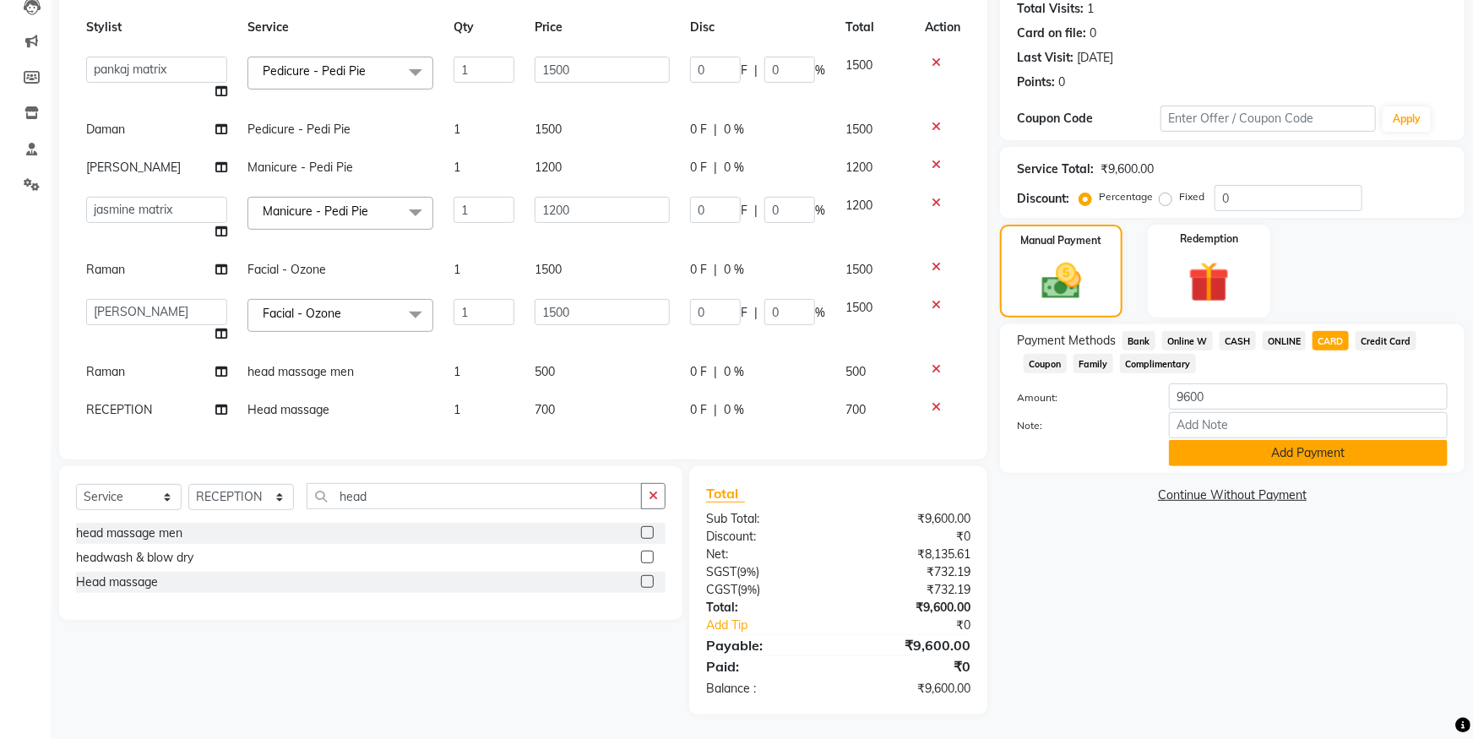
click at [1340, 452] on button "Add Payment" at bounding box center [1308, 453] width 279 height 26
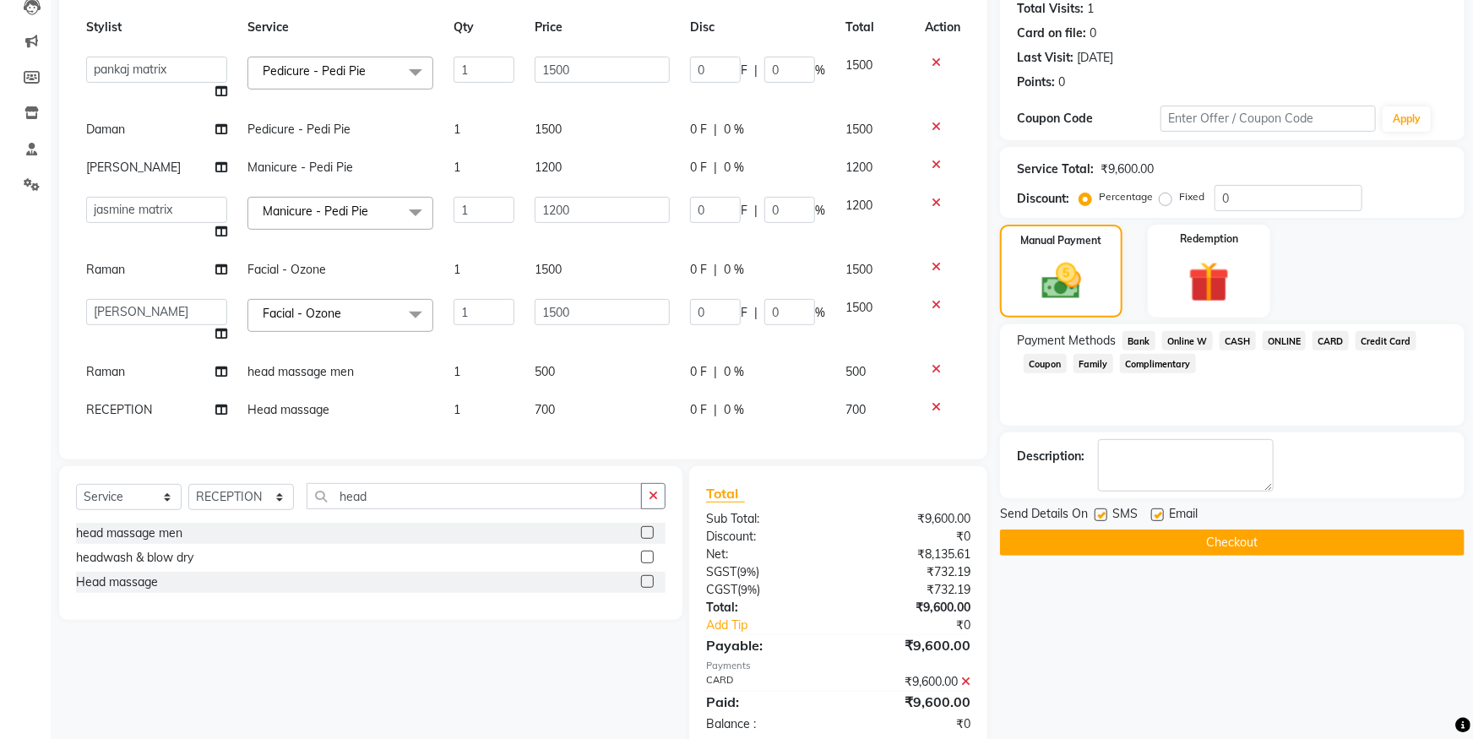
click at [1300, 546] on button "Checkout" at bounding box center [1232, 542] width 464 height 26
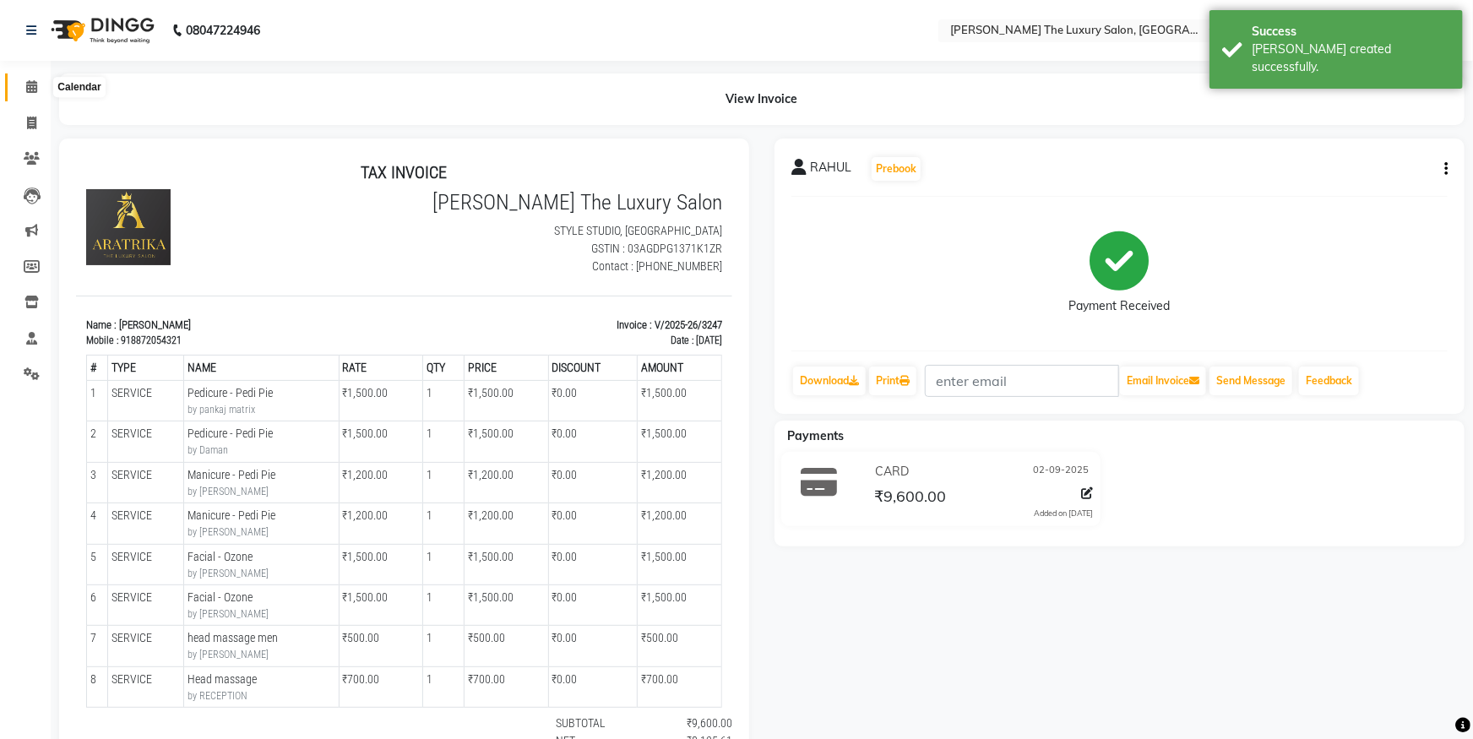
click at [36, 88] on icon at bounding box center [31, 86] width 11 height 13
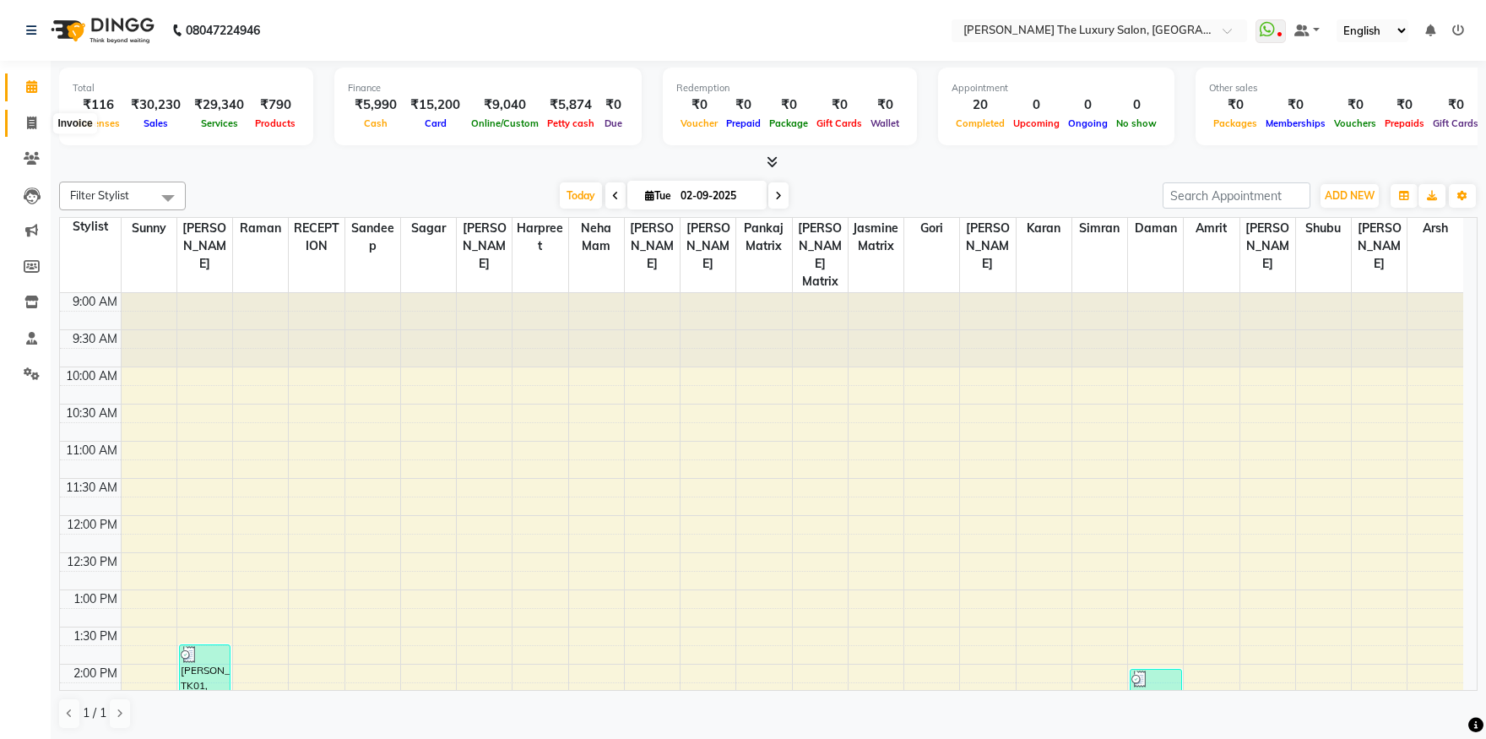
click at [35, 123] on icon at bounding box center [31, 123] width 9 height 13
select select "7179"
select select "service"
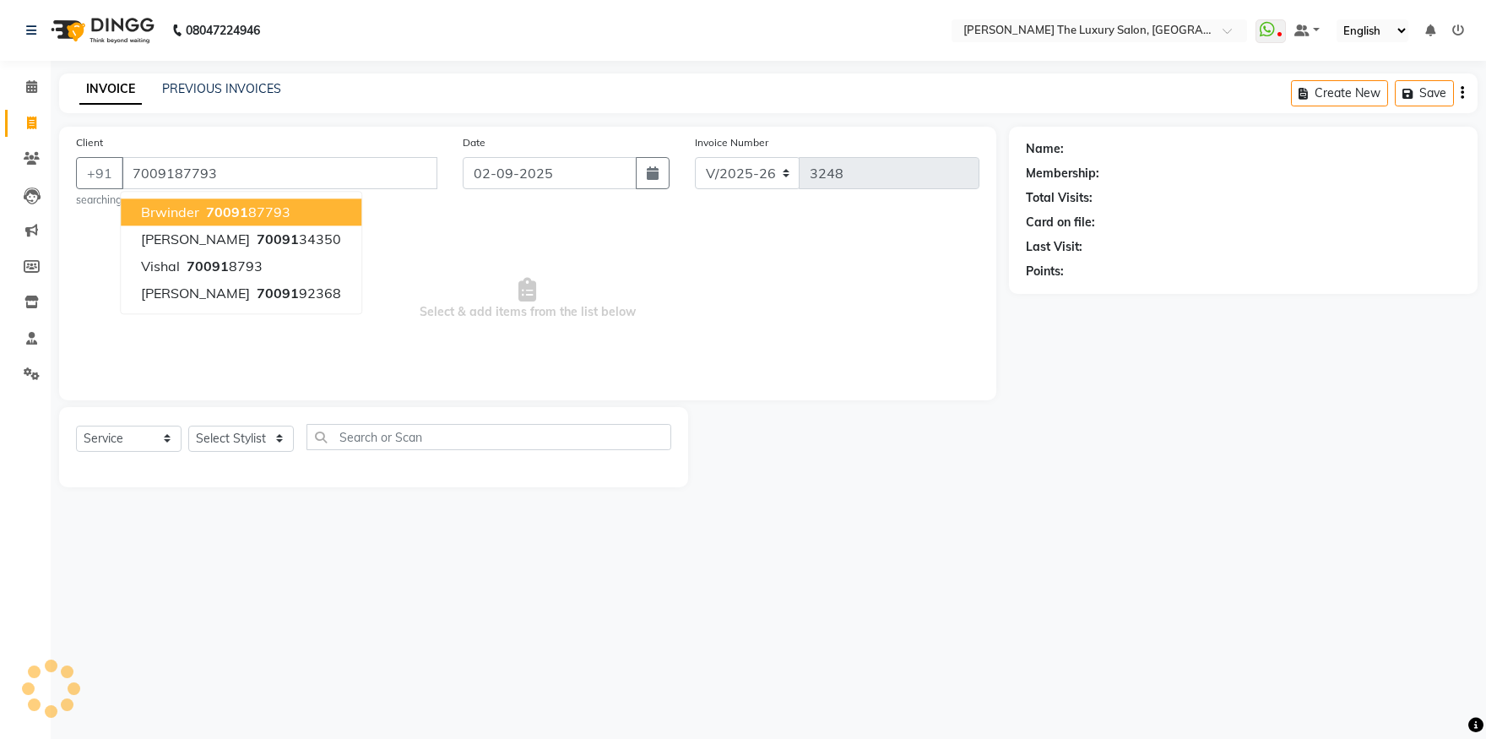
type input "7009187793"
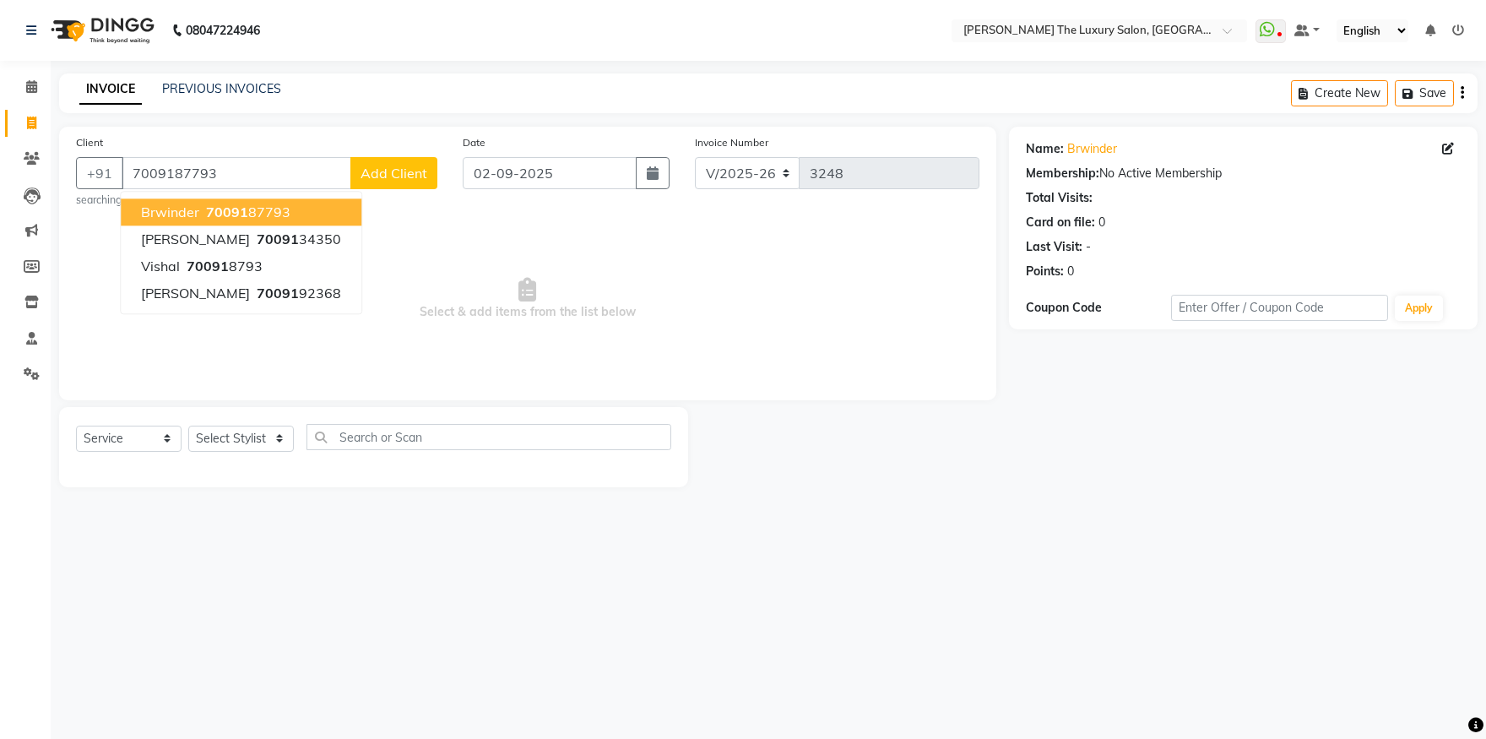
click at [231, 210] on span "70091" at bounding box center [227, 212] width 42 height 17
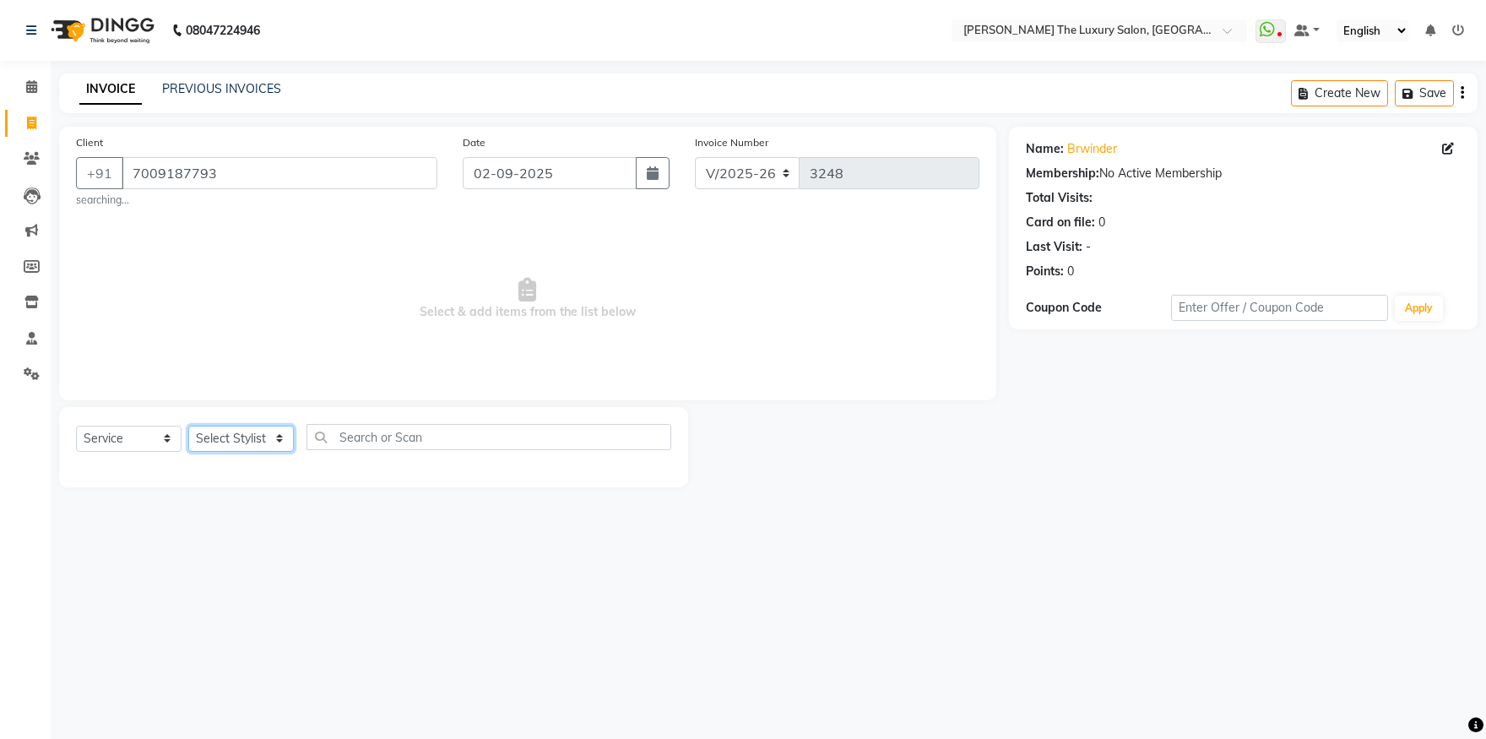
click at [188, 426] on select "Select Stylist amrit arsh ayush Daman Gori Harpreet jasmine matrix Jaswant sing…" at bounding box center [241, 439] width 106 height 26
select select "60213"
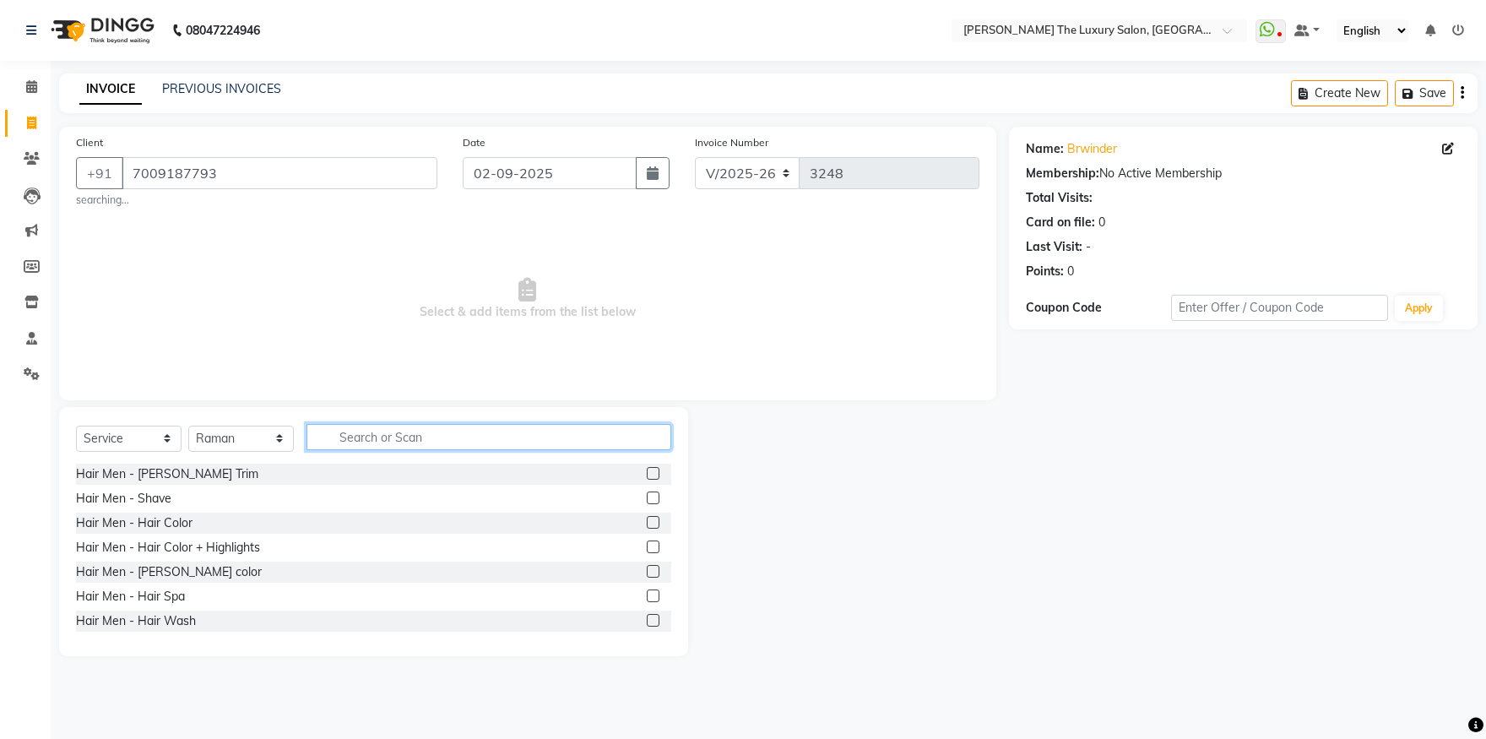
click at [375, 441] on input "text" at bounding box center [489, 437] width 365 height 26
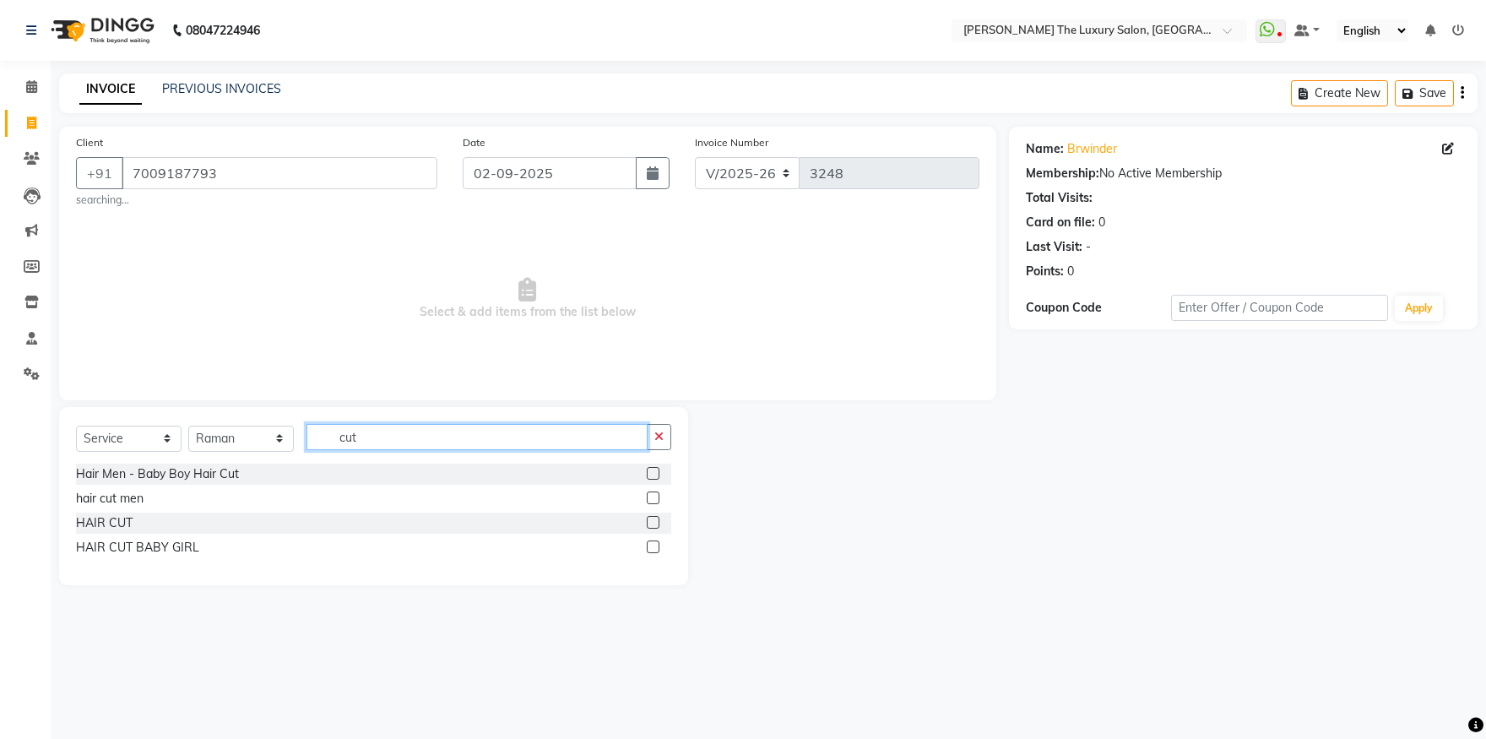
type input "cut"
click at [652, 499] on label at bounding box center [653, 497] width 13 height 13
click at [652, 499] on input "checkbox" at bounding box center [652, 498] width 11 height 11
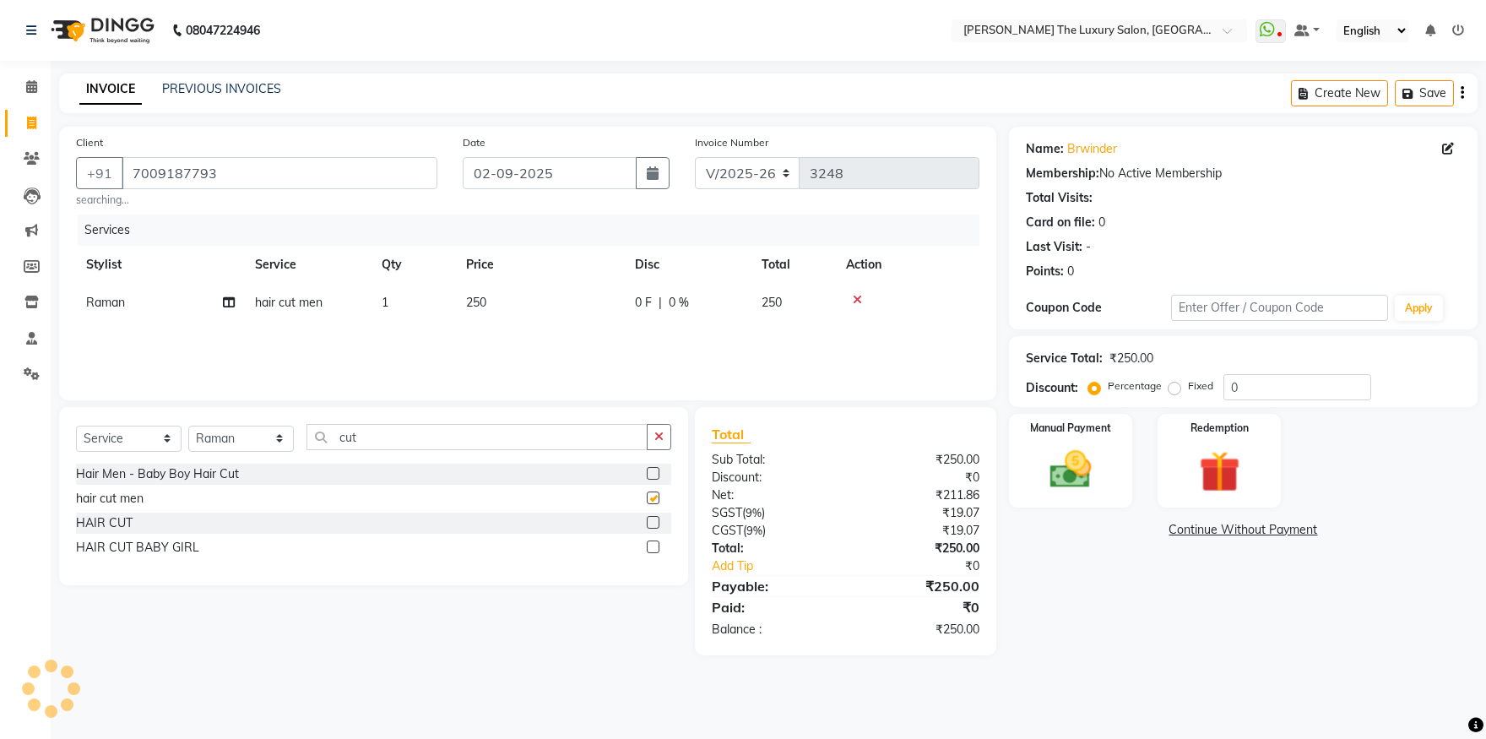
checkbox input "false"
click at [658, 525] on label at bounding box center [653, 522] width 13 height 13
click at [658, 525] on input "checkbox" at bounding box center [652, 523] width 11 height 11
checkbox input "false"
click at [861, 342] on icon at bounding box center [857, 338] width 9 height 12
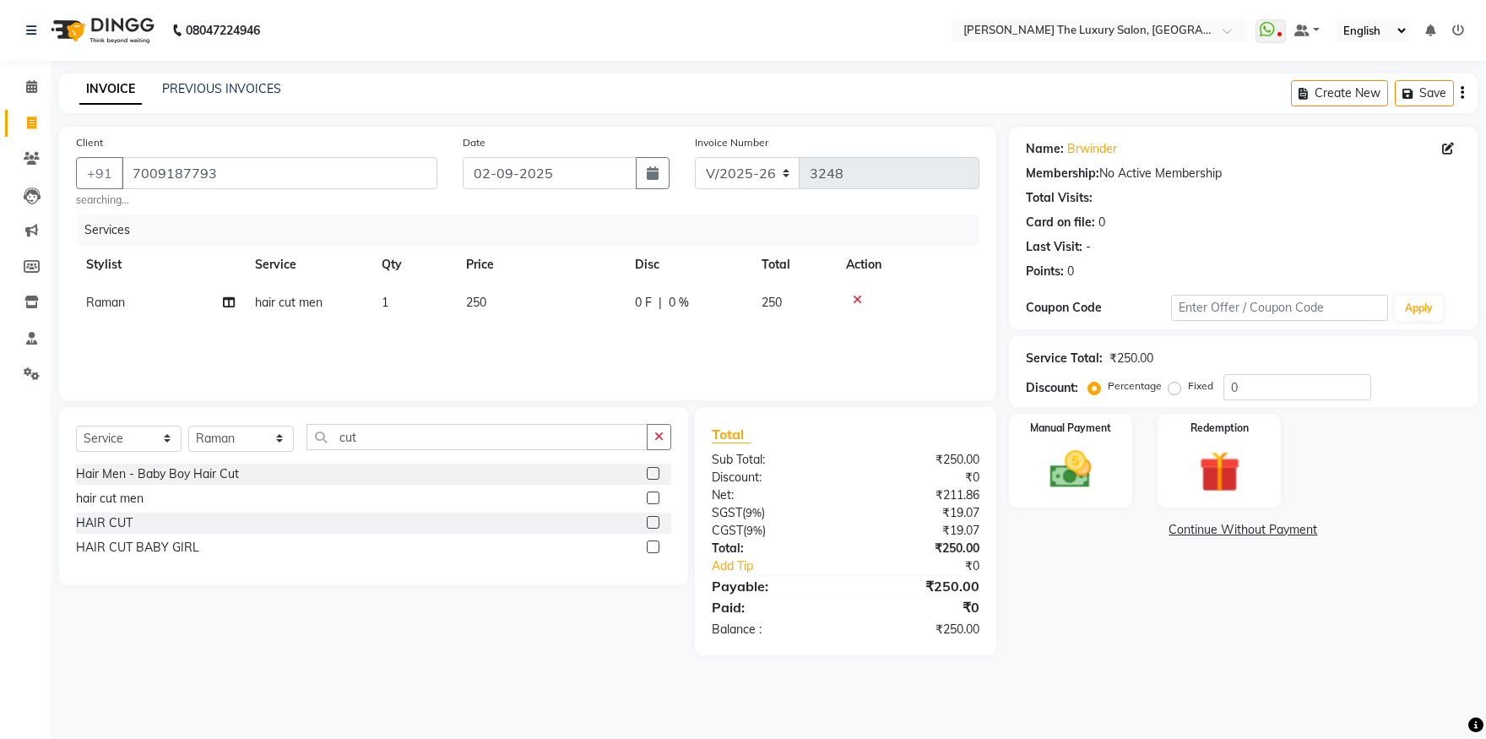
click at [466, 295] on td "250" at bounding box center [540, 303] width 169 height 38
select select "60213"
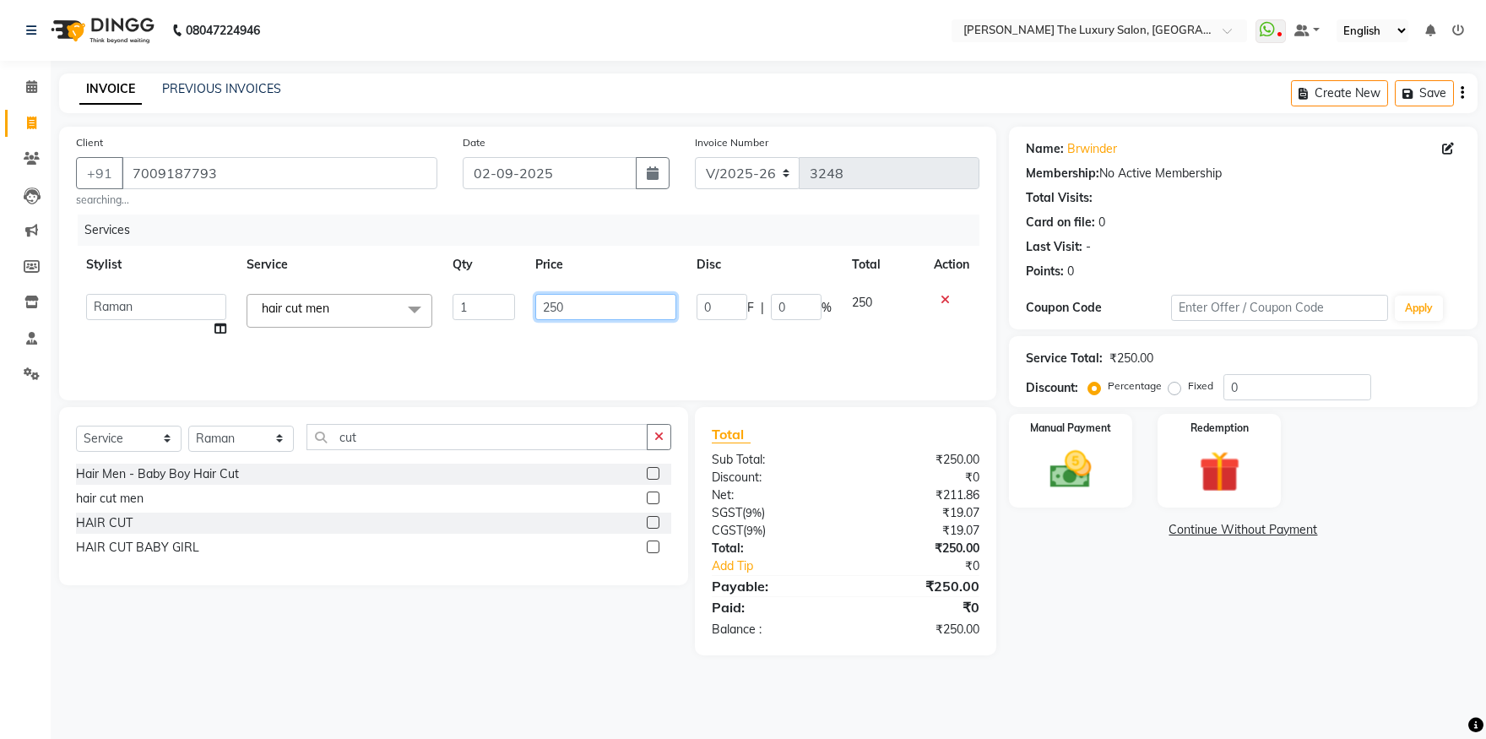
drag, startPoint x: 571, startPoint y: 310, endPoint x: 483, endPoint y: 318, distance: 88.2
click at [535, 312] on input "250" at bounding box center [605, 307] width 141 height 26
type input "200"
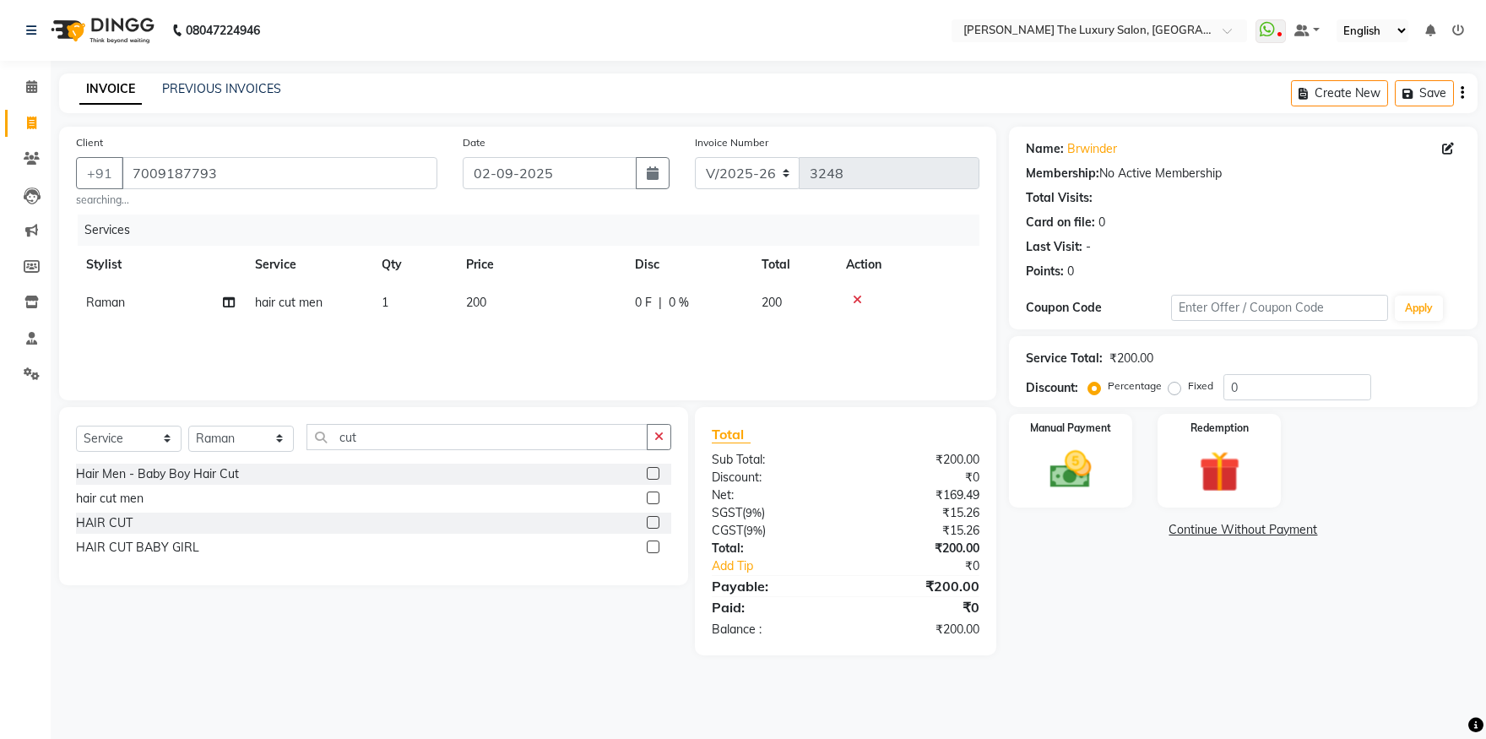
click at [536, 346] on div "Services Stylist Service Qty Price Disc Total Action Raman hair cut men 1 200 0…" at bounding box center [528, 299] width 904 height 169
click at [1101, 452] on img at bounding box center [1071, 470] width 70 height 50
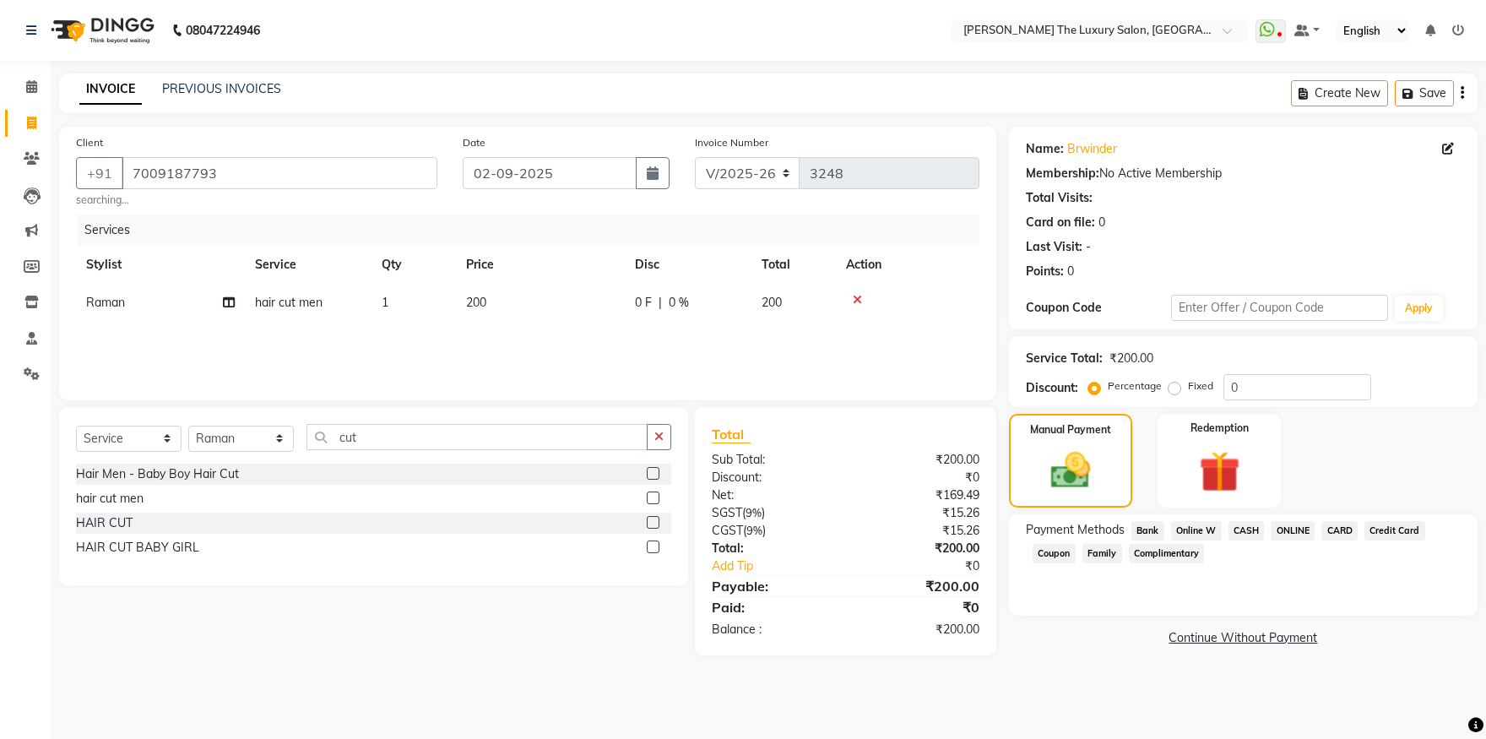
click at [1294, 535] on span "ONLINE" at bounding box center [1293, 530] width 44 height 19
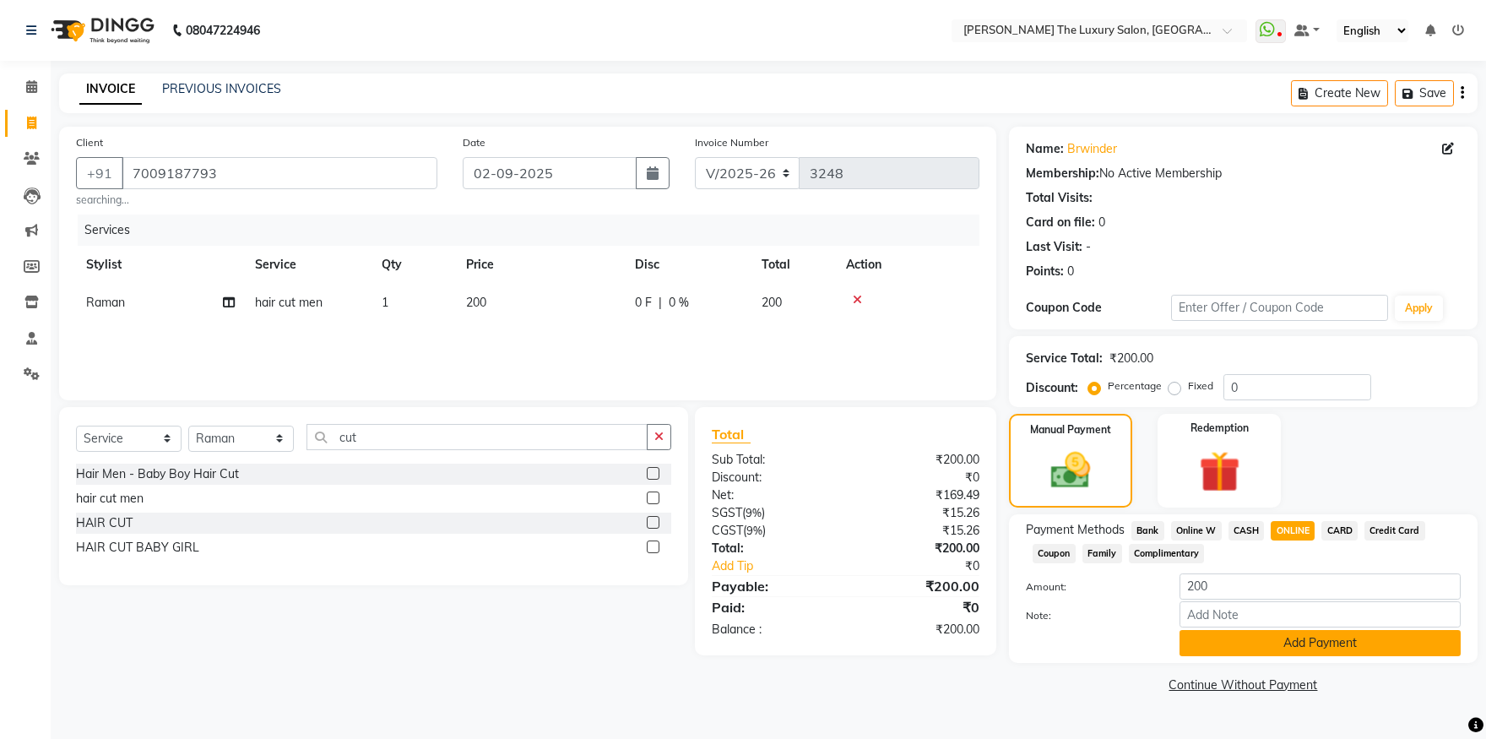
click at [1298, 645] on button "Add Payment" at bounding box center [1320, 643] width 281 height 26
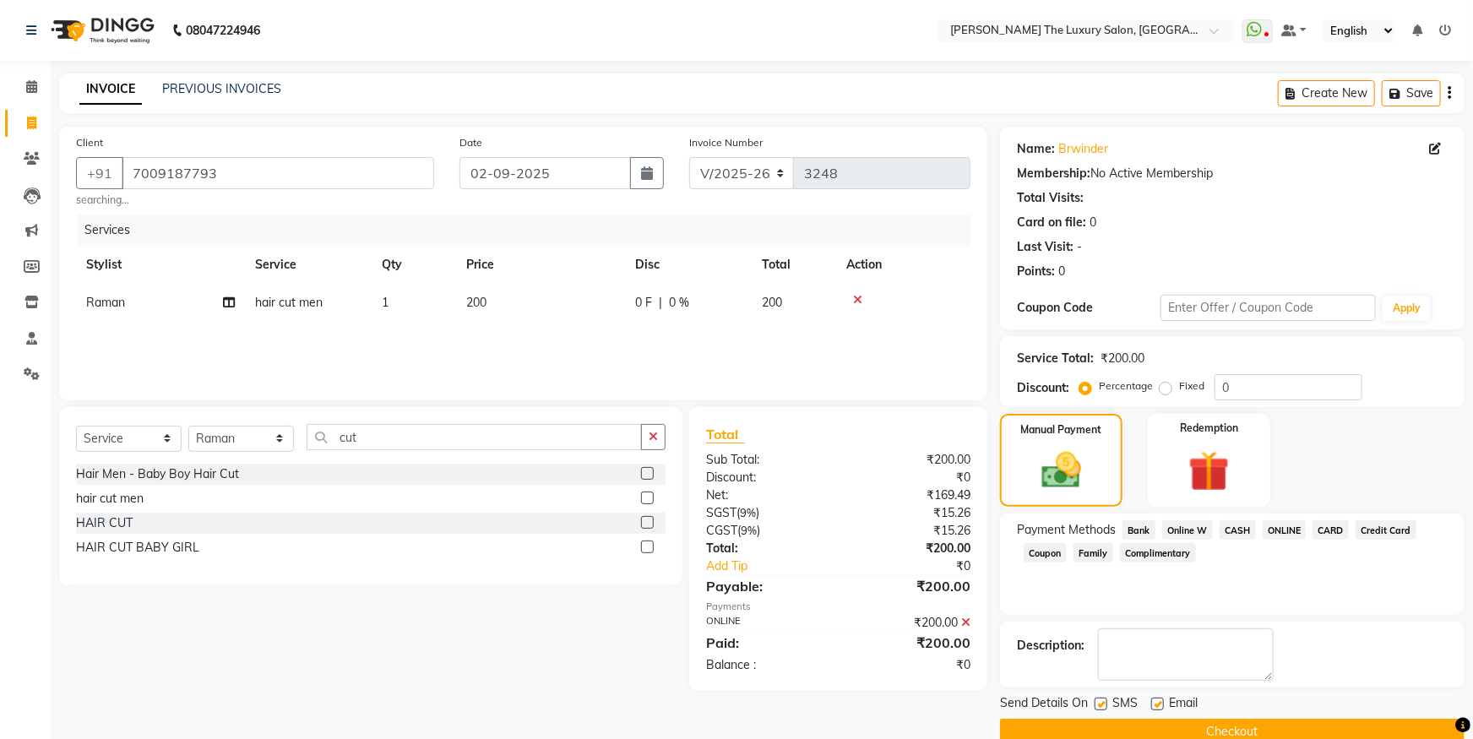
click at [1296, 723] on button "Checkout" at bounding box center [1232, 732] width 464 height 26
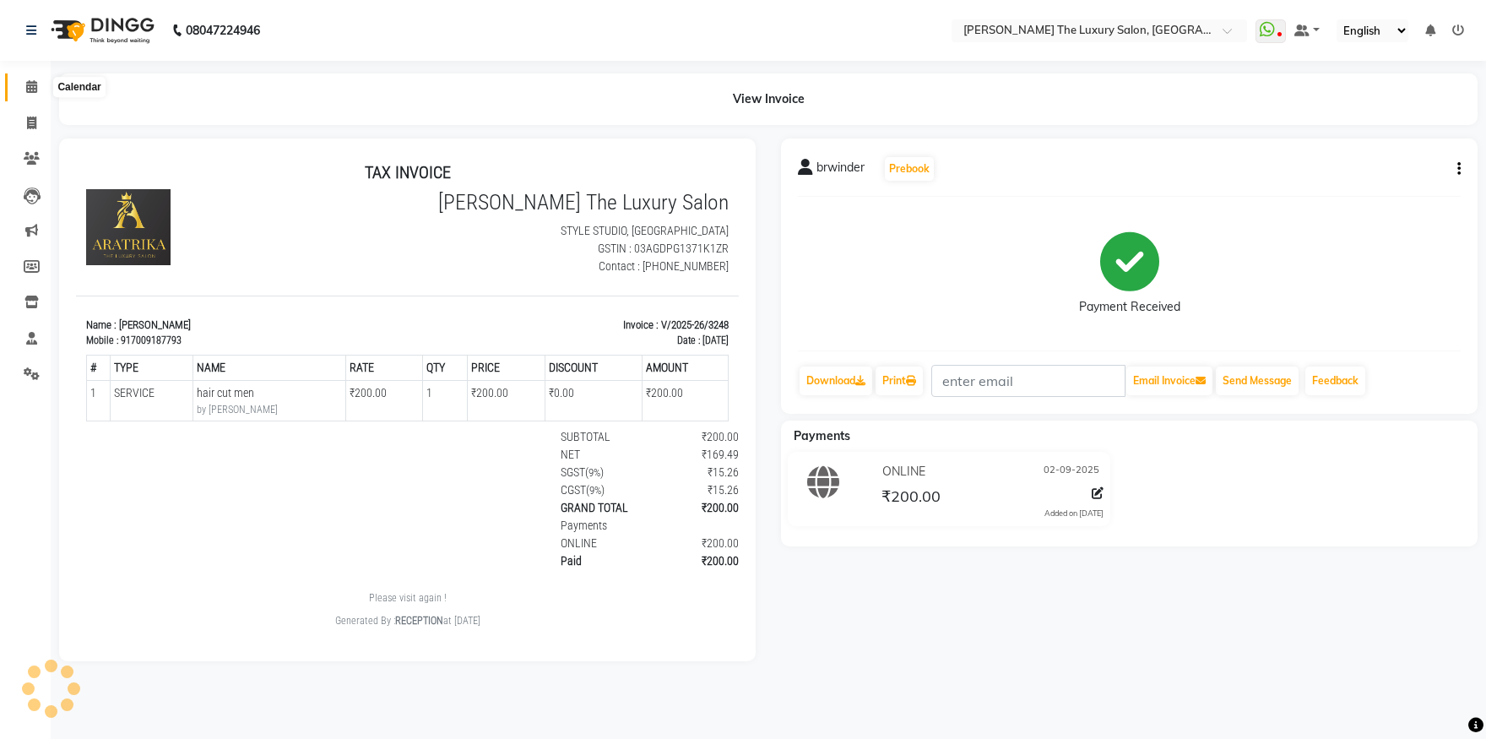
click at [27, 86] on icon at bounding box center [31, 86] width 11 height 13
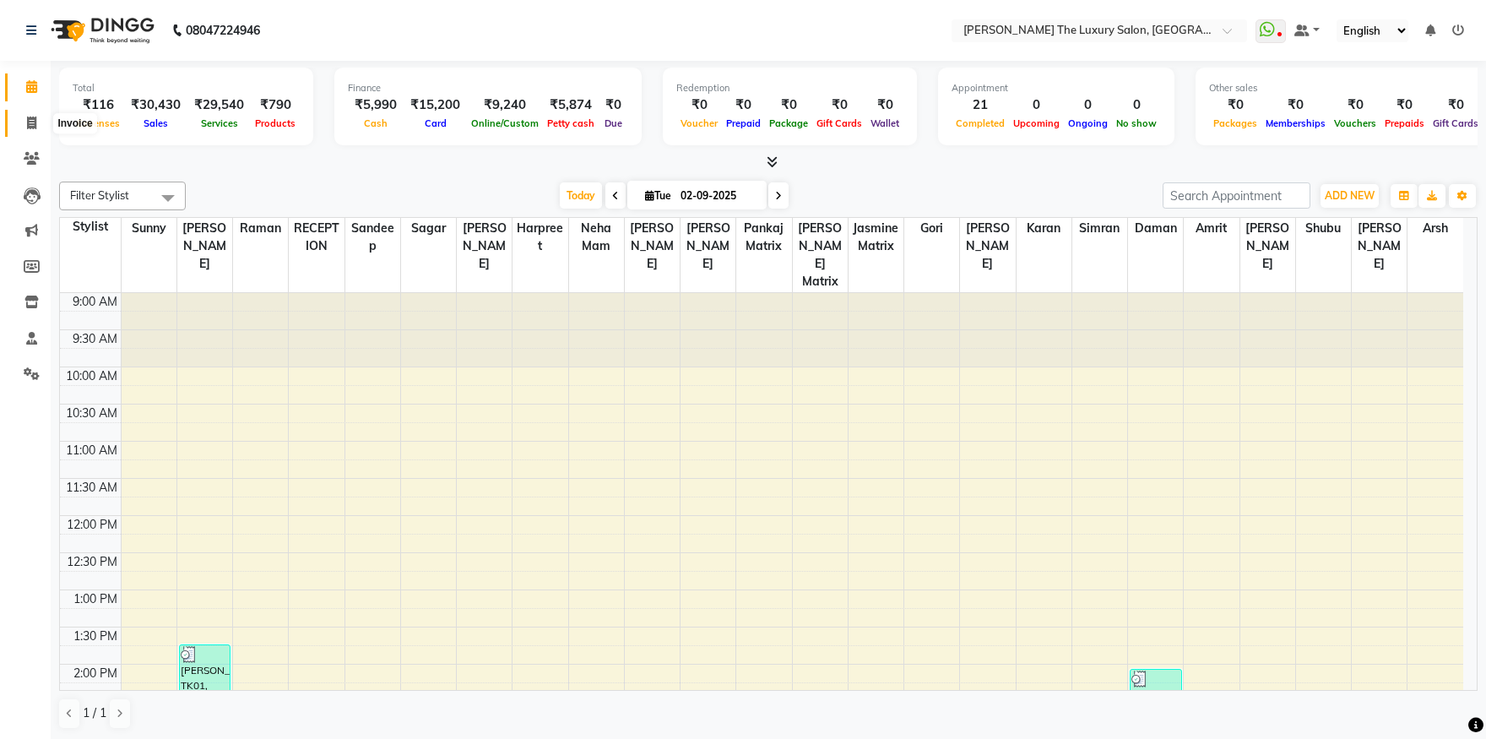
click at [33, 124] on icon at bounding box center [31, 123] width 9 height 13
select select "7179"
select select "service"
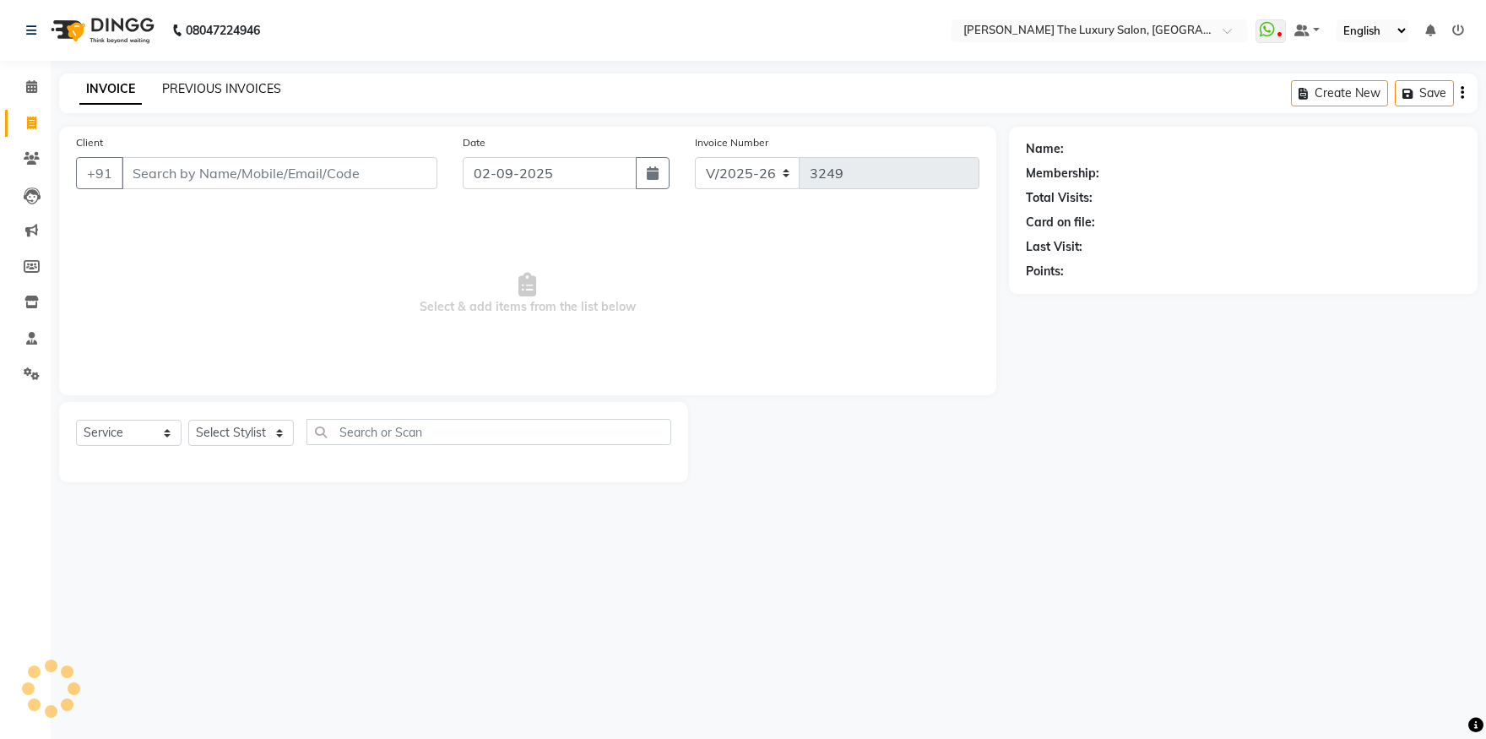
click at [198, 87] on link "PREVIOUS INVOICES" at bounding box center [221, 88] width 119 height 15
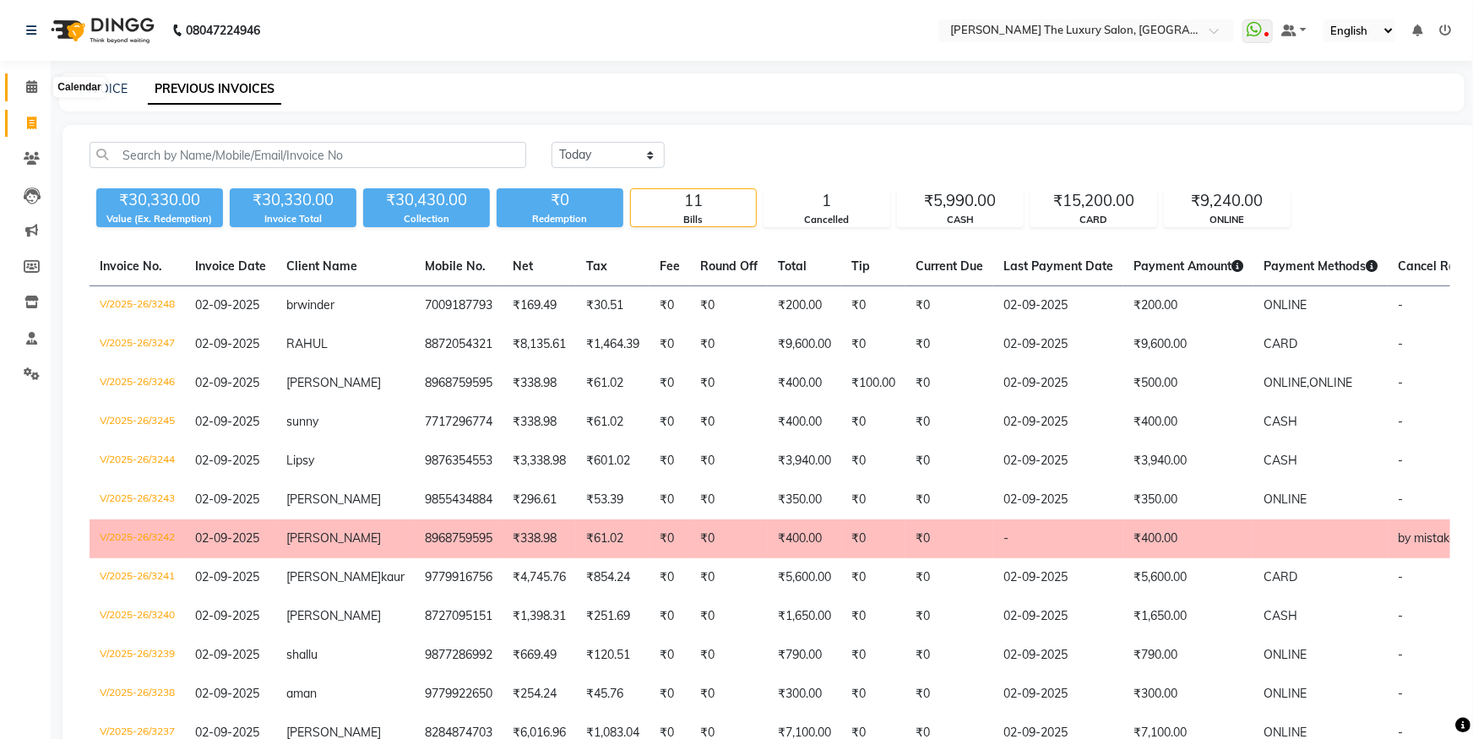
click at [36, 91] on icon at bounding box center [31, 86] width 11 height 13
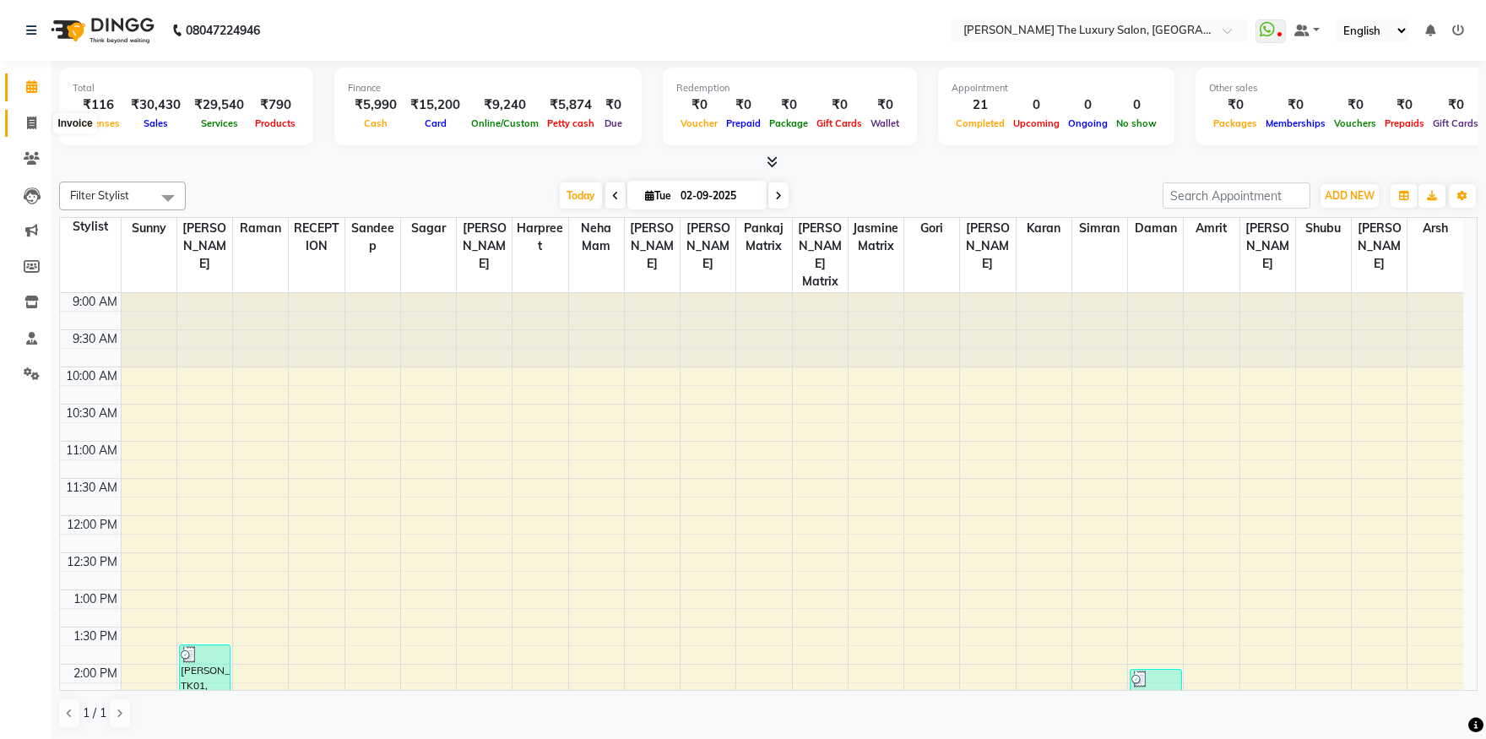
click at [39, 126] on span at bounding box center [32, 123] width 30 height 19
select select "service"
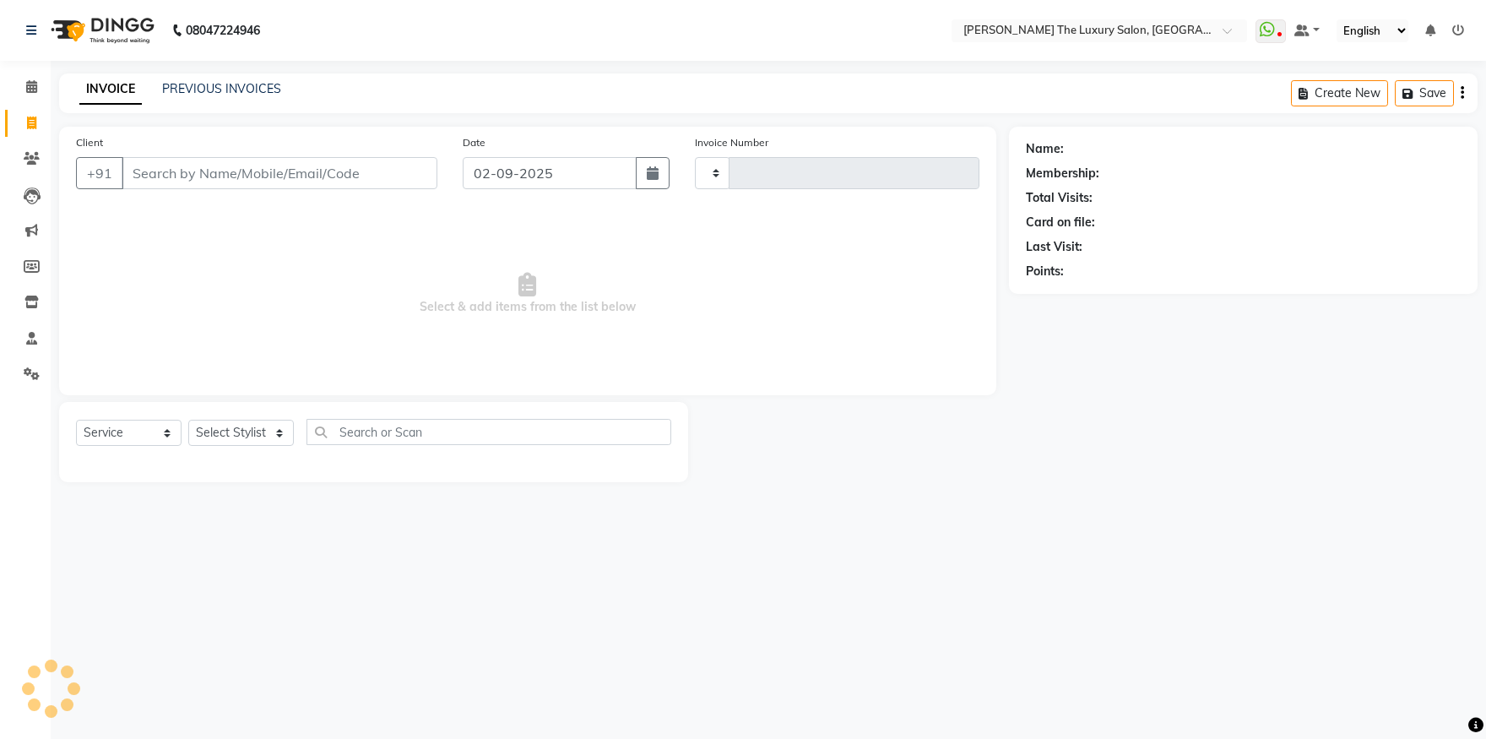
type input "3249"
select select "7179"
type input "7837700080"
click at [405, 182] on button "Add Client" at bounding box center [393, 173] width 87 height 32
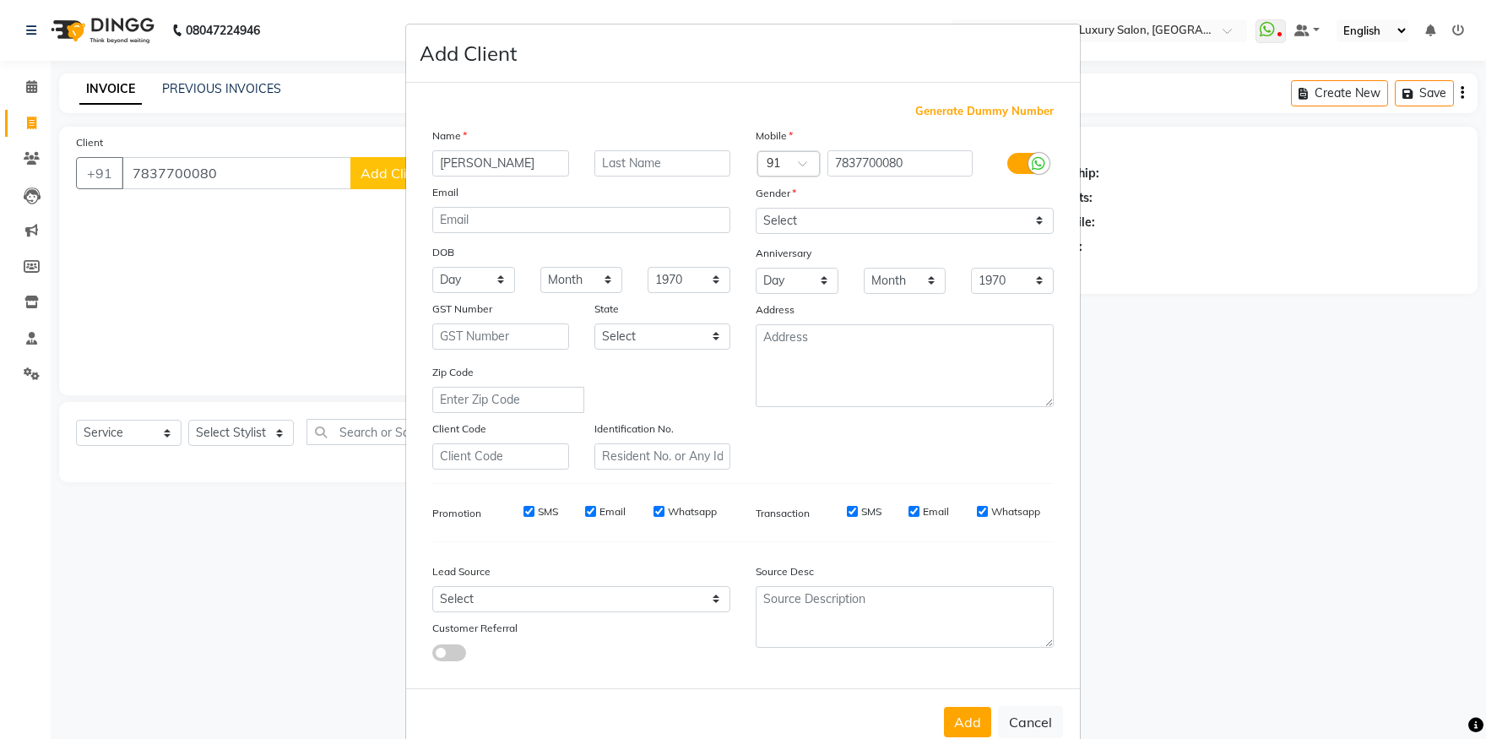
type input "navreet"
click at [756, 208] on select "Select Male Female Other Prefer Not To Say" at bounding box center [905, 221] width 298 height 26
select select "female"
click option "Female" at bounding box center [0, 0] width 0 height 0
click at [959, 731] on button "Add" at bounding box center [967, 722] width 47 height 30
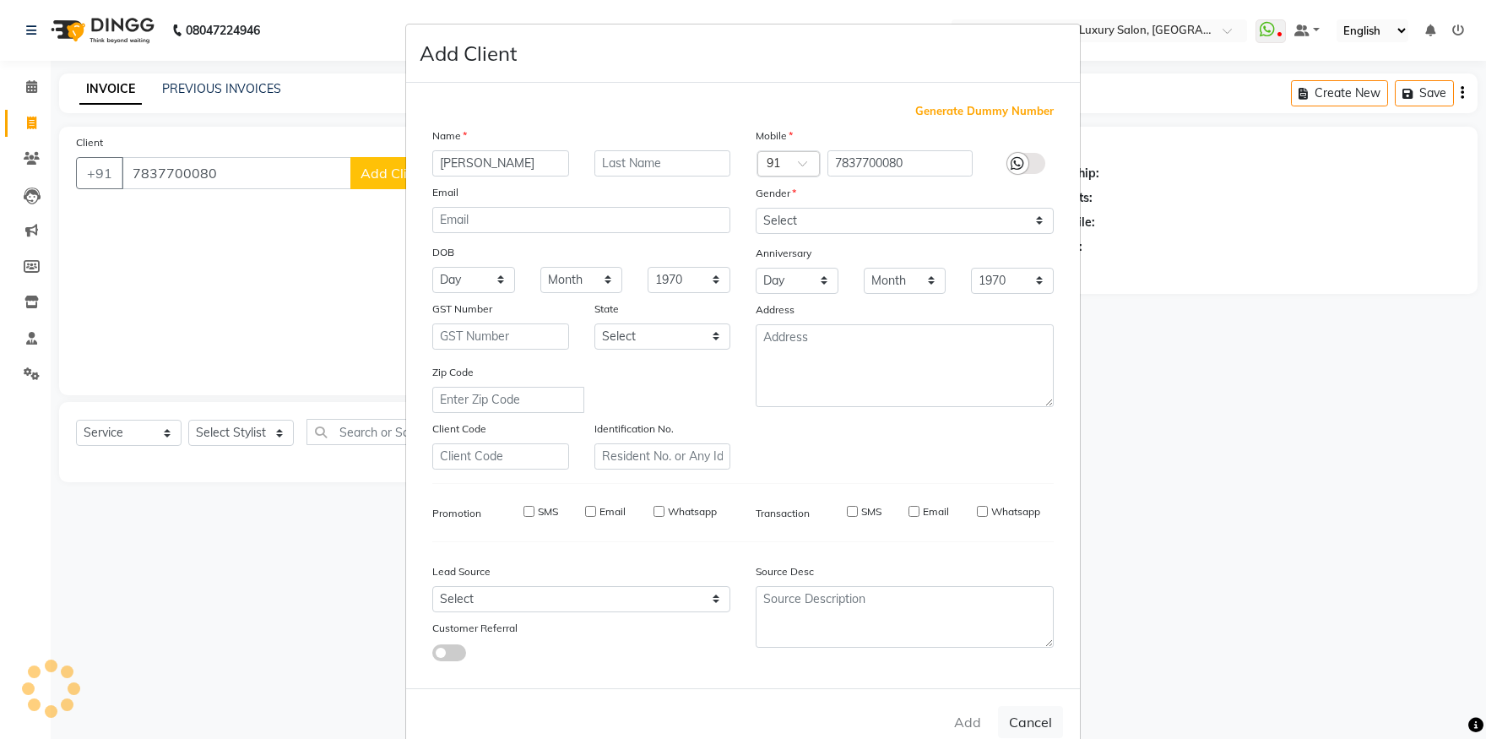
select select
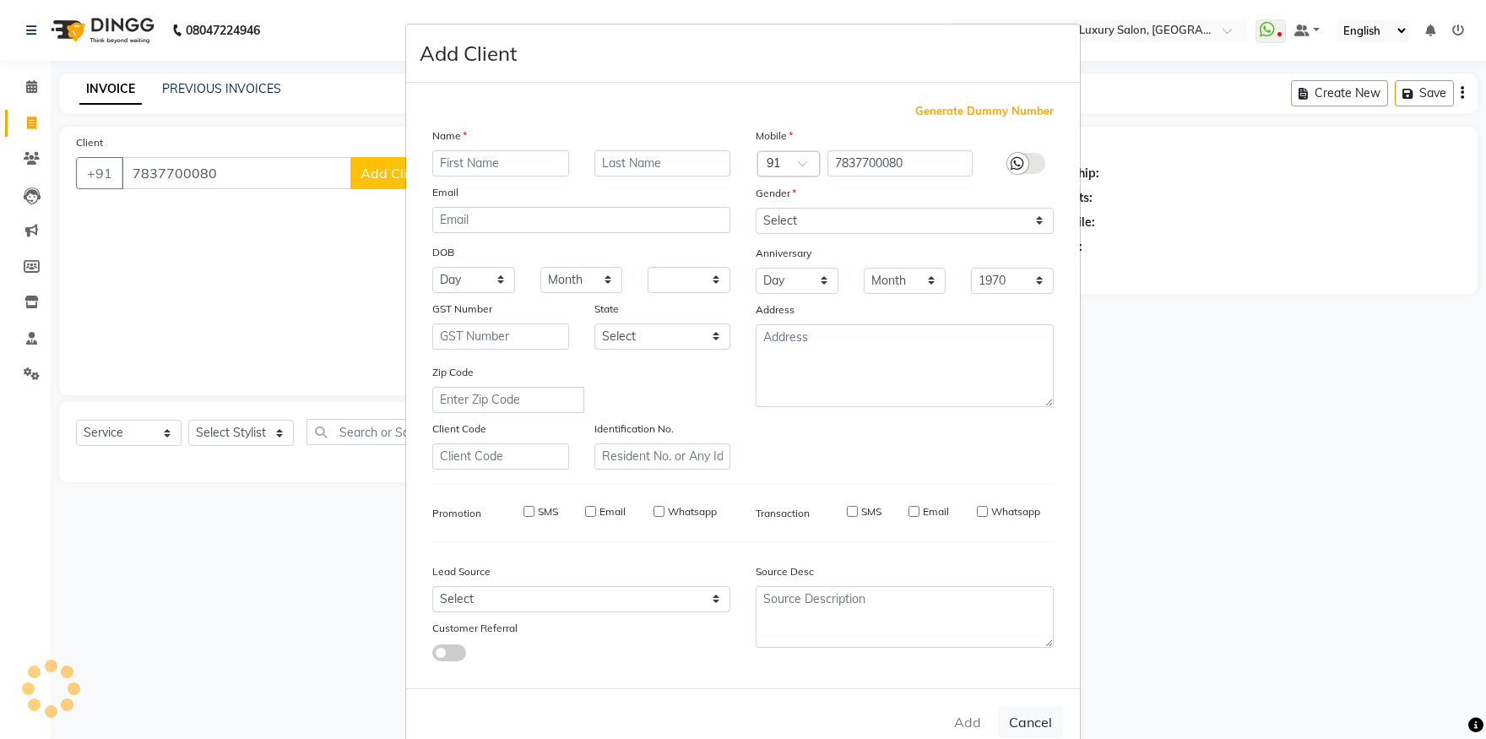
select select
checkbox input "false"
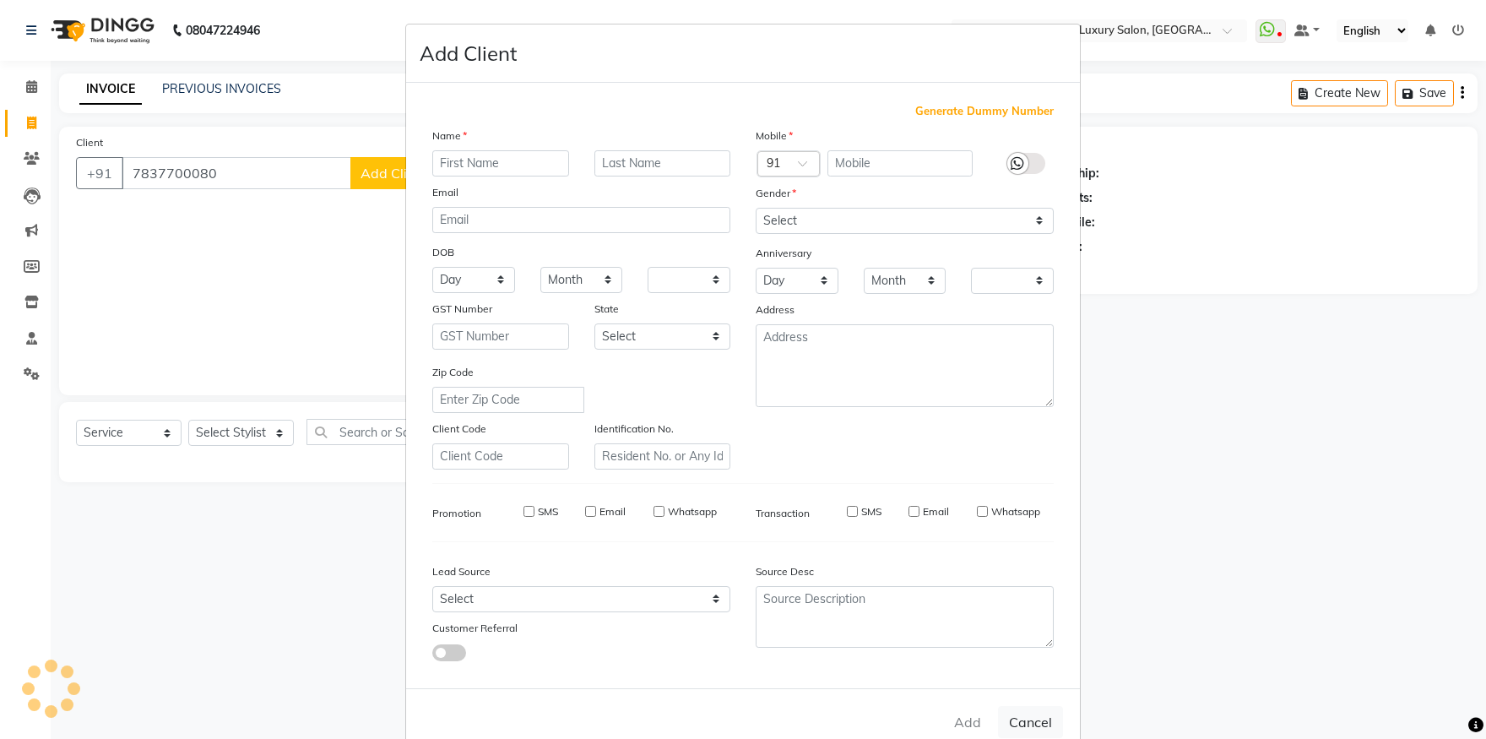
checkbox input "false"
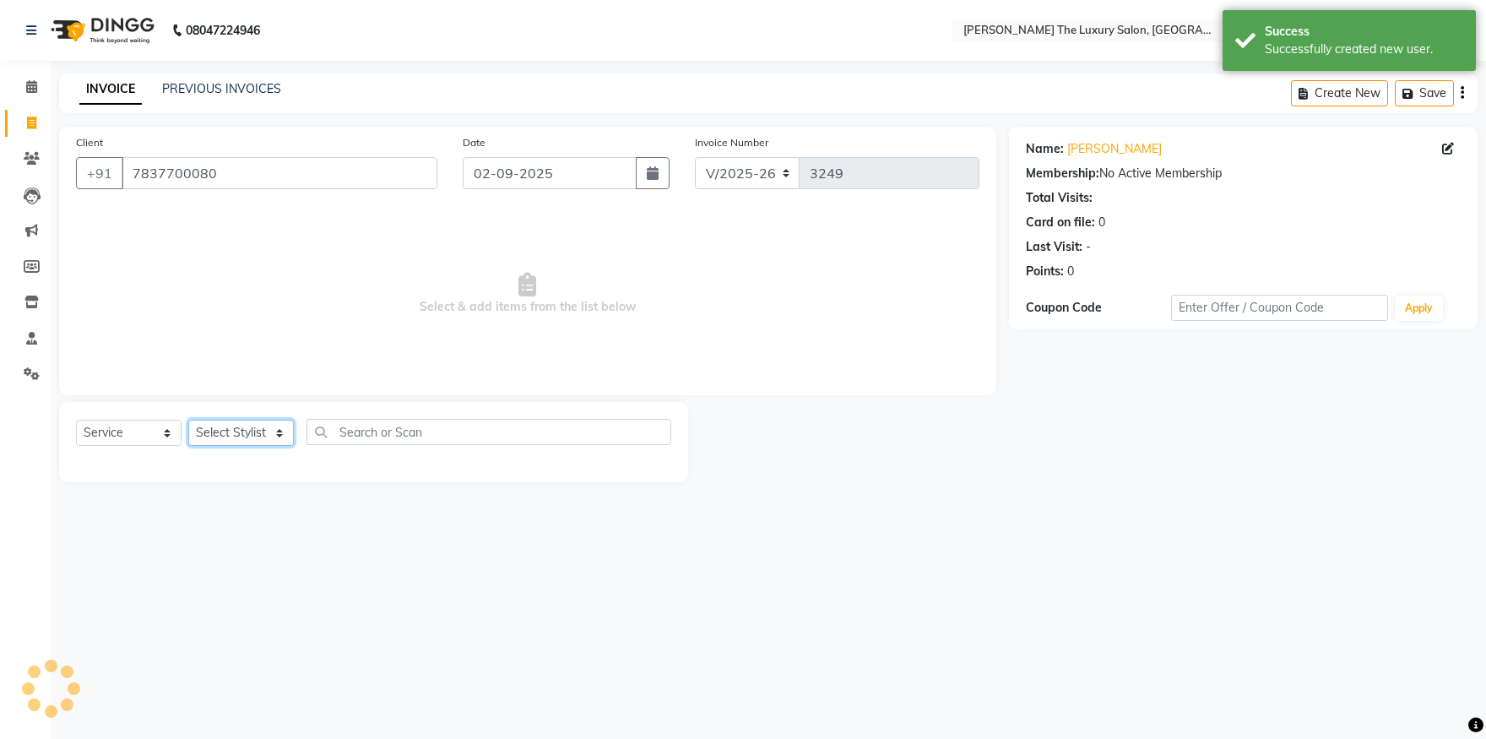
click at [188, 420] on select "Select Stylist amrit arsh ayush Daman Gori Harpreet jasmine matrix Jaswant sing…" at bounding box center [241, 433] width 106 height 26
select select "86782"
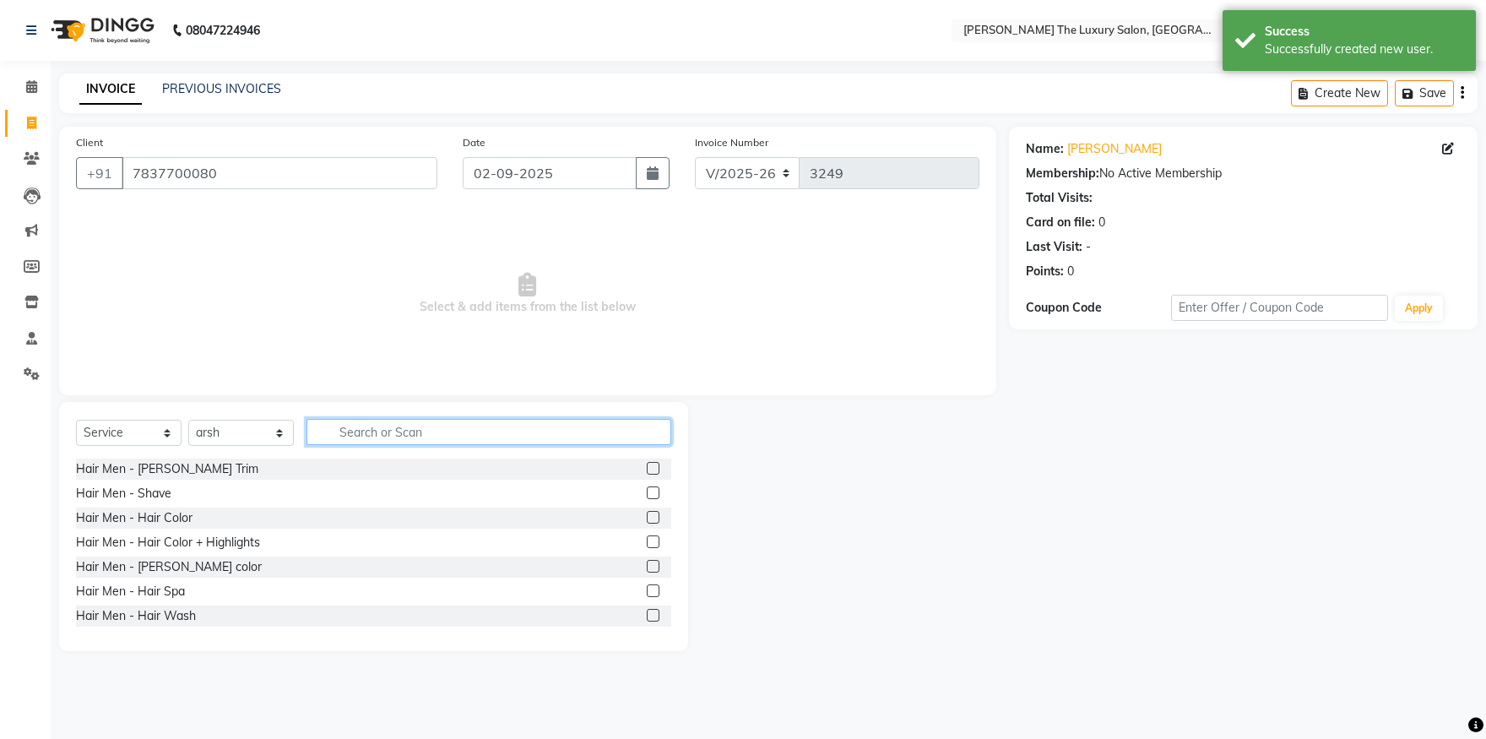
click at [532, 426] on input "text" at bounding box center [489, 432] width 365 height 26
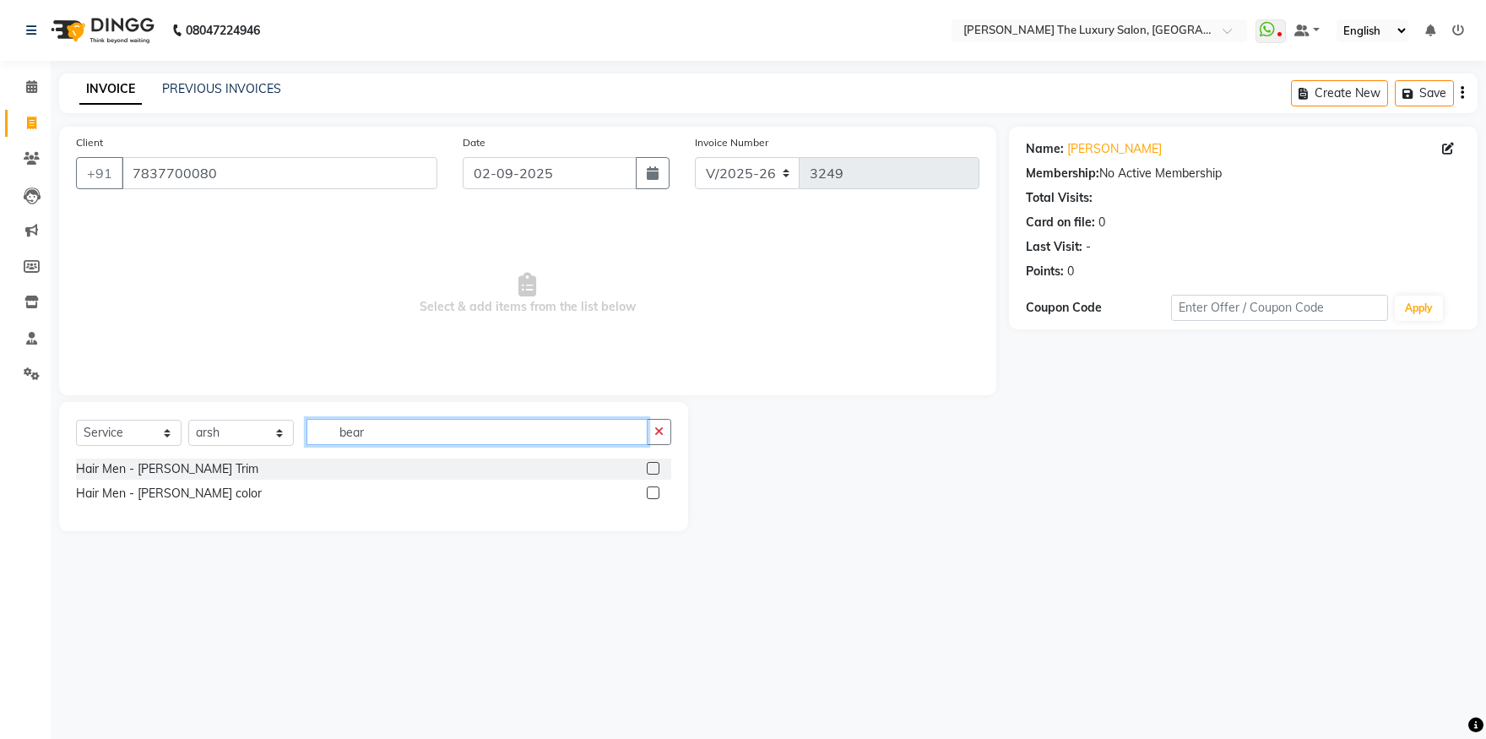
type input "bear"
click at [654, 468] on label at bounding box center [653, 468] width 13 height 13
click at [654, 468] on input "checkbox" at bounding box center [652, 469] width 11 height 11
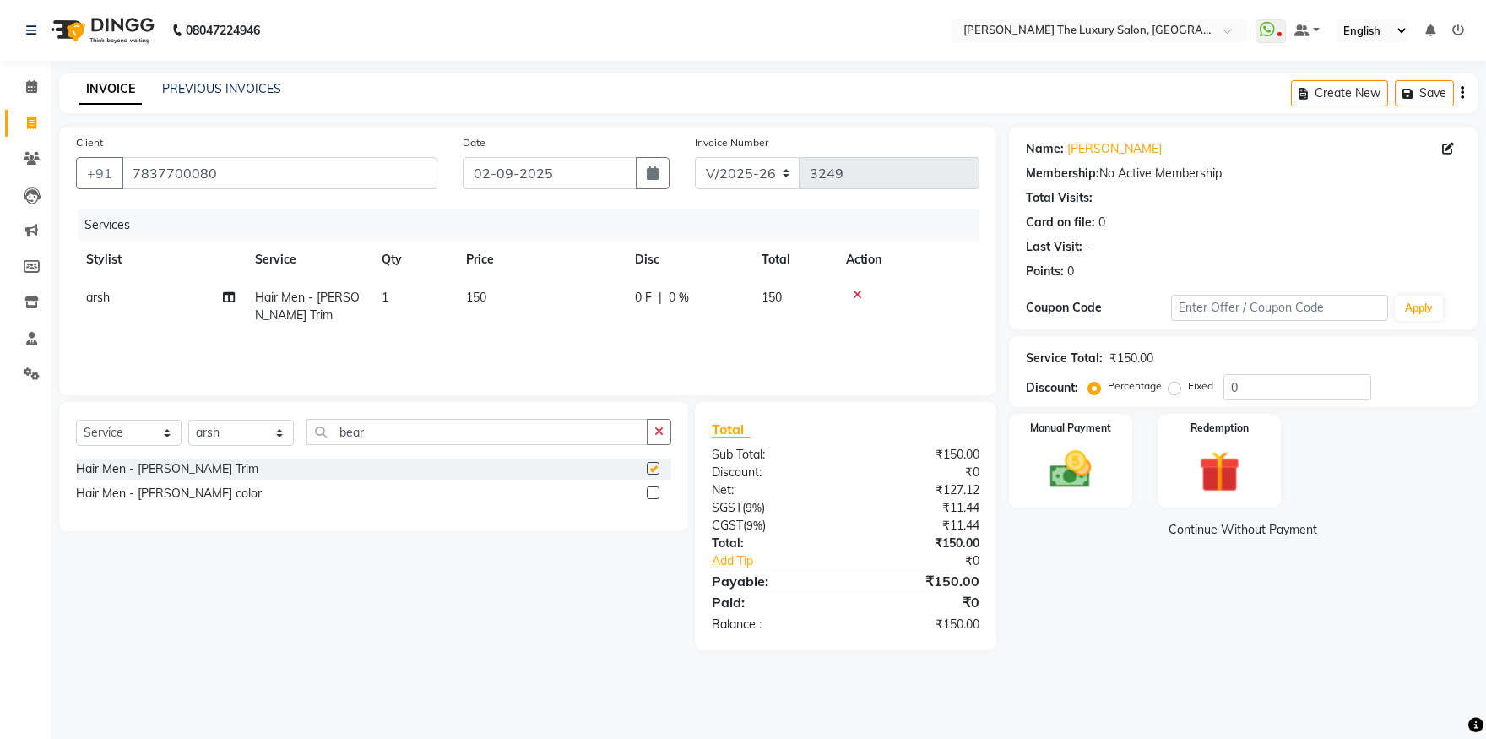
checkbox input "false"
click at [648, 492] on label at bounding box center [653, 492] width 13 height 13
click at [648, 492] on input "checkbox" at bounding box center [652, 493] width 11 height 11
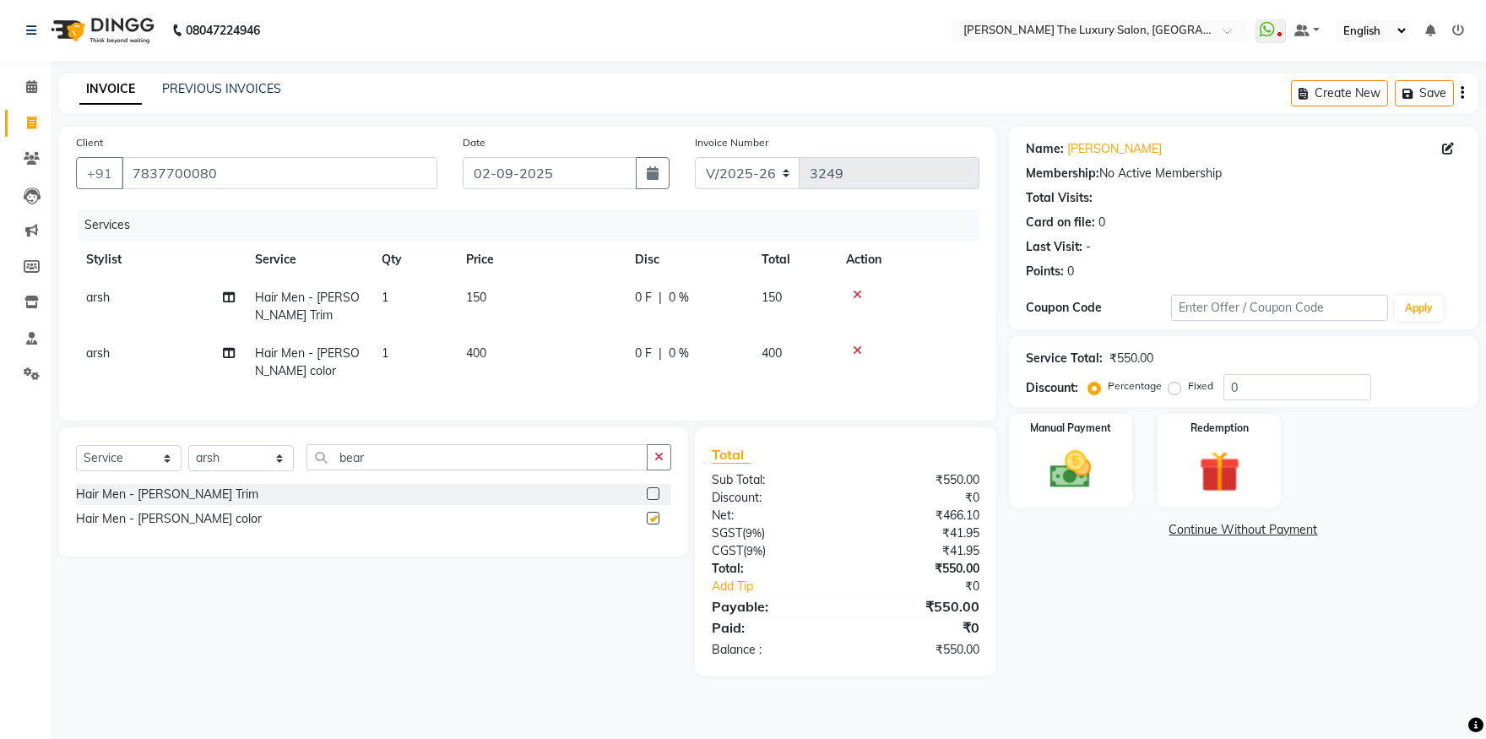
checkbox input "false"
click at [482, 350] on span "400" at bounding box center [476, 352] width 20 height 15
select select "86782"
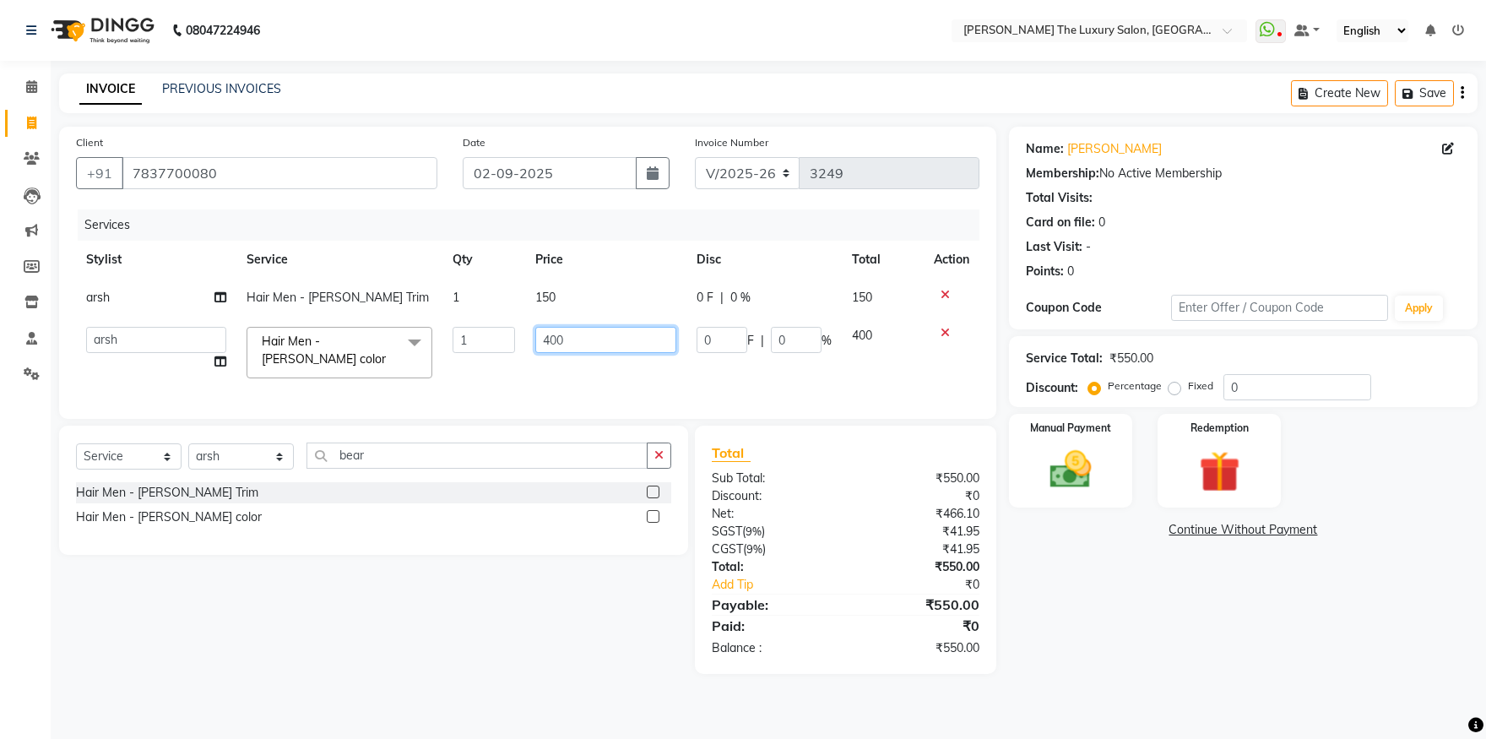
drag, startPoint x: 582, startPoint y: 343, endPoint x: 476, endPoint y: 350, distance: 105.8
click at [535, 350] on input "400" at bounding box center [605, 340] width 141 height 26
type input "200"
click at [536, 372] on td "200" at bounding box center [605, 353] width 161 height 72
select select "86782"
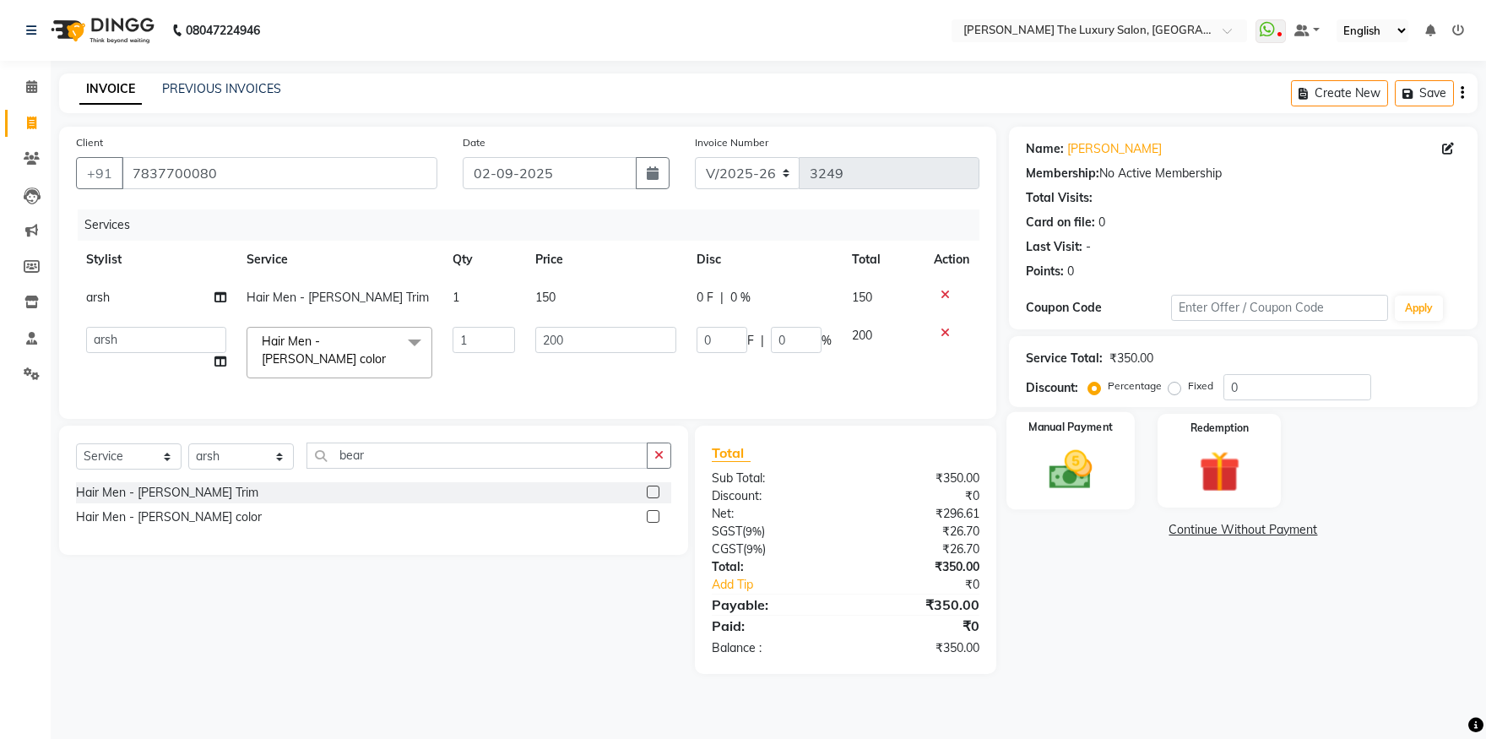
click at [1105, 474] on img at bounding box center [1071, 470] width 70 height 50
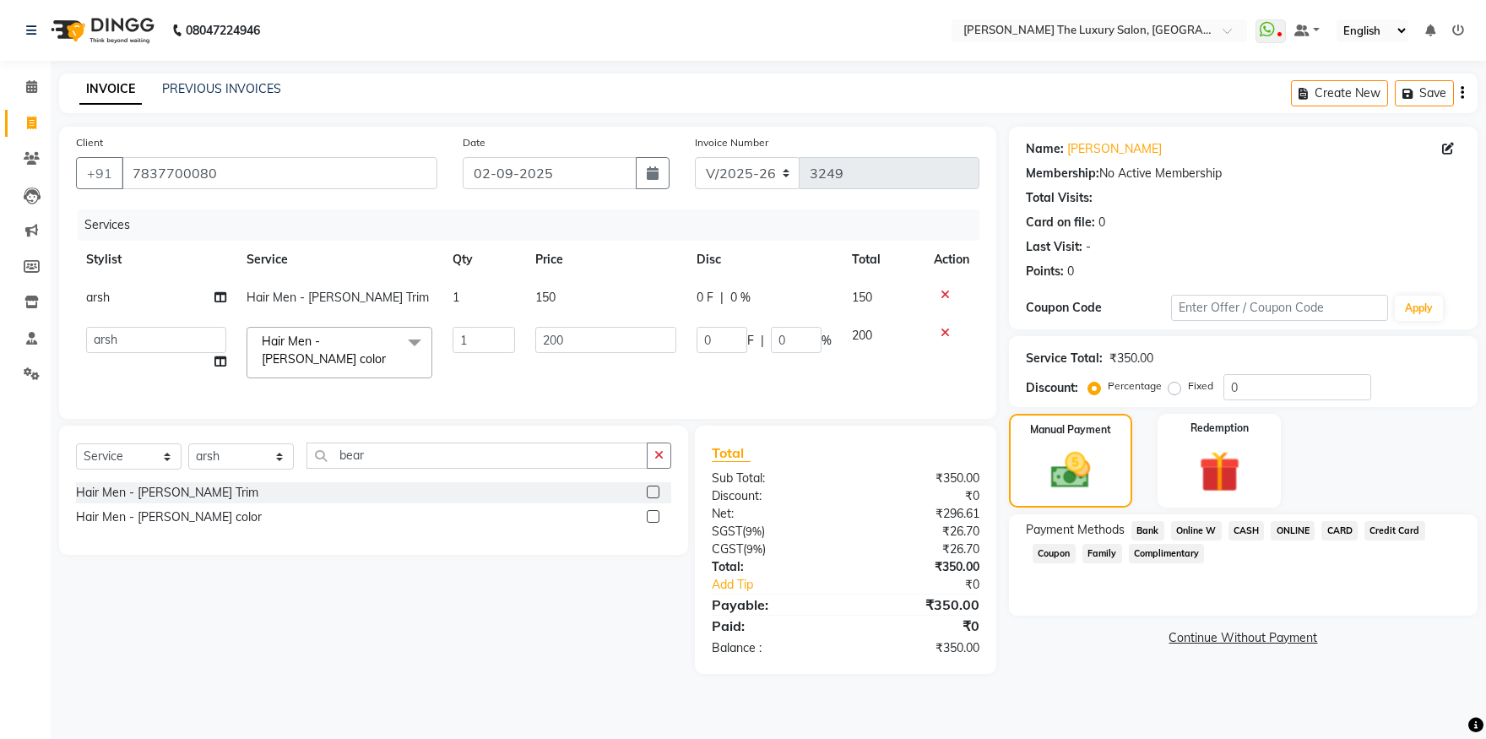
click at [1246, 535] on span "CASH" at bounding box center [1247, 530] width 36 height 19
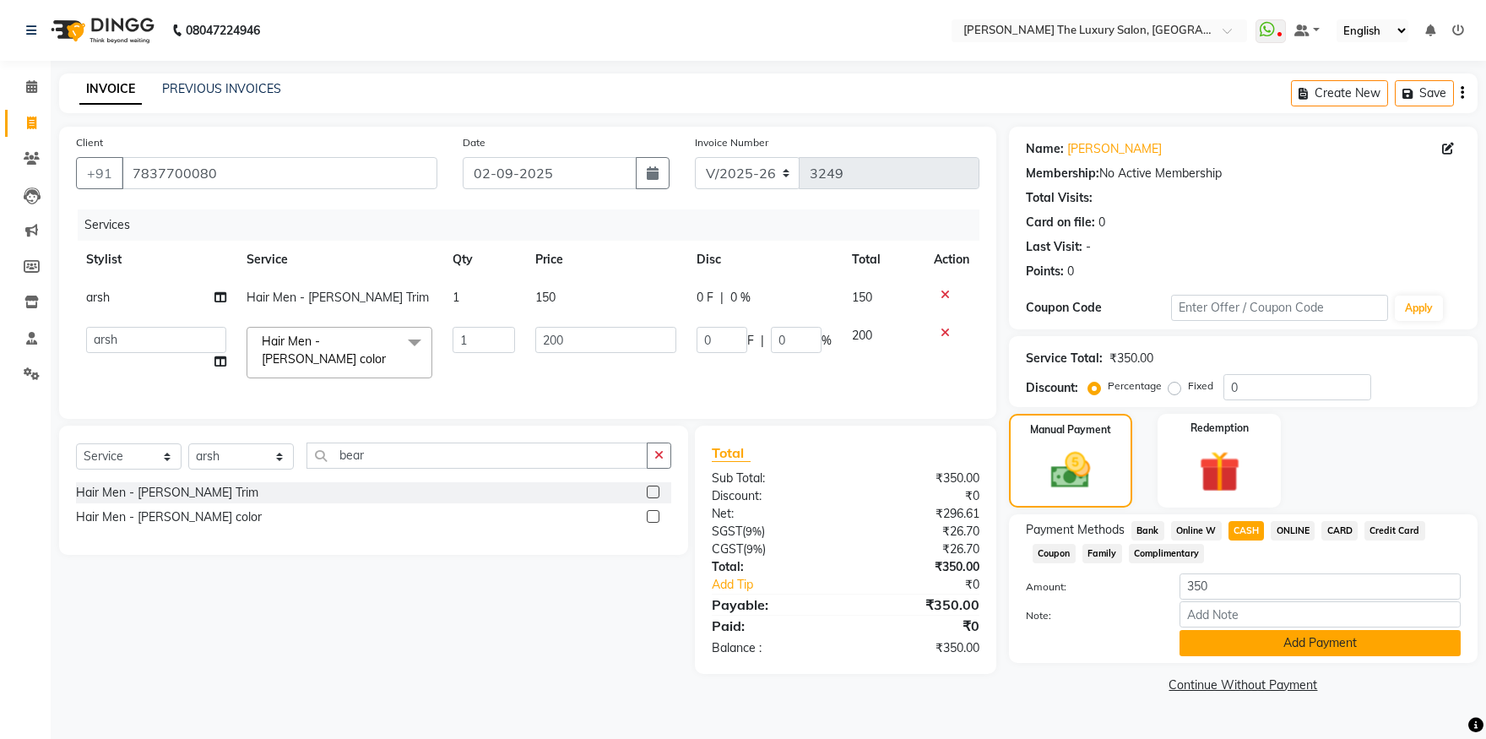
click at [1225, 645] on button "Add Payment" at bounding box center [1320, 643] width 281 height 26
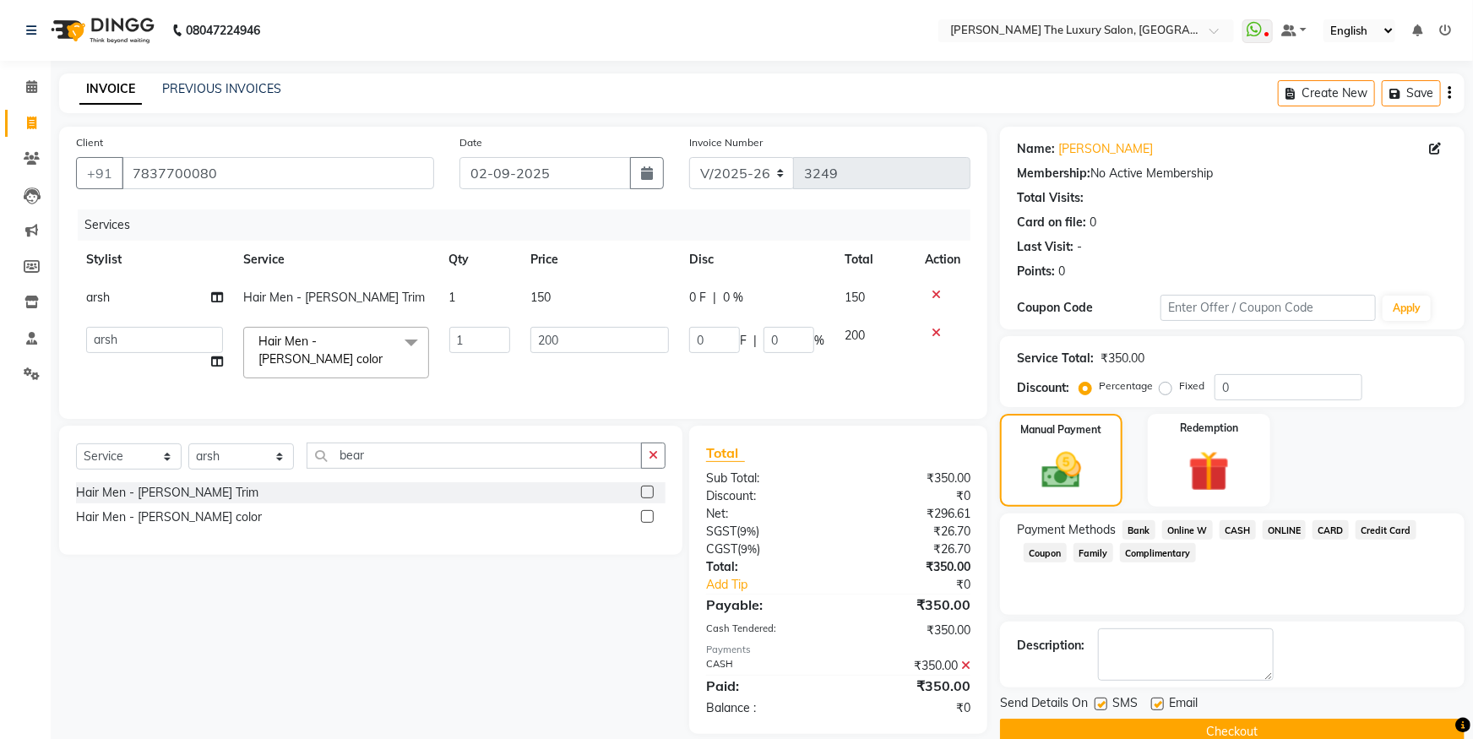
scroll to position [30, 0]
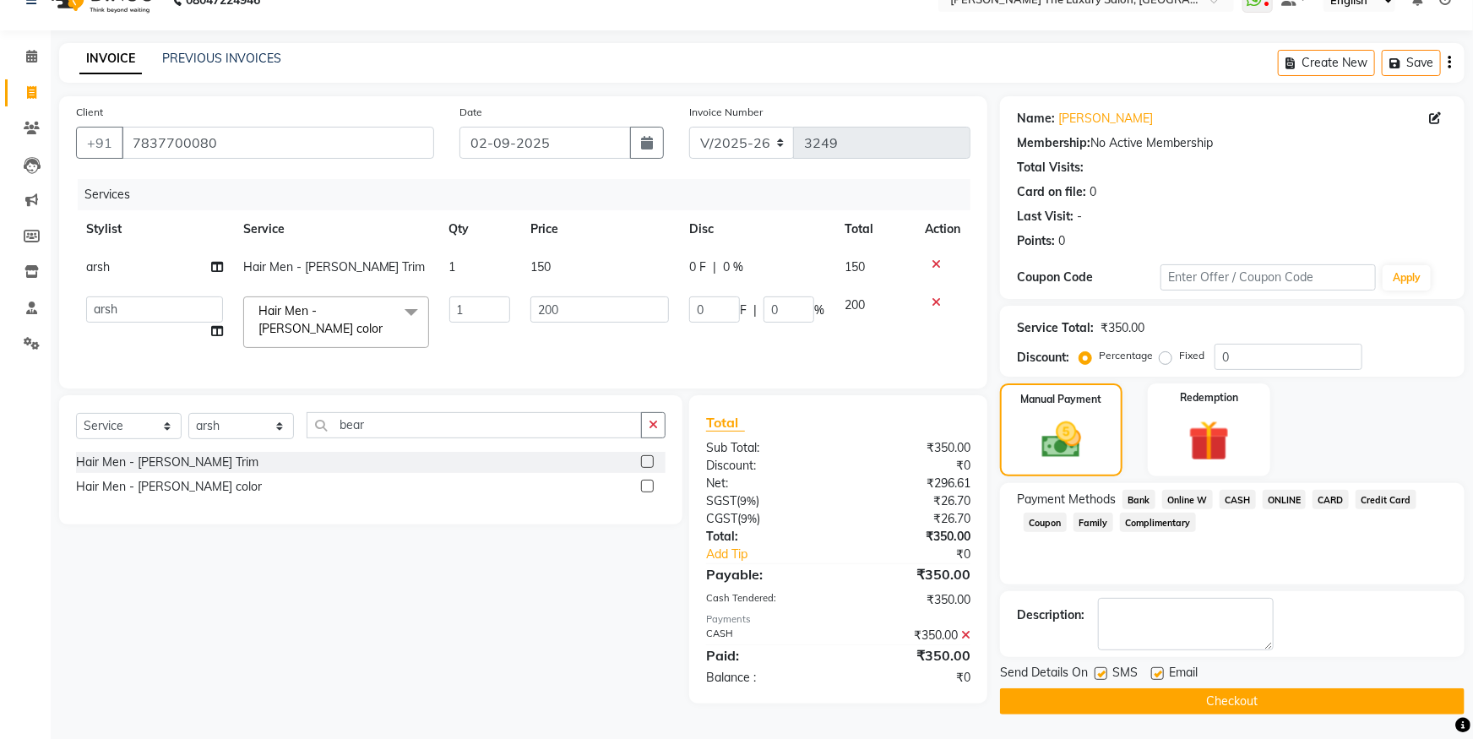
click at [1169, 701] on button "Checkout" at bounding box center [1232, 701] width 464 height 26
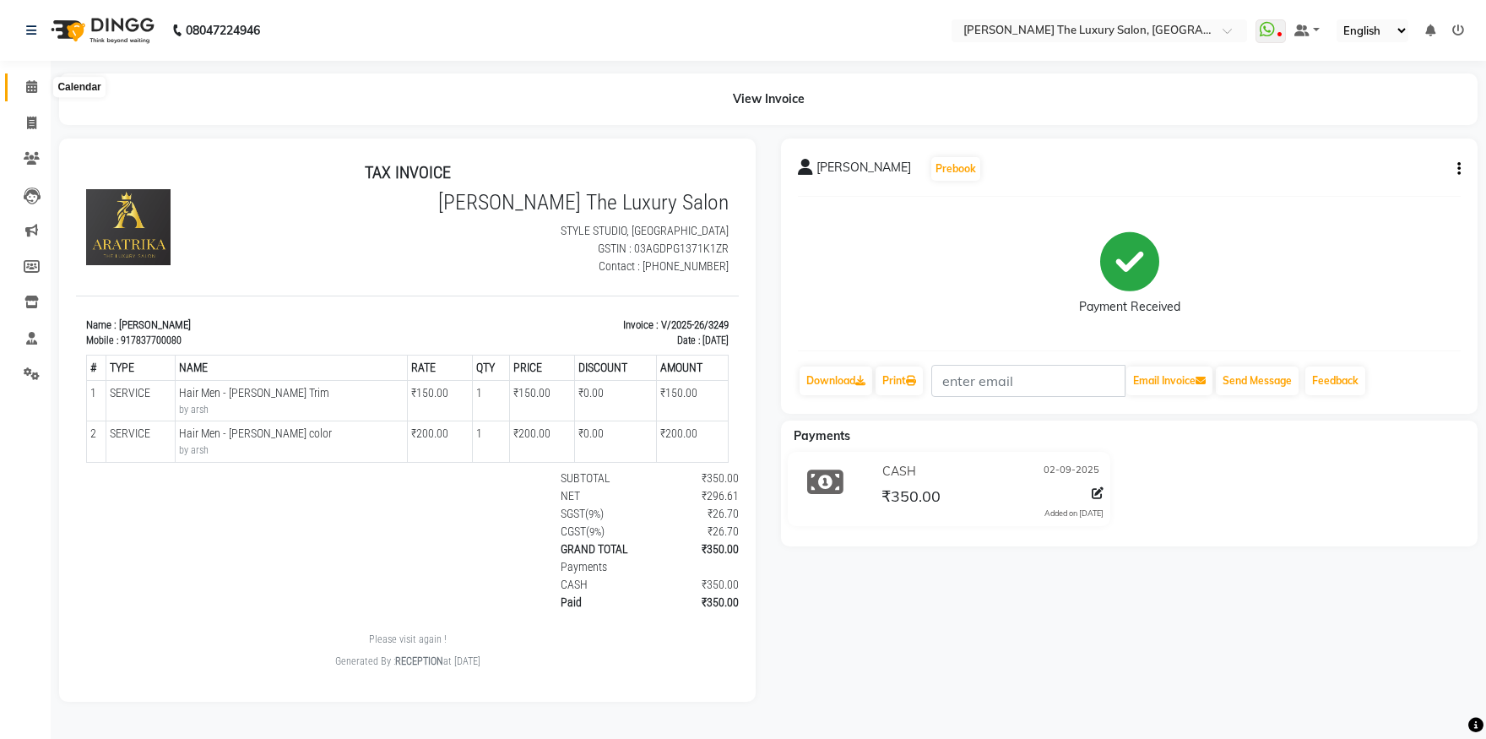
click at [35, 79] on span at bounding box center [32, 87] width 30 height 19
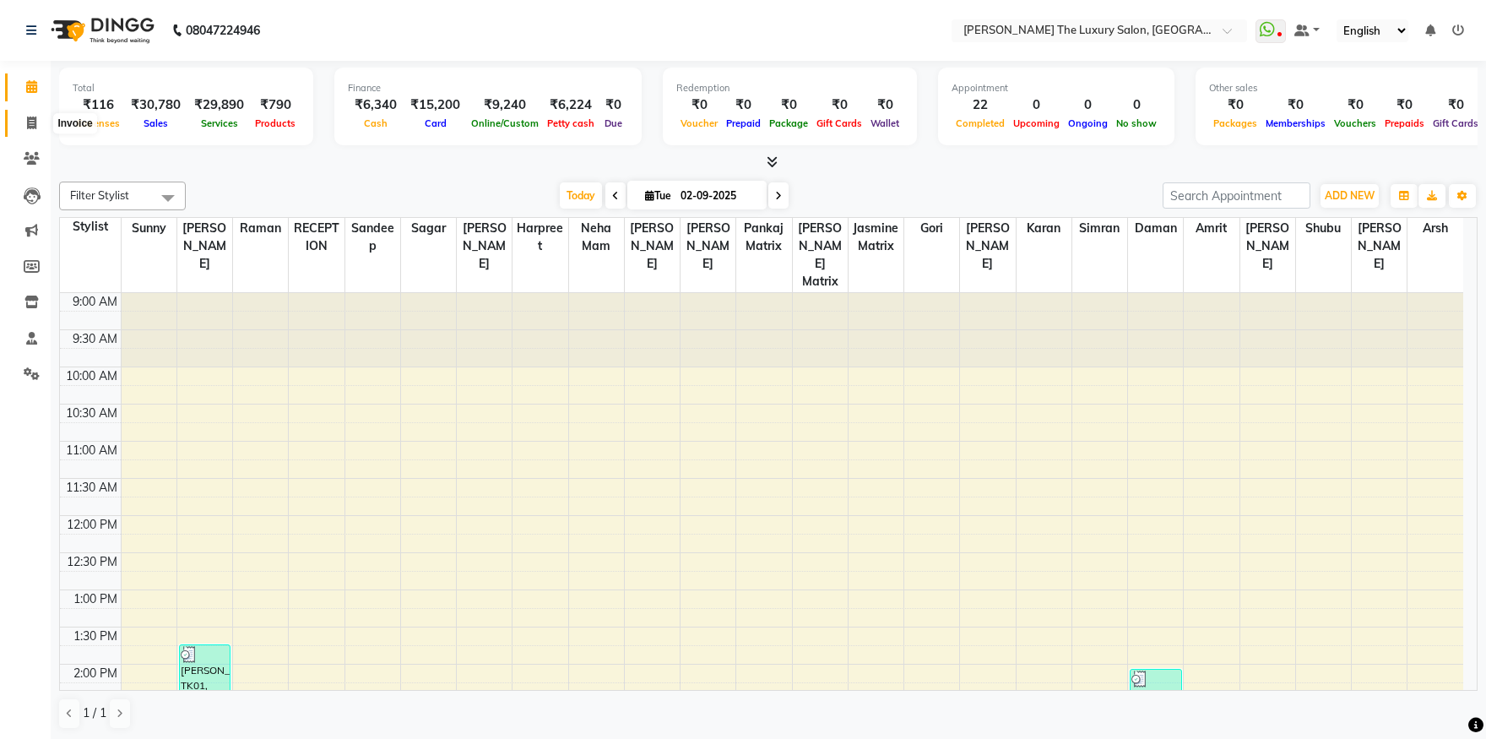
click at [29, 118] on icon at bounding box center [31, 123] width 9 height 13
select select "7179"
select select "service"
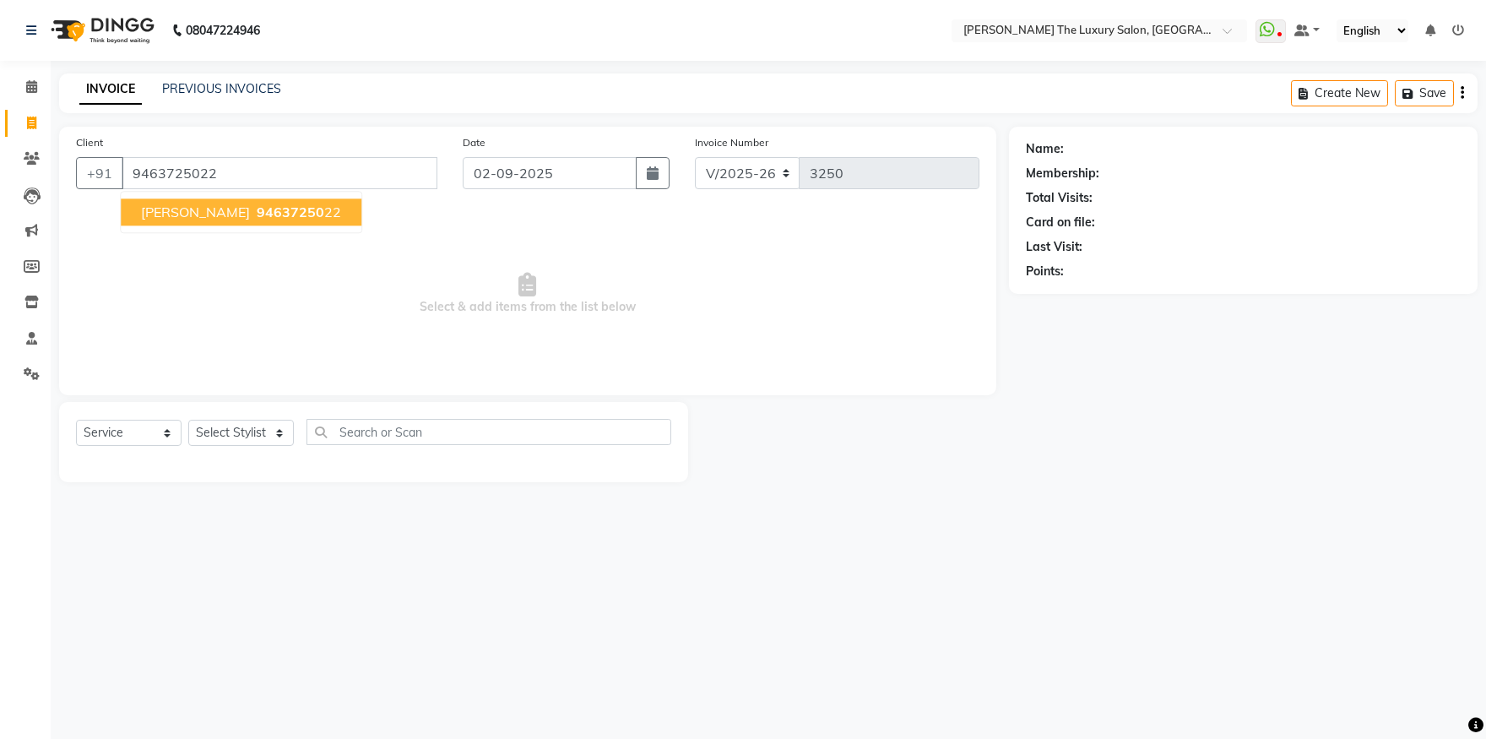
type input "9463725022"
click at [176, 215] on span "sukhjeet" at bounding box center [195, 212] width 109 height 17
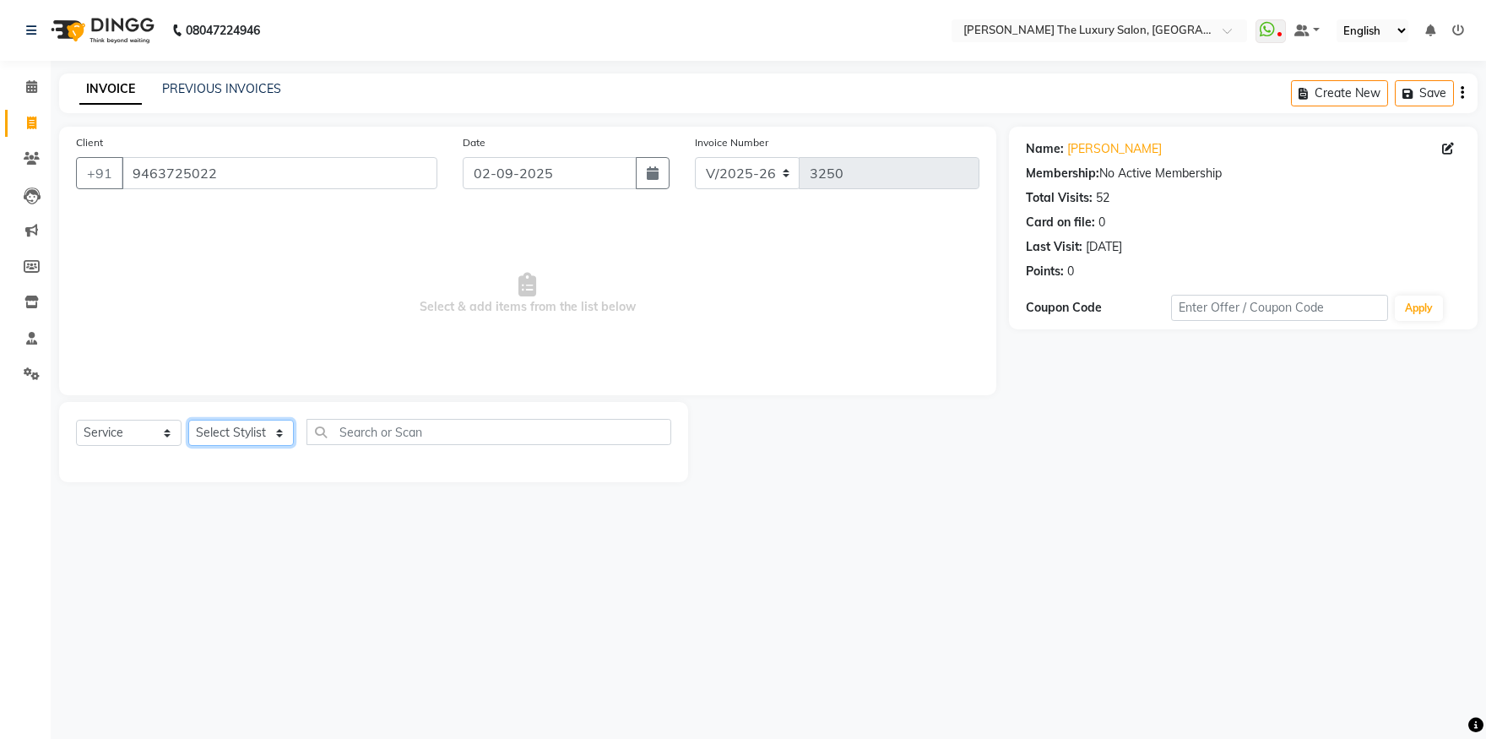
click at [188, 420] on select "Select Stylist amrit arsh ayush Daman Gori Harpreet jasmine matrix Jaswant sing…" at bounding box center [241, 433] width 106 height 26
select select "86782"
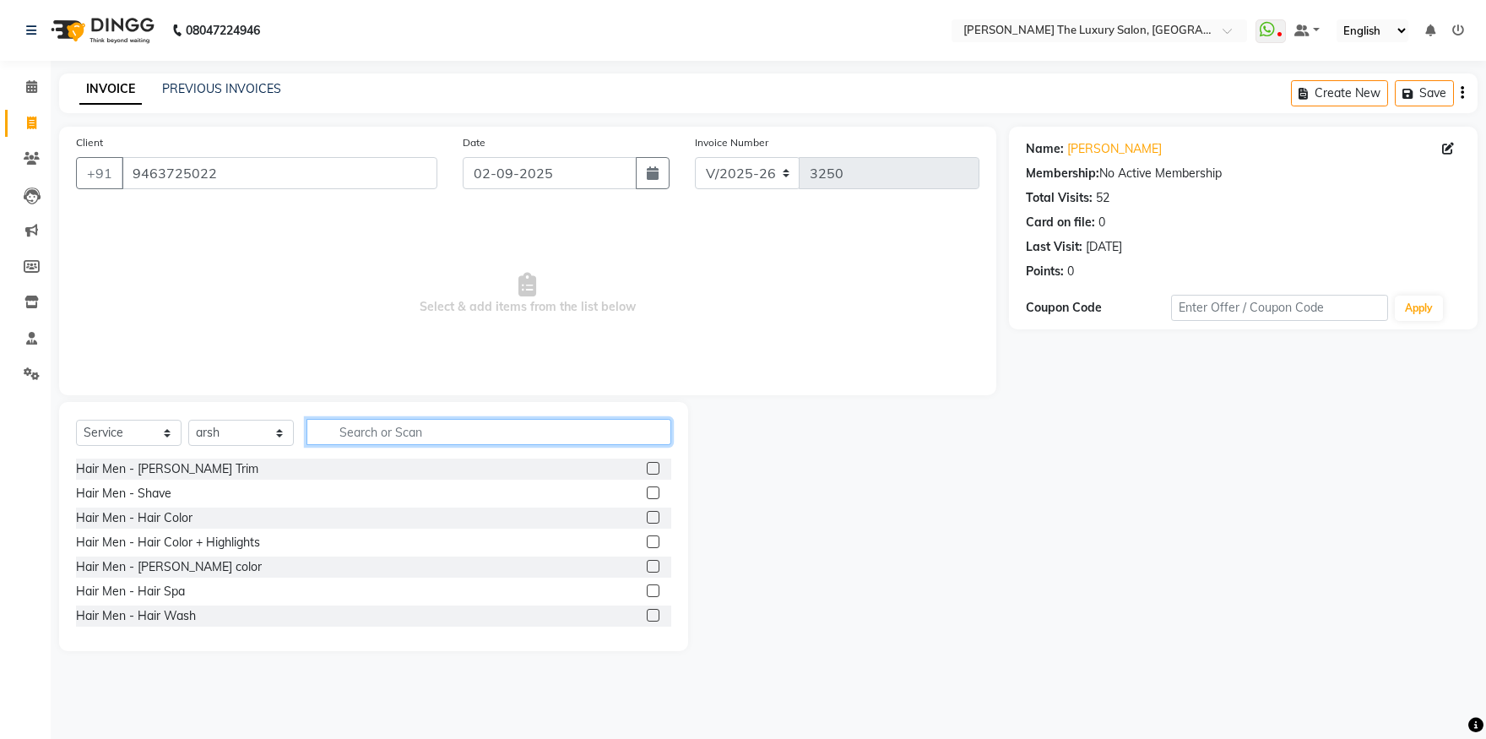
click at [370, 440] on input "text" at bounding box center [489, 432] width 365 height 26
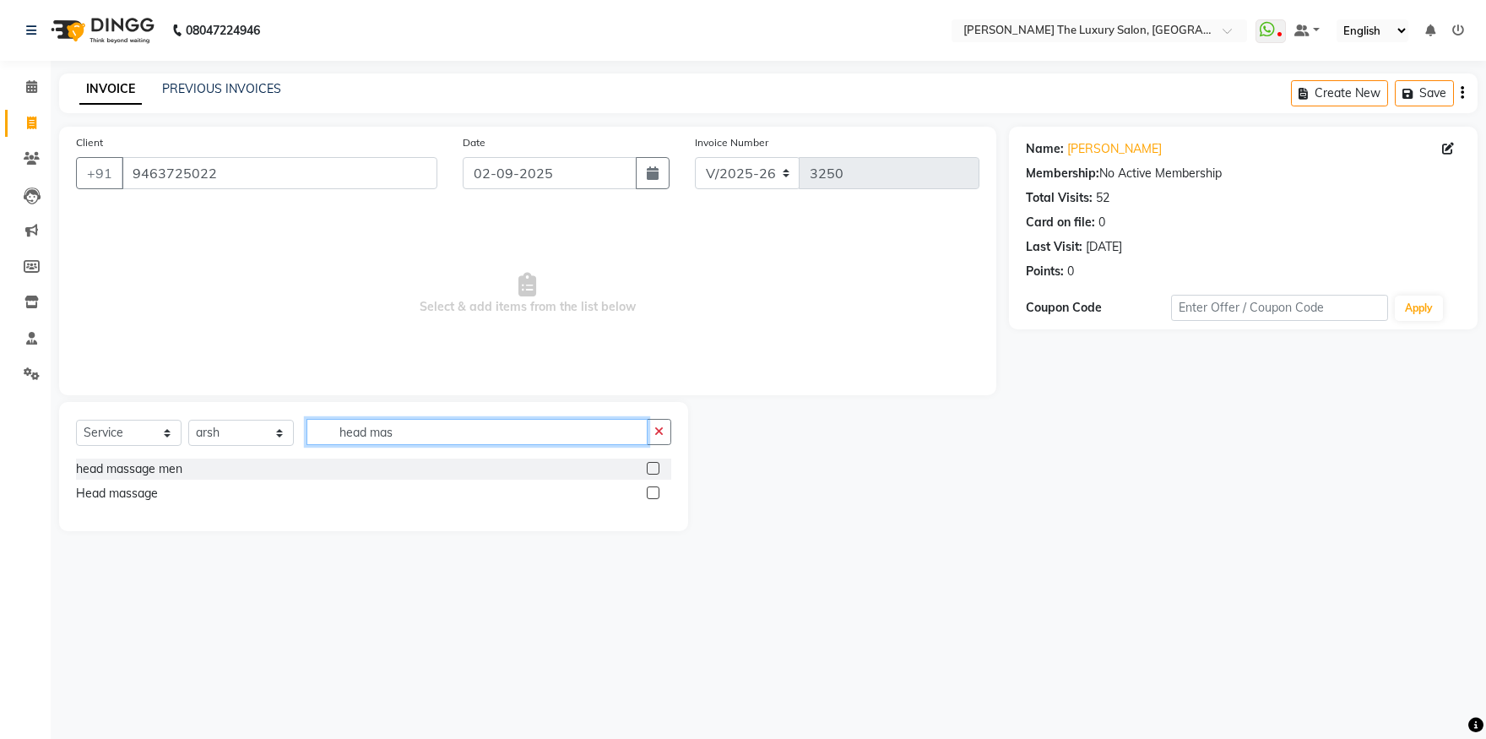
type input "head mas"
click at [650, 464] on label at bounding box center [653, 468] width 13 height 13
click at [650, 464] on input "checkbox" at bounding box center [652, 469] width 11 height 11
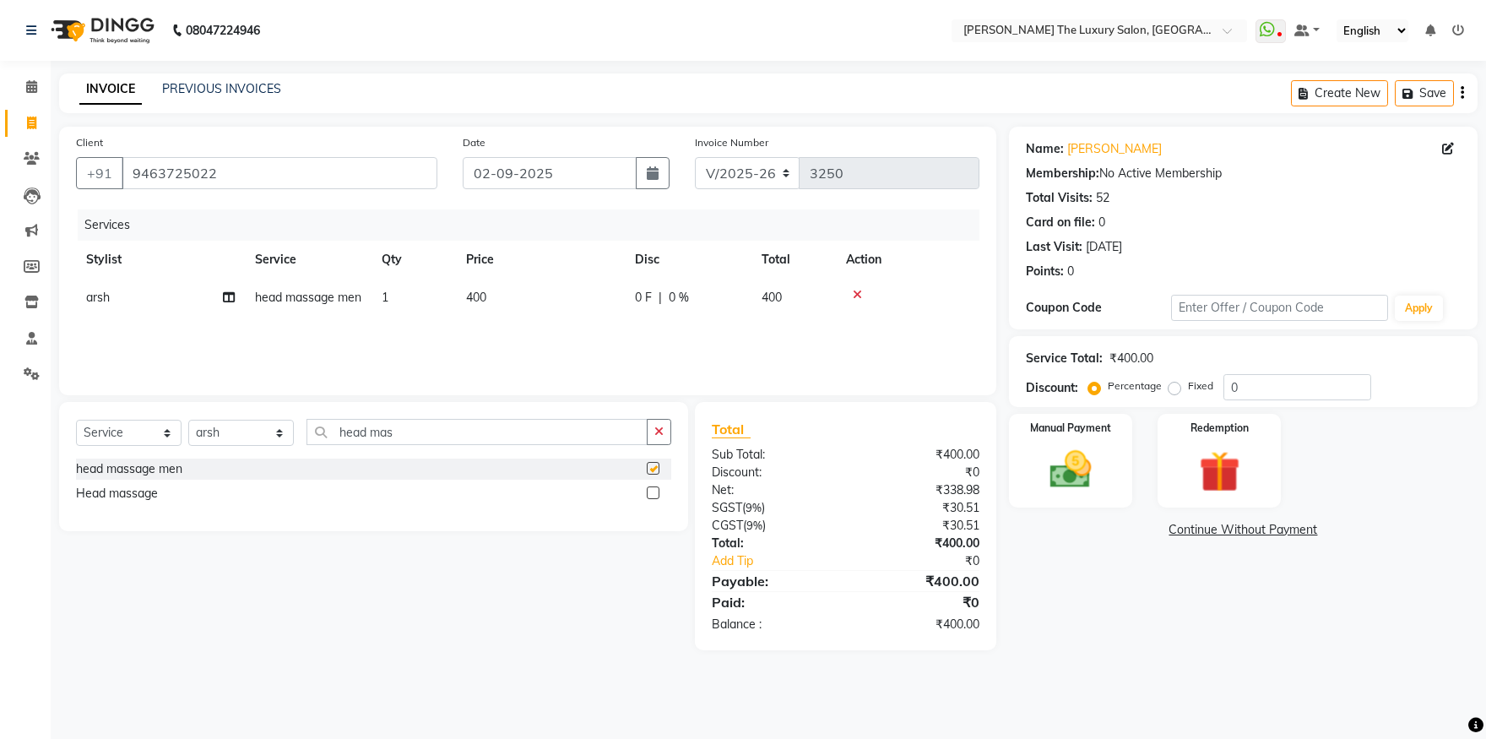
checkbox input "false"
click at [1040, 466] on img at bounding box center [1071, 470] width 70 height 50
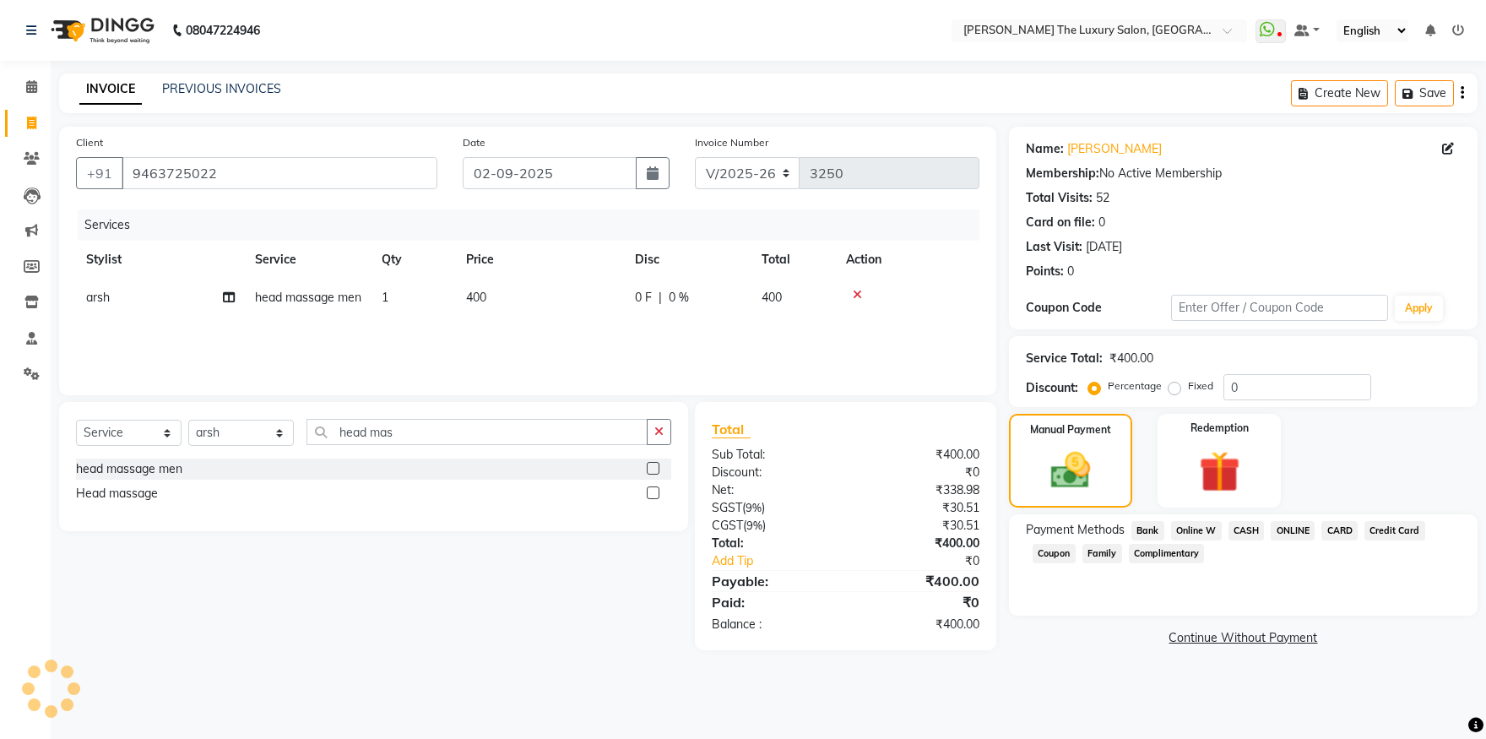
click at [1241, 532] on span "CASH" at bounding box center [1247, 530] width 36 height 19
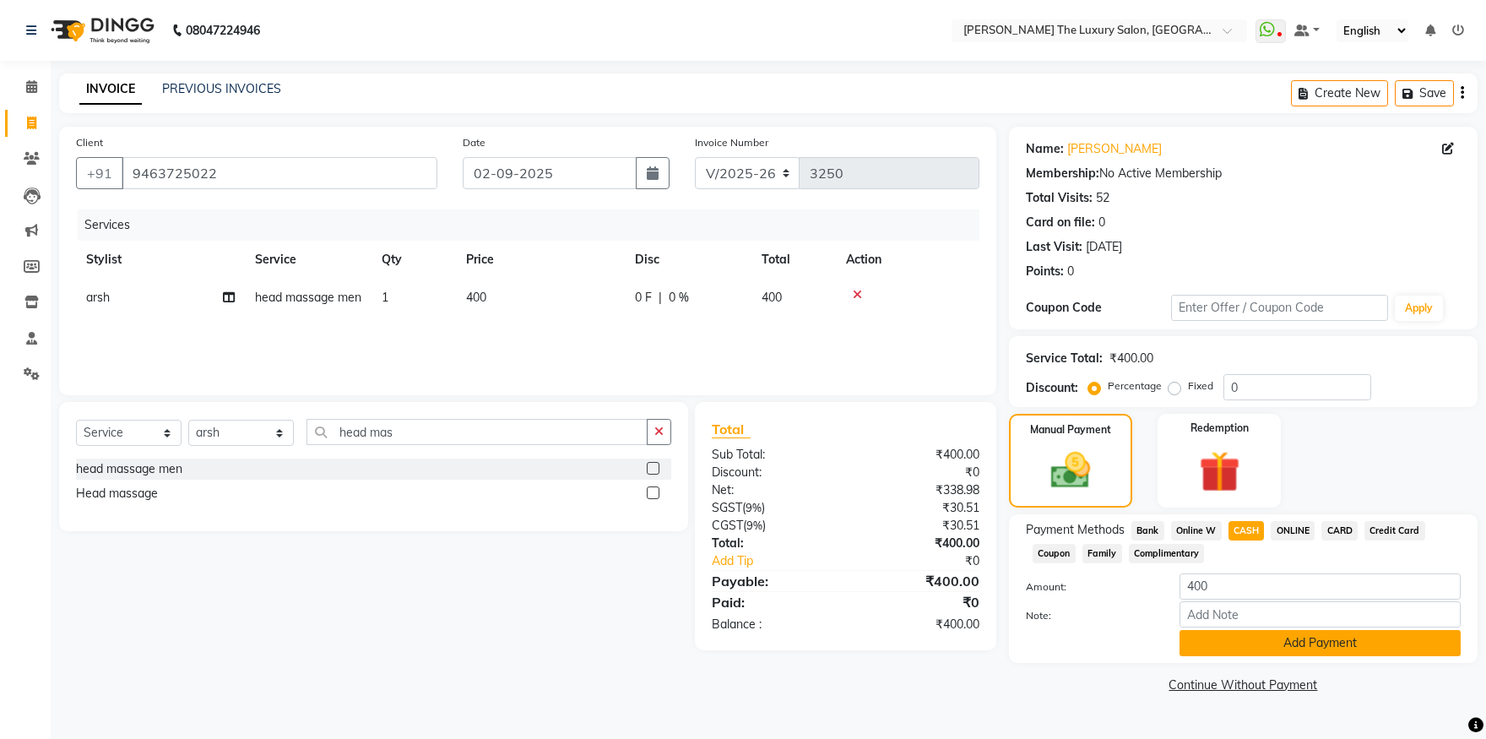
click at [1273, 649] on button "Add Payment" at bounding box center [1320, 643] width 281 height 26
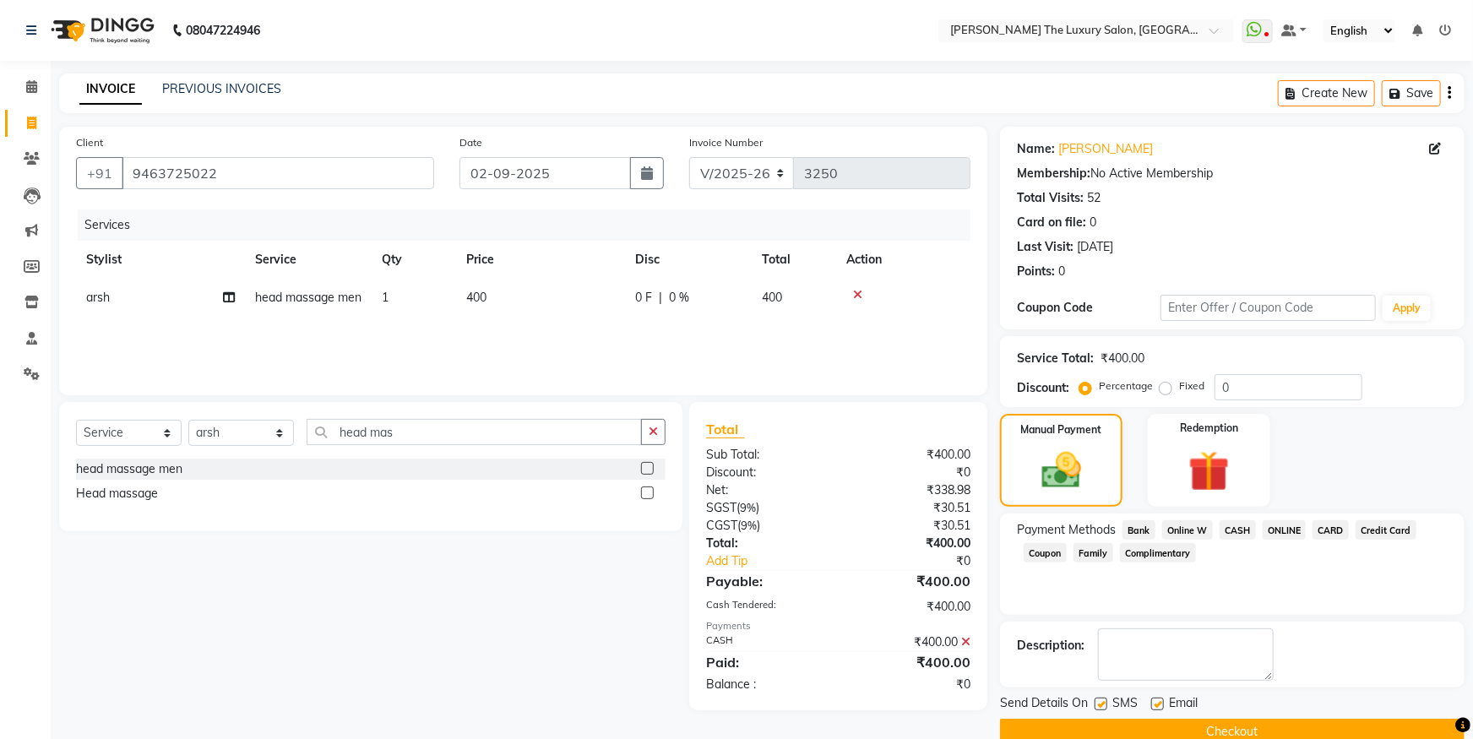
click at [1241, 730] on button "Checkout" at bounding box center [1232, 732] width 464 height 26
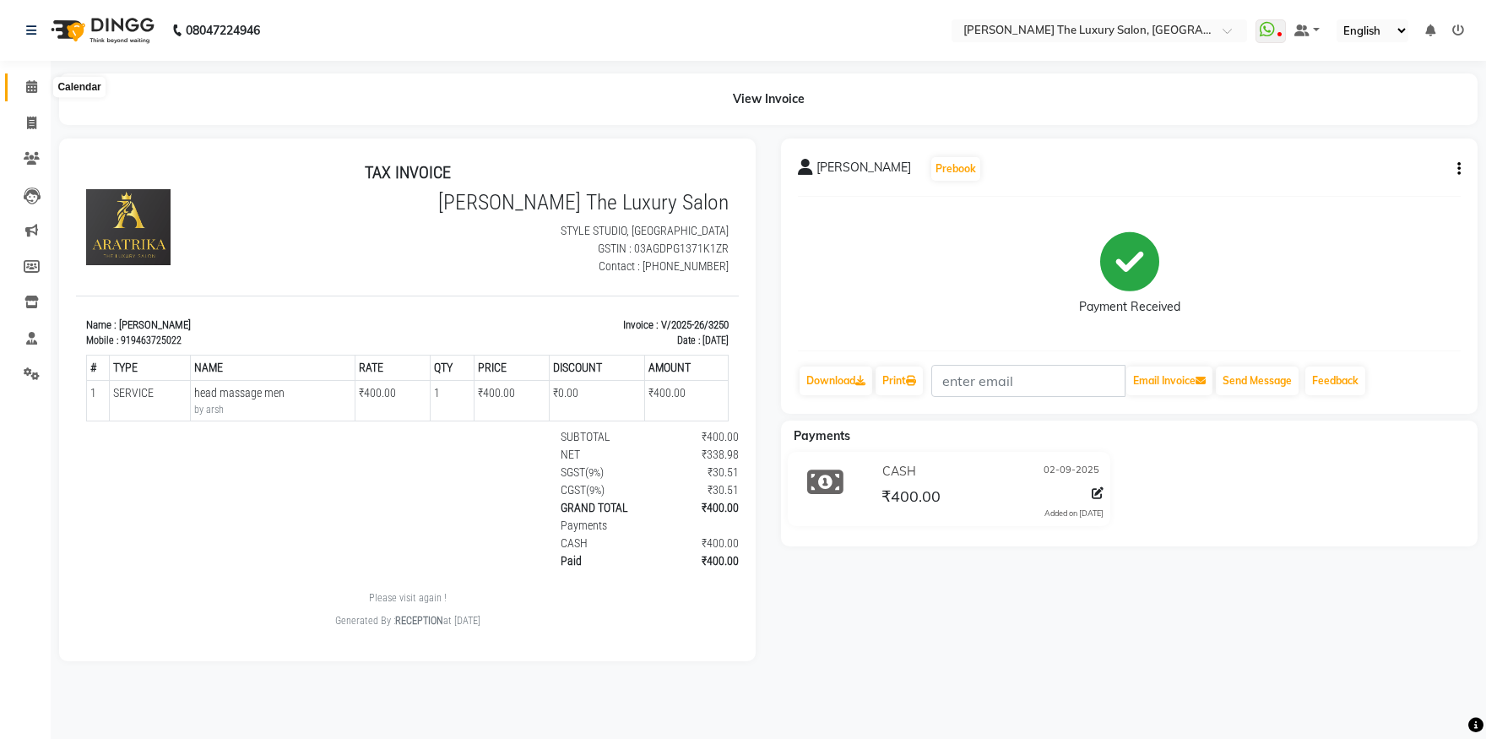
click at [31, 92] on icon at bounding box center [31, 86] width 11 height 13
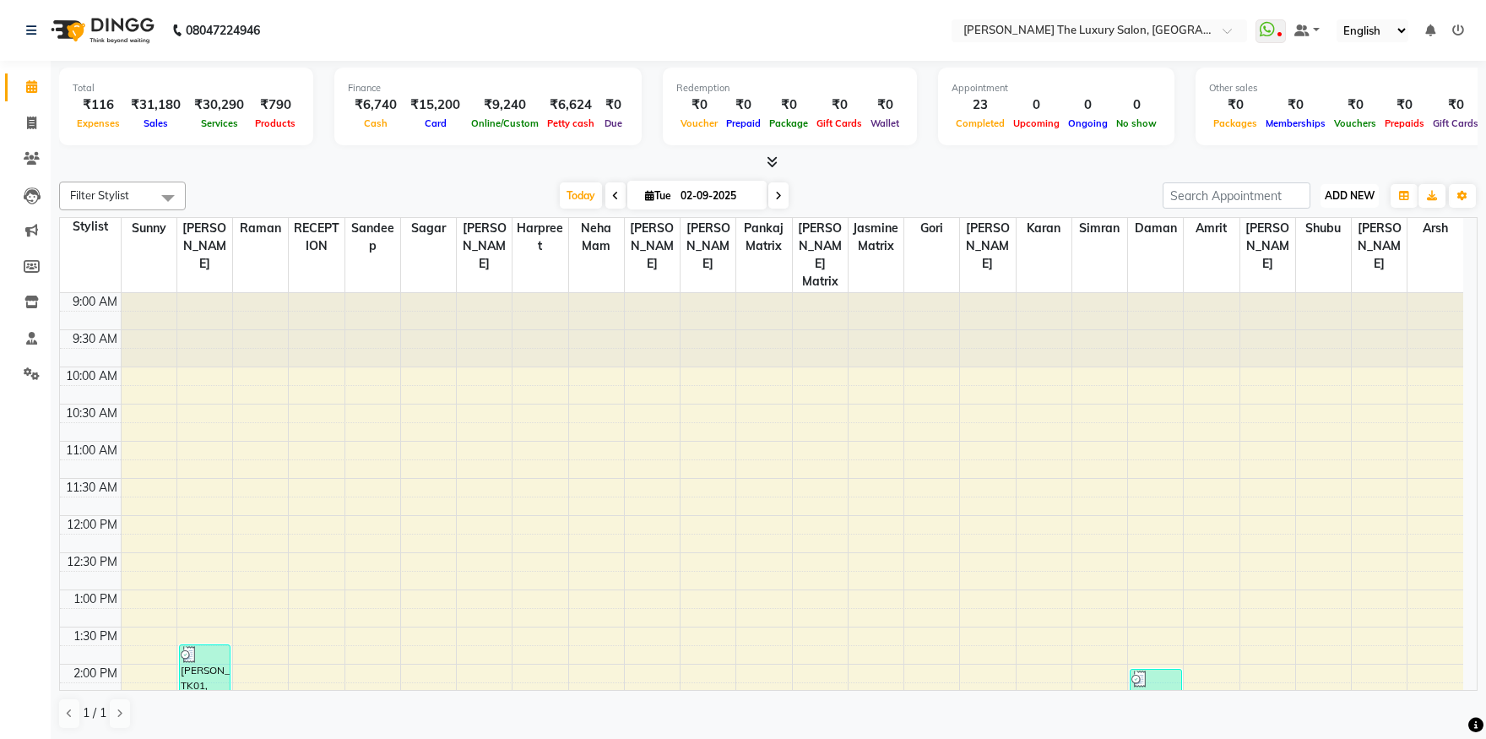
click at [1348, 196] on span "ADD NEW" at bounding box center [1350, 195] width 50 height 13
click at [1314, 272] on link "Add Expense" at bounding box center [1311, 271] width 133 height 22
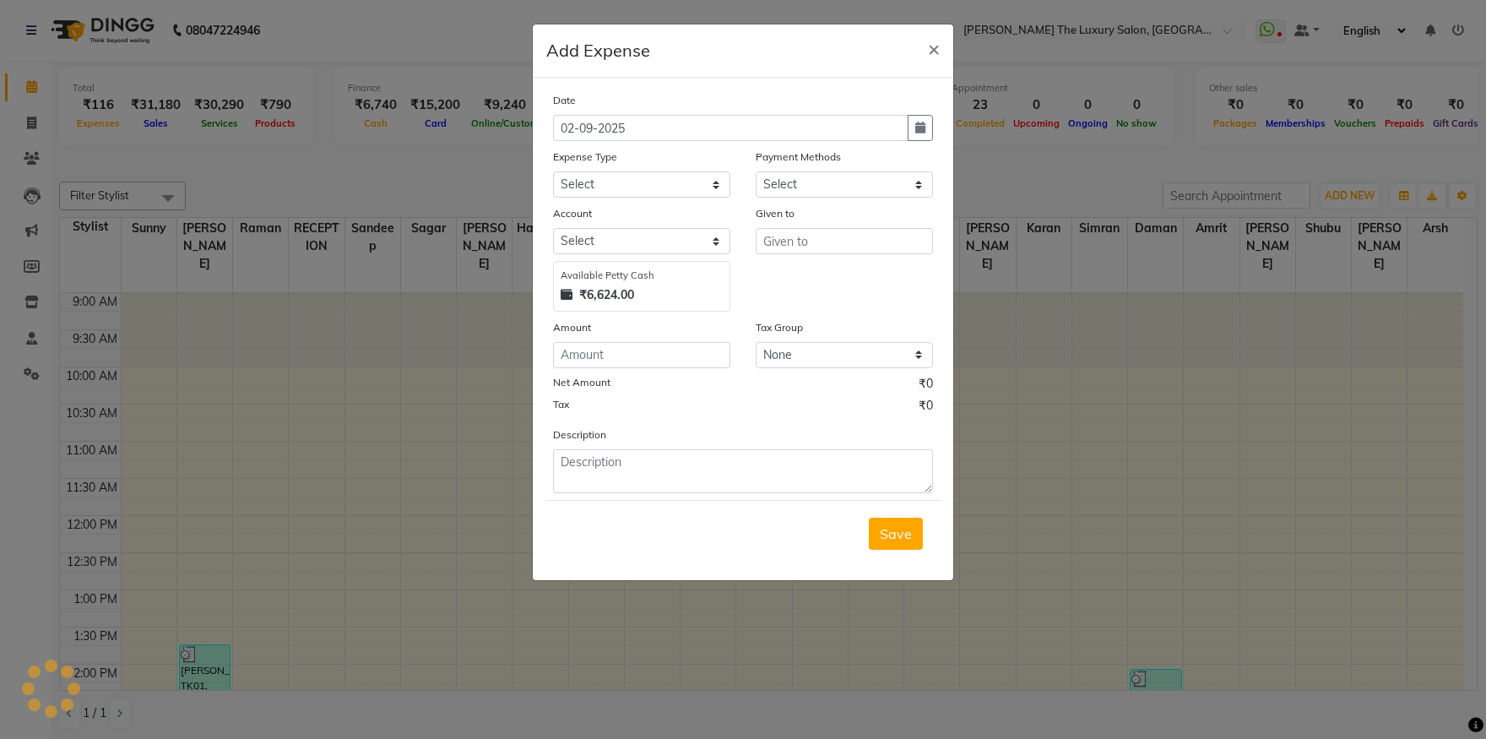
select select "1"
select select "6260"
select select "18155"
click at [795, 253] on input "text" at bounding box center [844, 241] width 177 height 26
type input "kera"
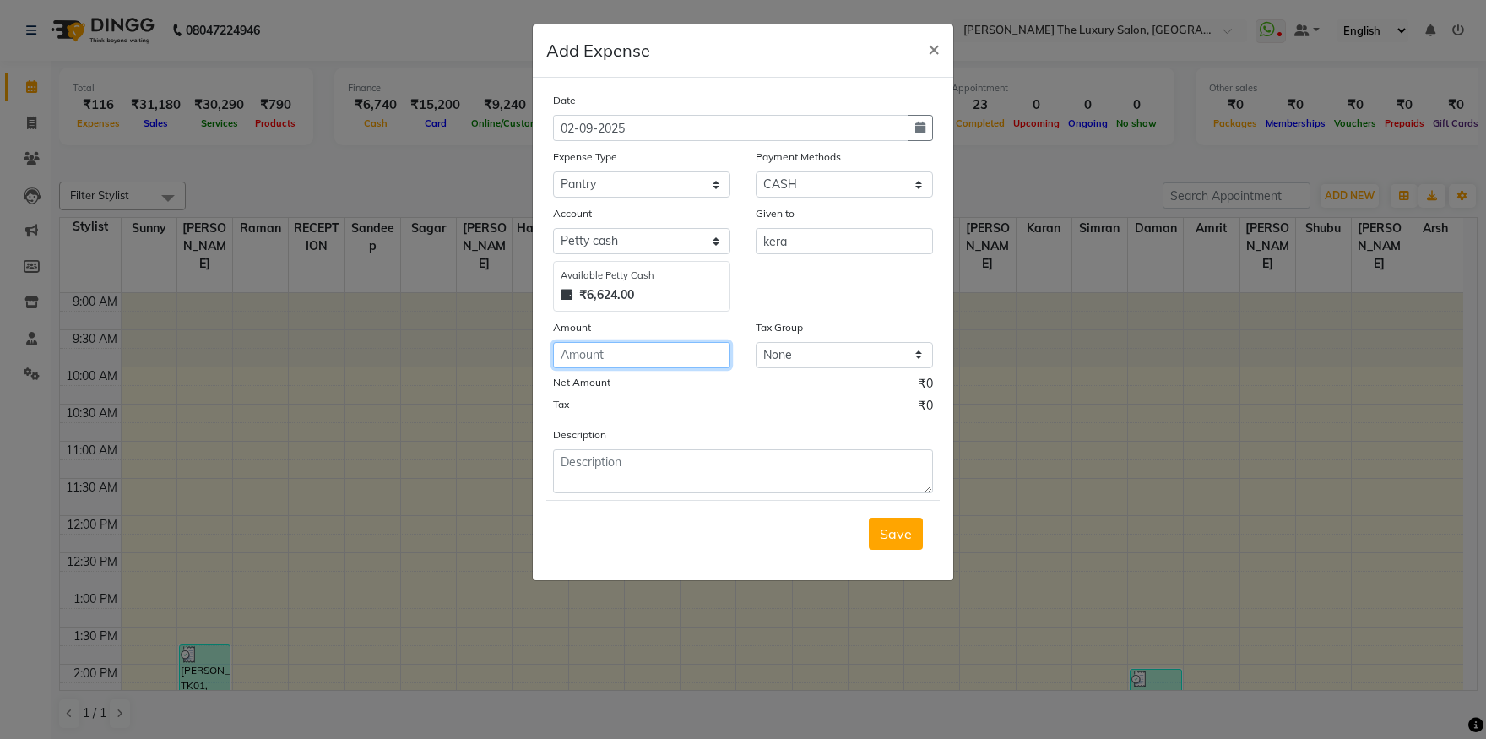
click at [611, 351] on input "number" at bounding box center [641, 355] width 177 height 26
type input "100"
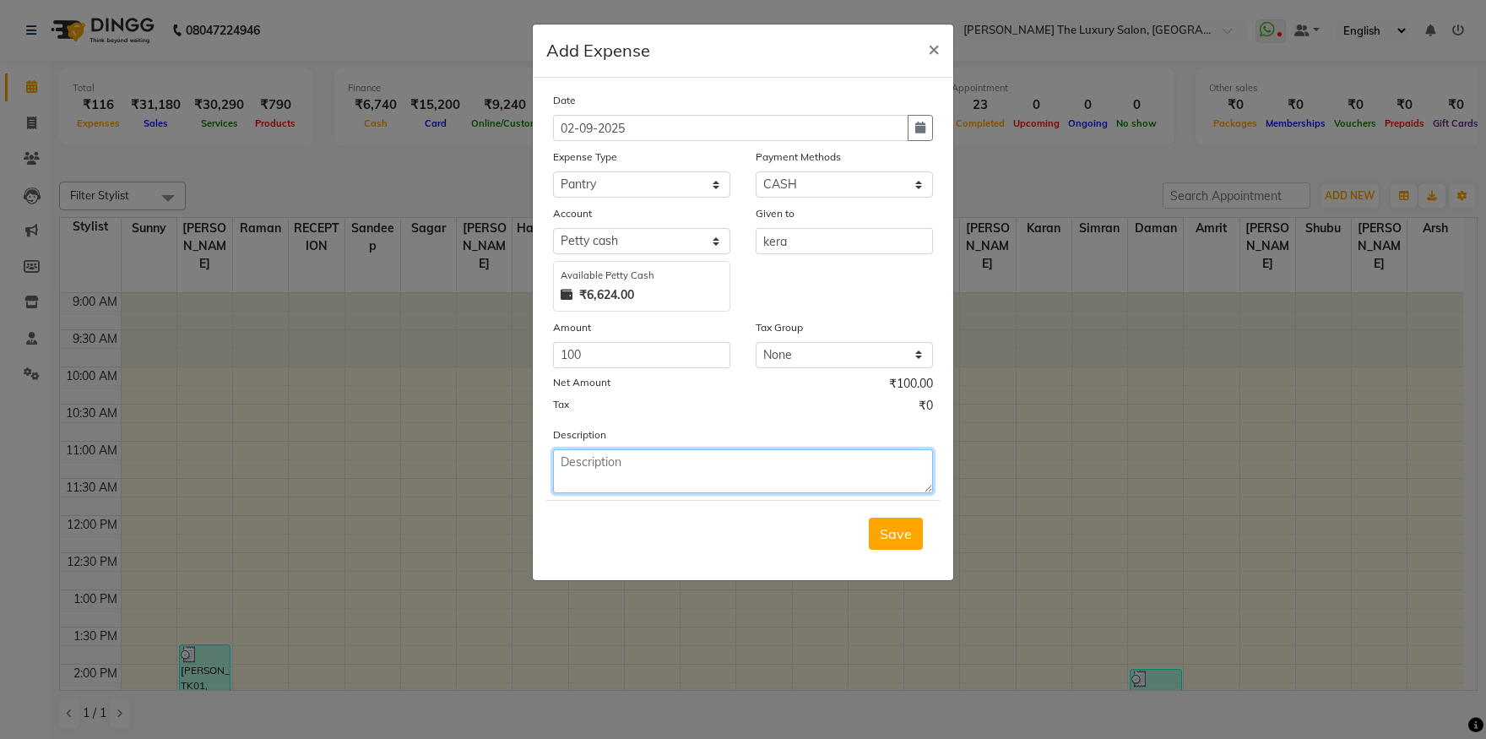
click at [634, 477] on textarea at bounding box center [743, 471] width 380 height 44
type textarea "milk"
click at [920, 544] on button "Save" at bounding box center [896, 534] width 54 height 32
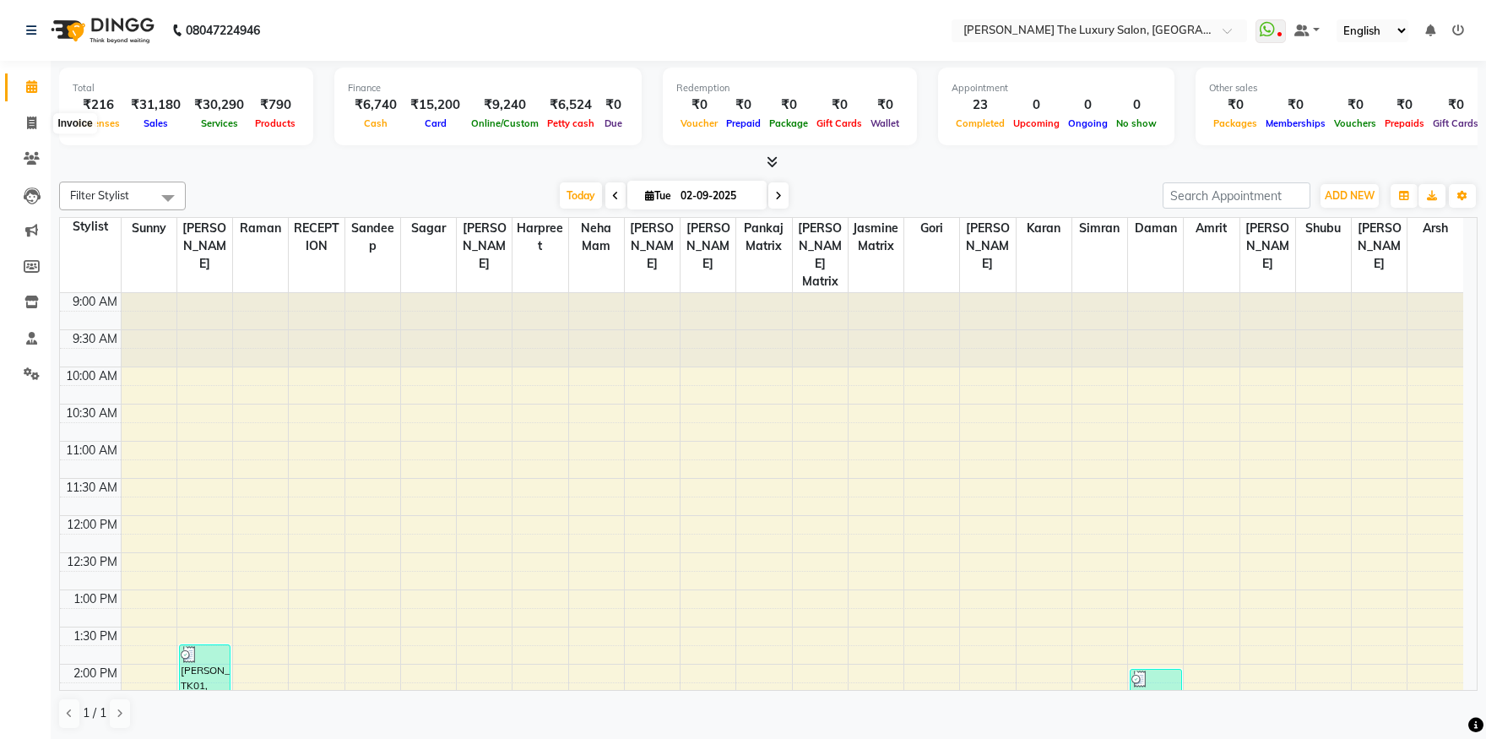
click at [22, 106] on ul "Calendar Invoice Clients Leads Marketing Members Inventory Staff Settings Compl…" at bounding box center [25, 235] width 51 height 332
click at [24, 133] on link "Invoice" at bounding box center [25, 124] width 41 height 28
select select "service"
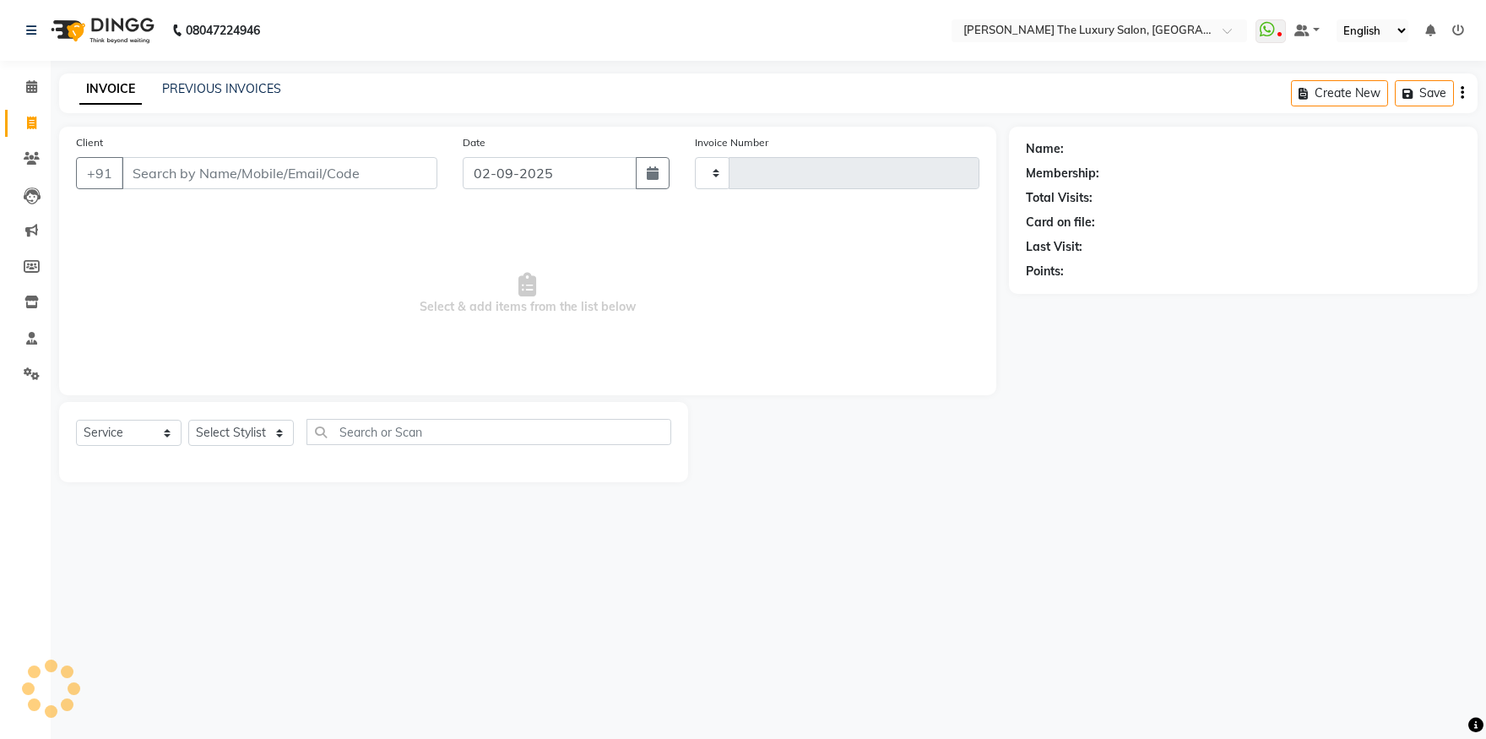
type input "3251"
select select "7179"
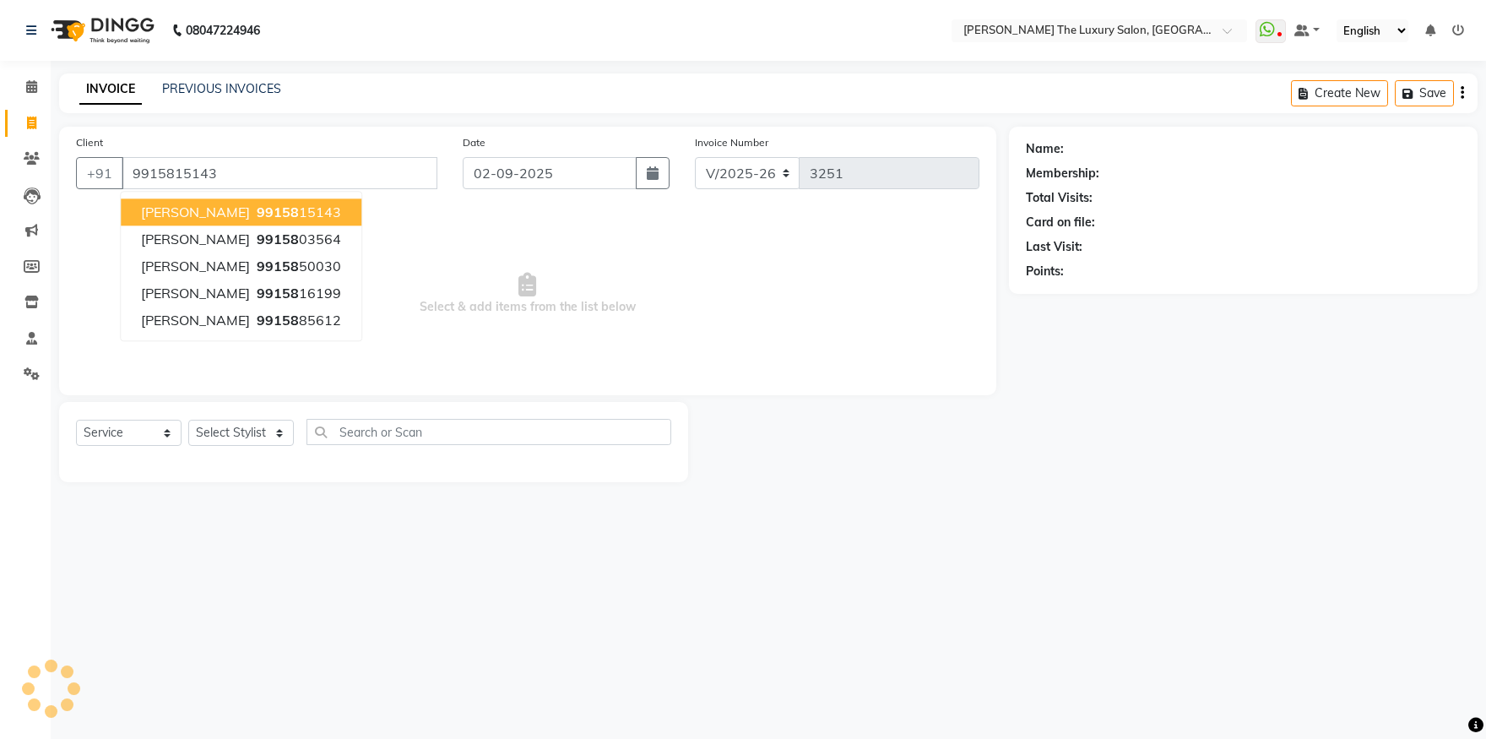
type input "9915815143"
click at [269, 209] on ngb-highlight "99158 15143" at bounding box center [297, 212] width 88 height 17
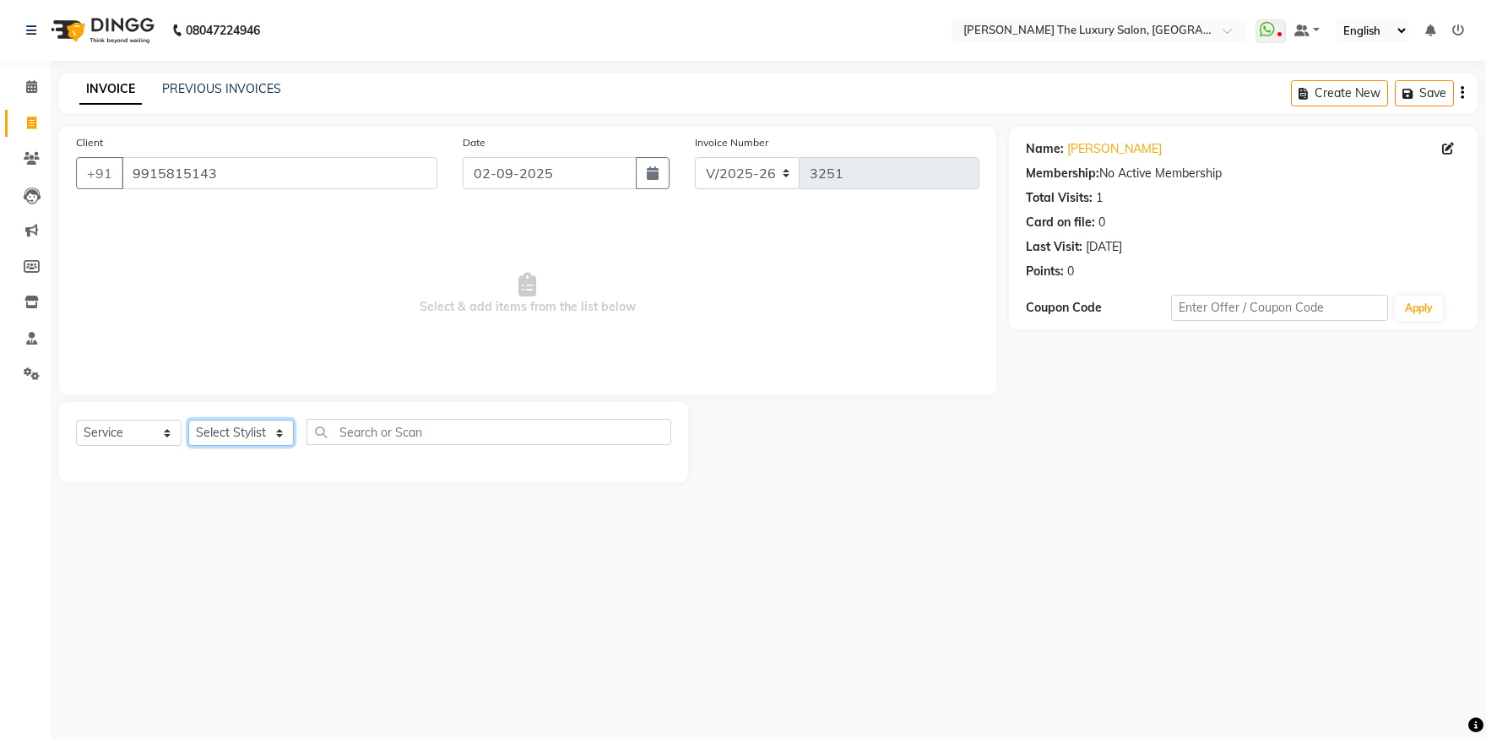
select select "74644"
click option "[PERSON_NAME]" at bounding box center [0, 0] width 0 height 0
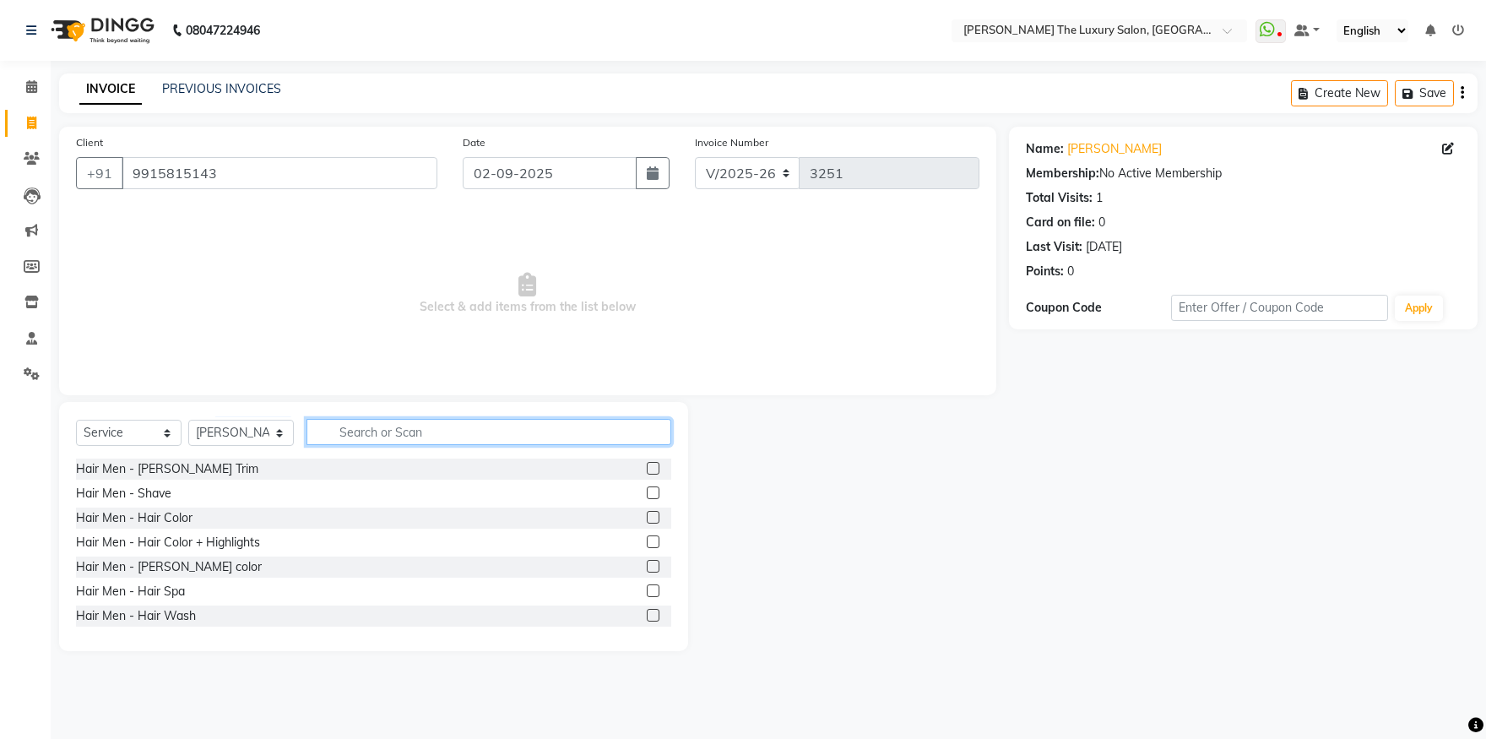
click at [462, 439] on input "text" at bounding box center [489, 432] width 365 height 26
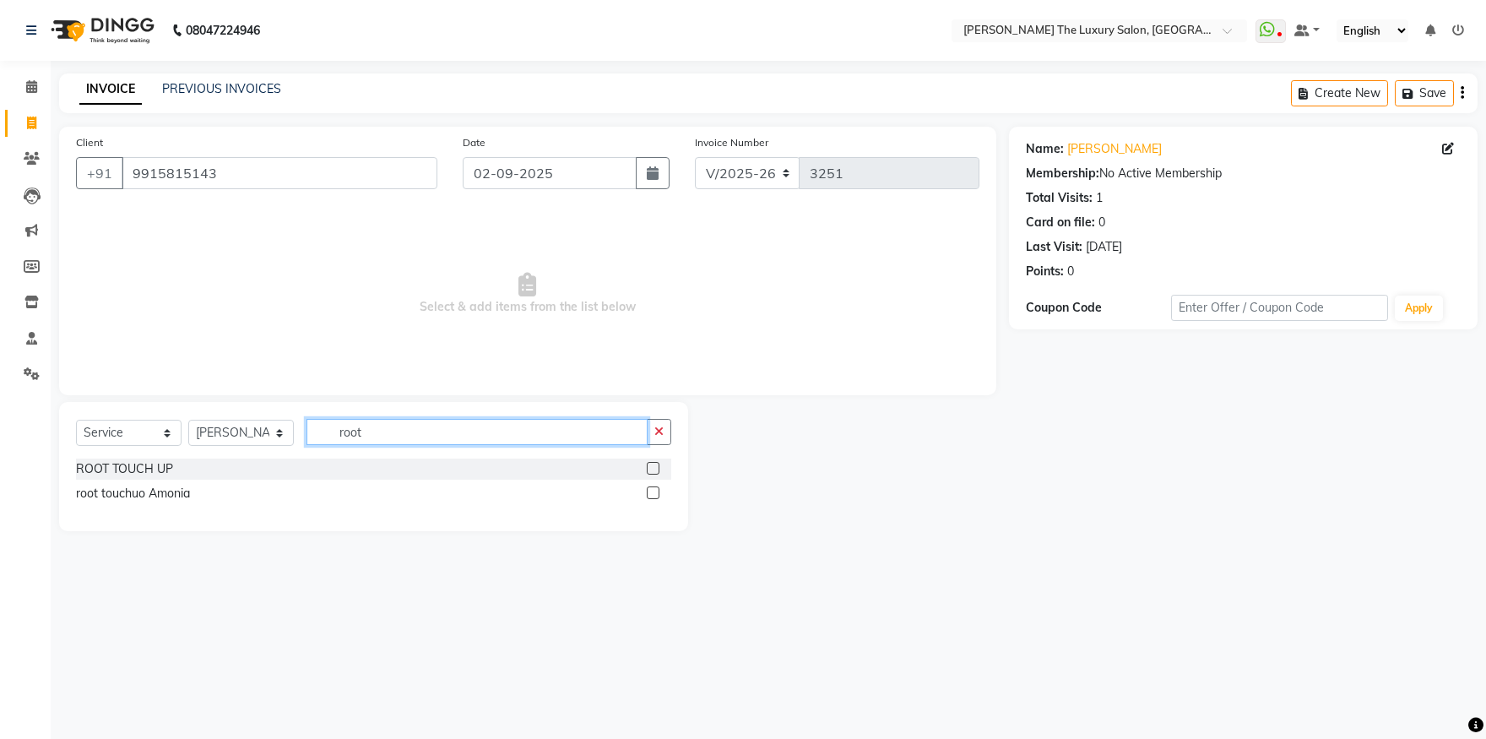
type input "root"
click at [653, 472] on label at bounding box center [653, 468] width 13 height 13
click at [653, 472] on input "checkbox" at bounding box center [652, 469] width 11 height 11
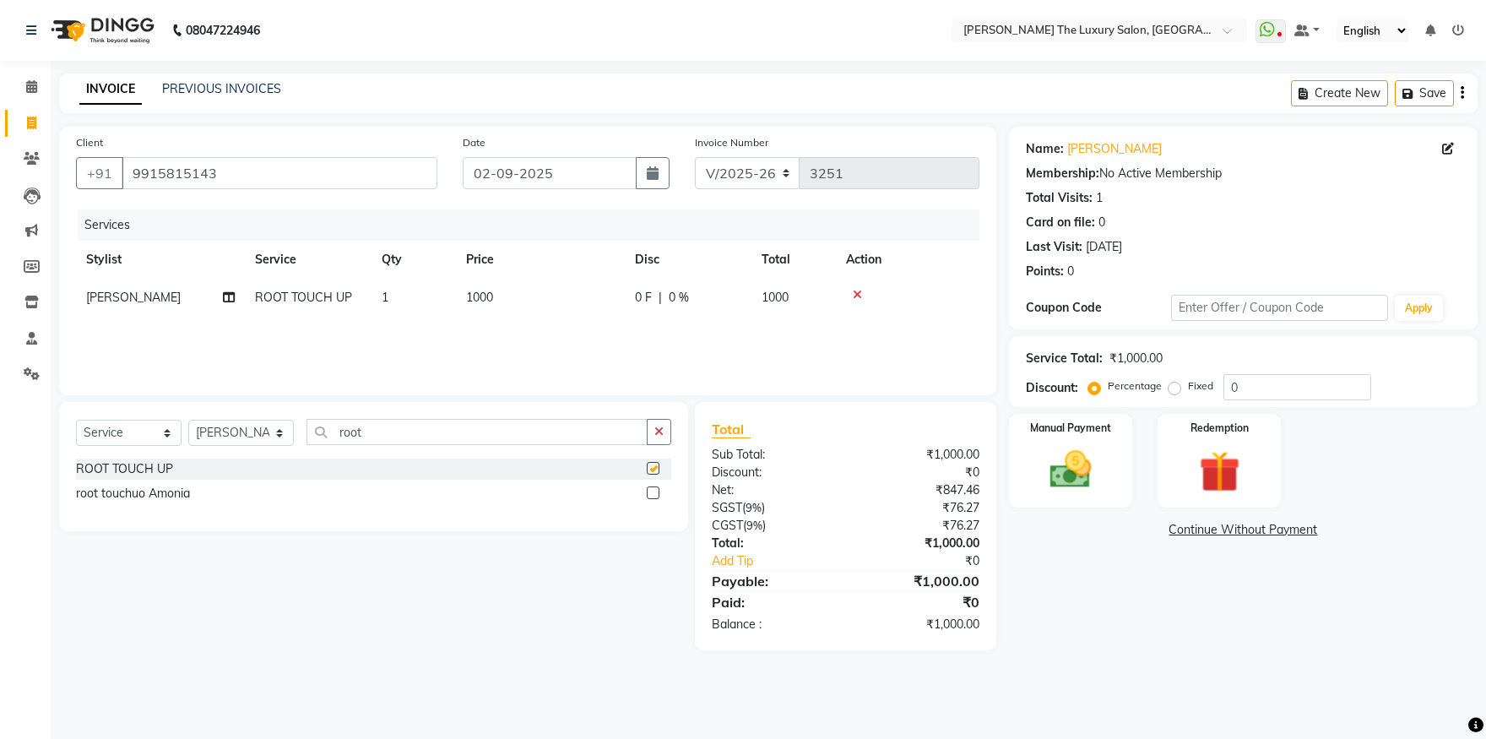
checkbox input "false"
click at [1090, 480] on img at bounding box center [1071, 470] width 70 height 50
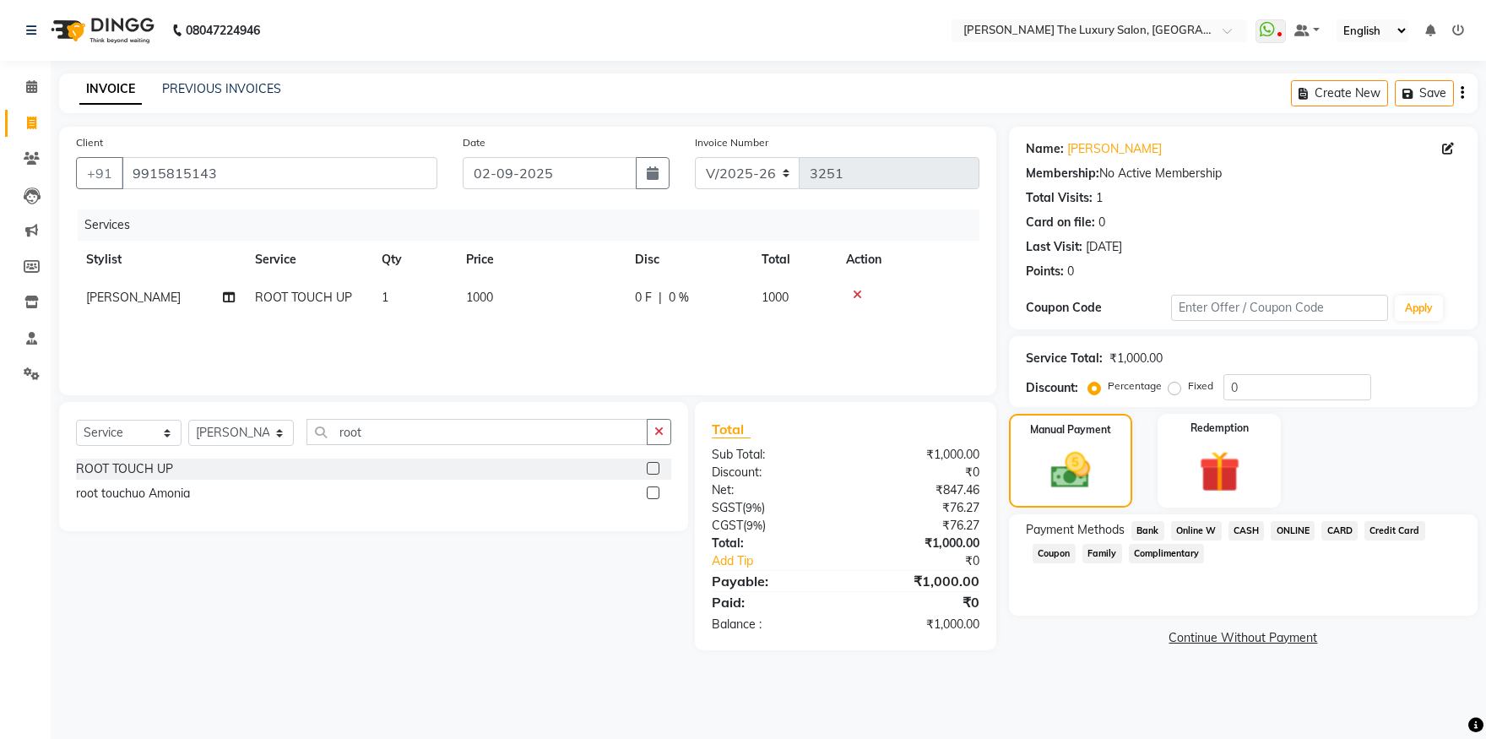
click at [1255, 530] on span "CASH" at bounding box center [1247, 530] width 36 height 19
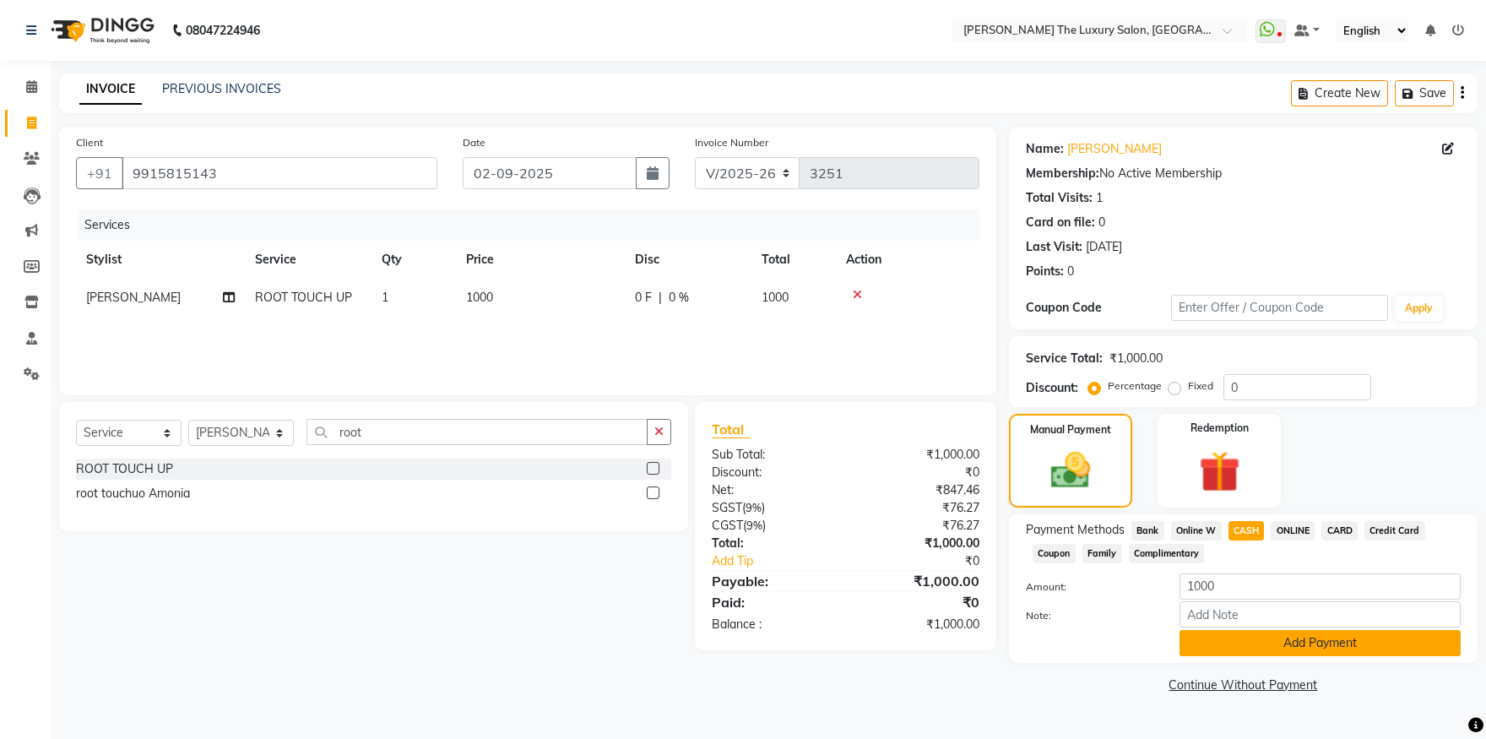
click at [1285, 644] on button "Add Payment" at bounding box center [1320, 643] width 281 height 26
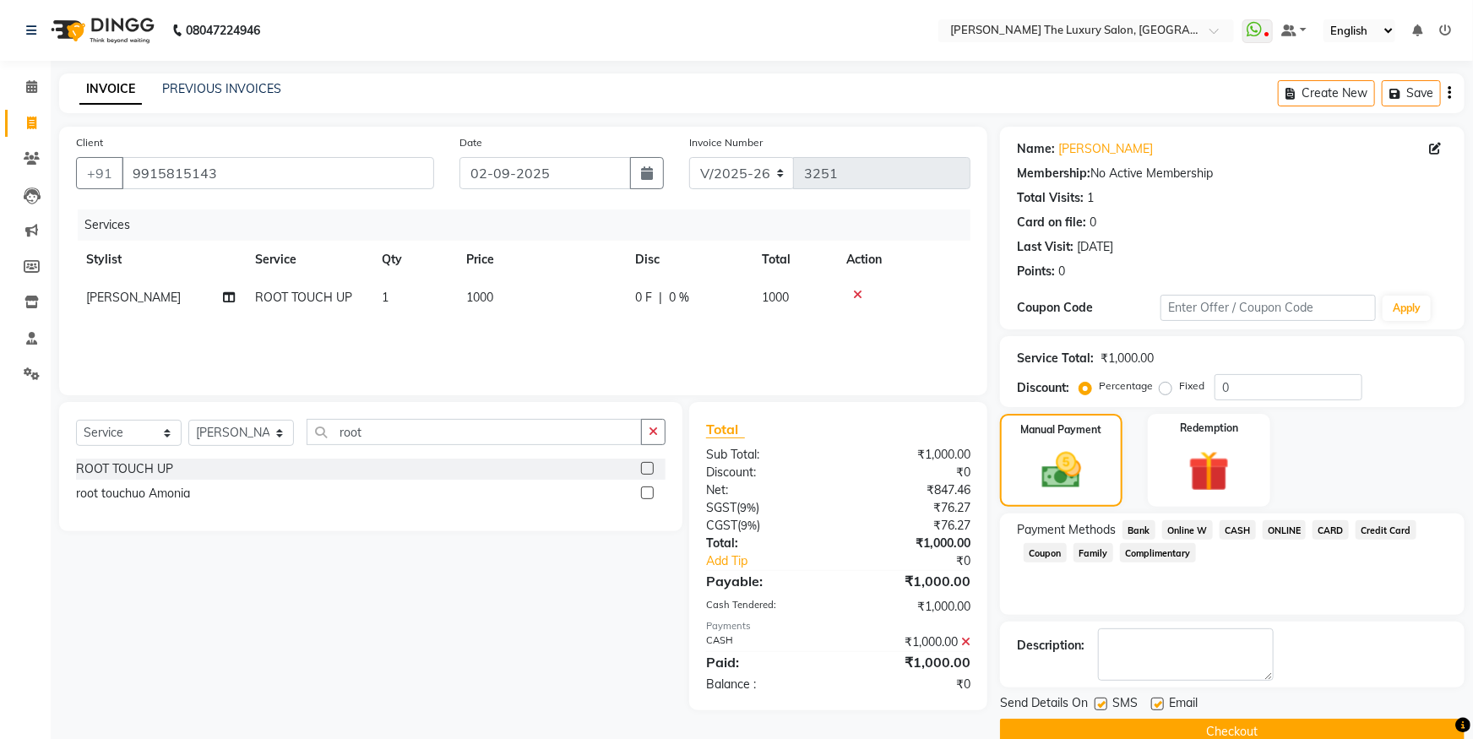
click at [1277, 721] on button "Checkout" at bounding box center [1232, 732] width 464 height 26
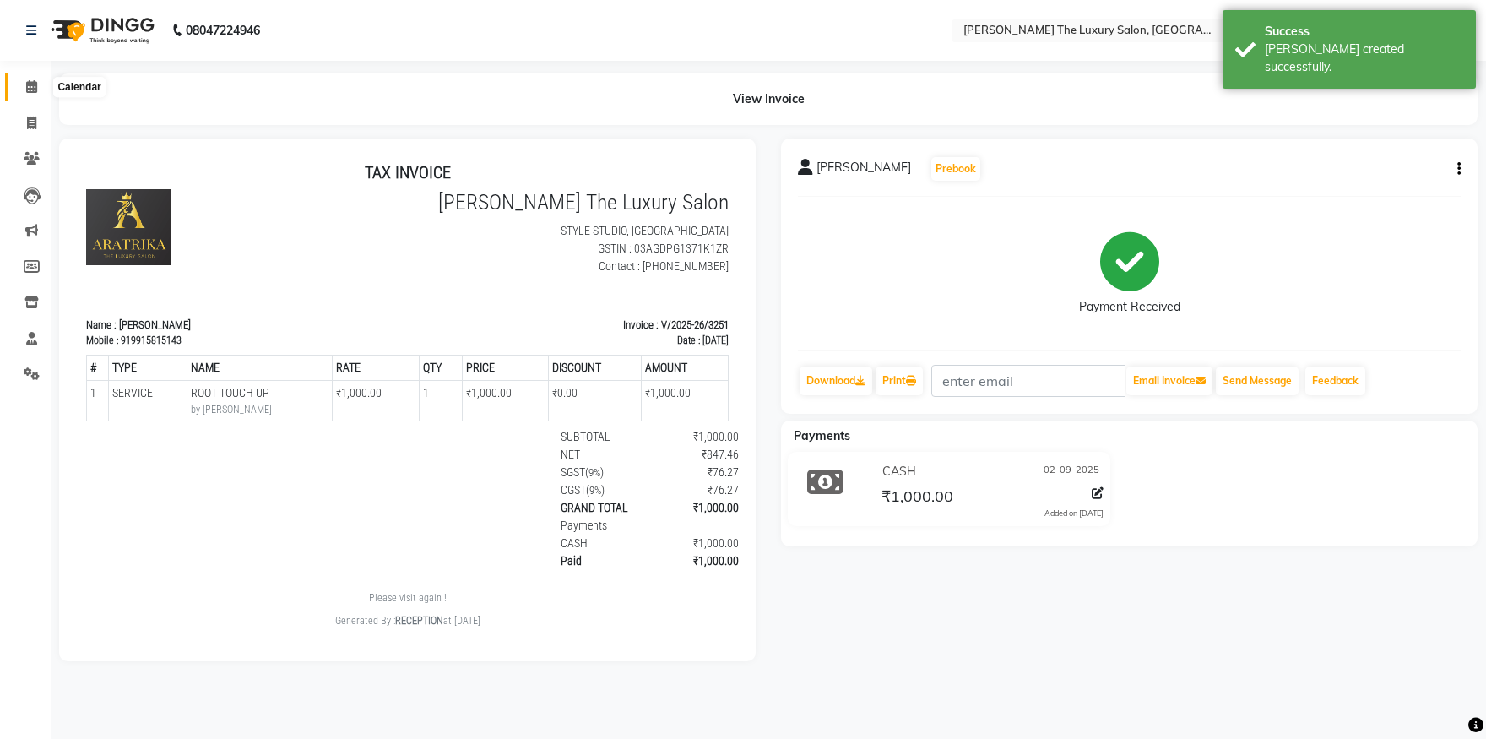
click at [38, 83] on span at bounding box center [32, 87] width 30 height 19
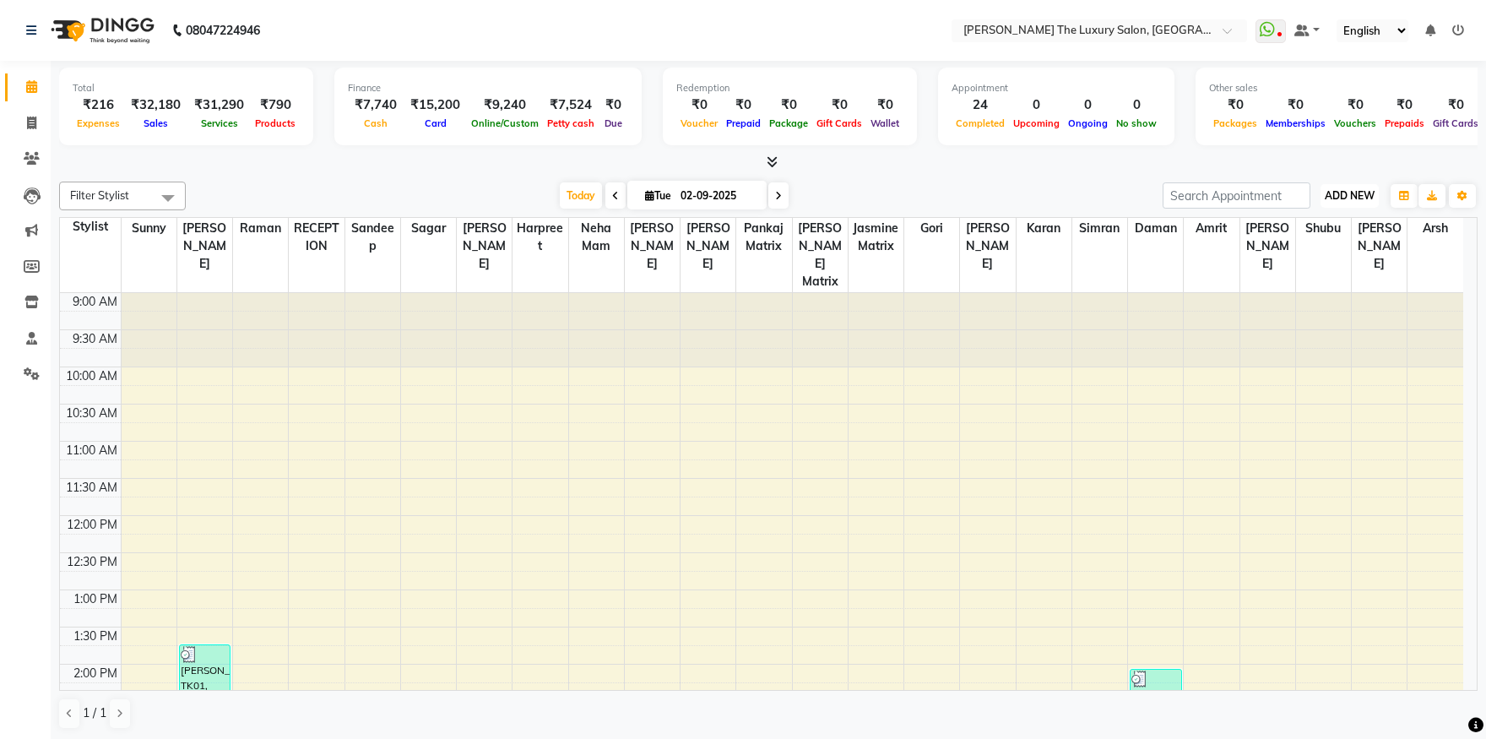
click at [1370, 193] on span "ADD NEW" at bounding box center [1350, 195] width 50 height 13
click at [1312, 274] on link "Add Expense" at bounding box center [1311, 271] width 133 height 22
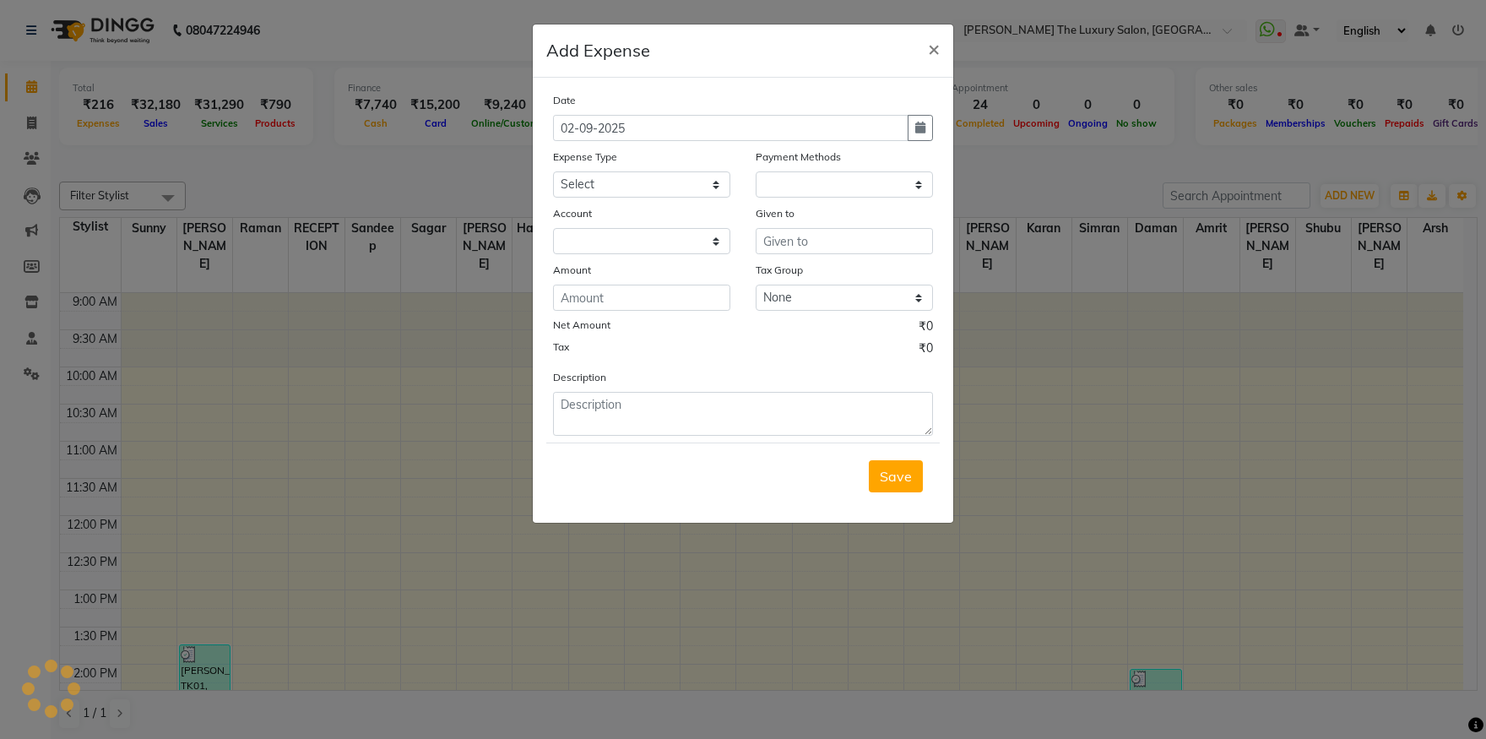
select select "1"
select select "6260"
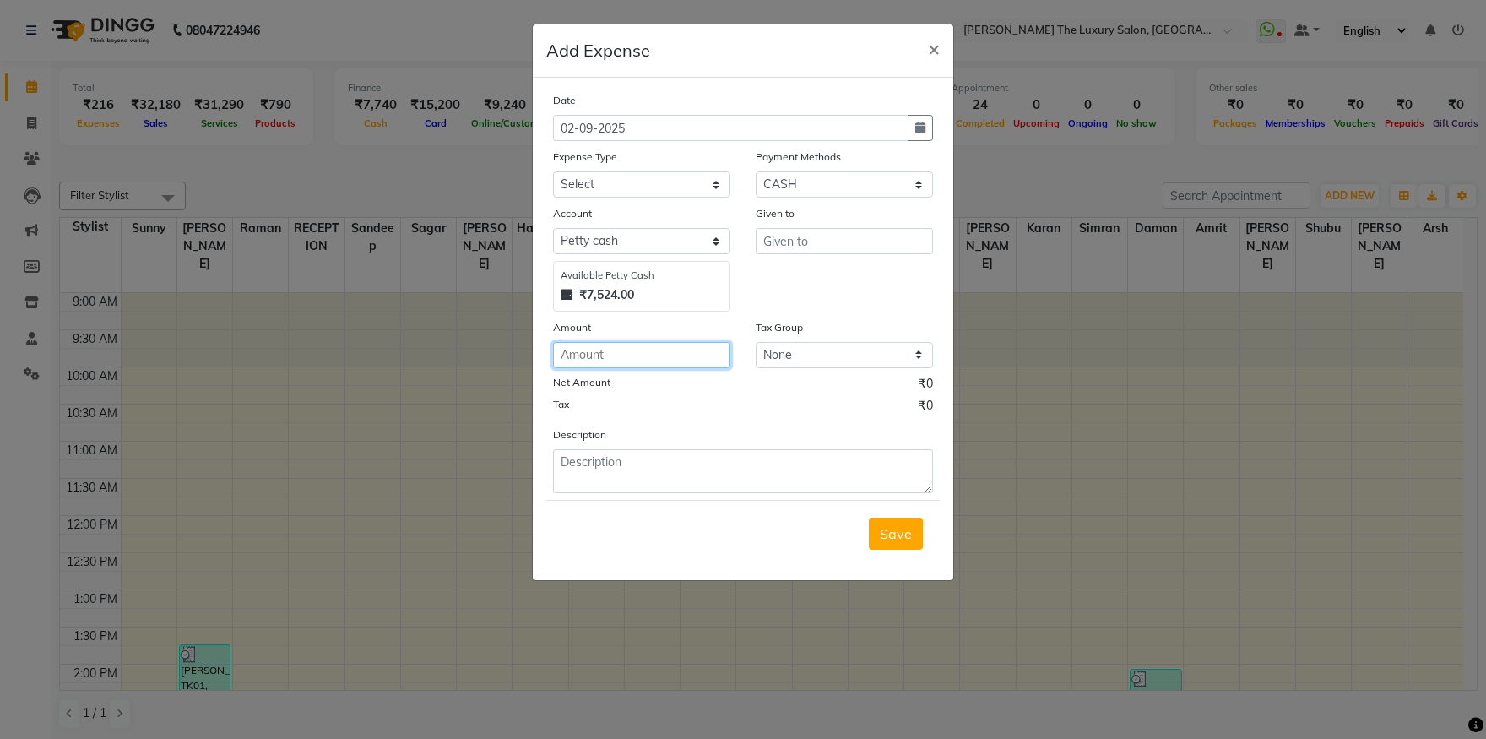
click at [609, 357] on input "number" at bounding box center [641, 355] width 177 height 26
type input "7524"
click at [553, 171] on select "Select Advance Salary Bank charges Car maintenance Cash transfer to bank Cash t…" at bounding box center [641, 184] width 177 height 26
select select "18150"
click option "Cash transfer to hub" at bounding box center [0, 0] width 0 height 0
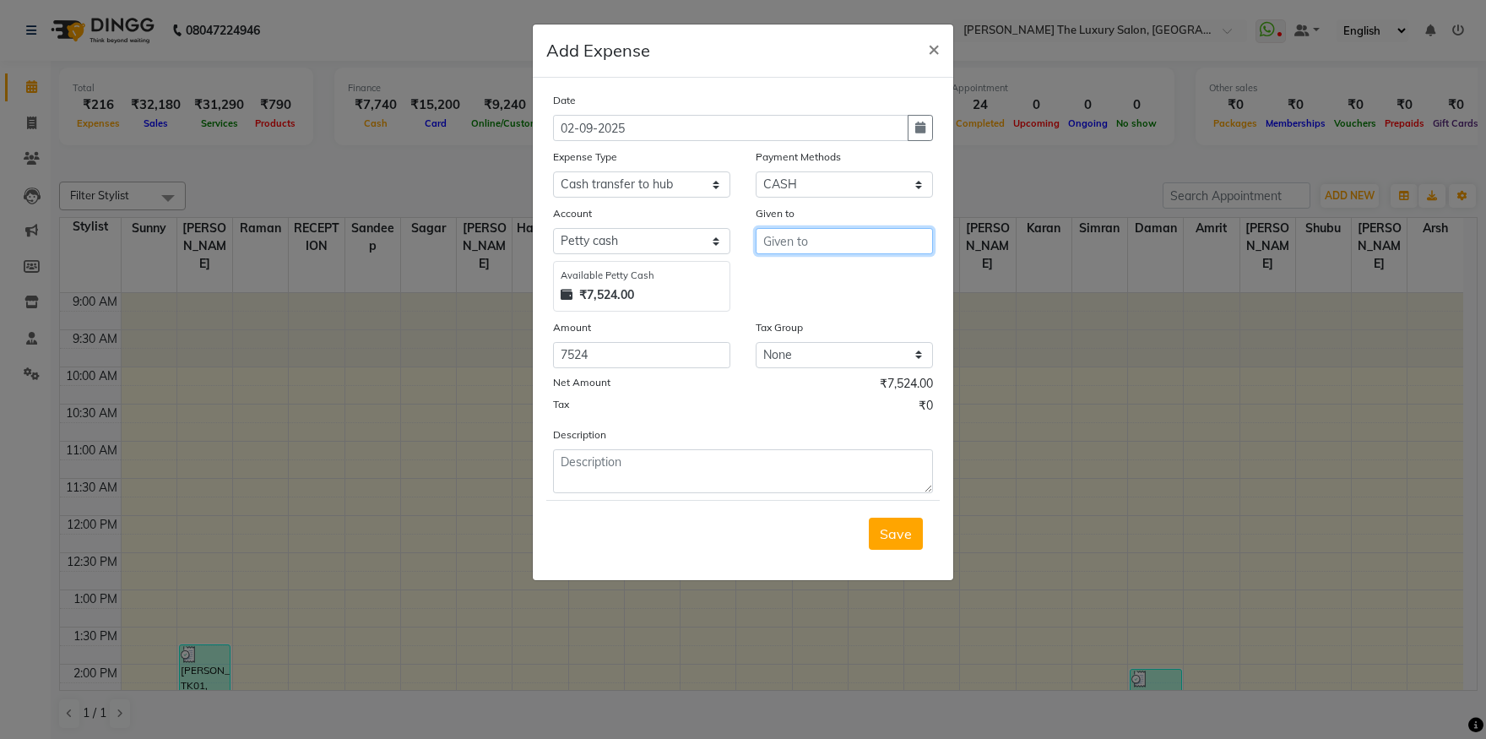
click at [818, 246] on input "text" at bounding box center [844, 241] width 177 height 26
click at [840, 270] on ngb-highlight "neh a mam" at bounding box center [811, 277] width 68 height 17
type input "neha mam"
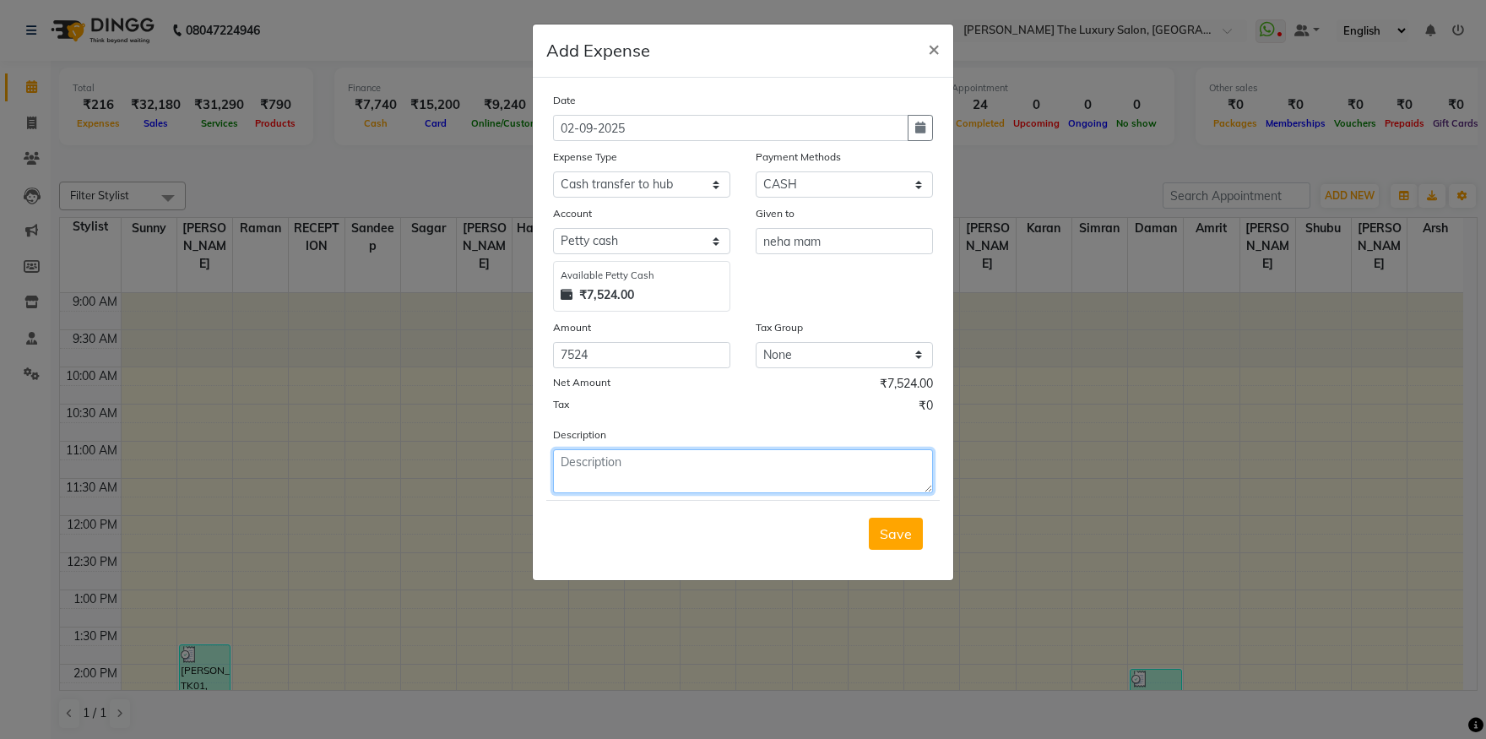
click at [639, 465] on textarea at bounding box center [743, 471] width 380 height 44
type textarea "petty cash"
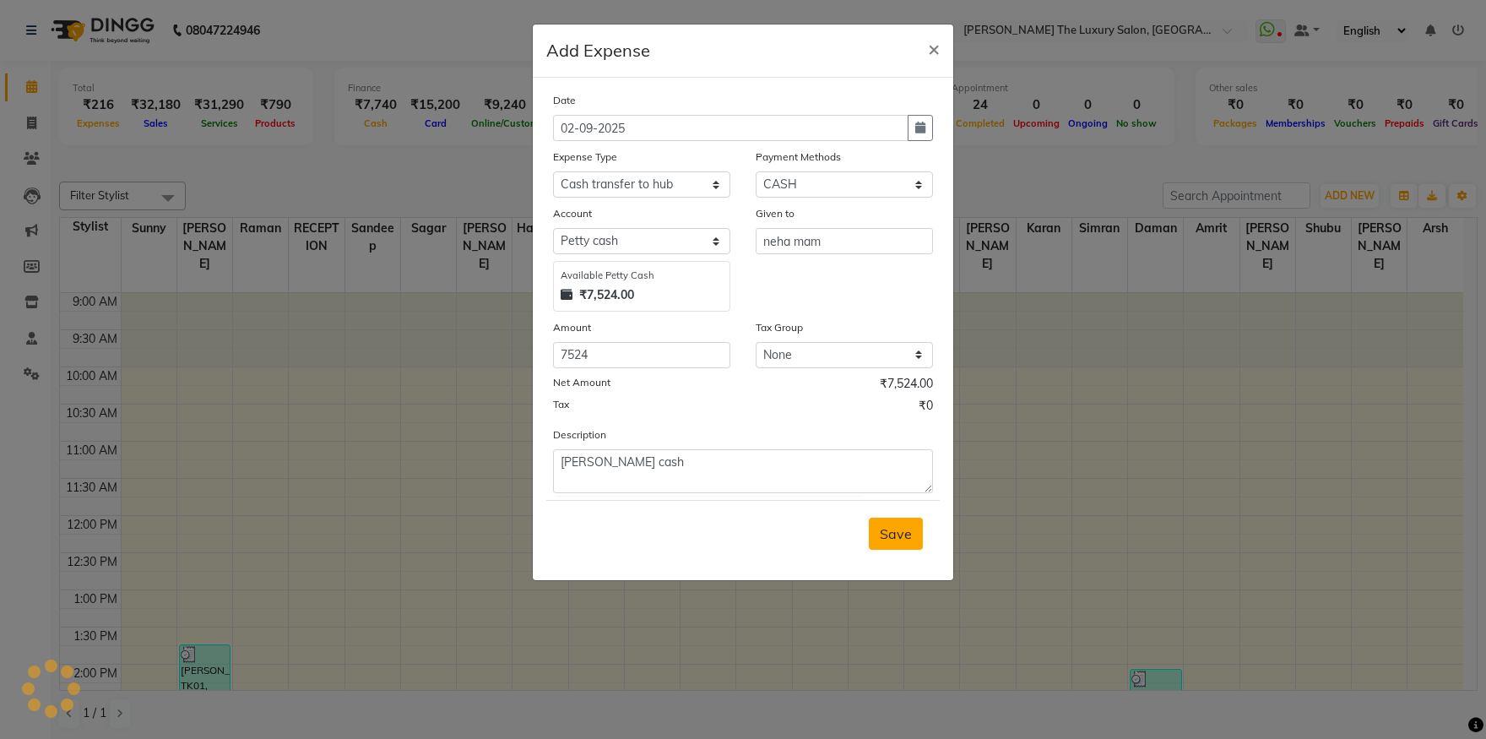
click at [896, 540] on span "Save" at bounding box center [896, 533] width 32 height 17
